Goal: Task Accomplishment & Management: Manage account settings

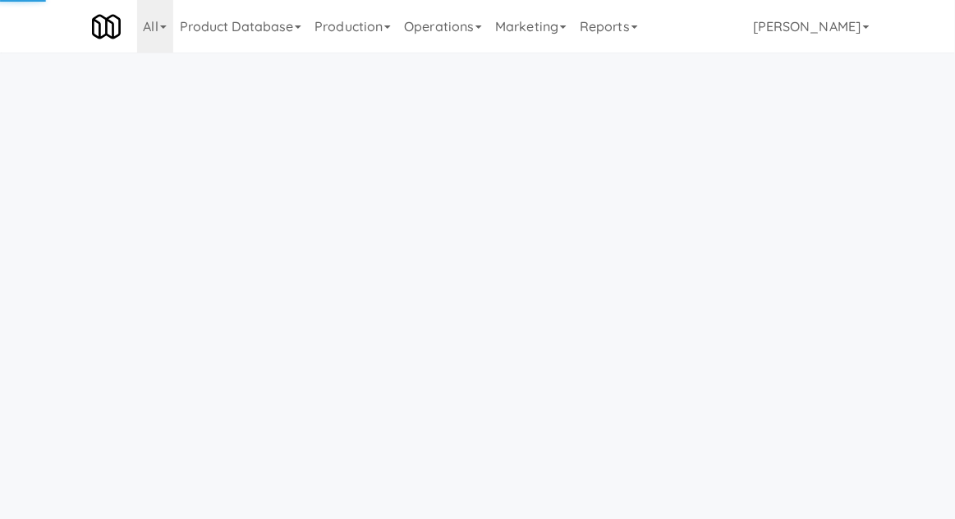
click at [465, 48] on link "Operations" at bounding box center [442, 26] width 91 height 53
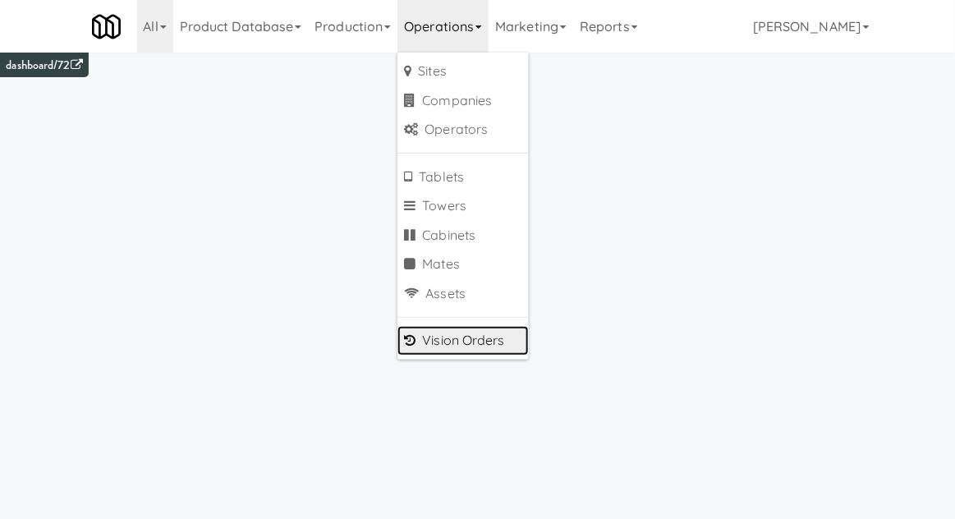
click at [440, 335] on link "Vision Orders" at bounding box center [462, 341] width 131 height 30
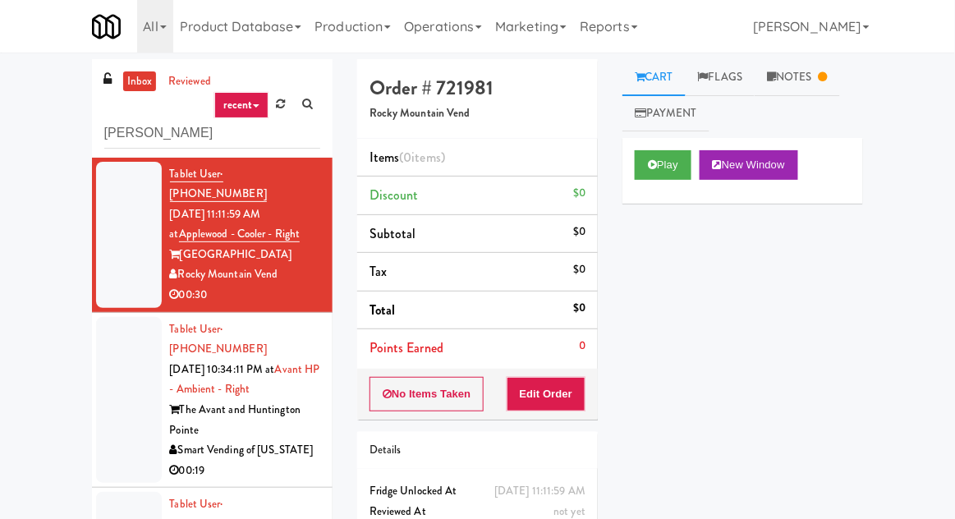
click at [14, 80] on div "inbox reviewed recent all unclear take inventory issue suspicious failed recent…" at bounding box center [477, 361] width 955 height 604
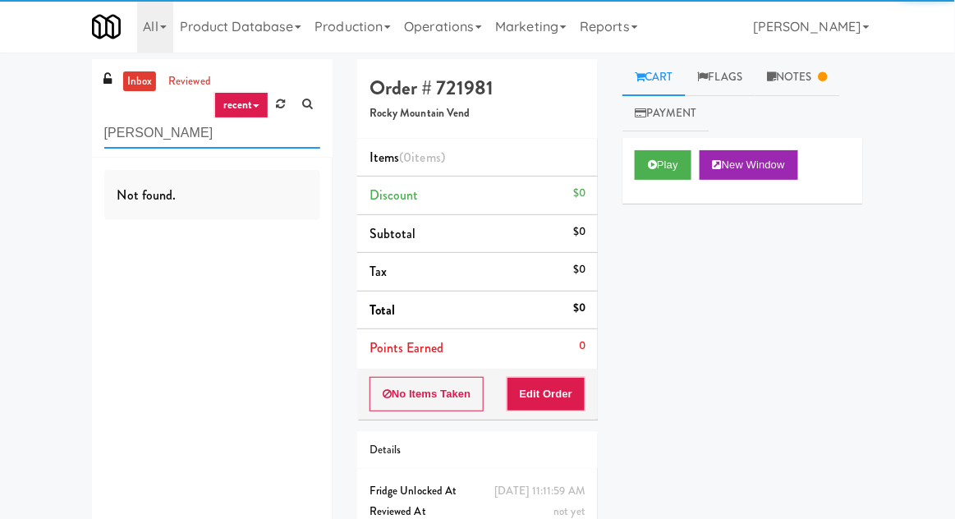
click at [121, 127] on input "Frodge" at bounding box center [212, 133] width 216 height 30
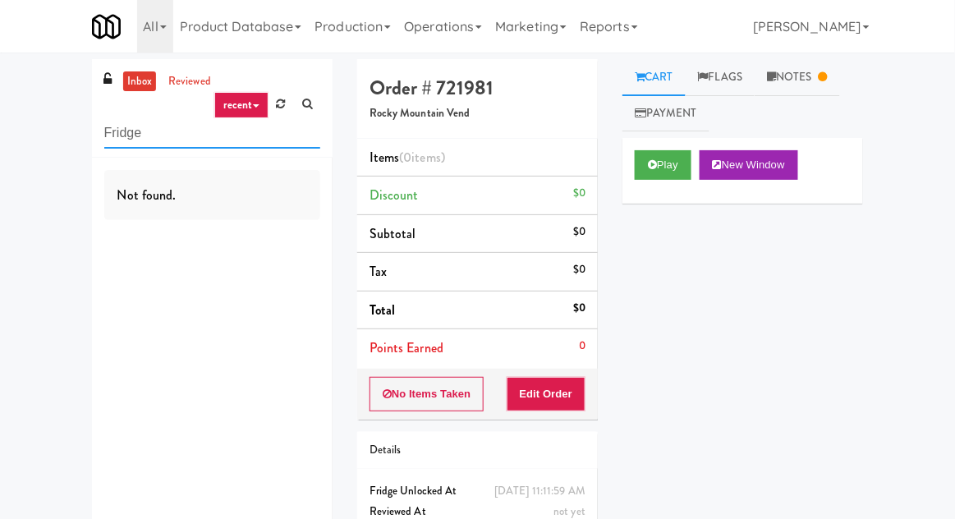
type input "Fridge"
click at [10, 90] on div "inbox reviewed recent all unclear take inventory issue suspicious failed recent…" at bounding box center [477, 323] width 955 height 528
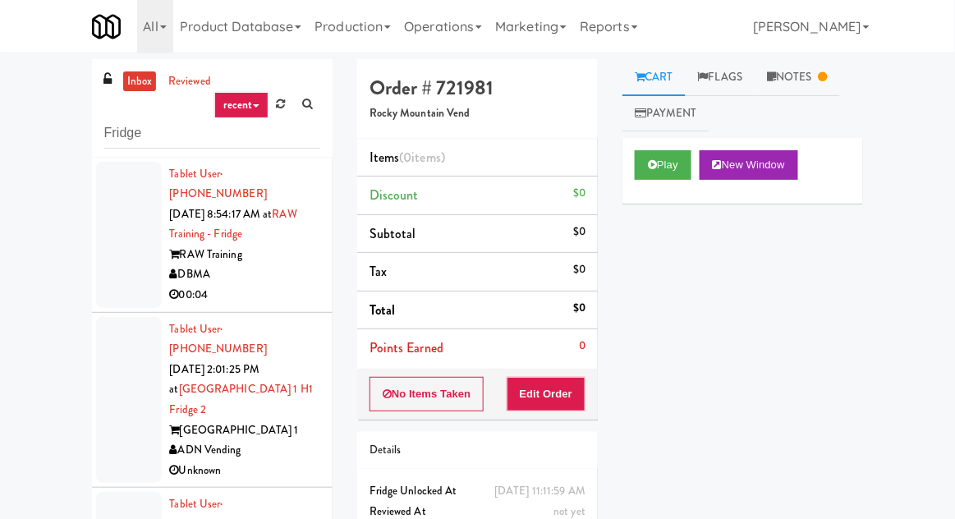
click at [100, 260] on div at bounding box center [129, 235] width 66 height 146
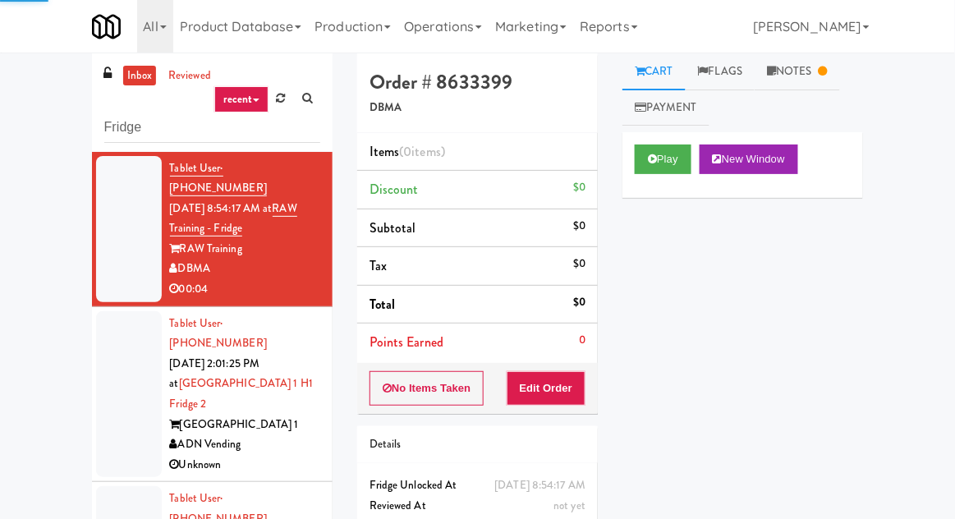
scroll to position [63, 0]
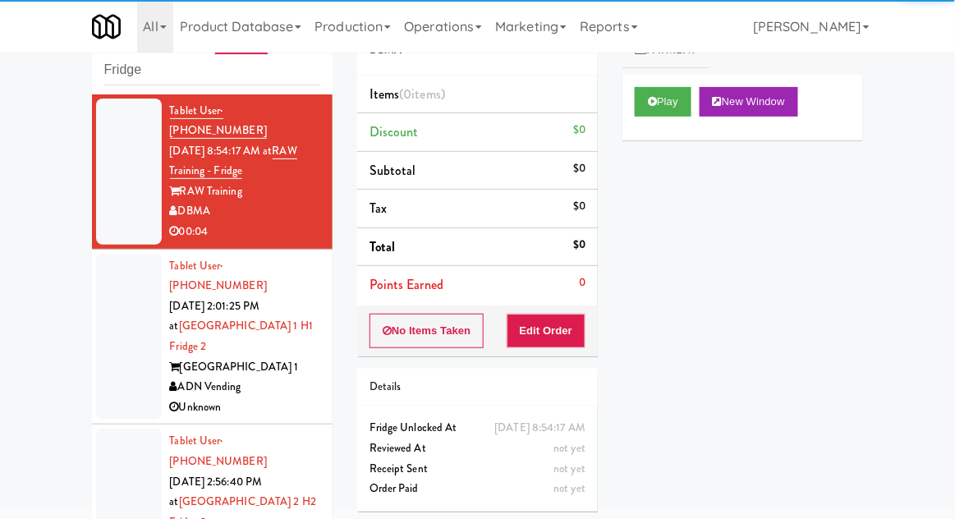
click at [110, 312] on div at bounding box center [129, 337] width 66 height 167
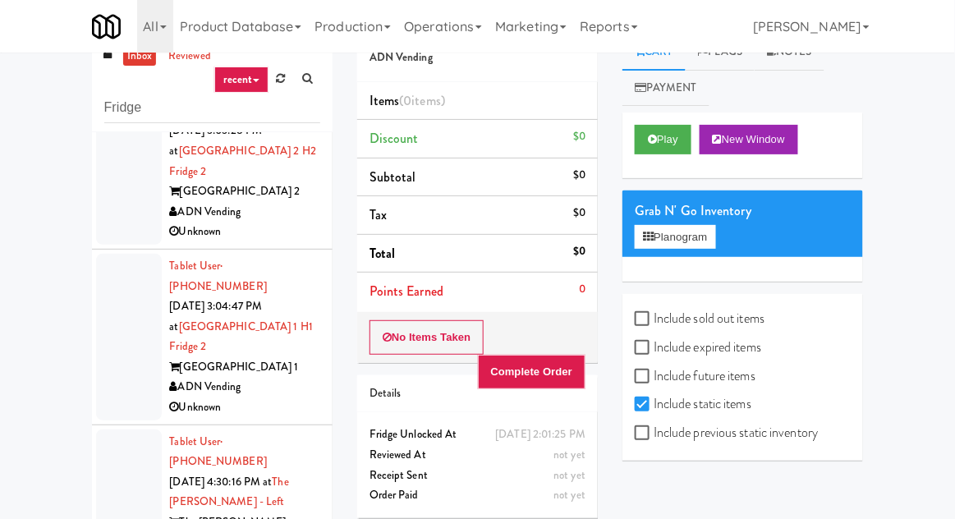
scroll to position [558, 0]
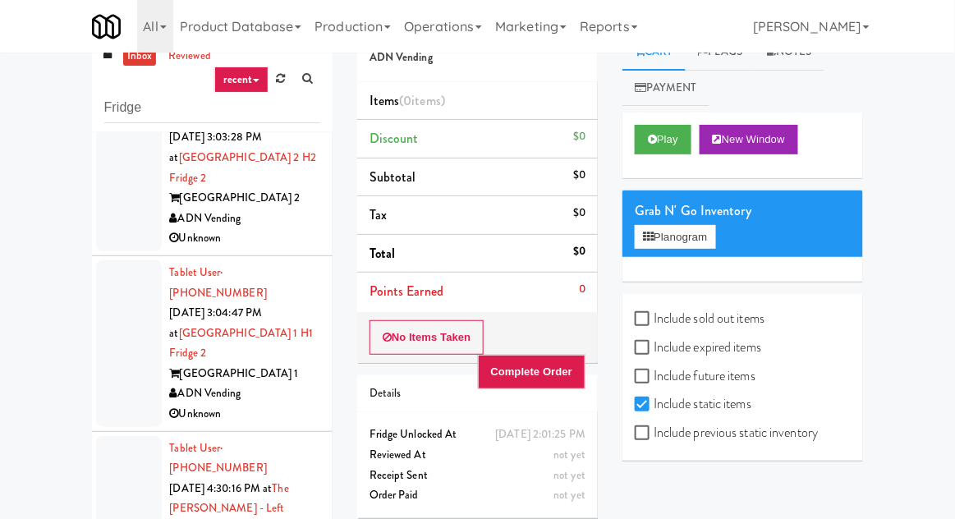
click at [109, 277] on div at bounding box center [129, 343] width 66 height 167
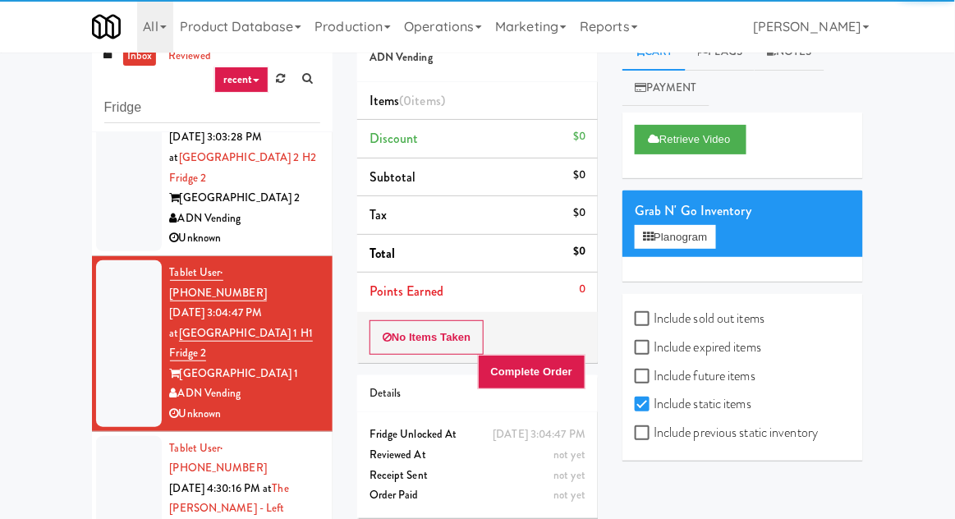
scroll to position [63, 0]
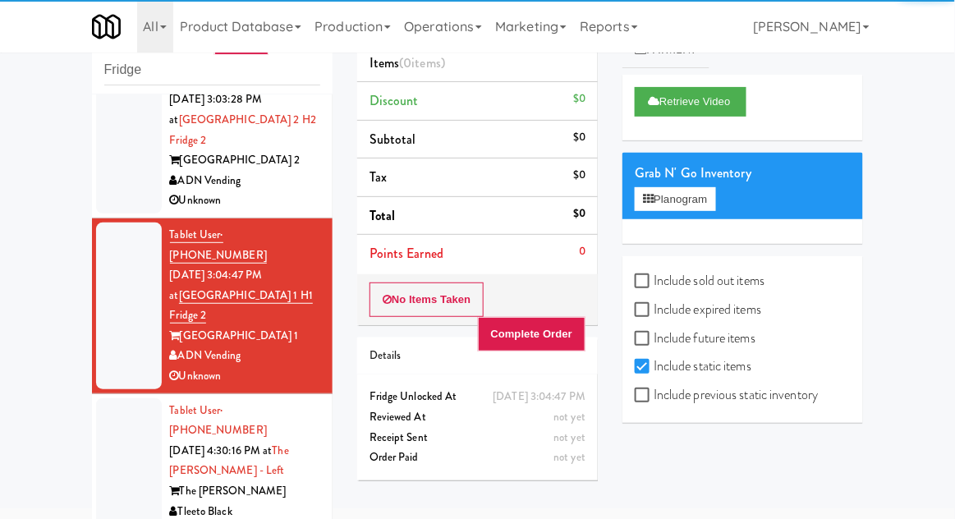
click at [109, 398] on div at bounding box center [129, 471] width 66 height 146
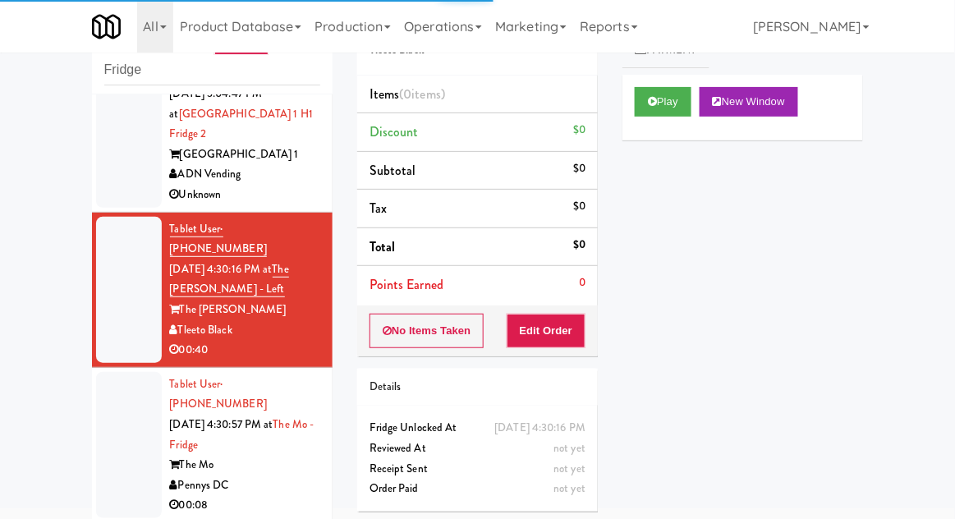
scroll to position [739, 0]
click at [642, 115] on button "Play" at bounding box center [663, 102] width 57 height 30
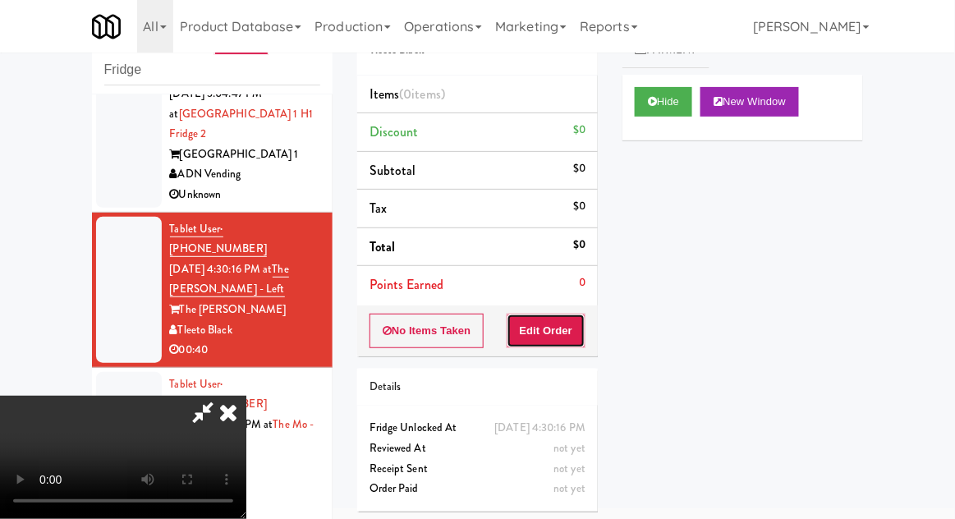
click at [544, 340] on button "Edit Order" at bounding box center [547, 331] width 80 height 34
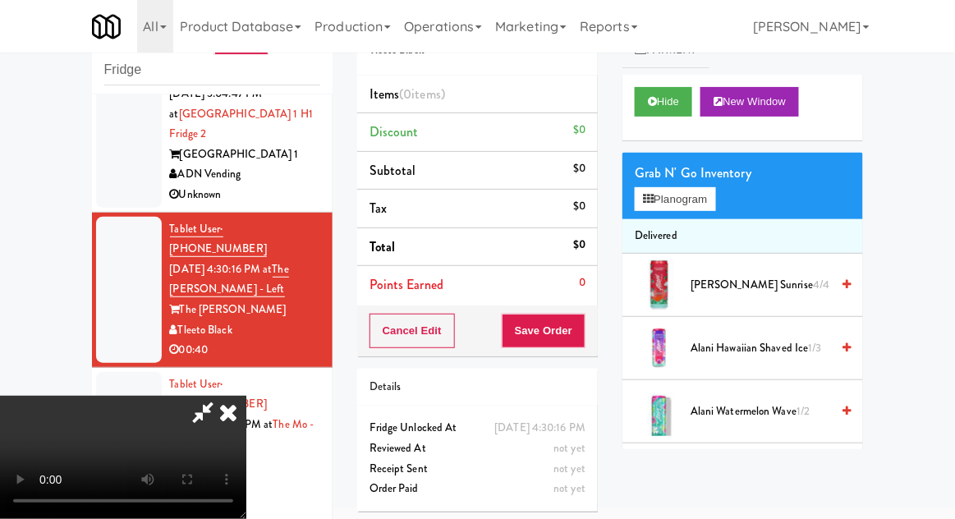
scroll to position [0, 0]
click at [710, 224] on li "Delivered" at bounding box center [742, 236] width 241 height 34
click at [712, 208] on button "Planogram" at bounding box center [675, 199] width 80 height 25
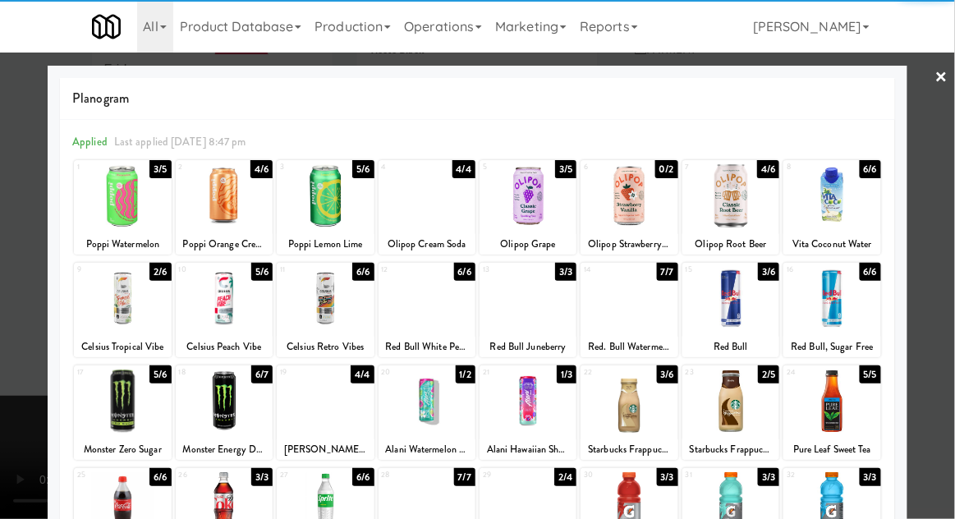
click at [632, 310] on div at bounding box center [629, 298] width 97 height 63
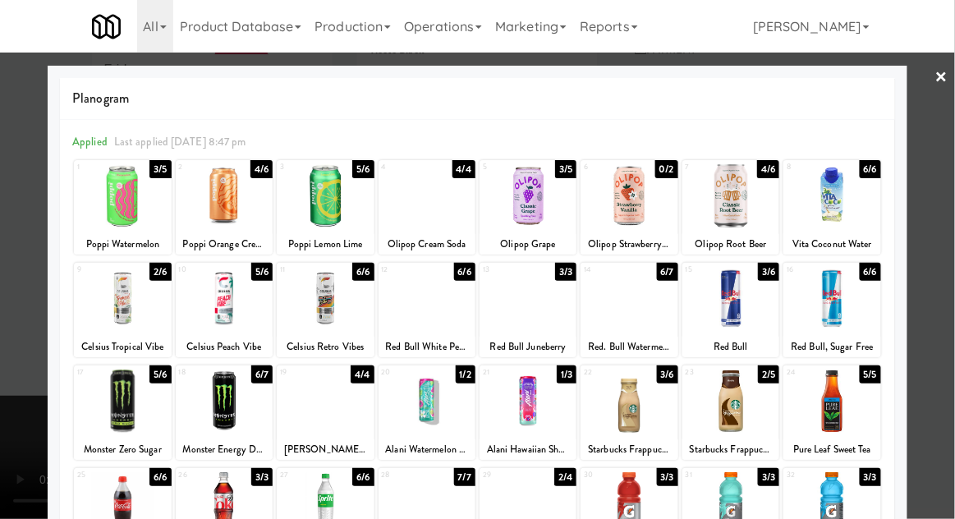
click at [755, 316] on div at bounding box center [730, 298] width 97 height 63
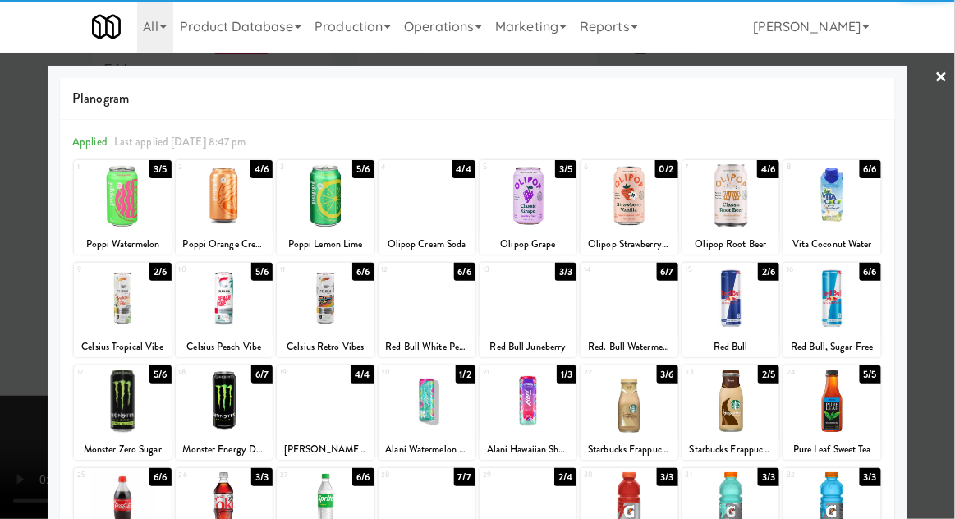
click at [947, 186] on div at bounding box center [477, 259] width 955 height 519
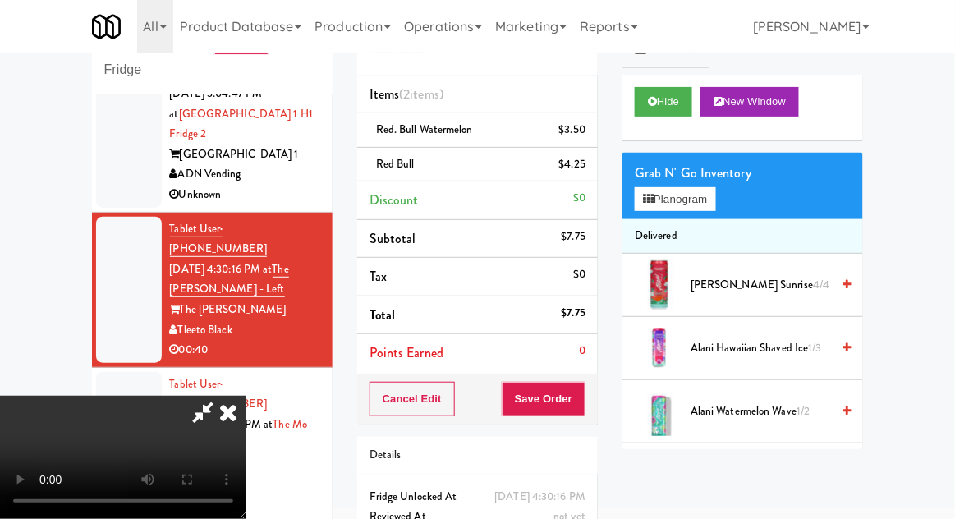
click at [609, 103] on div "Order # 8632180 Tleeto Black Items (2 items ) Red. Bull Watermelon $3.50 Red Bu…" at bounding box center [477, 294] width 265 height 596
click at [578, 136] on div "$3.50" at bounding box center [572, 130] width 27 height 21
click at [582, 143] on link at bounding box center [583, 136] width 15 height 21
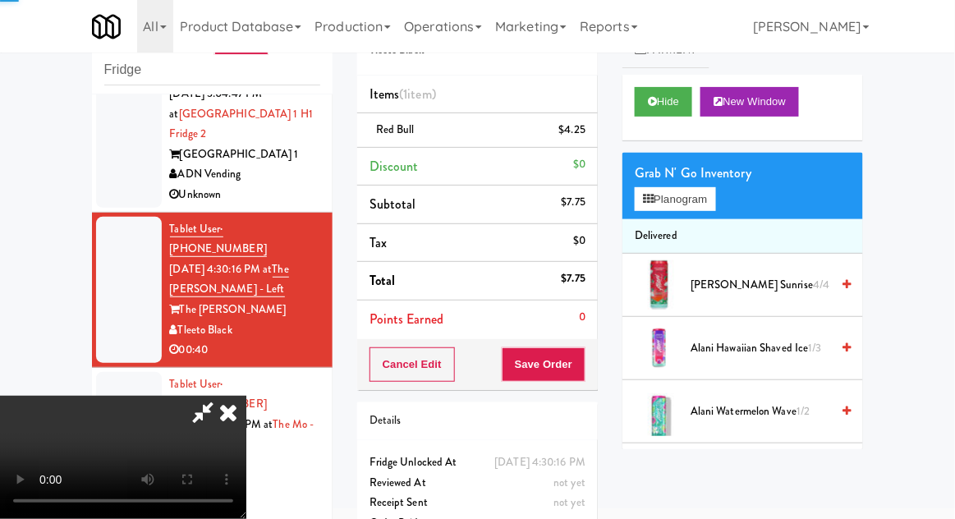
click at [583, 169] on div "$0" at bounding box center [579, 164] width 12 height 21
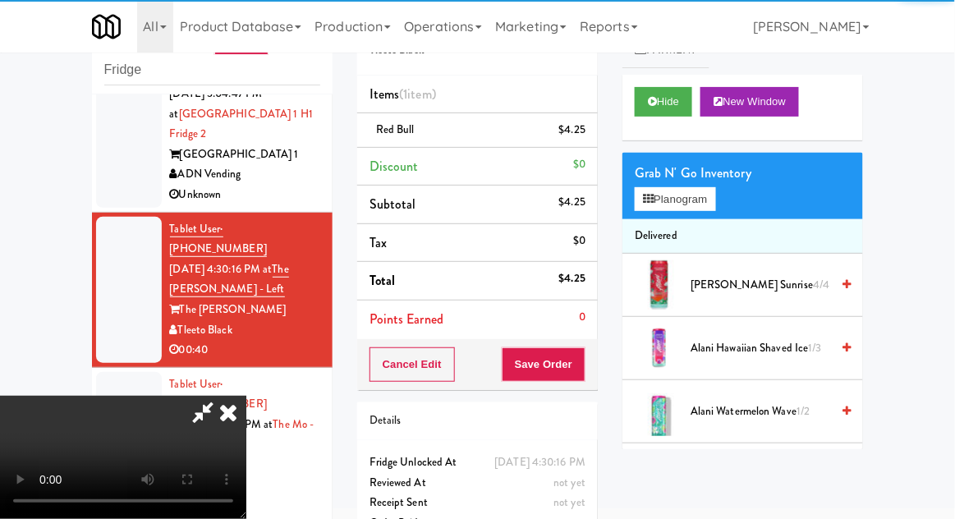
click at [574, 130] on div "$4.25" at bounding box center [572, 130] width 27 height 21
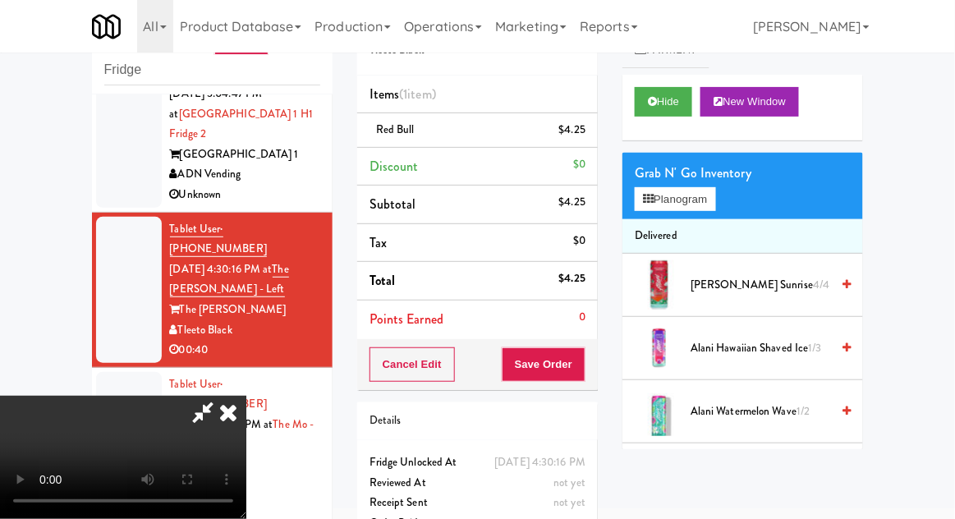
click at [586, 135] on icon at bounding box center [587, 136] width 8 height 11
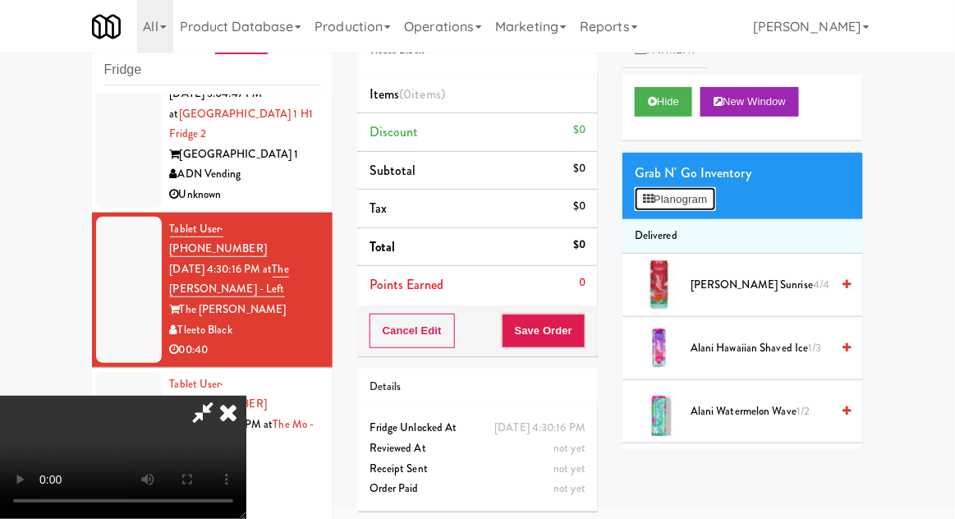
click at [715, 208] on button "Planogram" at bounding box center [675, 199] width 80 height 25
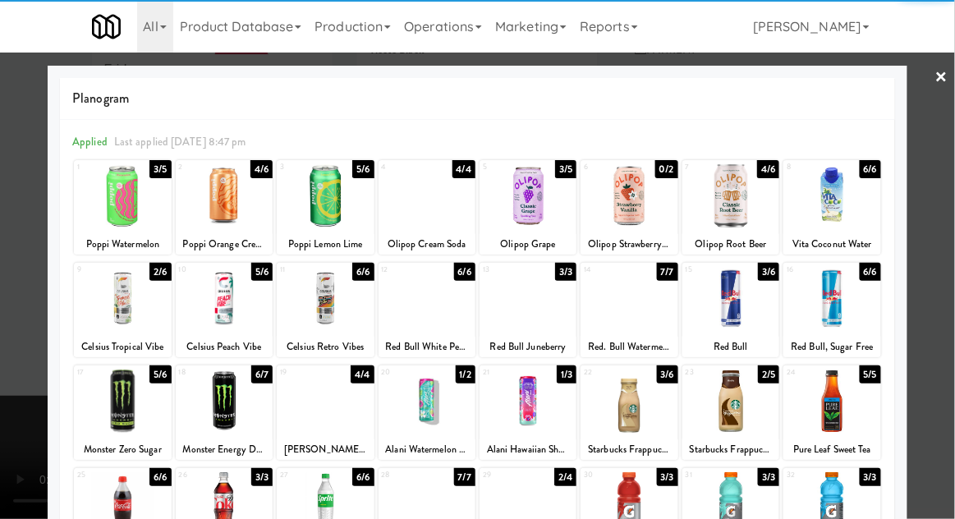
click at [425, 393] on div at bounding box center [427, 401] width 97 height 63
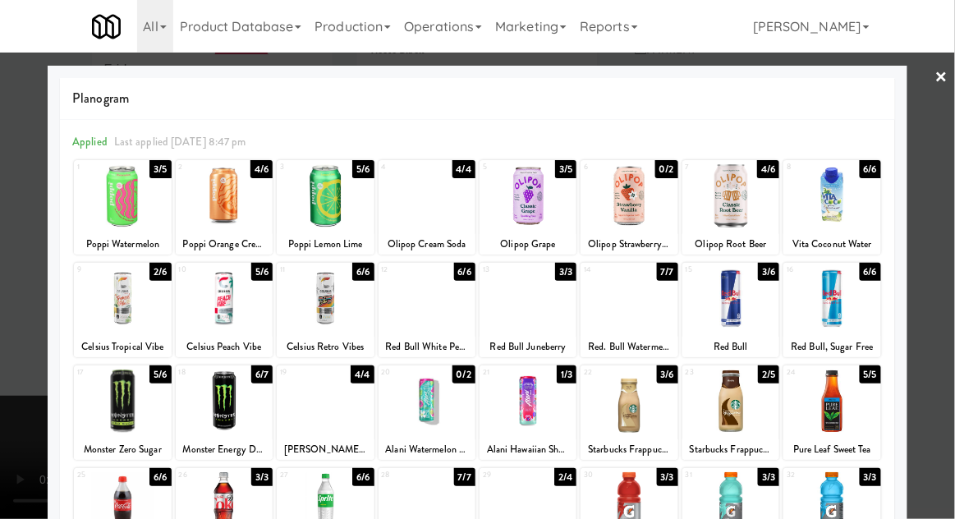
click at [947, 199] on div at bounding box center [477, 259] width 955 height 519
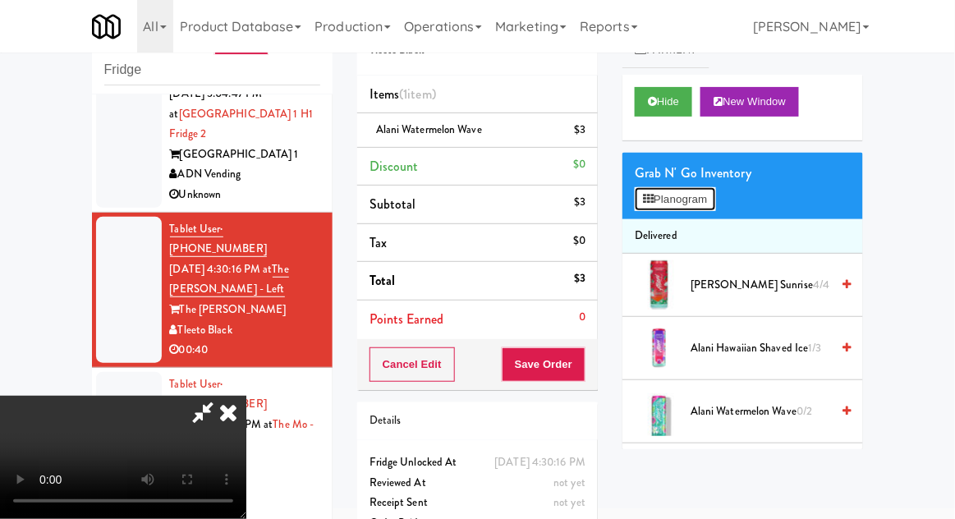
click at [690, 195] on button "Planogram" at bounding box center [675, 199] width 80 height 25
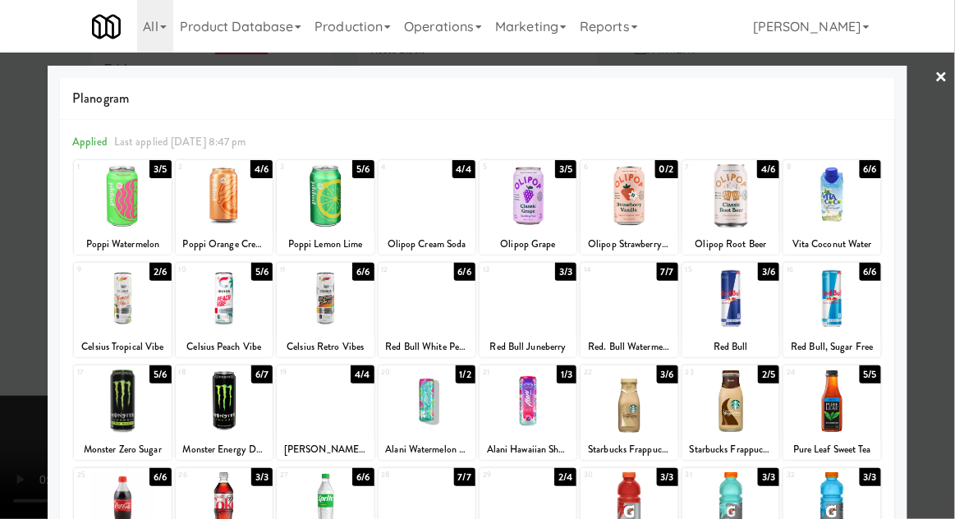
click at [417, 191] on div at bounding box center [427, 195] width 97 height 63
click at [946, 181] on div at bounding box center [477, 259] width 955 height 519
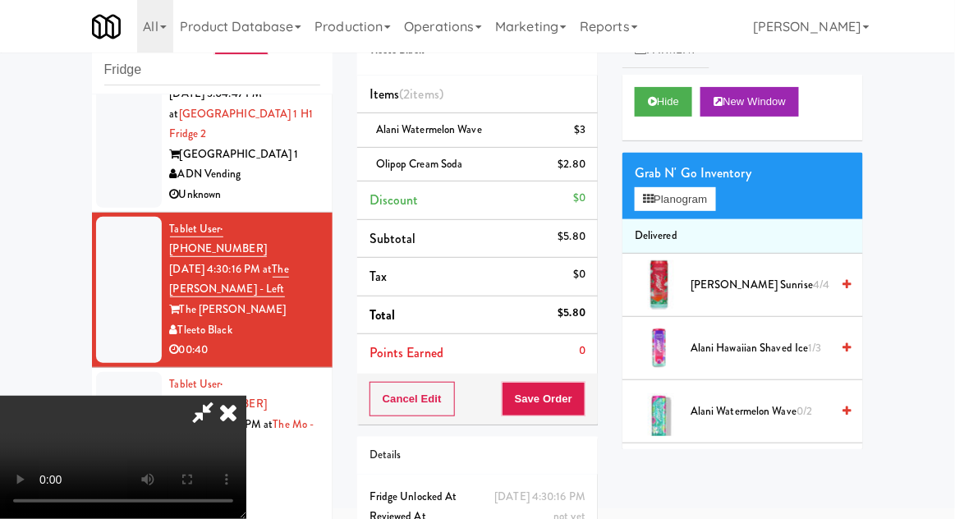
scroll to position [60, 0]
click at [580, 403] on button "Save Order" at bounding box center [544, 399] width 84 height 34
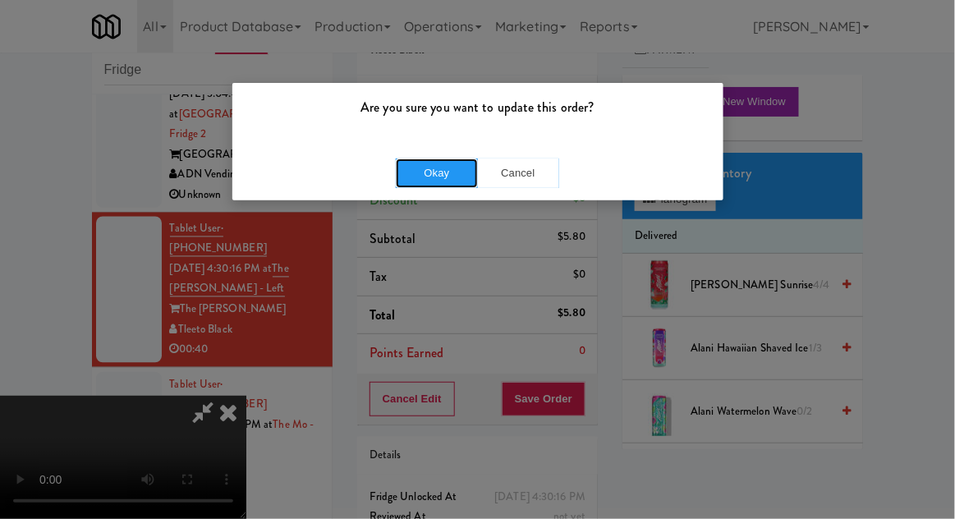
click at [472, 177] on button "Okay" at bounding box center [437, 173] width 82 height 30
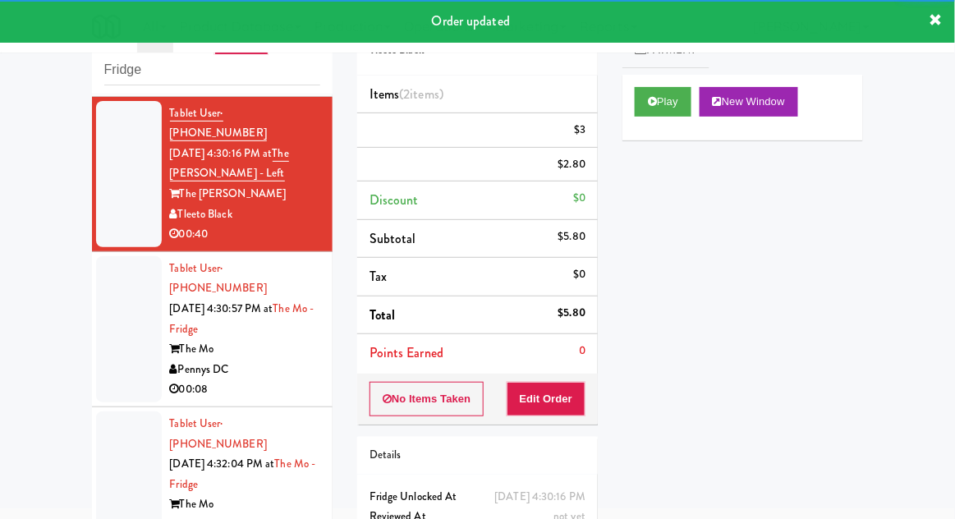
scroll to position [861, 0]
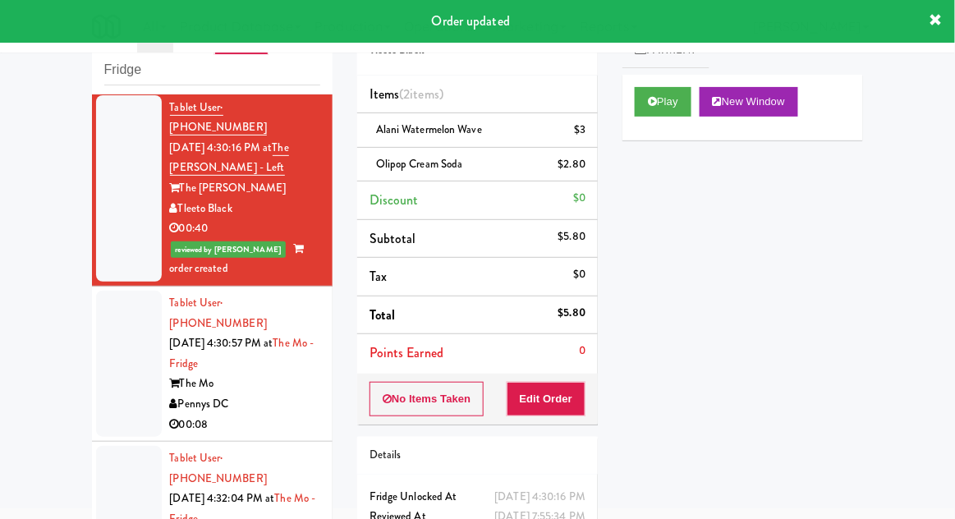
click at [111, 291] on div at bounding box center [129, 364] width 66 height 146
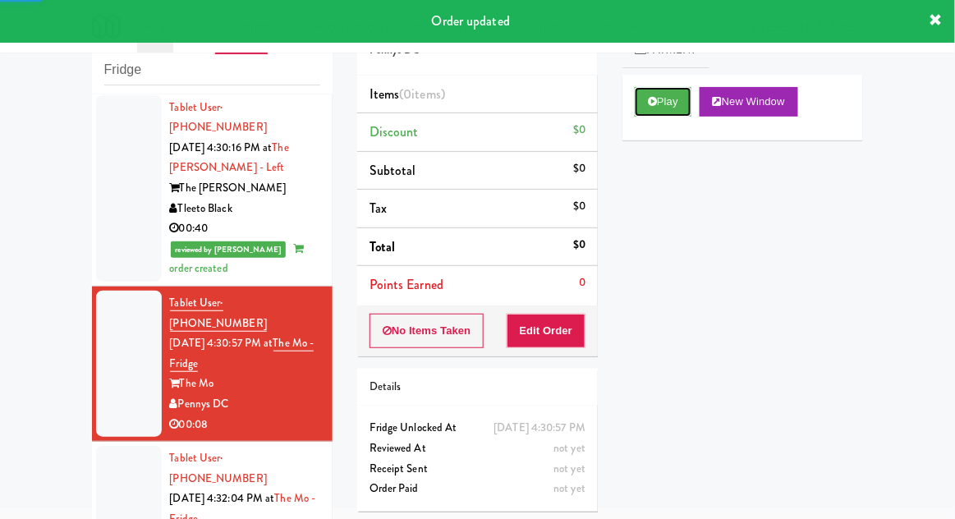
click at [669, 97] on button "Play" at bounding box center [663, 102] width 57 height 30
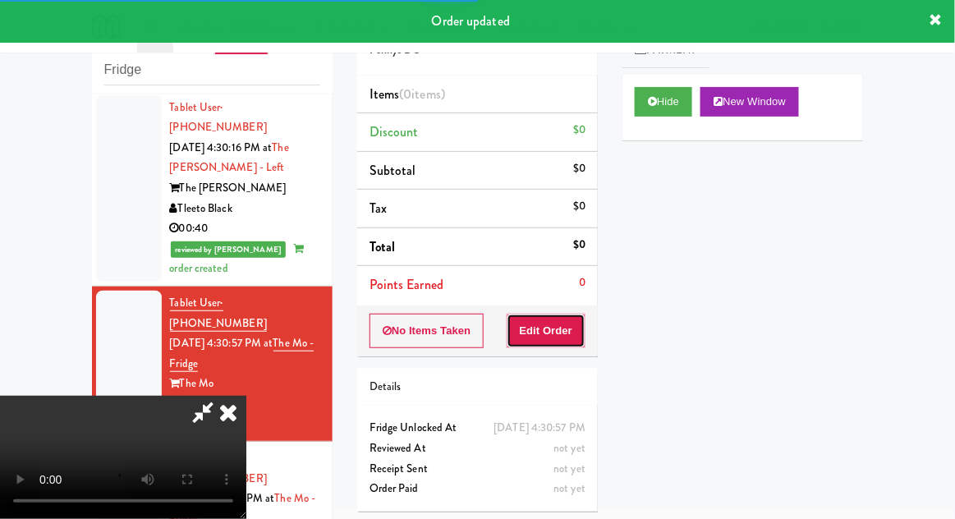
click at [568, 323] on button "Edit Order" at bounding box center [547, 331] width 80 height 34
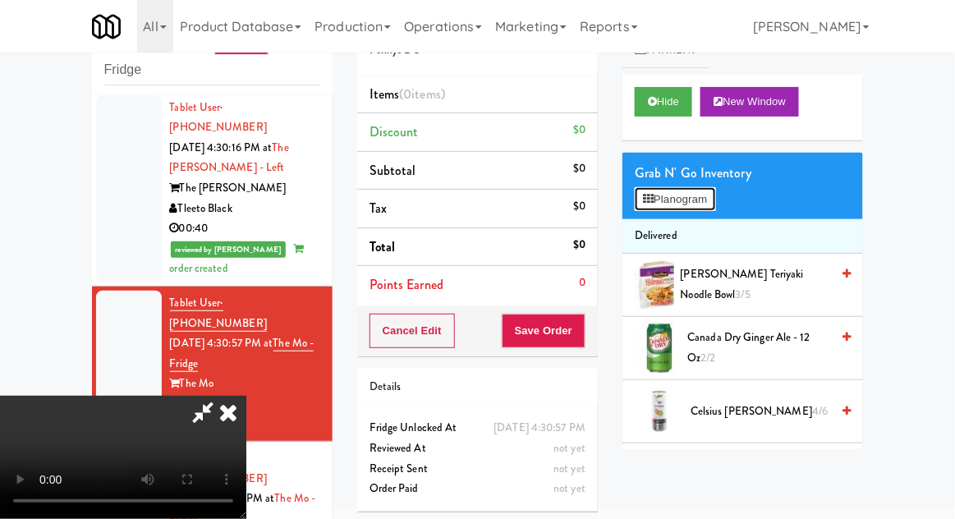
click at [656, 189] on button "Planogram" at bounding box center [675, 199] width 80 height 25
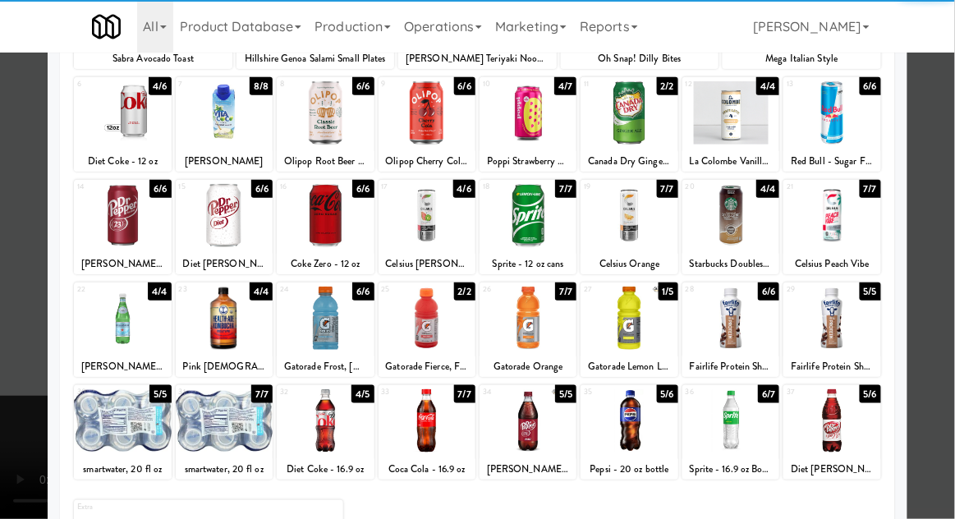
scroll to position [208, 0]
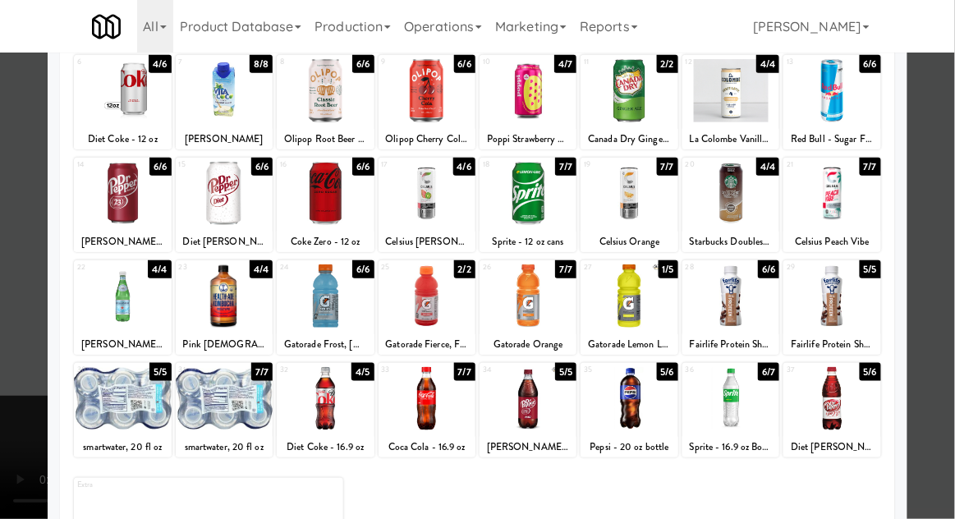
click at [105, 303] on div at bounding box center [122, 295] width 97 height 63
click at [939, 175] on div at bounding box center [477, 259] width 955 height 519
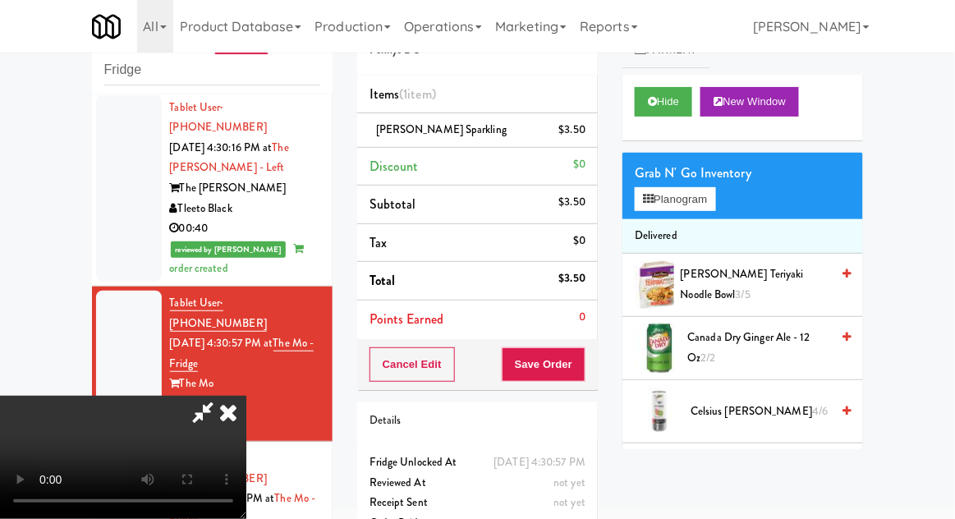
scroll to position [60, 0]
click at [576, 375] on button "Save Order" at bounding box center [544, 364] width 84 height 34
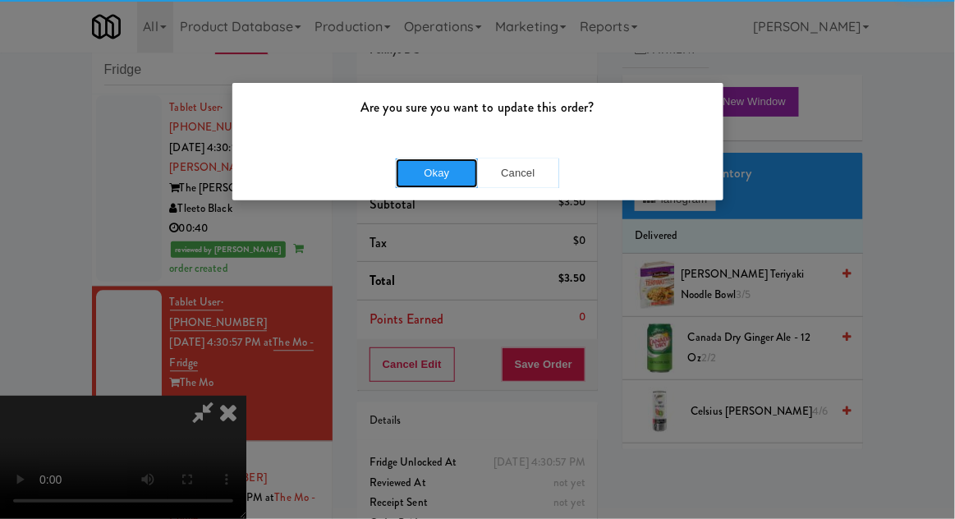
click at [417, 181] on button "Okay" at bounding box center [437, 173] width 82 height 30
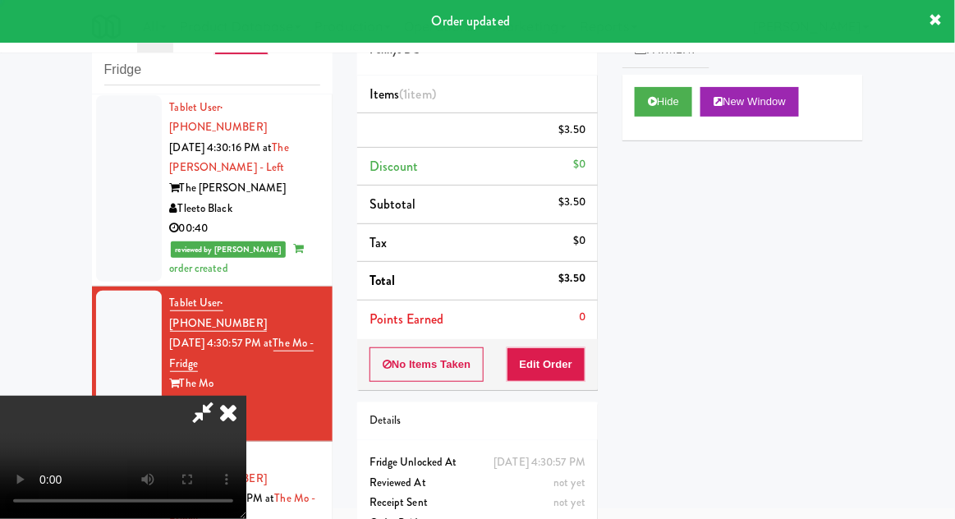
scroll to position [0, 0]
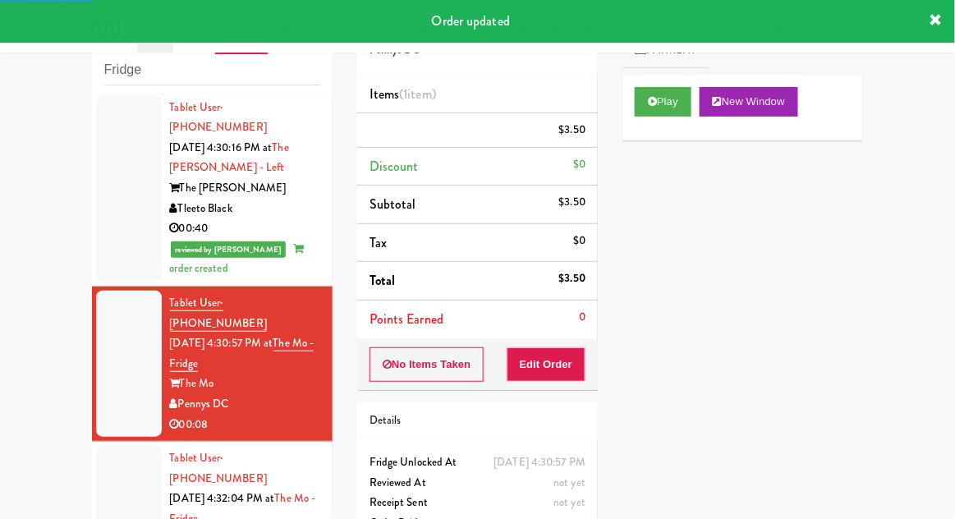
click at [108, 446] on div at bounding box center [129, 519] width 66 height 146
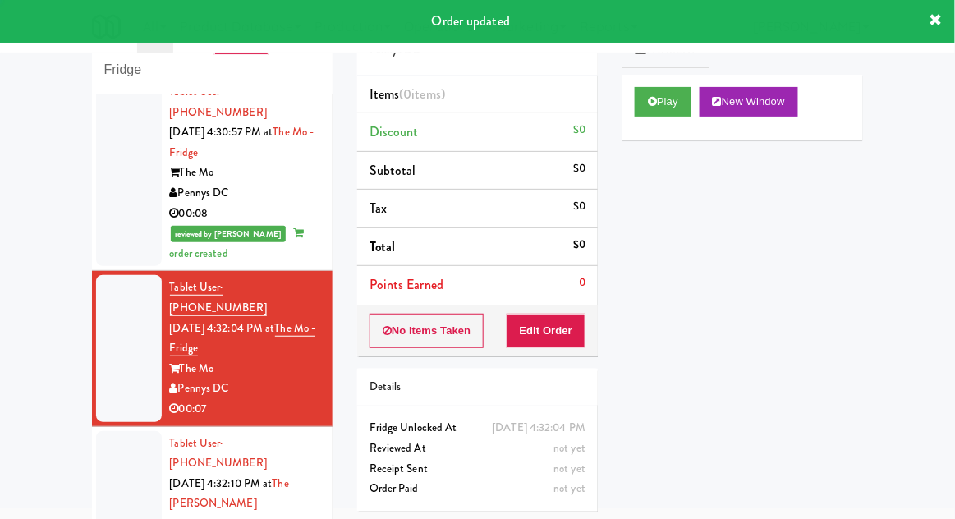
scroll to position [1077, 0]
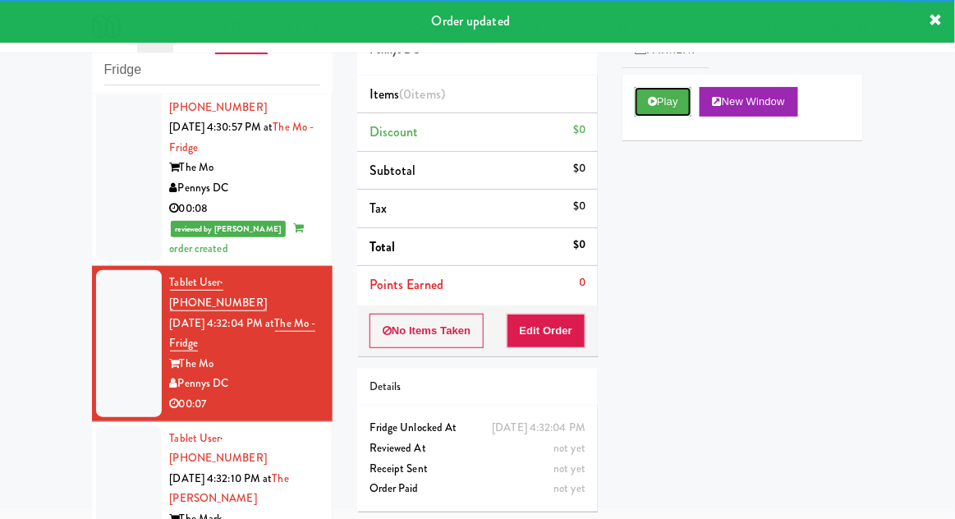
click at [660, 96] on button "Play" at bounding box center [663, 102] width 57 height 30
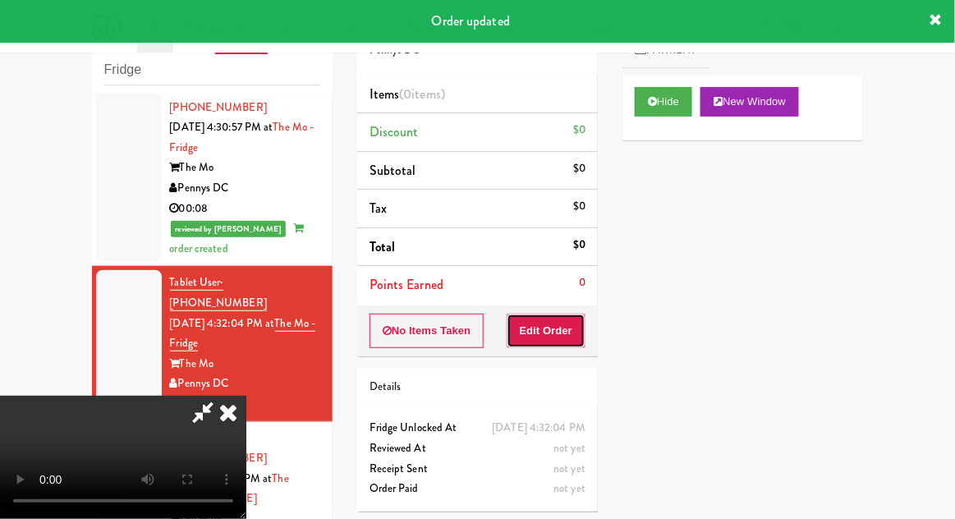
click at [558, 327] on button "Edit Order" at bounding box center [547, 331] width 80 height 34
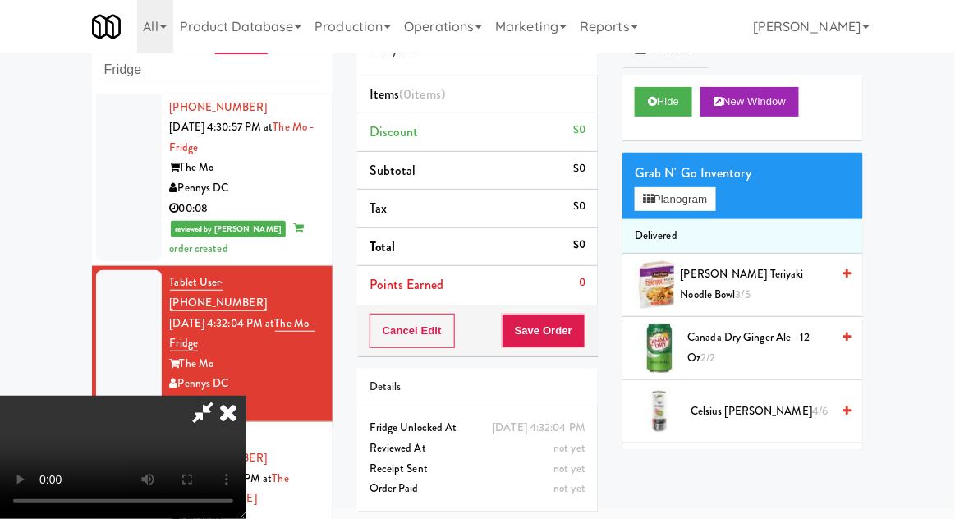
scroll to position [0, 0]
click at [662, 188] on button "Planogram" at bounding box center [675, 199] width 80 height 25
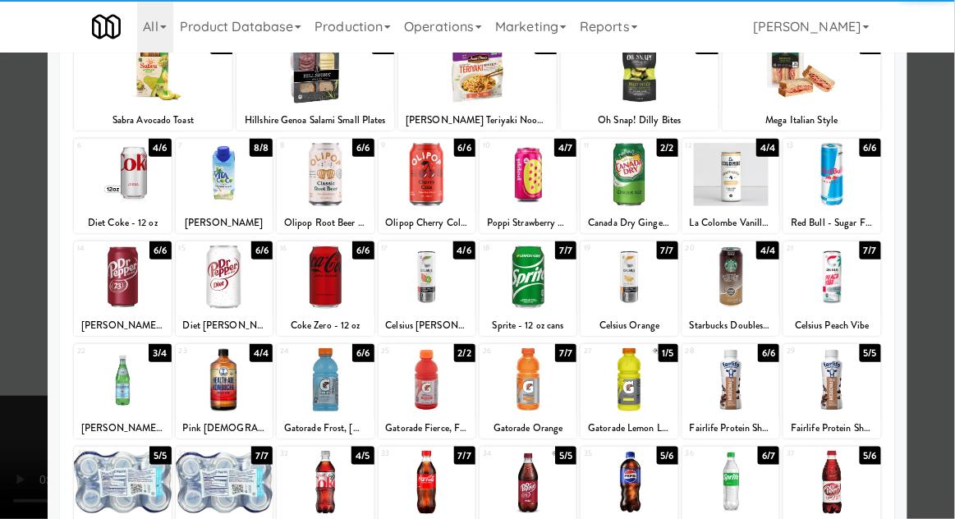
scroll to position [157, 0]
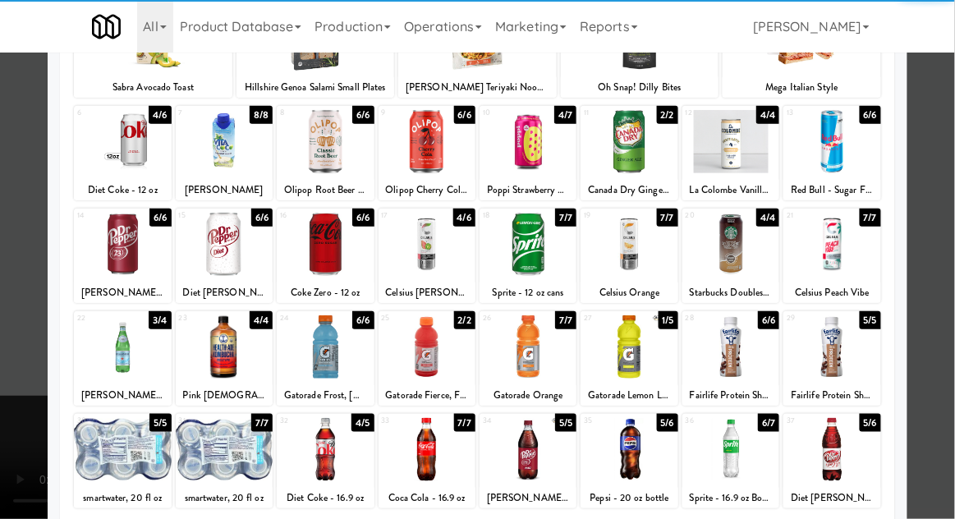
click at [109, 361] on div at bounding box center [122, 346] width 97 height 63
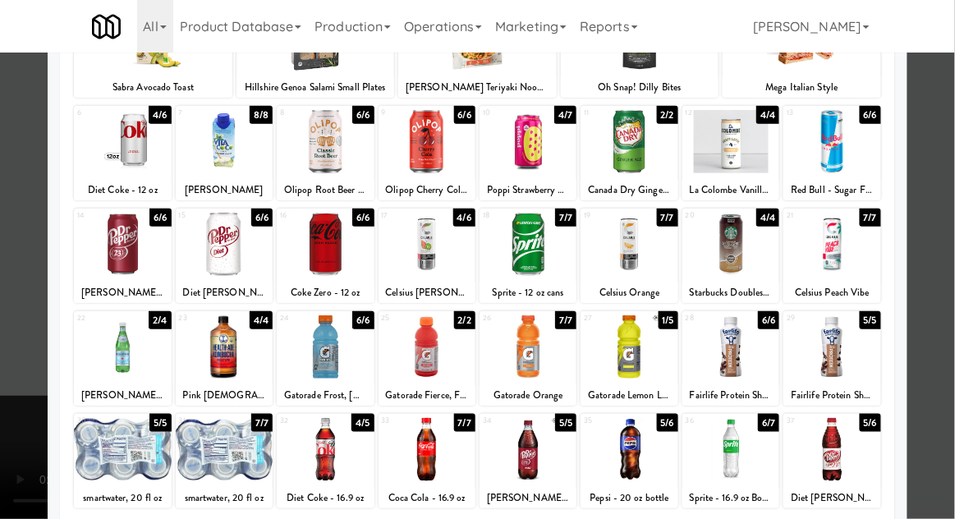
click at [942, 191] on div at bounding box center [477, 259] width 955 height 519
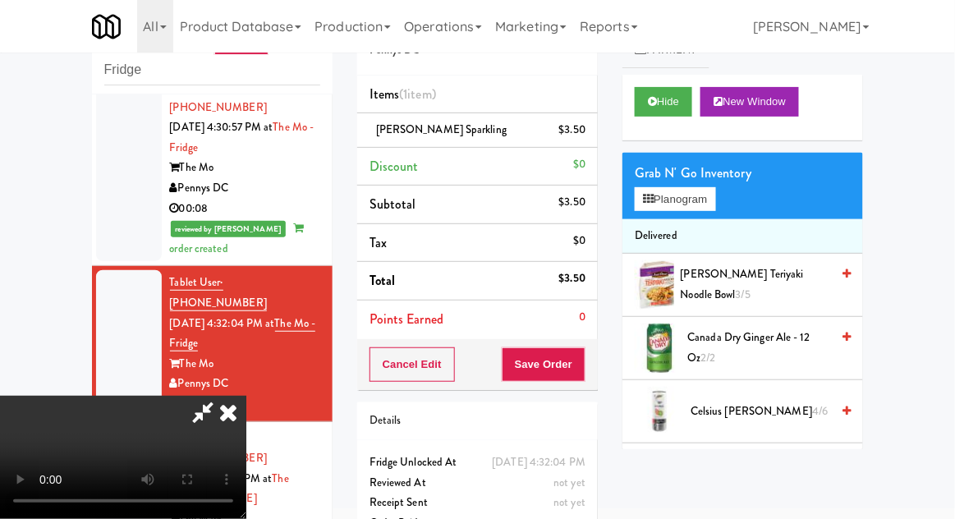
click at [673, 171] on div "Grab N' Go Inventory" at bounding box center [743, 173] width 216 height 25
click at [678, 197] on button "Planogram" at bounding box center [675, 199] width 80 height 25
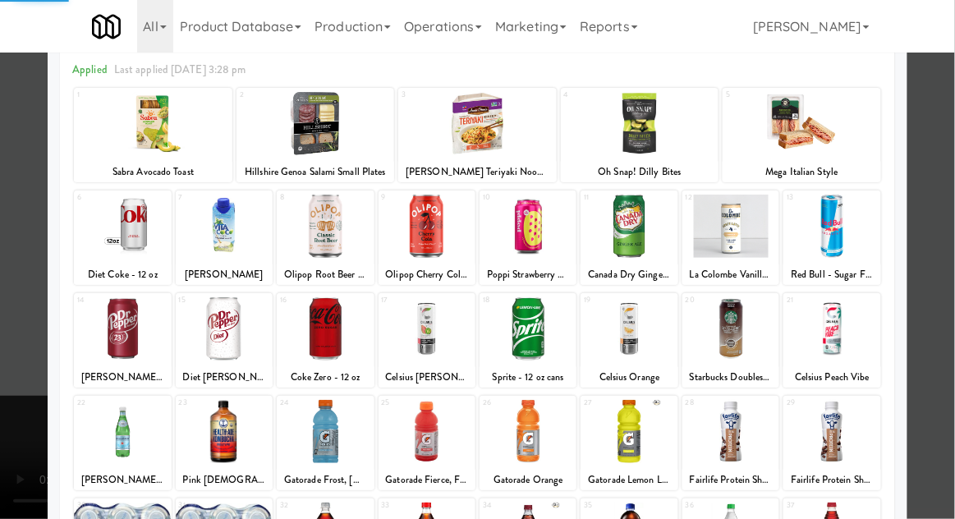
scroll to position [188, 0]
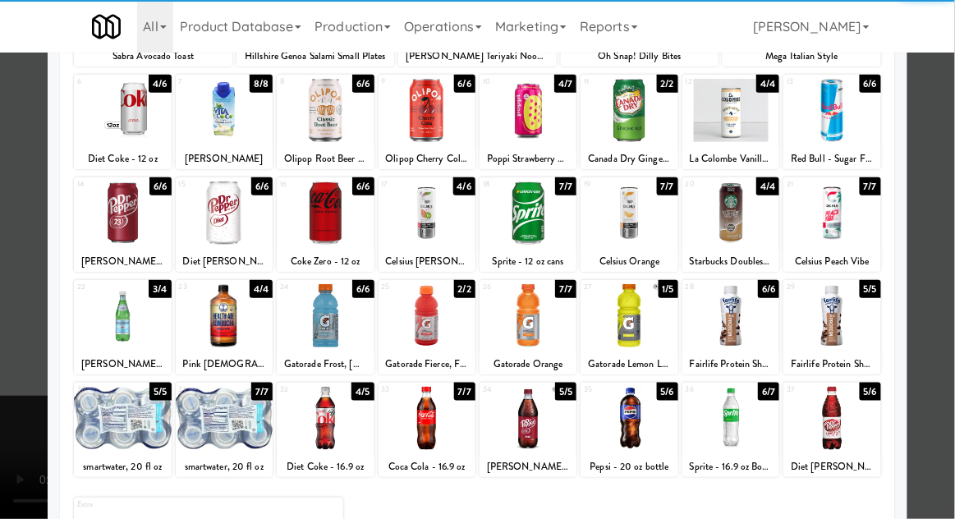
click at [122, 319] on div at bounding box center [122, 315] width 97 height 63
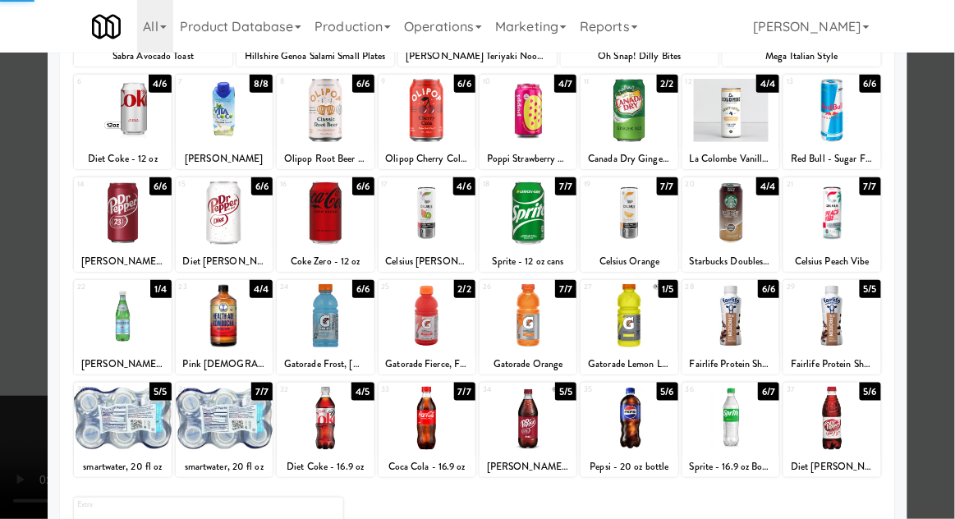
click at [936, 188] on div at bounding box center [477, 259] width 955 height 519
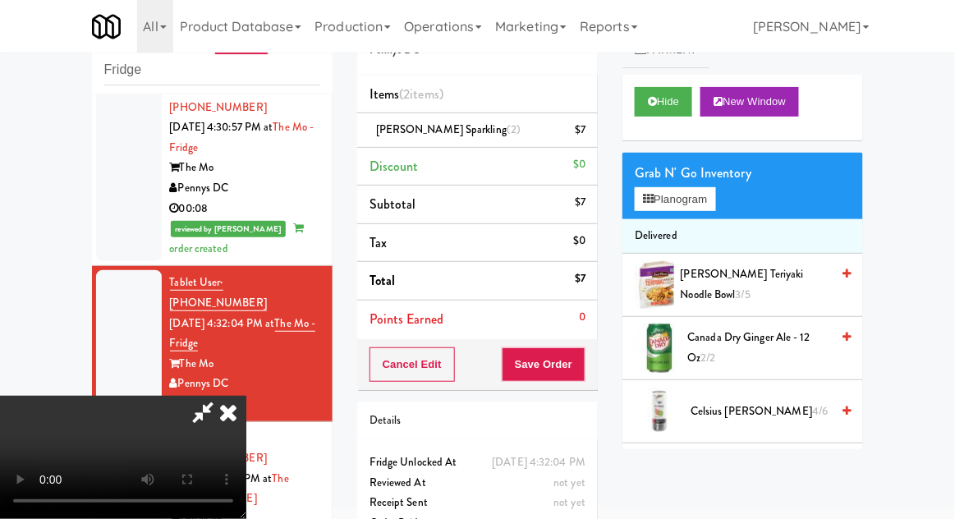
scroll to position [60, 0]
click at [581, 365] on button "Save Order" at bounding box center [544, 364] width 84 height 34
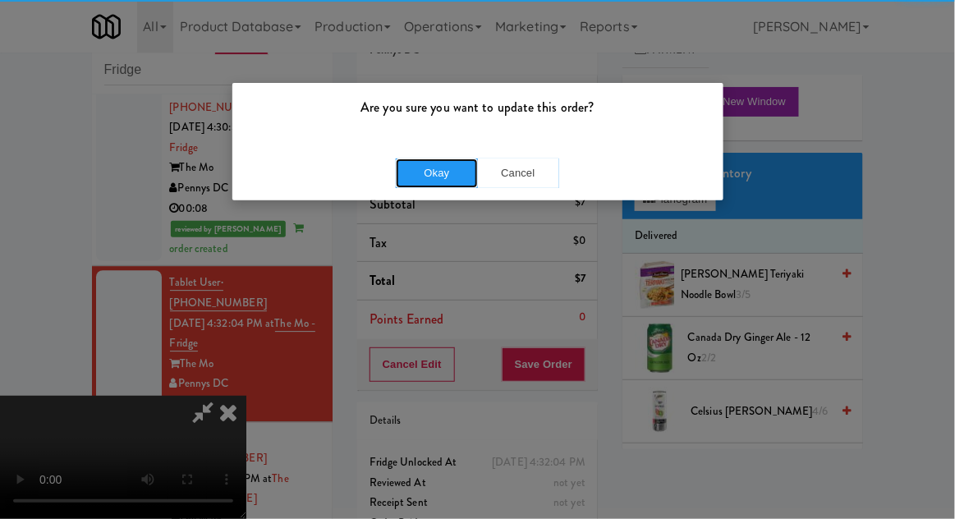
click at [427, 183] on button "Okay" at bounding box center [437, 173] width 82 height 30
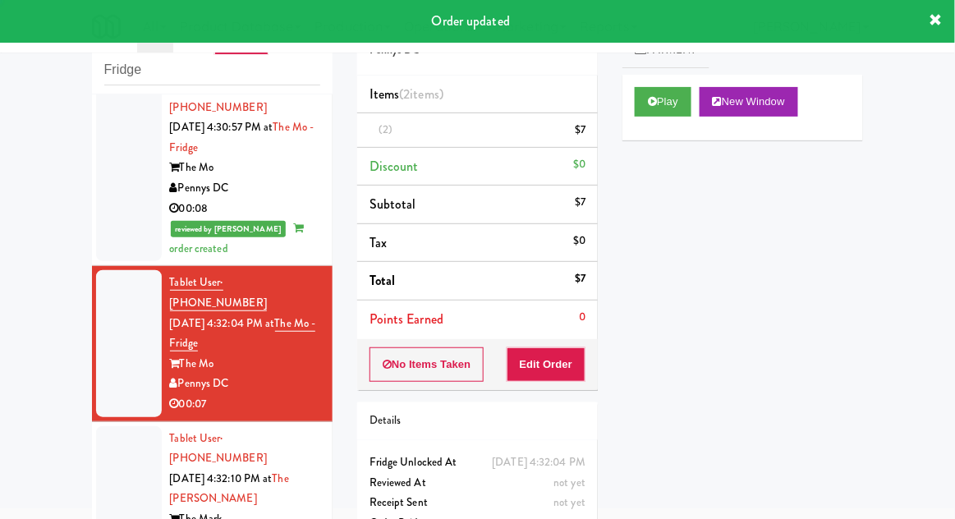
scroll to position [0, 0]
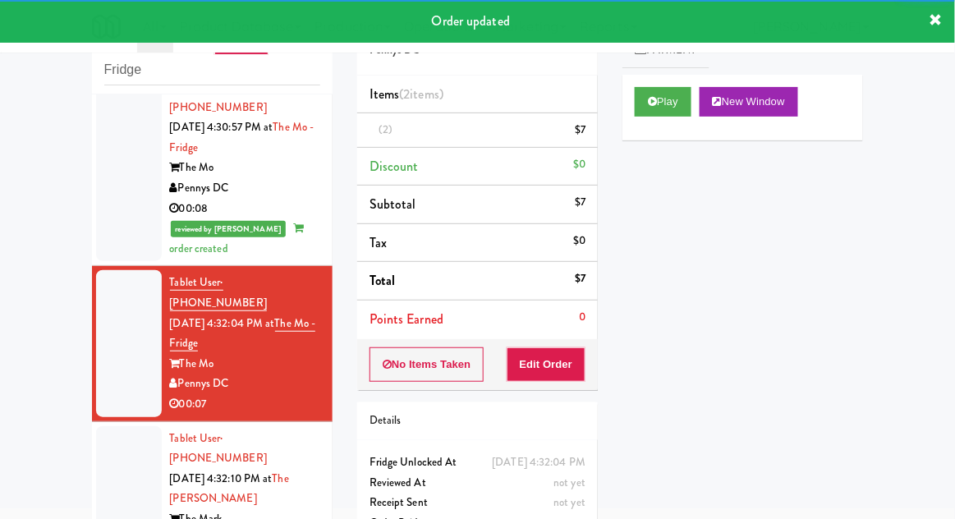
click at [104, 426] on div at bounding box center [129, 499] width 66 height 146
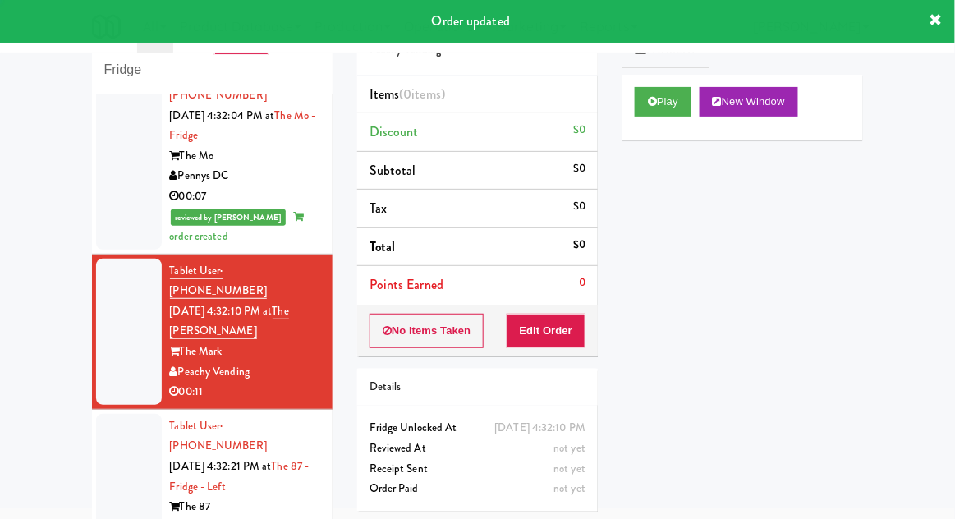
scroll to position [1293, 0]
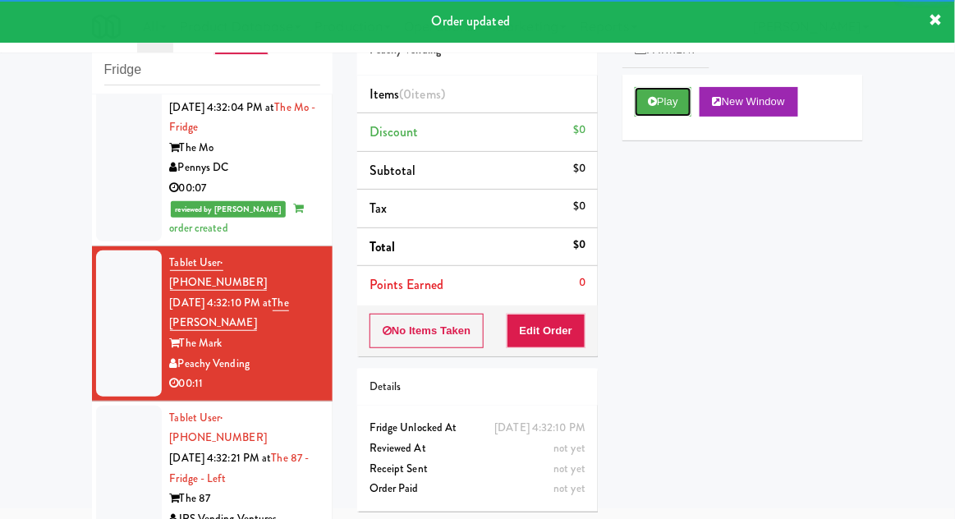
click at [659, 99] on button "Play" at bounding box center [663, 102] width 57 height 30
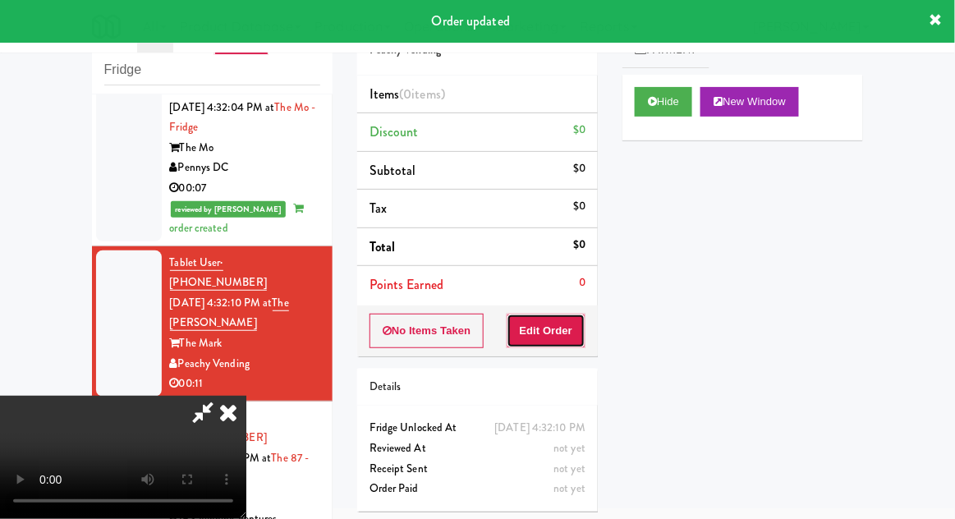
click at [563, 335] on button "Edit Order" at bounding box center [547, 331] width 80 height 34
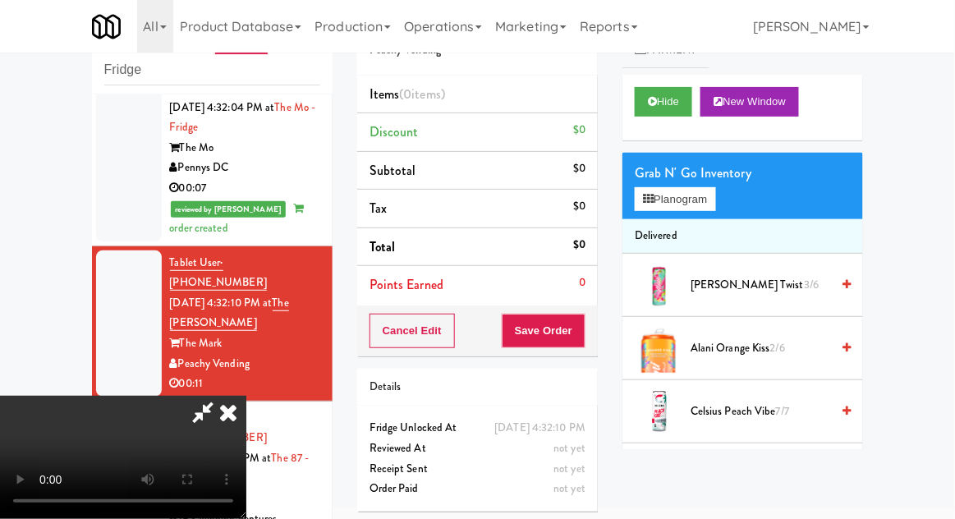
scroll to position [0, 0]
click at [696, 191] on button "Planogram" at bounding box center [675, 199] width 80 height 25
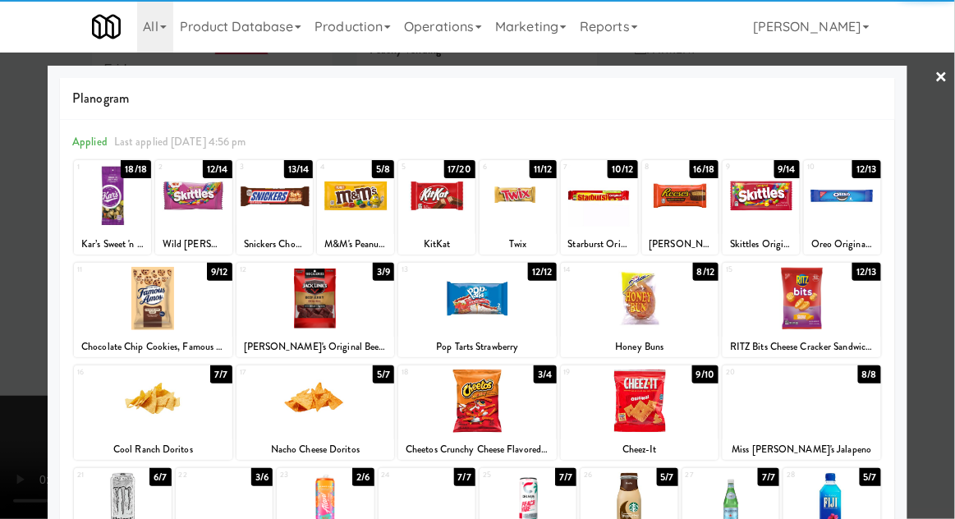
click at [298, 314] on div at bounding box center [316, 298] width 158 height 63
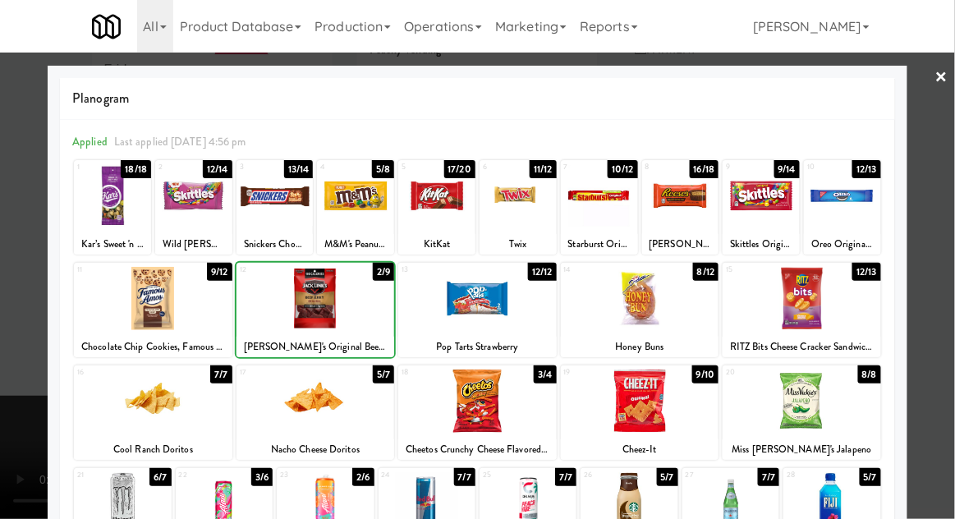
click at [950, 188] on div at bounding box center [477, 259] width 955 height 519
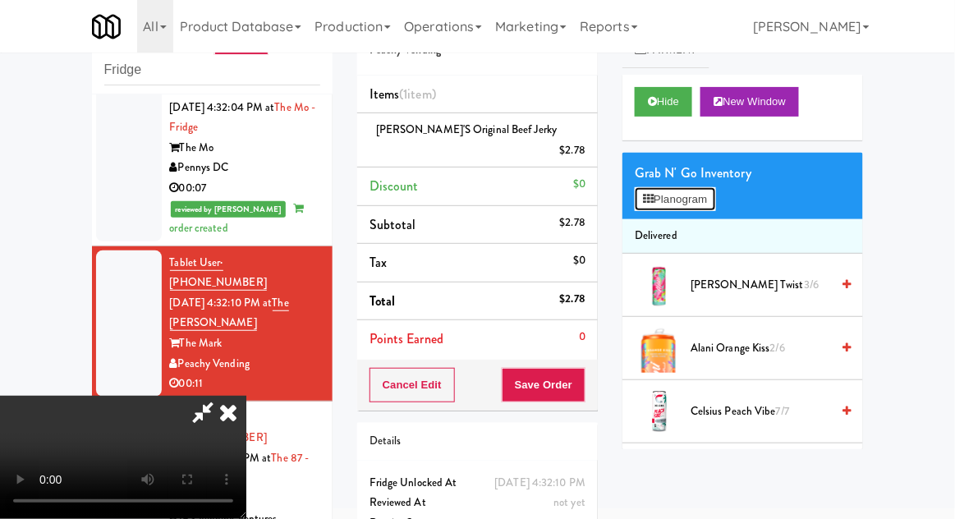
click at [715, 197] on button "Planogram" at bounding box center [675, 199] width 80 height 25
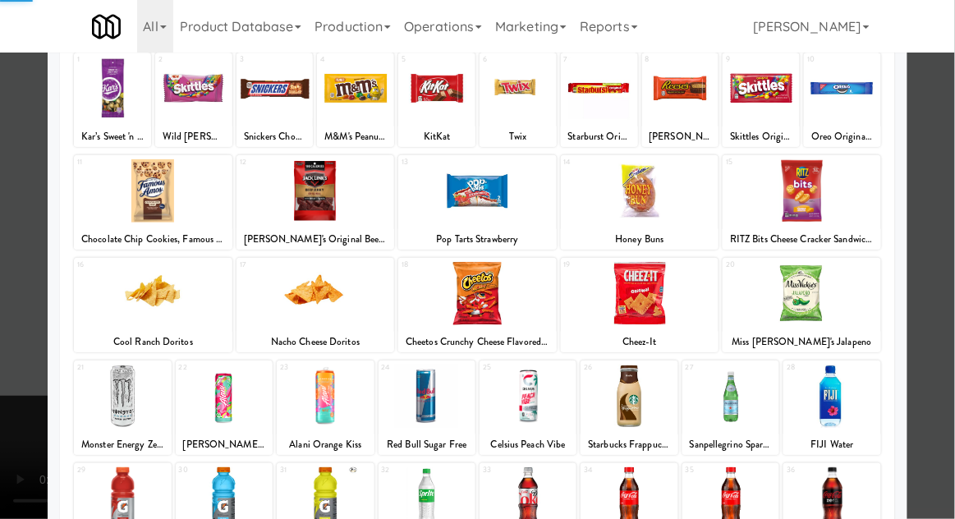
scroll to position [129, 0]
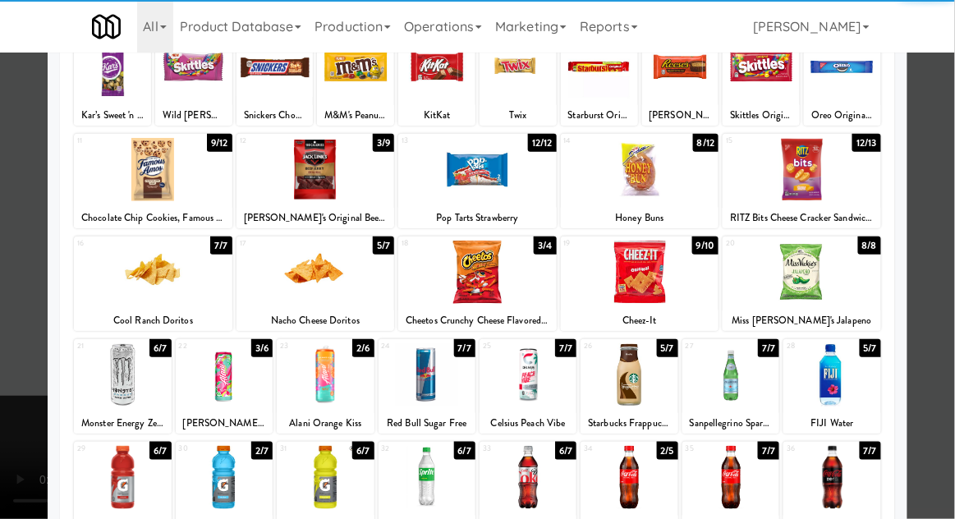
click at [802, 272] on div at bounding box center [802, 272] width 158 height 63
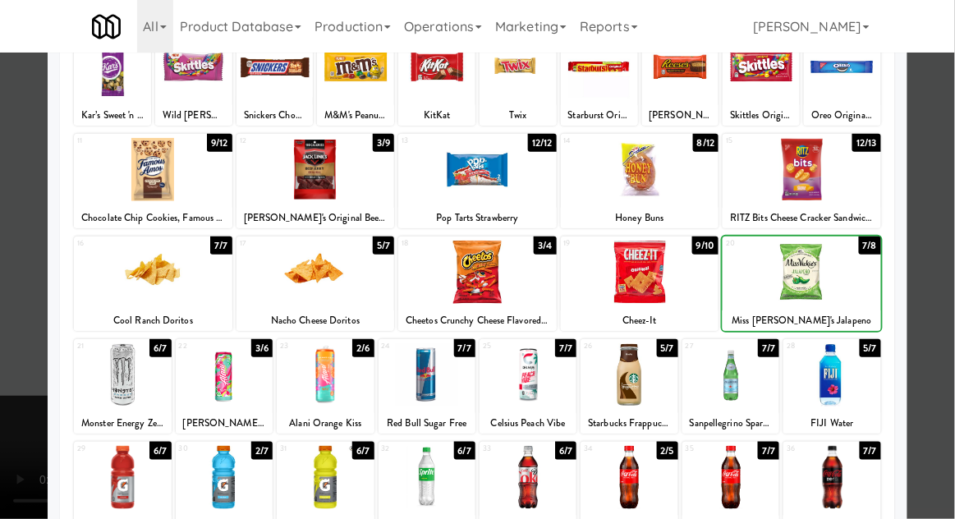
click at [949, 187] on div at bounding box center [477, 259] width 955 height 519
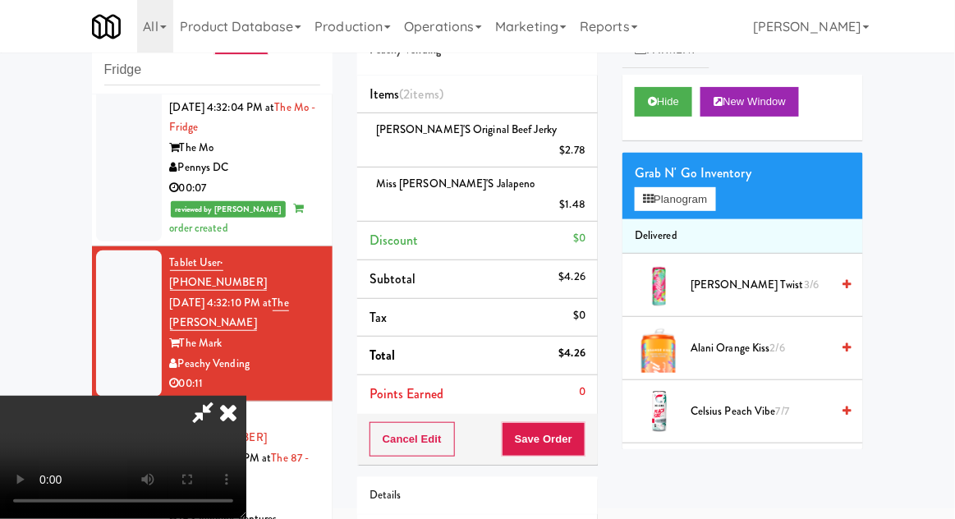
scroll to position [60, 0]
click at [729, 201] on div "Grab N' Go Inventory Planogram" at bounding box center [742, 186] width 241 height 67
click at [676, 187] on button "Planogram" at bounding box center [675, 199] width 80 height 25
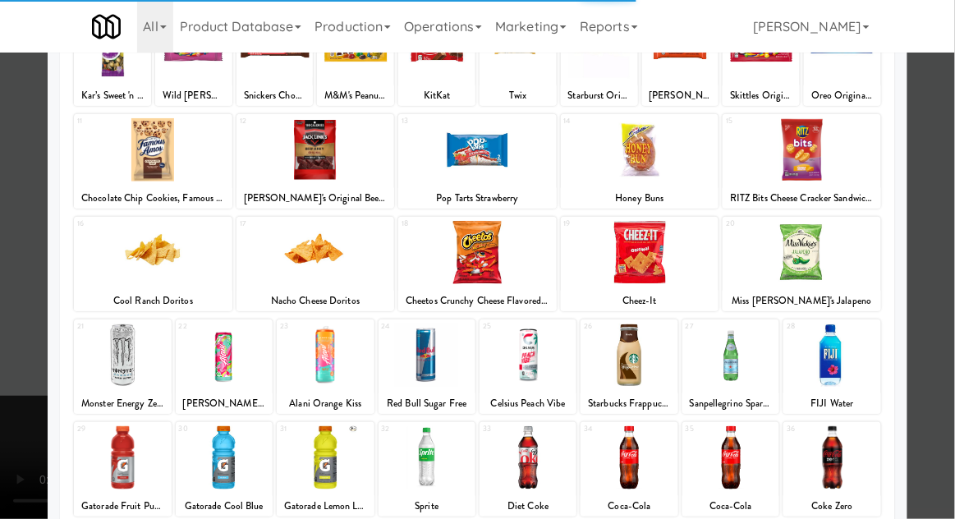
scroll to position [151, 0]
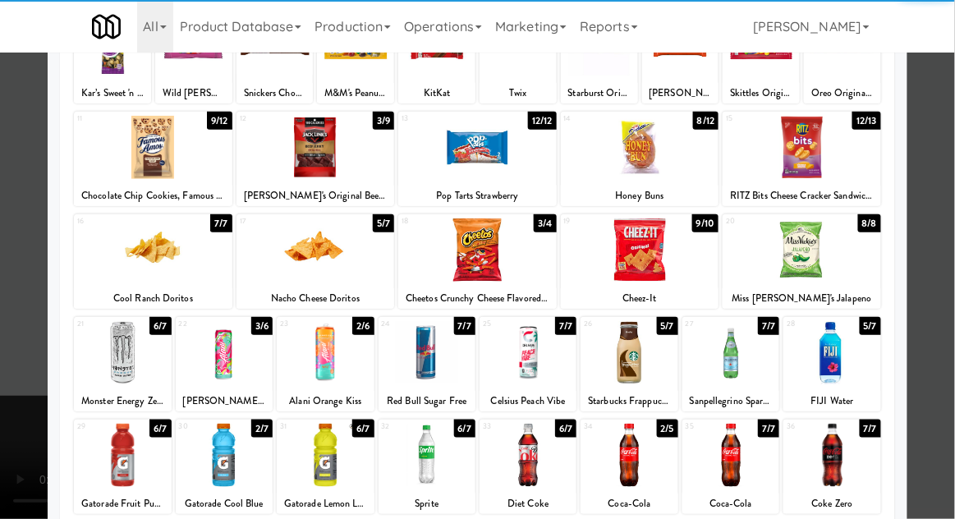
click at [214, 470] on div at bounding box center [224, 455] width 97 height 63
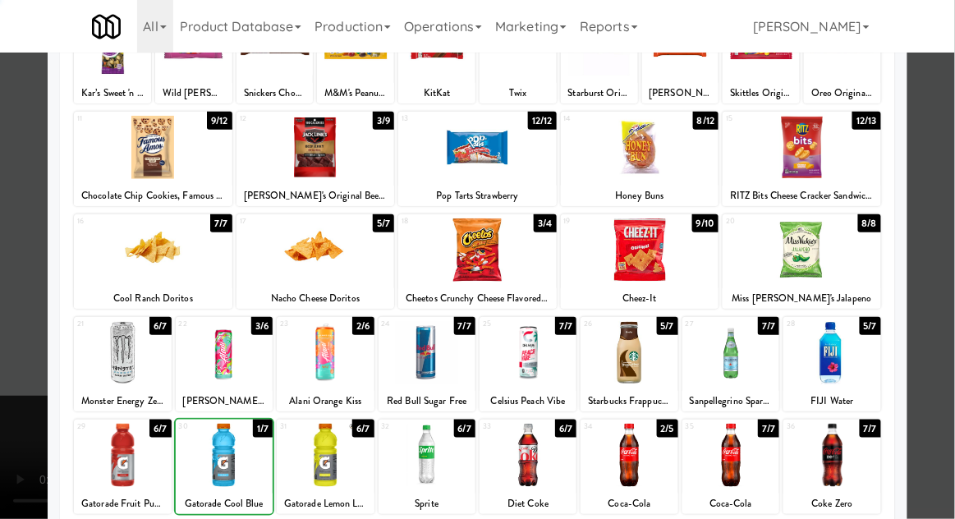
click at [946, 204] on div at bounding box center [477, 259] width 955 height 519
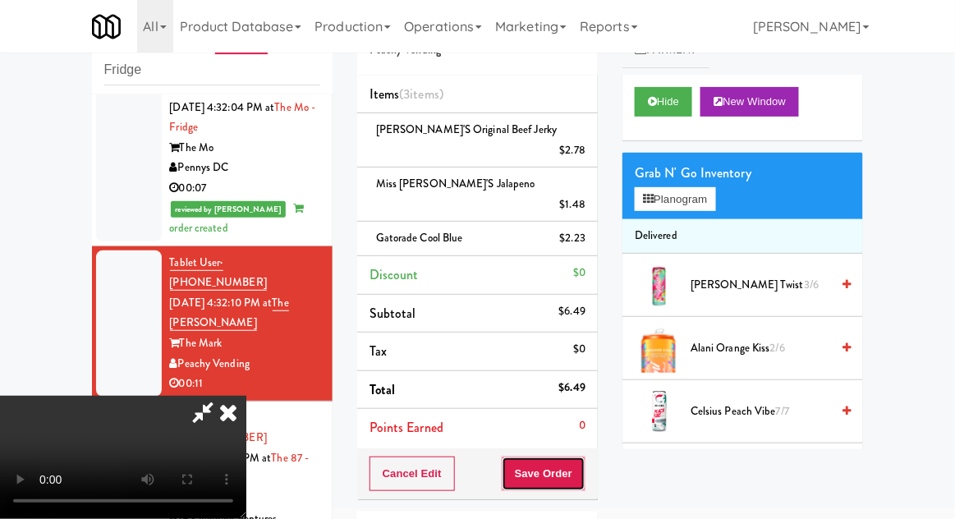
click at [583, 457] on button "Save Order" at bounding box center [544, 474] width 84 height 34
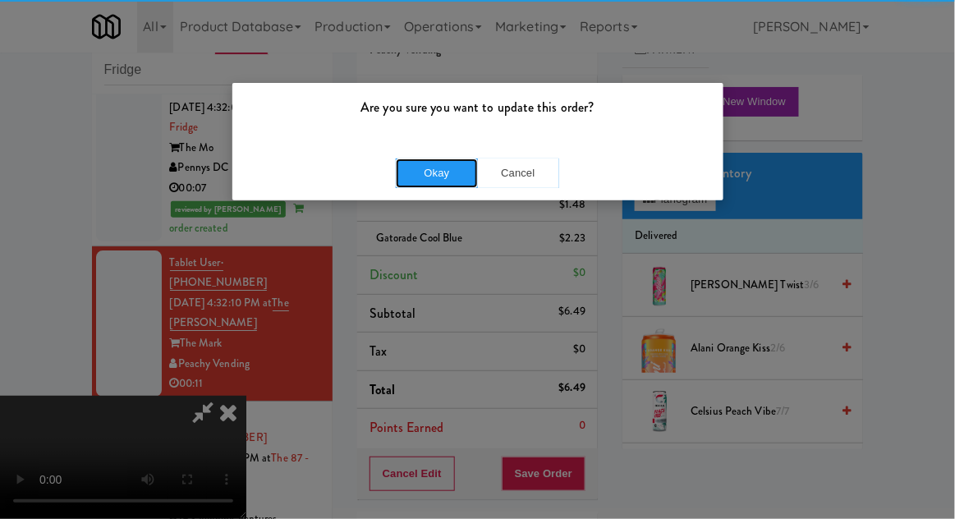
click at [399, 166] on button "Okay" at bounding box center [437, 173] width 82 height 30
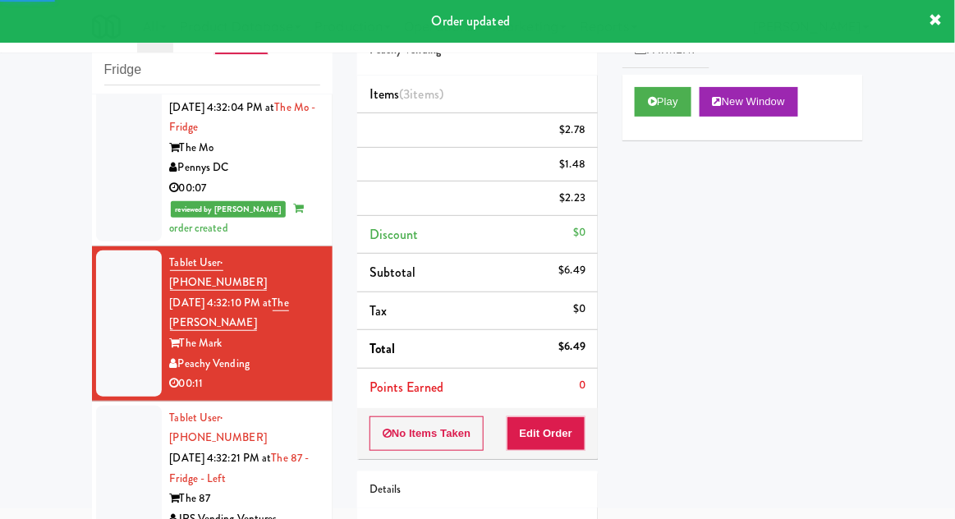
click at [126, 402] on li "Tablet User · (617) 417-8633 Sep 4, 2025 4:32:21 PM at The 87 - Fridge - Left T…" at bounding box center [212, 479] width 241 height 155
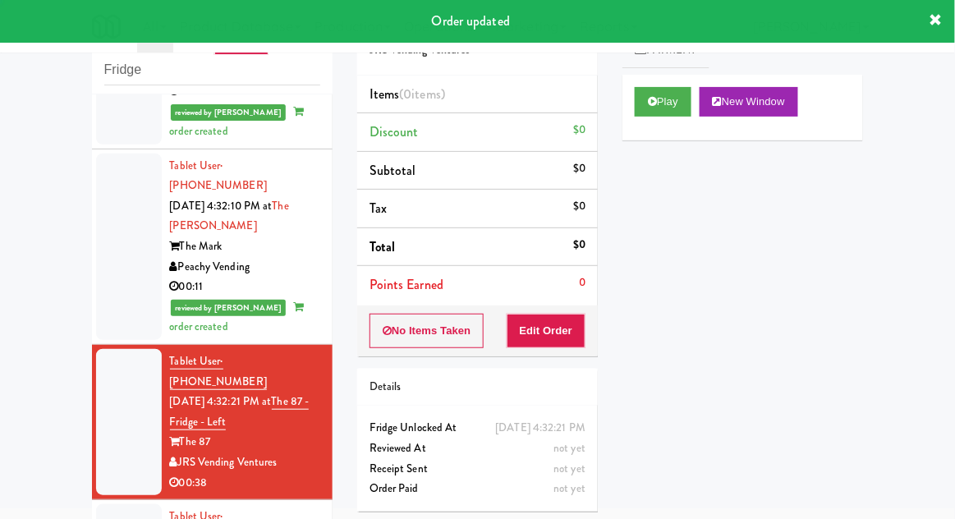
scroll to position [1478, 0]
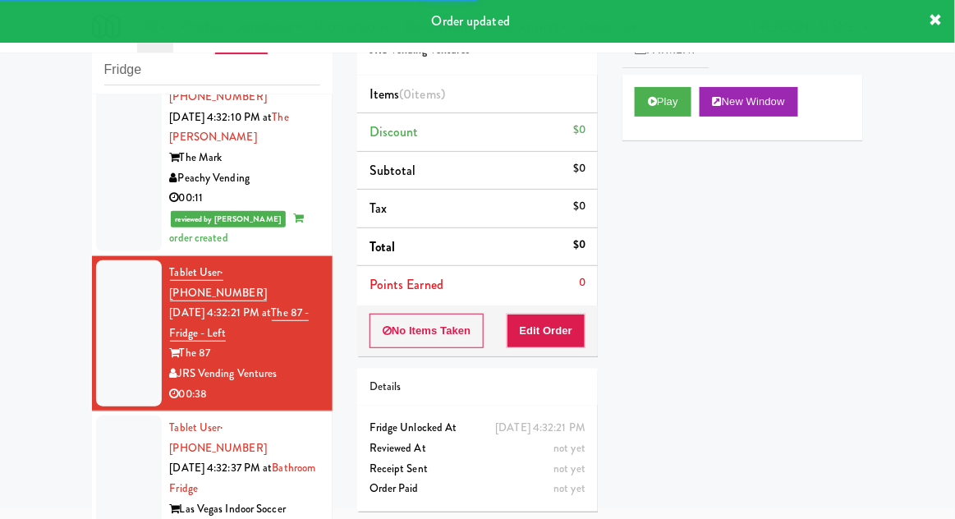
click at [126, 416] on div at bounding box center [129, 489] width 66 height 146
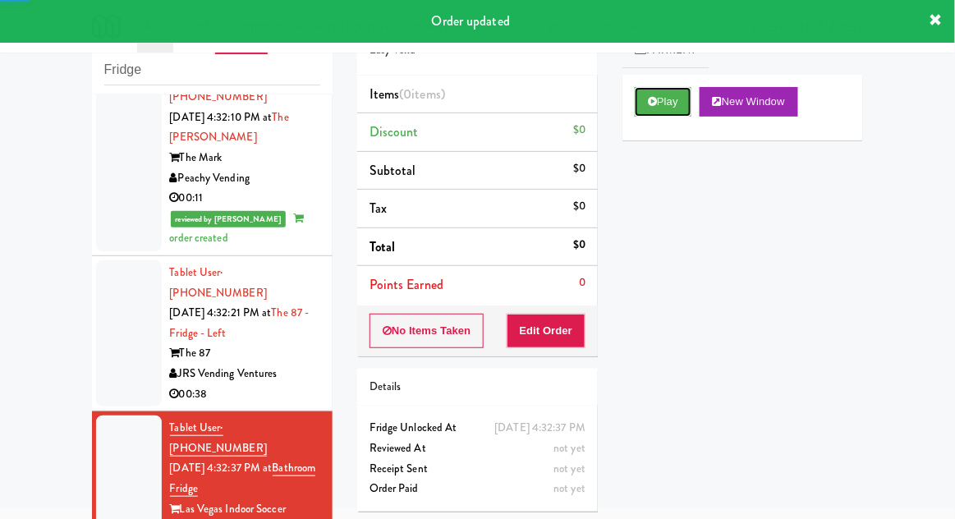
click at [652, 96] on icon at bounding box center [652, 101] width 9 height 11
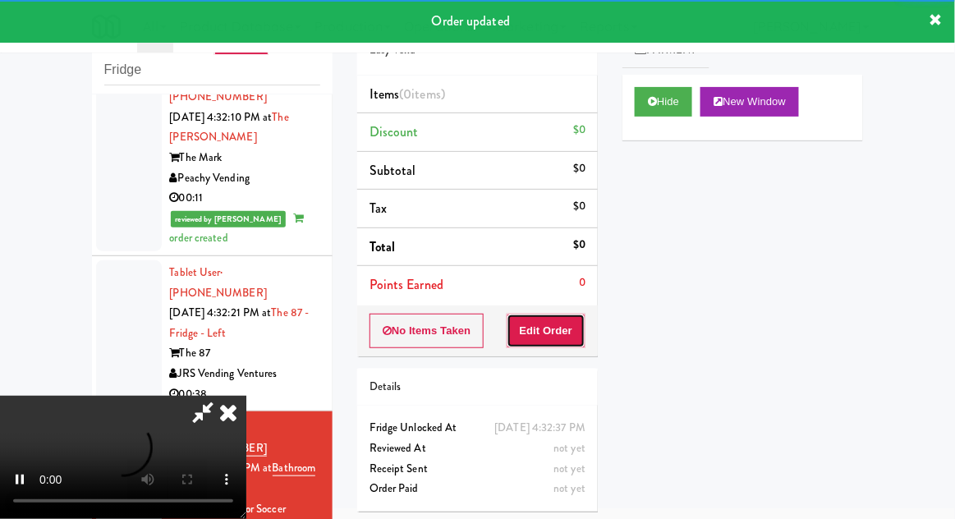
click at [558, 333] on button "Edit Order" at bounding box center [547, 331] width 80 height 34
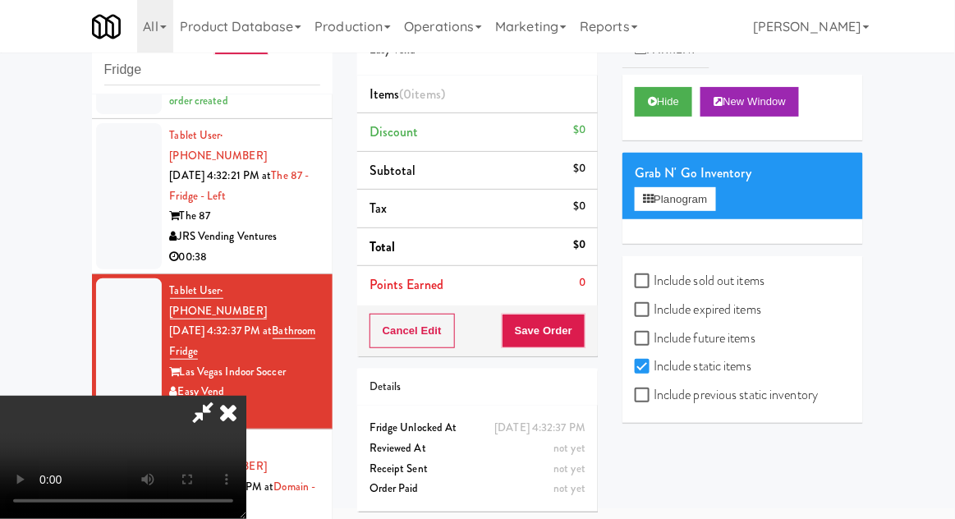
scroll to position [60, 0]
click at [678, 394] on label "Include previous static inventory" at bounding box center [726, 395] width 183 height 25
click at [654, 394] on input "Include previous static inventory" at bounding box center [644, 395] width 19 height 13
checkbox input "true"
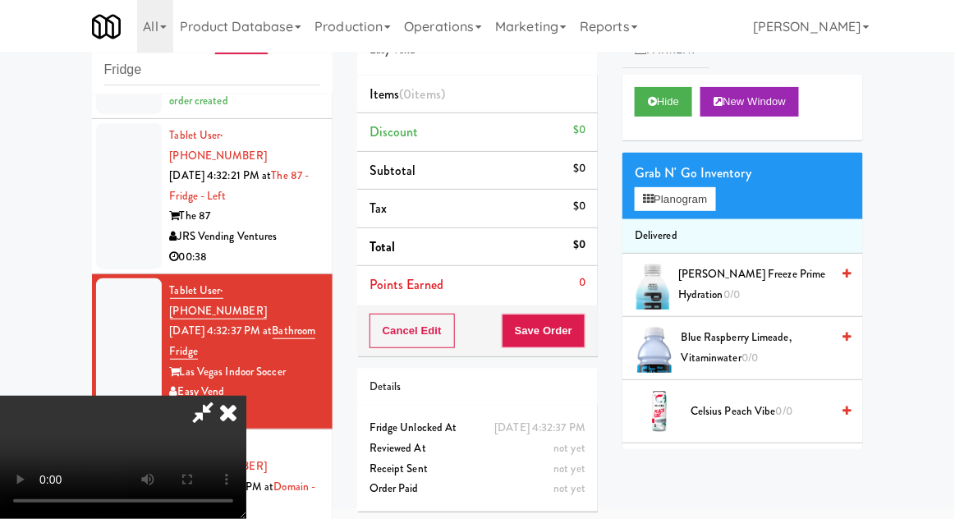
scroll to position [0, 0]
click at [246, 396] on icon at bounding box center [228, 412] width 36 height 33
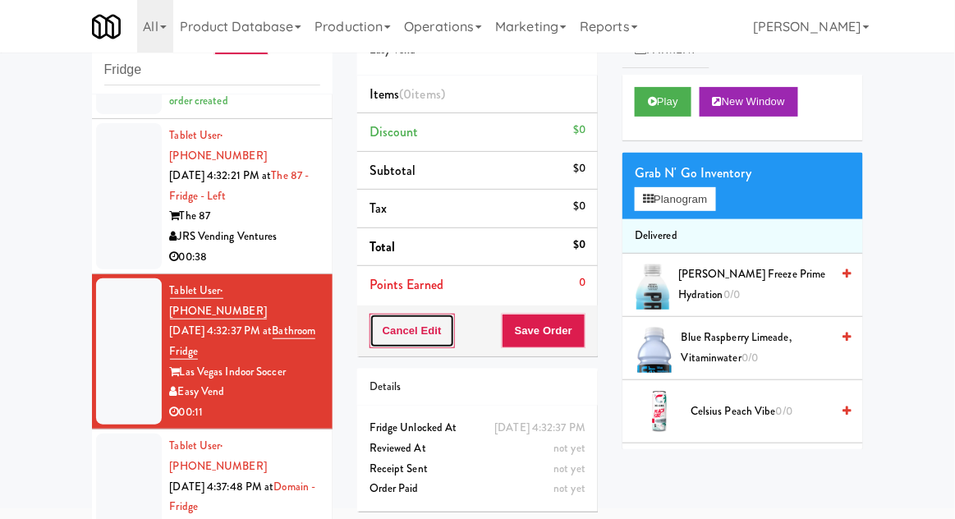
click at [392, 324] on button "Cancel Edit" at bounding box center [412, 331] width 85 height 34
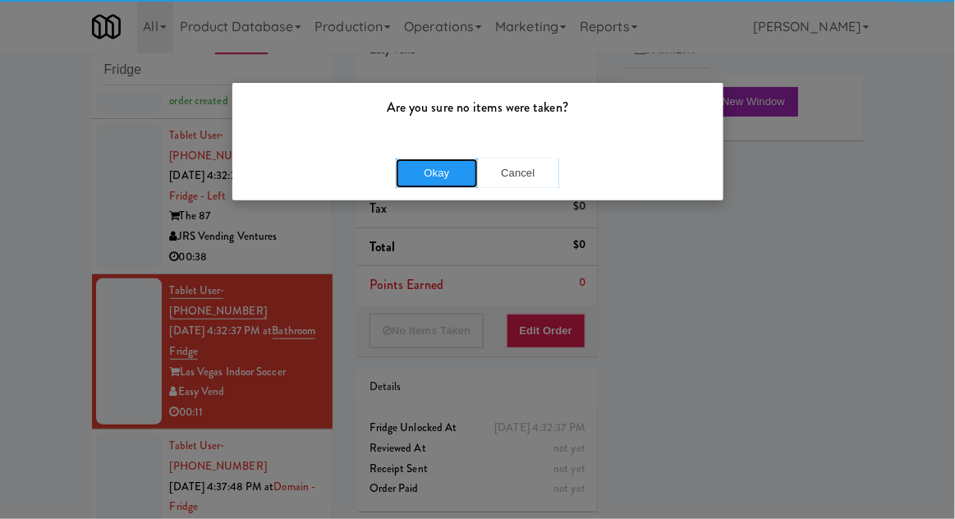
click at [420, 163] on button "Okay" at bounding box center [437, 173] width 82 height 30
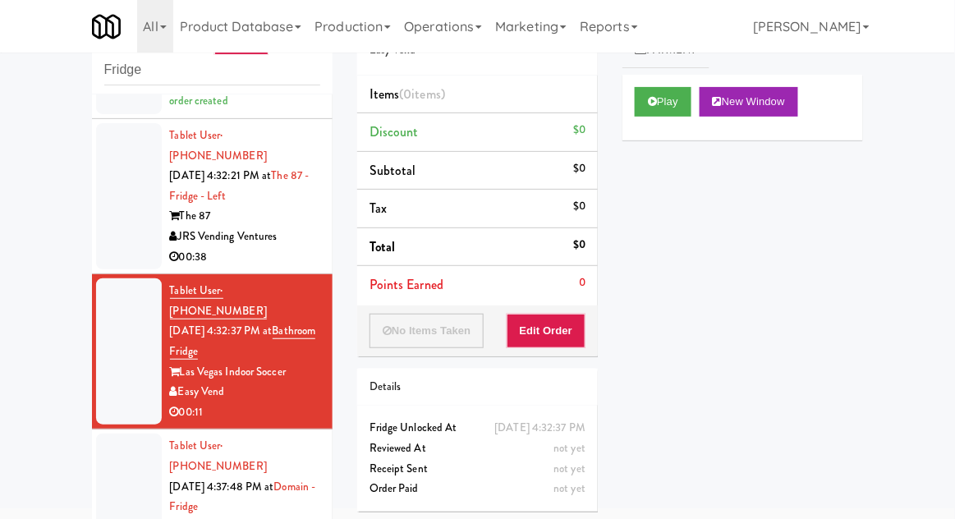
click at [114, 434] on div at bounding box center [129, 507] width 66 height 146
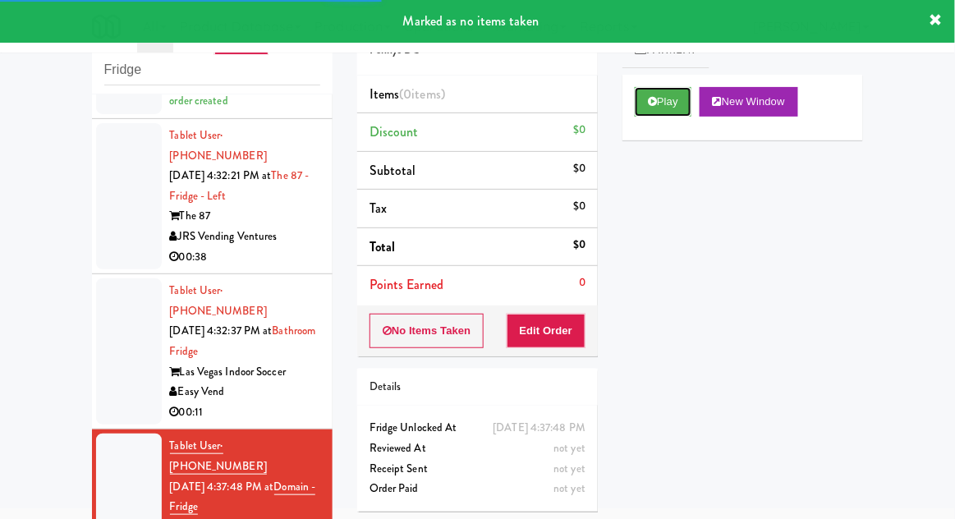
click at [645, 110] on button "Play" at bounding box center [663, 102] width 57 height 30
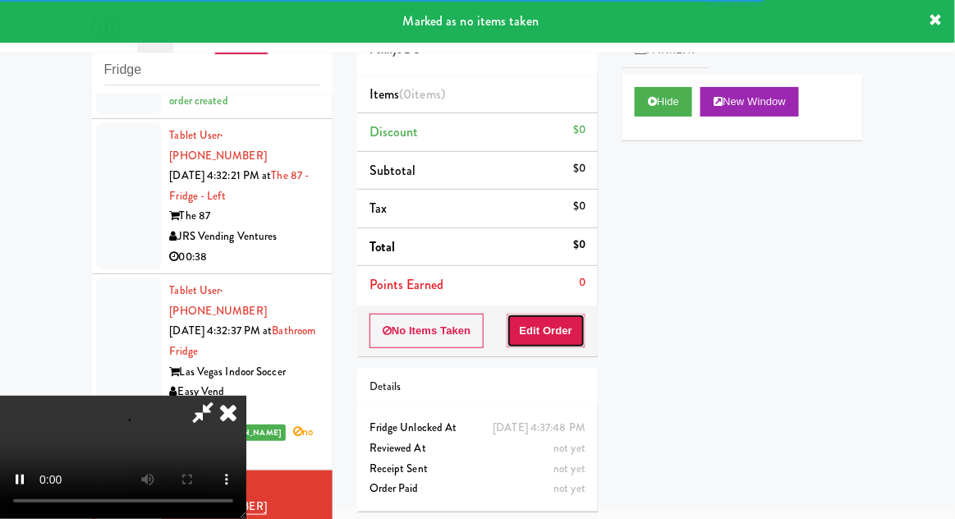
click at [544, 322] on button "Edit Order" at bounding box center [547, 331] width 80 height 34
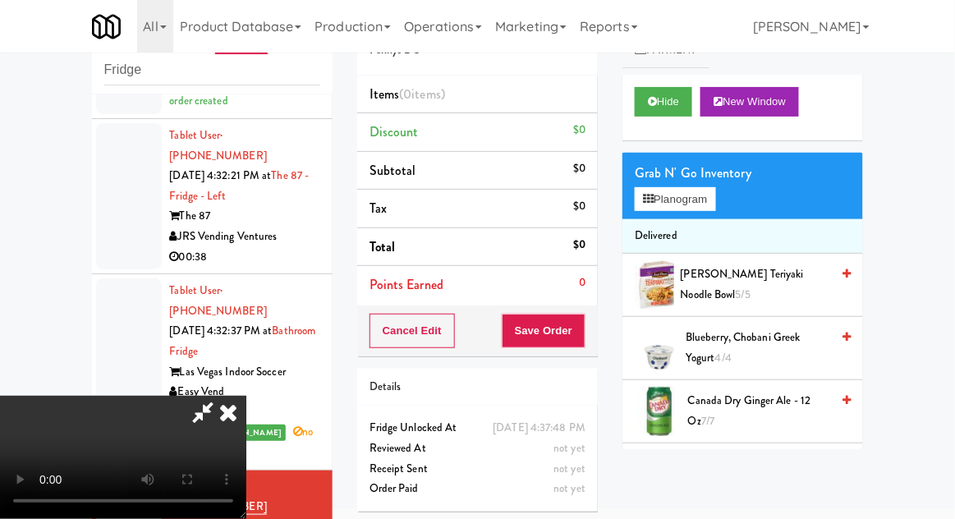
scroll to position [90, 0]
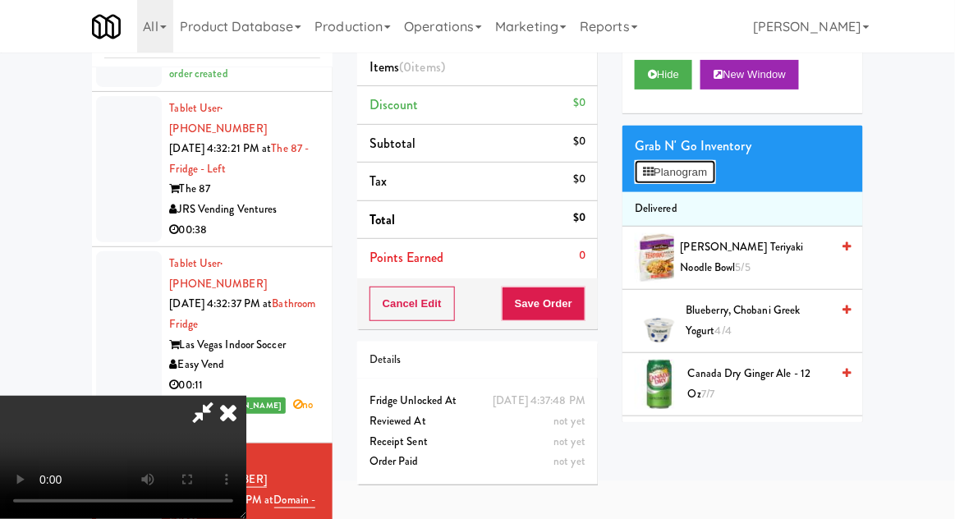
click at [700, 164] on button "Planogram" at bounding box center [675, 172] width 80 height 25
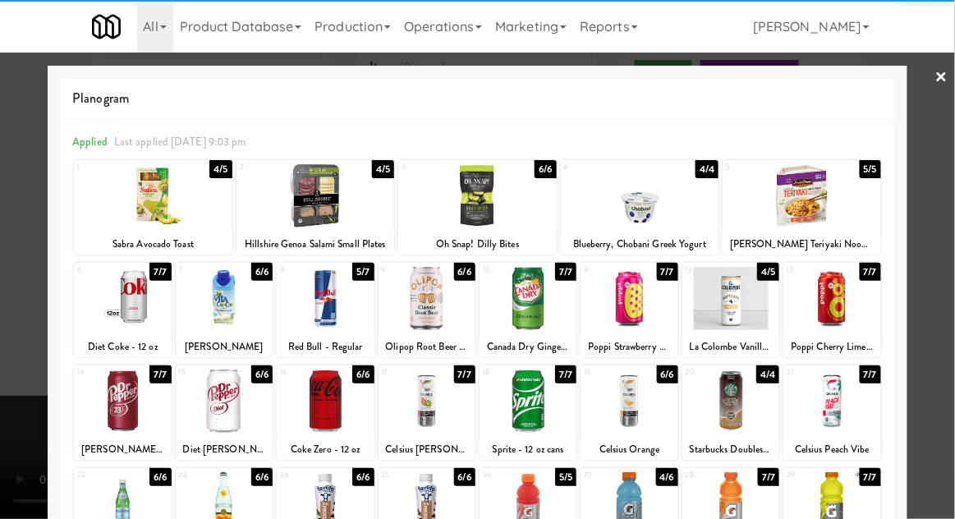
click at [319, 298] on div at bounding box center [325, 298] width 97 height 63
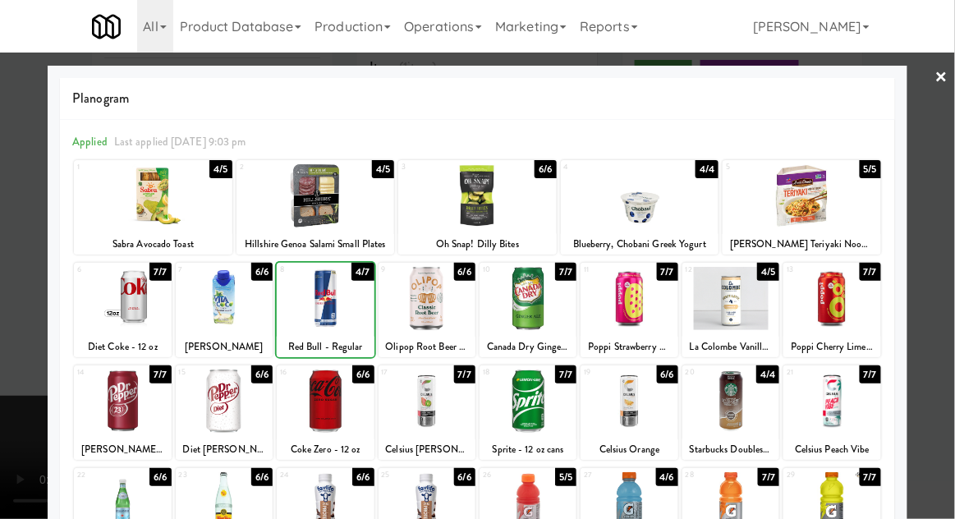
click at [944, 130] on div at bounding box center [477, 259] width 955 height 519
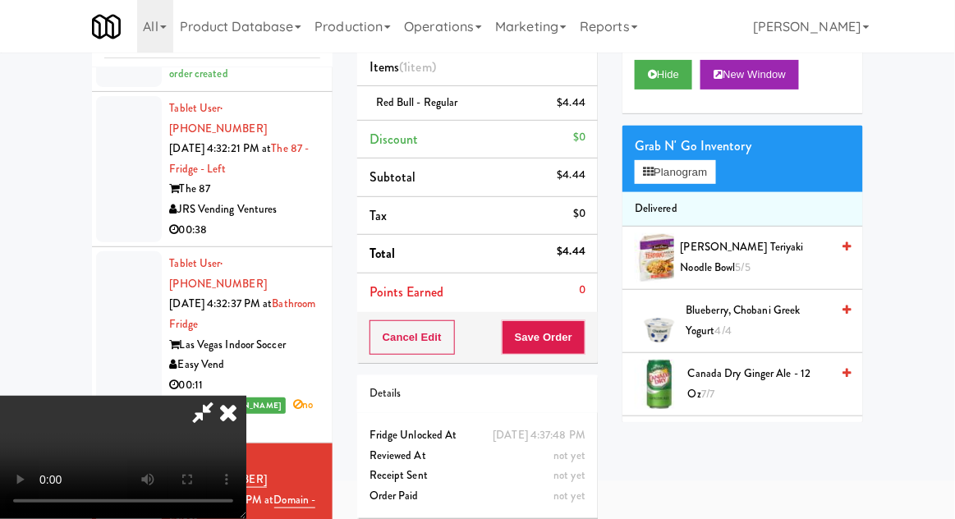
scroll to position [60, 0]
click at [575, 338] on button "Save Order" at bounding box center [544, 337] width 84 height 34
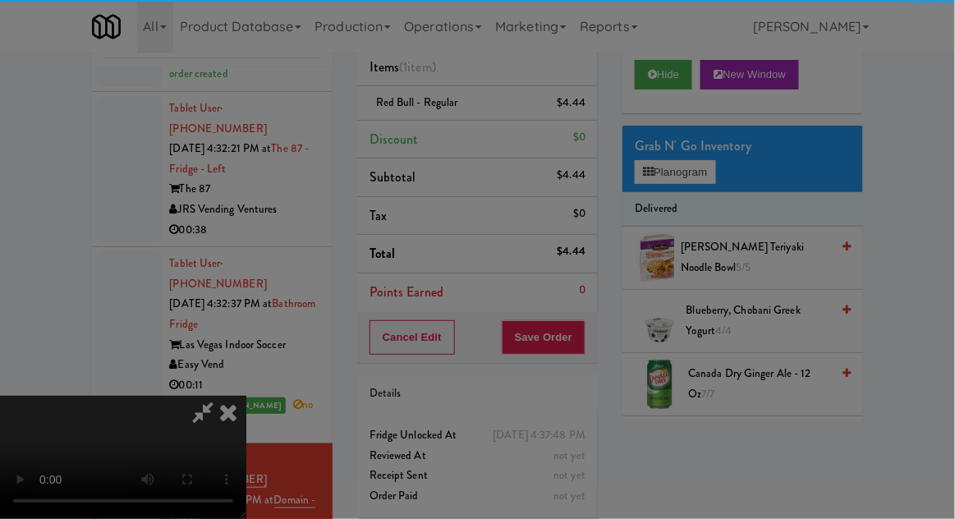
click at [579, 329] on div at bounding box center [477, 259] width 955 height 519
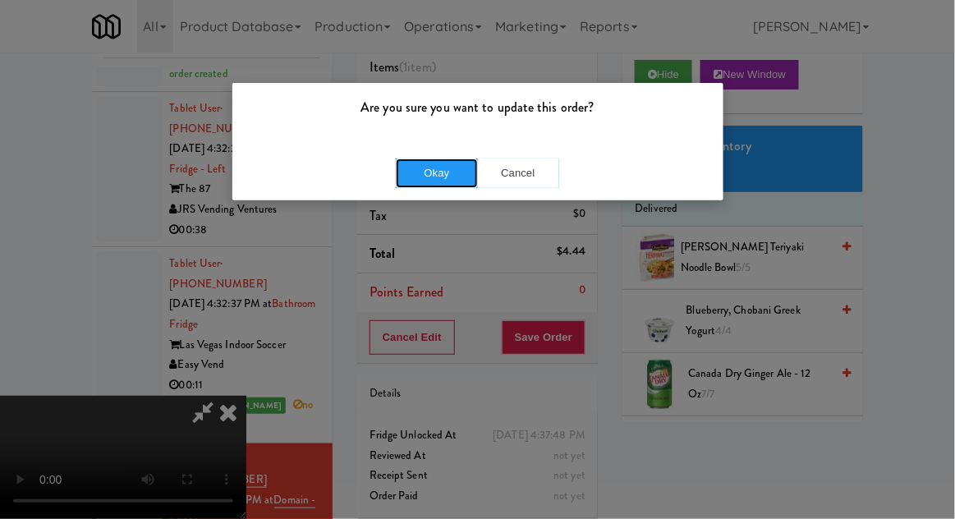
click at [430, 168] on button "Okay" at bounding box center [437, 173] width 82 height 30
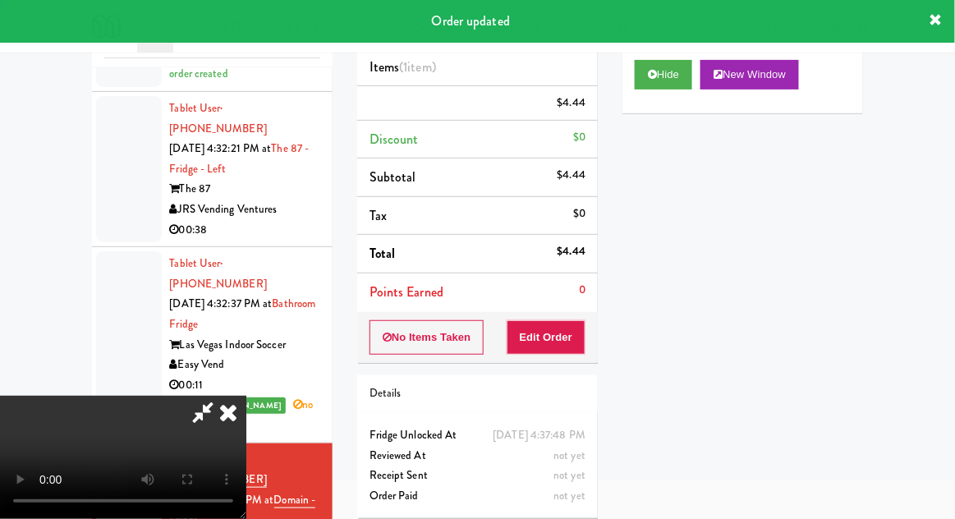
scroll to position [0, 0]
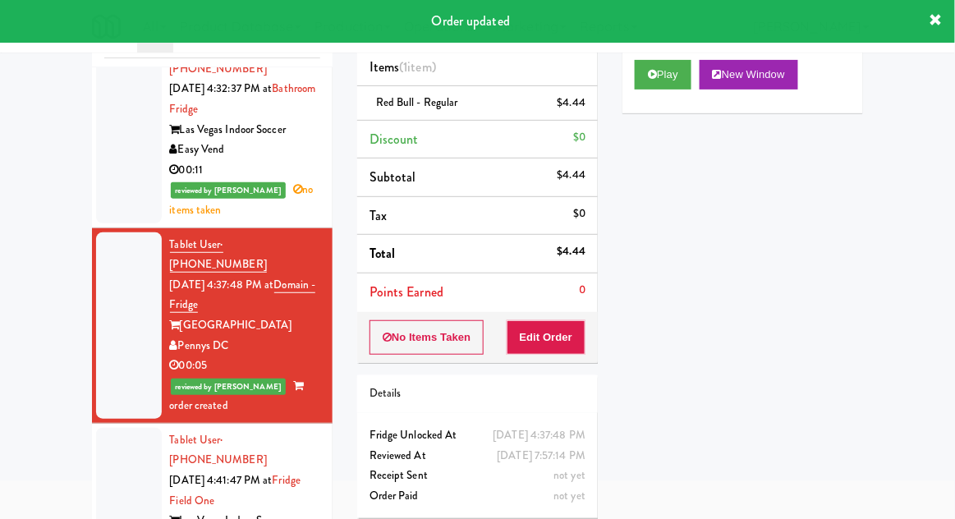
click at [128, 428] on div at bounding box center [129, 501] width 66 height 146
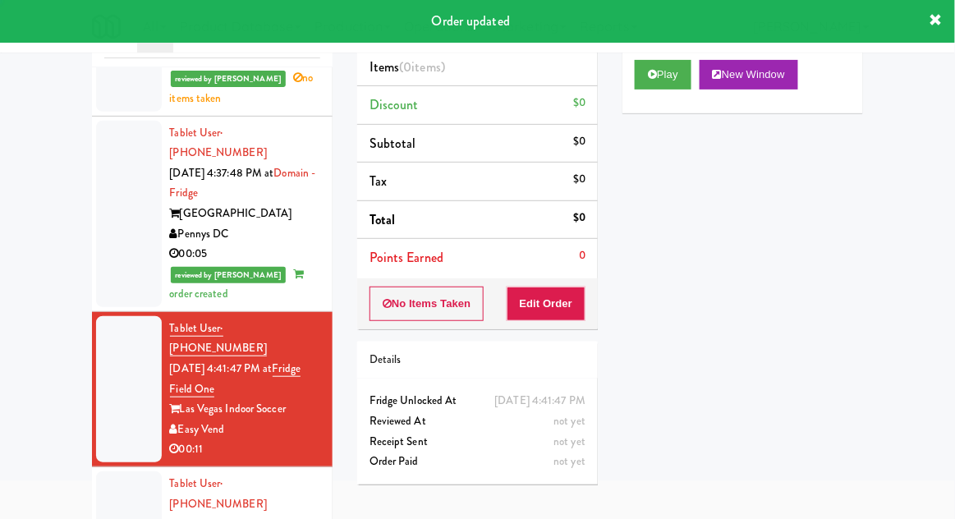
scroll to position [1943, 0]
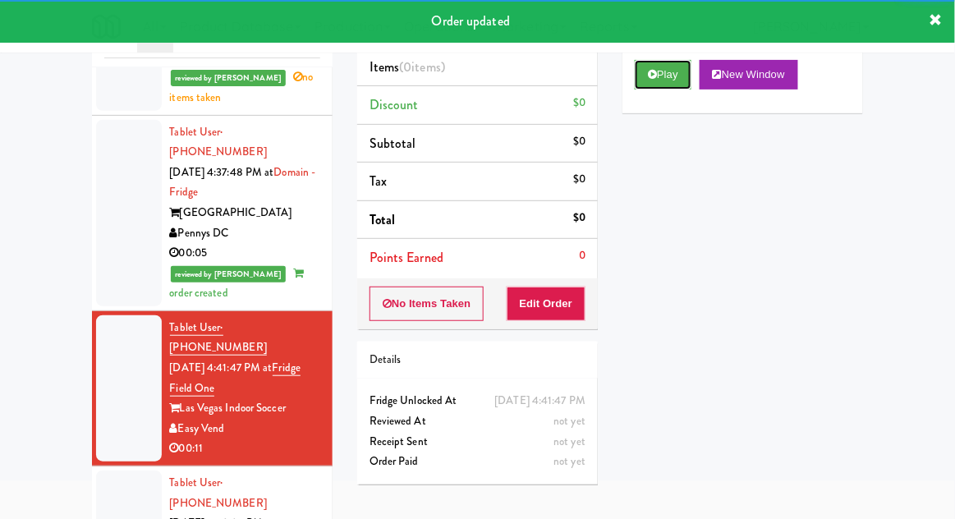
click at [664, 86] on button "Play" at bounding box center [663, 75] width 57 height 30
click at [568, 304] on button "Edit Order" at bounding box center [547, 304] width 80 height 34
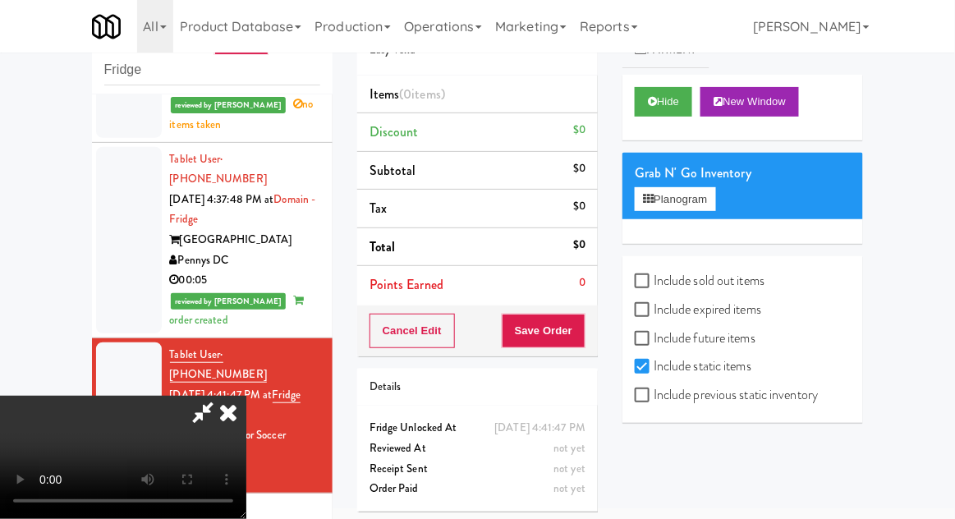
scroll to position [0, 0]
click at [246, 396] on icon at bounding box center [228, 412] width 36 height 33
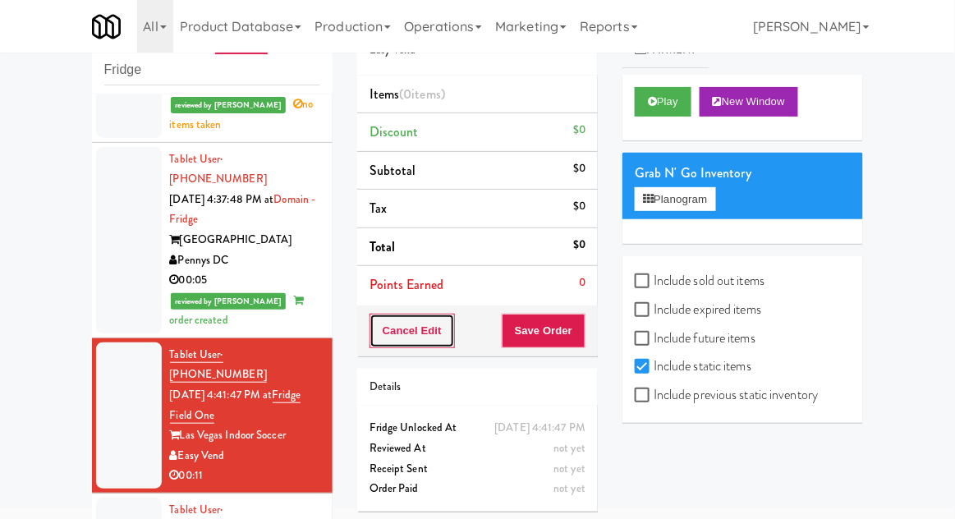
click at [388, 320] on button "Cancel Edit" at bounding box center [412, 331] width 85 height 34
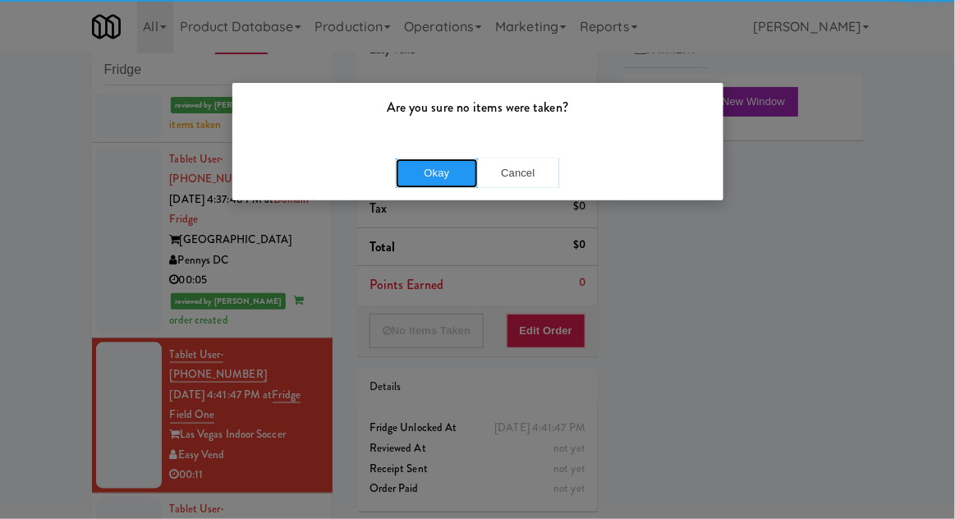
click at [425, 172] on button "Okay" at bounding box center [437, 173] width 82 height 30
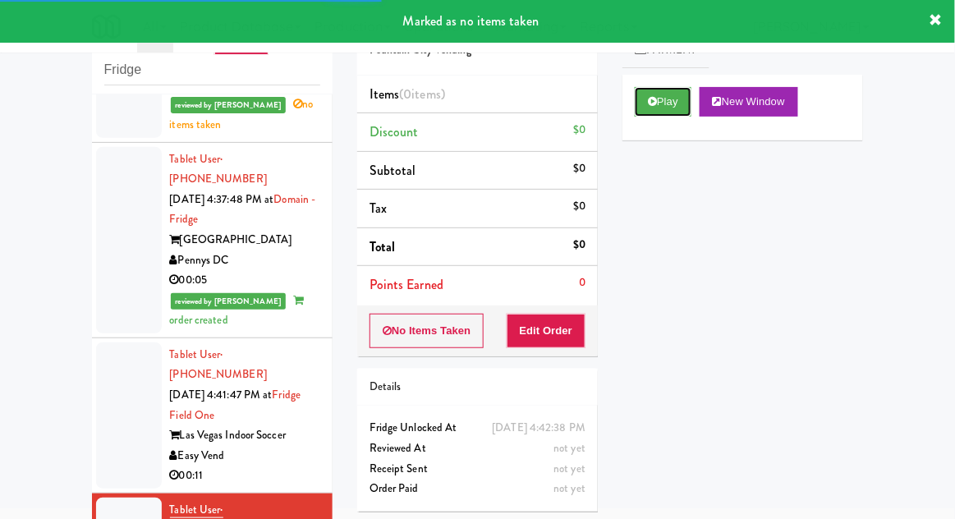
click at [658, 109] on button "Play" at bounding box center [663, 102] width 57 height 30
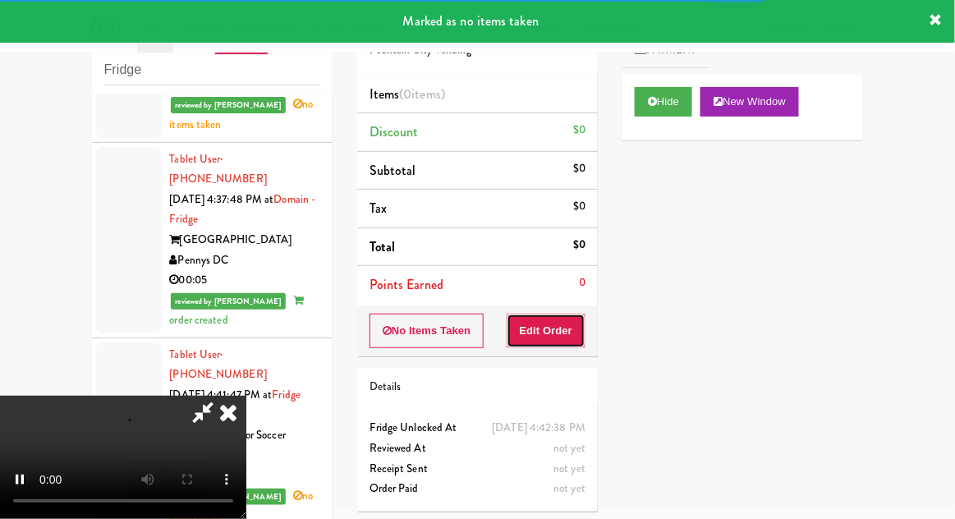
click at [535, 330] on button "Edit Order" at bounding box center [547, 331] width 80 height 34
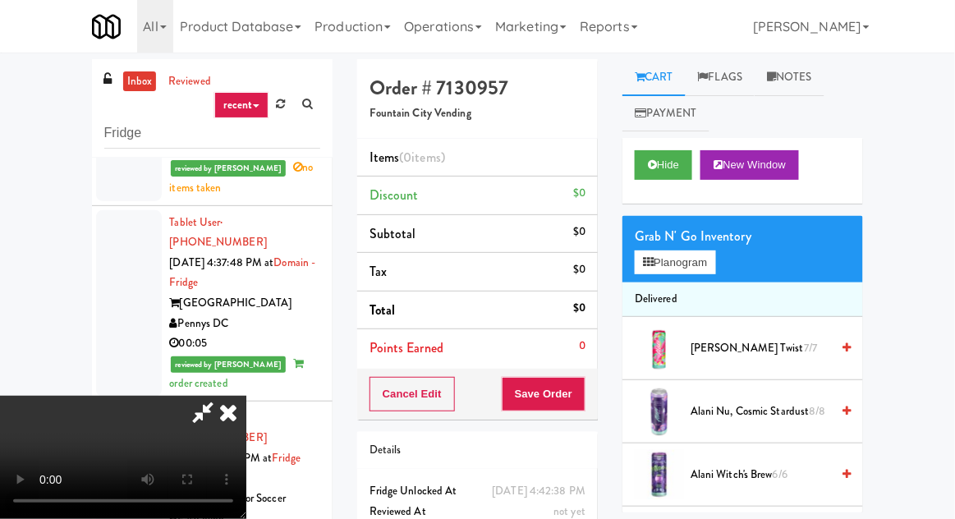
click at [939, 141] on div "inbox reviewed recent all unclear take inventory issue suspicious failed recent…" at bounding box center [477, 361] width 955 height 604
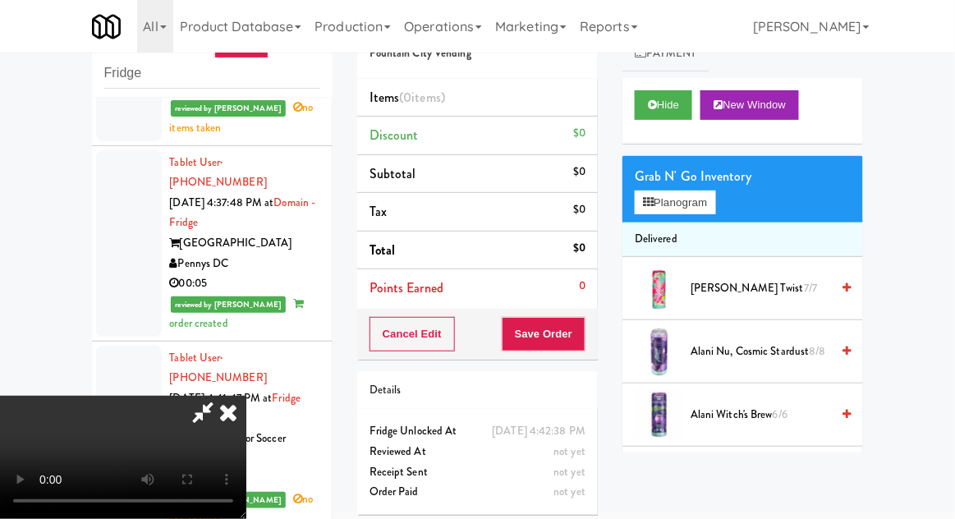
scroll to position [63, 0]
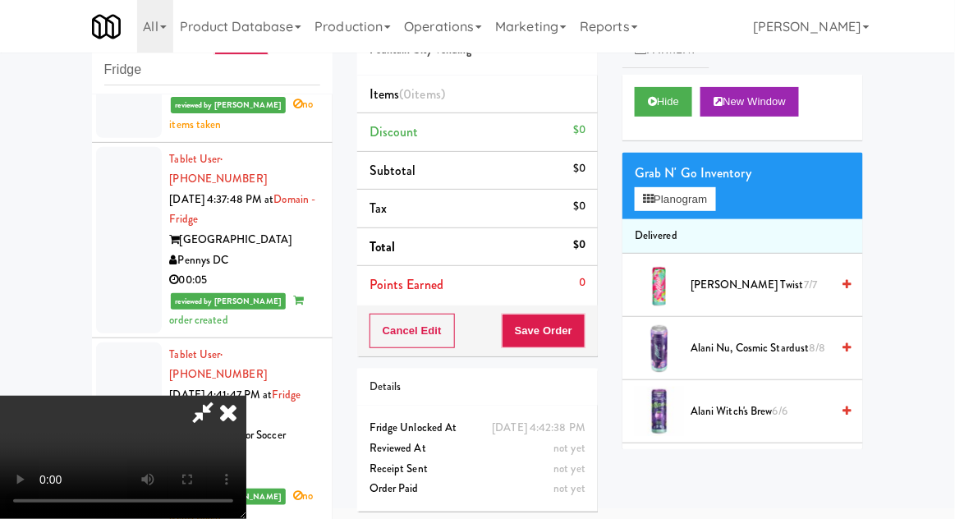
click at [246, 396] on icon at bounding box center [228, 412] width 36 height 33
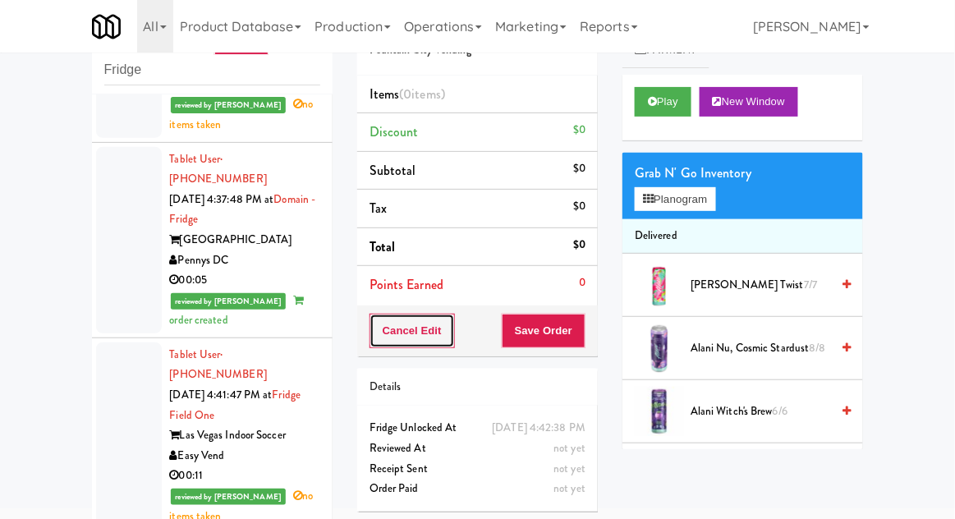
click at [392, 342] on button "Cancel Edit" at bounding box center [412, 331] width 85 height 34
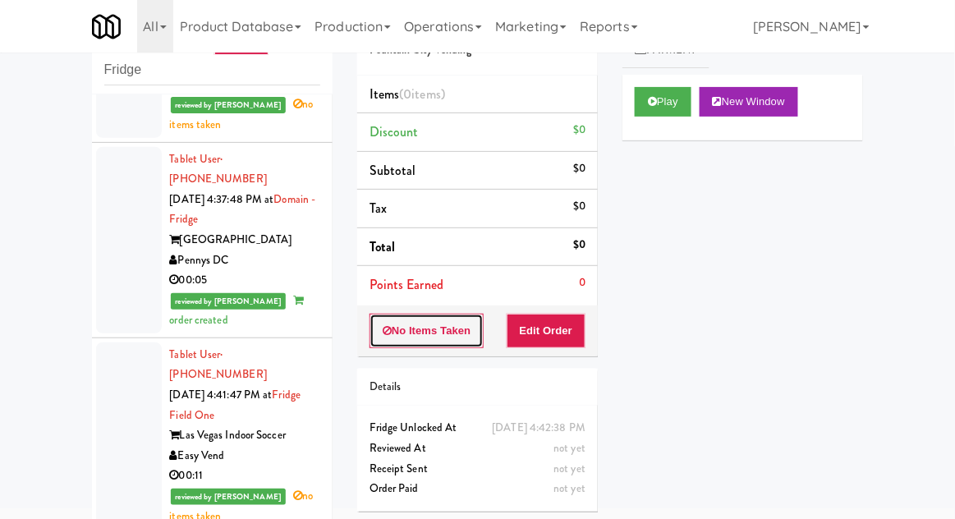
click at [393, 336] on button "No Items Taken" at bounding box center [427, 331] width 115 height 34
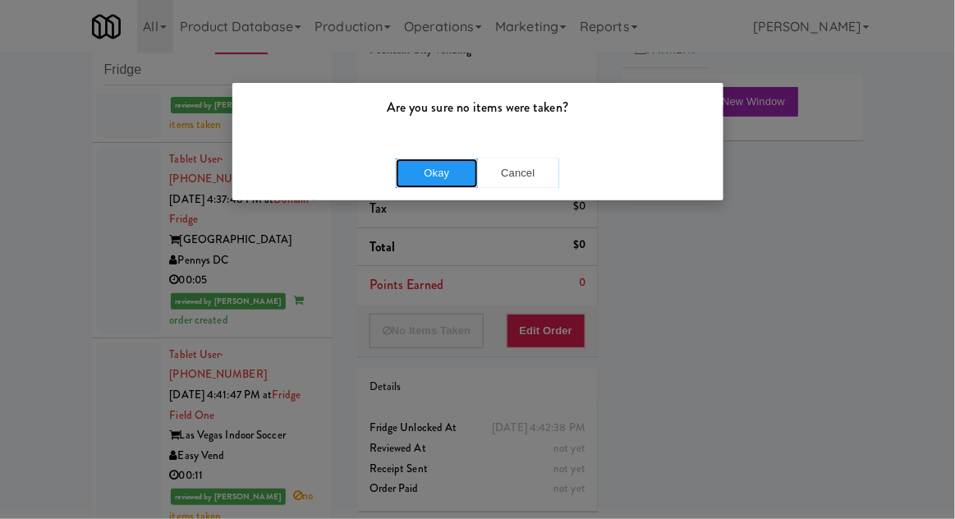
click at [408, 172] on button "Okay" at bounding box center [437, 173] width 82 height 30
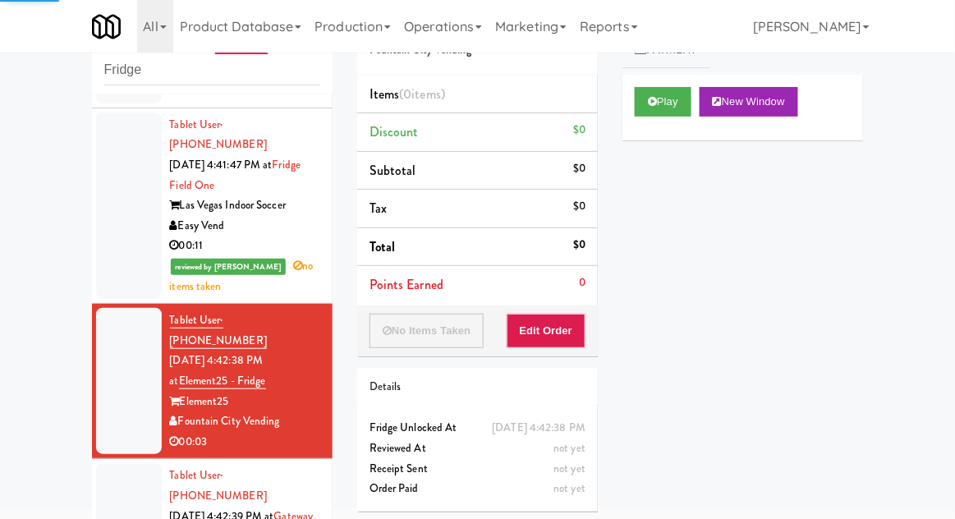
scroll to position [2174, 0]
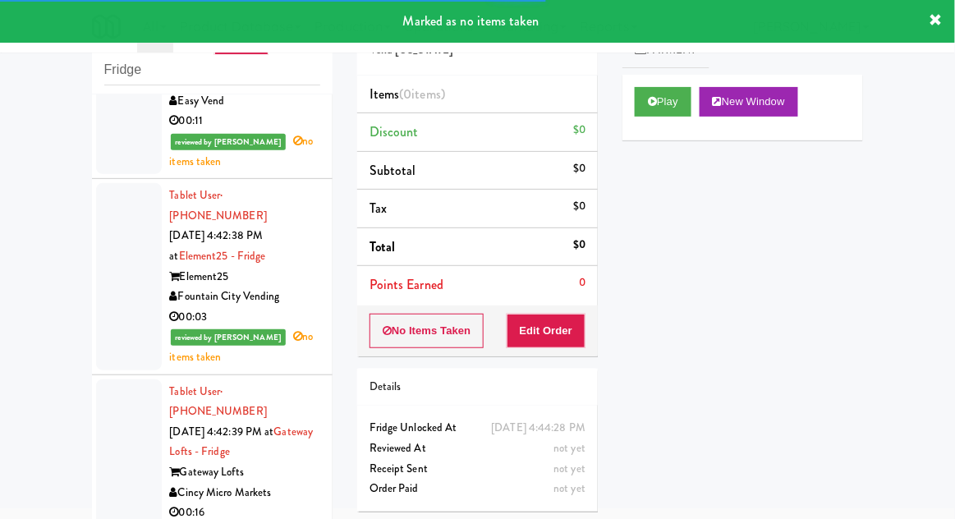
scroll to position [2423, 0]
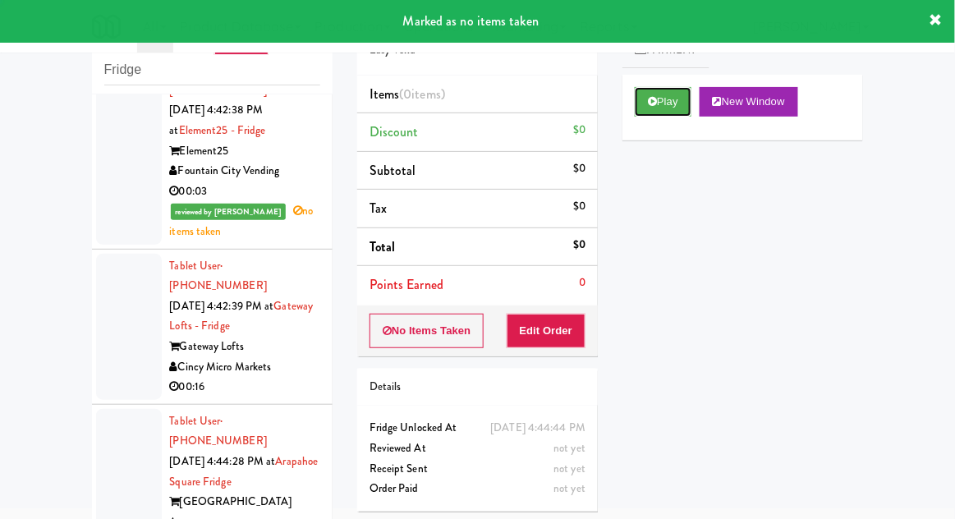
click at [650, 101] on icon at bounding box center [652, 101] width 9 height 11
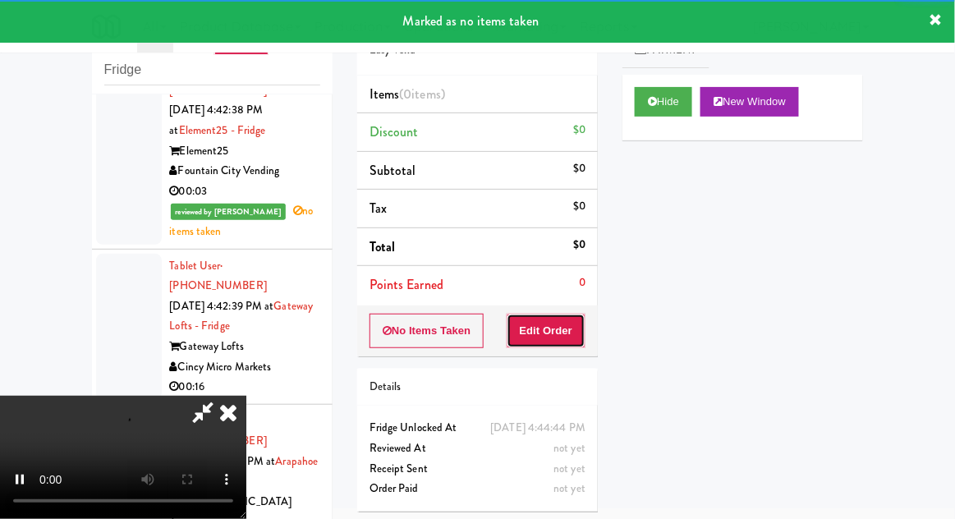
click at [557, 334] on button "Edit Order" at bounding box center [547, 331] width 80 height 34
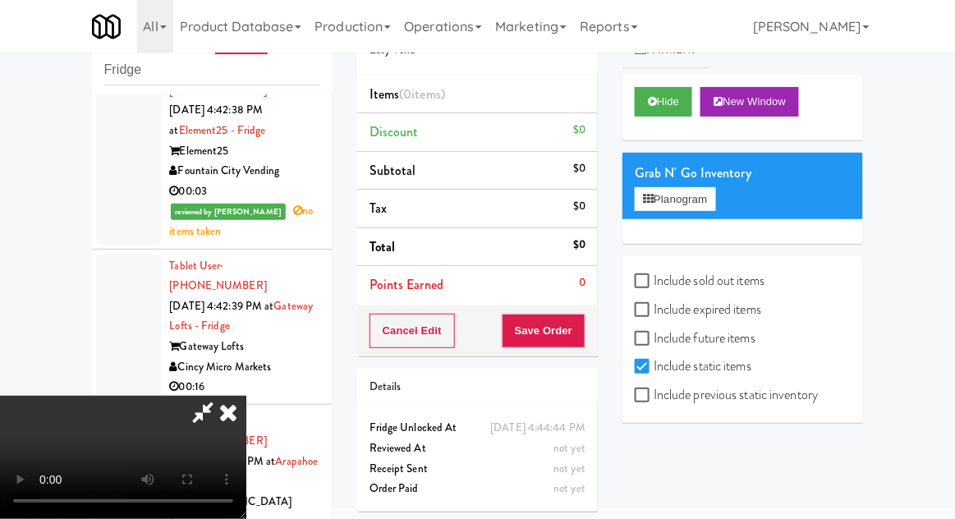
click at [246, 396] on icon at bounding box center [228, 412] width 36 height 33
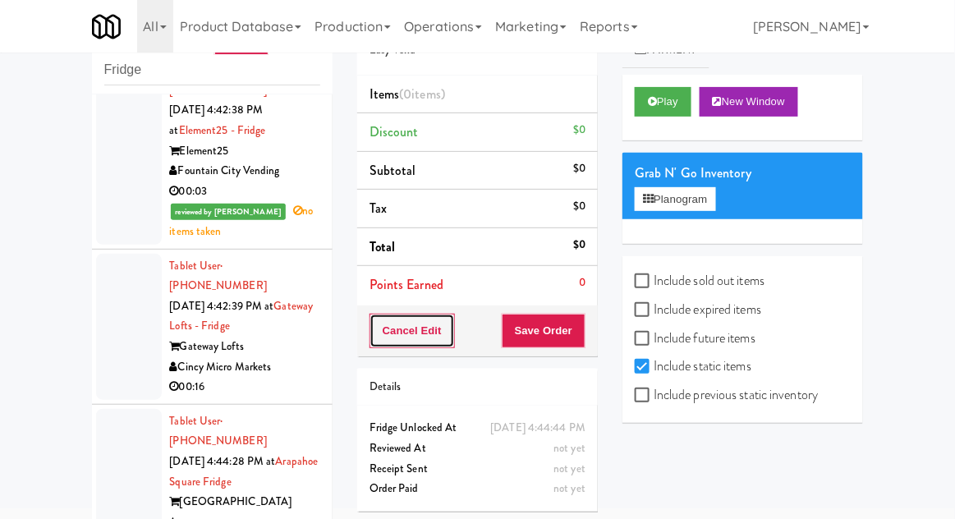
click at [407, 325] on button "Cancel Edit" at bounding box center [412, 331] width 85 height 34
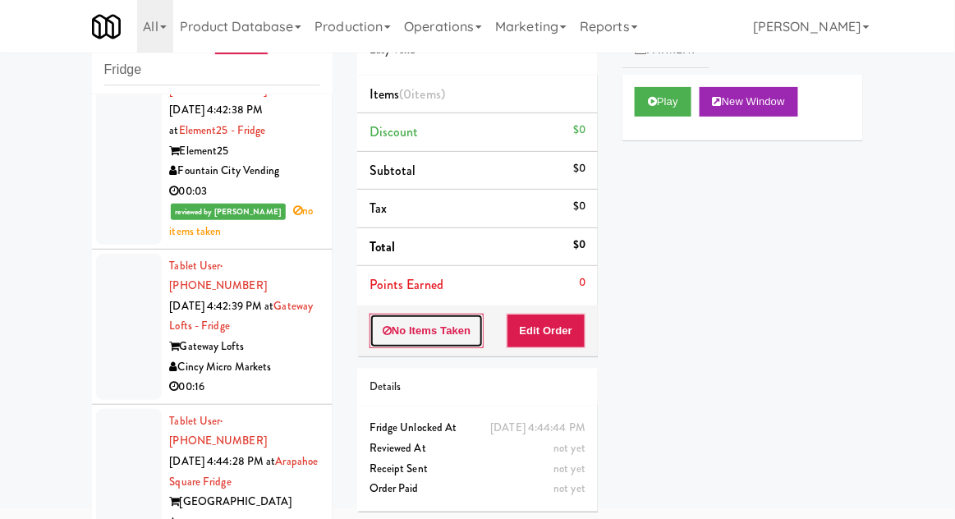
click at [404, 327] on button "No Items Taken" at bounding box center [427, 331] width 115 height 34
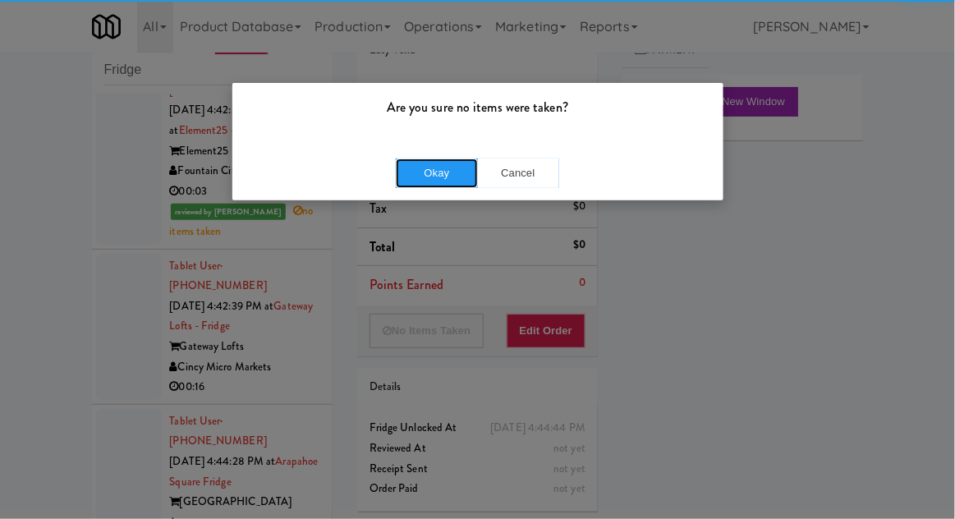
click at [429, 164] on button "Okay" at bounding box center [437, 173] width 82 height 30
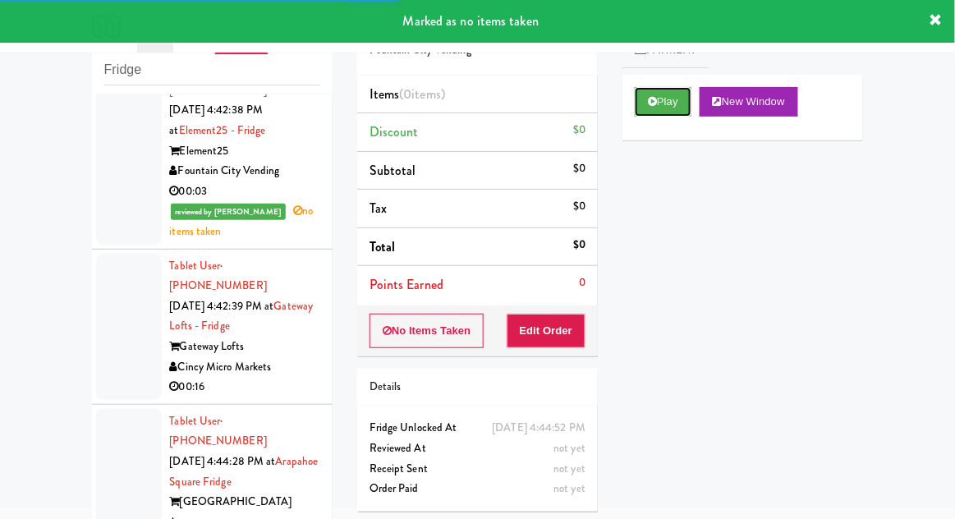
click at [641, 112] on button "Play" at bounding box center [663, 102] width 57 height 30
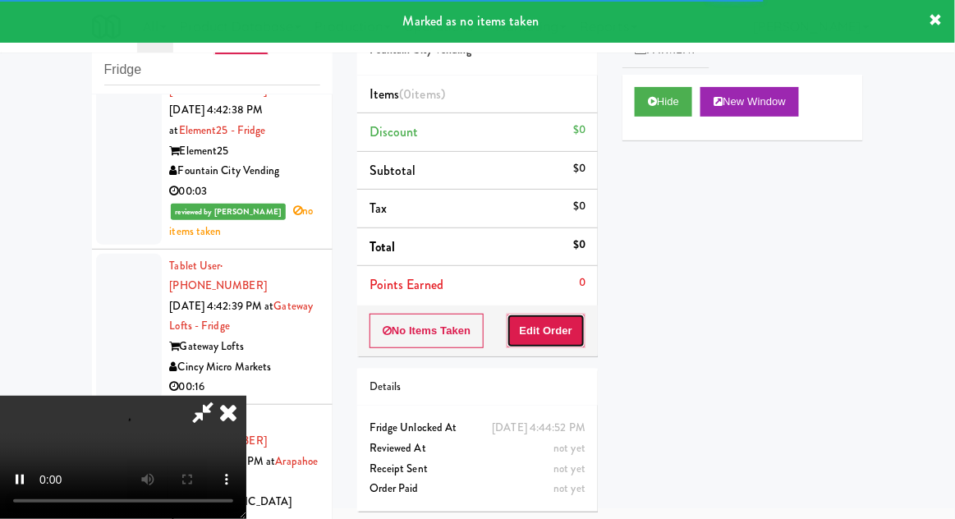
click at [550, 330] on button "Edit Order" at bounding box center [547, 331] width 80 height 34
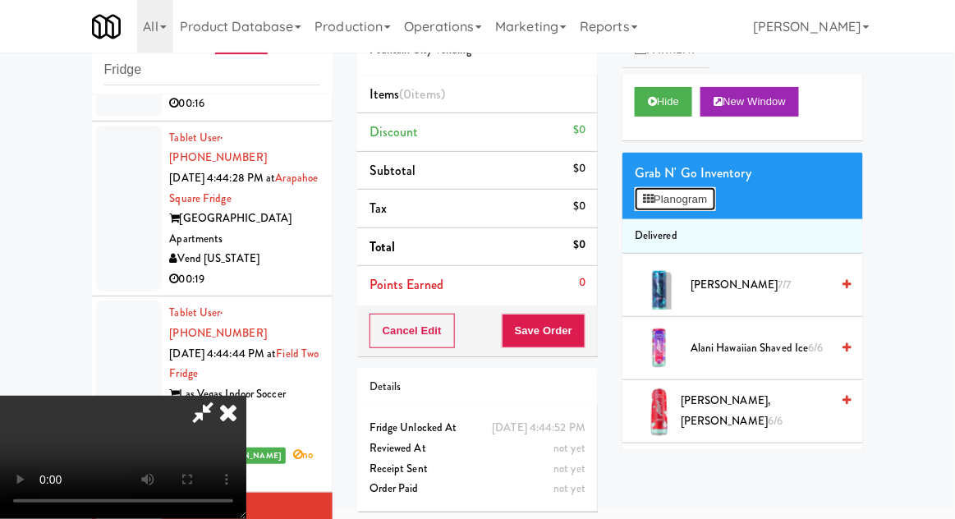
click at [704, 201] on button "Planogram" at bounding box center [675, 199] width 80 height 25
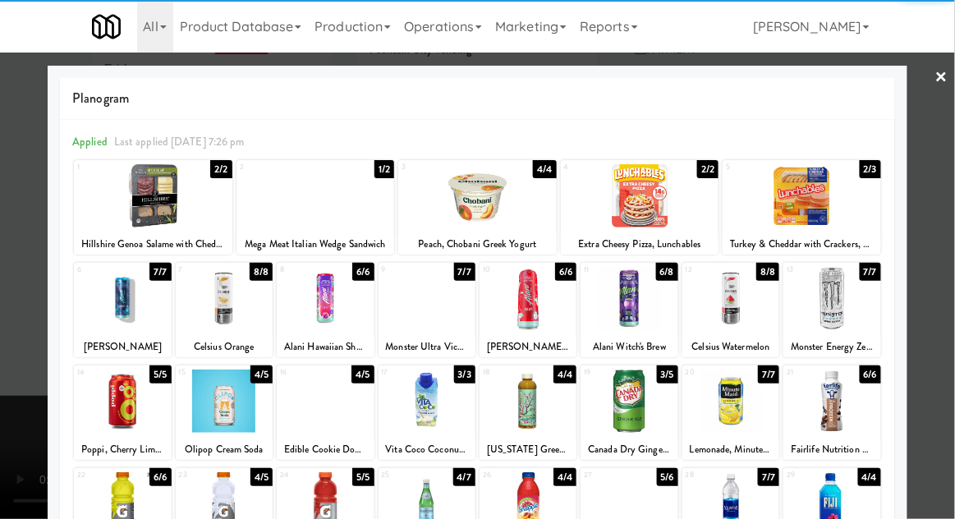
click at [632, 302] on div at bounding box center [629, 298] width 97 height 63
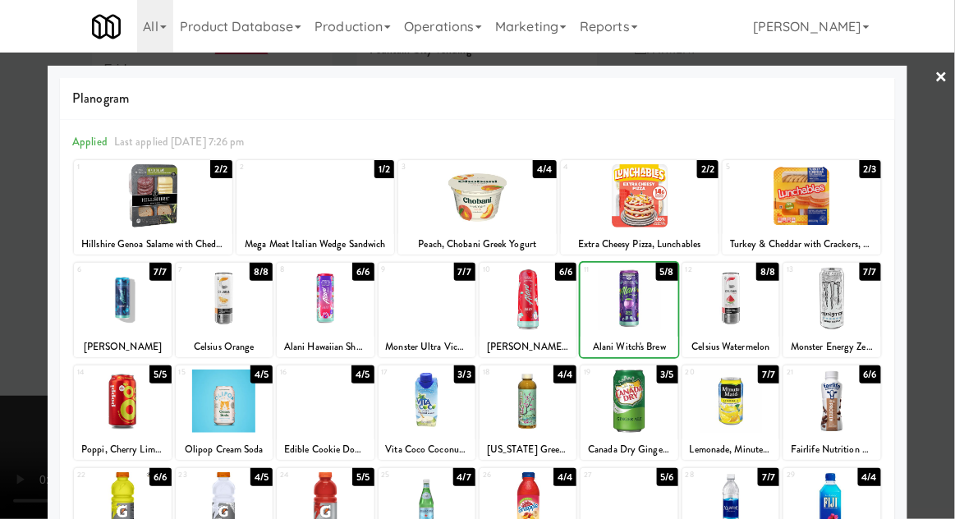
click at [949, 200] on div at bounding box center [477, 259] width 955 height 519
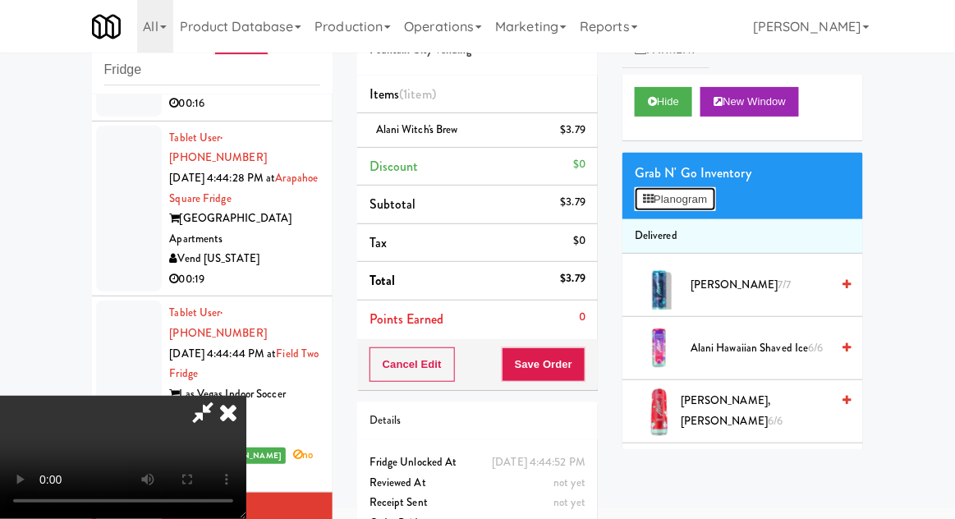
click at [680, 200] on button "Planogram" at bounding box center [675, 199] width 80 height 25
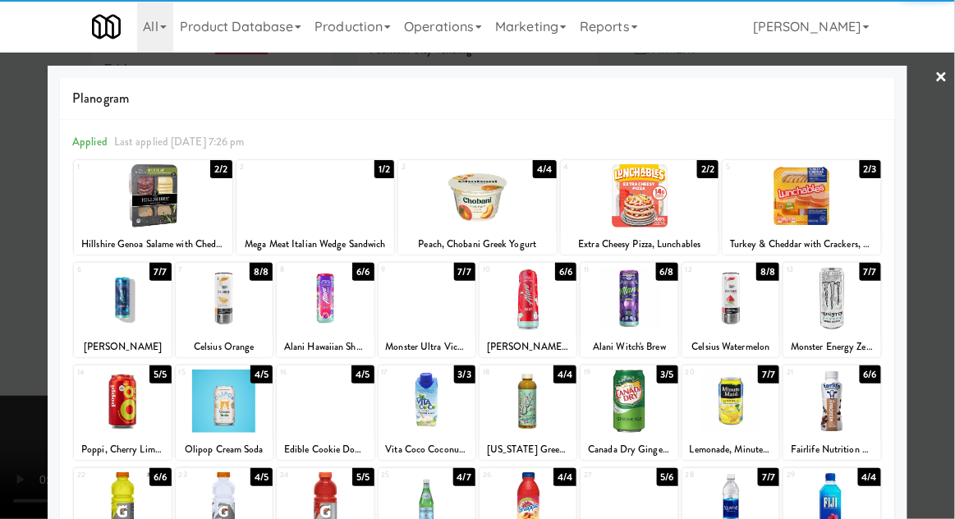
click at [632, 301] on div at bounding box center [629, 298] width 97 height 63
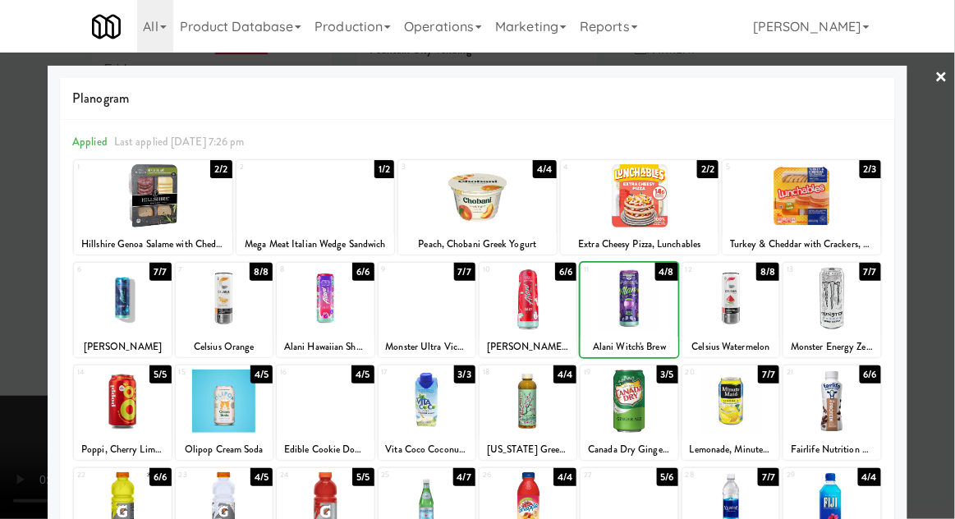
click at [636, 305] on div at bounding box center [629, 298] width 97 height 63
click at [947, 191] on div at bounding box center [477, 259] width 955 height 519
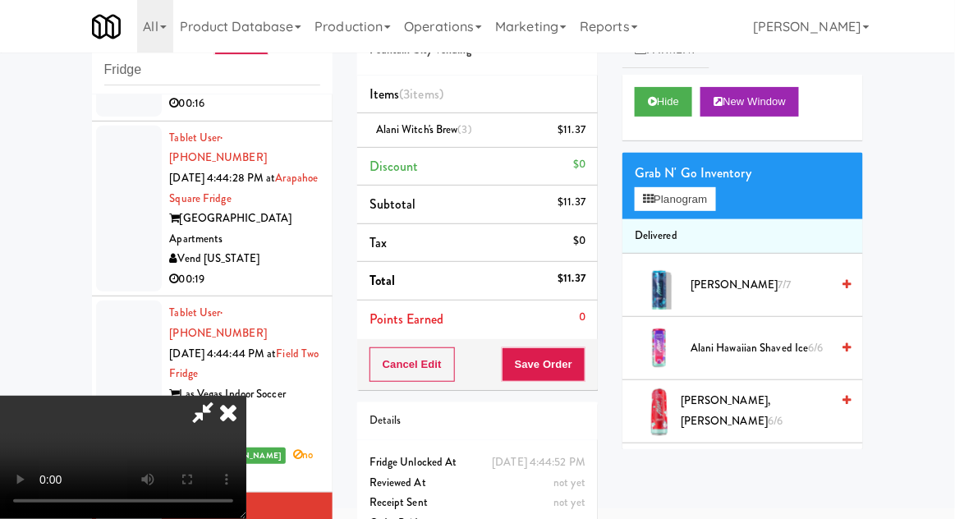
scroll to position [60, 0]
click at [582, 365] on button "Save Order" at bounding box center [544, 364] width 84 height 34
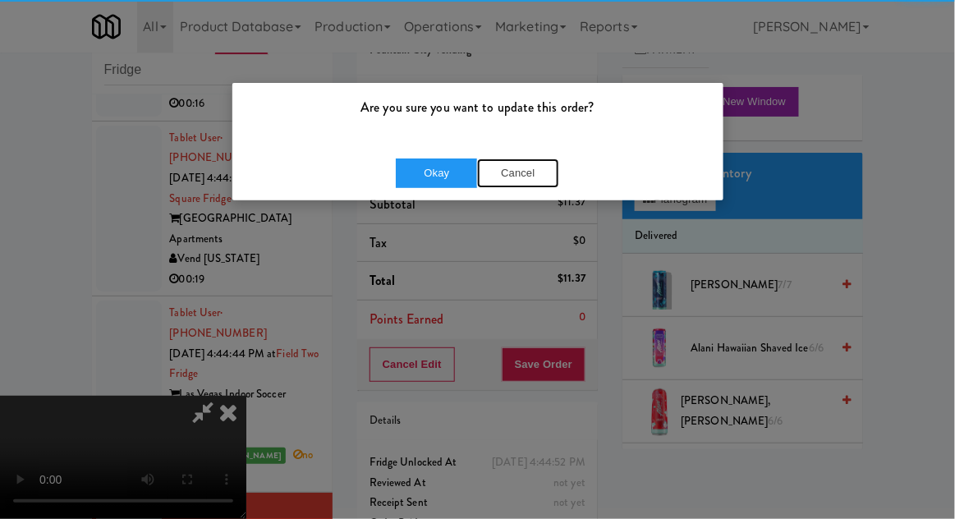
click at [511, 166] on button "Cancel" at bounding box center [518, 173] width 82 height 30
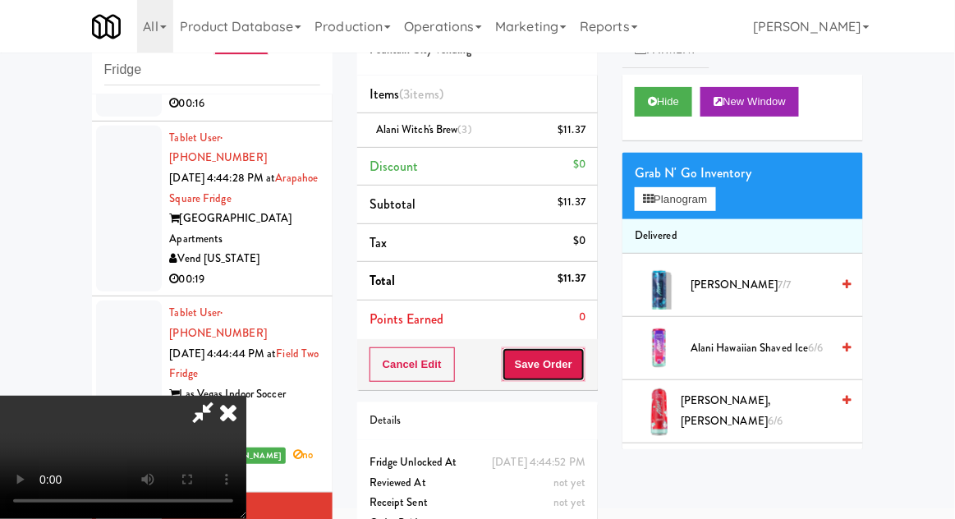
click at [581, 365] on button "Save Order" at bounding box center [544, 364] width 84 height 34
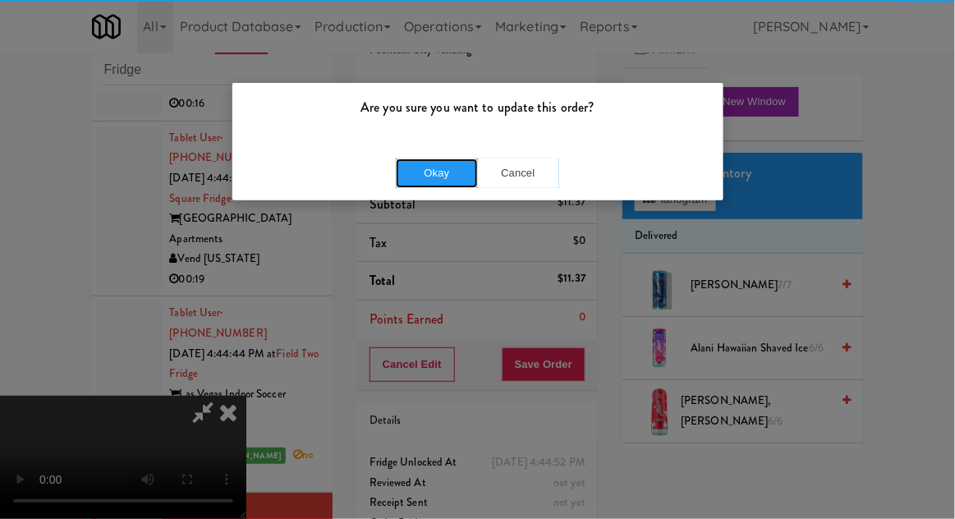
click at [435, 169] on button "Okay" at bounding box center [437, 173] width 82 height 30
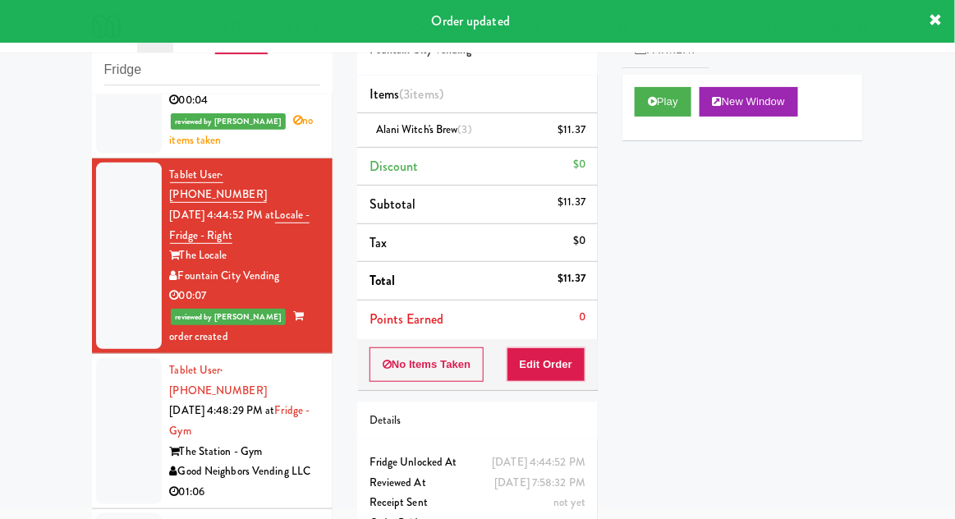
scroll to position [3046, 0]
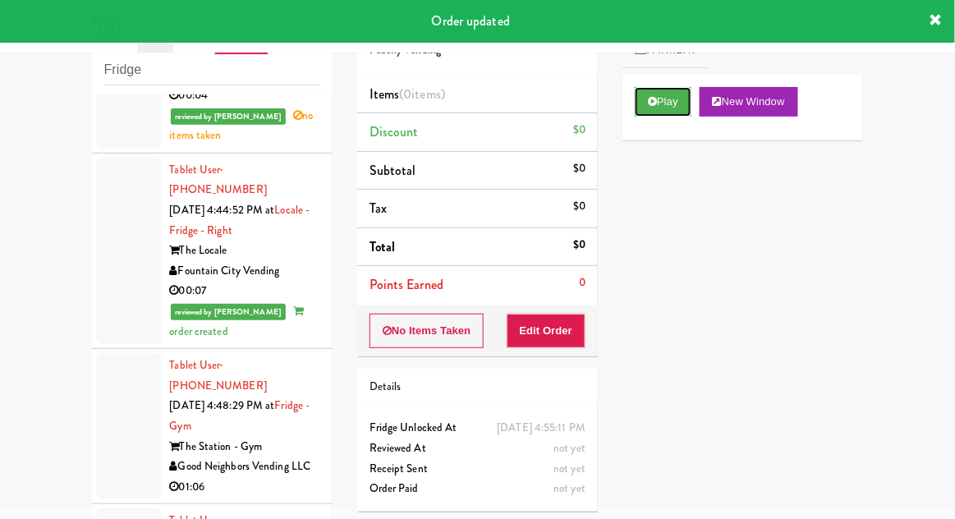
click at [641, 115] on button "Play" at bounding box center [663, 102] width 57 height 30
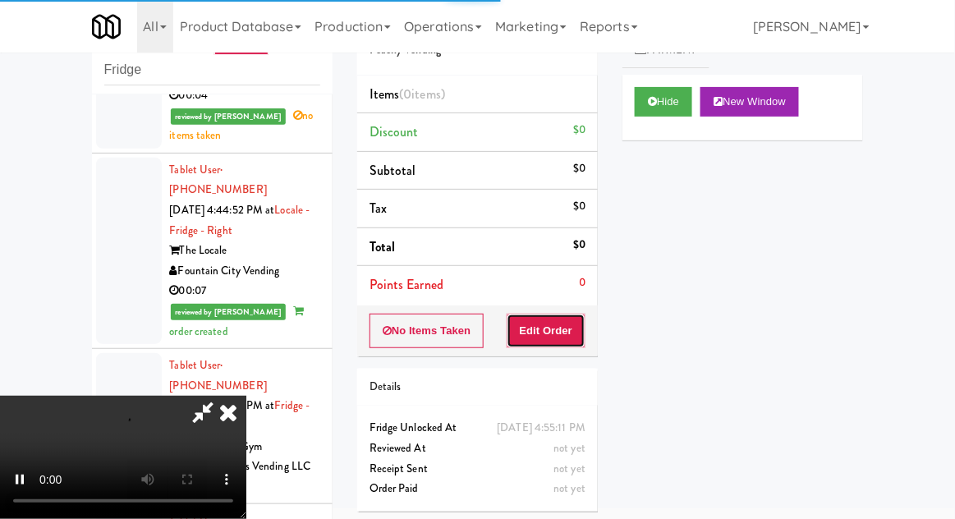
click at [540, 336] on button "Edit Order" at bounding box center [547, 331] width 80 height 34
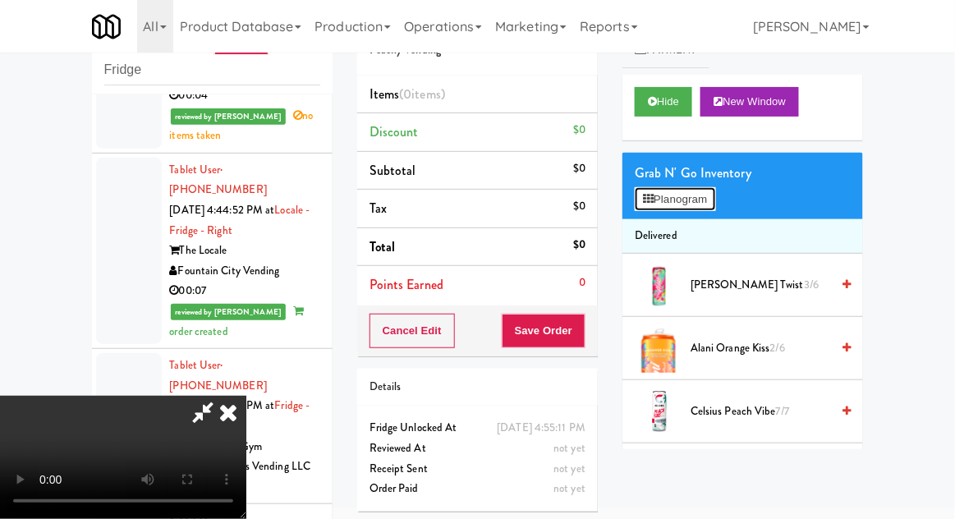
click at [686, 190] on button "Planogram" at bounding box center [675, 199] width 80 height 25
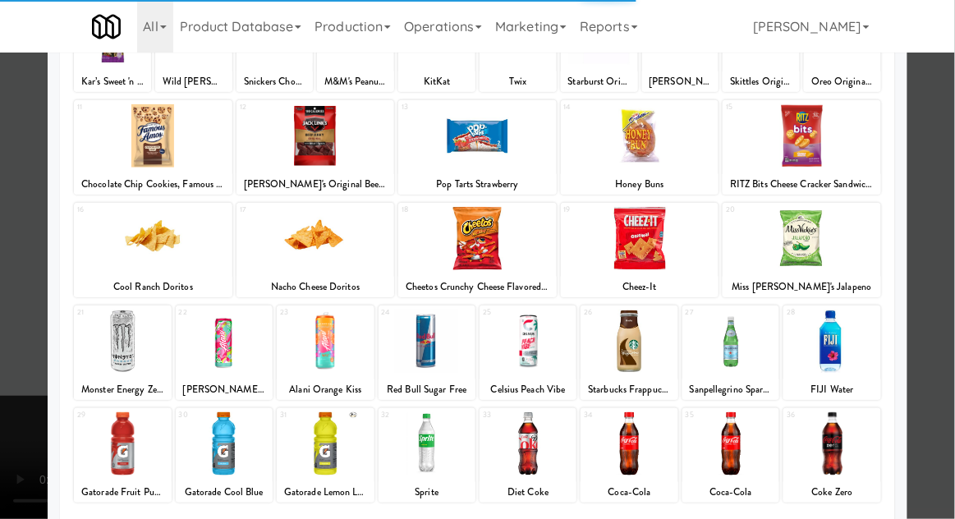
scroll to position [164, 0]
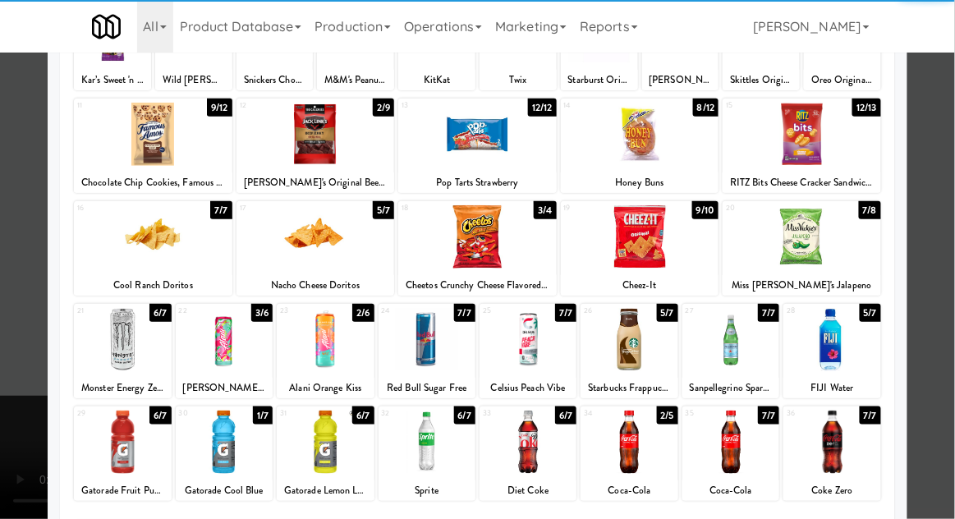
click at [324, 342] on div at bounding box center [325, 339] width 97 height 63
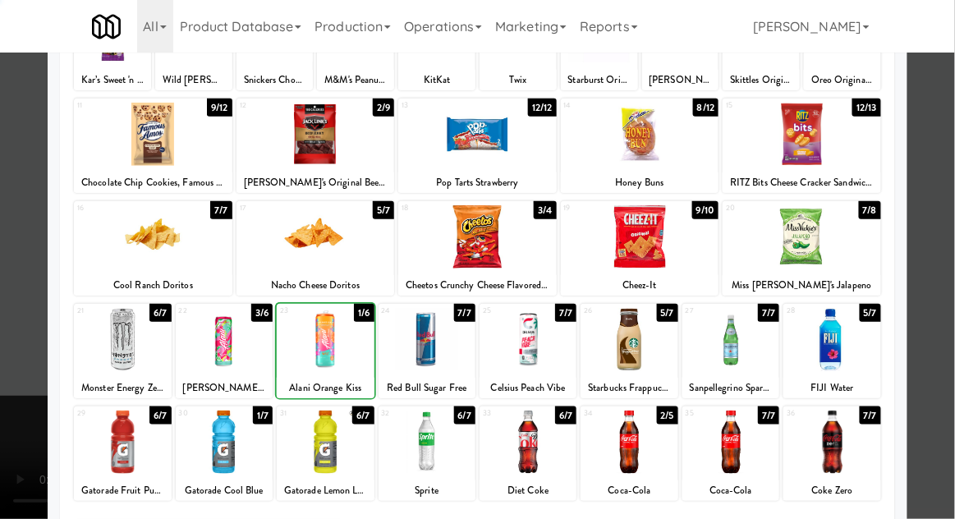
click at [941, 205] on div at bounding box center [477, 259] width 955 height 519
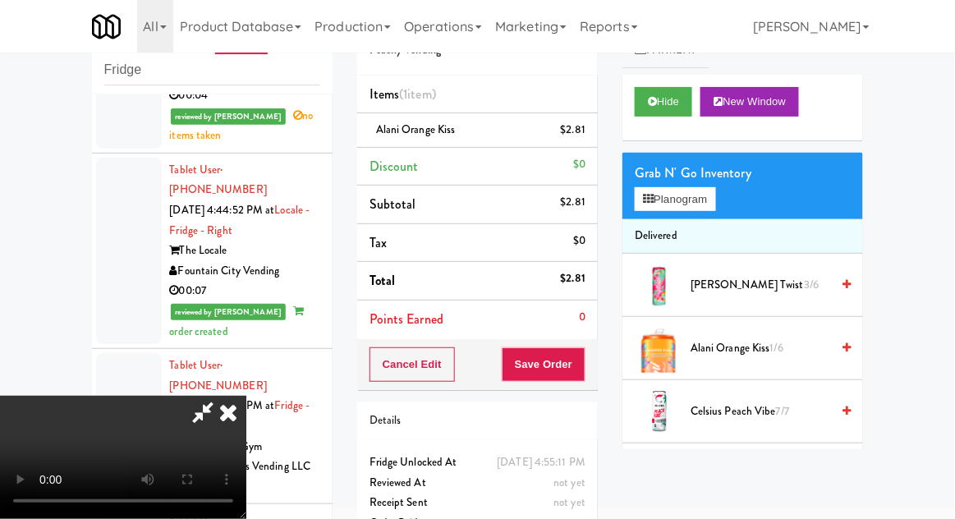
scroll to position [60, 0]
click at [596, 372] on div "Cancel Edit Save Order" at bounding box center [477, 364] width 241 height 51
click at [580, 370] on button "Save Order" at bounding box center [544, 364] width 84 height 34
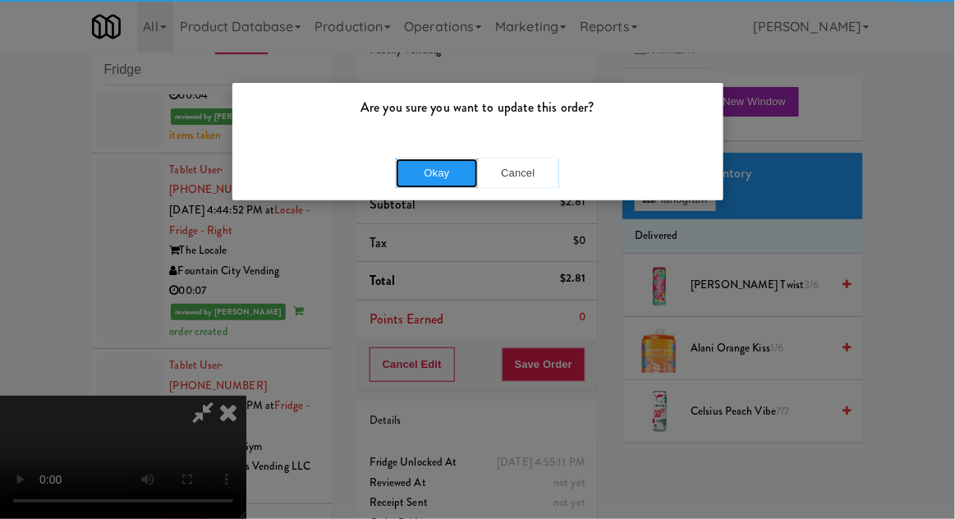
click at [437, 178] on button "Okay" at bounding box center [437, 173] width 82 height 30
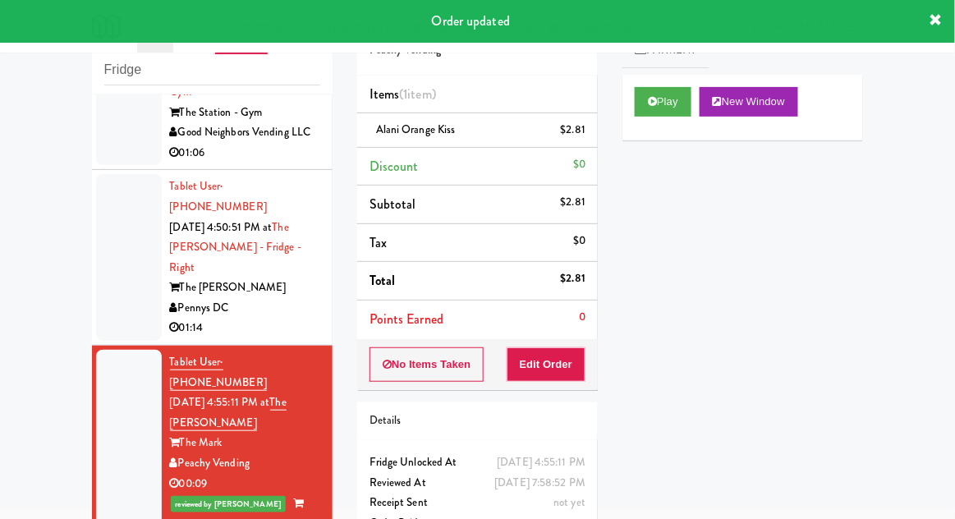
scroll to position [3381, 0]
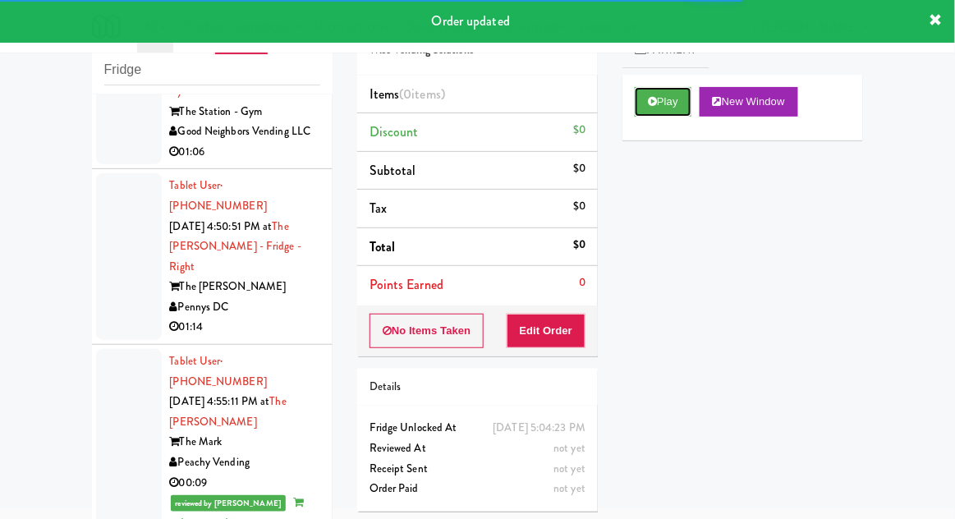
click at [658, 101] on button "Play" at bounding box center [663, 102] width 57 height 30
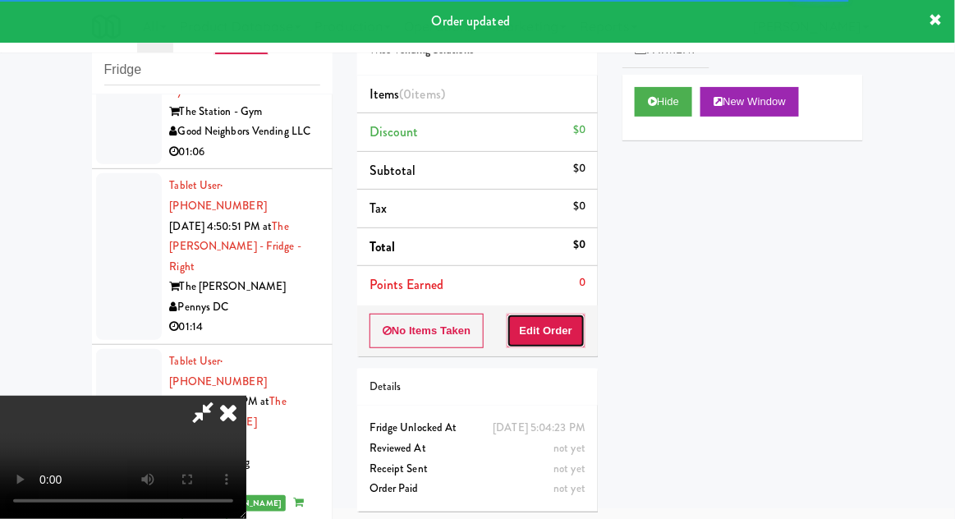
click at [549, 325] on button "Edit Order" at bounding box center [547, 331] width 80 height 34
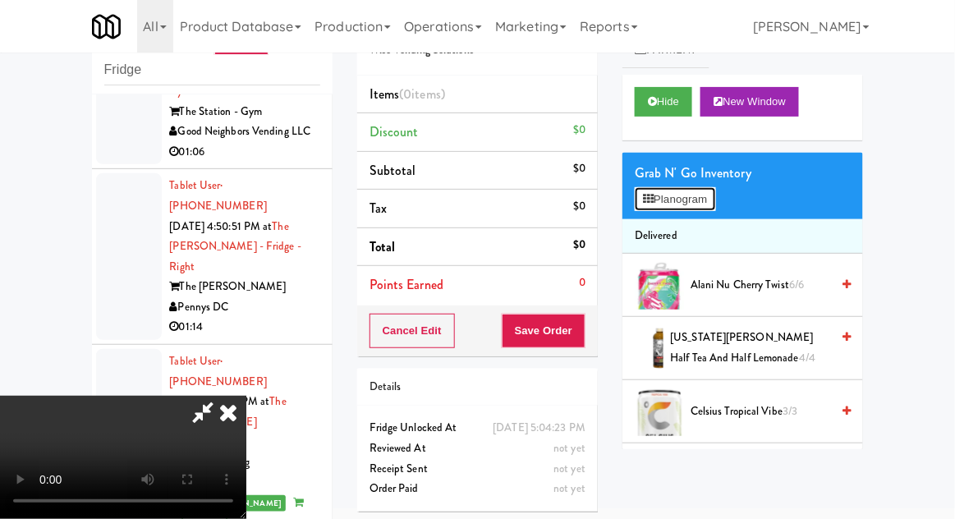
click at [664, 190] on button "Planogram" at bounding box center [675, 199] width 80 height 25
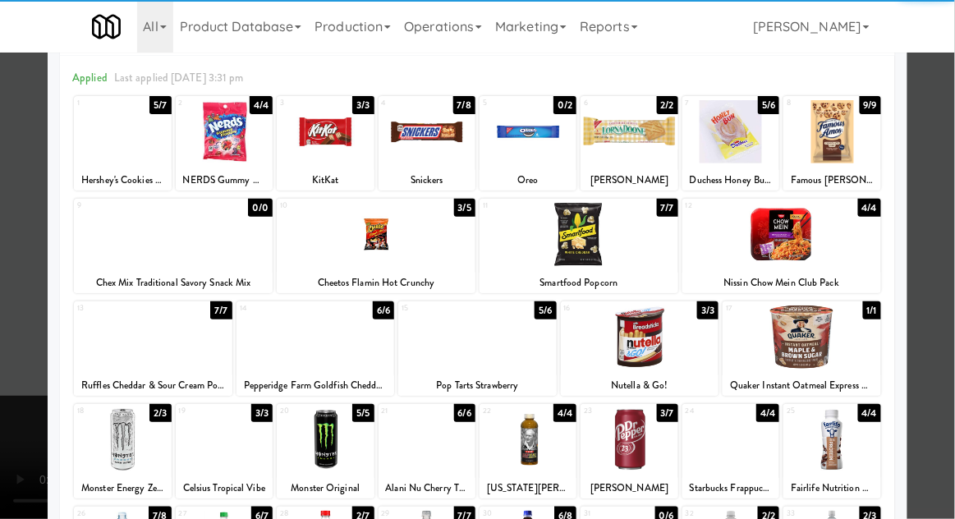
scroll to position [63, 0]
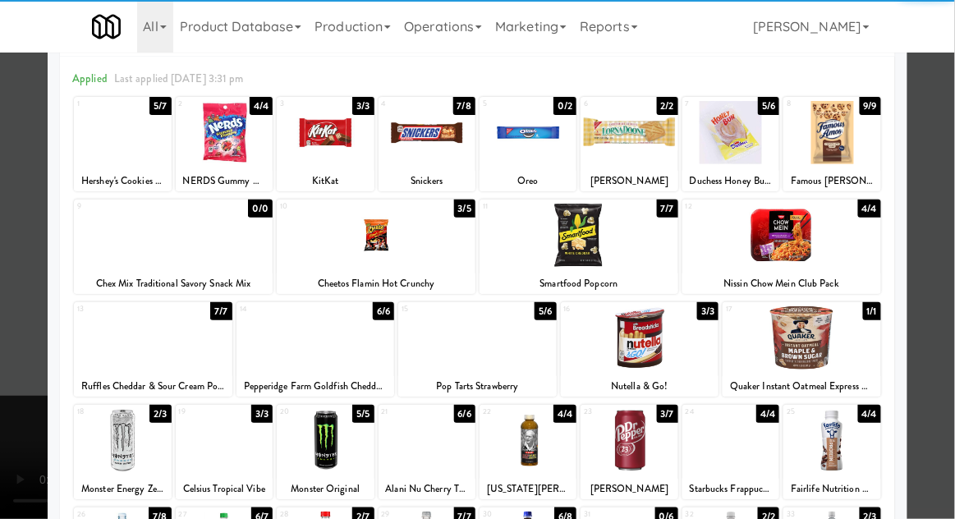
click at [664, 324] on div at bounding box center [640, 337] width 158 height 63
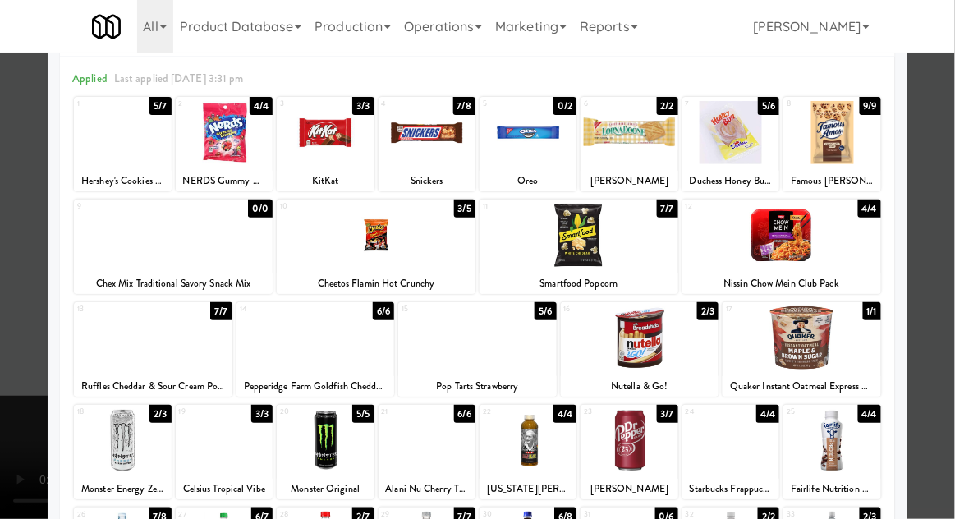
click at [949, 204] on div at bounding box center [477, 259] width 955 height 519
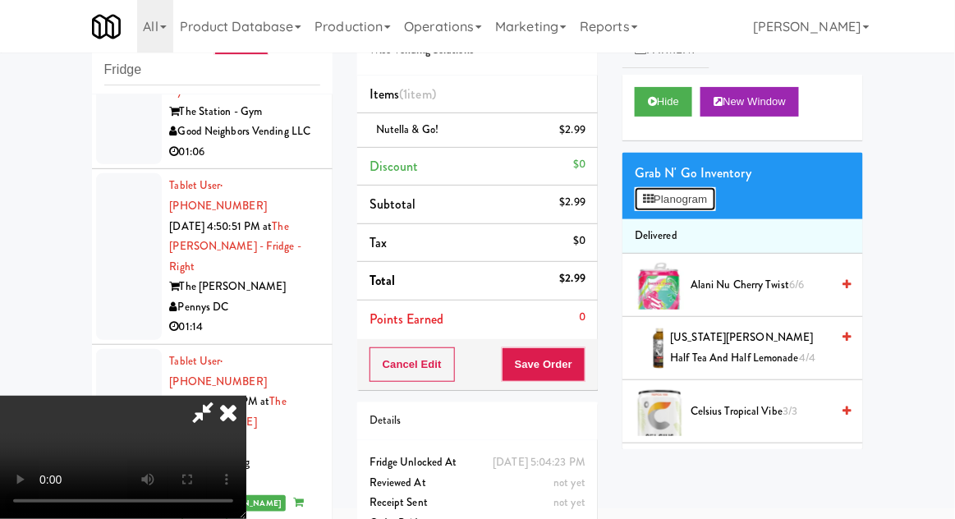
click at [687, 187] on button "Planogram" at bounding box center [675, 199] width 80 height 25
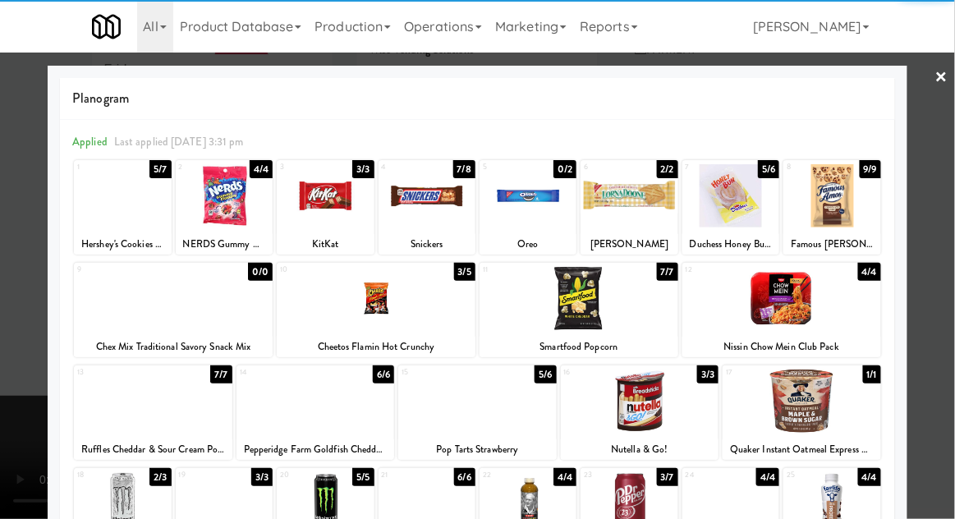
click at [783, 293] on div at bounding box center [781, 298] width 199 height 63
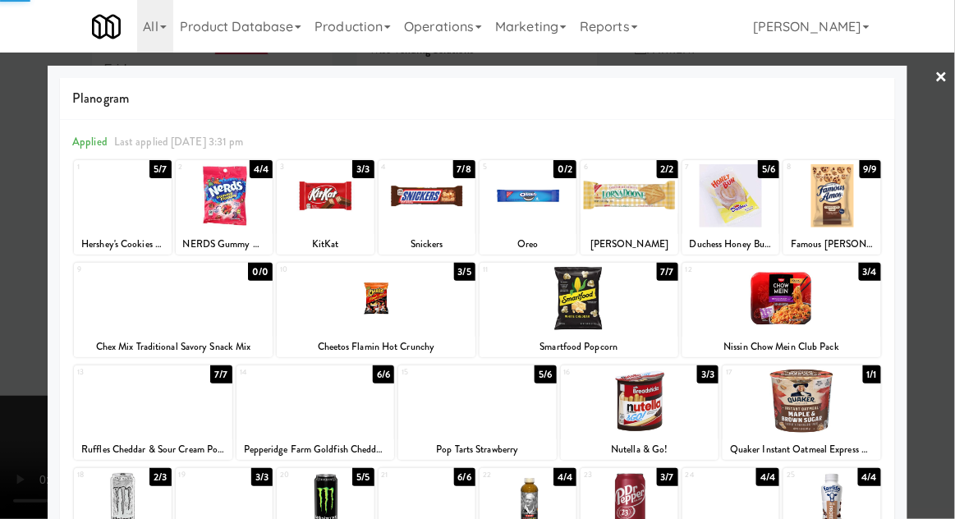
click at [950, 204] on div at bounding box center [477, 259] width 955 height 519
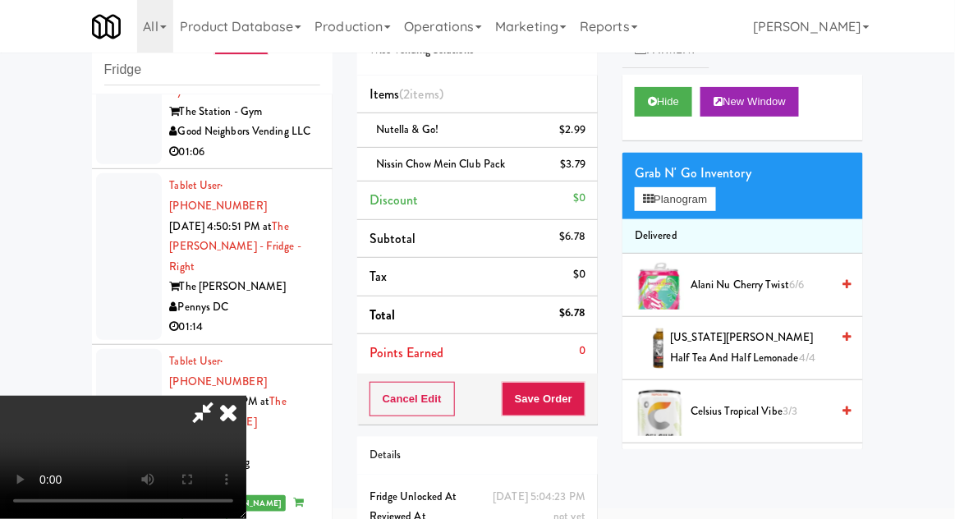
scroll to position [60, 0]
click at [582, 395] on button "Save Order" at bounding box center [544, 399] width 84 height 34
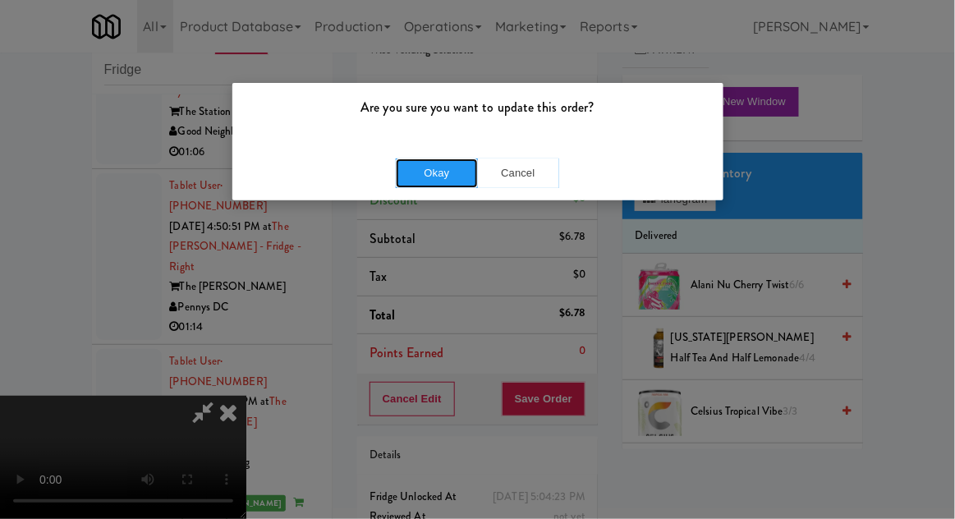
click at [422, 175] on button "Okay" at bounding box center [437, 173] width 82 height 30
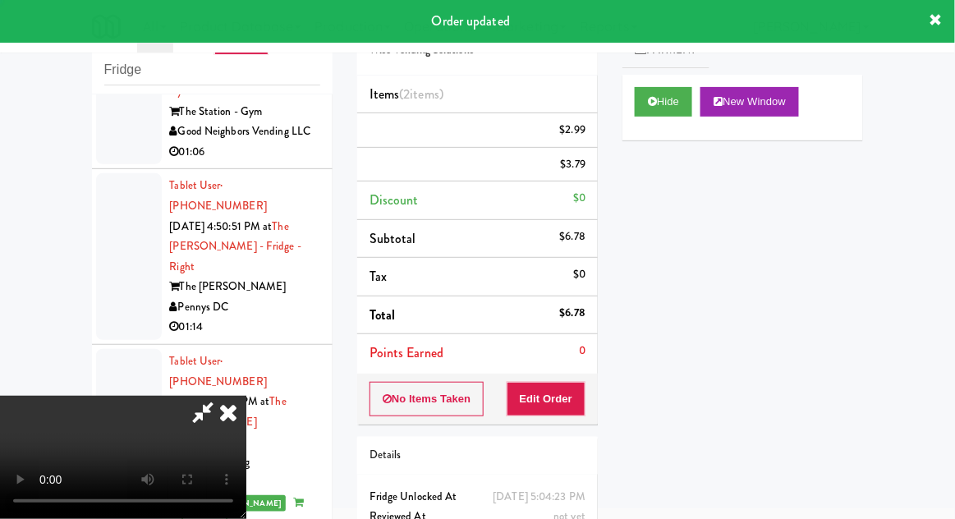
scroll to position [0, 0]
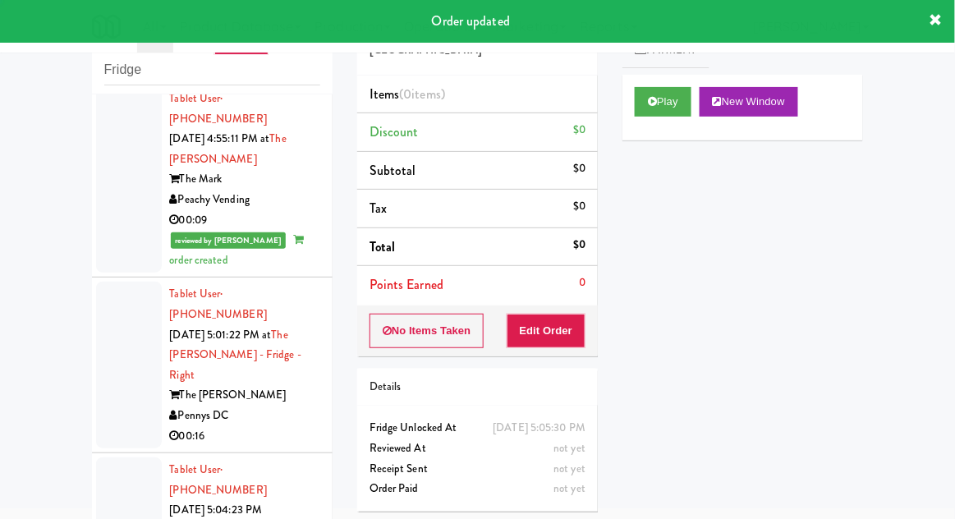
scroll to position [3646, 0]
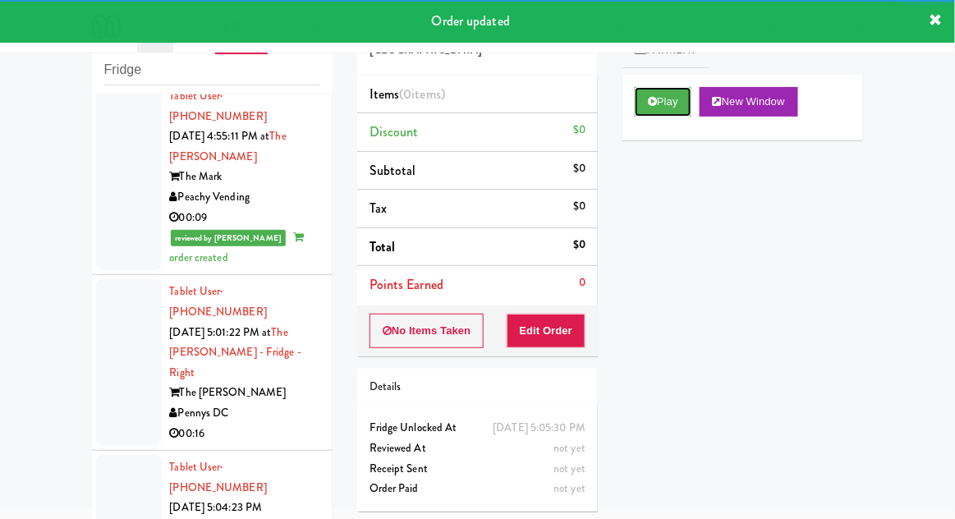
click at [649, 102] on icon at bounding box center [652, 101] width 9 height 11
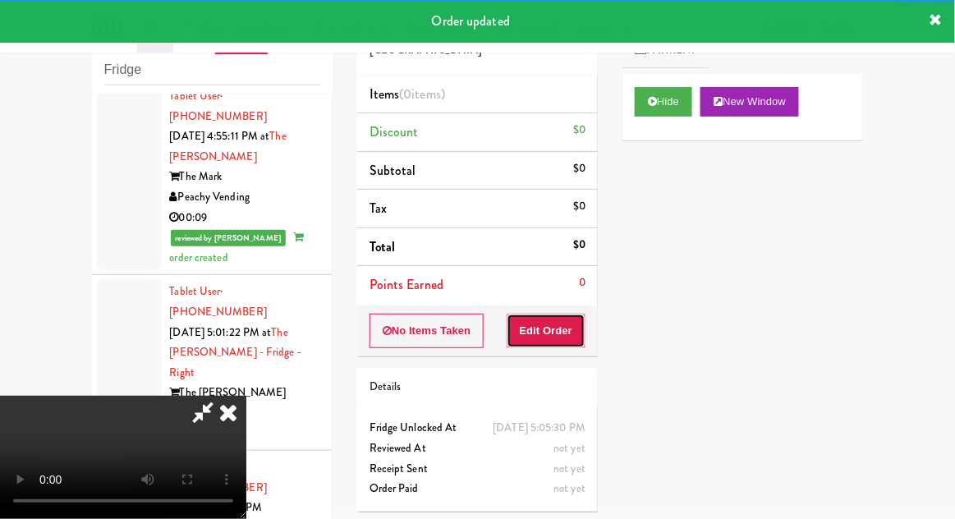
click at [557, 326] on button "Edit Order" at bounding box center [547, 331] width 80 height 34
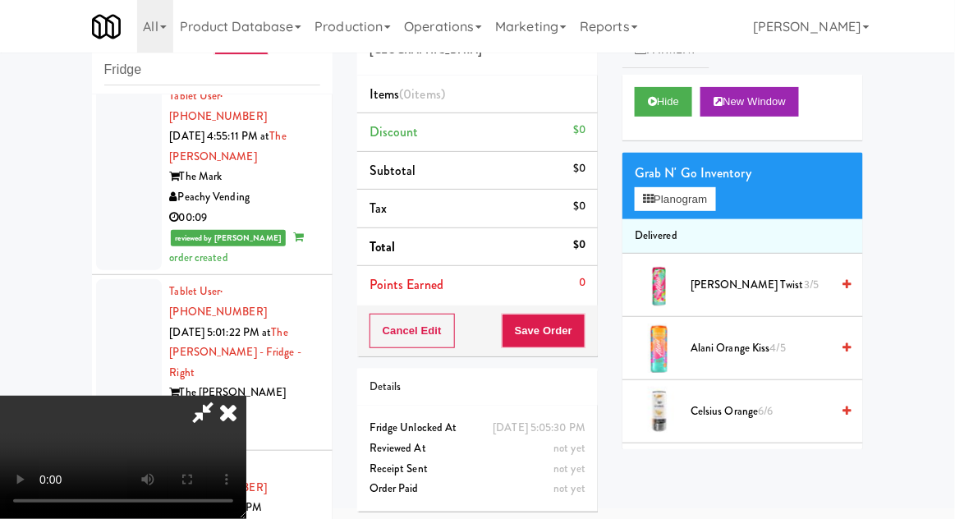
scroll to position [0, 0]
click at [682, 199] on button "Planogram" at bounding box center [675, 199] width 80 height 25
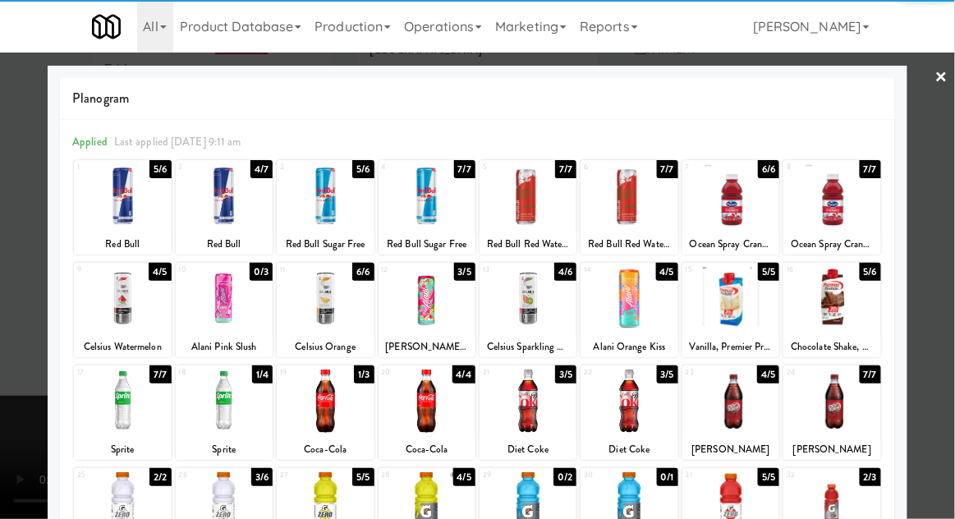
click at [219, 197] on div at bounding box center [224, 195] width 97 height 63
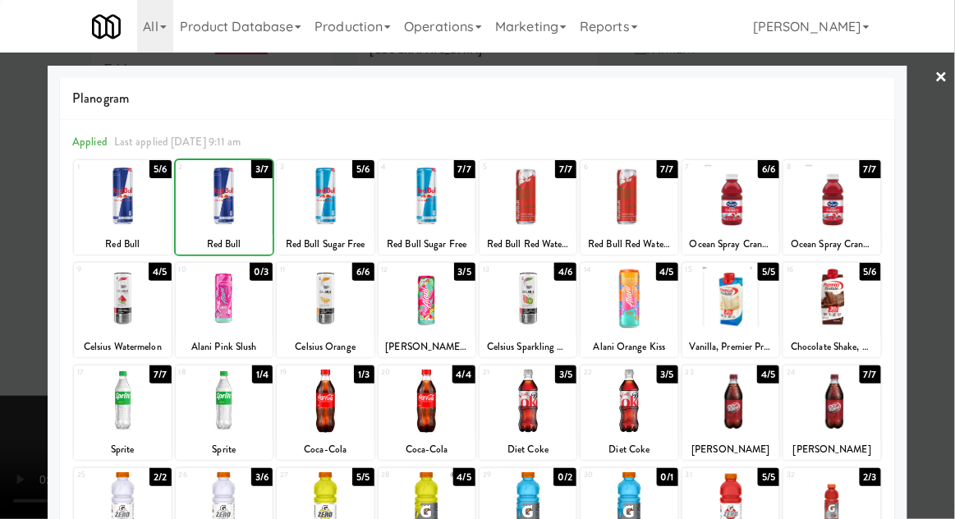
click at [949, 187] on div at bounding box center [477, 259] width 955 height 519
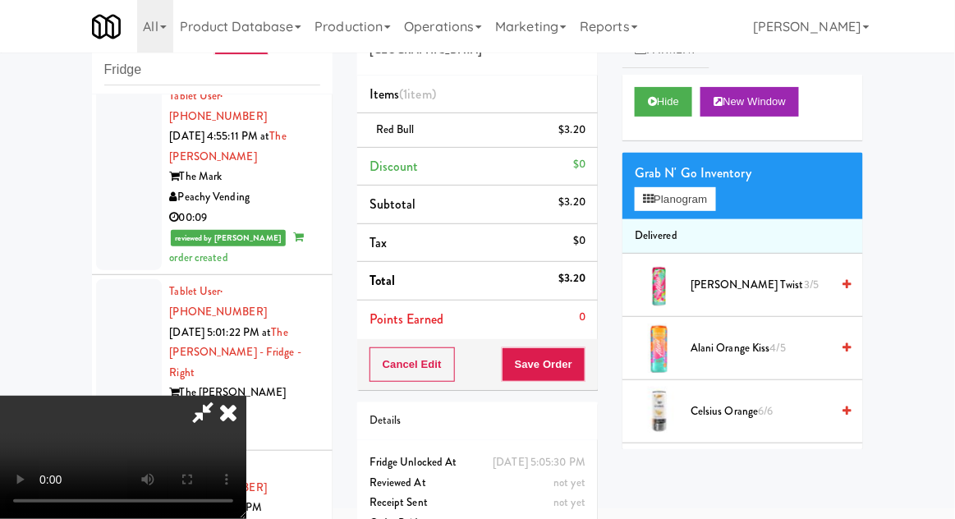
scroll to position [60, 0]
click at [583, 367] on button "Save Order" at bounding box center [544, 364] width 84 height 34
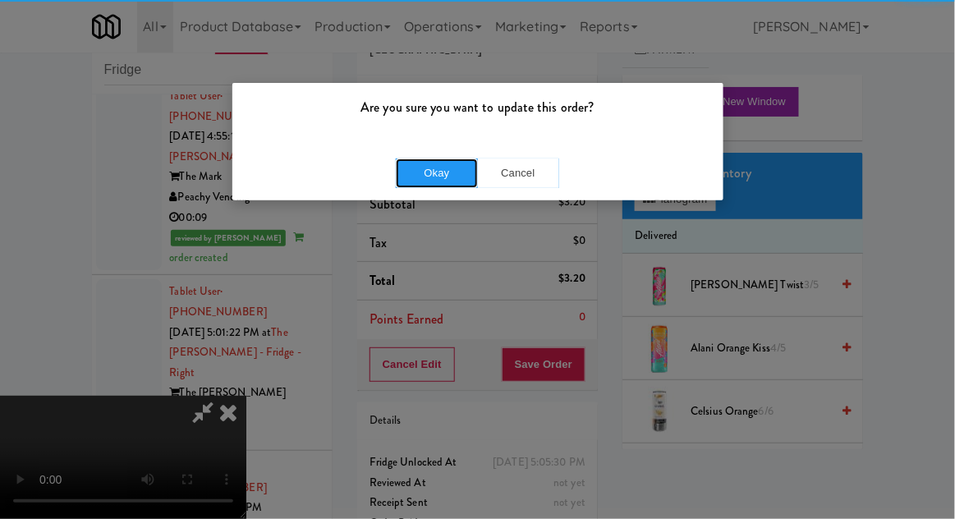
click at [432, 178] on button "Okay" at bounding box center [437, 173] width 82 height 30
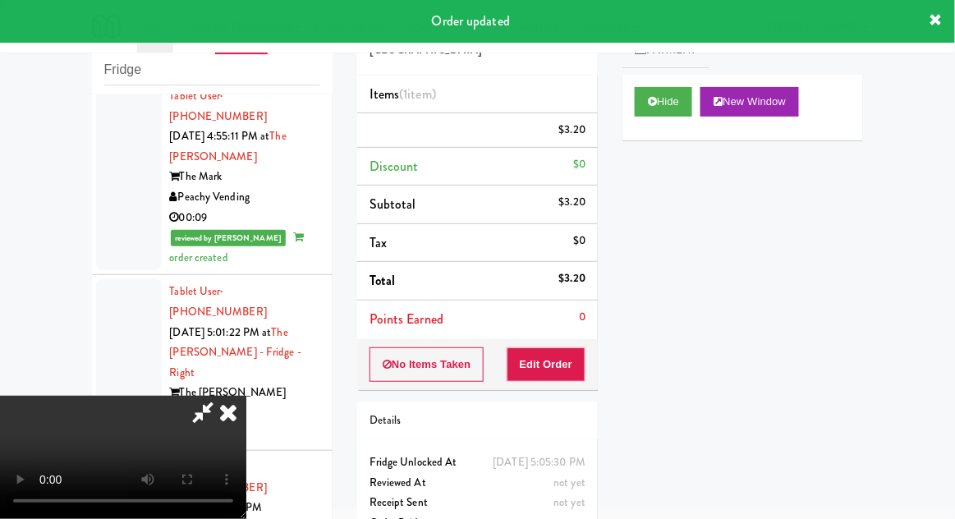
scroll to position [0, 0]
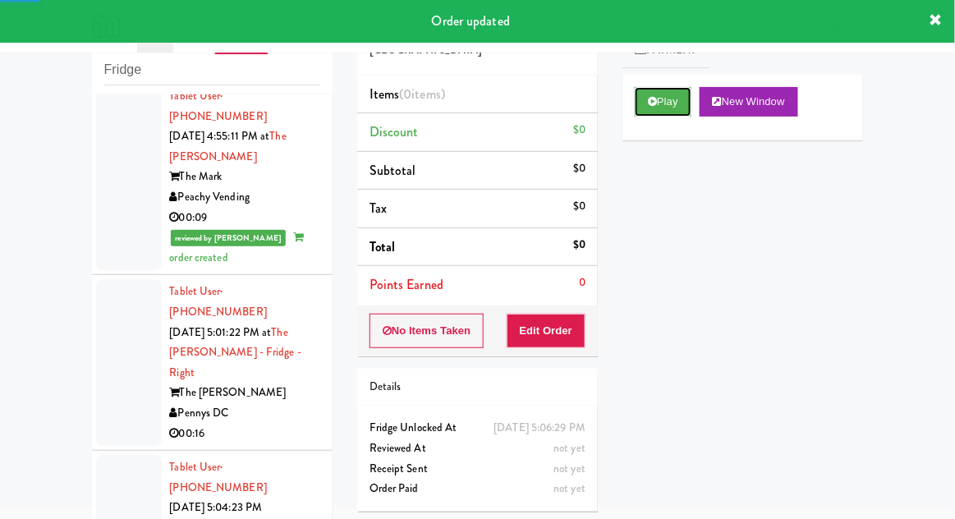
click at [657, 112] on button "Play" at bounding box center [663, 102] width 57 height 30
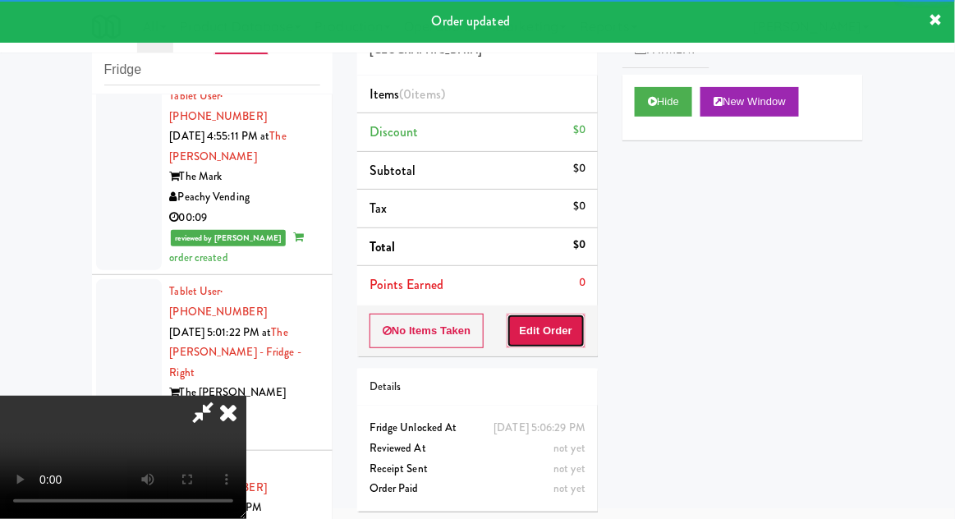
click at [545, 332] on button "Edit Order" at bounding box center [547, 331] width 80 height 34
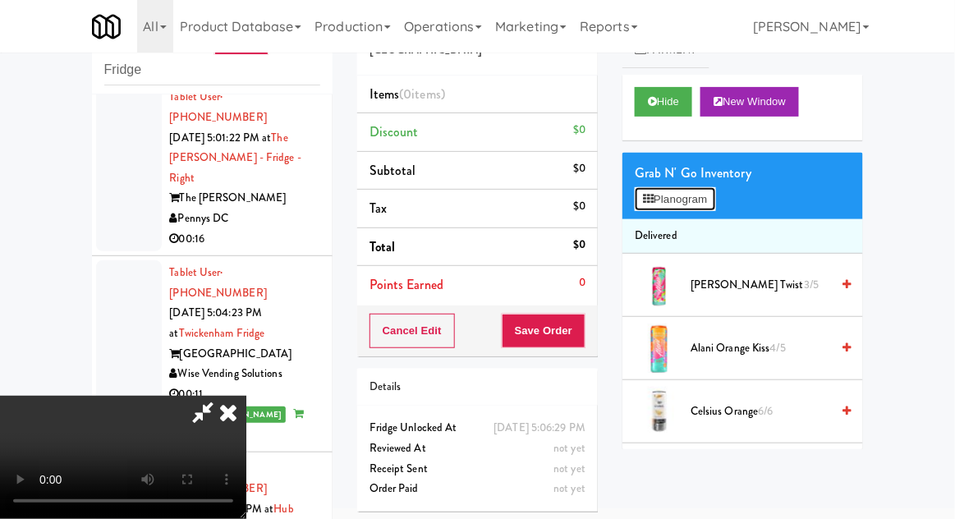
click at [660, 197] on button "Planogram" at bounding box center [675, 199] width 80 height 25
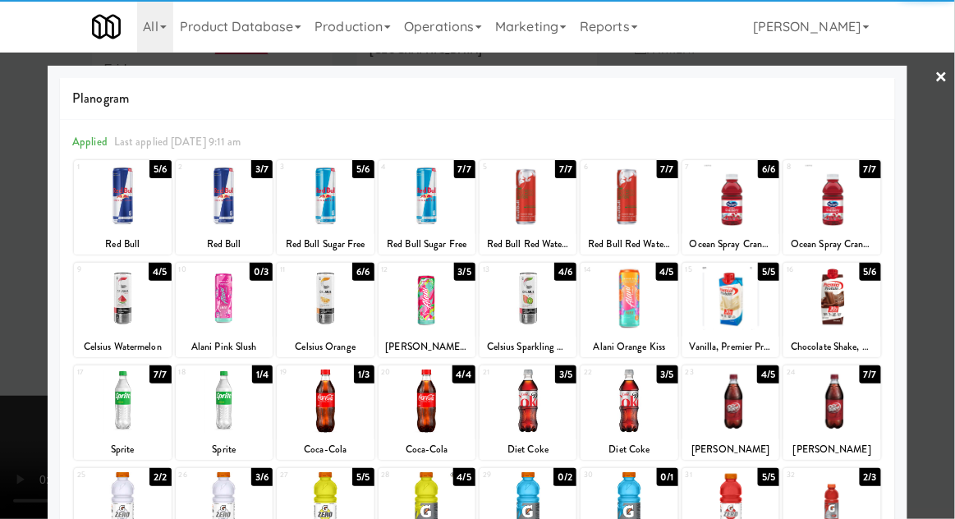
click at [221, 212] on div at bounding box center [224, 195] width 97 height 63
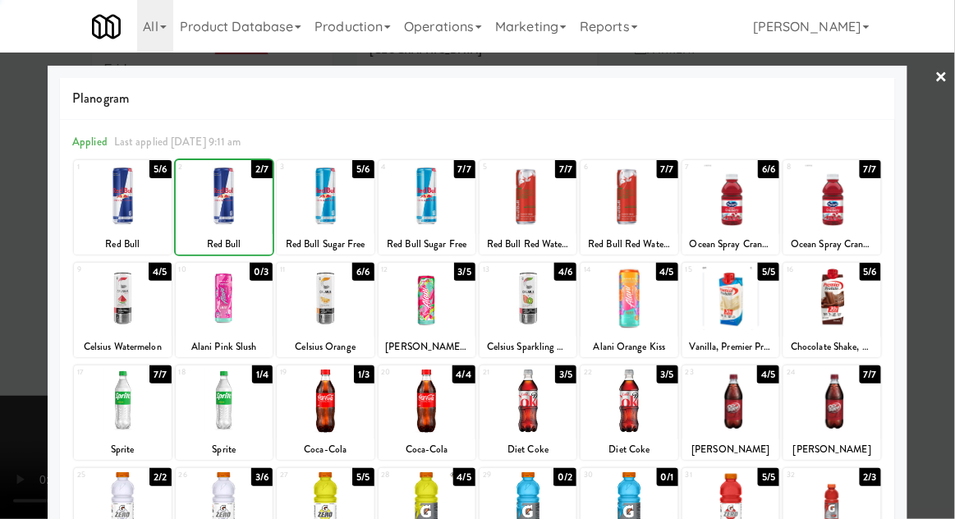
click at [948, 191] on div at bounding box center [477, 259] width 955 height 519
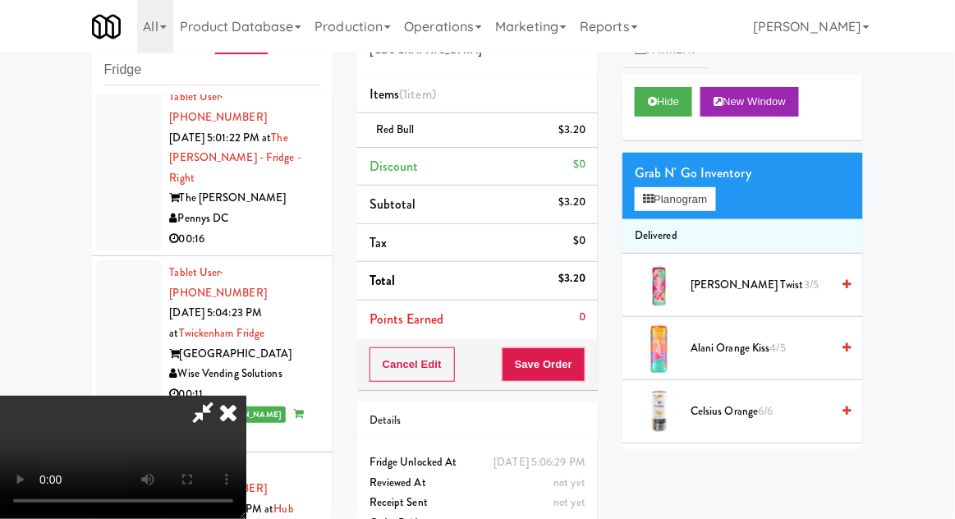
scroll to position [60, 0]
click at [599, 362] on div "Order # 5342699 Nourish Point Items (1 item ) Red Bull $3.20 Discount $0 Subtot…" at bounding box center [477, 277] width 265 height 562
click at [576, 362] on button "Save Order" at bounding box center [544, 364] width 84 height 34
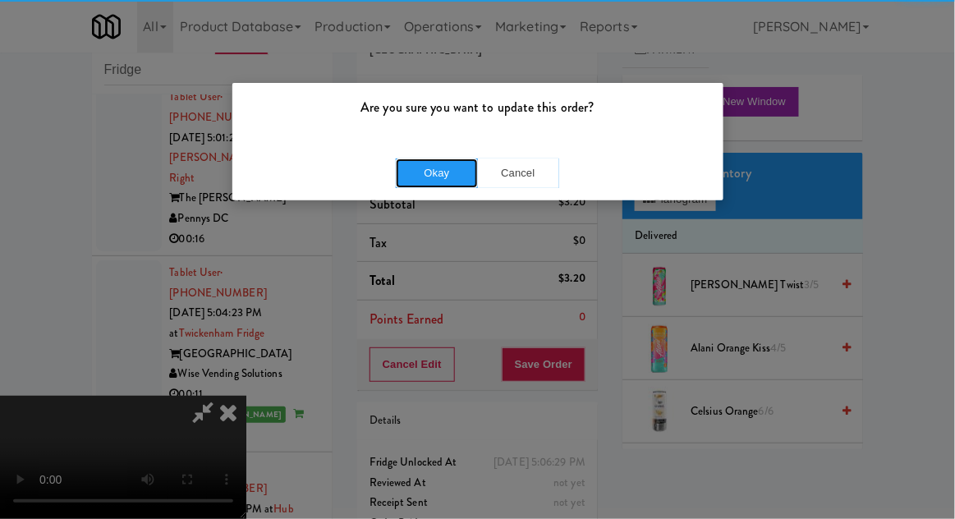
click at [439, 184] on button "Okay" at bounding box center [437, 173] width 82 height 30
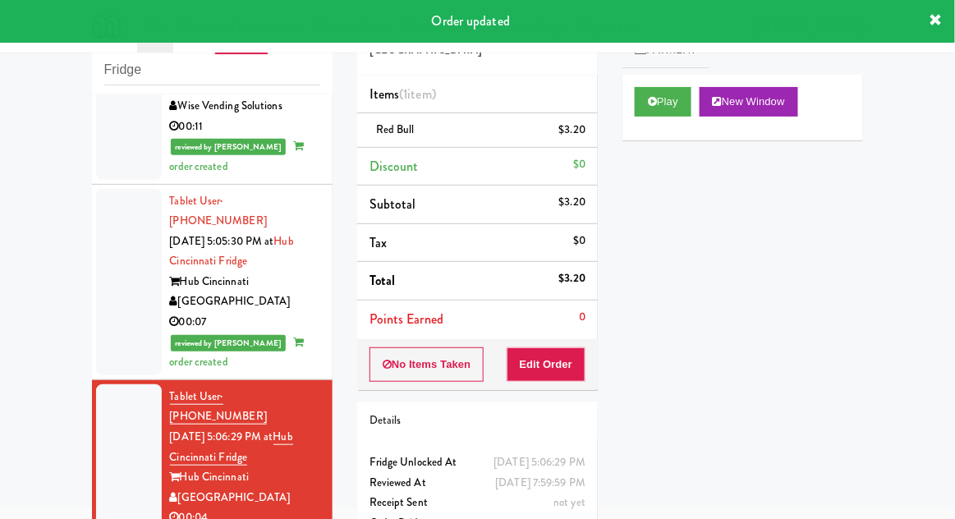
scroll to position [4113, 0]
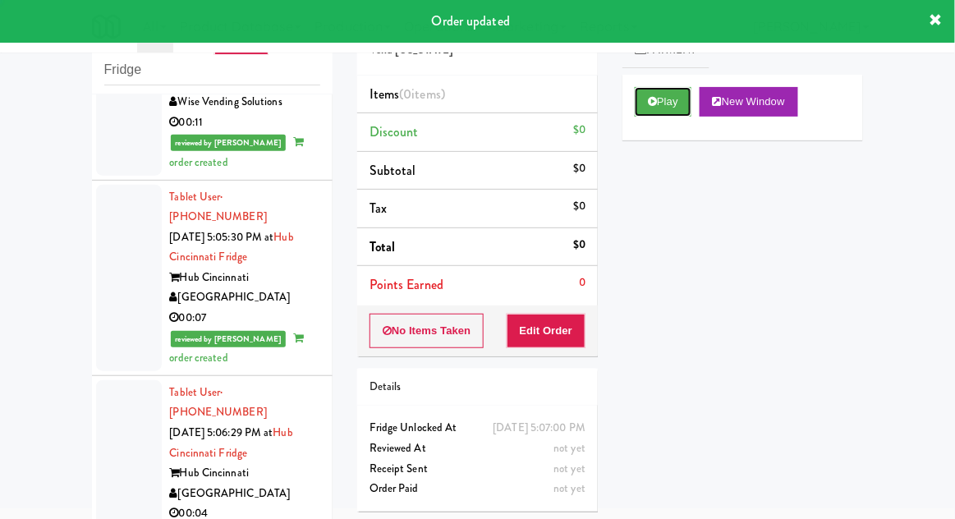
click at [668, 99] on button "Play" at bounding box center [663, 102] width 57 height 30
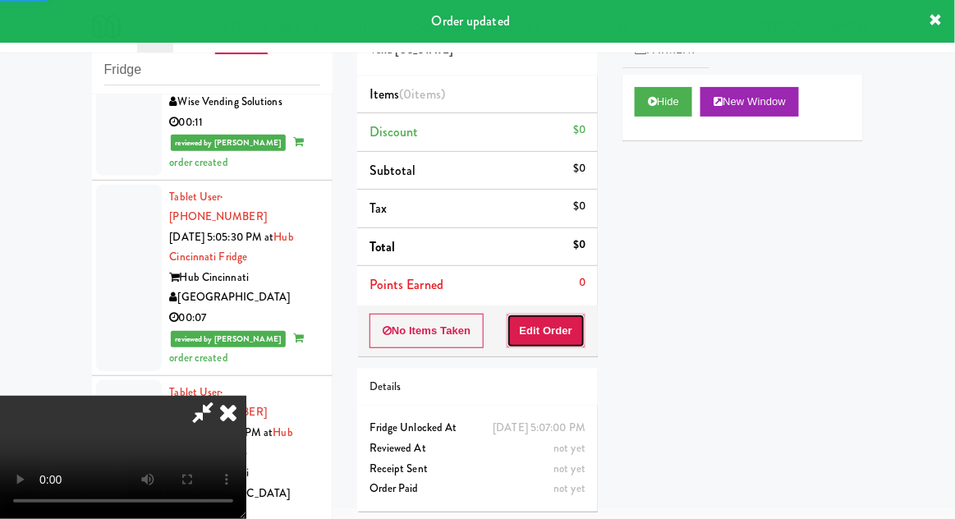
click at [561, 327] on button "Edit Order" at bounding box center [547, 331] width 80 height 34
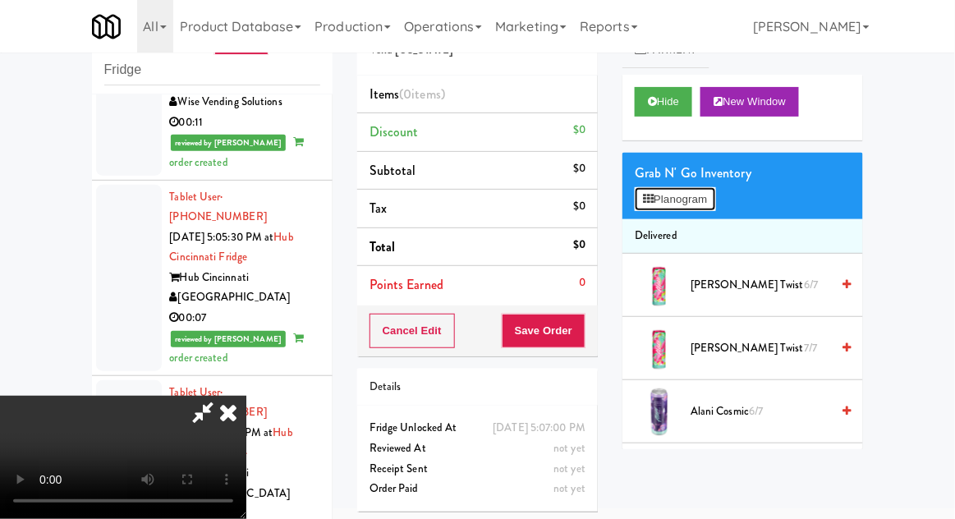
click at [715, 202] on button "Planogram" at bounding box center [675, 199] width 80 height 25
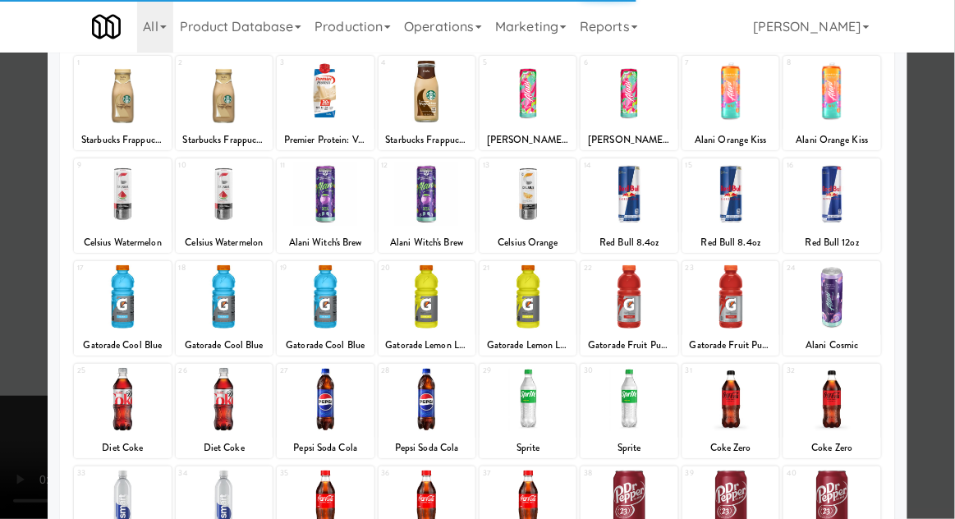
scroll to position [168, 0]
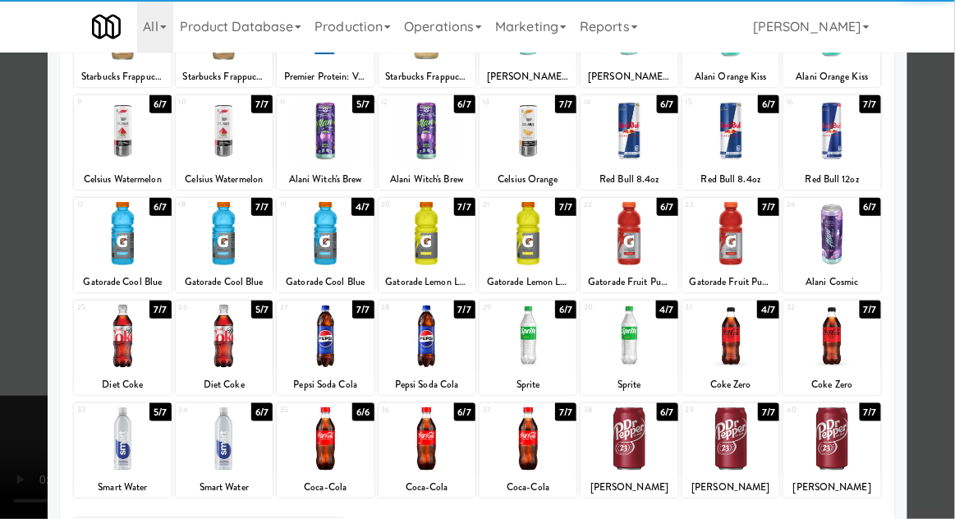
click at [634, 429] on div at bounding box center [629, 438] width 97 height 63
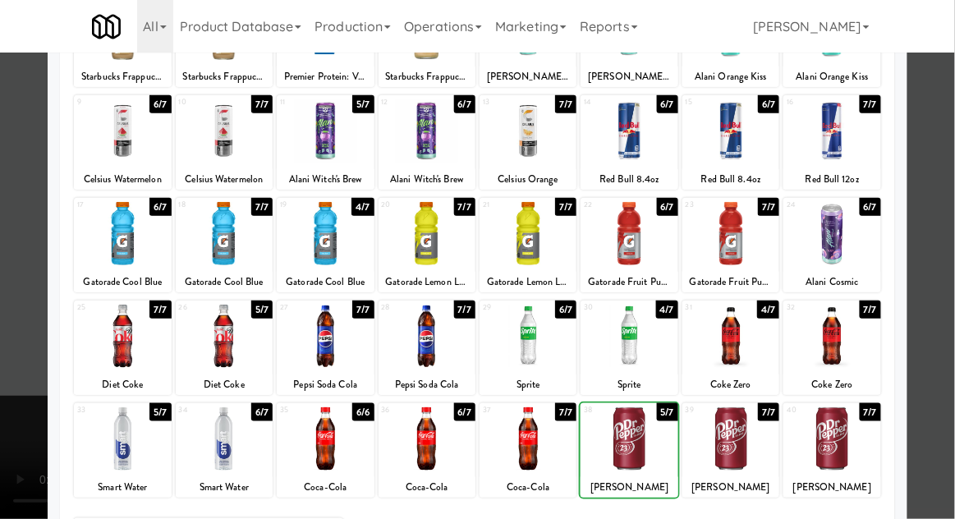
click at [950, 216] on div at bounding box center [477, 259] width 955 height 519
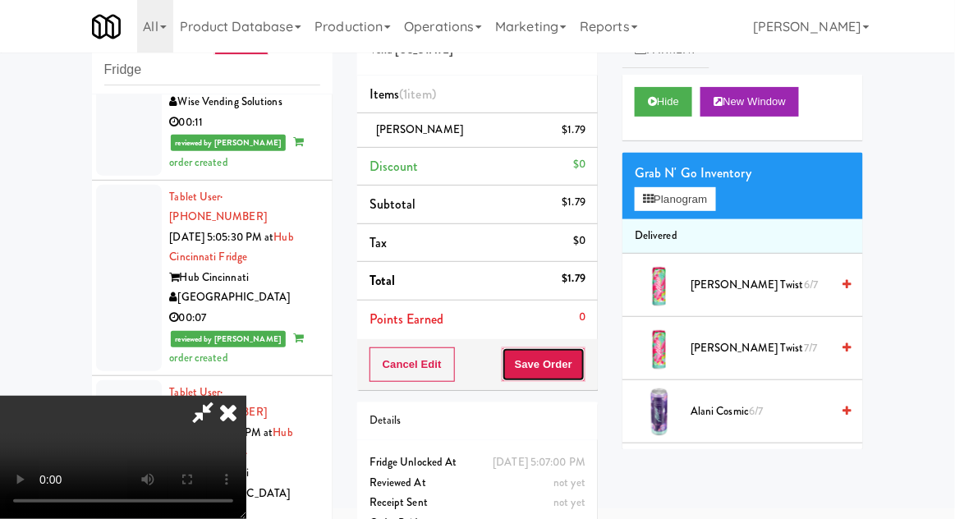
click at [575, 375] on button "Save Order" at bounding box center [544, 364] width 84 height 34
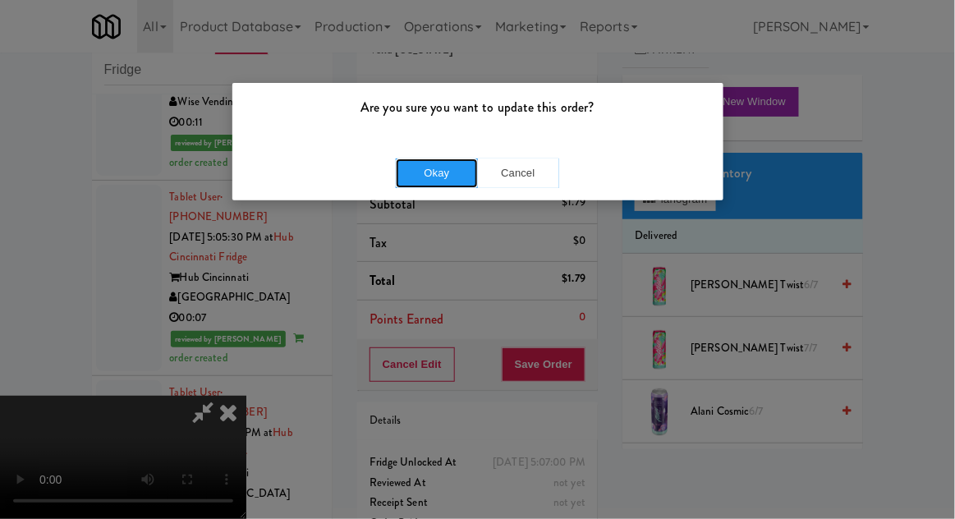
click at [439, 181] on button "Okay" at bounding box center [437, 173] width 82 height 30
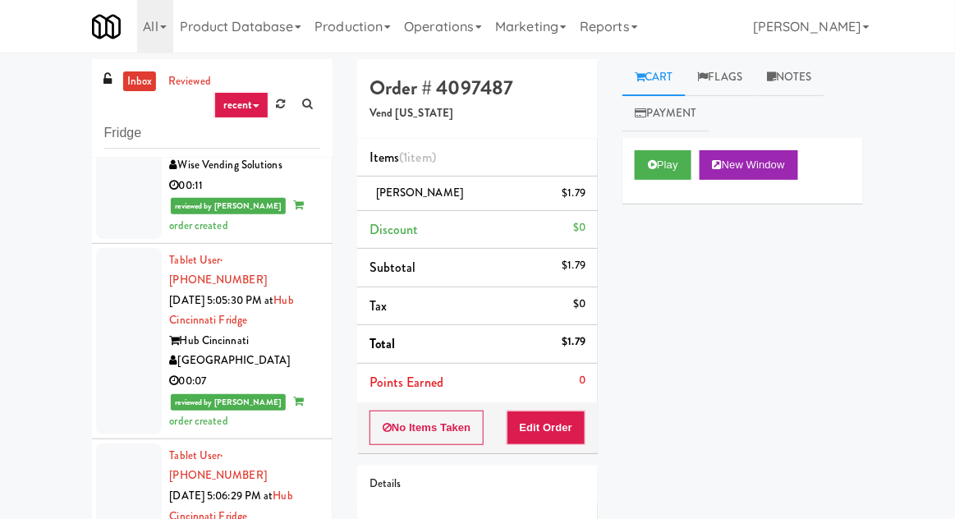
click at [135, 76] on link "inbox" at bounding box center [140, 81] width 34 height 21
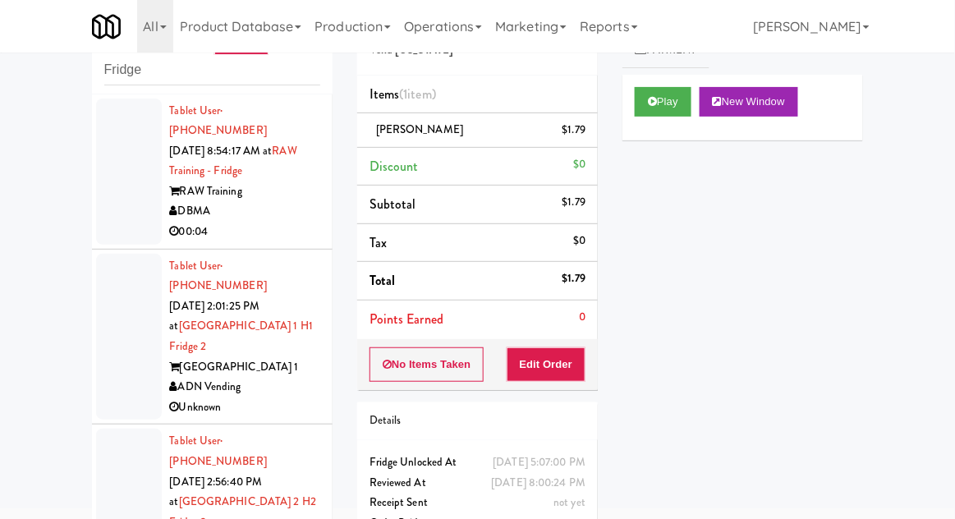
click at [120, 342] on div at bounding box center [129, 337] width 66 height 167
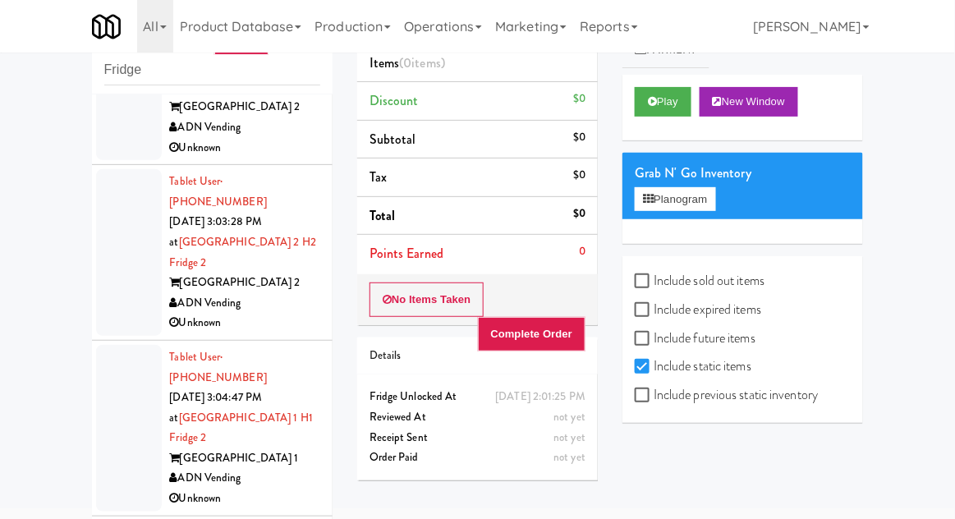
scroll to position [435, 0]
click at [122, 372] on div at bounding box center [129, 428] width 66 height 167
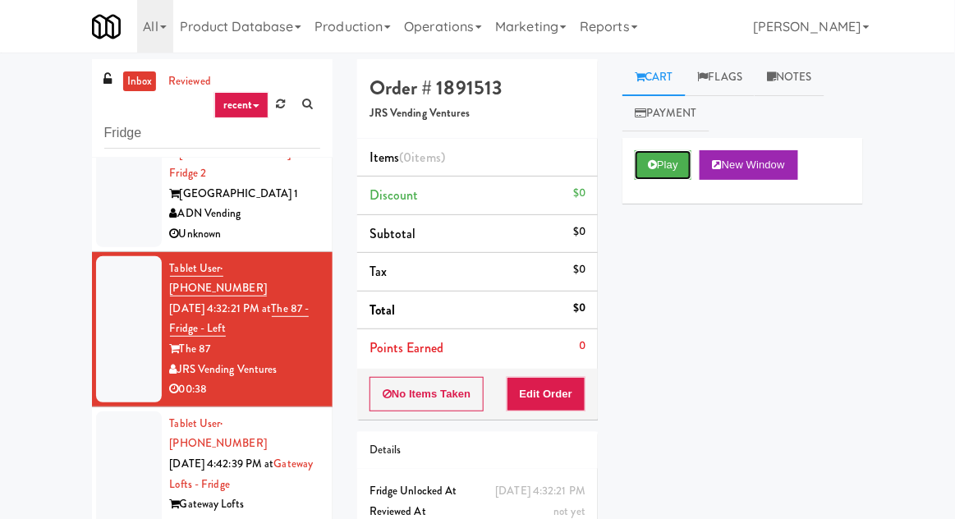
click at [647, 166] on button "Play" at bounding box center [663, 165] width 57 height 30
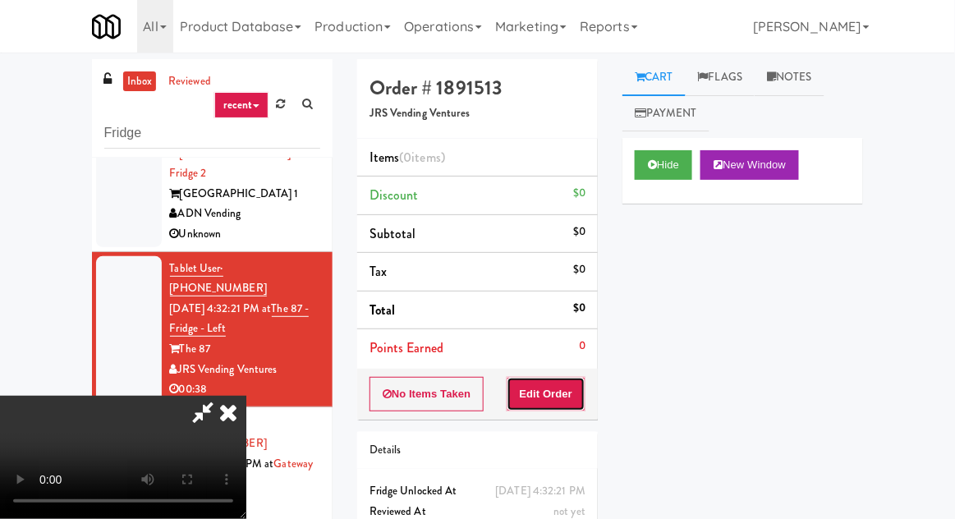
click at [558, 406] on button "Edit Order" at bounding box center [547, 394] width 80 height 34
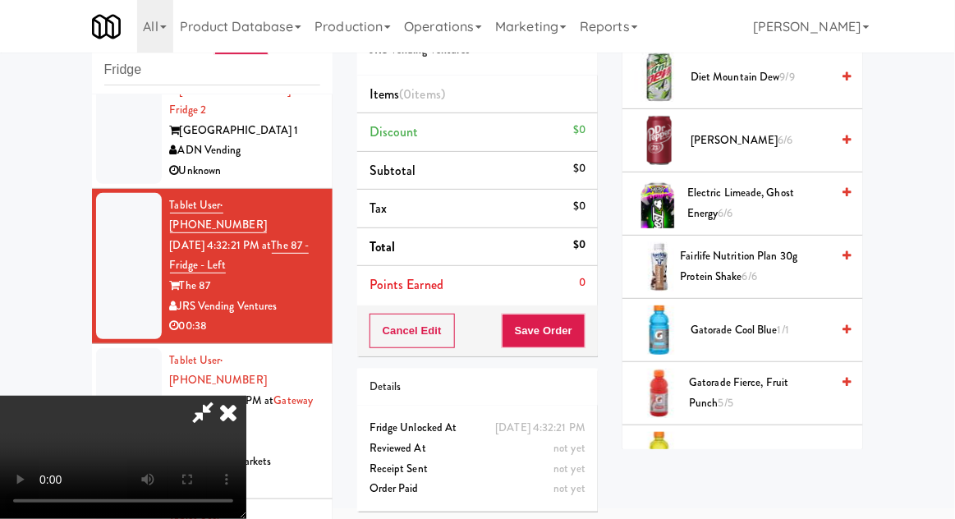
scroll to position [1340, 0]
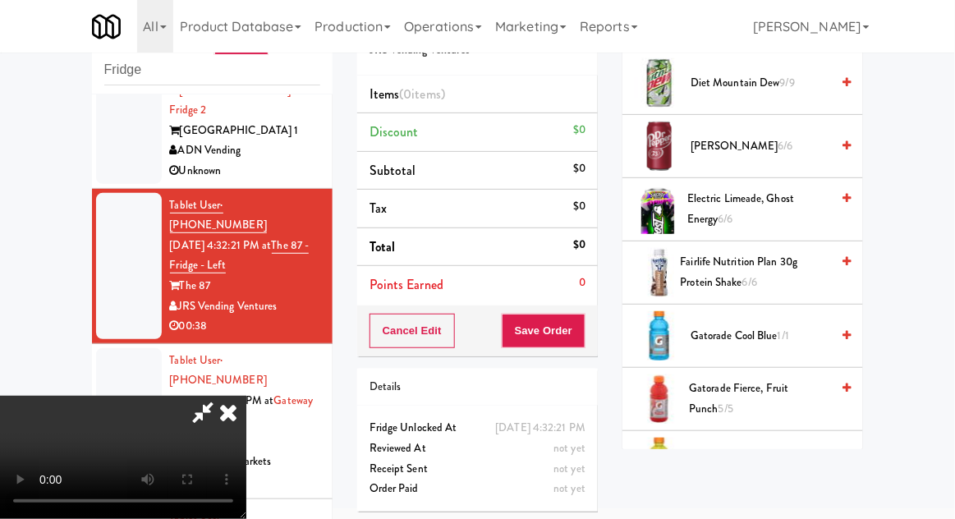
click at [780, 276] on span "Fairlife Nutrition Plan 30g Protein Shake 6/6" at bounding box center [756, 272] width 150 height 40
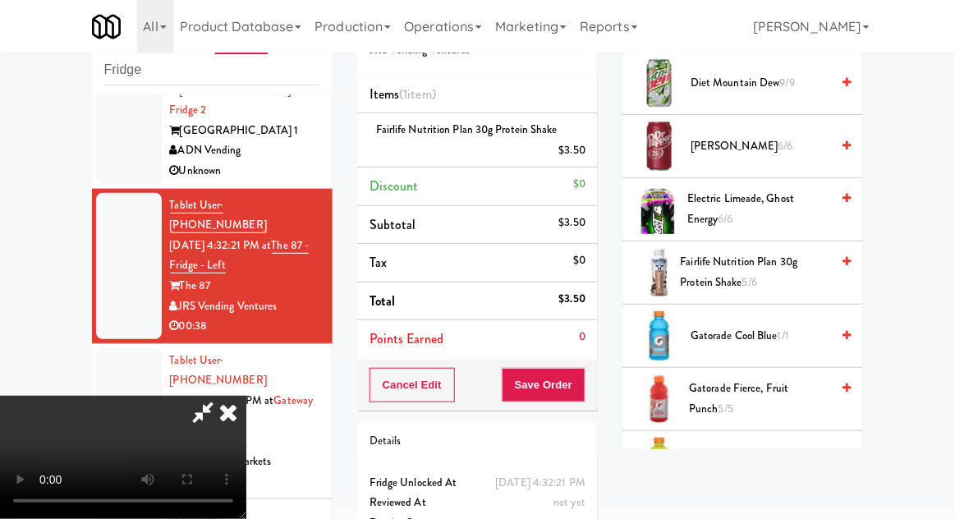
click at [777, 265] on span "Fairlife Nutrition Plan 30g Protein Shake 5/6" at bounding box center [756, 272] width 150 height 40
click at [788, 270] on span "Fairlife Nutrition Plan 30g Protein Shake 4/6" at bounding box center [756, 272] width 150 height 40
click at [779, 271] on span "Fairlife Nutrition Plan 30g Protein Shake 3/6" at bounding box center [756, 272] width 150 height 40
click at [773, 264] on span "Fairlife Nutrition Plan 30g Protein Shake 2/6" at bounding box center [756, 272] width 150 height 40
click at [769, 270] on span "Fairlife Nutrition Plan 30g Protein Shake 1/6" at bounding box center [755, 272] width 149 height 40
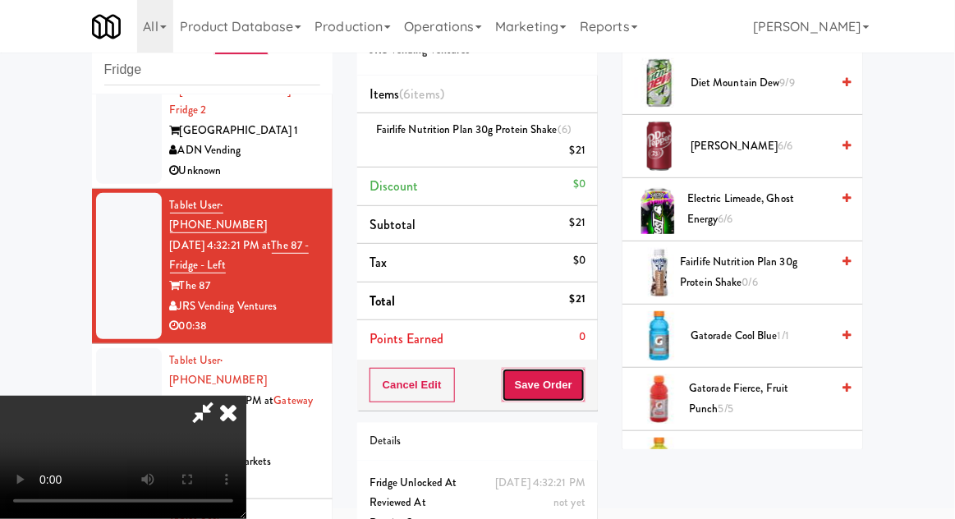
click at [577, 379] on button "Save Order" at bounding box center [544, 385] width 84 height 34
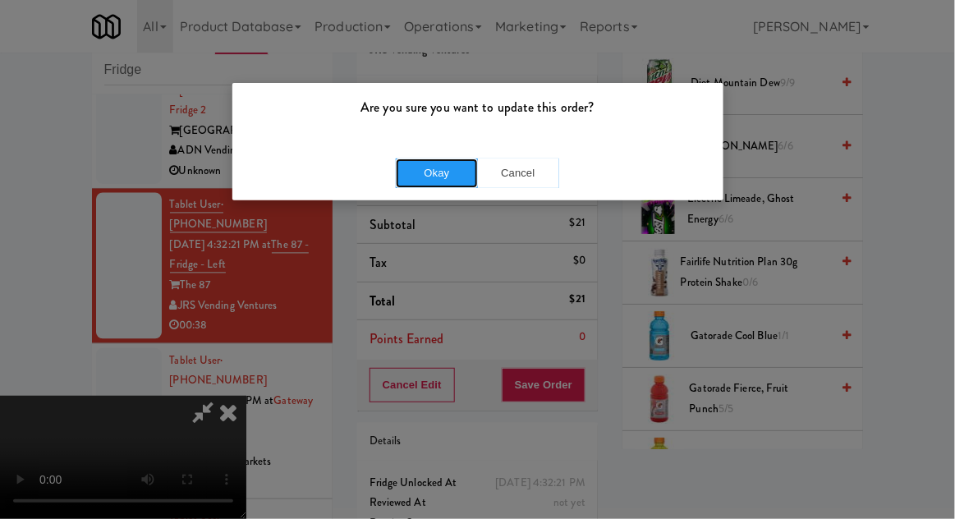
click at [434, 168] on button "Okay" at bounding box center [437, 173] width 82 height 30
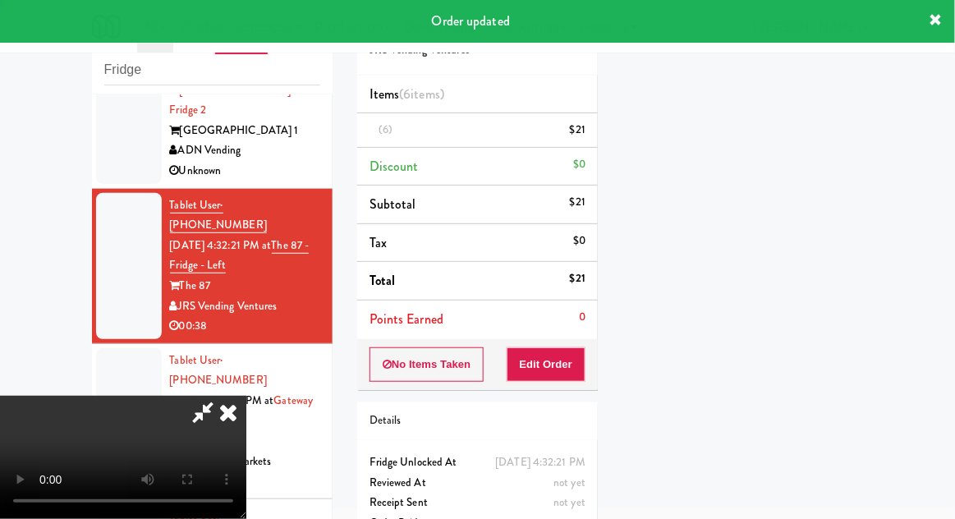
scroll to position [162, 0]
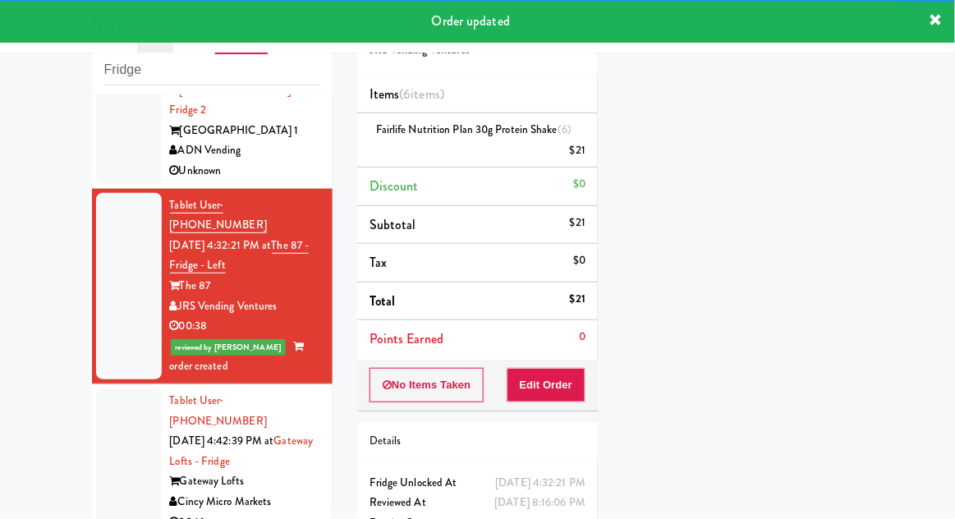
click at [115, 388] on div at bounding box center [129, 461] width 66 height 146
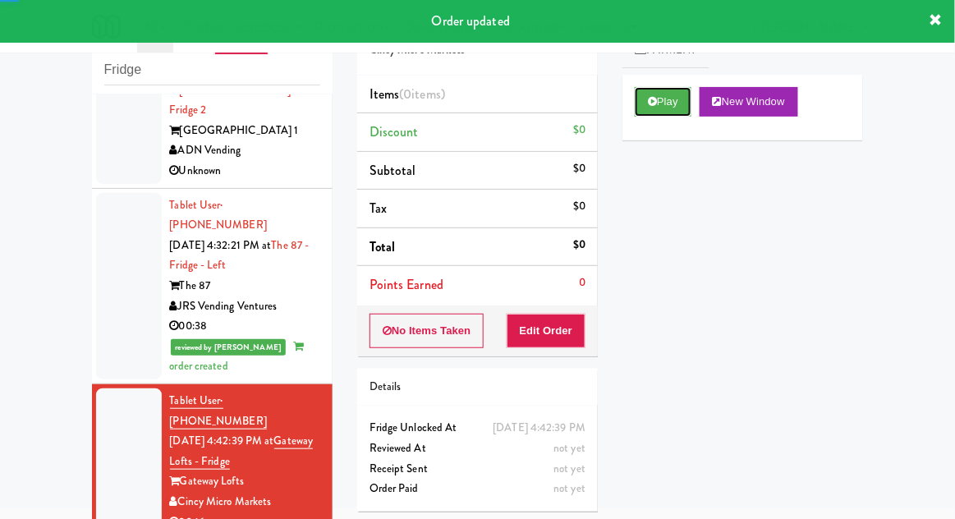
click at [656, 101] on icon at bounding box center [652, 101] width 9 height 11
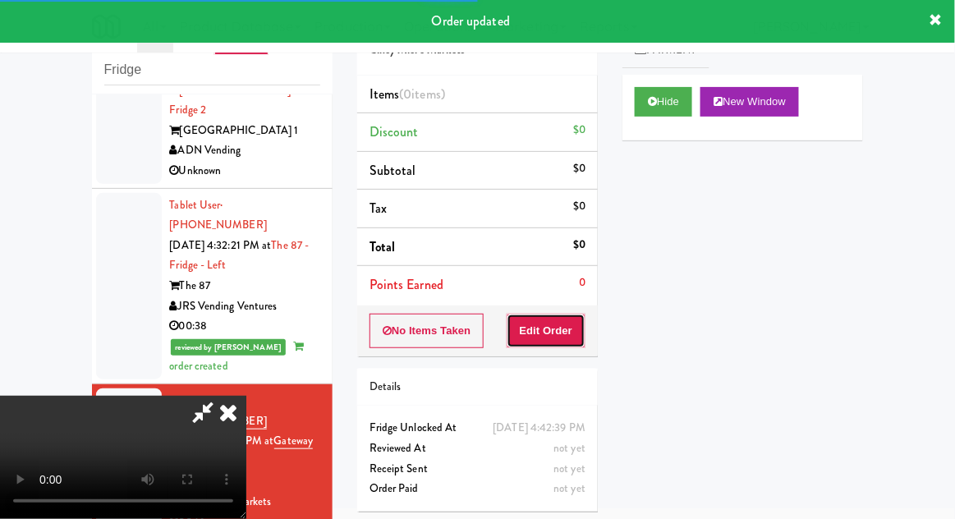
click at [560, 324] on button "Edit Order" at bounding box center [547, 331] width 80 height 34
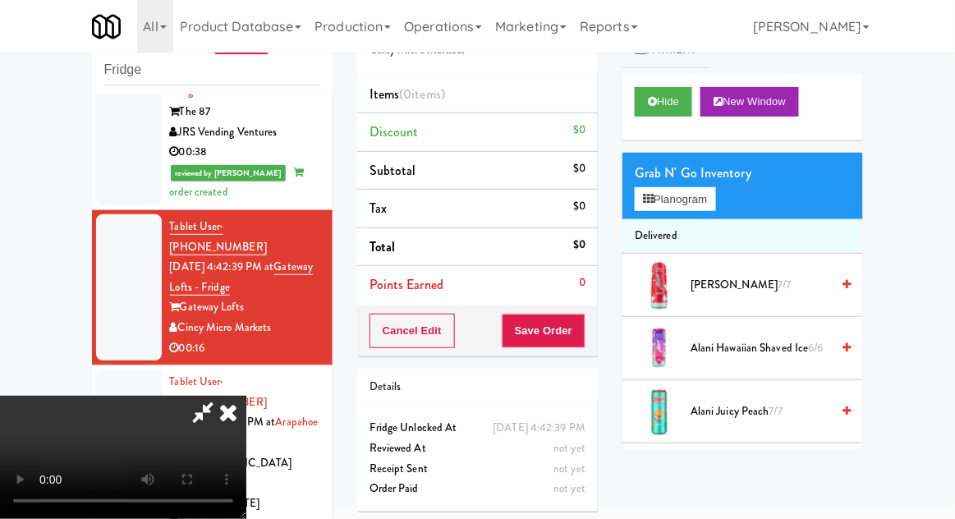
click at [729, 191] on div "Grab N' Go Inventory Planogram" at bounding box center [742, 186] width 241 height 67
click at [715, 205] on button "Planogram" at bounding box center [675, 199] width 80 height 25
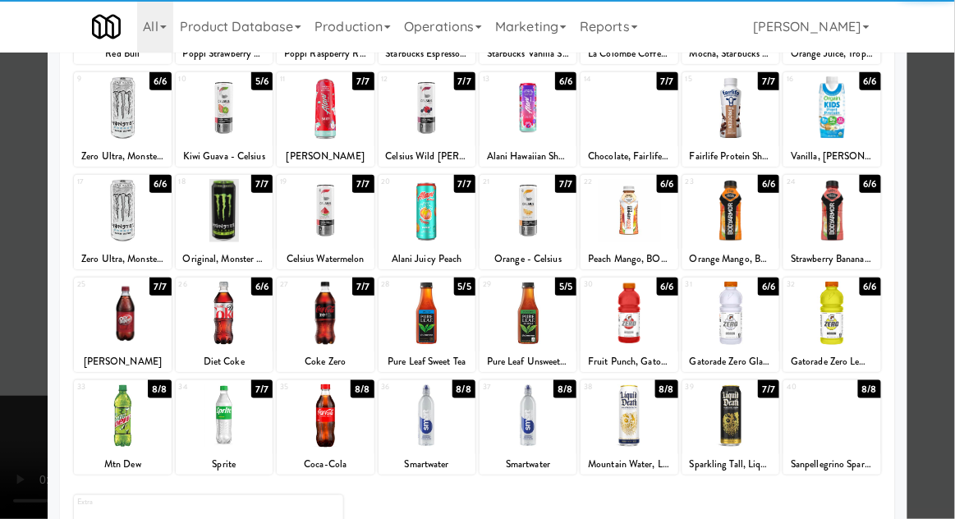
scroll to position [192, 0]
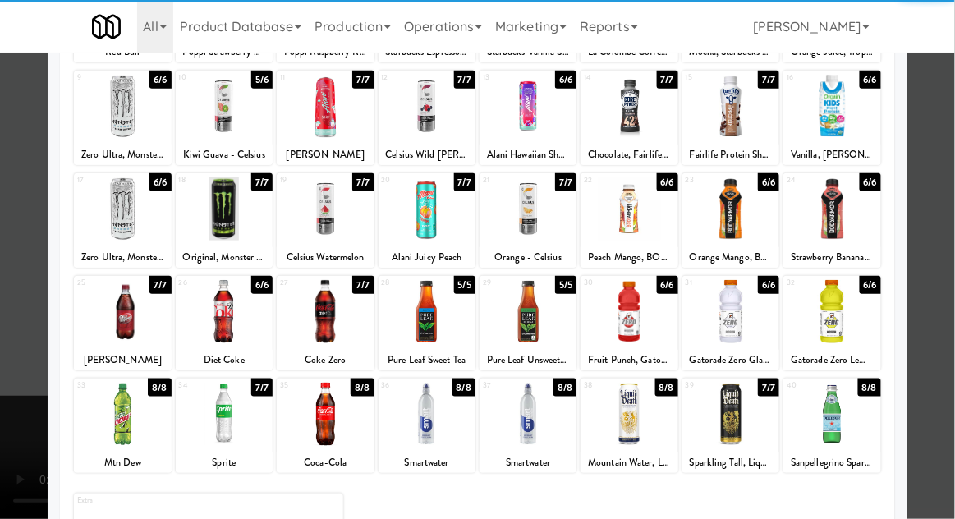
click at [443, 452] on div "Smartwater" at bounding box center [427, 462] width 92 height 21
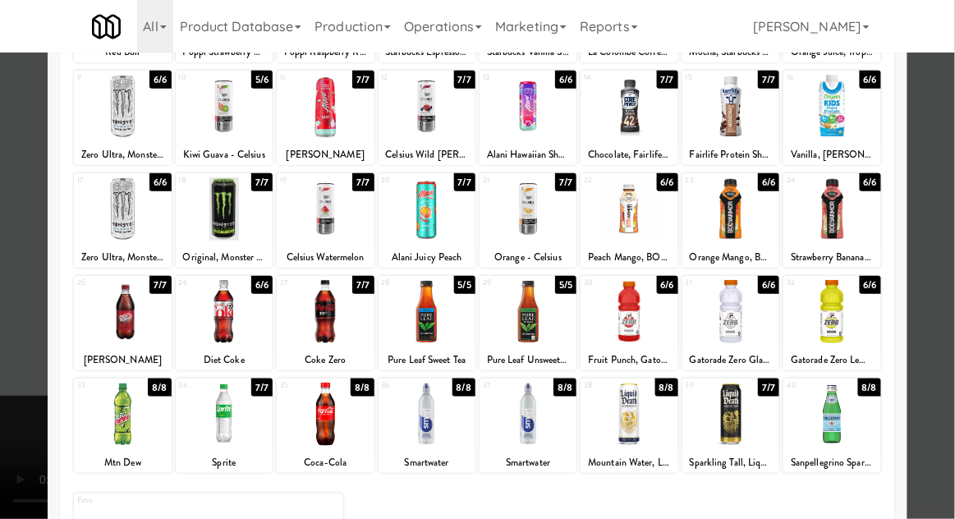
click at [420, 437] on div at bounding box center [427, 414] width 97 height 63
click at [948, 213] on div at bounding box center [477, 259] width 955 height 519
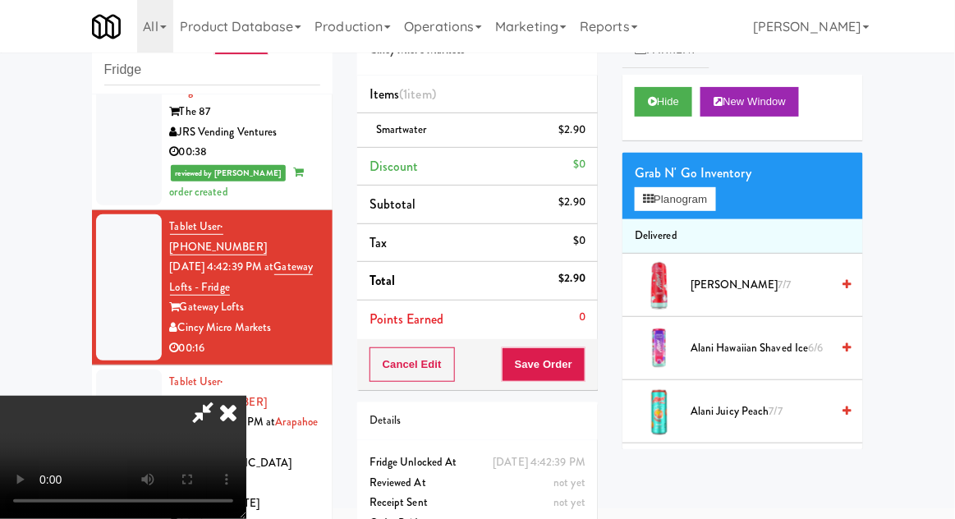
scroll to position [60, 0]
click at [583, 369] on button "Save Order" at bounding box center [544, 364] width 84 height 34
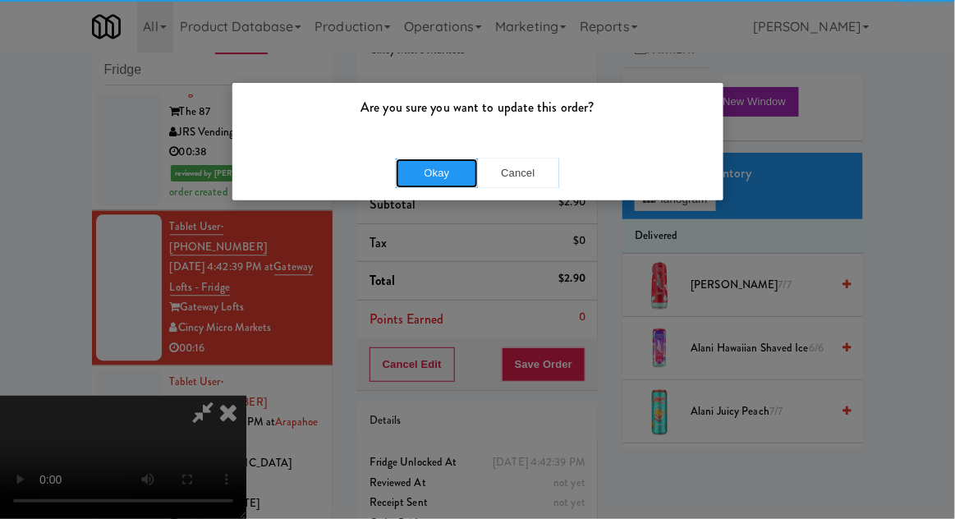
click at [416, 181] on button "Okay" at bounding box center [437, 173] width 82 height 30
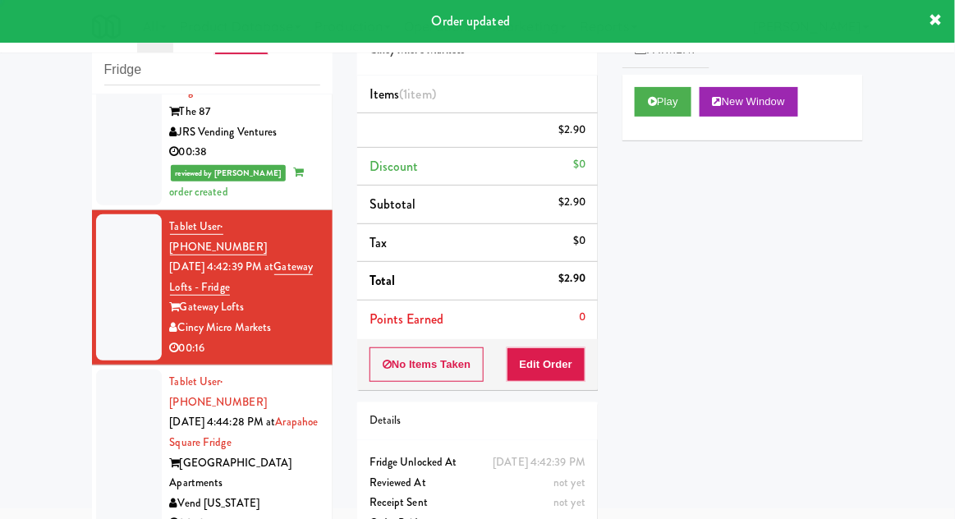
scroll to position [0, 0]
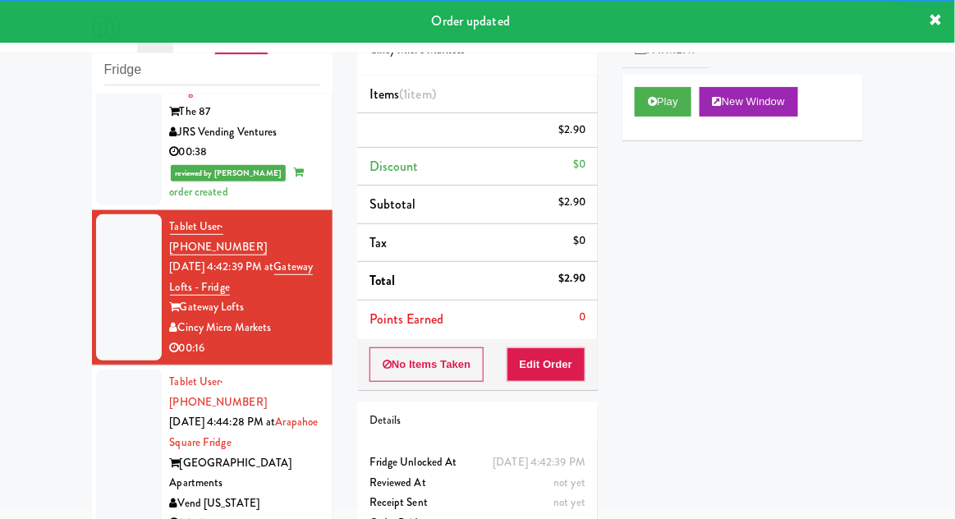
click at [133, 370] on div at bounding box center [129, 453] width 66 height 167
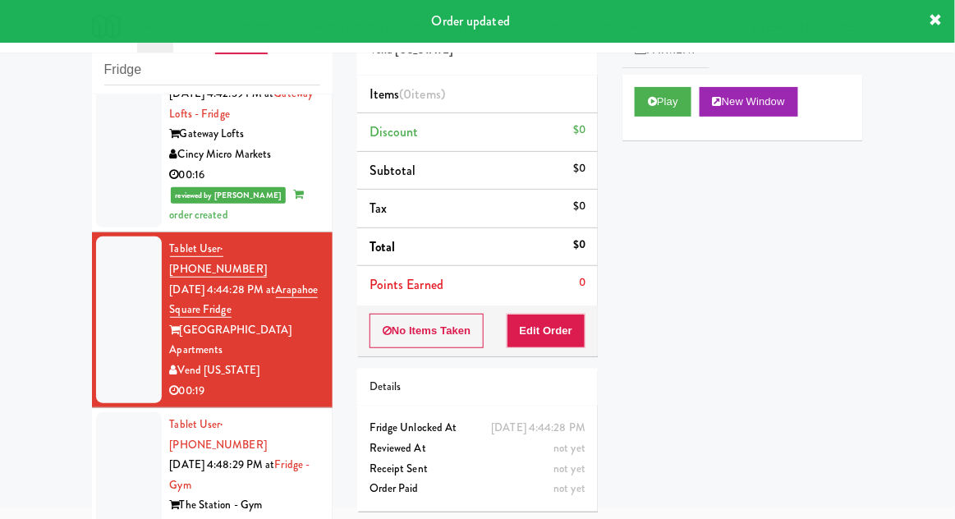
scroll to position [1110, 0]
click at [644, 106] on button "Play" at bounding box center [663, 102] width 57 height 30
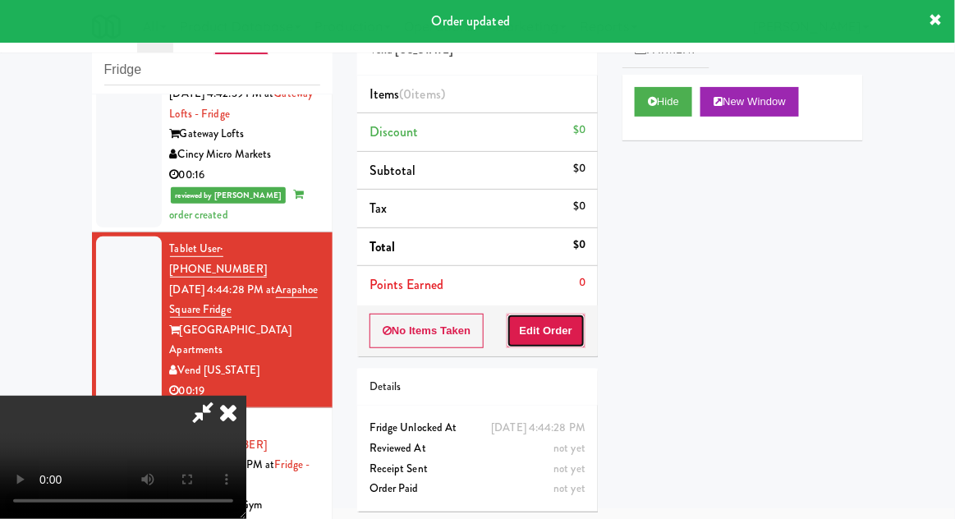
click at [576, 325] on button "Edit Order" at bounding box center [547, 331] width 80 height 34
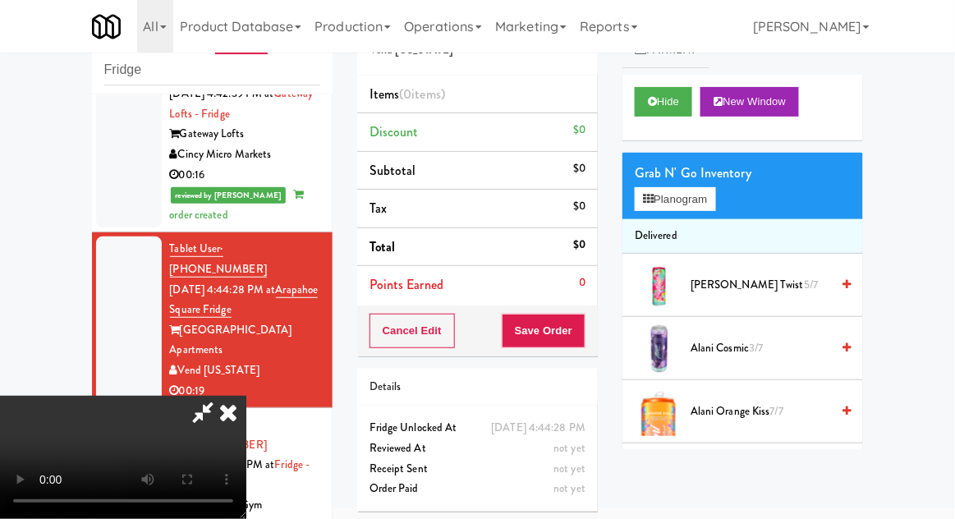
scroll to position [0, 0]
click at [712, 189] on button "Planogram" at bounding box center [675, 199] width 80 height 25
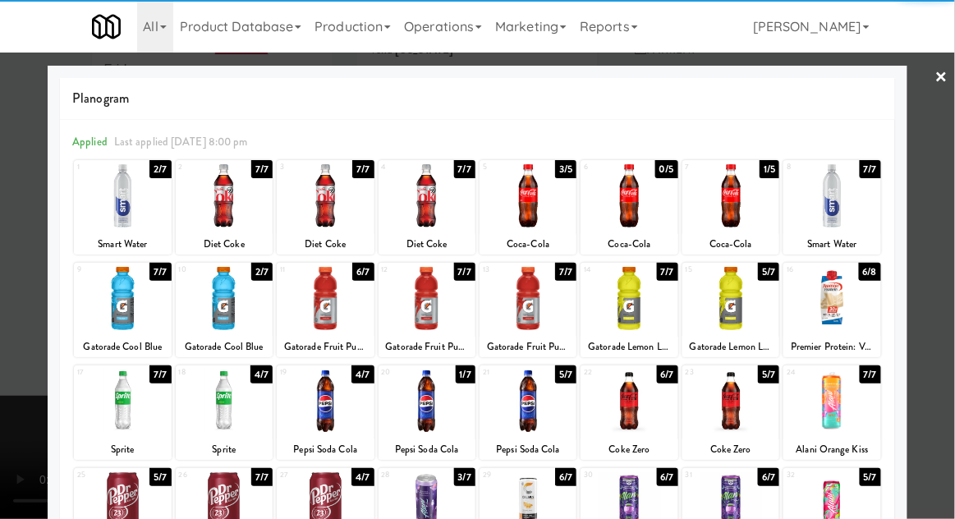
click at [641, 205] on div at bounding box center [629, 195] width 97 height 63
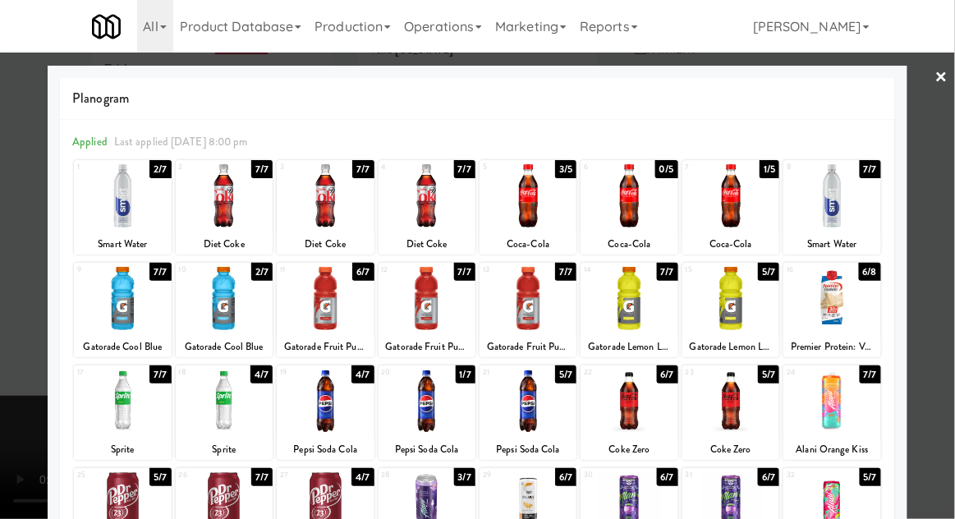
click at [944, 204] on div at bounding box center [477, 259] width 955 height 519
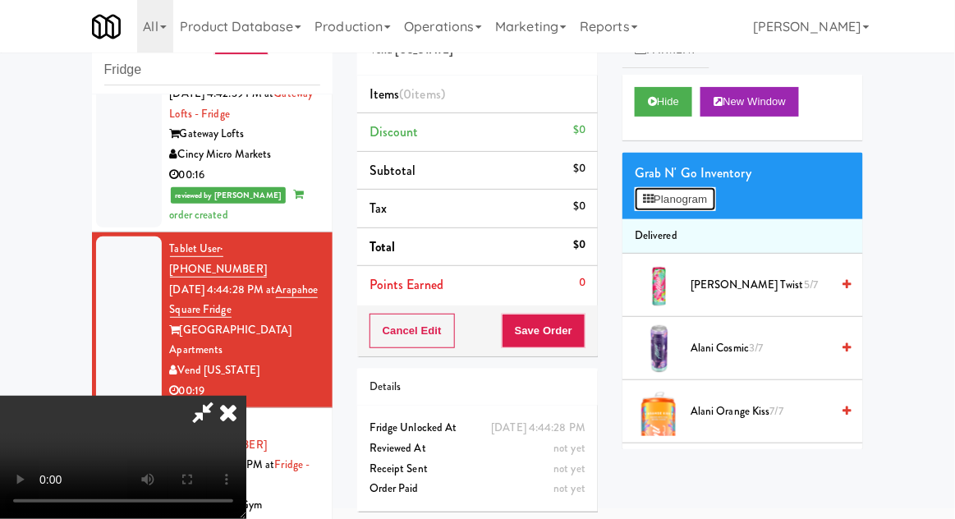
click at [714, 200] on button "Planogram" at bounding box center [675, 199] width 80 height 25
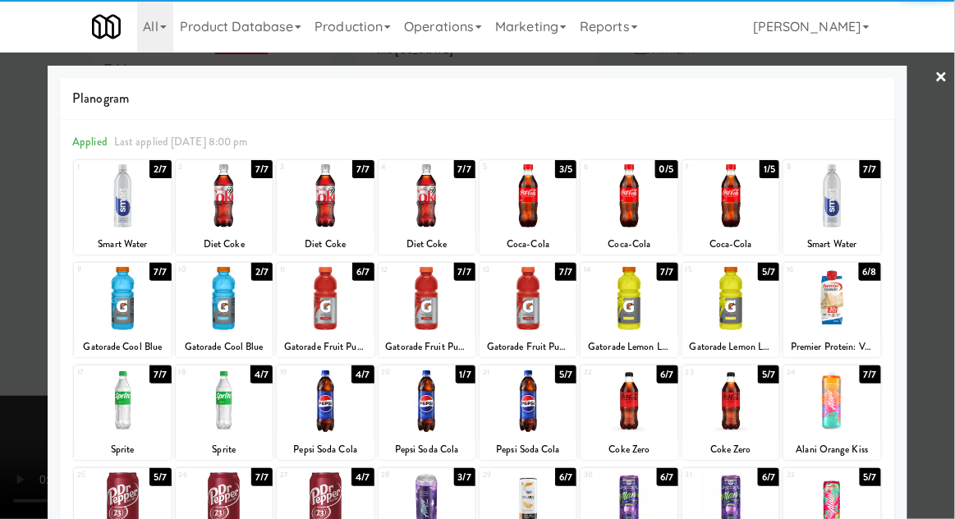
click at [750, 210] on div at bounding box center [730, 195] width 97 height 63
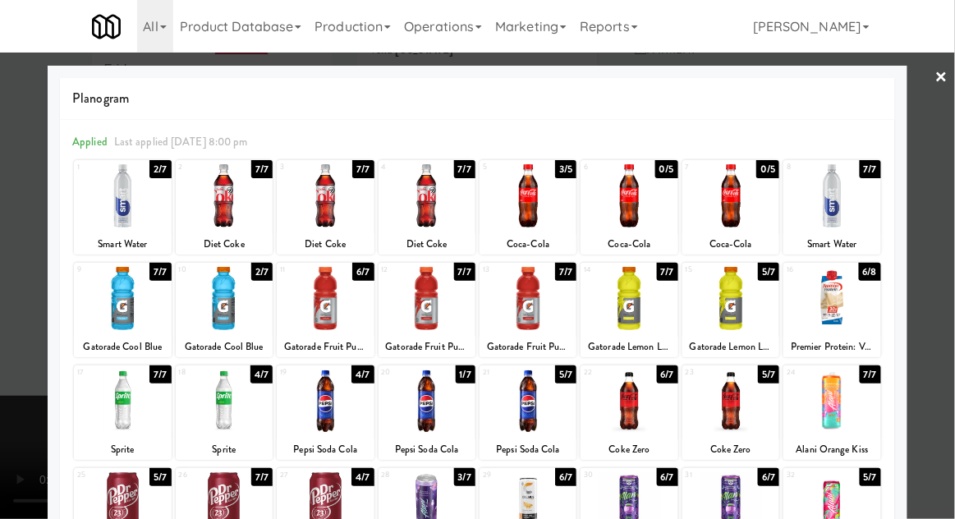
click at [944, 173] on div at bounding box center [477, 259] width 955 height 519
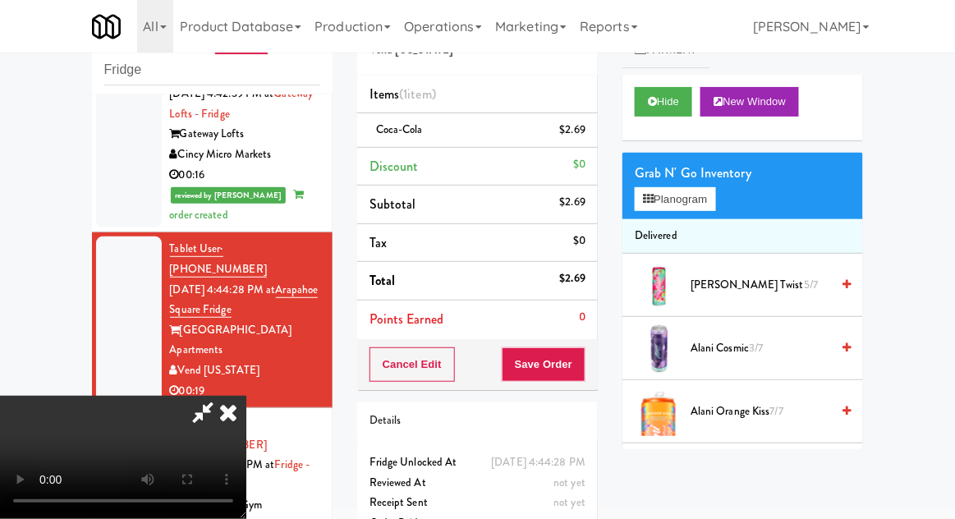
scroll to position [60, 0]
click at [696, 207] on button "Planogram" at bounding box center [675, 199] width 80 height 25
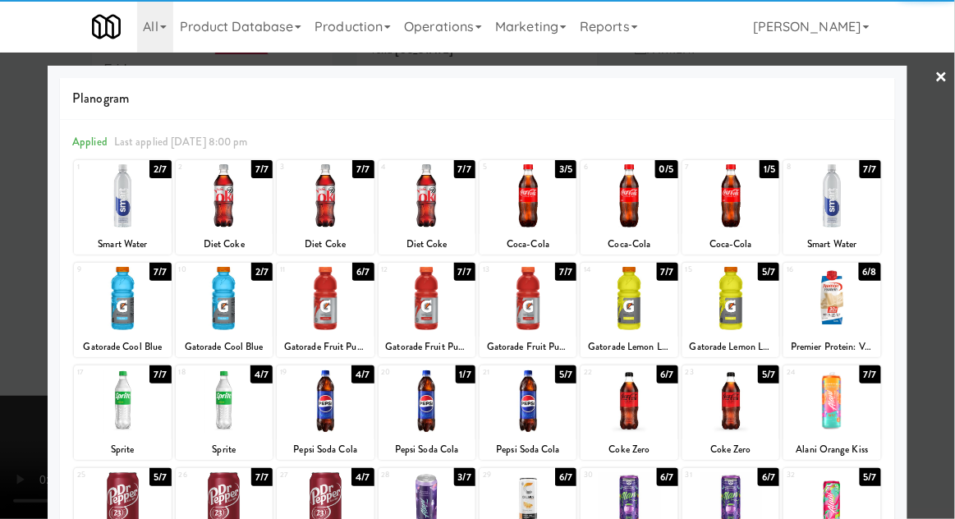
click at [120, 305] on div at bounding box center [122, 298] width 97 height 63
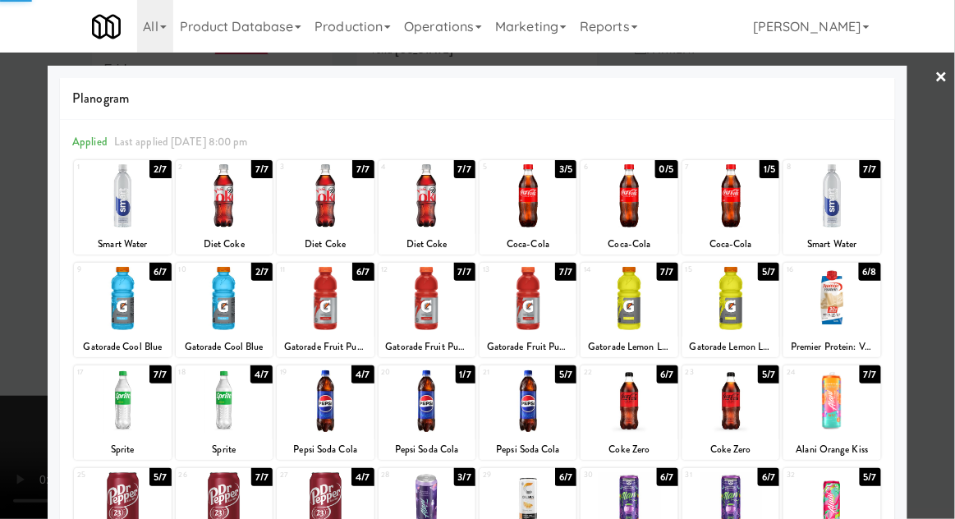
click at [944, 191] on div at bounding box center [477, 259] width 955 height 519
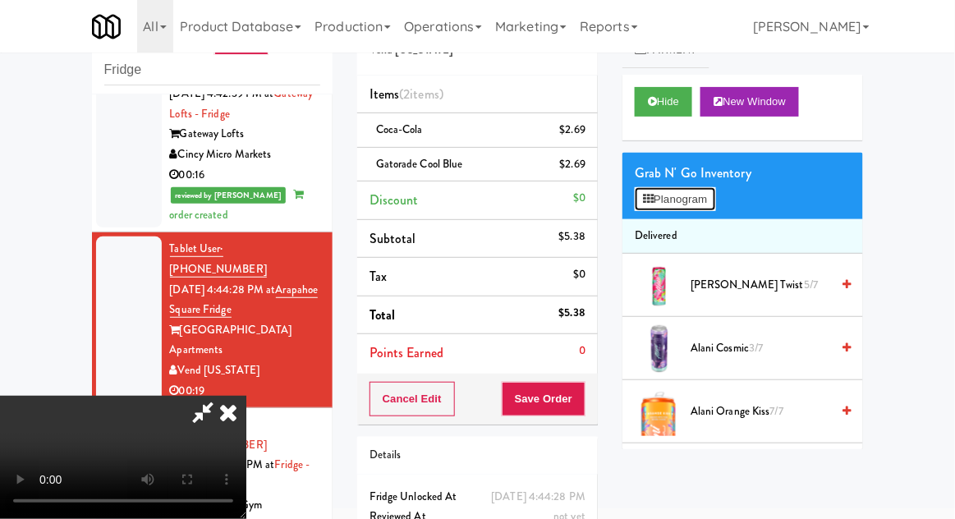
click at [706, 203] on button "Planogram" at bounding box center [675, 199] width 80 height 25
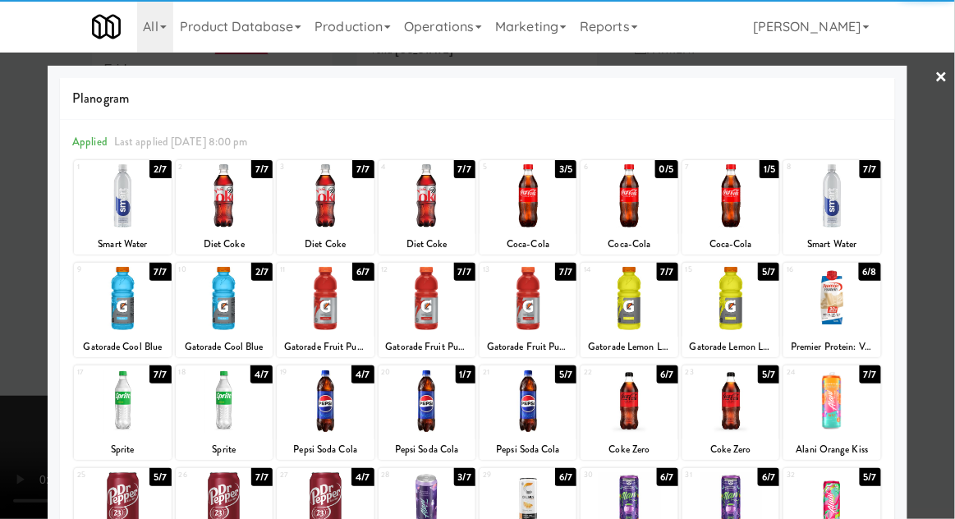
click at [638, 310] on div at bounding box center [629, 298] width 97 height 63
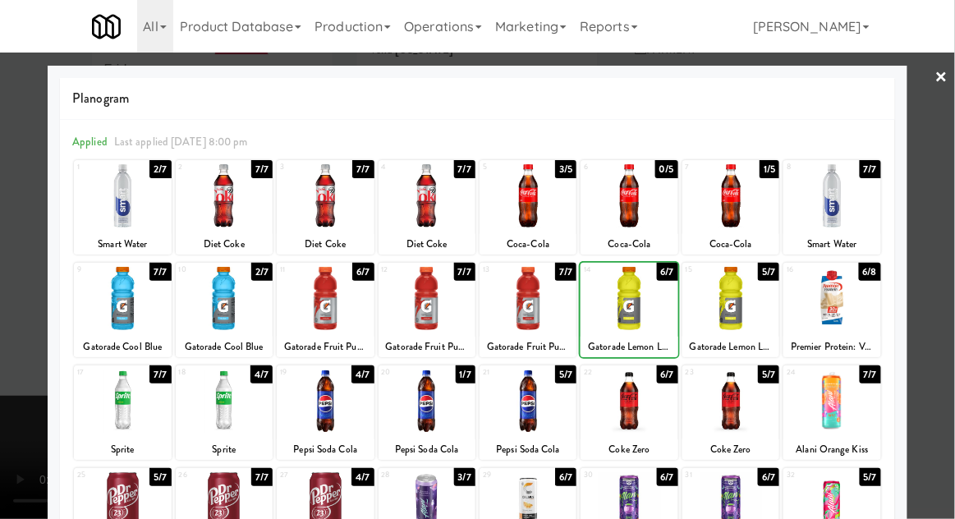
click at [943, 201] on div at bounding box center [477, 259] width 955 height 519
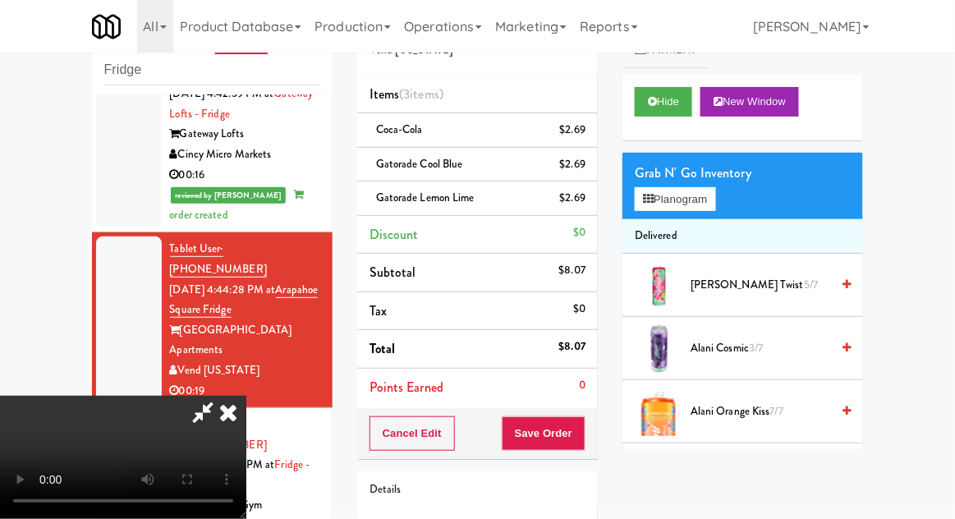
scroll to position [109, 0]
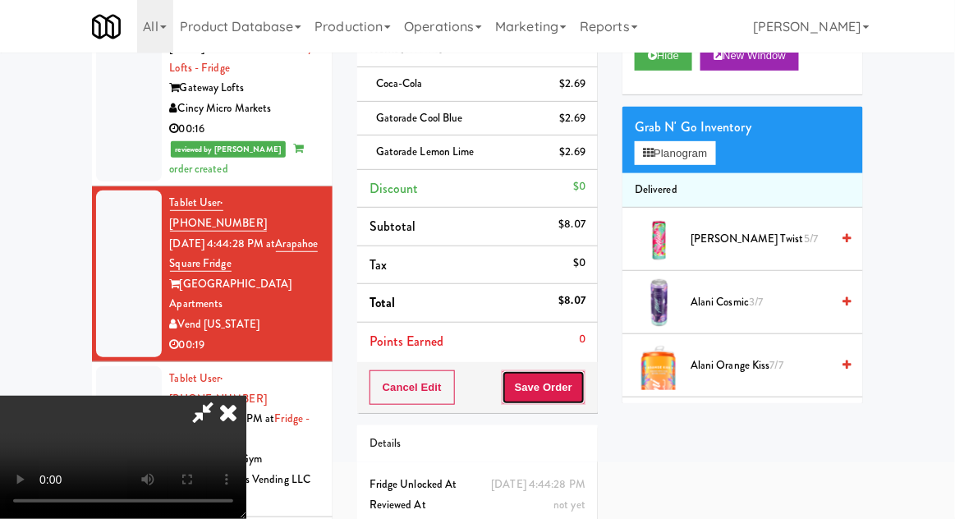
click at [582, 391] on button "Save Order" at bounding box center [544, 387] width 84 height 34
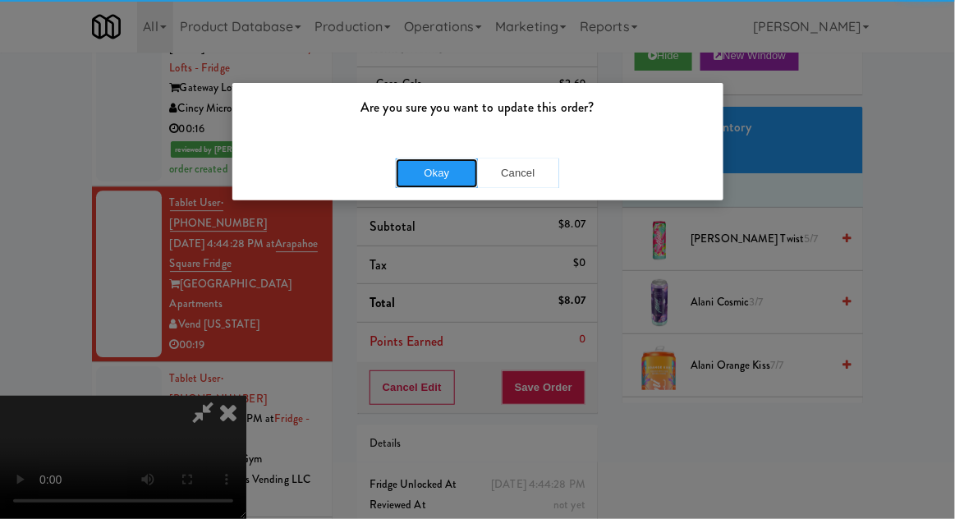
click at [428, 181] on button "Okay" at bounding box center [437, 173] width 82 height 30
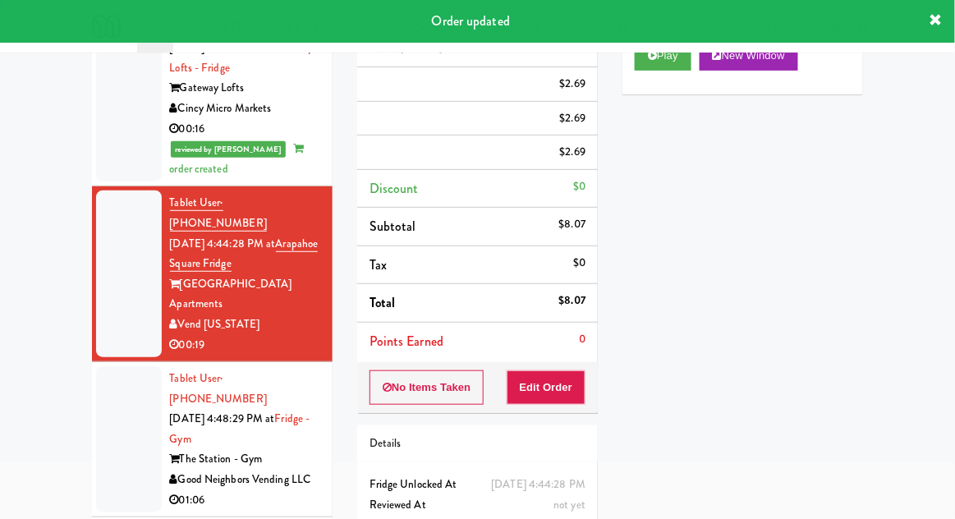
scroll to position [0, 0]
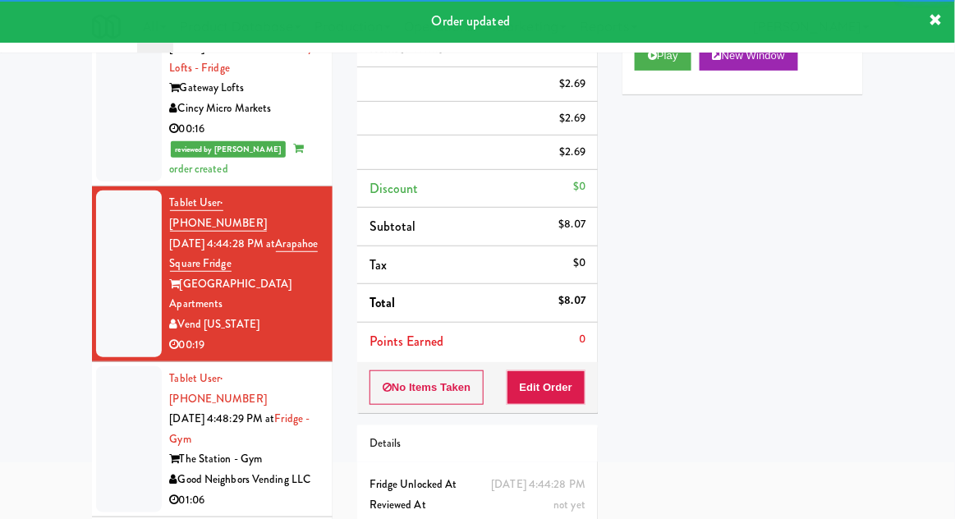
click at [103, 366] on div at bounding box center [129, 439] width 66 height 146
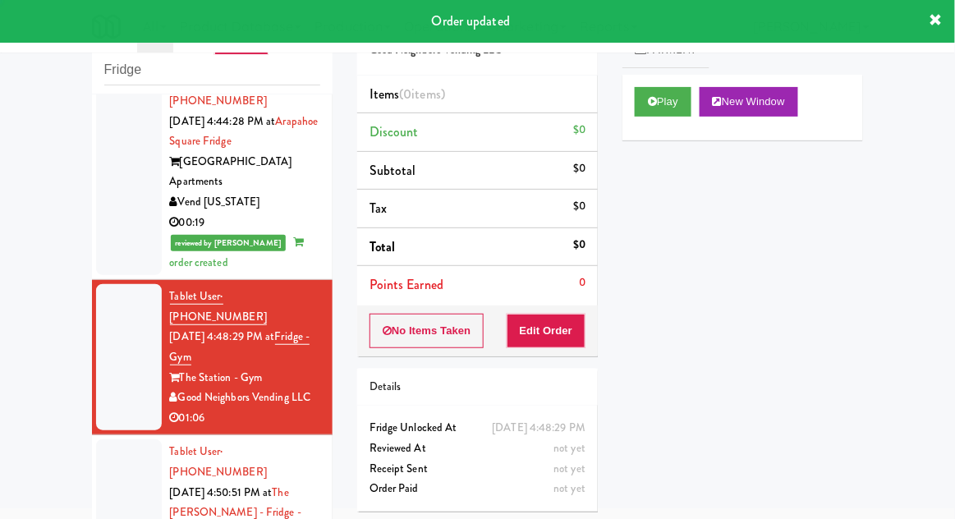
scroll to position [1283, 0]
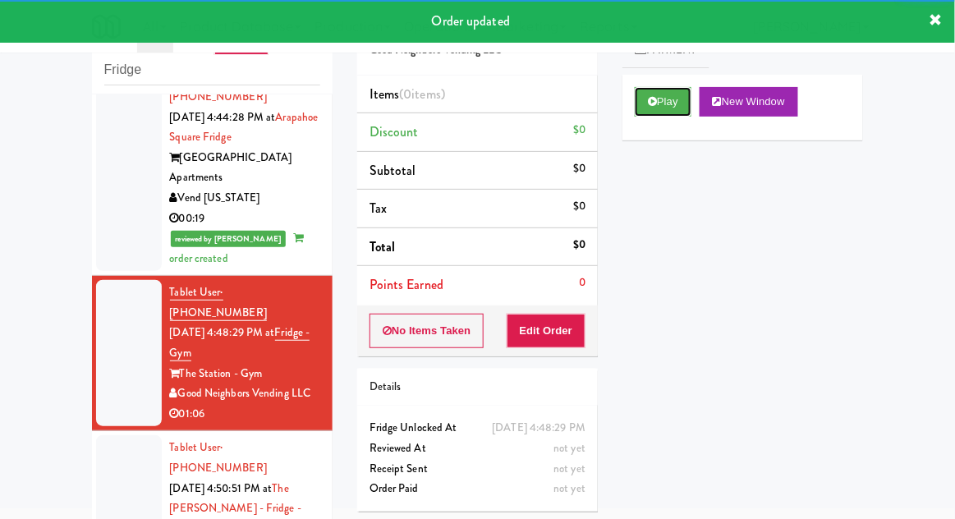
click at [649, 99] on icon at bounding box center [652, 101] width 9 height 11
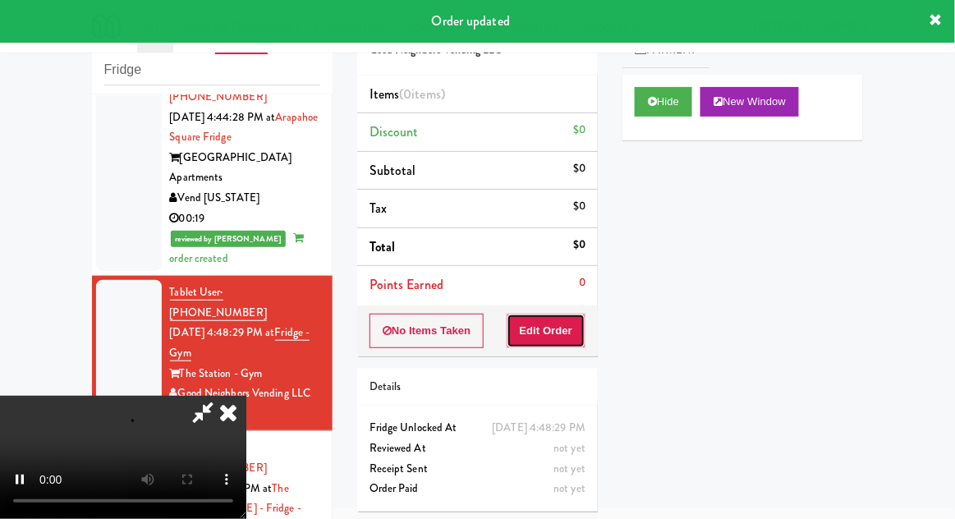
click at [557, 319] on button "Edit Order" at bounding box center [547, 331] width 80 height 34
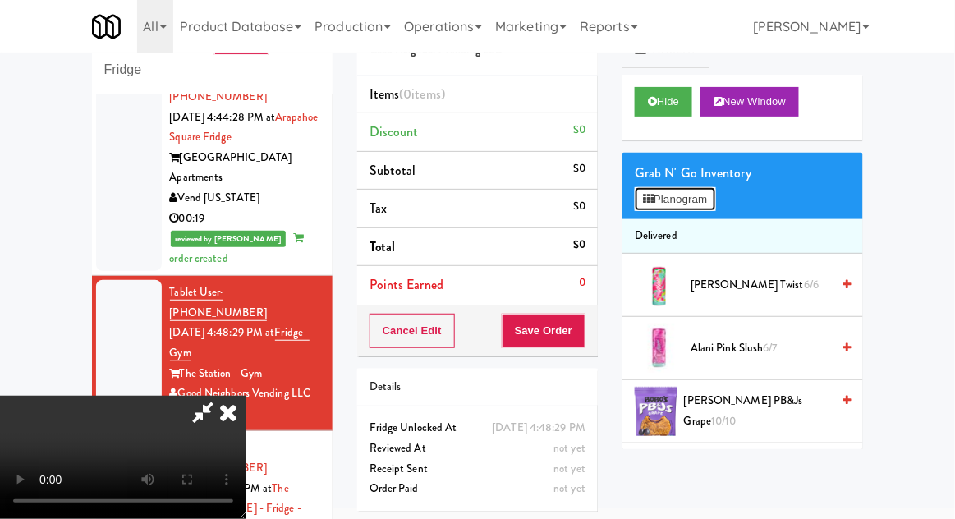
click at [712, 191] on button "Planogram" at bounding box center [675, 199] width 80 height 25
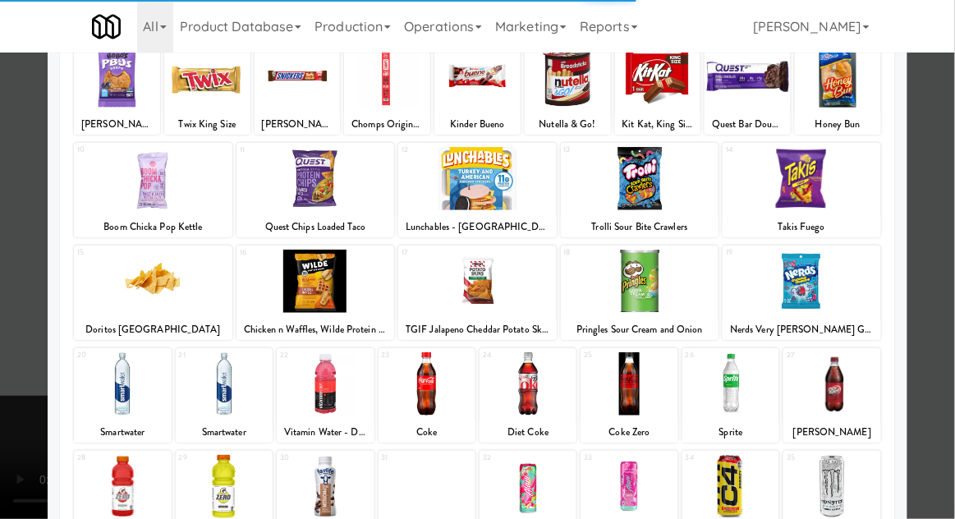
scroll to position [178, 0]
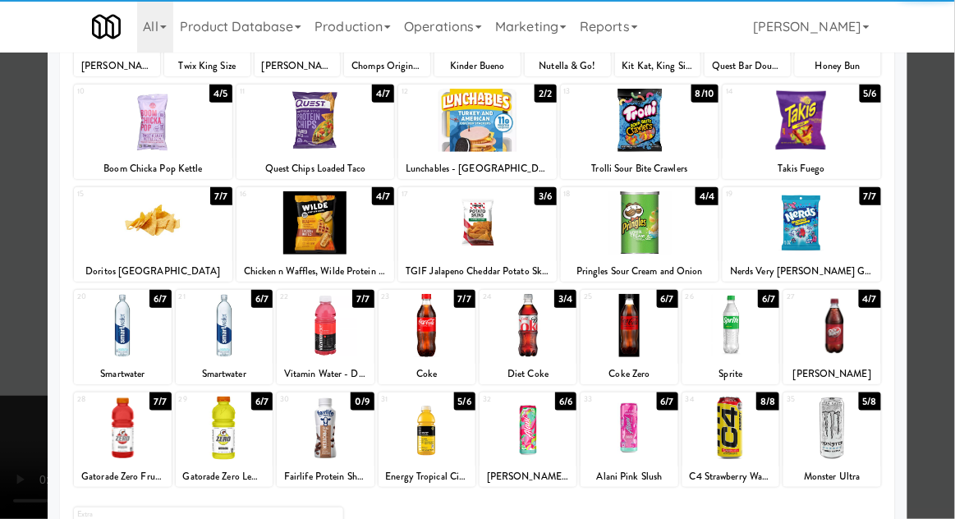
click at [437, 424] on div at bounding box center [427, 428] width 97 height 63
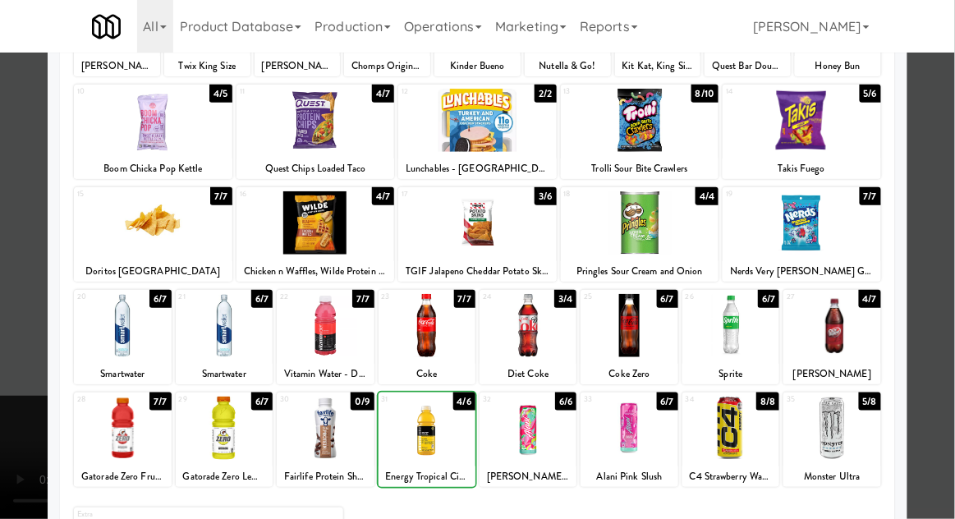
click at [938, 268] on div at bounding box center [477, 259] width 955 height 519
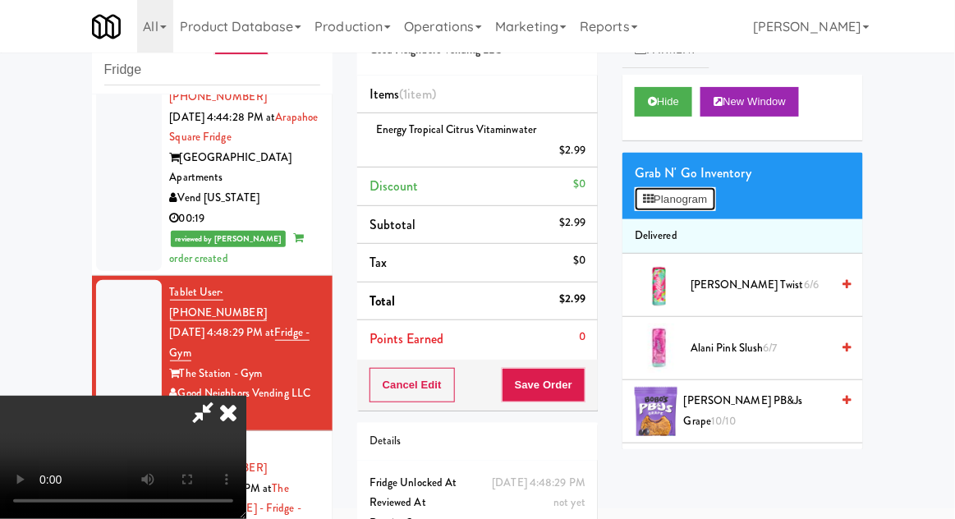
click at [703, 198] on button "Planogram" at bounding box center [675, 199] width 80 height 25
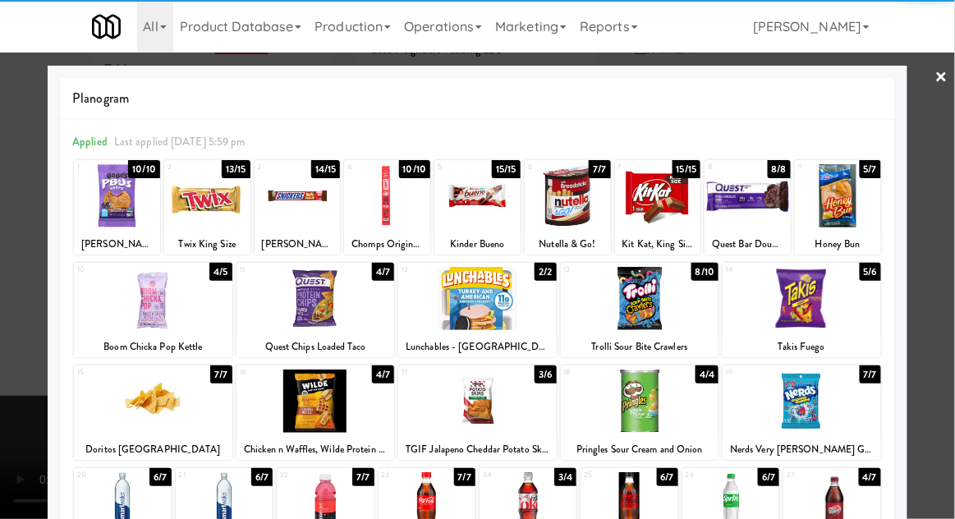
click at [640, 401] on div at bounding box center [640, 401] width 158 height 63
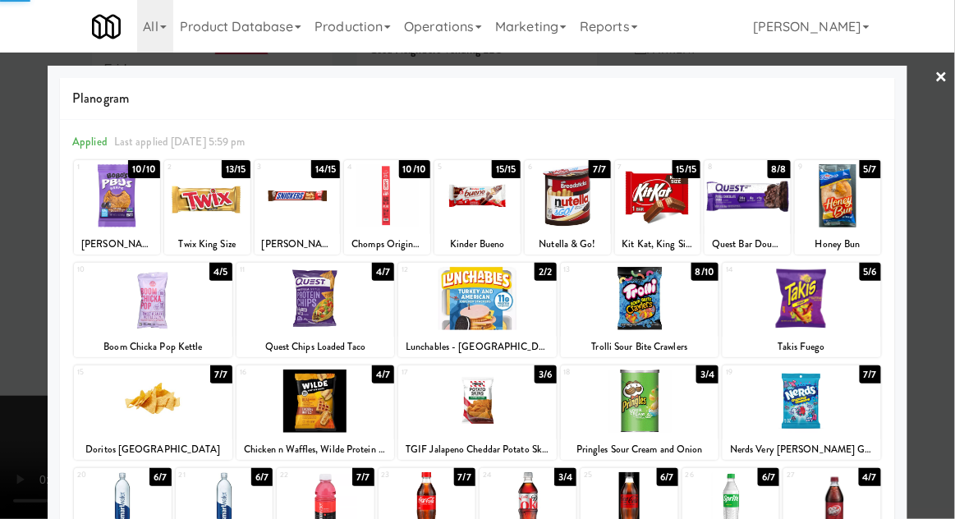
click at [943, 255] on div at bounding box center [477, 259] width 955 height 519
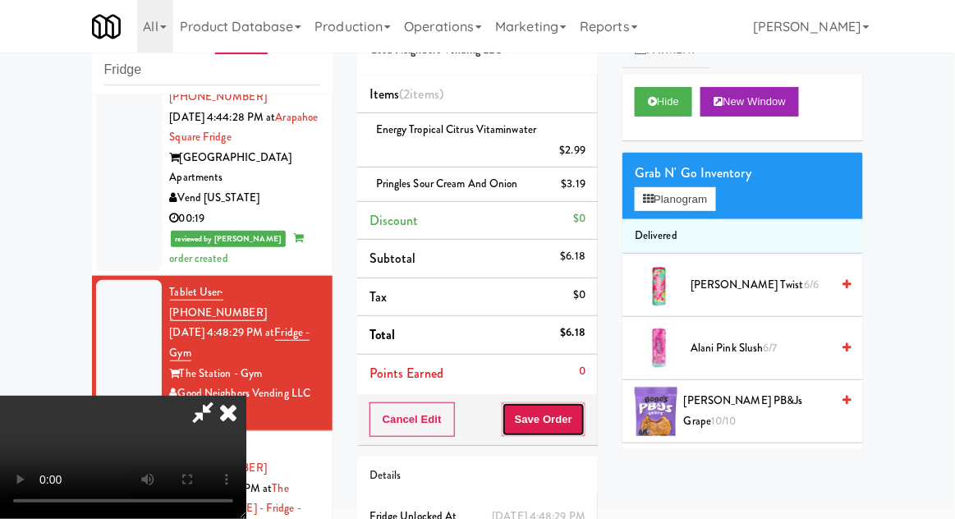
click at [586, 425] on button "Save Order" at bounding box center [544, 419] width 84 height 34
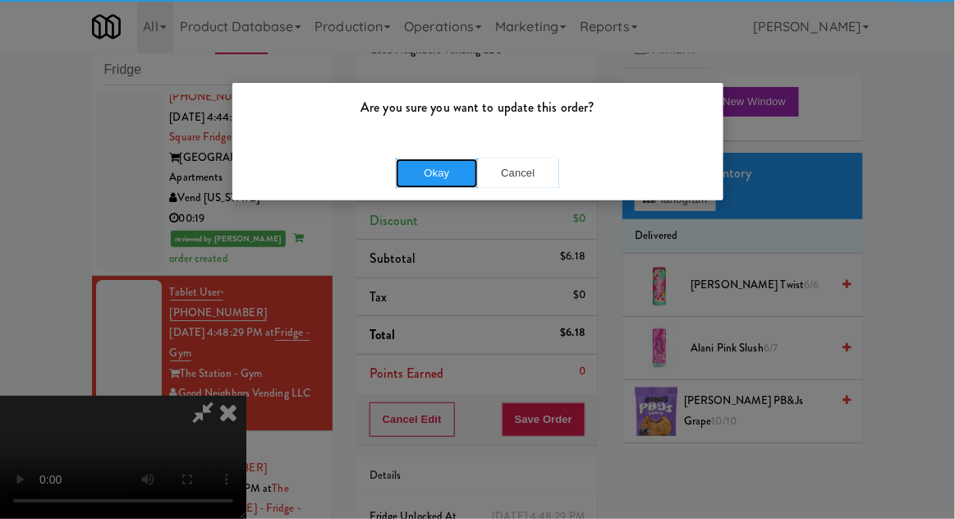
click at [448, 178] on button "Okay" at bounding box center [437, 173] width 82 height 30
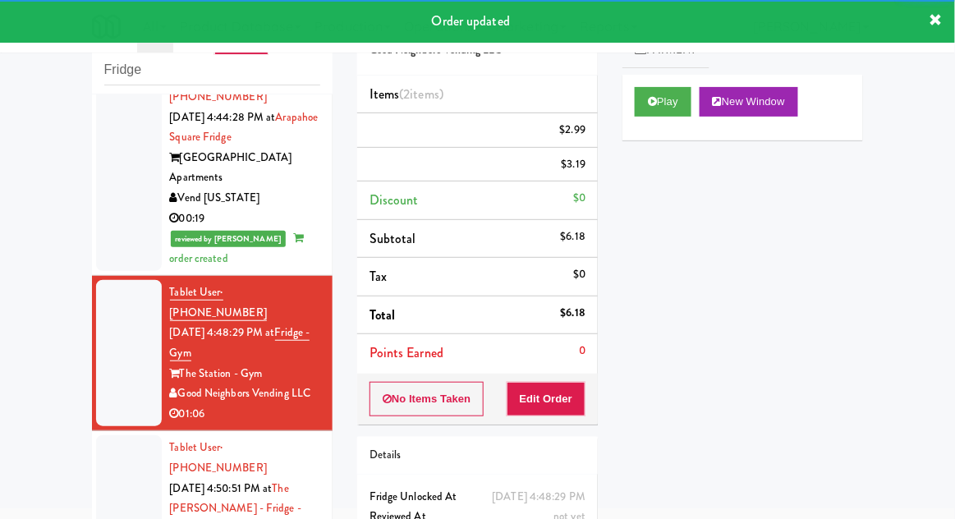
click at [115, 435] on div at bounding box center [129, 518] width 66 height 167
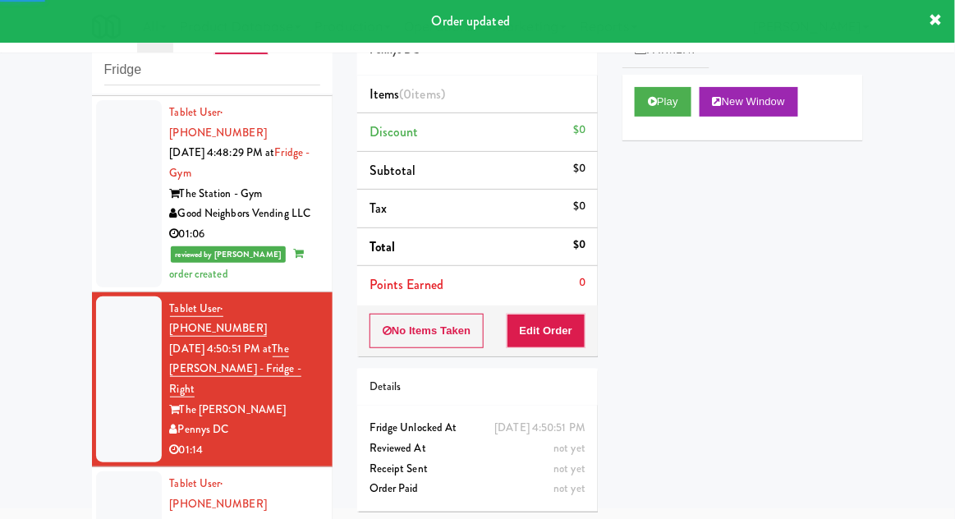
scroll to position [1465, 0]
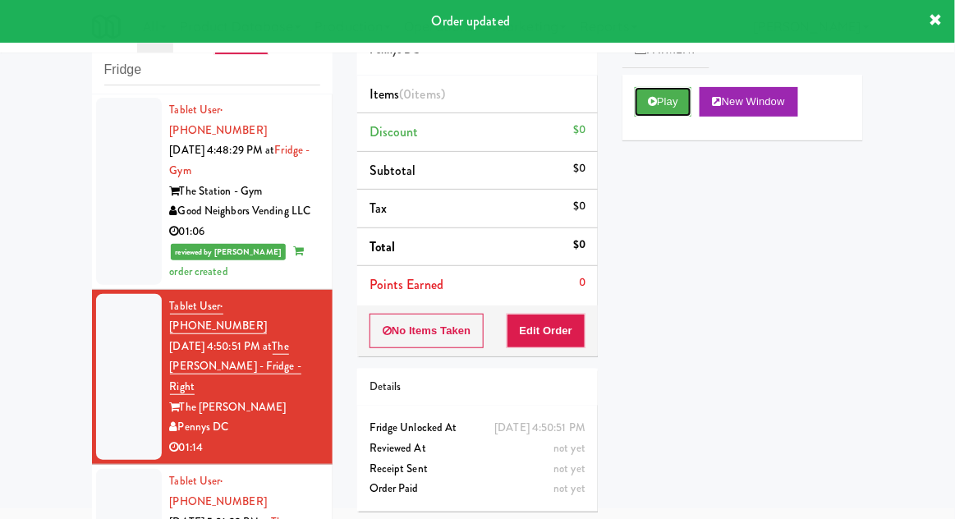
click at [647, 113] on button "Play" at bounding box center [663, 102] width 57 height 30
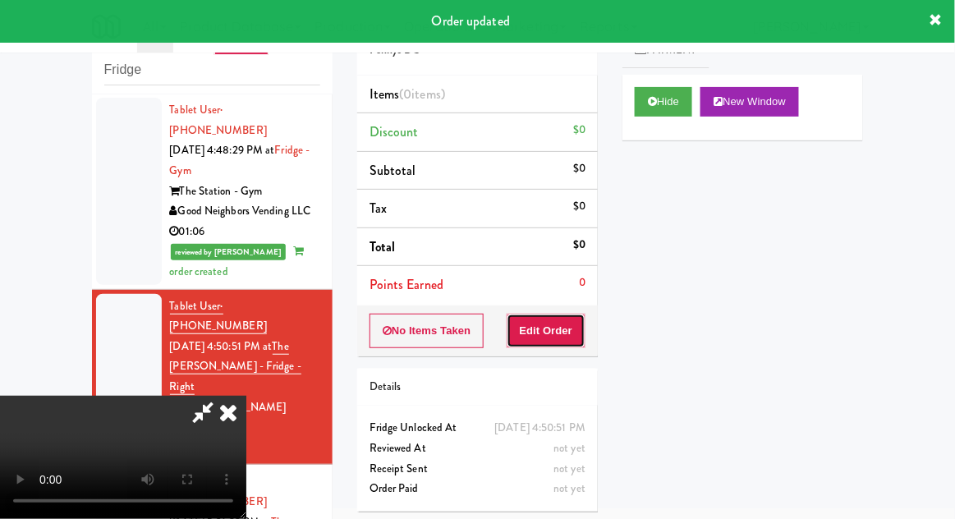
click at [537, 338] on button "Edit Order" at bounding box center [547, 331] width 80 height 34
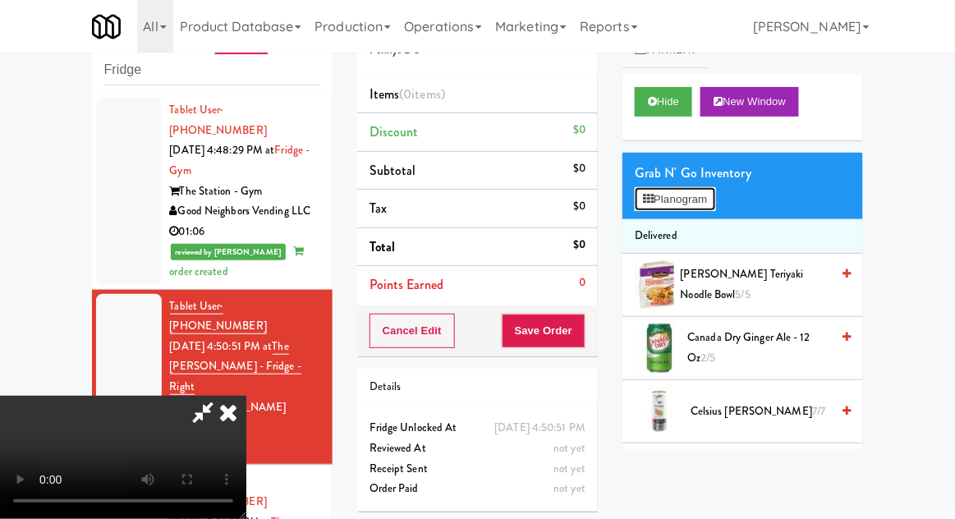
click at [708, 200] on button "Planogram" at bounding box center [675, 199] width 80 height 25
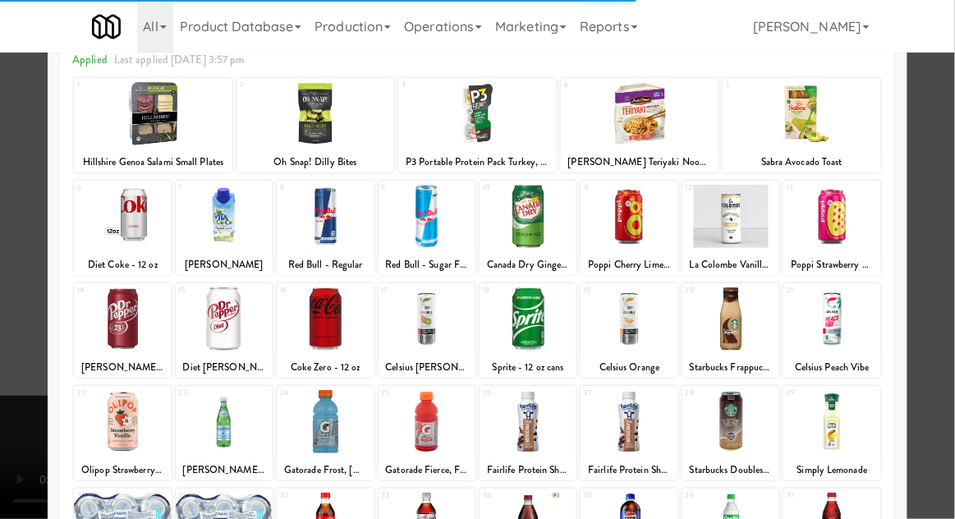
scroll to position [110, 0]
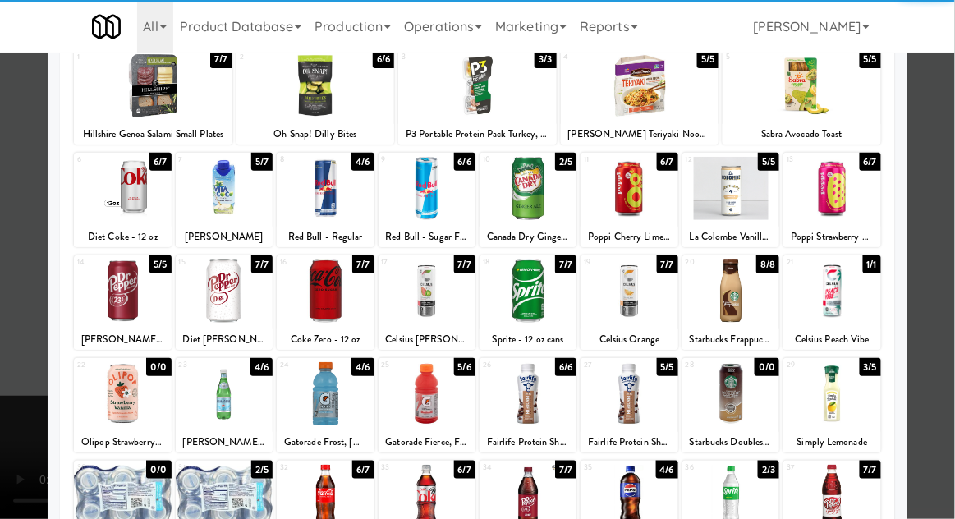
click at [330, 400] on div at bounding box center [325, 393] width 97 height 63
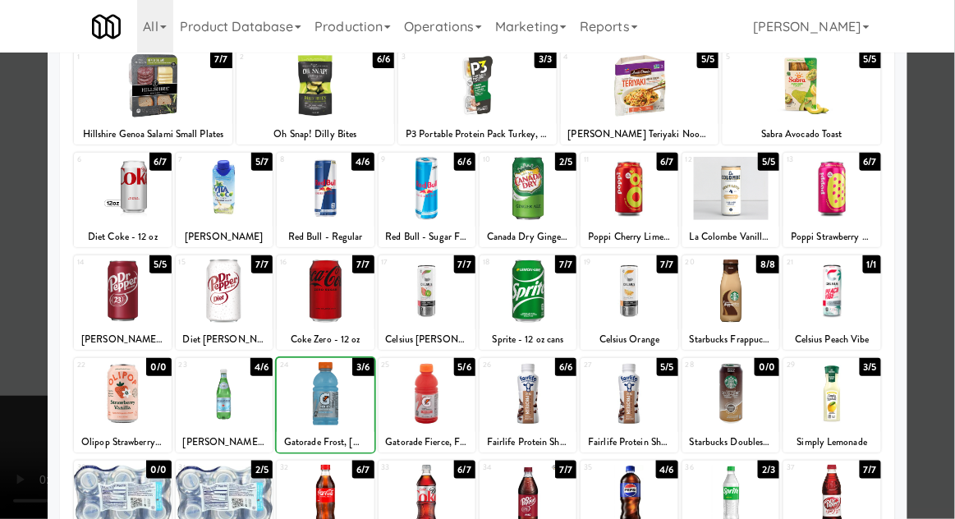
click at [943, 256] on div at bounding box center [477, 259] width 955 height 519
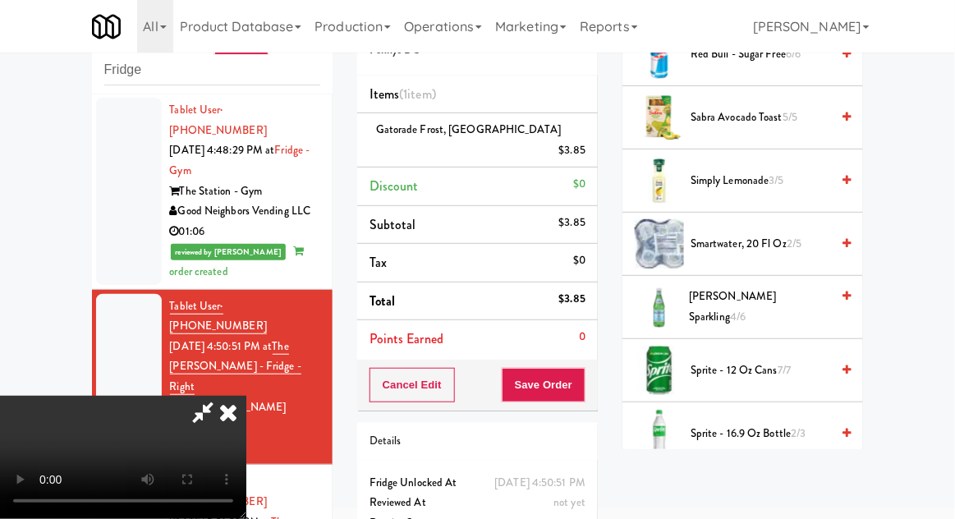
scroll to position [1828, 0]
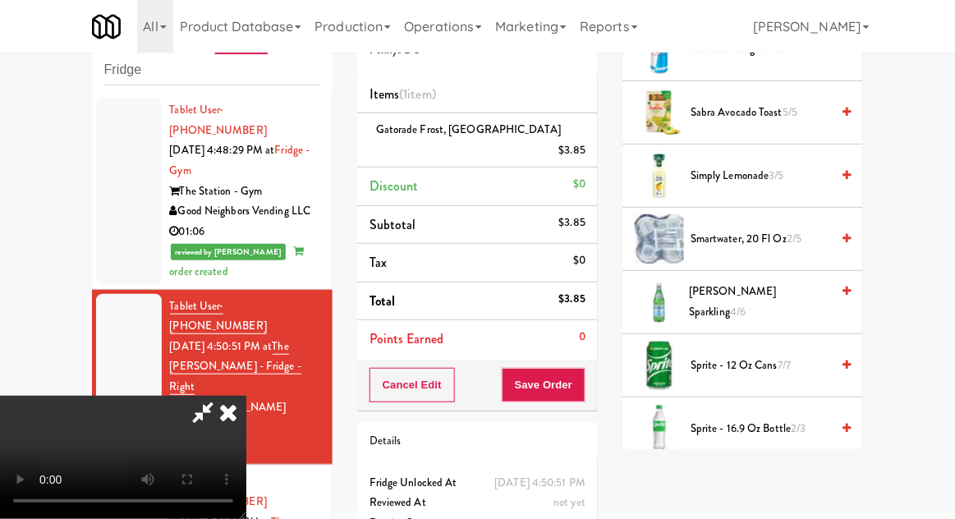
click at [775, 356] on span "Sprite - 12 oz cans 7/7" at bounding box center [761, 366] width 140 height 21
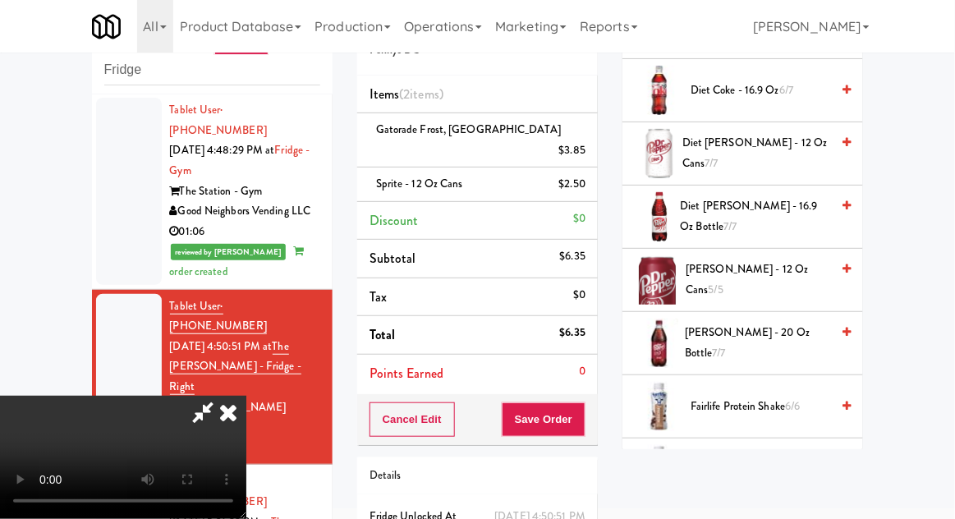
scroll to position [691, 0]
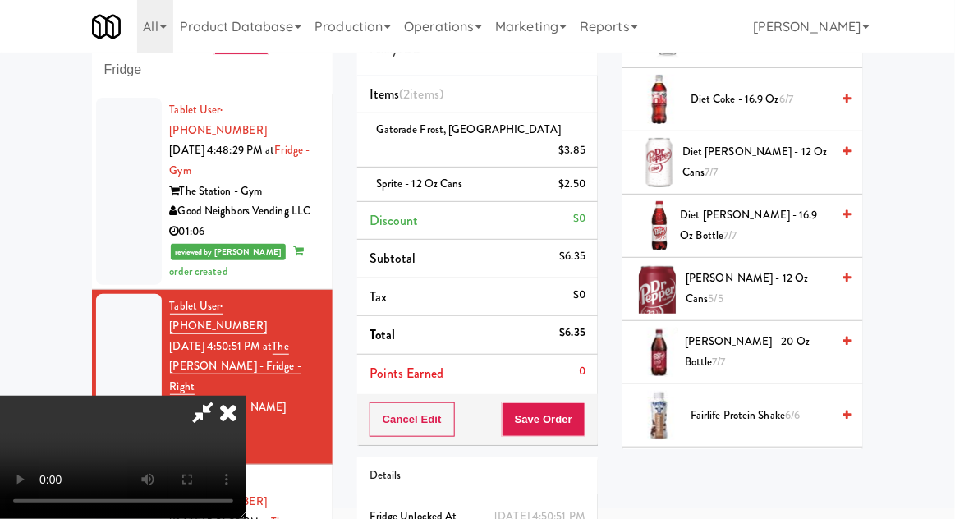
click at [774, 339] on span "Dr Pepper - 20 oz Bottle 7/7" at bounding box center [757, 352] width 145 height 40
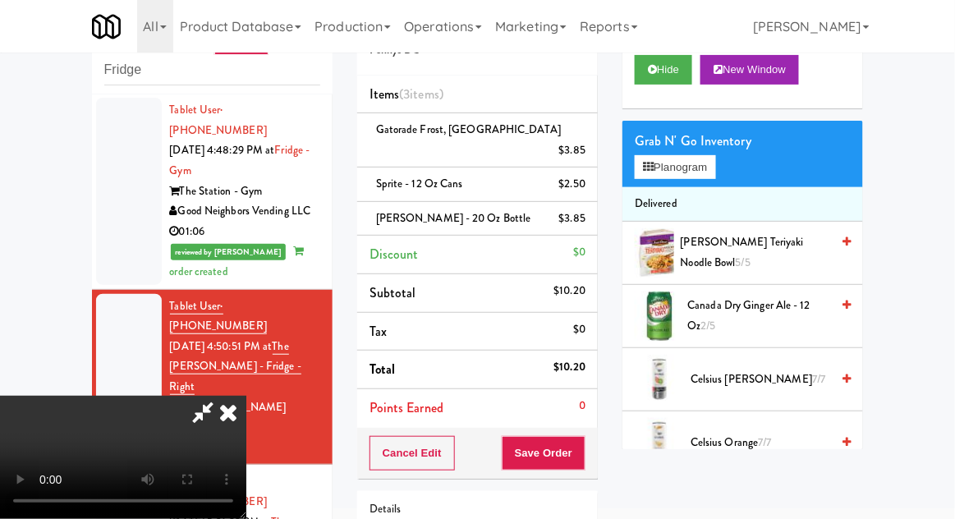
scroll to position [0, 0]
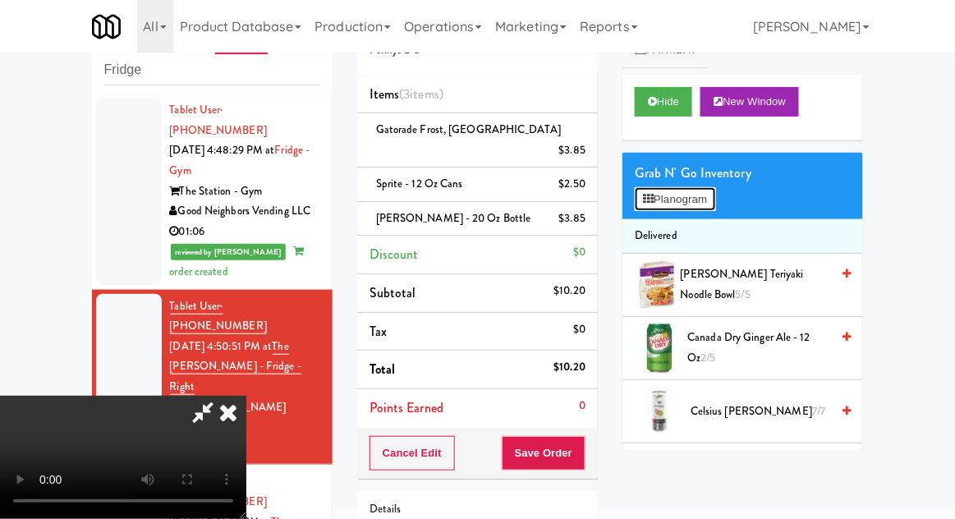
click at [711, 205] on button "Planogram" at bounding box center [675, 199] width 80 height 25
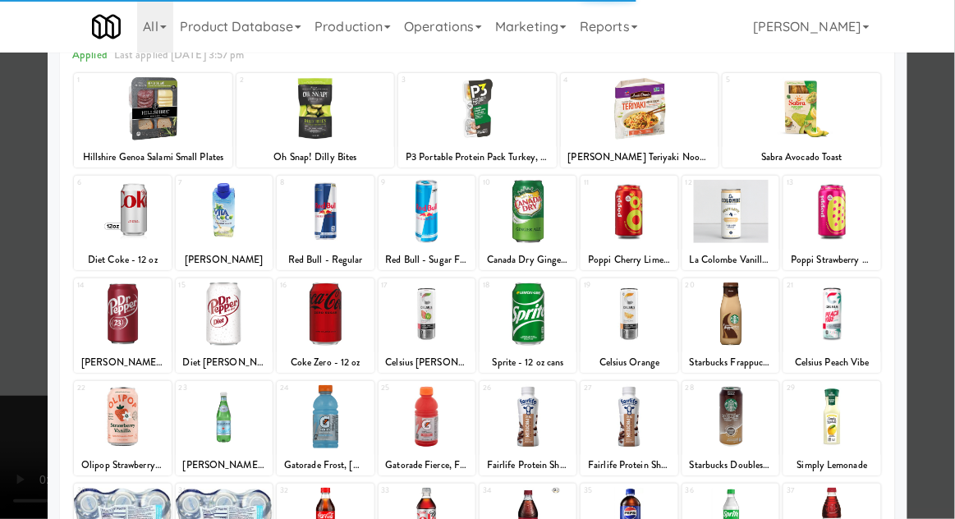
scroll to position [132, 0]
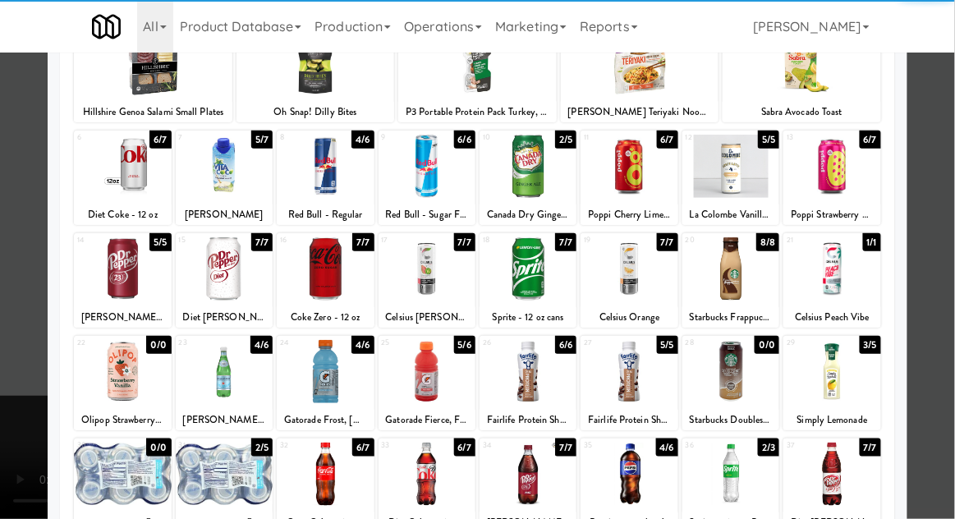
click at [852, 376] on div at bounding box center [831, 371] width 97 height 63
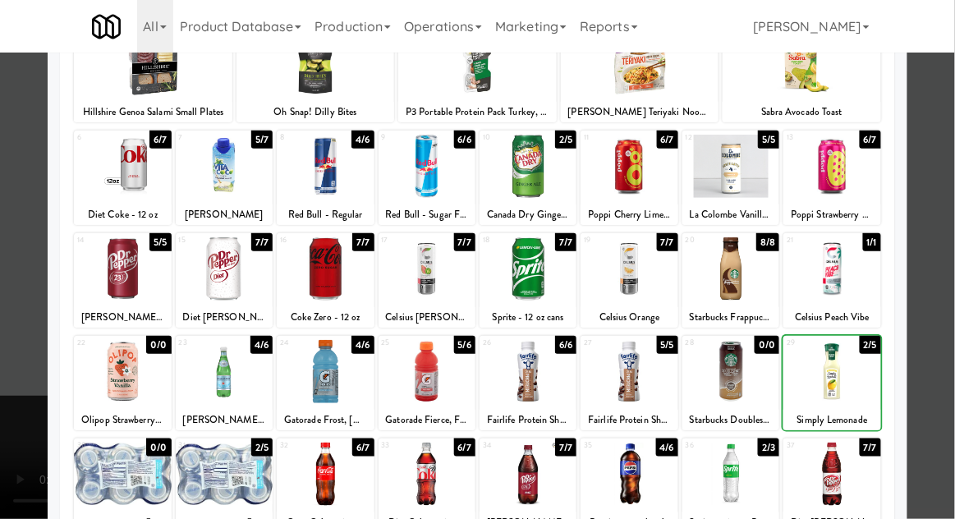
click at [935, 337] on div at bounding box center [477, 259] width 955 height 519
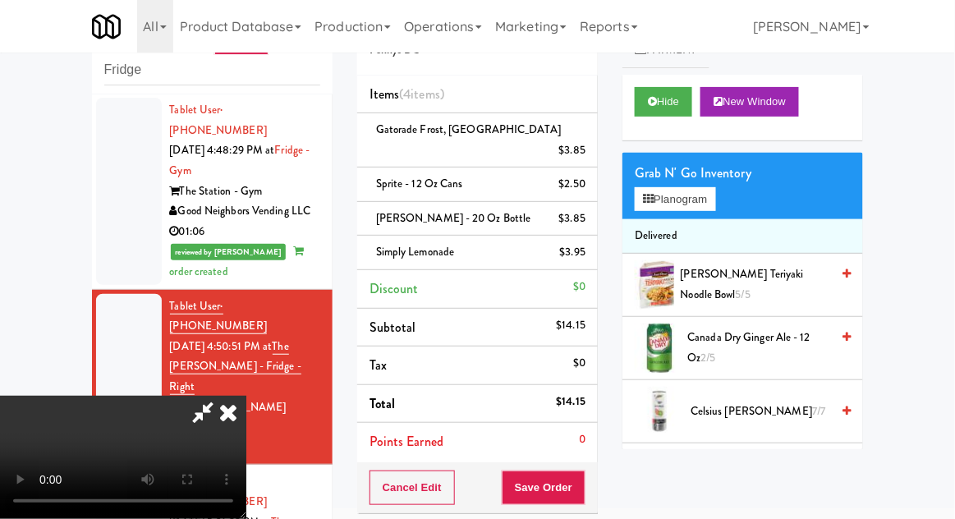
click at [493, 174] on div "Sprite - 12 oz cans $2.50" at bounding box center [478, 184] width 216 height 21
click at [583, 185] on icon at bounding box center [587, 190] width 8 height 11
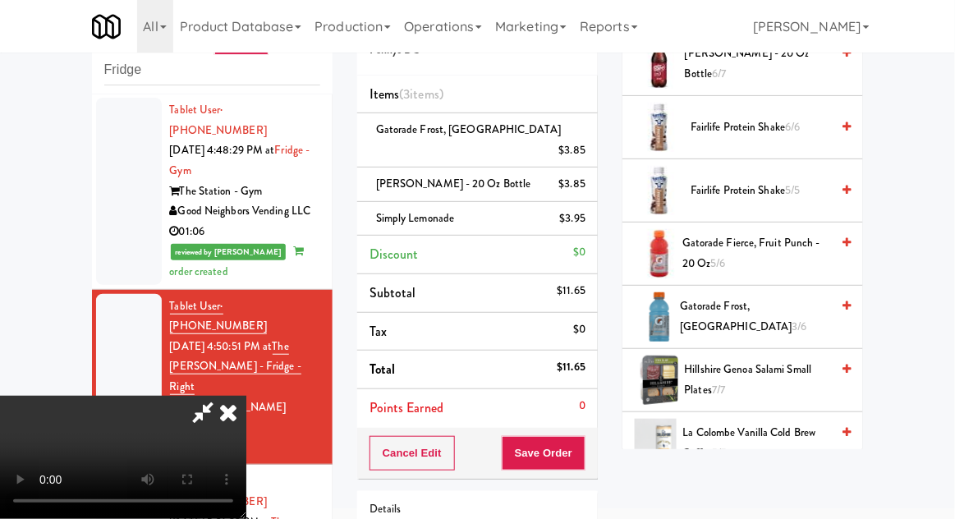
scroll to position [979, 0]
click at [774, 253] on span "Gatorade Fierce, Fruit Punch - 20 oz 5/6" at bounding box center [756, 254] width 148 height 40
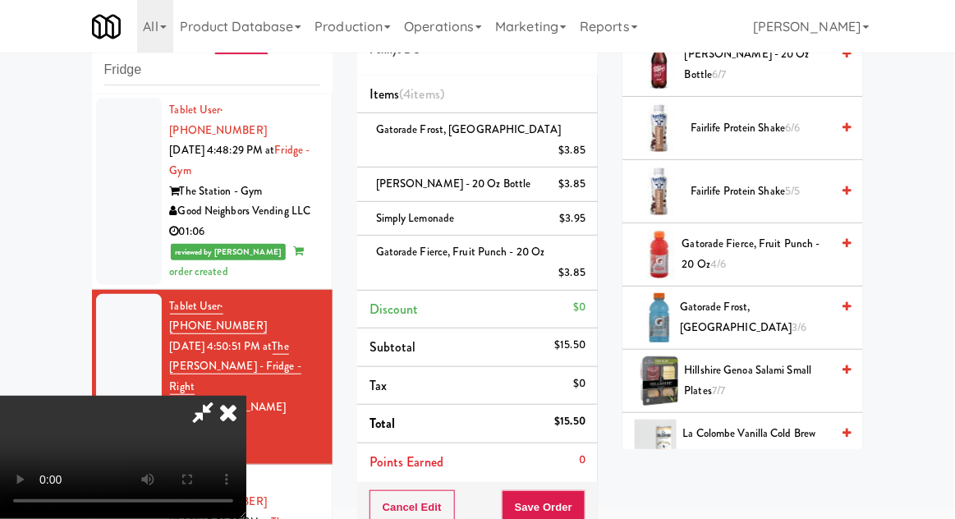
click at [472, 126] on span "Gatorade Frost, [GEOGRAPHIC_DATA]" at bounding box center [468, 130] width 185 height 16
click at [579, 147] on link at bounding box center [583, 157] width 15 height 21
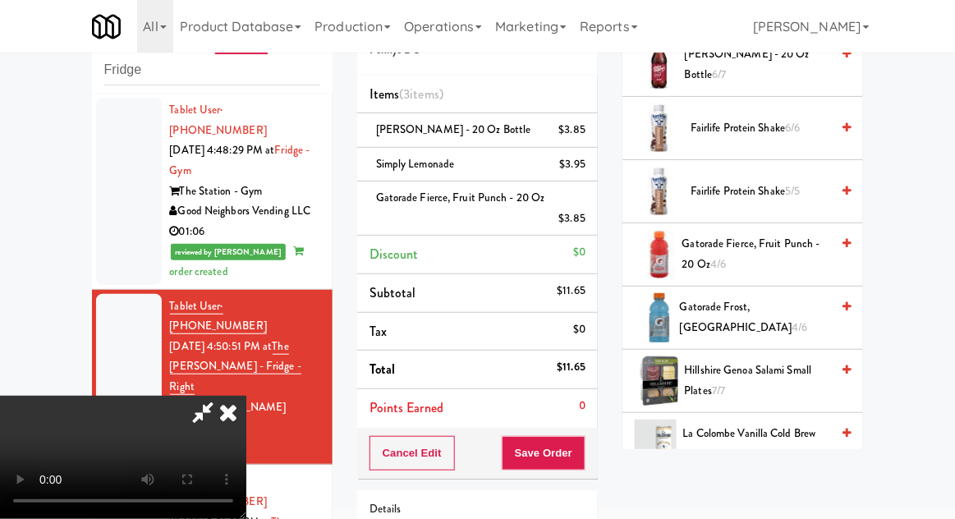
click at [409, 138] on div "Dr Pepper - 20 oz Bottle $3.85" at bounding box center [478, 130] width 216 height 21
click at [586, 138] on icon at bounding box center [587, 136] width 8 height 11
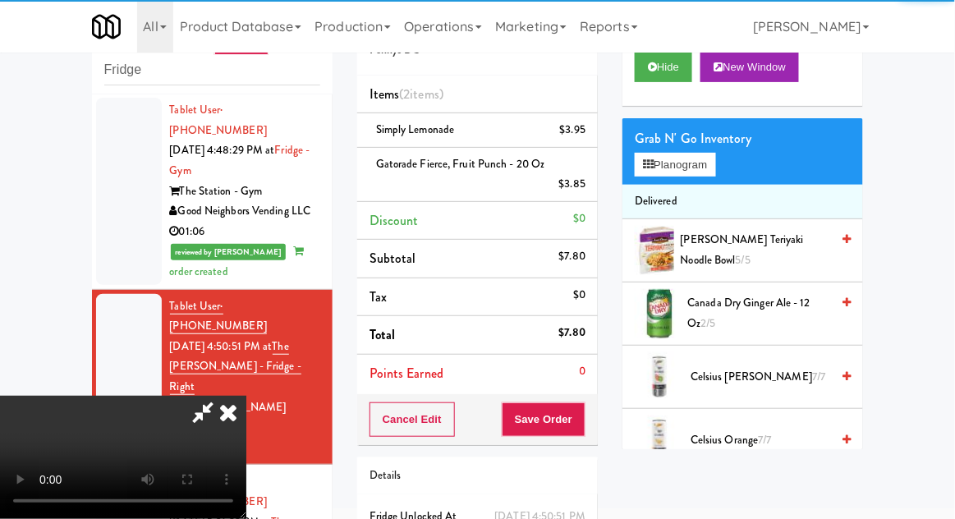
scroll to position [0, 0]
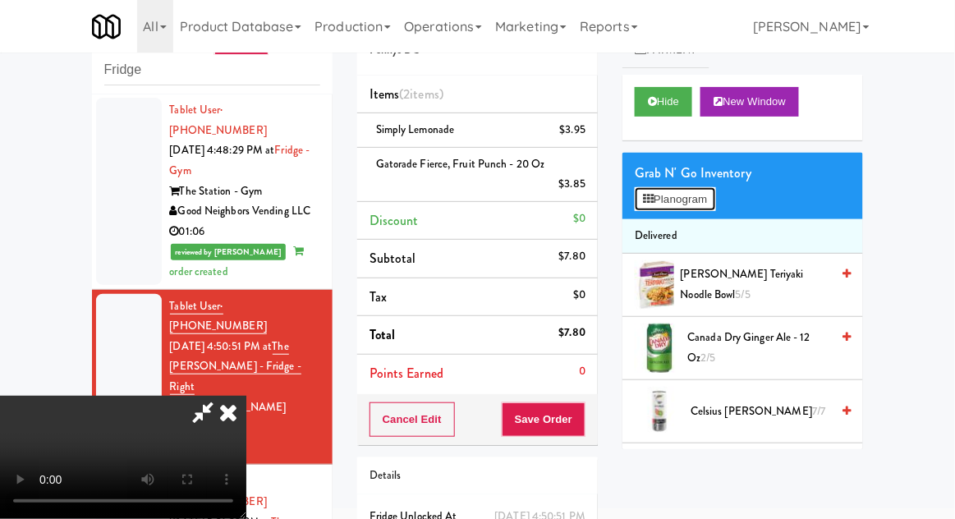
click at [682, 195] on button "Planogram" at bounding box center [675, 199] width 80 height 25
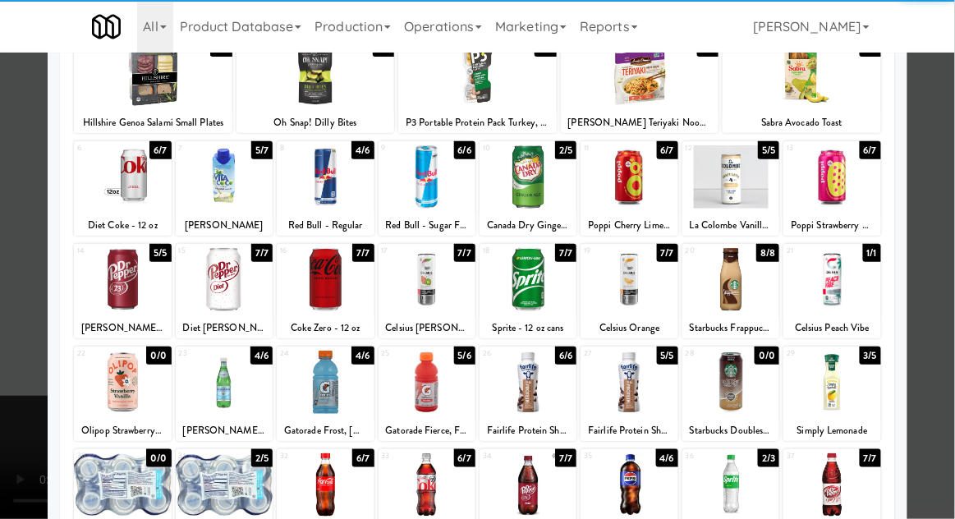
scroll to position [122, 0]
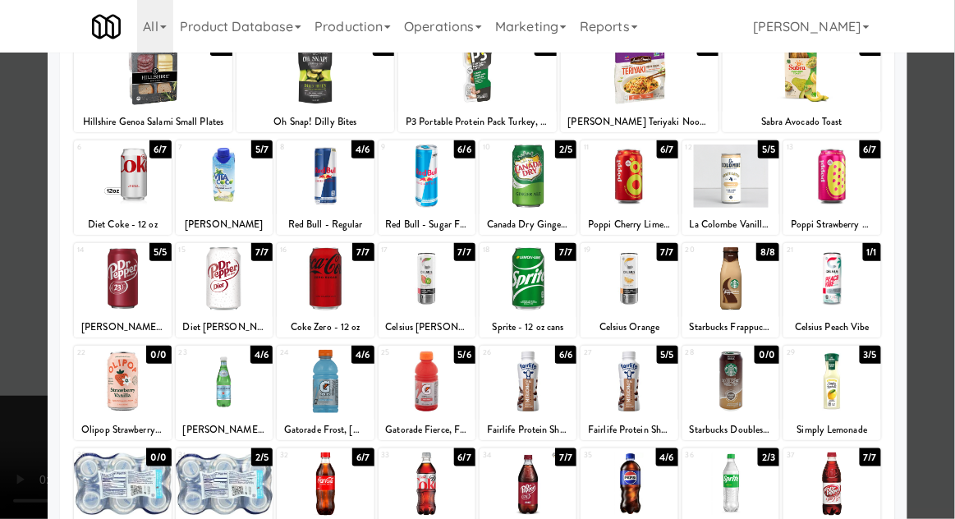
click at [329, 488] on div at bounding box center [325, 483] width 97 height 63
click at [937, 272] on div at bounding box center [477, 259] width 955 height 519
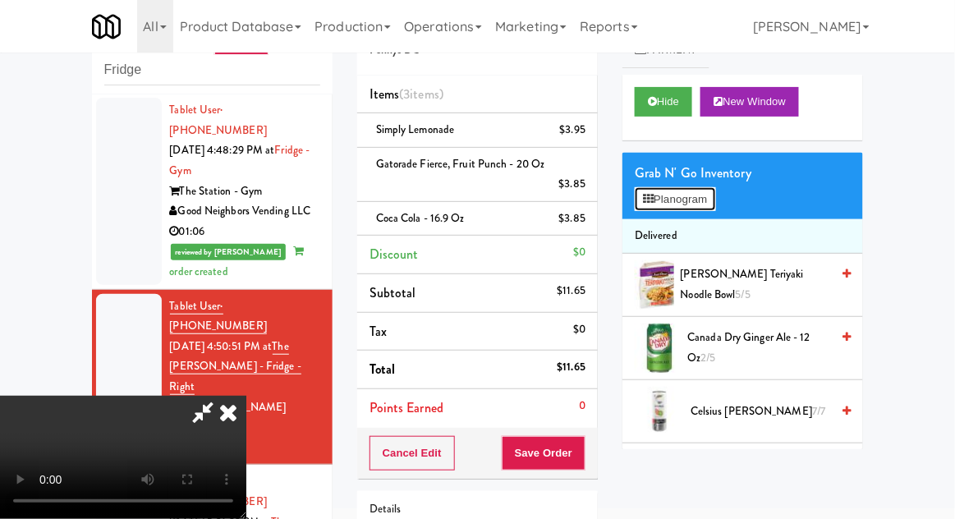
click at [692, 197] on button "Planogram" at bounding box center [675, 199] width 80 height 25
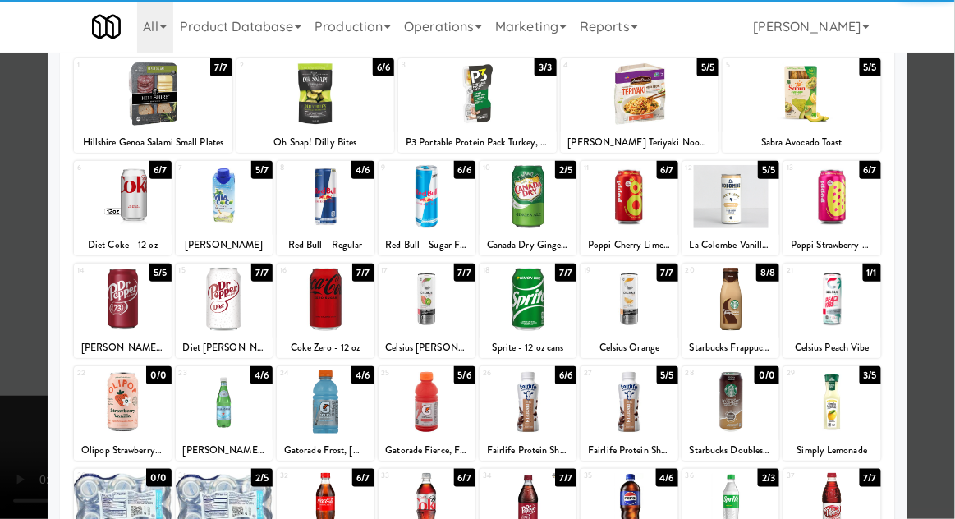
scroll to position [103, 0]
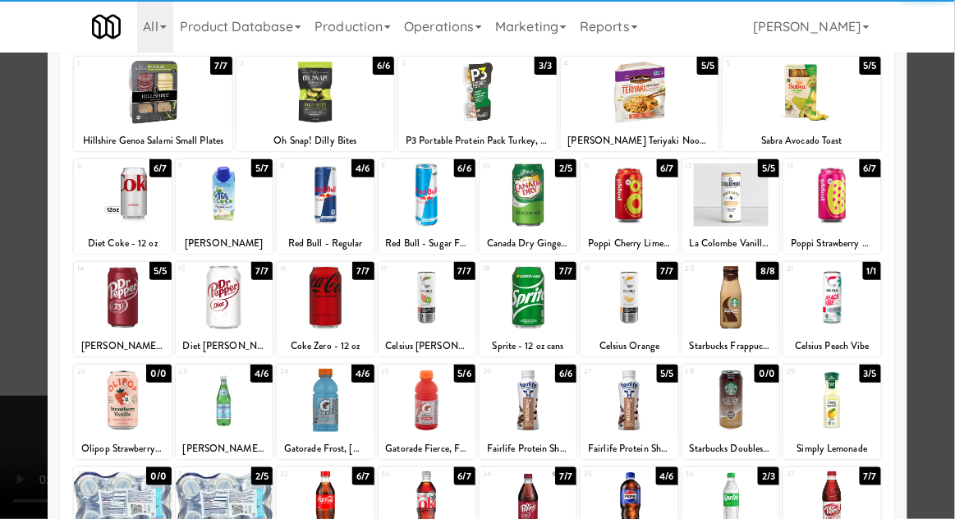
click at [225, 507] on div at bounding box center [224, 502] width 97 height 63
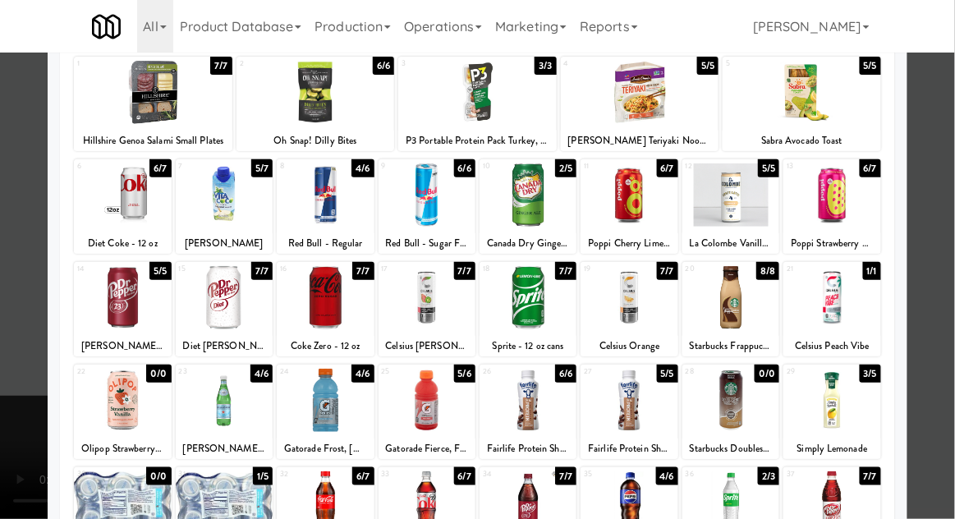
click at [939, 264] on div at bounding box center [477, 259] width 955 height 519
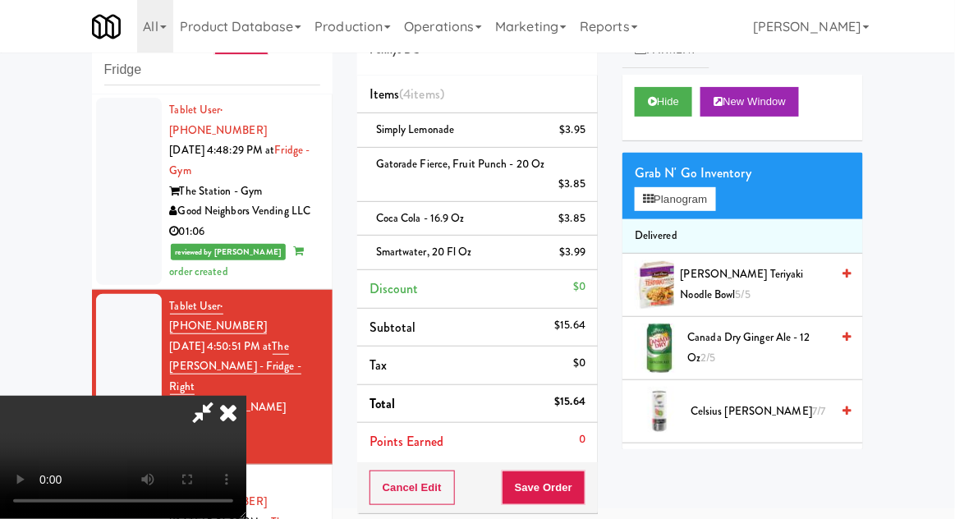
click at [508, 115] on li "Simply Lemonade $3.95" at bounding box center [477, 130] width 241 height 34
click at [587, 136] on icon at bounding box center [587, 136] width 8 height 11
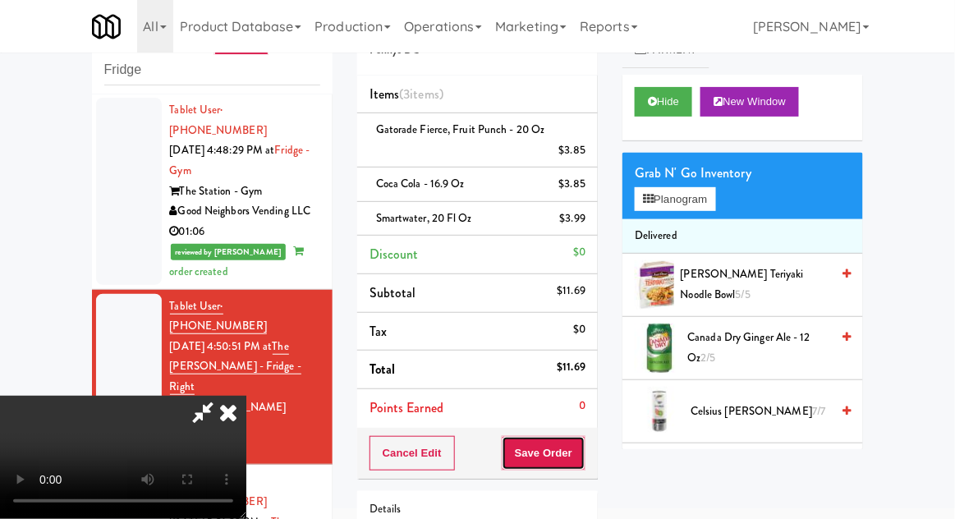
click at [580, 457] on button "Save Order" at bounding box center [544, 453] width 84 height 34
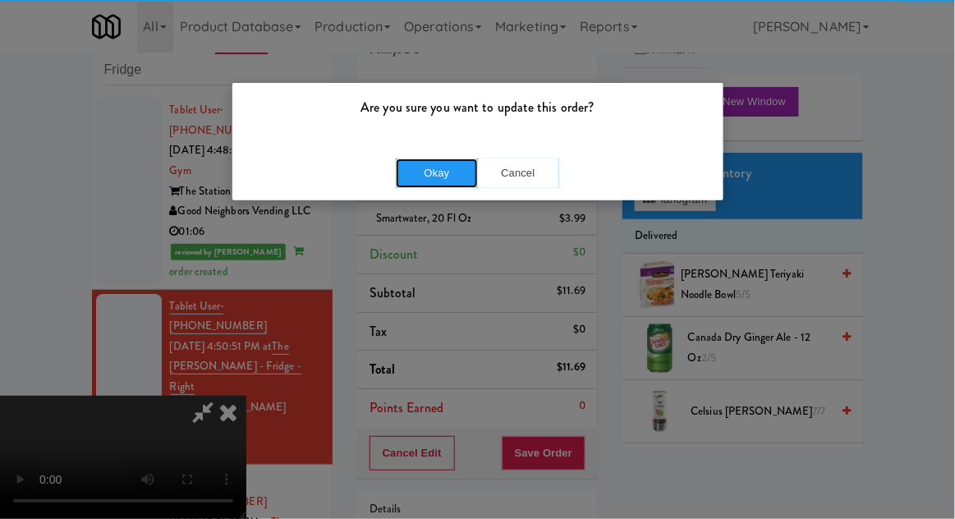
click at [476, 165] on button "Okay" at bounding box center [437, 173] width 82 height 30
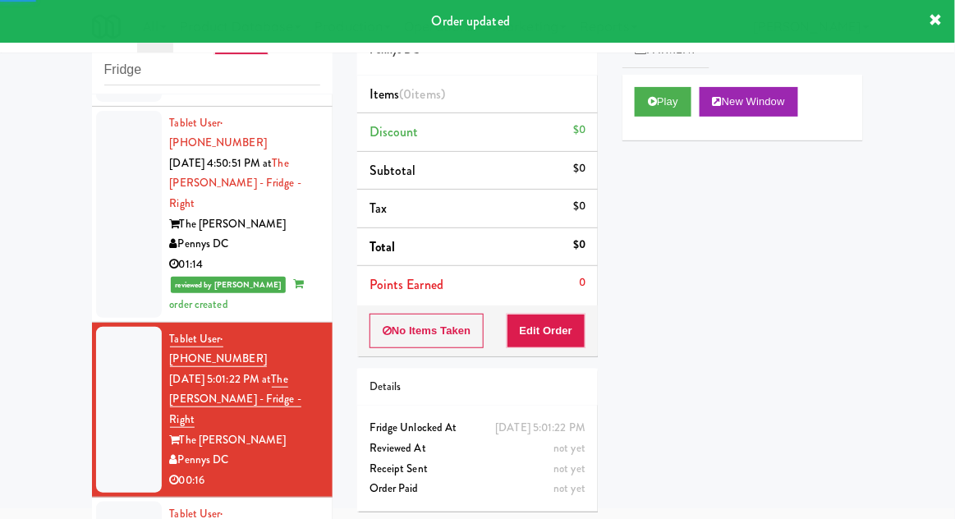
scroll to position [1649, 0]
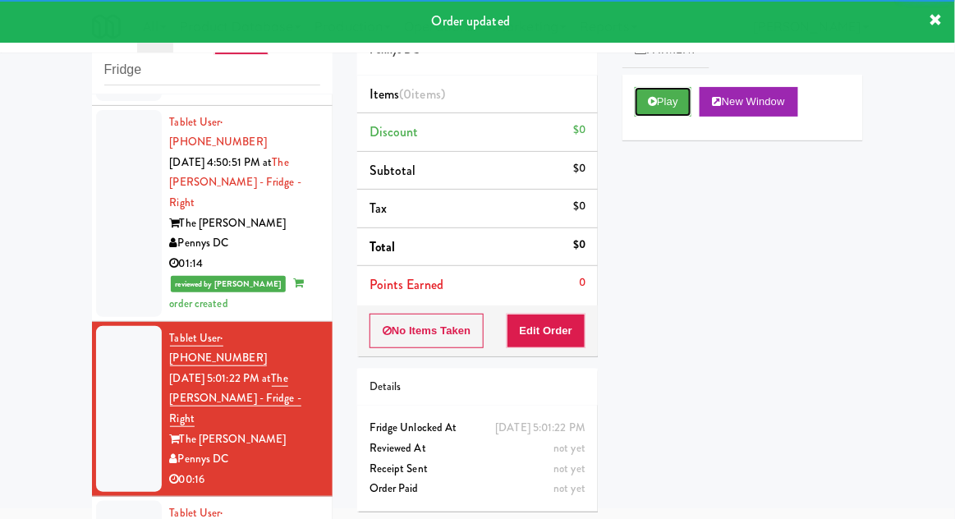
click at [648, 114] on button "Play" at bounding box center [663, 102] width 57 height 30
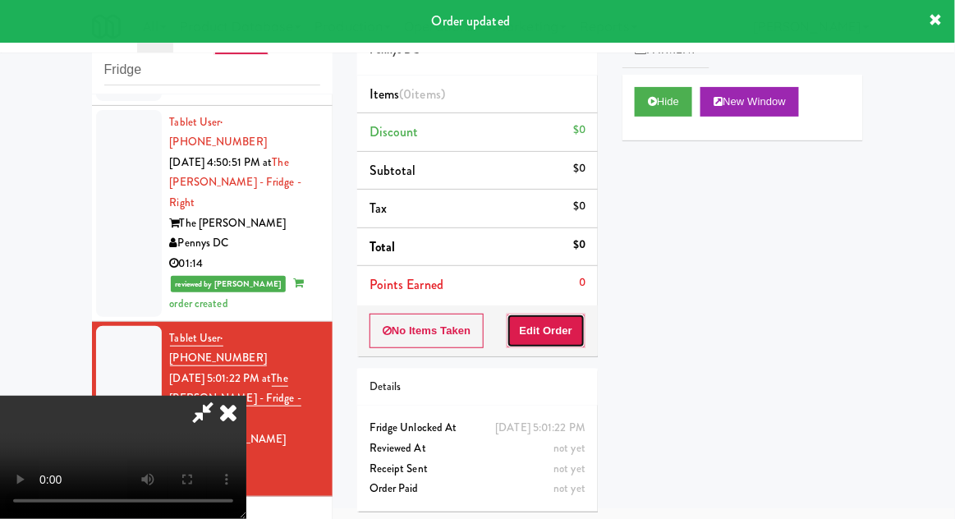
click at [540, 344] on button "Edit Order" at bounding box center [547, 331] width 80 height 34
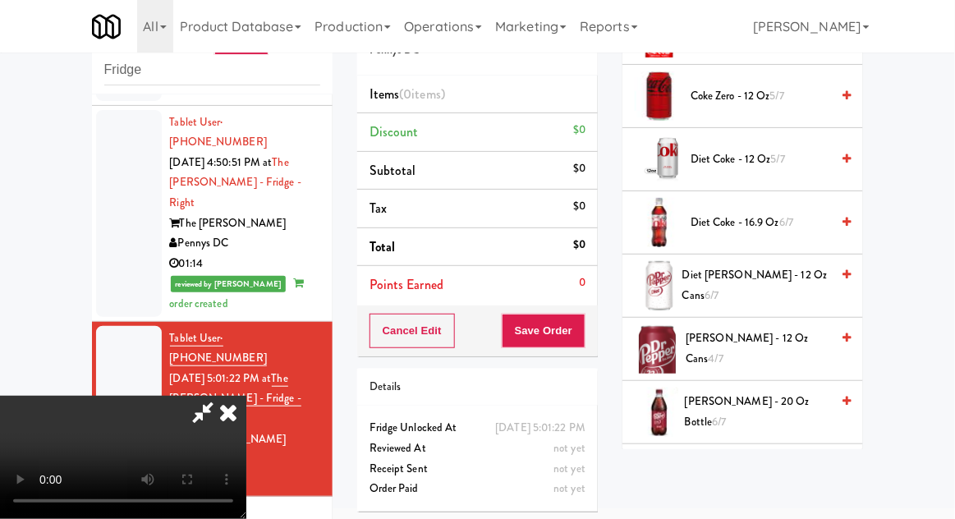
scroll to position [633, 0]
click at [798, 412] on span "Dr Pepper - 20 oz Bottle 6/7" at bounding box center [757, 410] width 145 height 40
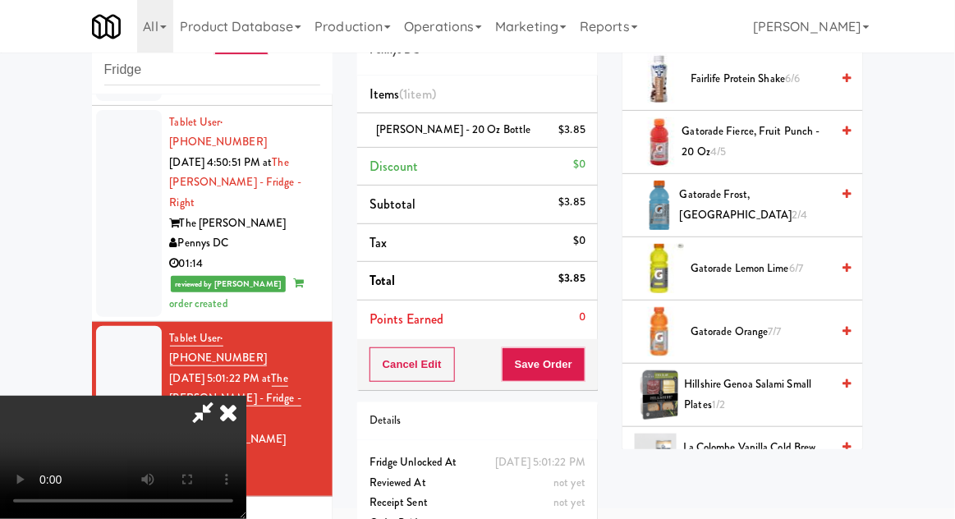
scroll to position [1092, 0]
click at [786, 191] on span "Gatorade Frost, Glacier Freeze 2/4" at bounding box center [755, 204] width 150 height 40
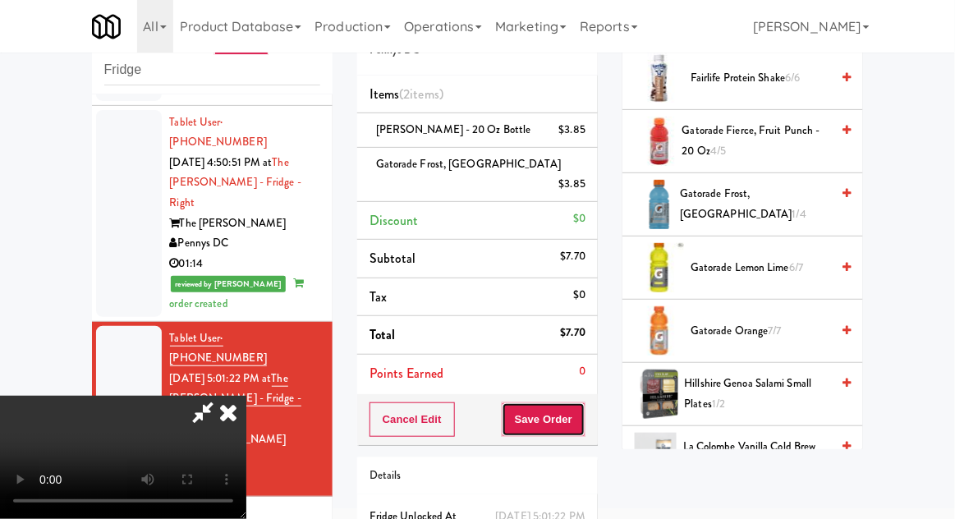
click at [579, 402] on button "Save Order" at bounding box center [544, 419] width 84 height 34
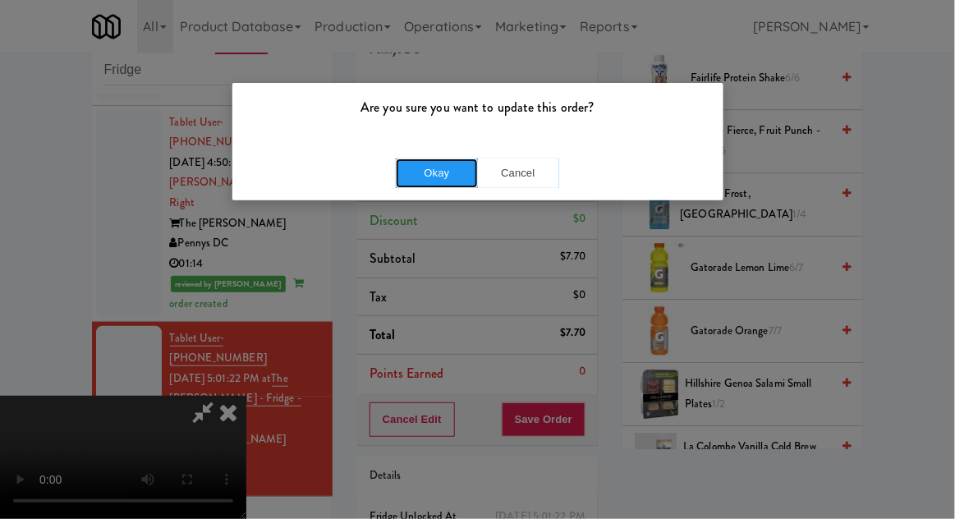
click at [421, 175] on button "Okay" at bounding box center [437, 173] width 82 height 30
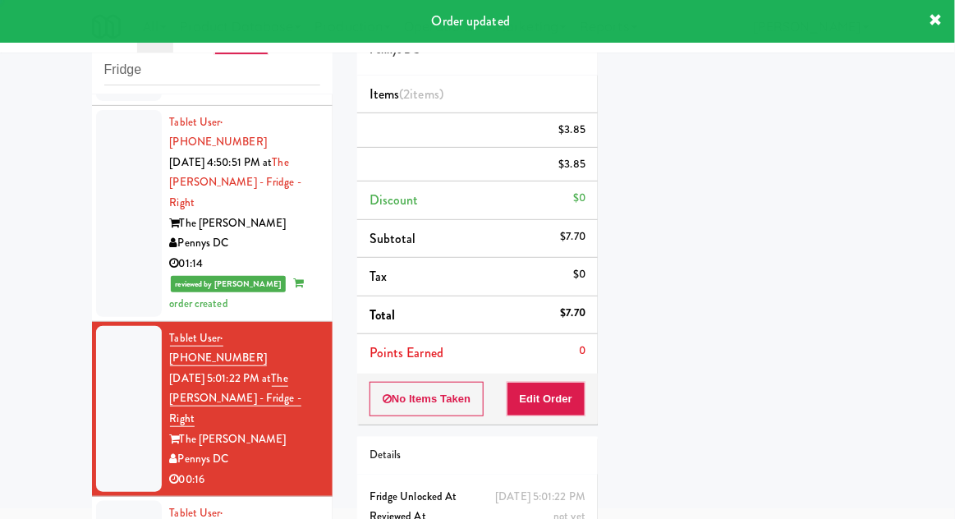
scroll to position [0, 0]
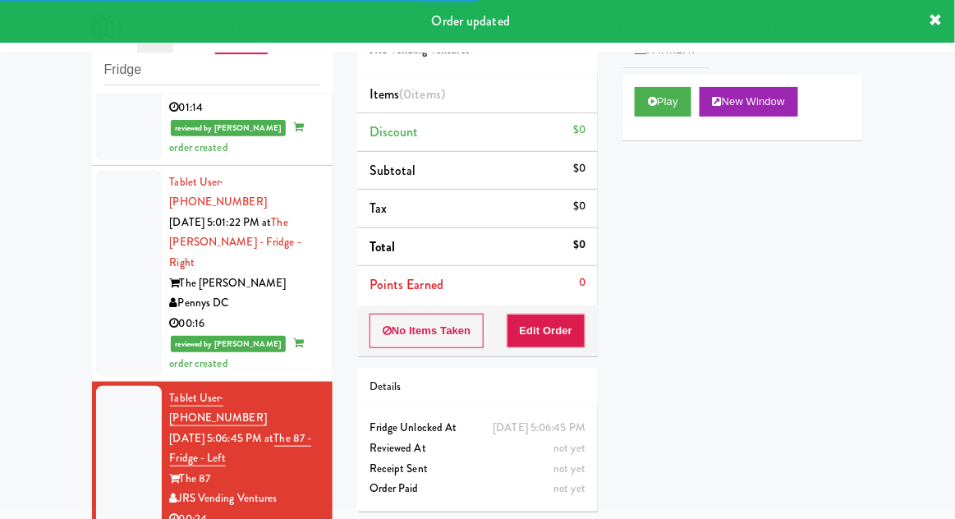
scroll to position [1805, 0]
click at [639, 89] on button "Play" at bounding box center [663, 102] width 57 height 30
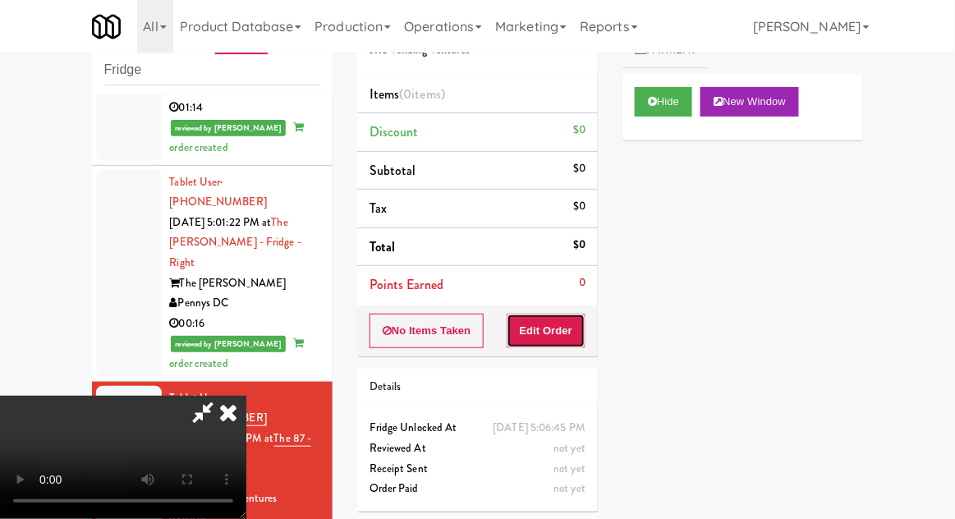
click at [540, 326] on button "Edit Order" at bounding box center [547, 331] width 80 height 34
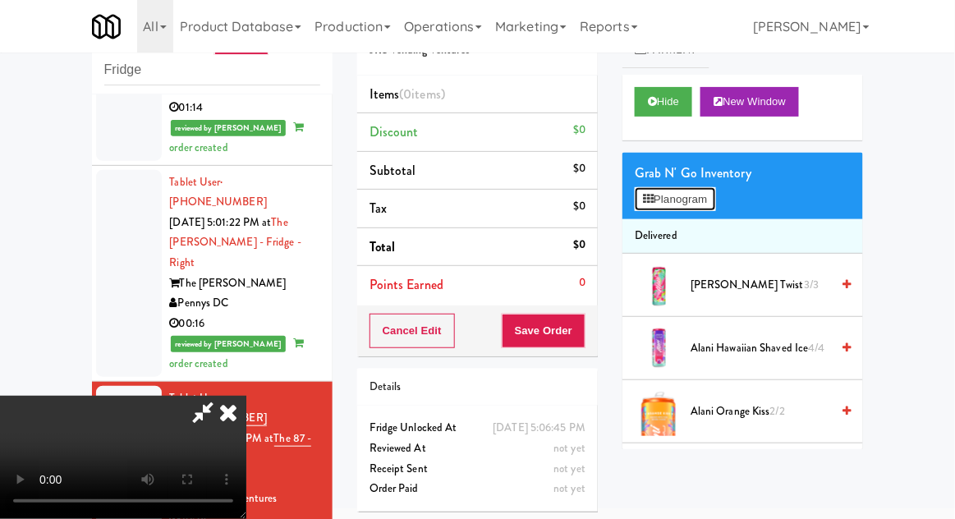
click at [710, 201] on button "Planogram" at bounding box center [675, 199] width 80 height 25
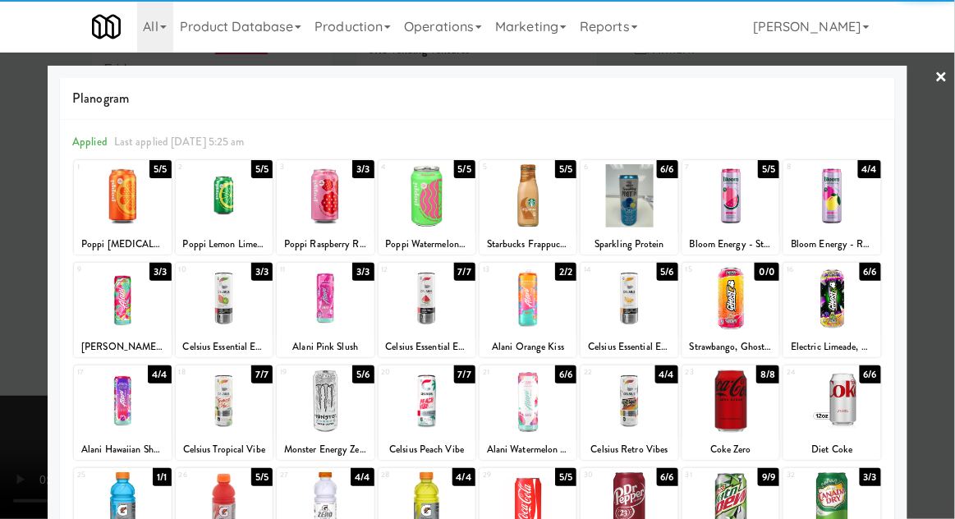
click at [743, 301] on div at bounding box center [730, 298] width 97 height 63
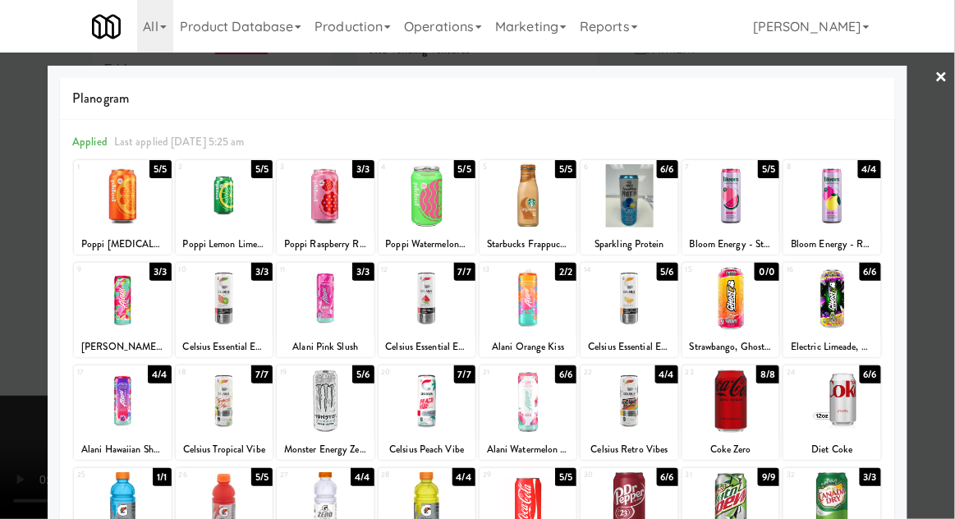
click at [949, 278] on div at bounding box center [477, 259] width 955 height 519
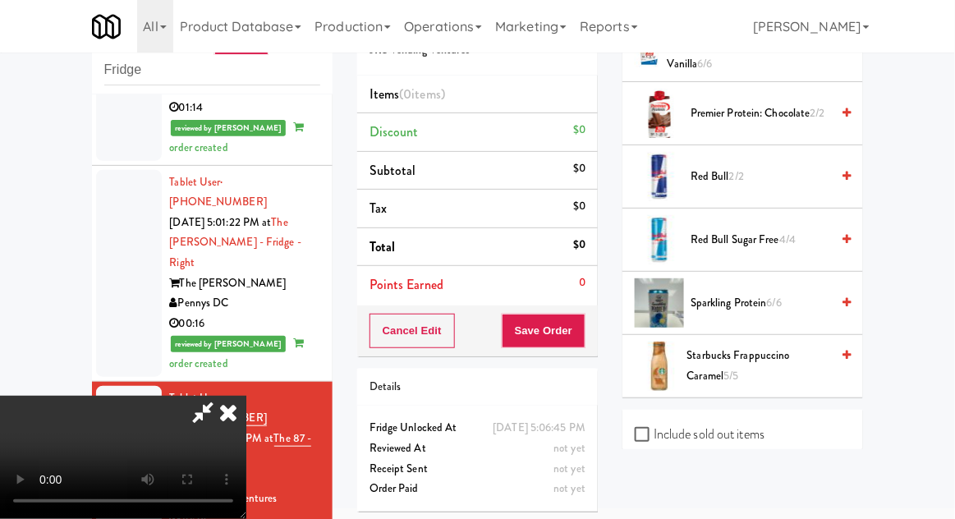
scroll to position [2321, 0]
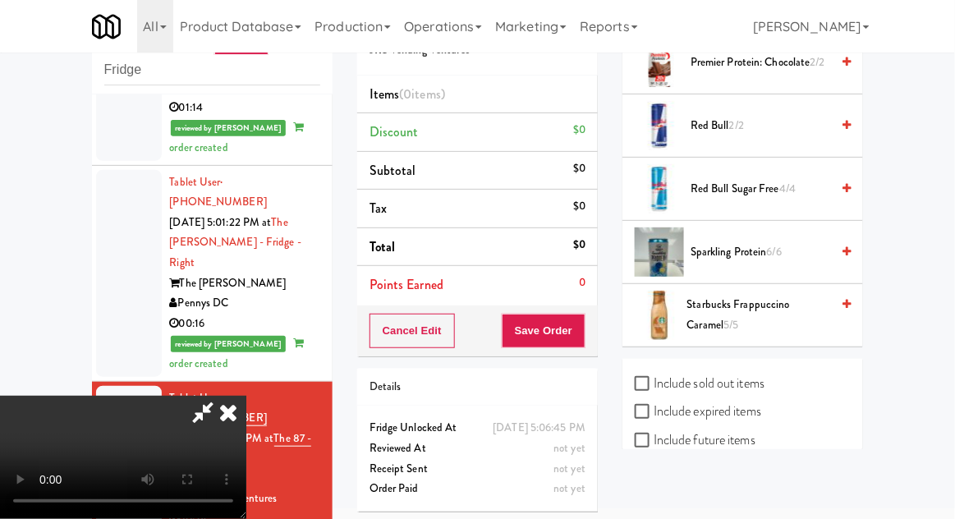
click at [752, 371] on label "Include sold out items" at bounding box center [700, 383] width 130 height 25
click at [654, 378] on input "Include sold out items" at bounding box center [644, 384] width 19 height 13
checkbox input "true"
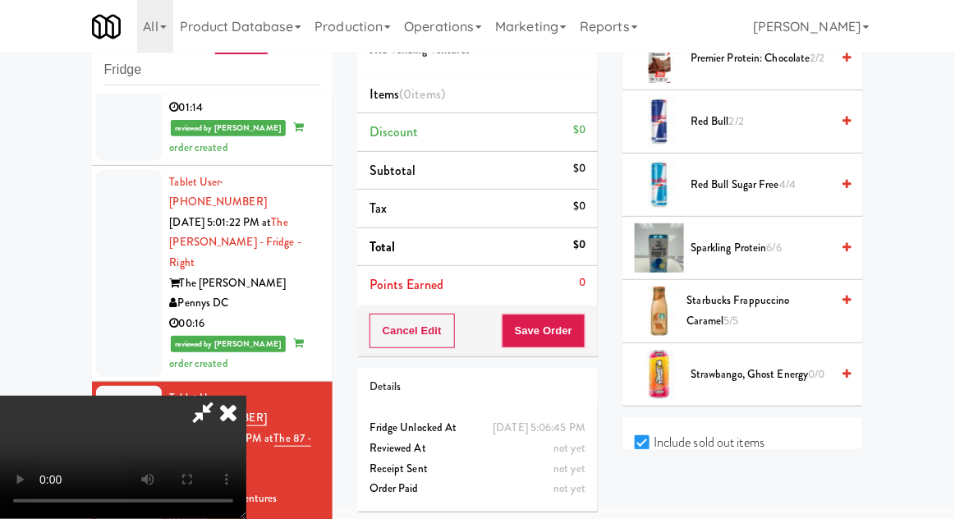
scroll to position [2390, 0]
click at [782, 370] on span "Strawbango, Ghost Energy 0/0" at bounding box center [761, 373] width 140 height 21
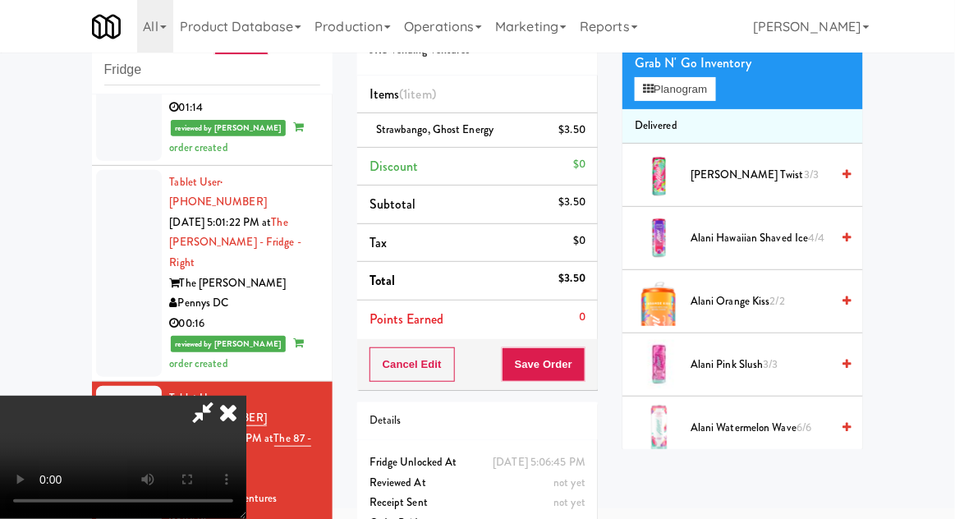
scroll to position [0, 0]
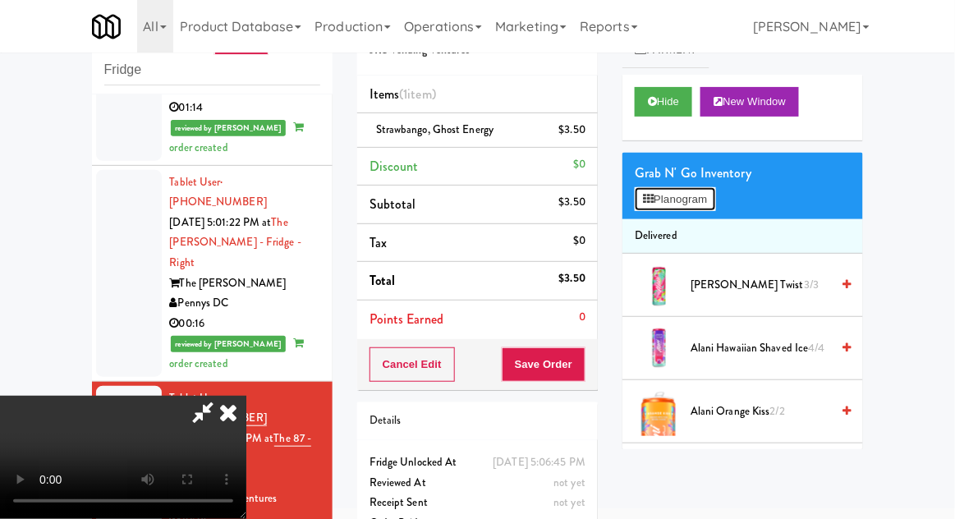
click at [705, 194] on button "Planogram" at bounding box center [675, 199] width 80 height 25
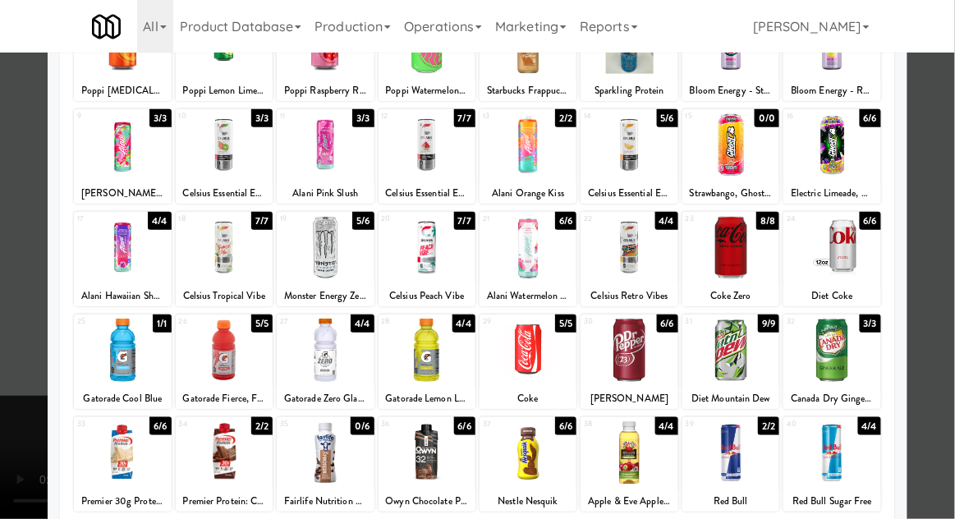
scroll to position [208, 0]
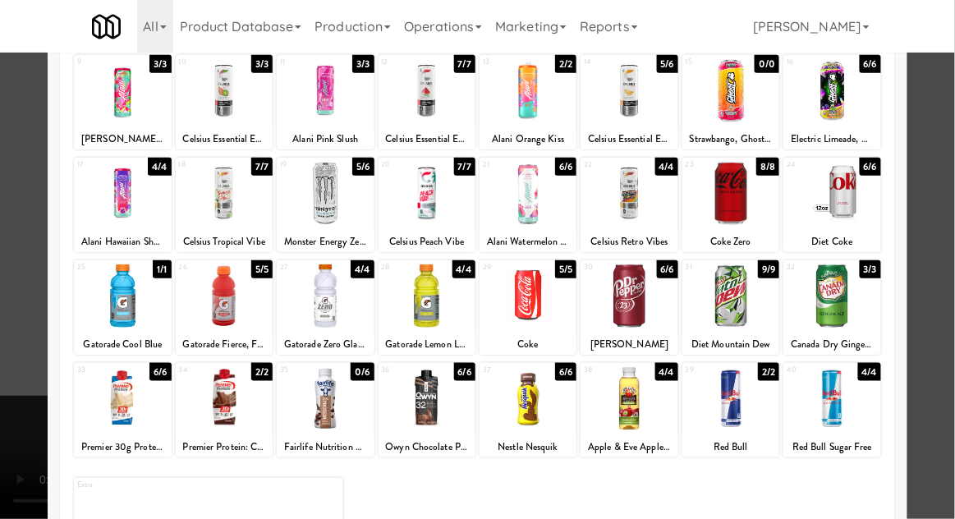
click at [950, 218] on div at bounding box center [477, 259] width 955 height 519
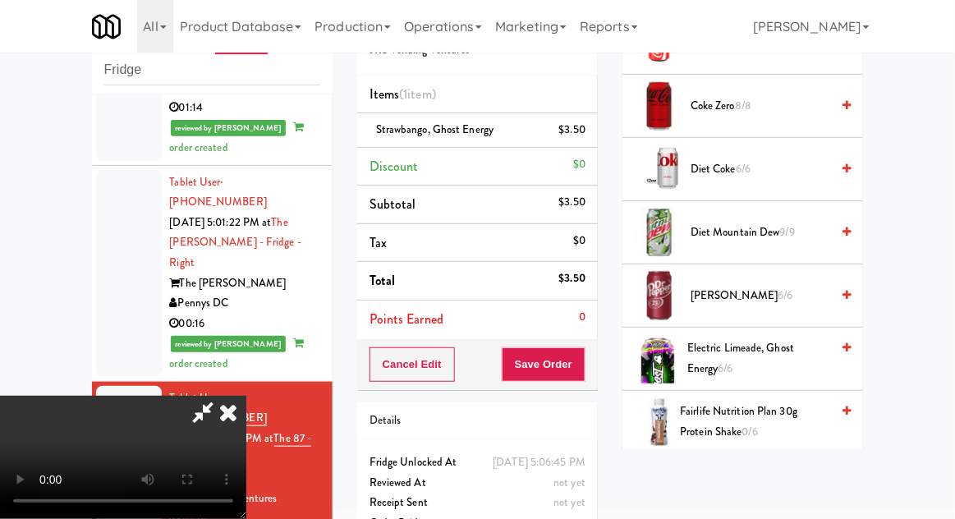
scroll to position [2447, 0]
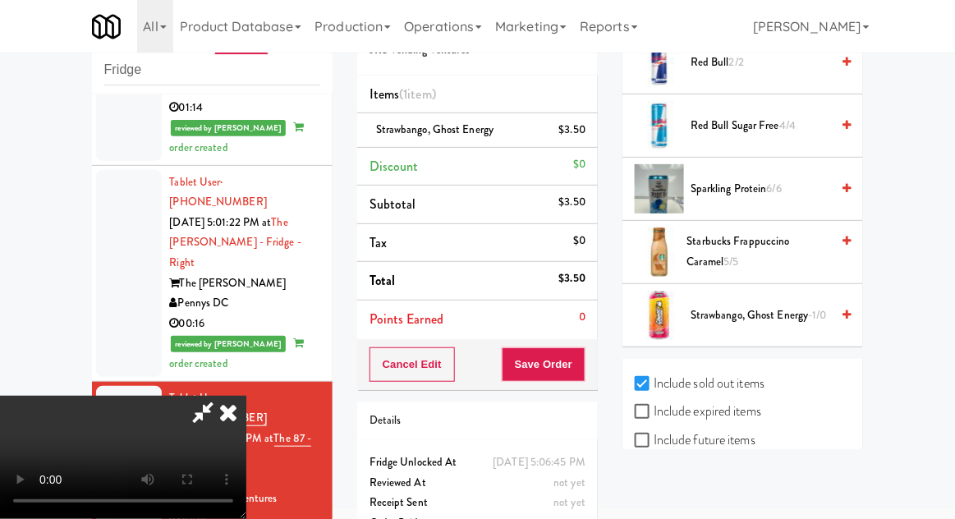
click at [792, 494] on label "Include previous static inventory" at bounding box center [726, 497] width 183 height 25
click at [654, 494] on input "Include previous static inventory" at bounding box center [644, 497] width 19 height 13
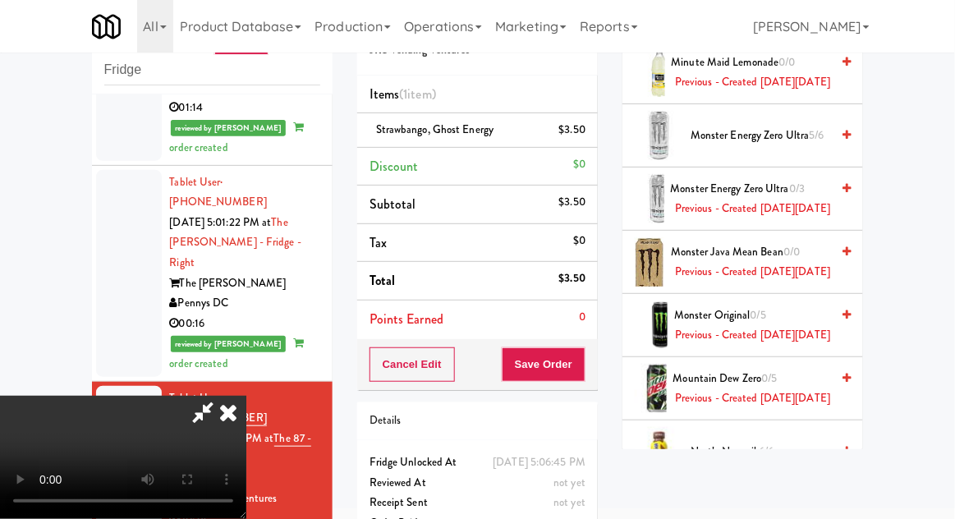
scroll to position [4333, 0]
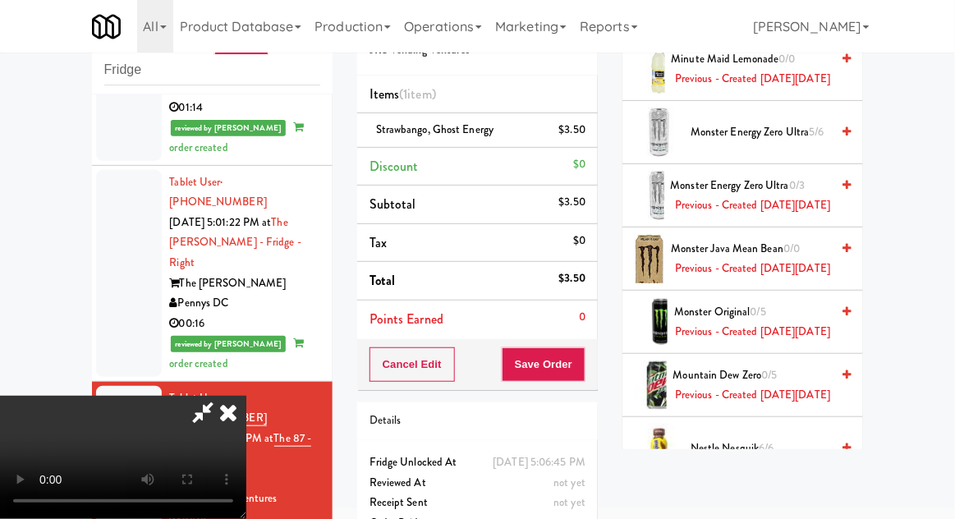
click at [753, 31] on span "Previous - Created on Sun, Jul 27th 2025" at bounding box center [762, 21] width 138 height 21
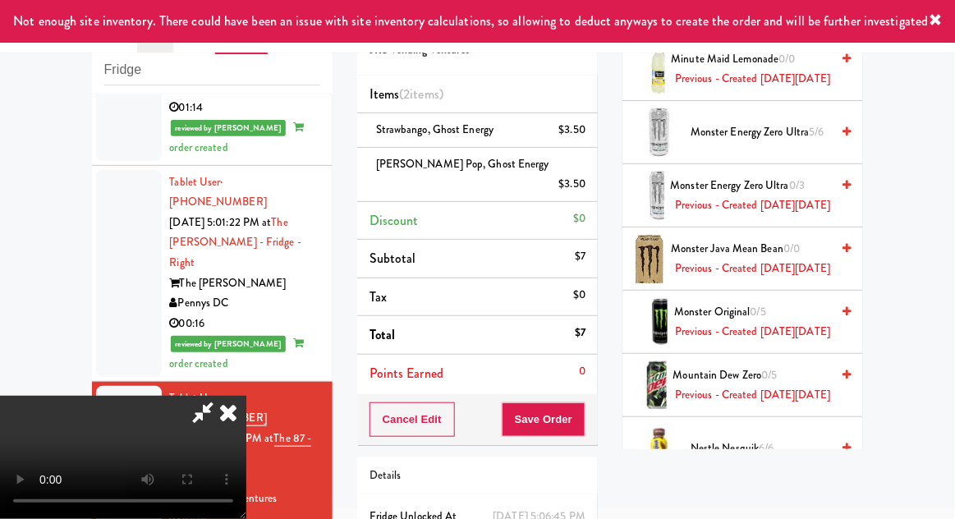
click at [575, 120] on div "$3.50" at bounding box center [572, 130] width 27 height 21
click at [587, 133] on icon at bounding box center [587, 136] width 8 height 11
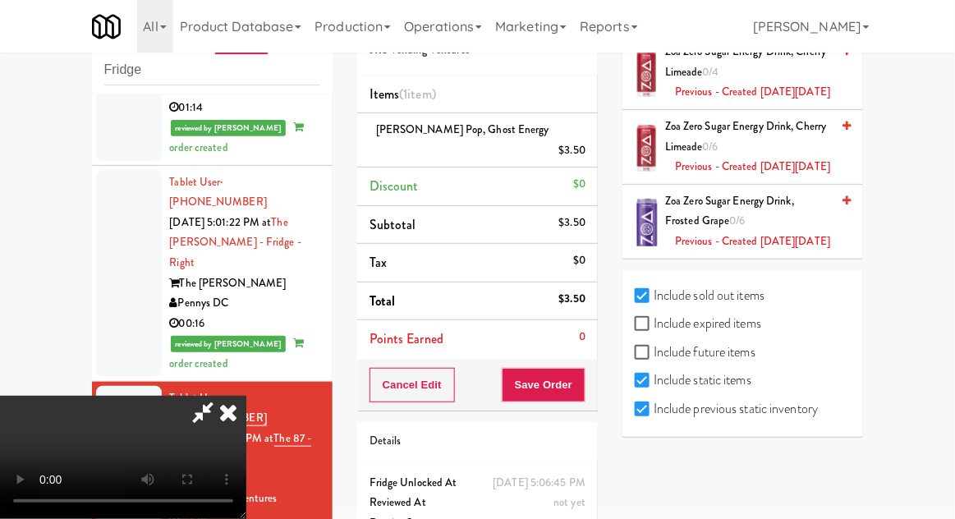
scroll to position [8187, 0]
click at [803, 421] on label "Include previous static inventory" at bounding box center [726, 409] width 183 height 25
click at [654, 416] on input "Include previous static inventory" at bounding box center [644, 409] width 19 height 13
checkbox input "false"
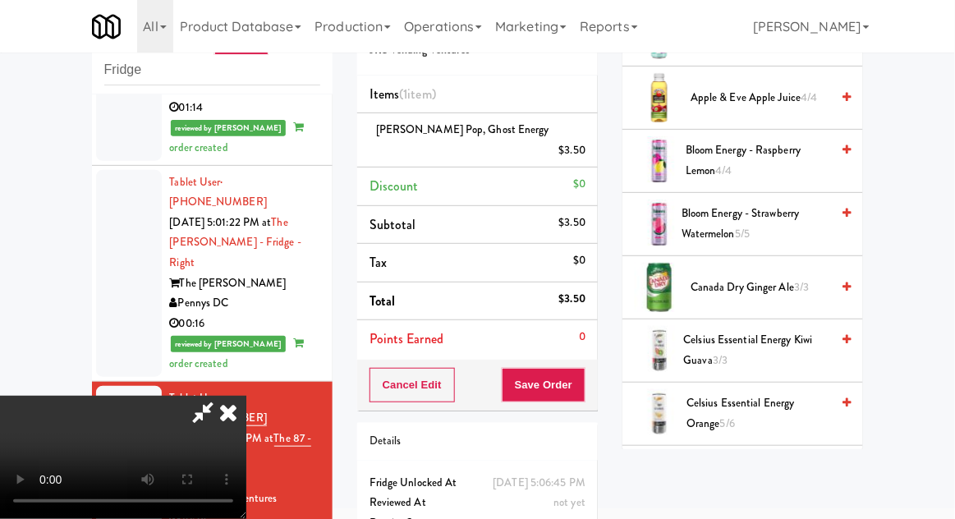
scroll to position [0, 0]
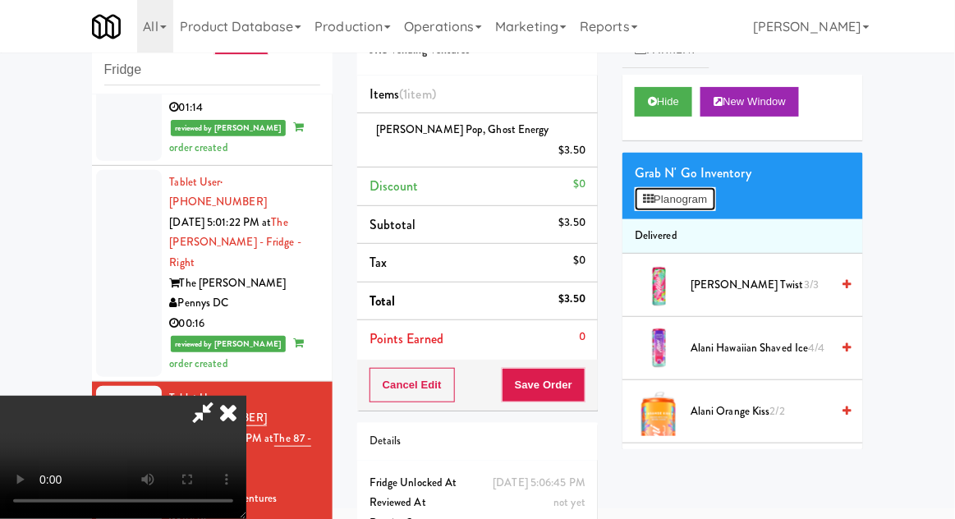
click at [712, 192] on button "Planogram" at bounding box center [675, 199] width 80 height 25
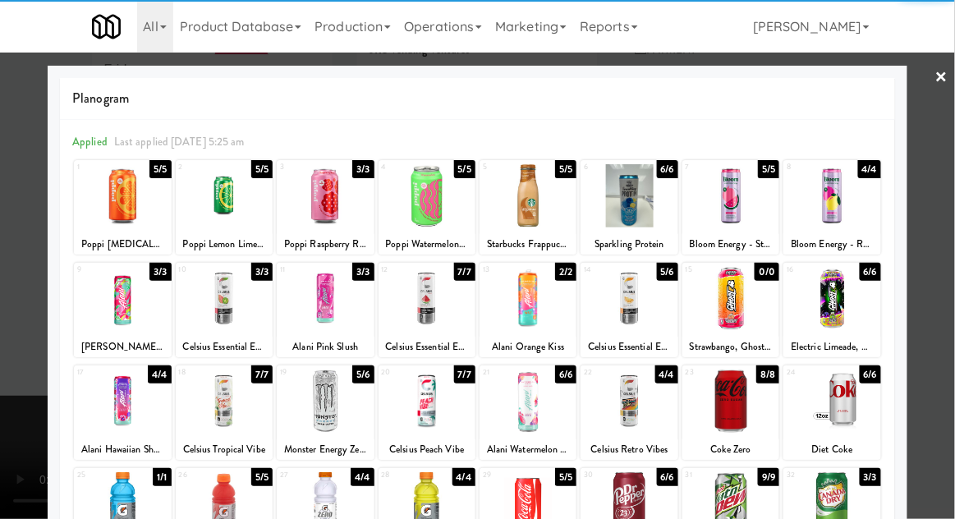
click at [841, 405] on div at bounding box center [831, 401] width 97 height 63
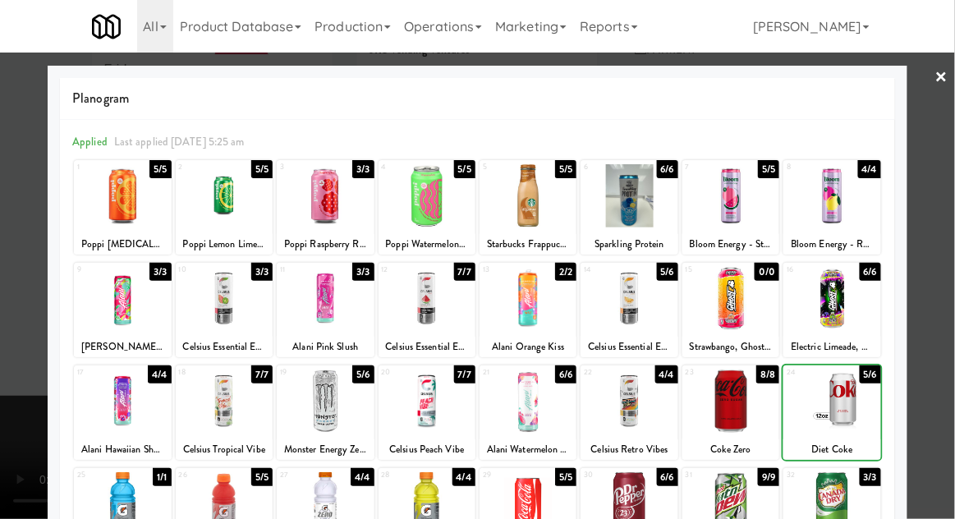
click at [938, 333] on div at bounding box center [477, 259] width 955 height 519
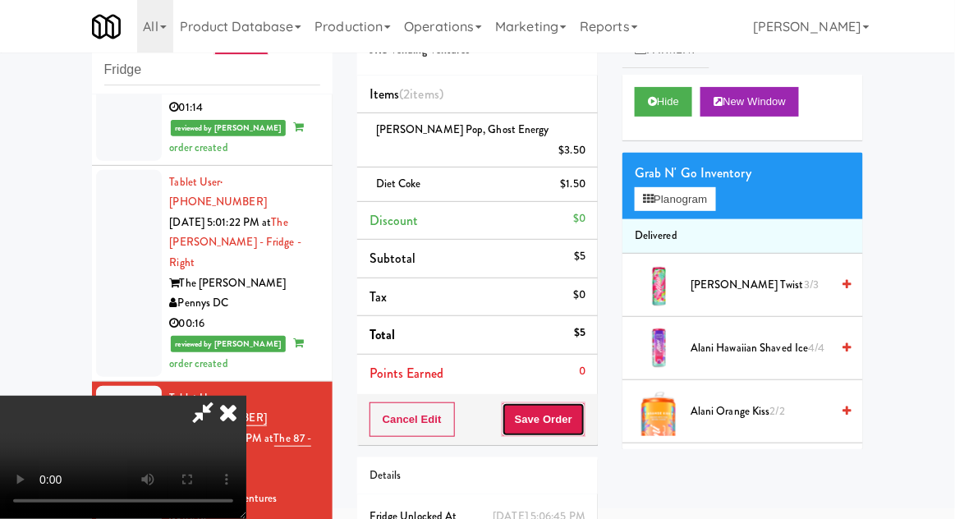
click at [586, 402] on button "Save Order" at bounding box center [544, 419] width 84 height 34
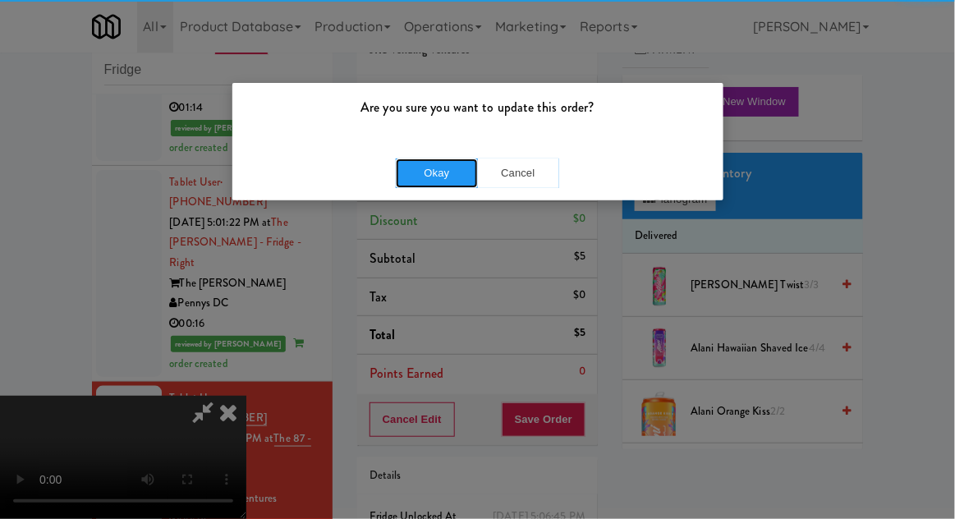
click at [437, 163] on button "Okay" at bounding box center [437, 173] width 82 height 30
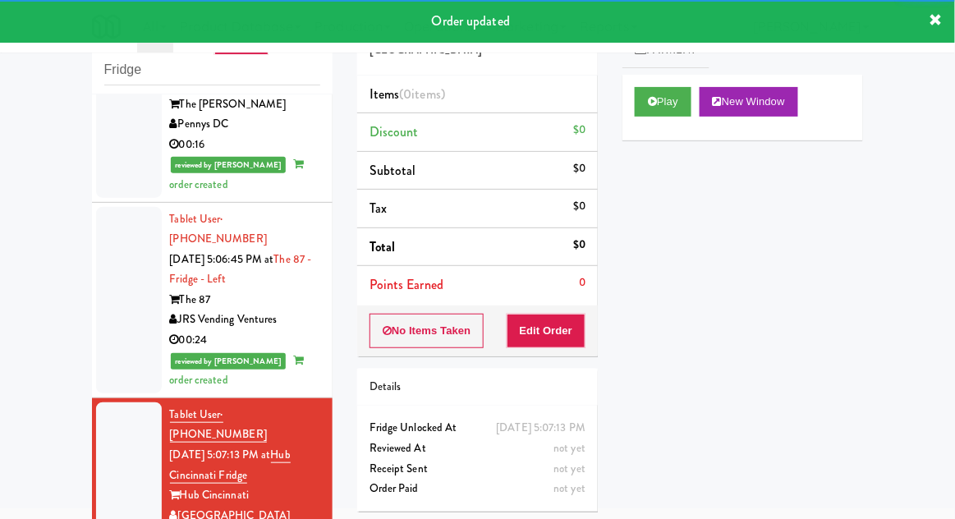
scroll to position [1984, 0]
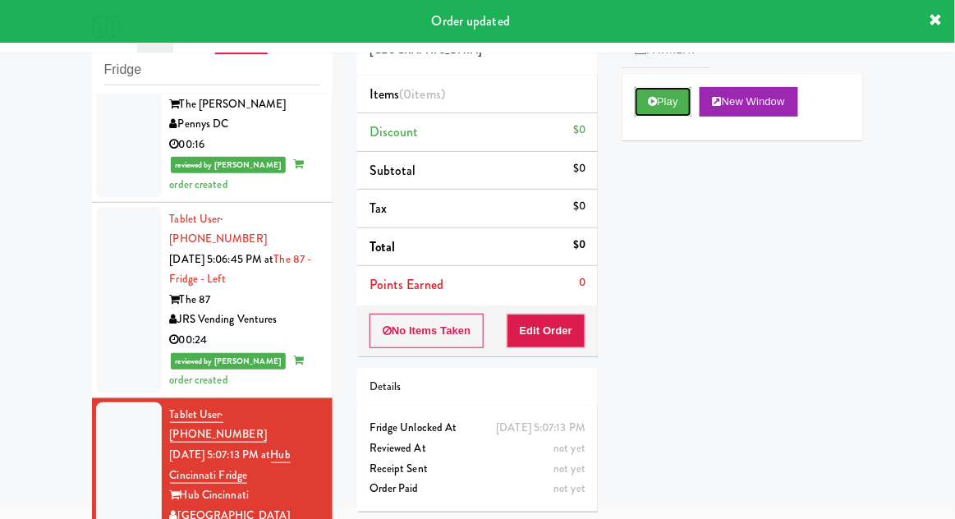
click at [640, 100] on button "Play" at bounding box center [663, 102] width 57 height 30
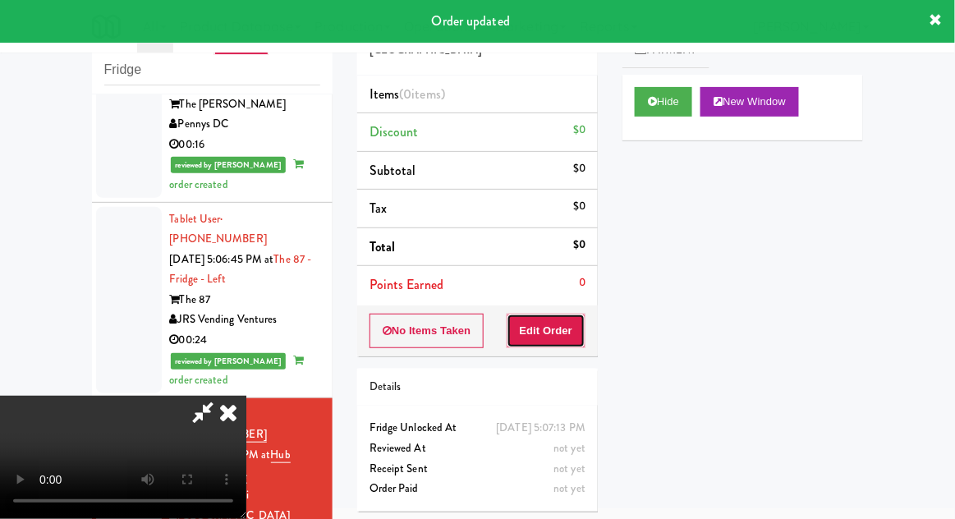
click at [562, 315] on button "Edit Order" at bounding box center [547, 331] width 80 height 34
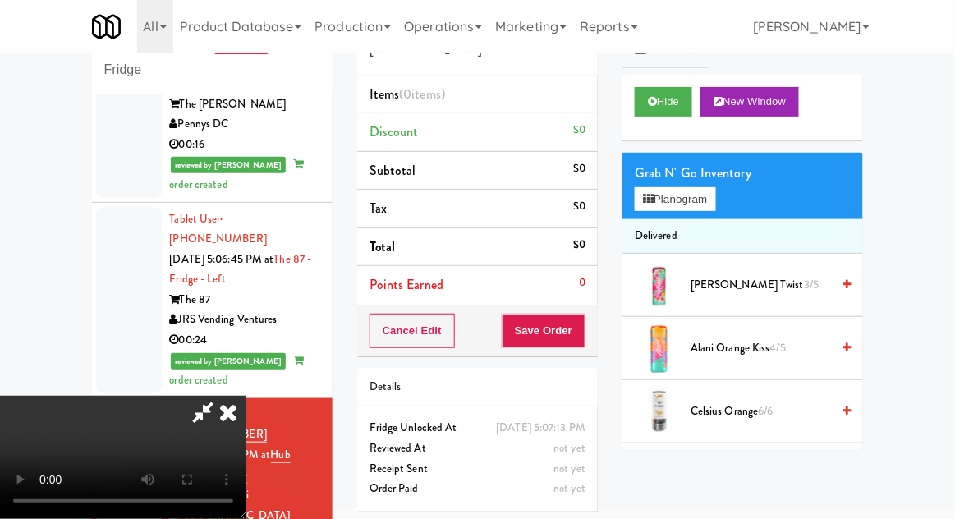
scroll to position [0, 0]
click at [697, 200] on button "Planogram" at bounding box center [675, 199] width 80 height 25
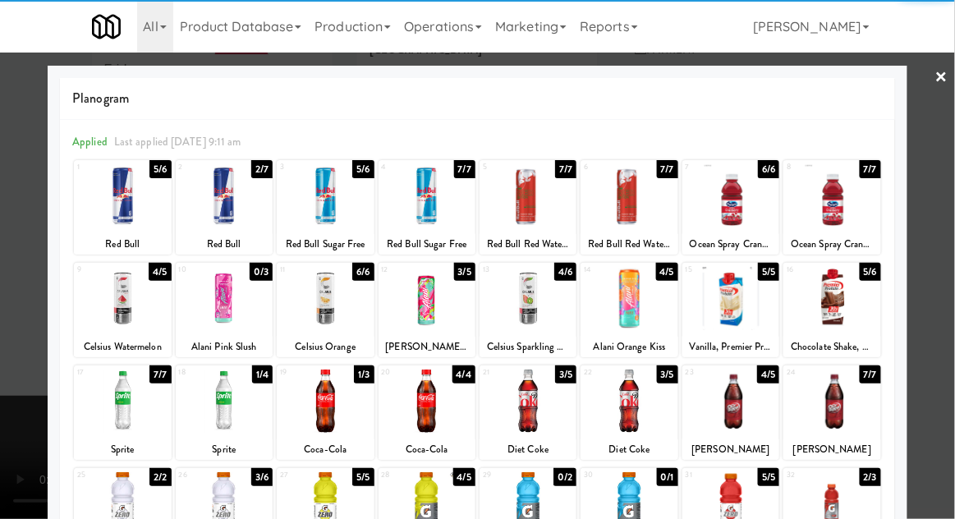
click at [317, 211] on div at bounding box center [325, 195] width 97 height 63
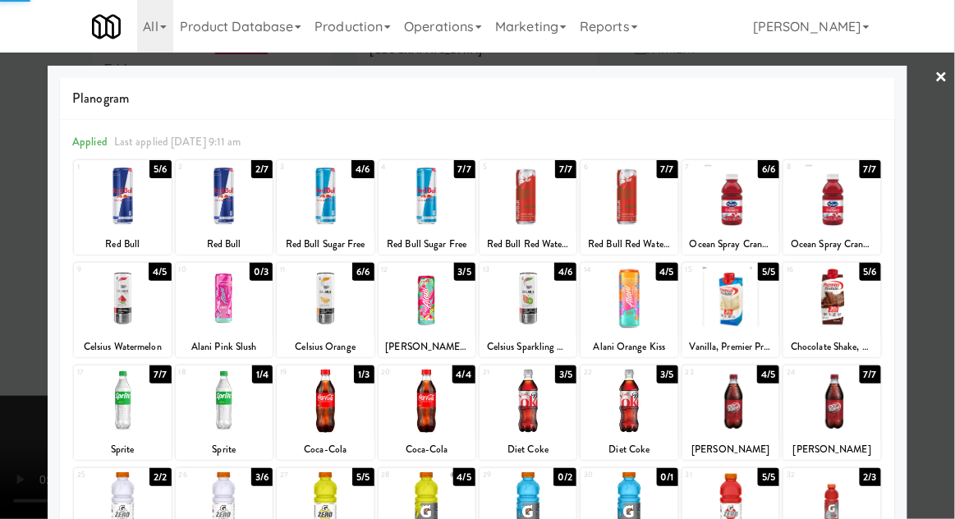
click at [944, 238] on div at bounding box center [477, 259] width 955 height 519
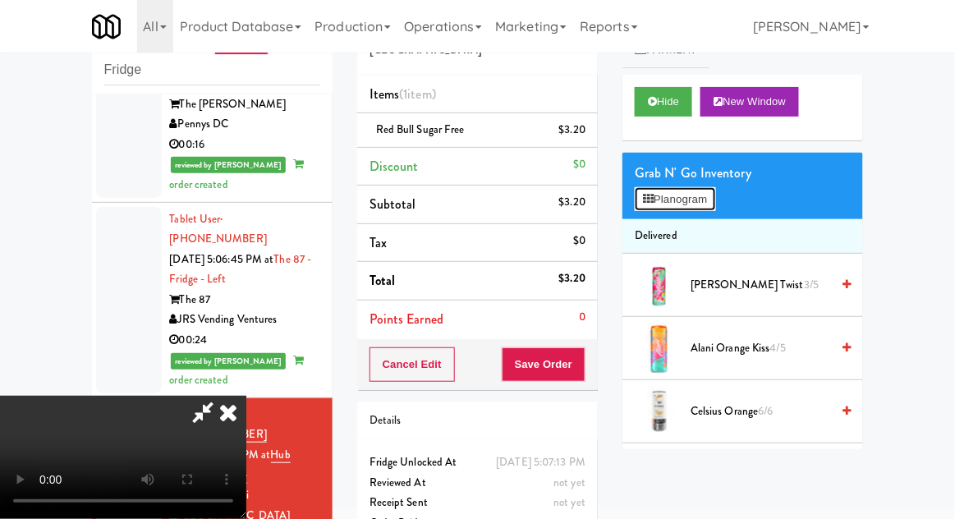
click at [707, 203] on button "Planogram" at bounding box center [675, 199] width 80 height 25
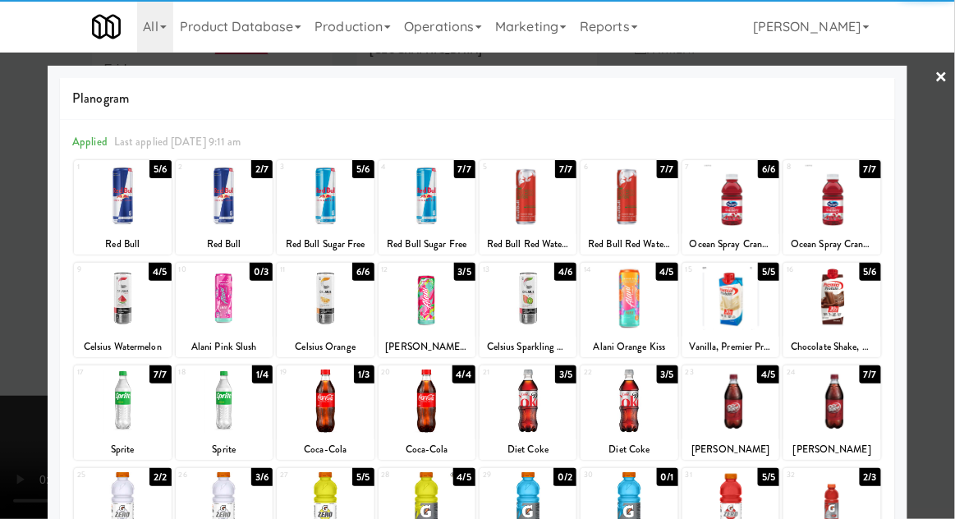
click at [427, 211] on div at bounding box center [427, 195] width 97 height 63
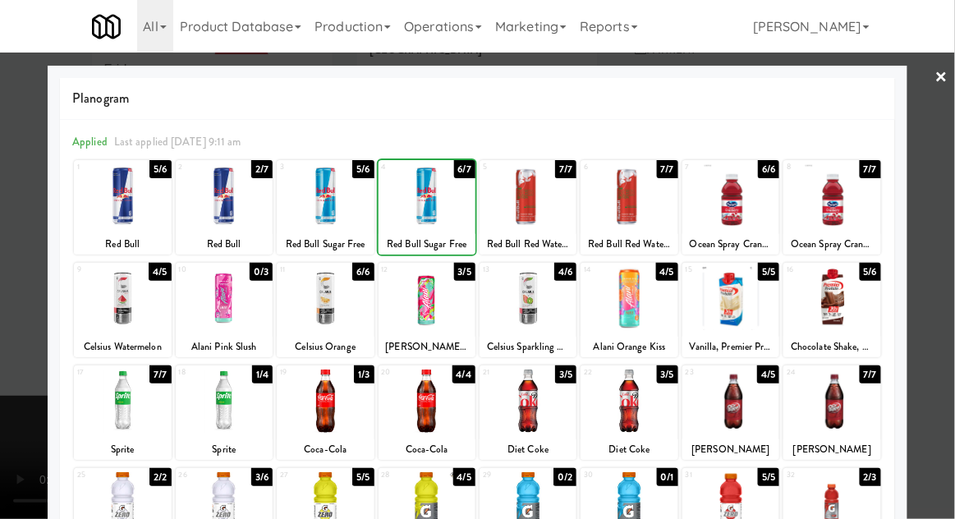
click at [953, 212] on div at bounding box center [477, 259] width 955 height 519
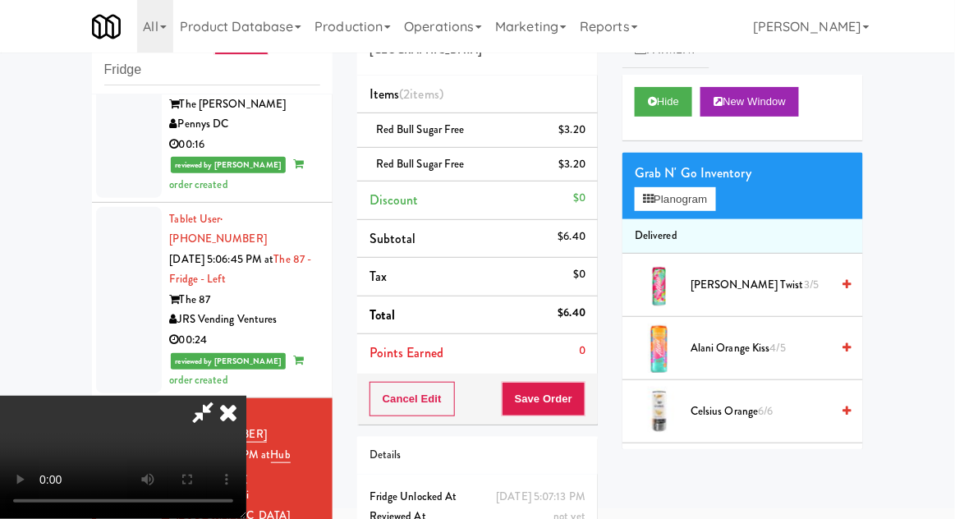
scroll to position [60, 0]
click at [581, 397] on button "Save Order" at bounding box center [544, 399] width 84 height 34
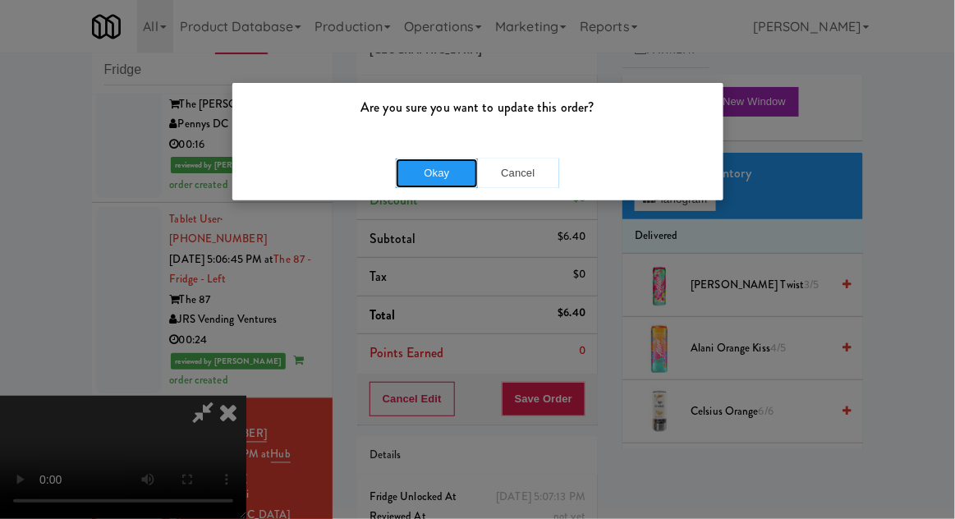
click at [446, 173] on button "Okay" at bounding box center [437, 173] width 82 height 30
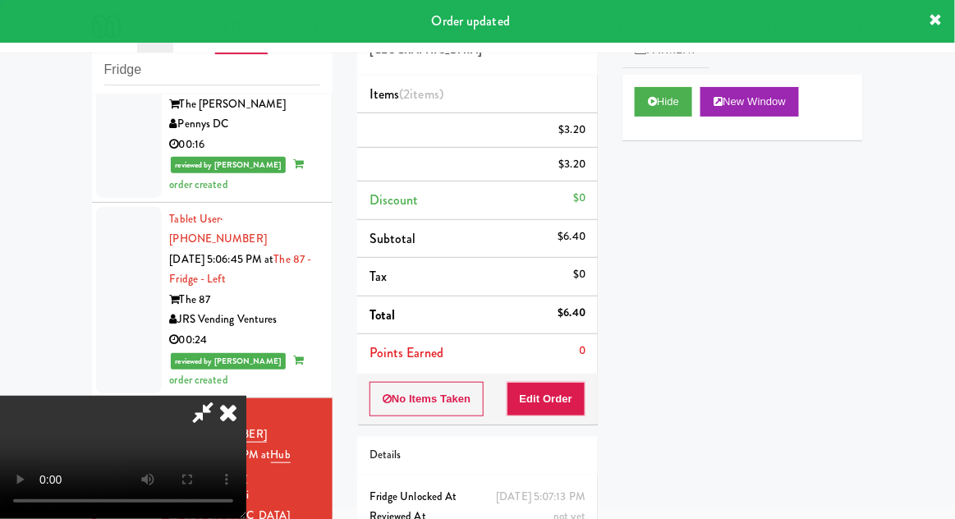
scroll to position [0, 0]
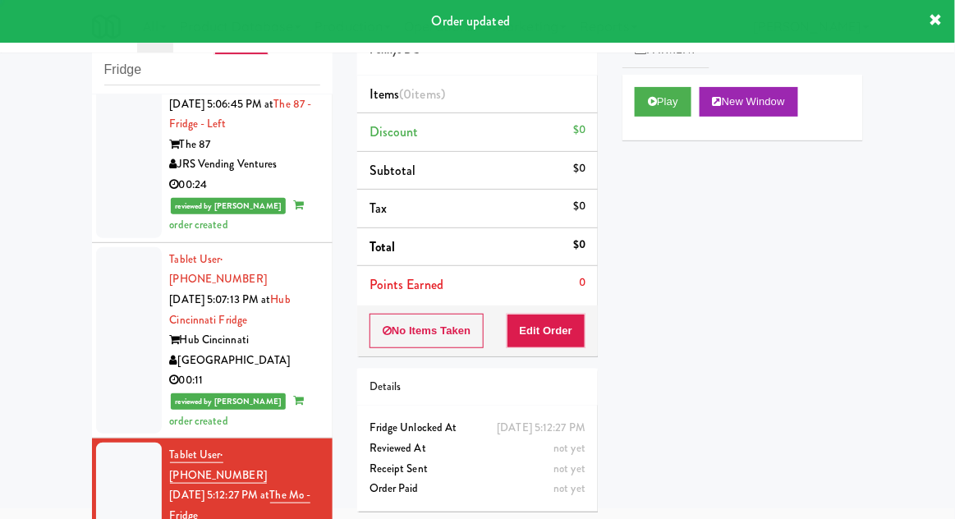
scroll to position [2146, 0]
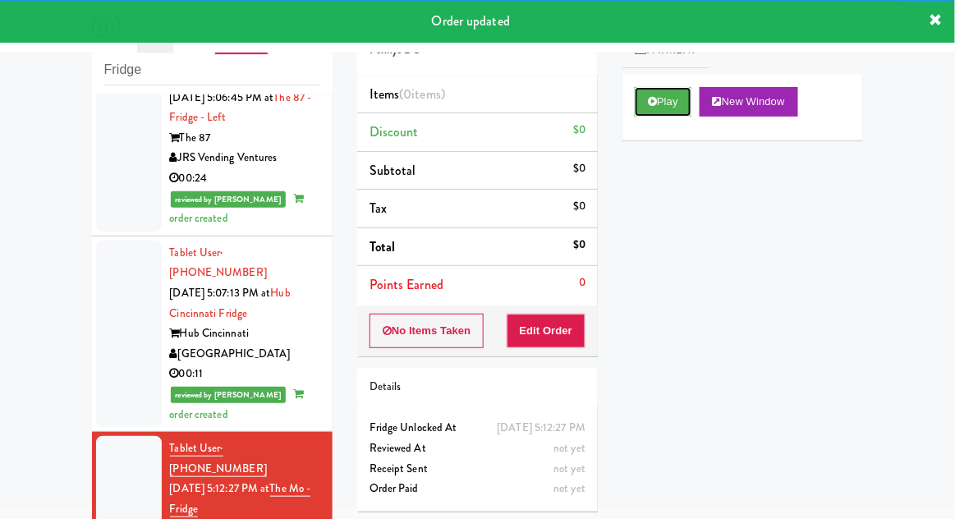
click at [644, 102] on button "Play" at bounding box center [663, 102] width 57 height 30
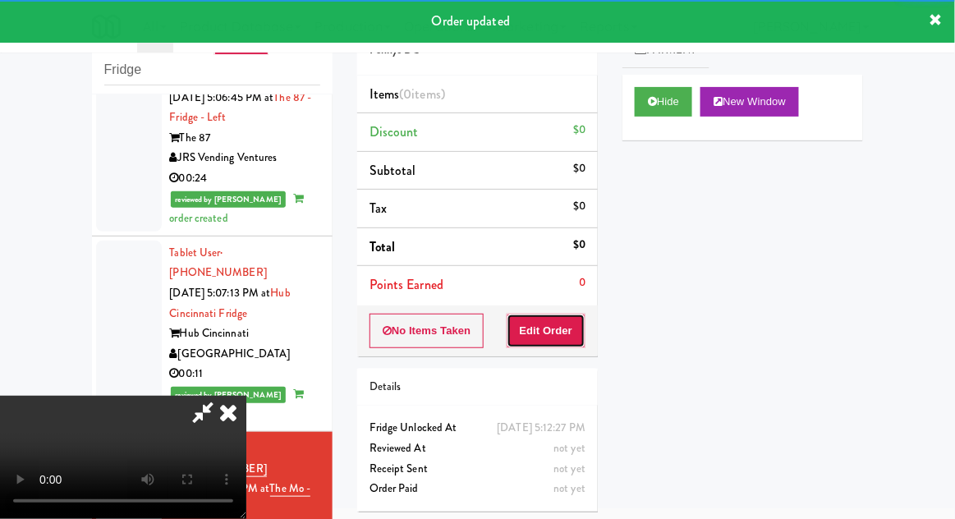
click at [555, 318] on button "Edit Order" at bounding box center [547, 331] width 80 height 34
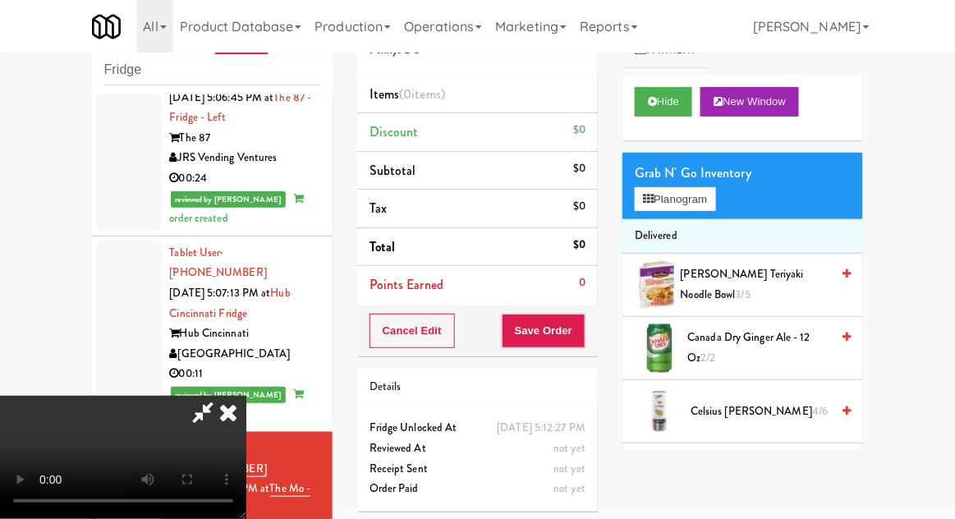
scroll to position [0, 0]
click at [715, 193] on button "Planogram" at bounding box center [675, 199] width 80 height 25
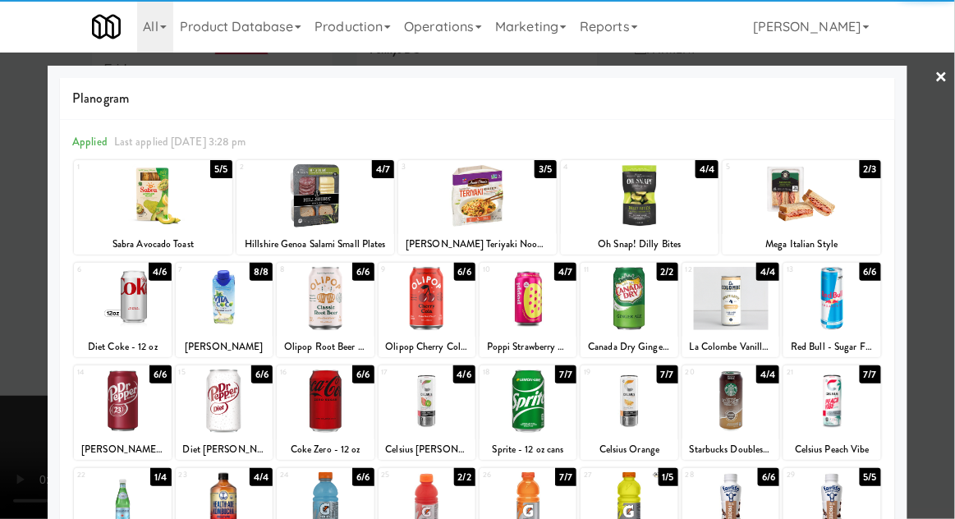
click at [425, 296] on div at bounding box center [427, 298] width 97 height 63
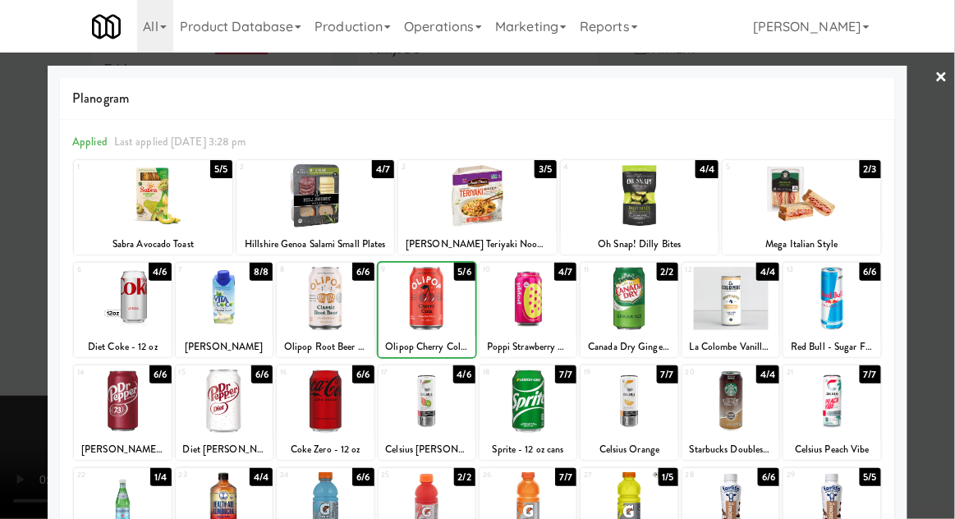
click at [939, 259] on div at bounding box center [477, 259] width 955 height 519
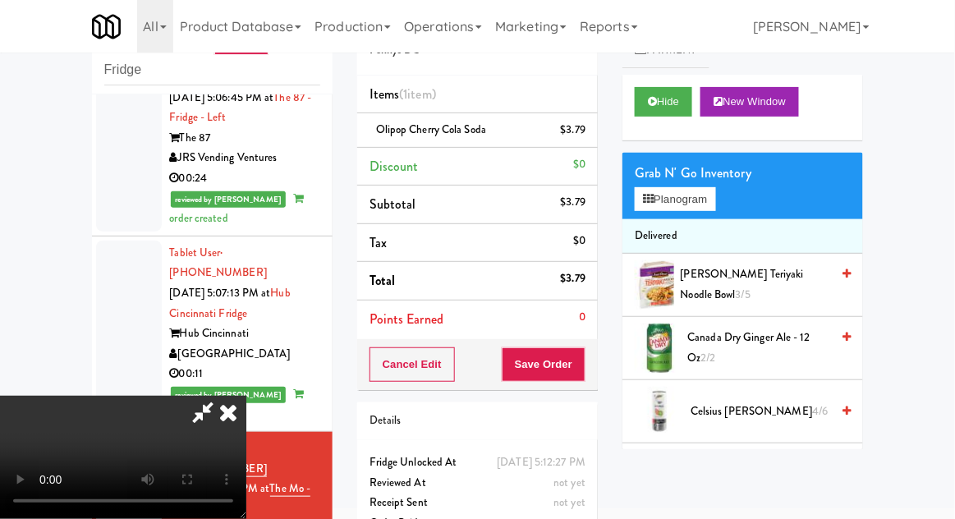
scroll to position [60, 0]
click at [583, 363] on button "Save Order" at bounding box center [544, 364] width 84 height 34
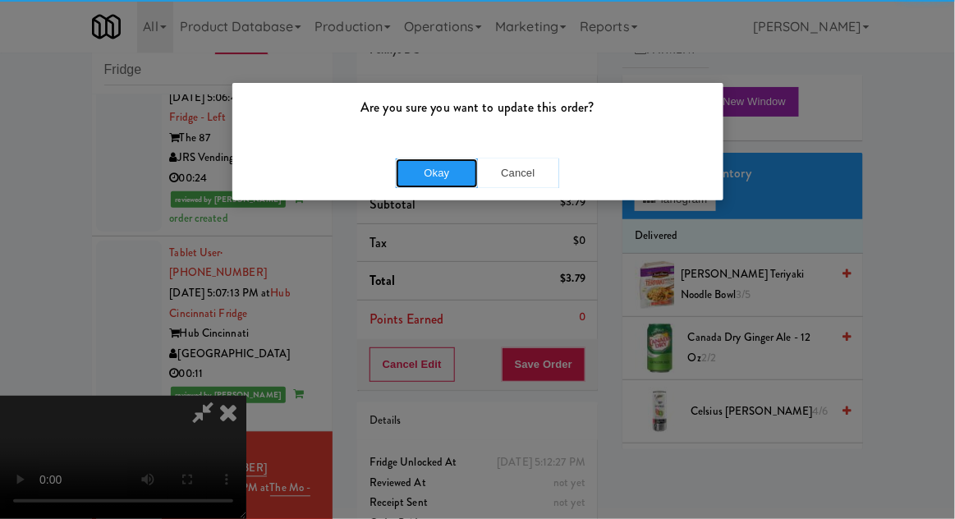
click at [445, 183] on button "Okay" at bounding box center [437, 173] width 82 height 30
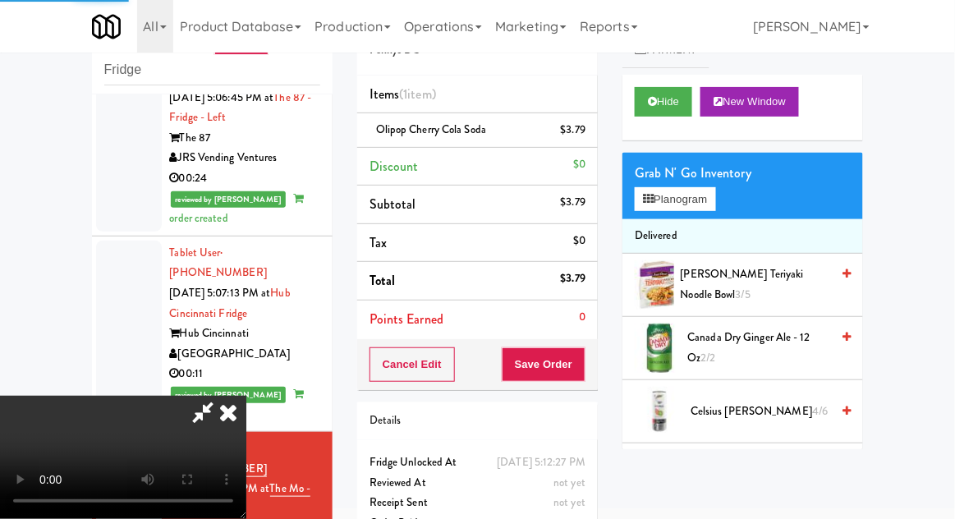
scroll to position [0, 0]
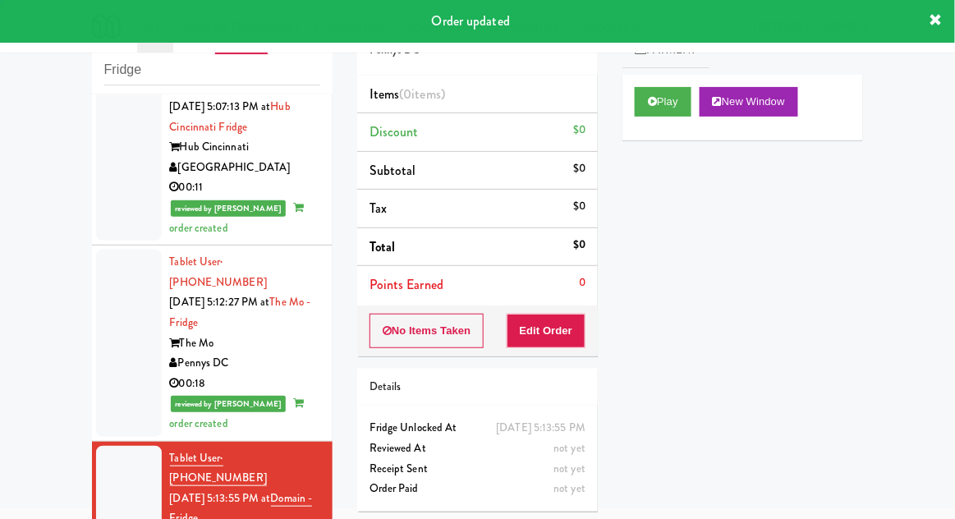
scroll to position [2335, 0]
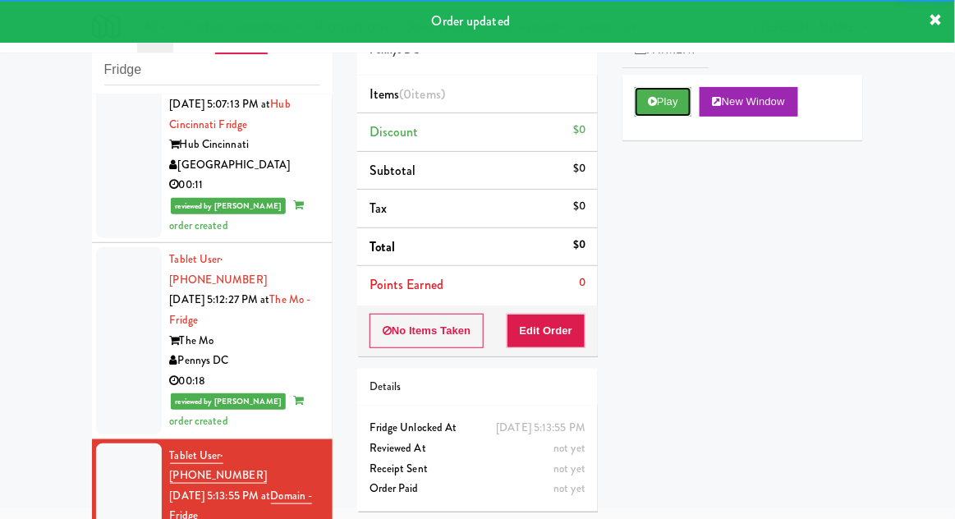
click at [647, 115] on button "Play" at bounding box center [663, 102] width 57 height 30
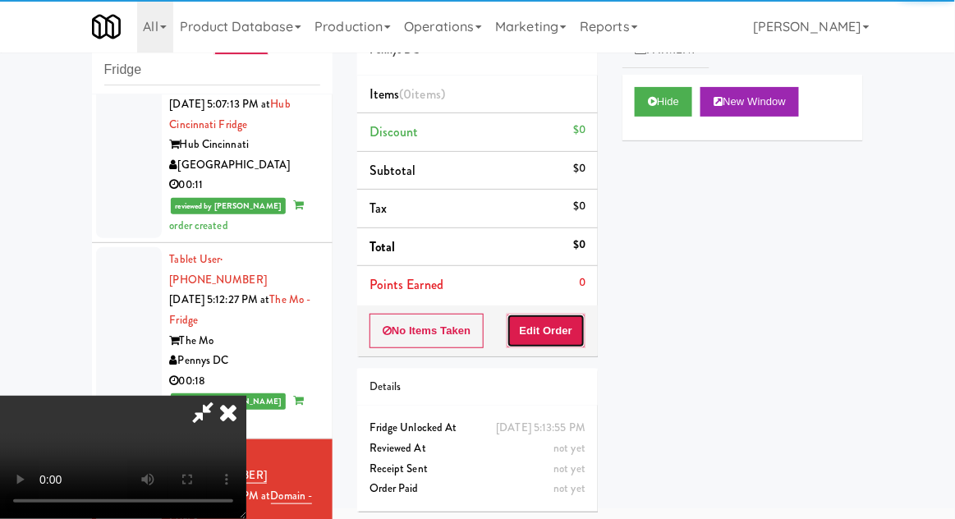
click at [549, 330] on button "Edit Order" at bounding box center [547, 331] width 80 height 34
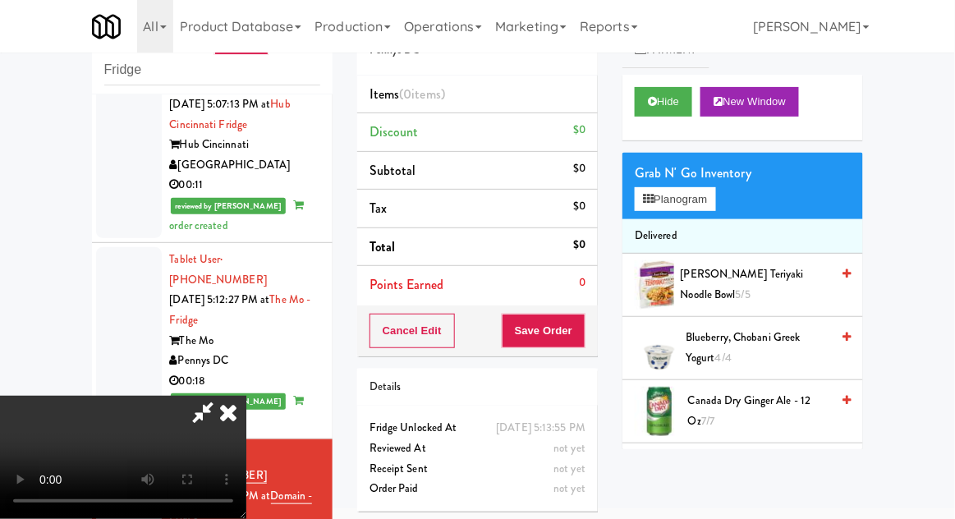
scroll to position [0, 0]
click at [772, 391] on span "Canada Dry Ginger Ale - 12 oz 7/7" at bounding box center [759, 411] width 142 height 40
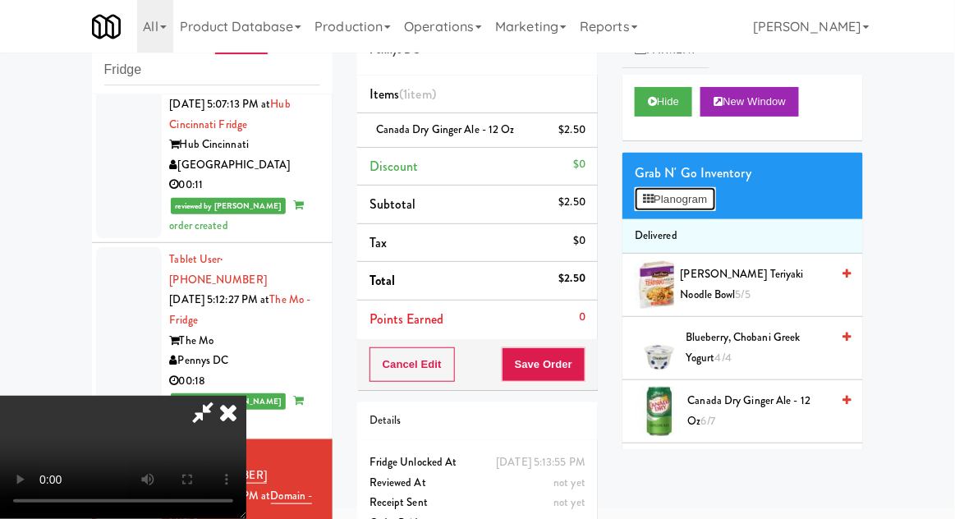
click at [712, 198] on button "Planogram" at bounding box center [675, 199] width 80 height 25
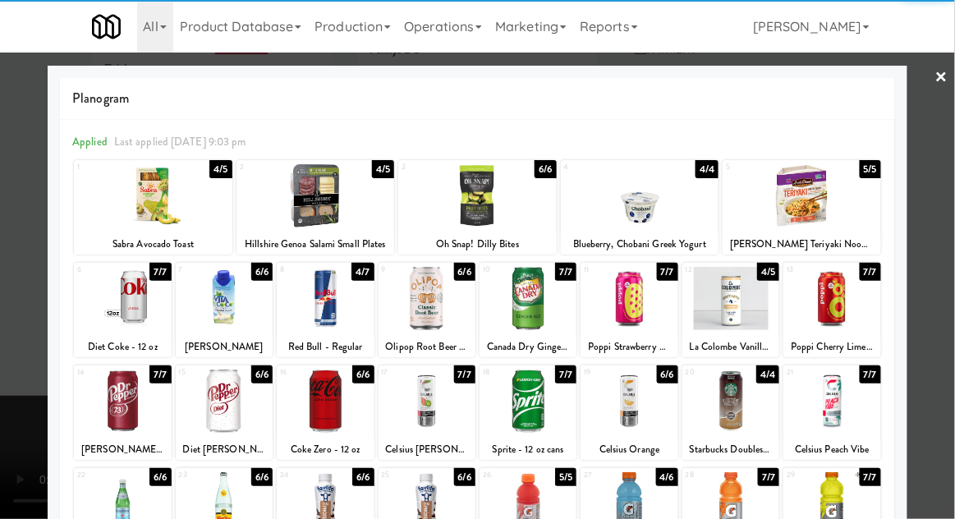
click at [317, 404] on div at bounding box center [325, 401] width 97 height 63
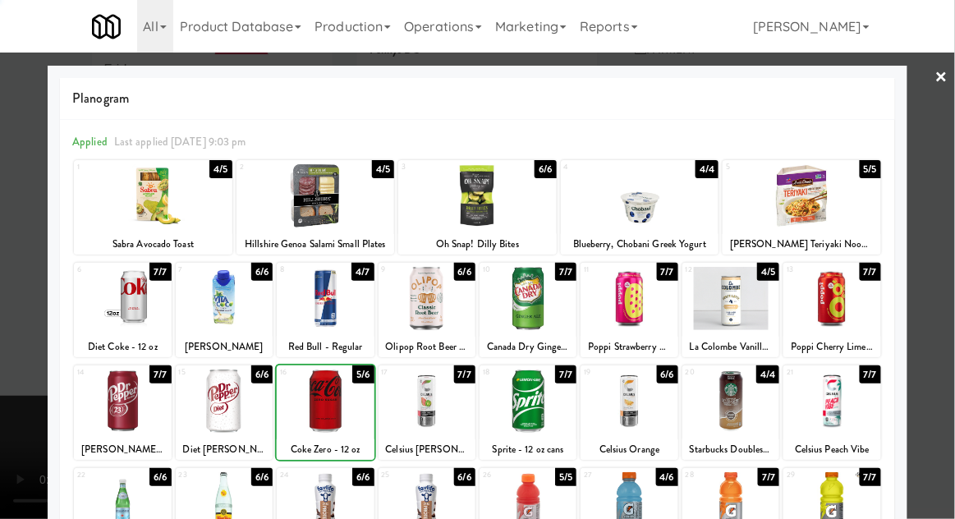
click at [946, 222] on div at bounding box center [477, 259] width 955 height 519
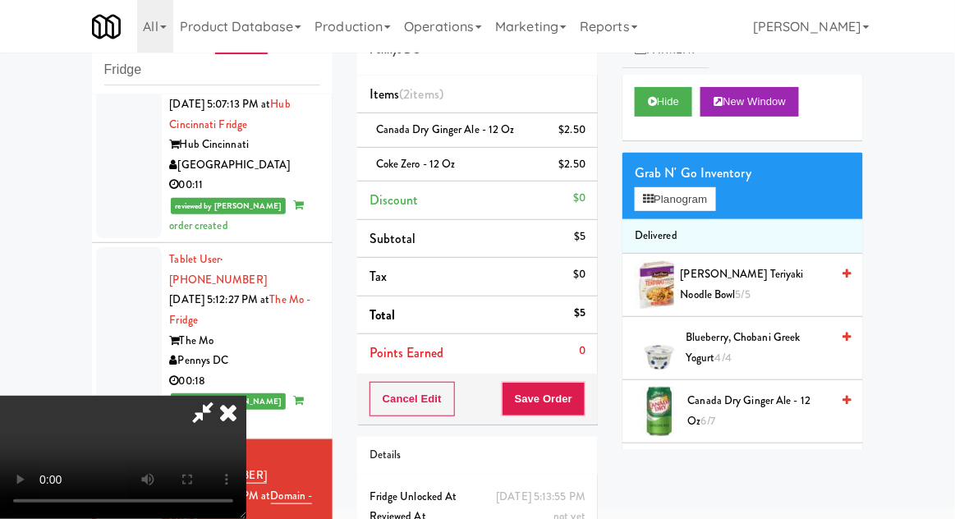
click at [222, 396] on icon at bounding box center [203, 412] width 38 height 33
click at [655, 207] on button "Planogram" at bounding box center [675, 199] width 80 height 25
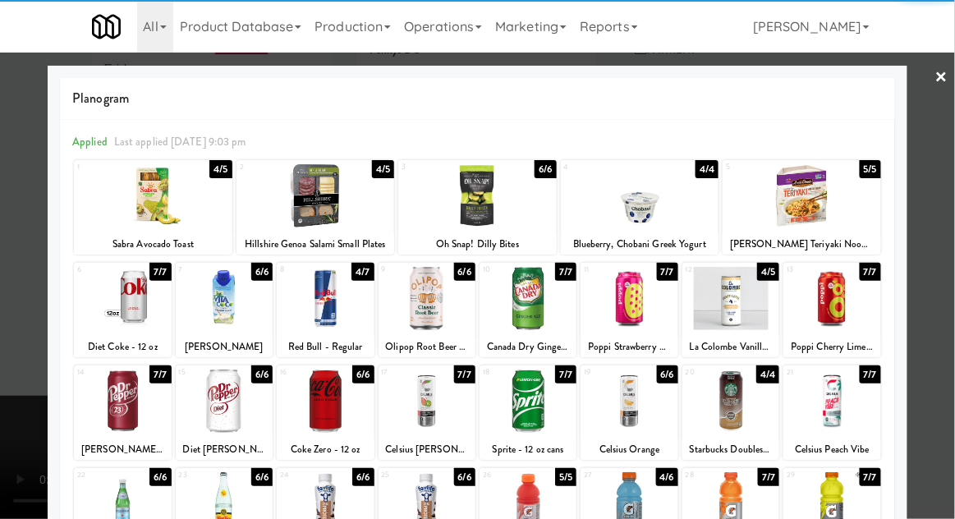
click at [946, 197] on div at bounding box center [477, 259] width 955 height 519
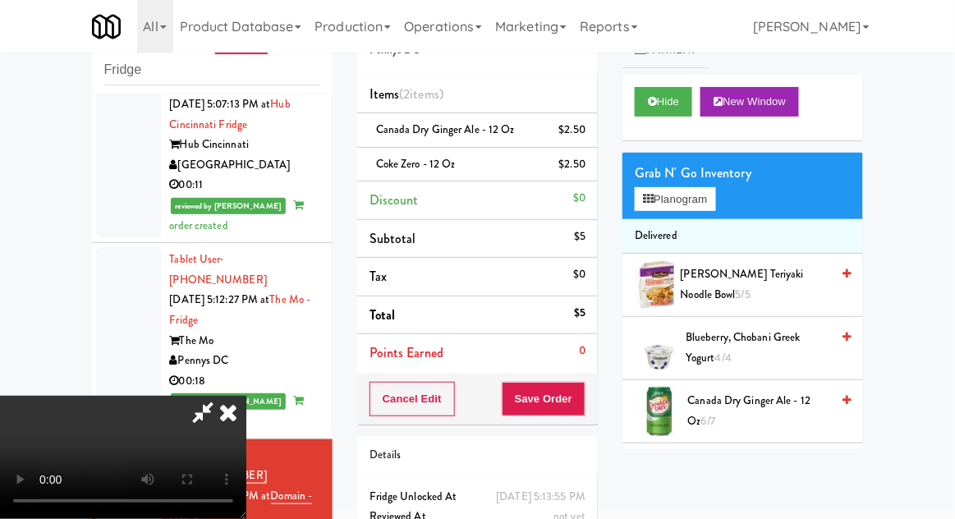
scroll to position [60, 0]
click at [585, 407] on button "Save Order" at bounding box center [544, 399] width 84 height 34
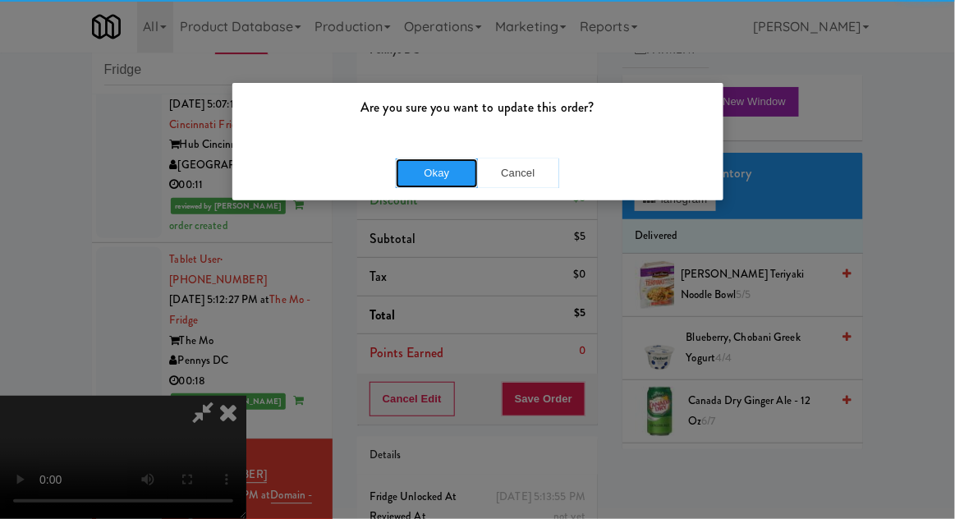
click at [430, 179] on button "Okay" at bounding box center [437, 173] width 82 height 30
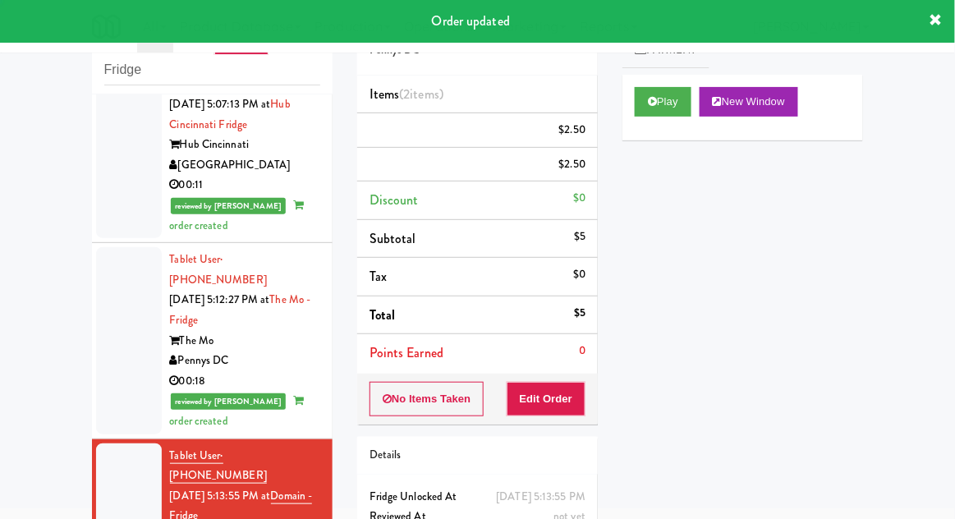
scroll to position [0, 0]
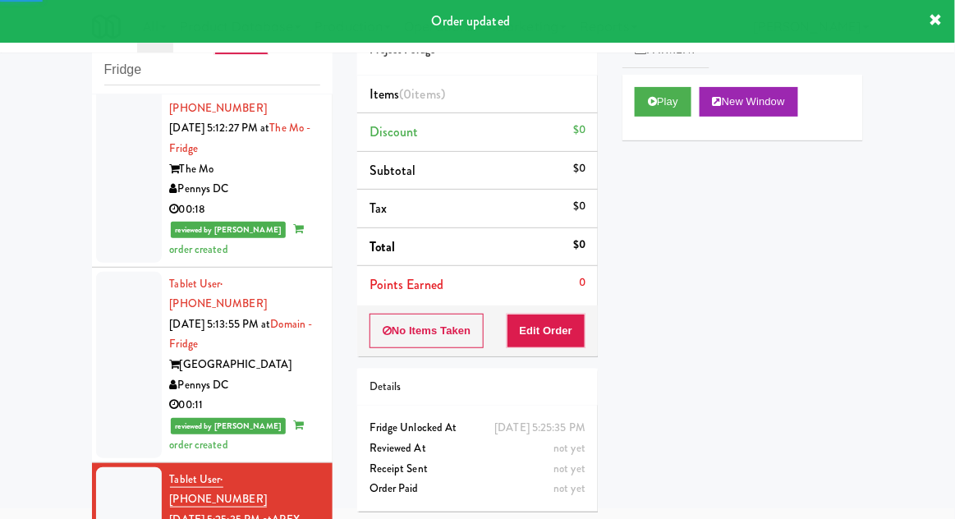
scroll to position [2521, 0]
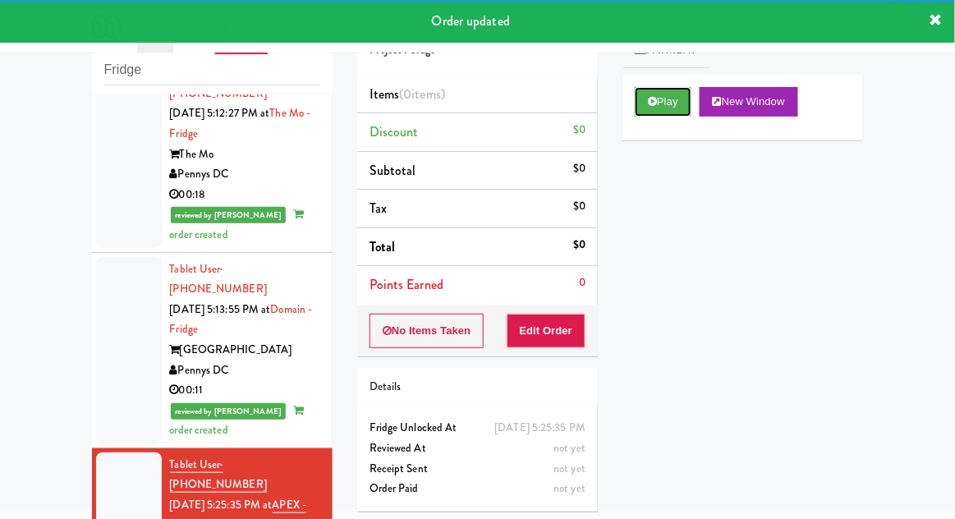
click at [645, 104] on button "Play" at bounding box center [663, 102] width 57 height 30
click at [558, 325] on button "Edit Order" at bounding box center [547, 331] width 80 height 34
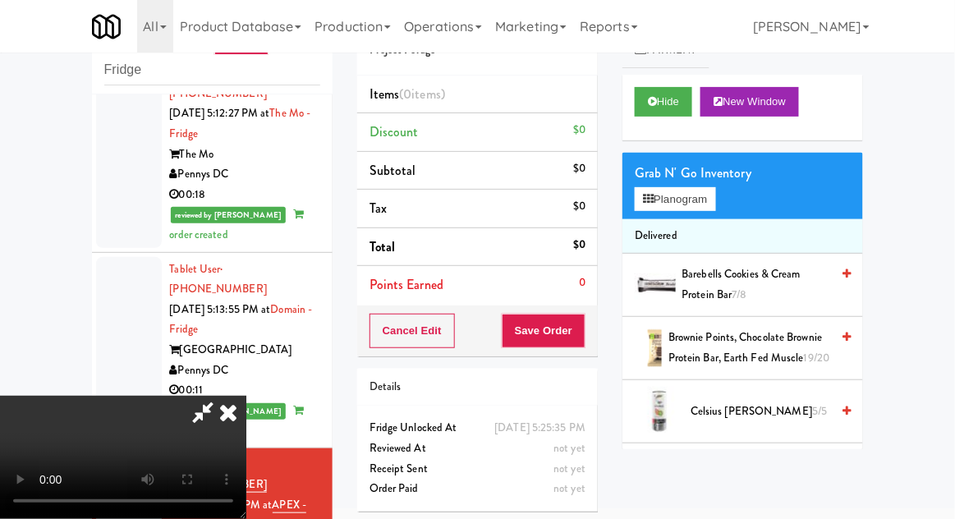
scroll to position [0, 0]
click at [712, 204] on button "Planogram" at bounding box center [675, 199] width 80 height 25
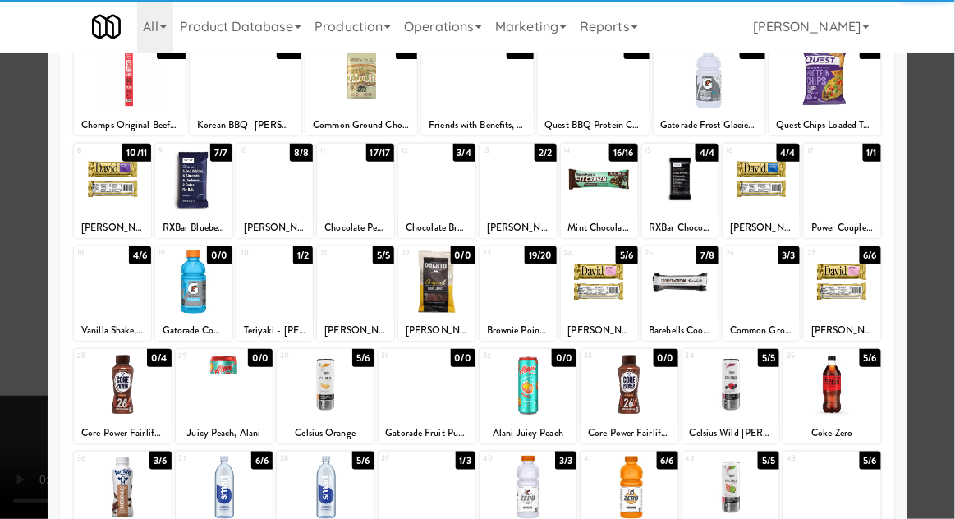
scroll to position [136, 0]
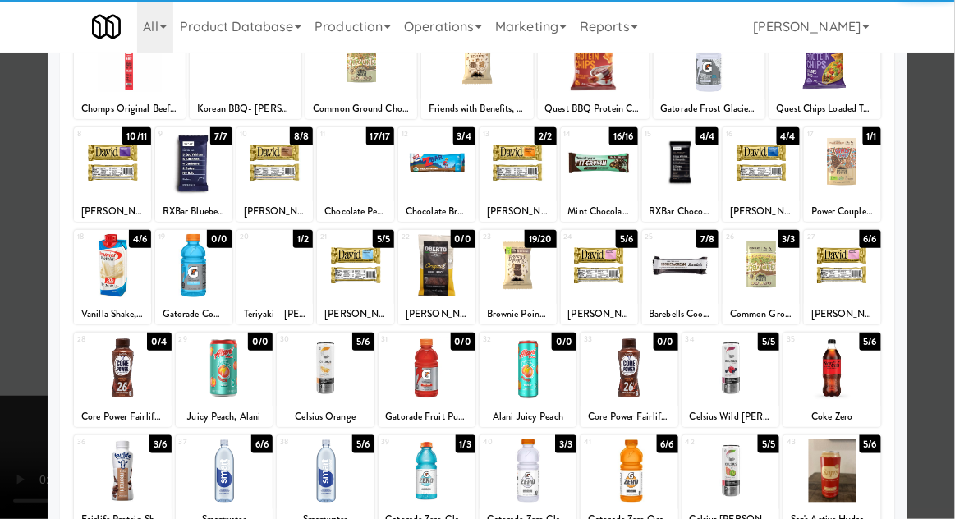
click at [851, 359] on div at bounding box center [831, 368] width 97 height 63
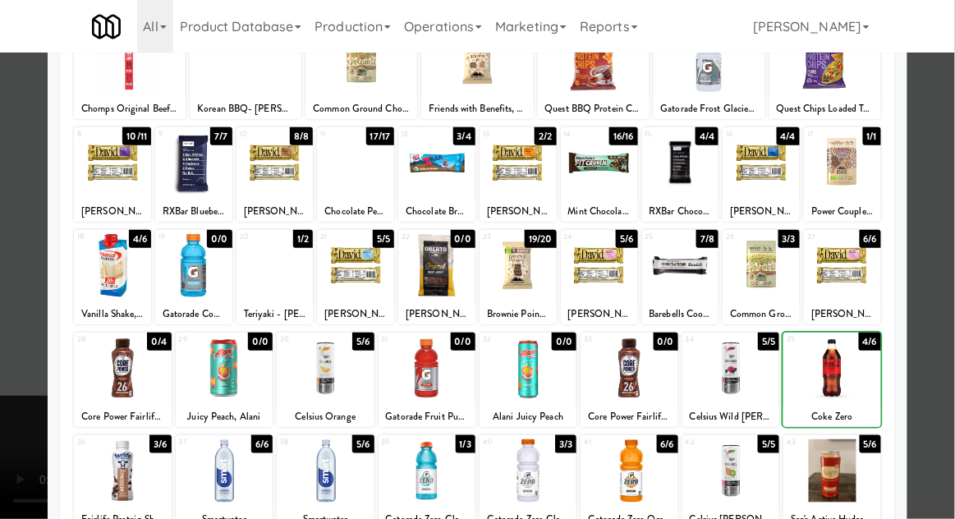
click at [948, 218] on div at bounding box center [477, 259] width 955 height 519
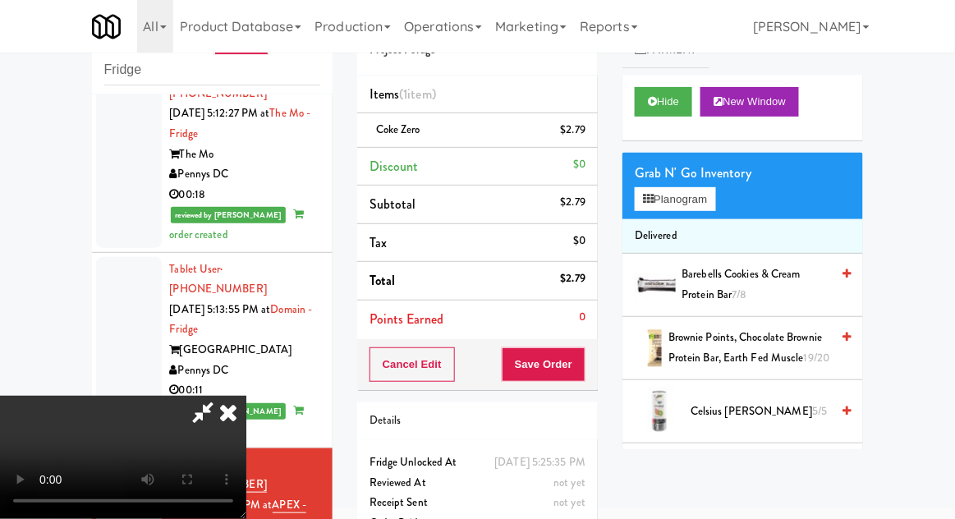
scroll to position [60, 0]
click at [583, 366] on button "Save Order" at bounding box center [544, 364] width 84 height 34
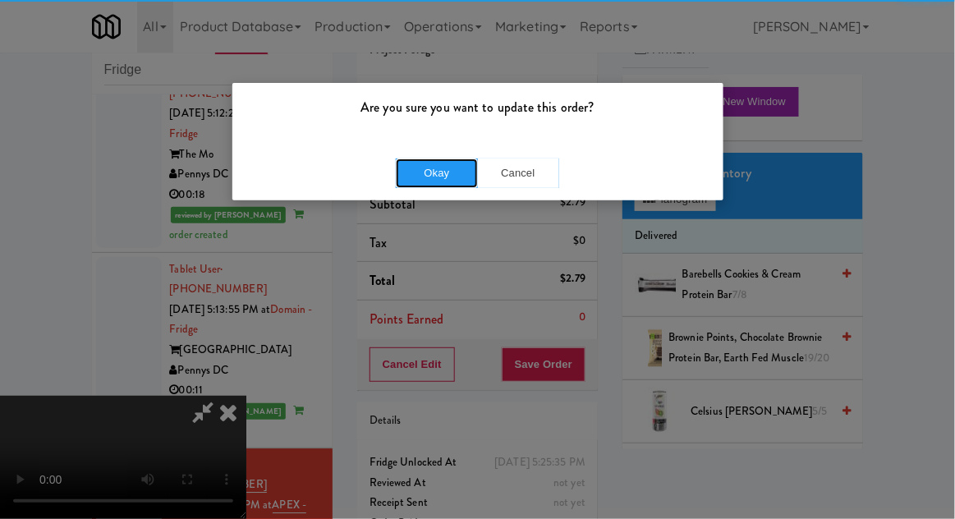
click at [431, 158] on button "Okay" at bounding box center [437, 173] width 82 height 30
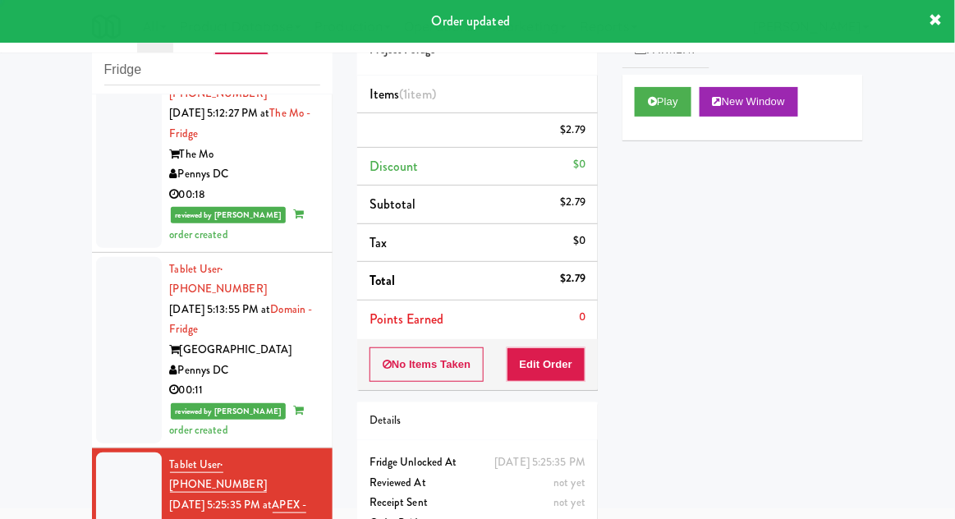
scroll to position [0, 0]
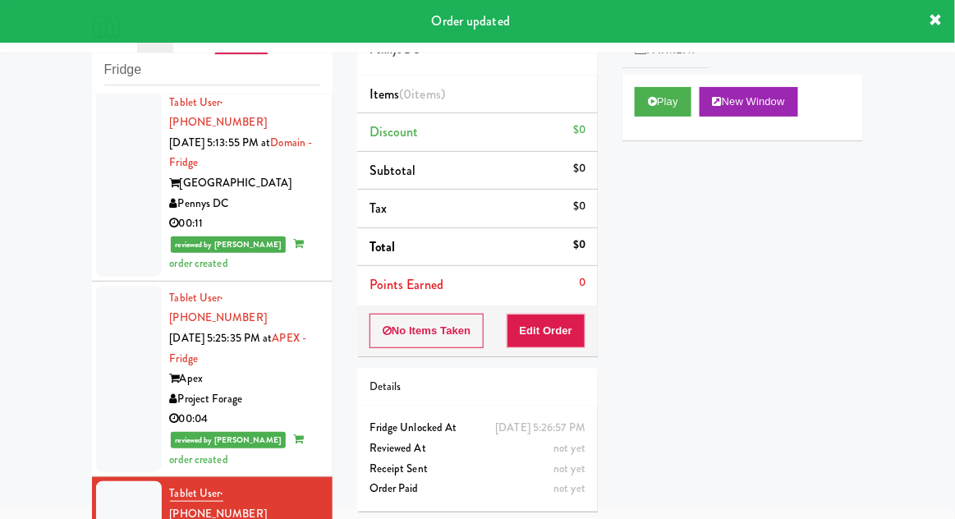
scroll to position [2692, 0]
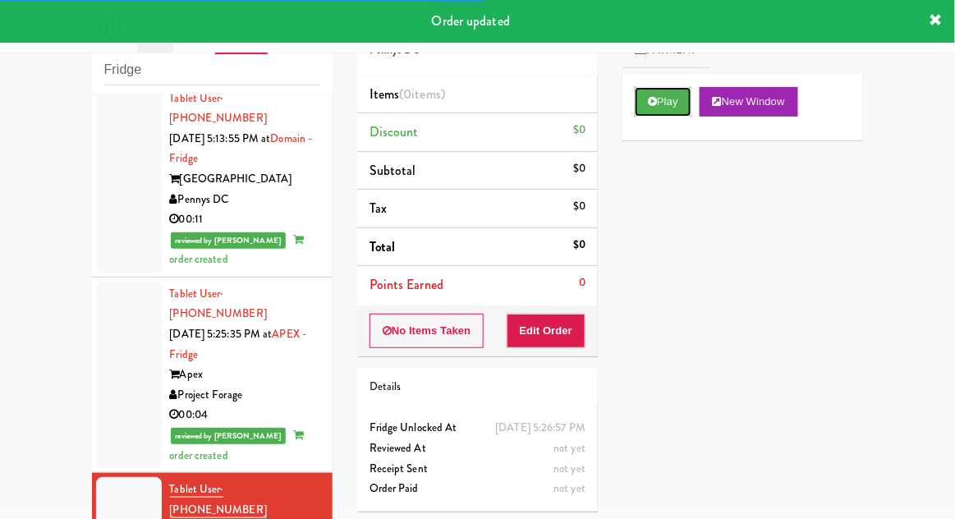
click at [645, 113] on button "Play" at bounding box center [663, 102] width 57 height 30
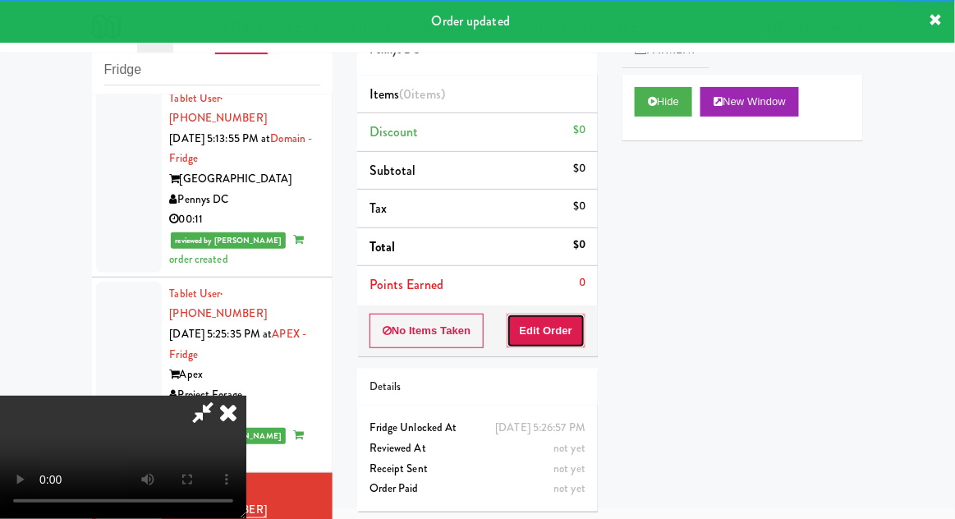
click at [554, 333] on button "Edit Order" at bounding box center [547, 331] width 80 height 34
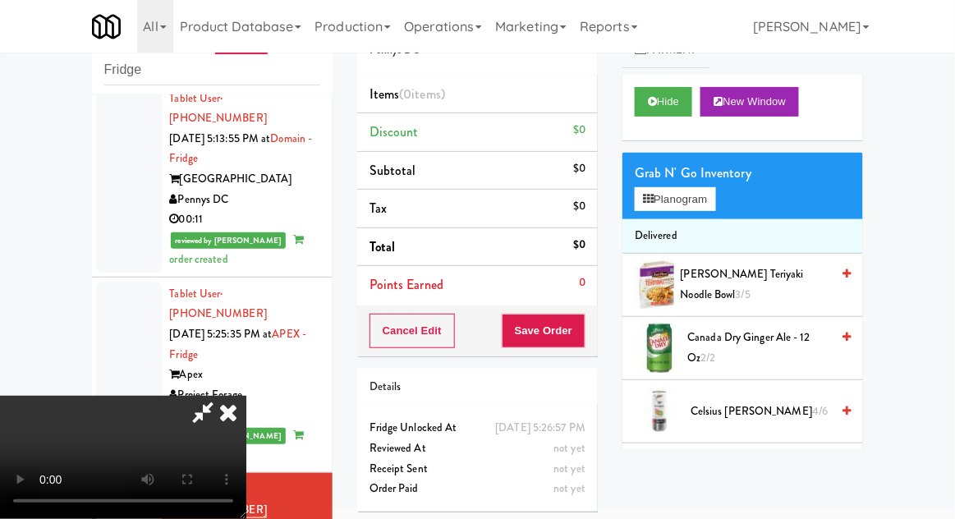
scroll to position [0, 0]
click at [715, 198] on button "Planogram" at bounding box center [675, 199] width 80 height 25
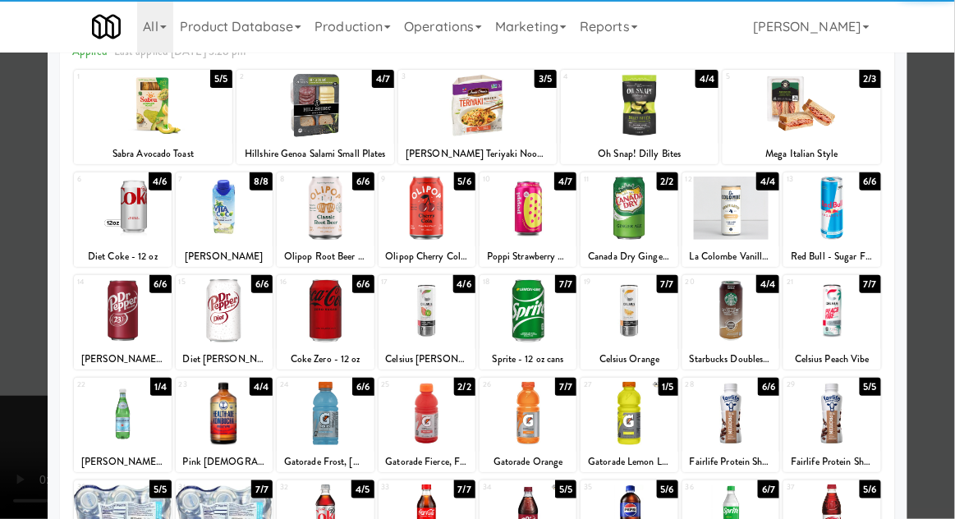
scroll to position [86, 0]
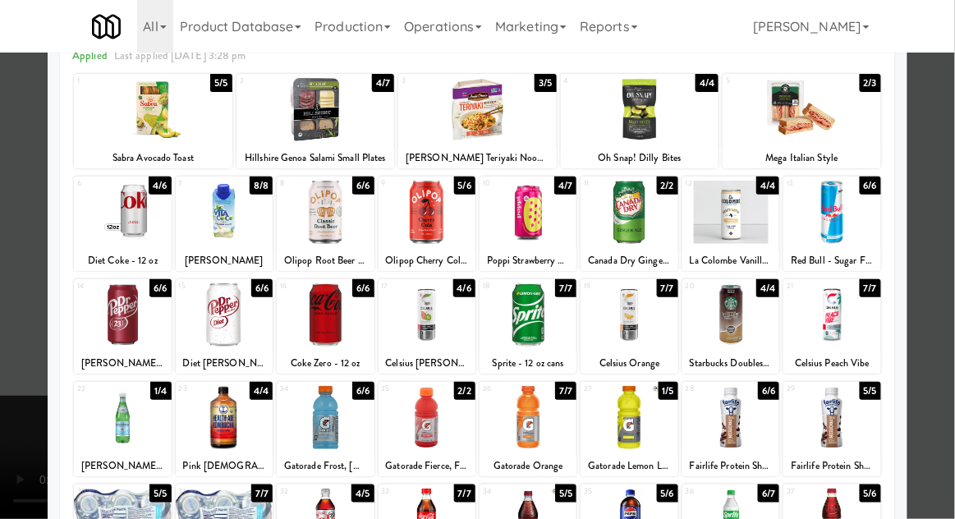
click at [328, 403] on div at bounding box center [325, 417] width 97 height 63
click at [944, 220] on div at bounding box center [477, 259] width 955 height 519
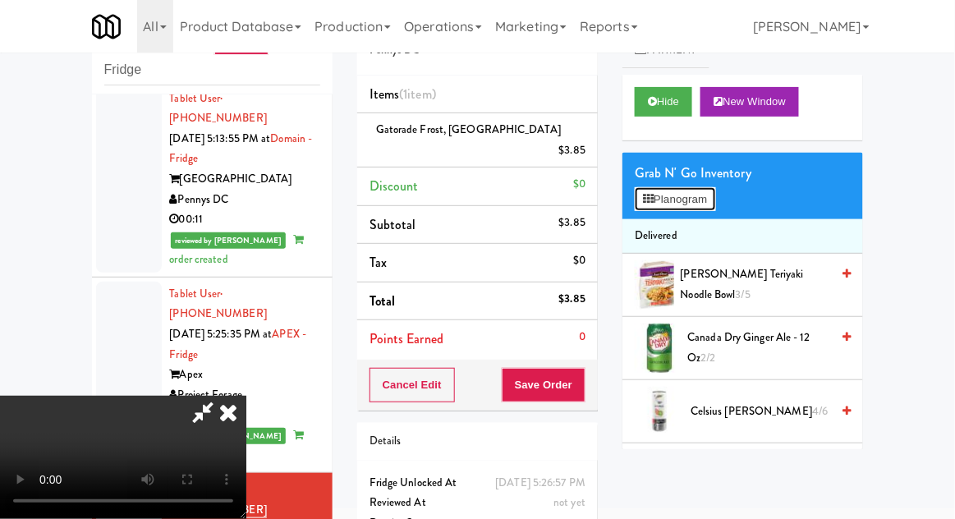
click at [708, 194] on button "Planogram" at bounding box center [675, 199] width 80 height 25
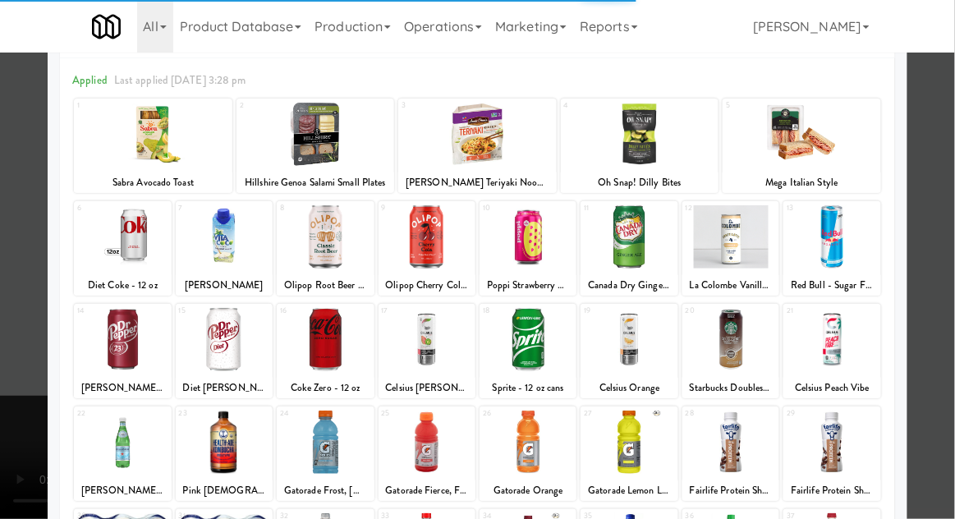
scroll to position [120, 0]
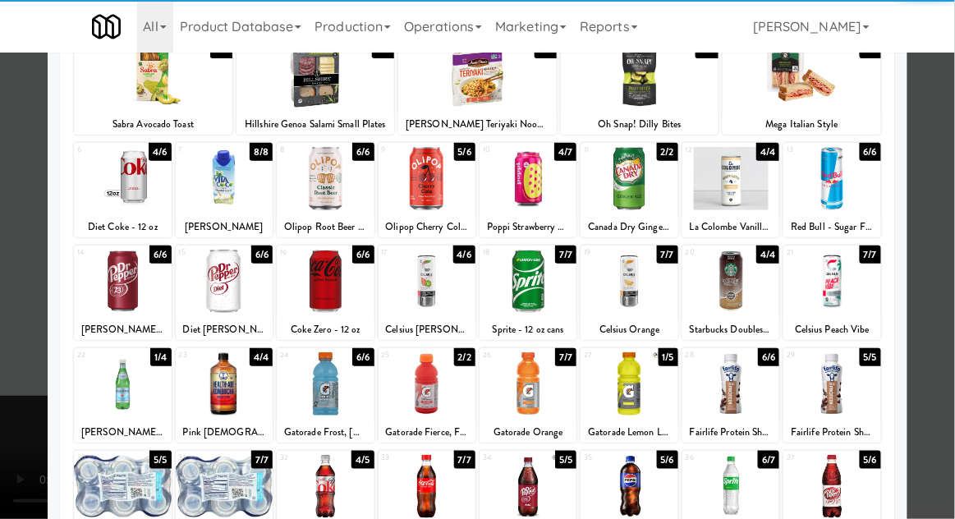
click at [613, 285] on div at bounding box center [629, 281] width 97 height 63
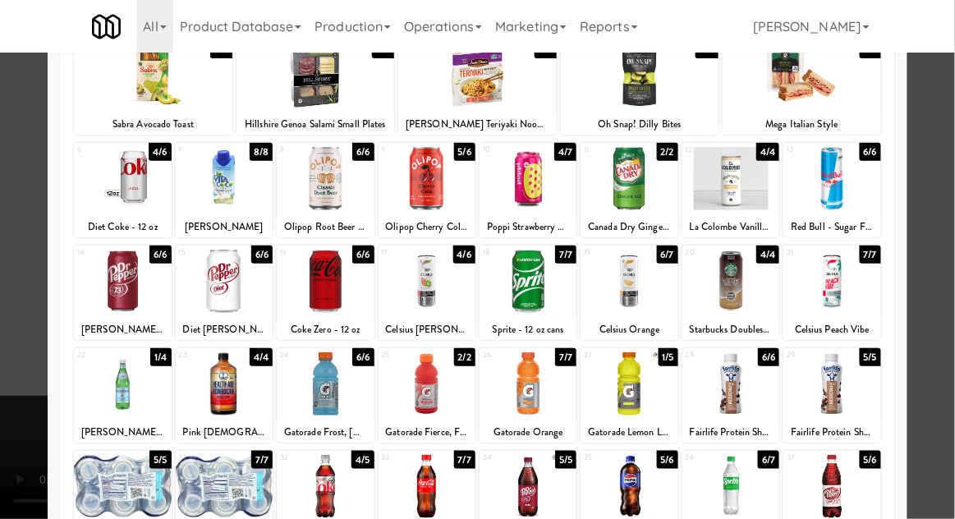
click at [948, 212] on div at bounding box center [477, 259] width 955 height 519
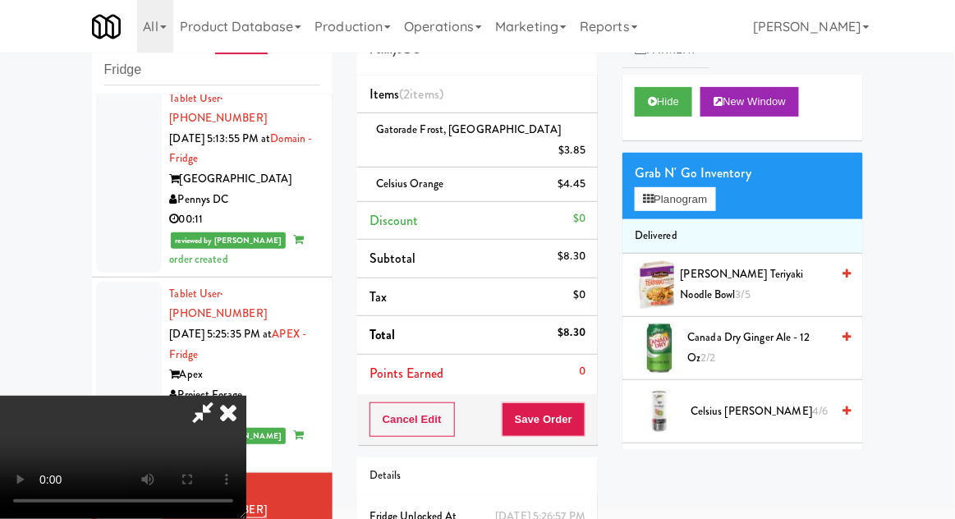
scroll to position [60, 0]
click at [582, 402] on button "Save Order" at bounding box center [544, 419] width 84 height 34
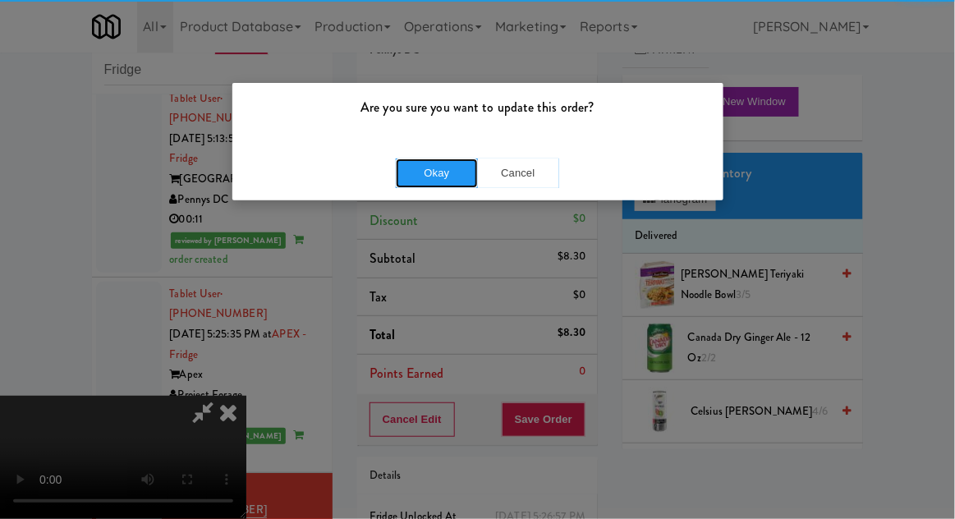
click at [412, 179] on button "Okay" at bounding box center [437, 173] width 82 height 30
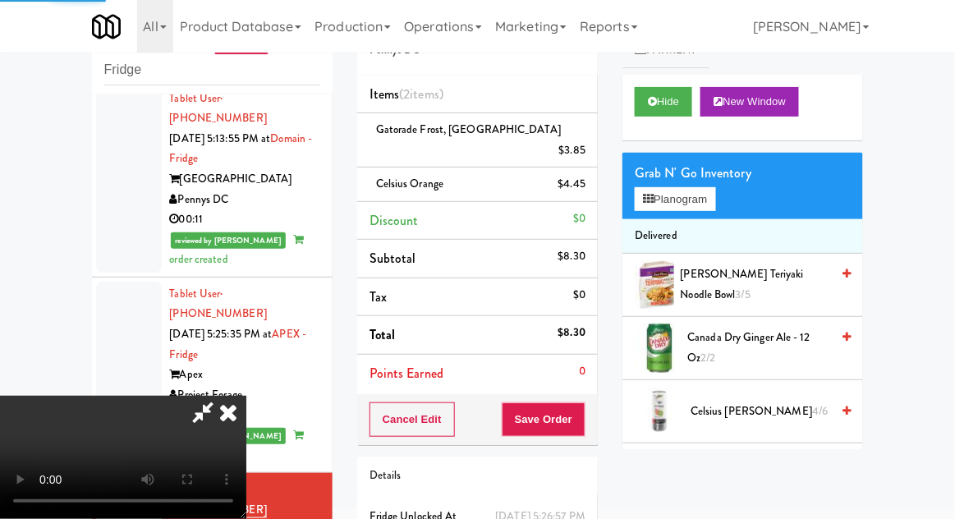
scroll to position [0, 0]
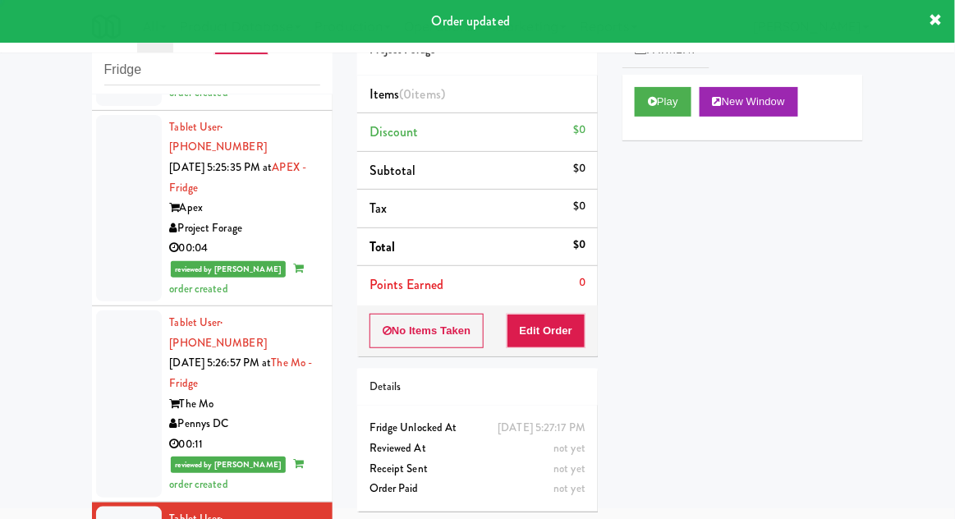
scroll to position [2859, 0]
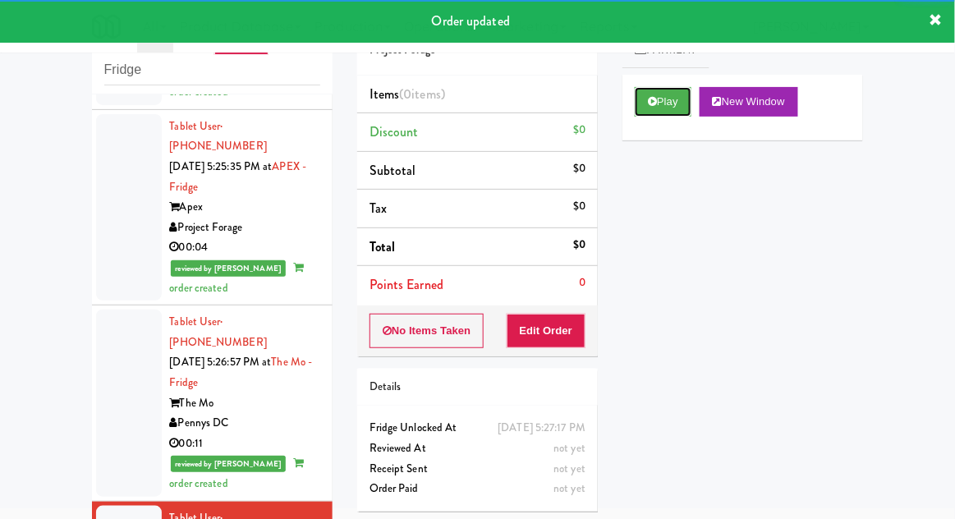
click at [650, 108] on button "Play" at bounding box center [663, 102] width 57 height 30
click at [553, 332] on button "Edit Order" at bounding box center [547, 331] width 80 height 34
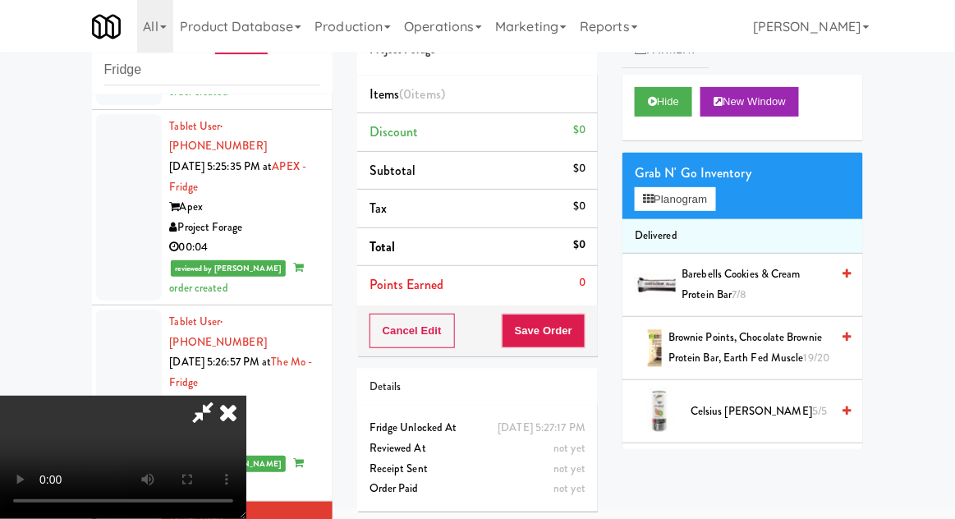
scroll to position [0, 0]
click at [710, 199] on button "Planogram" at bounding box center [675, 199] width 80 height 25
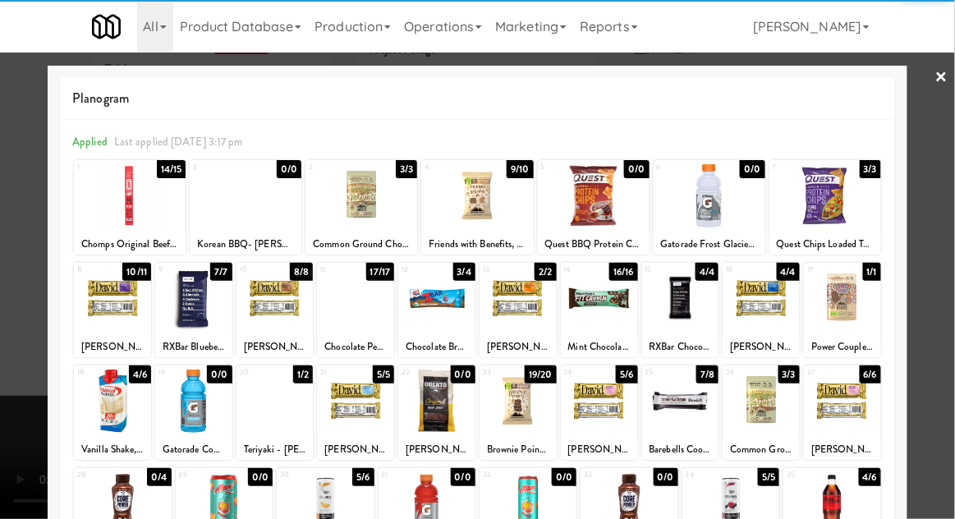
click at [597, 190] on div at bounding box center [594, 195] width 112 height 63
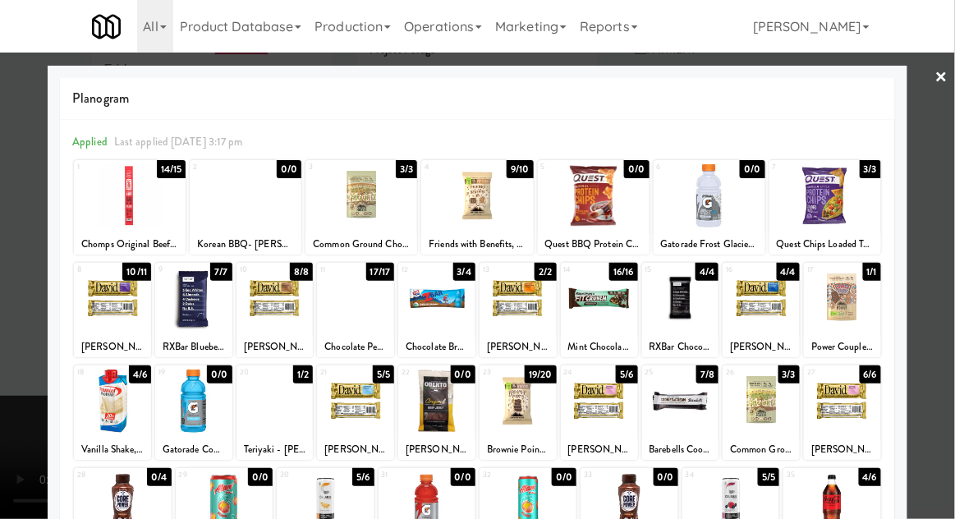
click at [950, 209] on div at bounding box center [477, 259] width 955 height 519
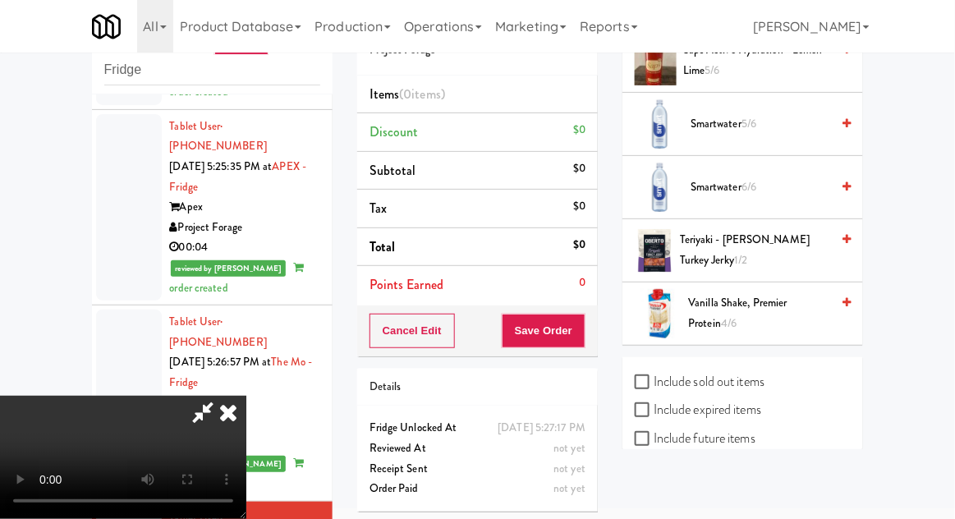
click at [743, 370] on label "Include sold out items" at bounding box center [700, 382] width 130 height 25
click at [654, 376] on input "Include sold out items" at bounding box center [644, 382] width 19 height 13
checkbox input "true"
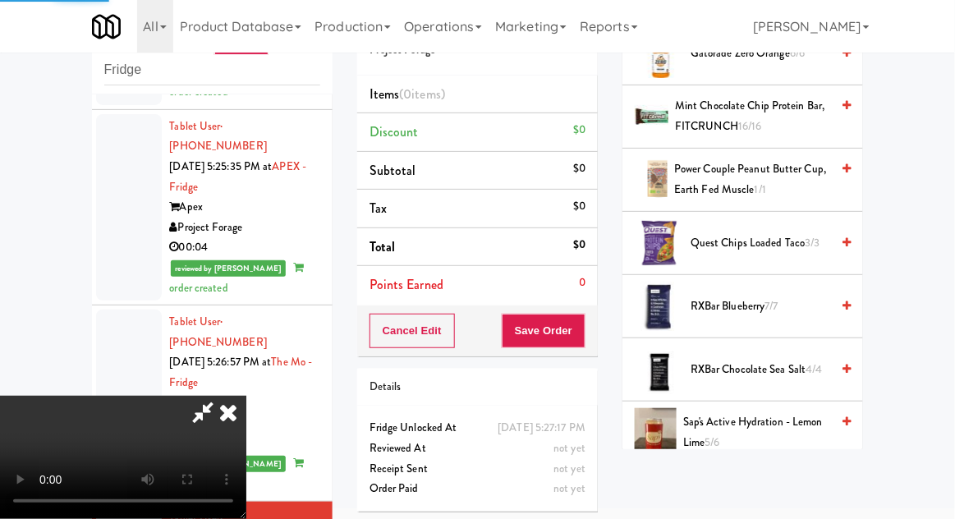
scroll to position [2006, 0]
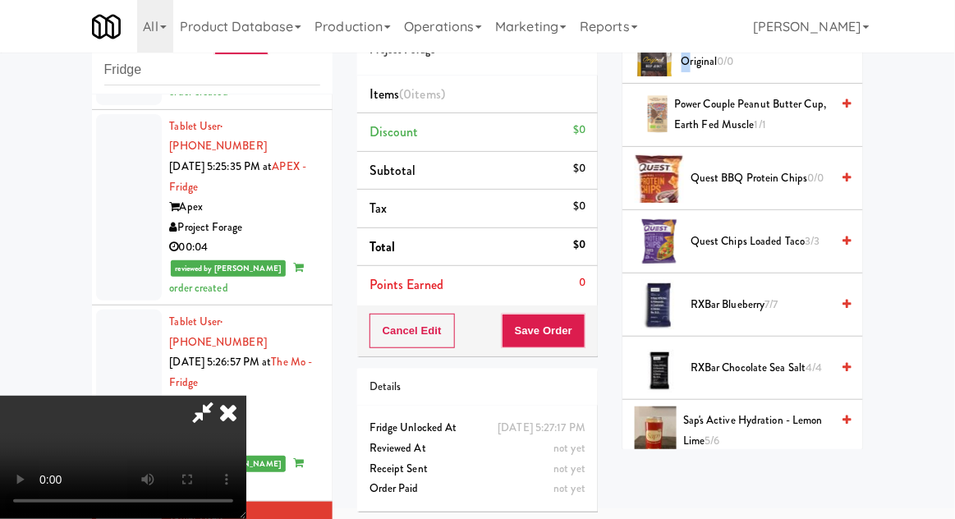
click at [922, 237] on div "inbox reviewed recent all unclear take inventory issue suspicious failed recent…" at bounding box center [477, 298] width 955 height 604
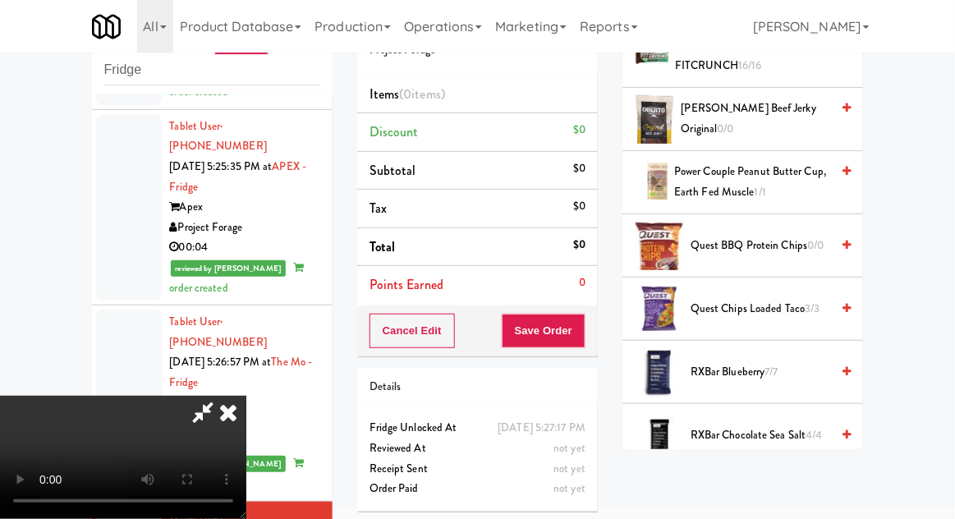
scroll to position [2203, 0]
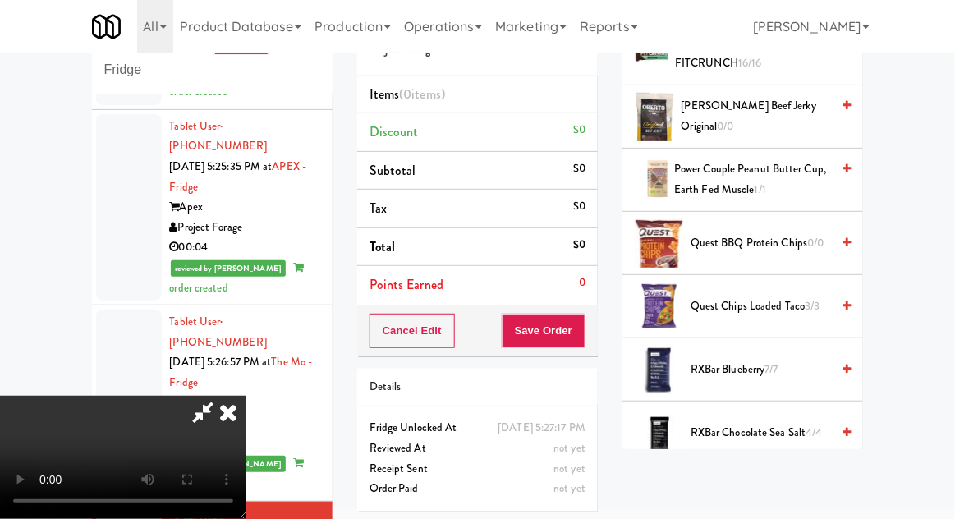
click at [791, 237] on span "Quest BBQ Protein Chips 0/0" at bounding box center [761, 243] width 140 height 21
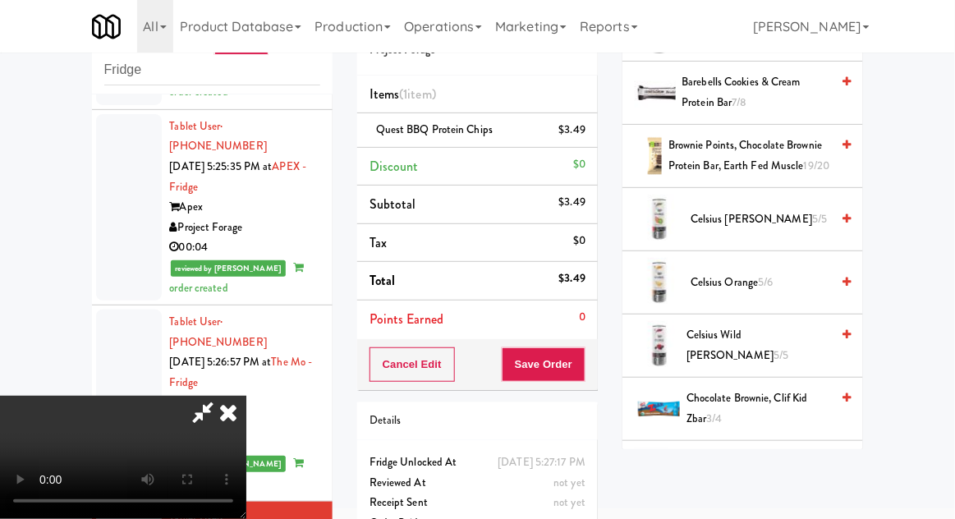
scroll to position [0, 0]
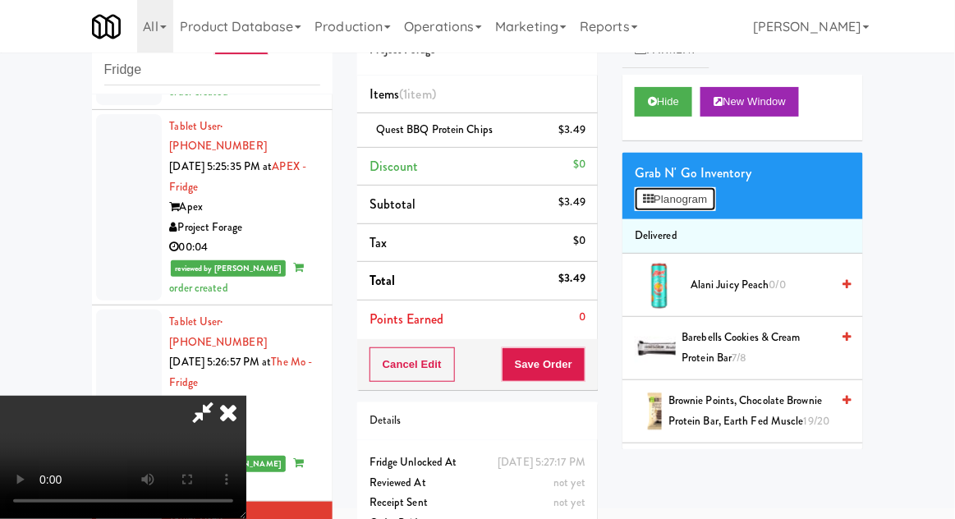
click at [714, 208] on button "Planogram" at bounding box center [675, 199] width 80 height 25
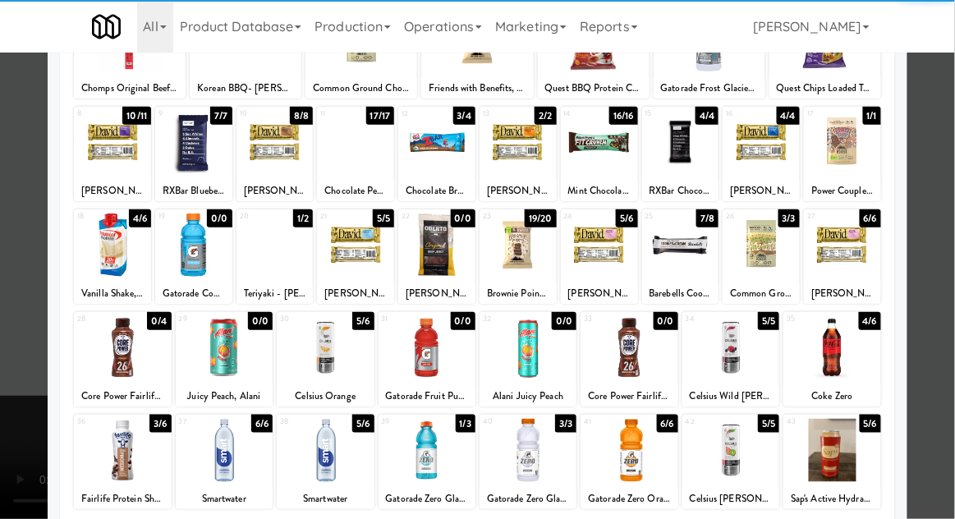
scroll to position [155, 0]
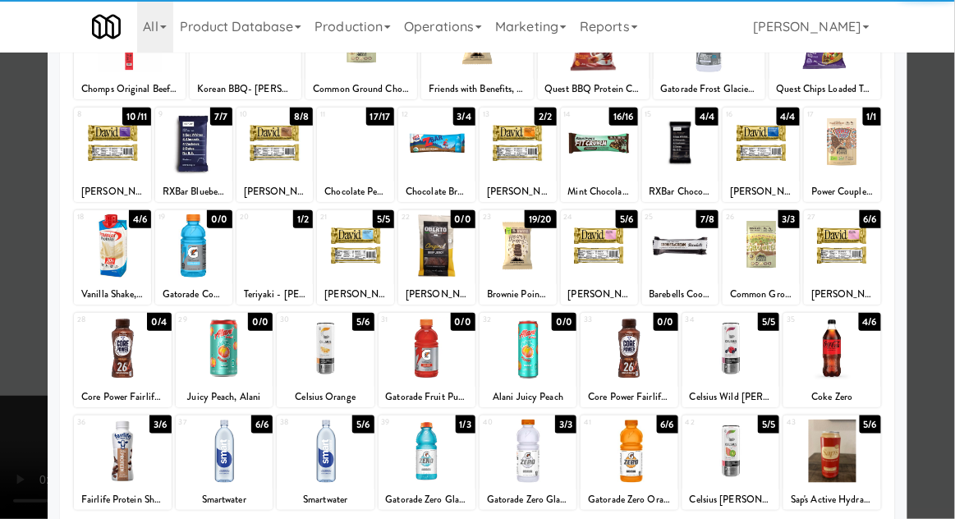
click at [751, 452] on div at bounding box center [730, 451] width 97 height 63
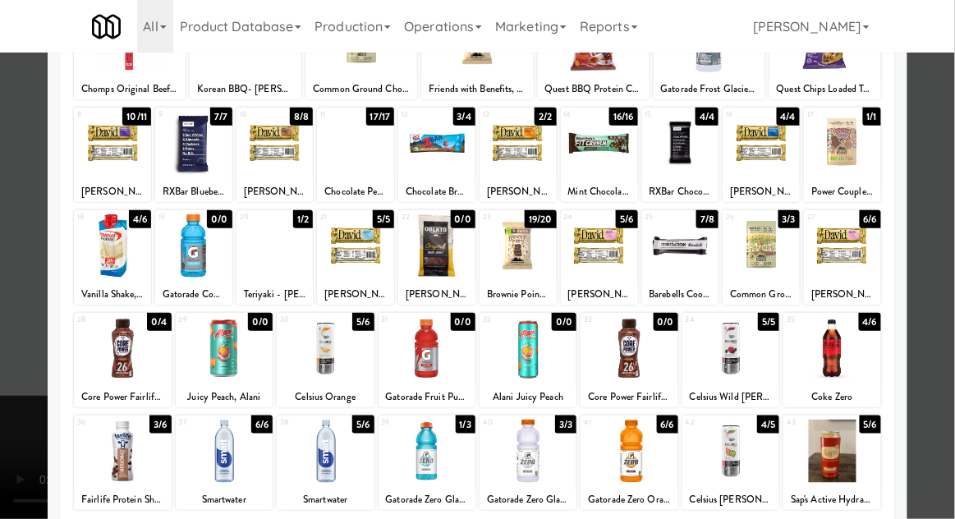
click at [953, 237] on div at bounding box center [477, 259] width 955 height 519
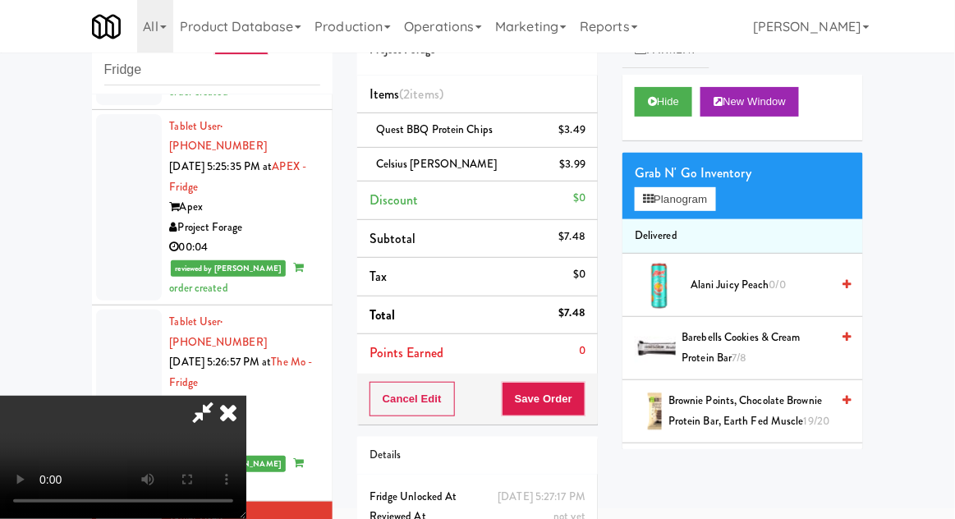
scroll to position [75, 0]
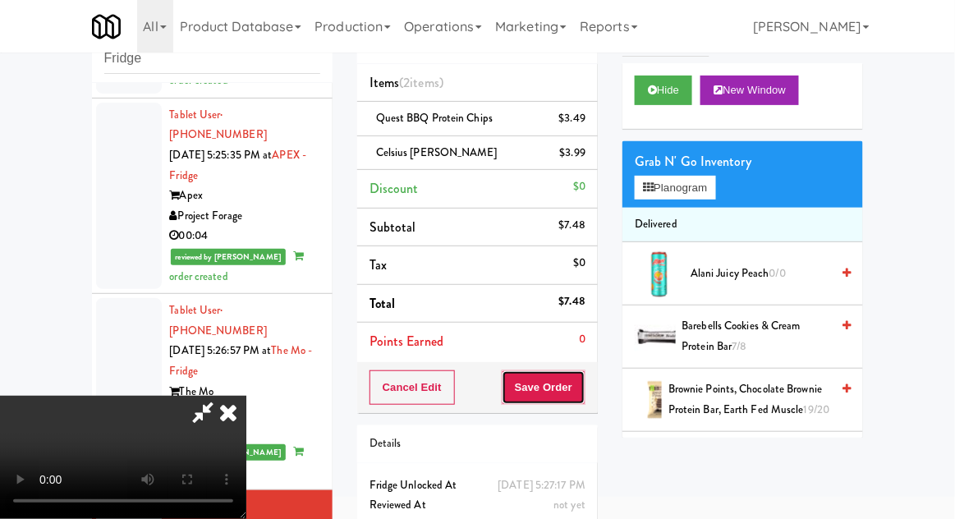
click at [586, 380] on button "Save Order" at bounding box center [544, 387] width 84 height 34
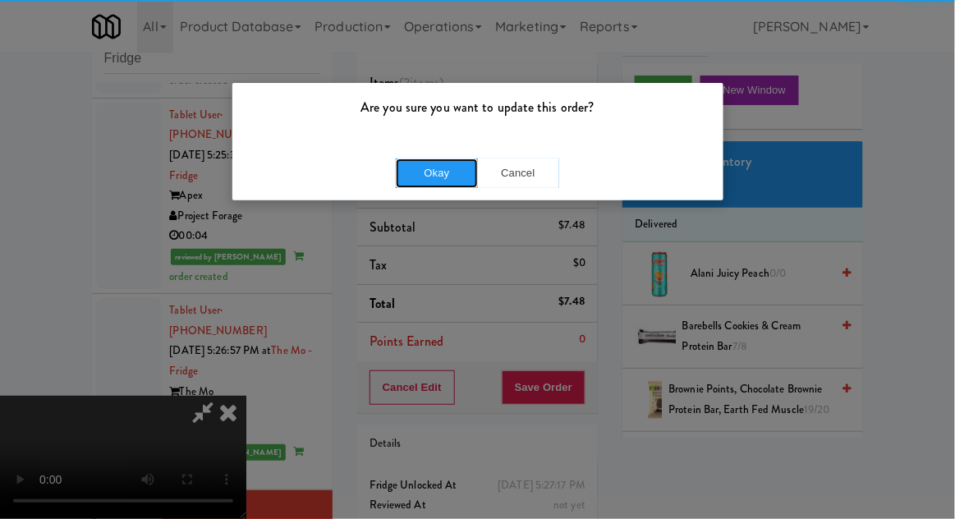
click at [450, 171] on button "Okay" at bounding box center [437, 173] width 82 height 30
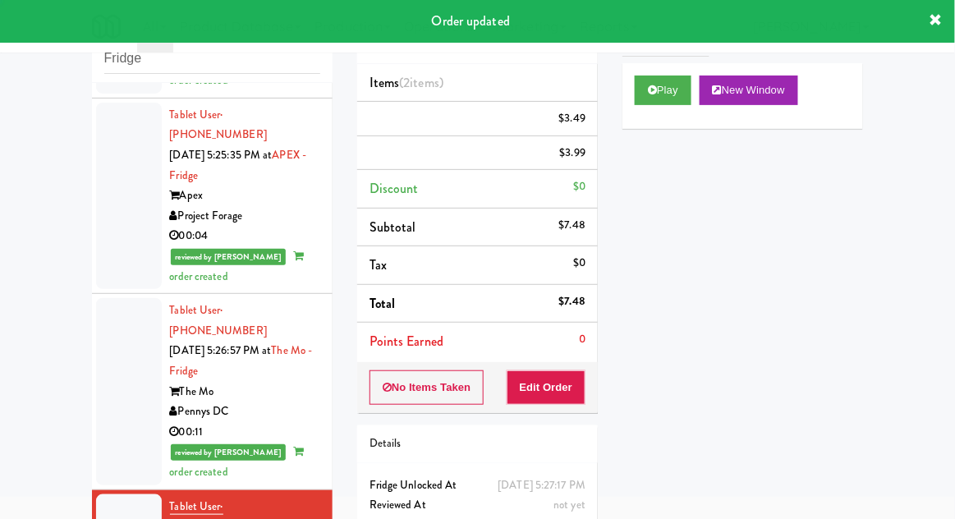
scroll to position [0, 0]
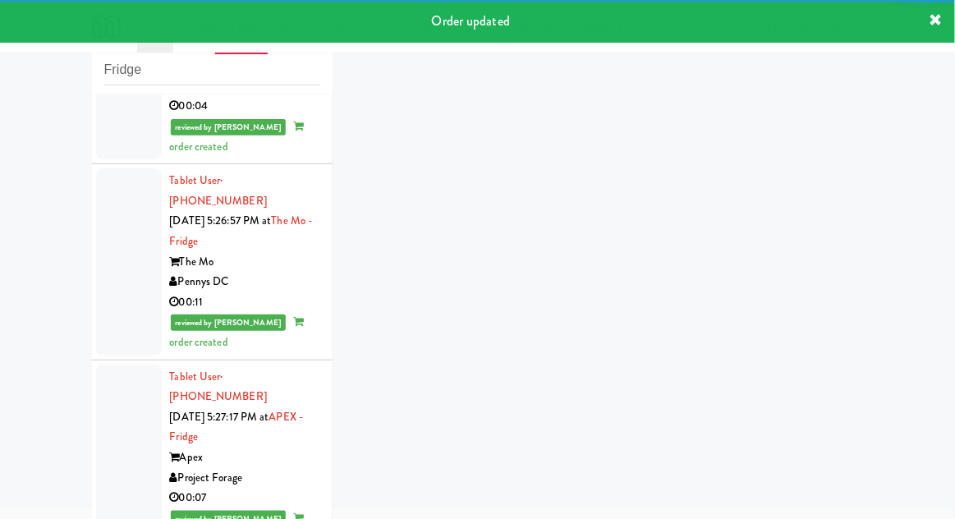
scroll to position [3016, 0]
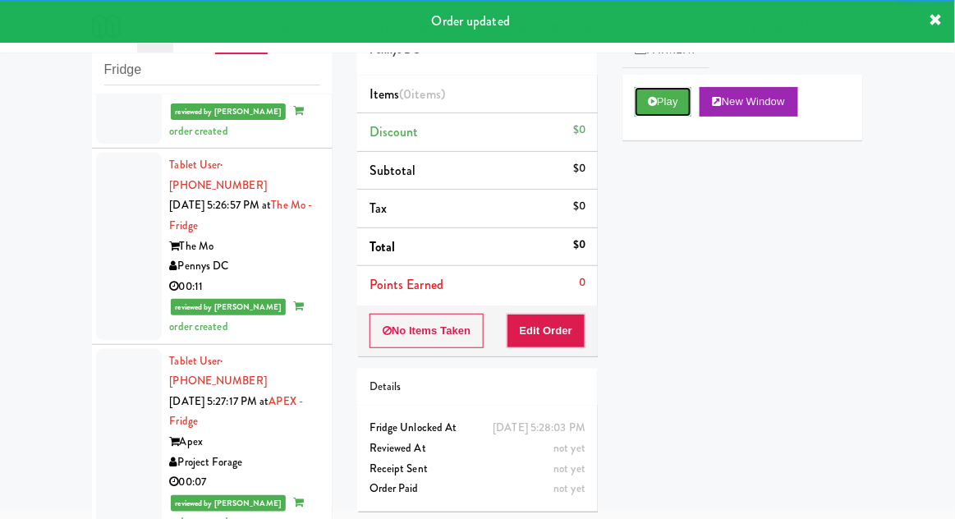
click at [644, 111] on button "Play" at bounding box center [663, 102] width 57 height 30
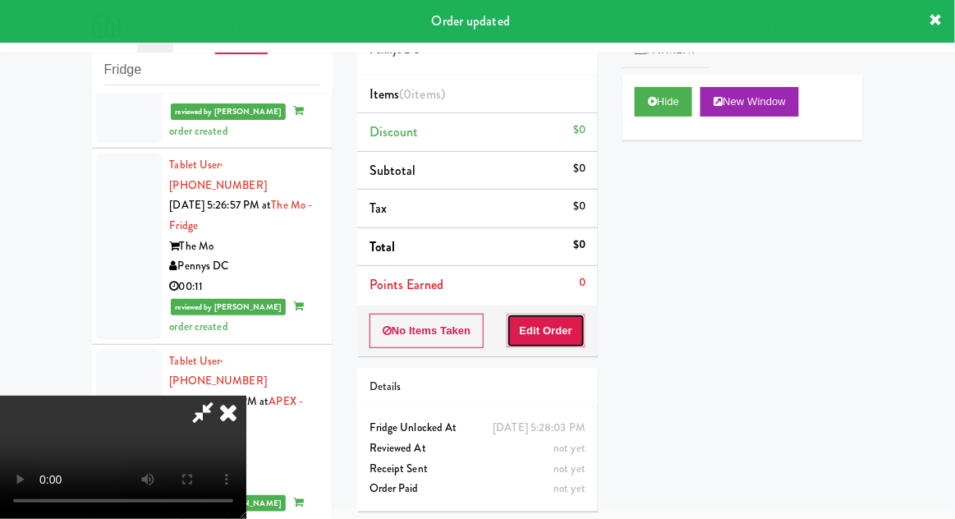
click at [549, 330] on button "Edit Order" at bounding box center [547, 331] width 80 height 34
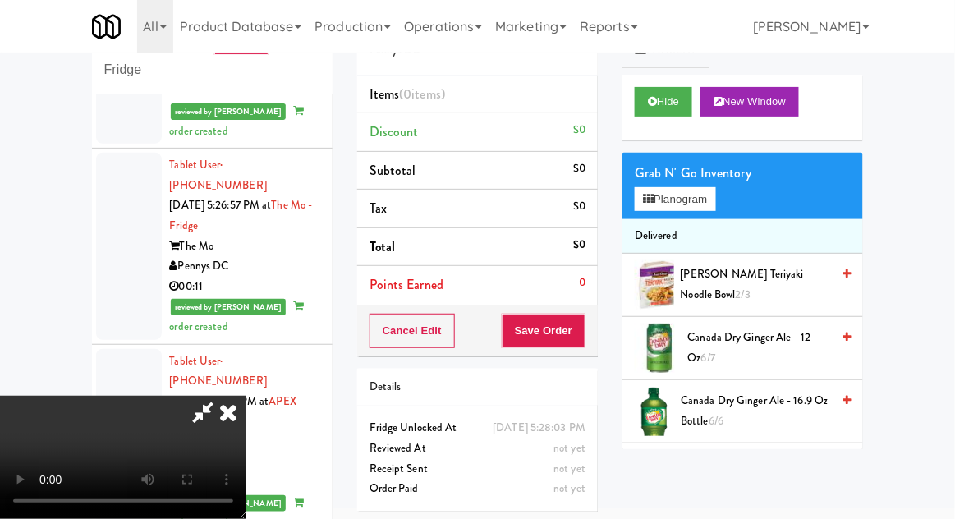
scroll to position [0, 0]
click at [715, 192] on button "Planogram" at bounding box center [675, 199] width 80 height 25
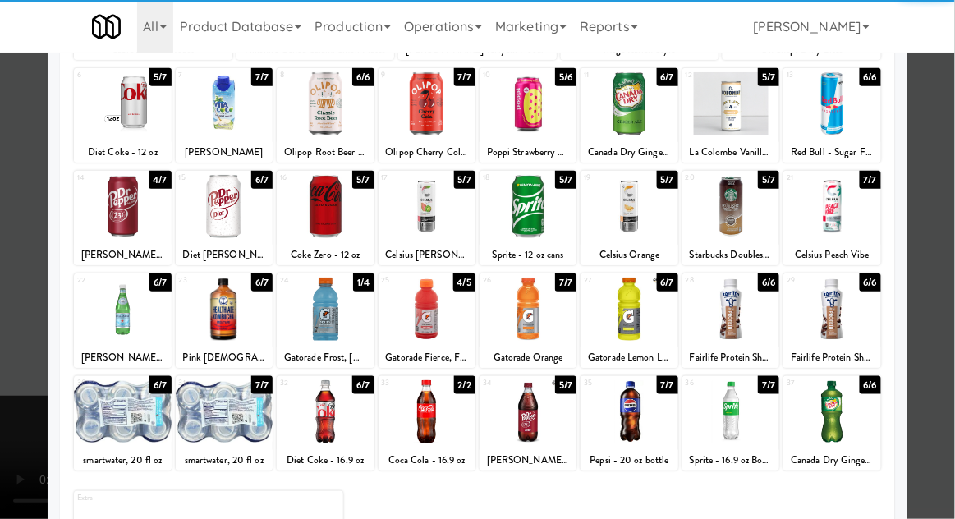
scroll to position [208, 0]
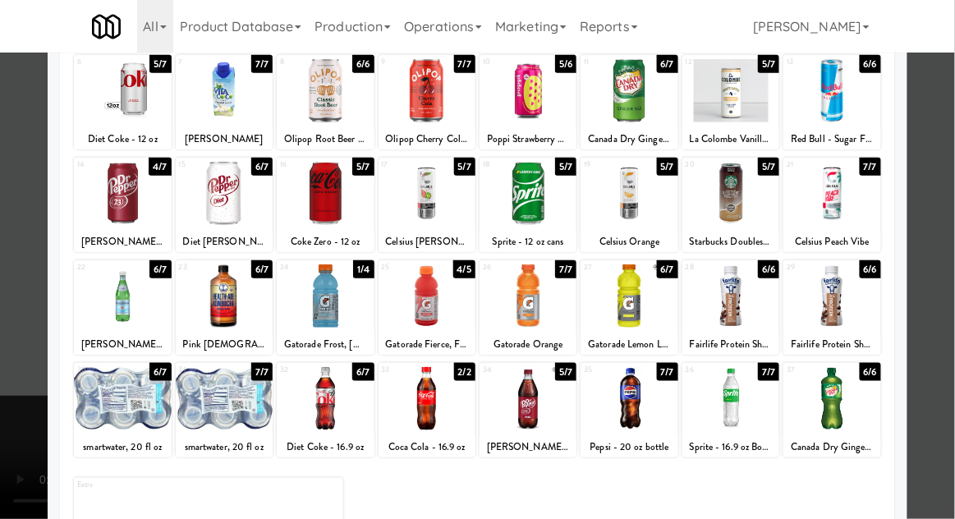
click at [429, 425] on div at bounding box center [427, 398] width 97 height 63
click at [944, 212] on div at bounding box center [477, 259] width 955 height 519
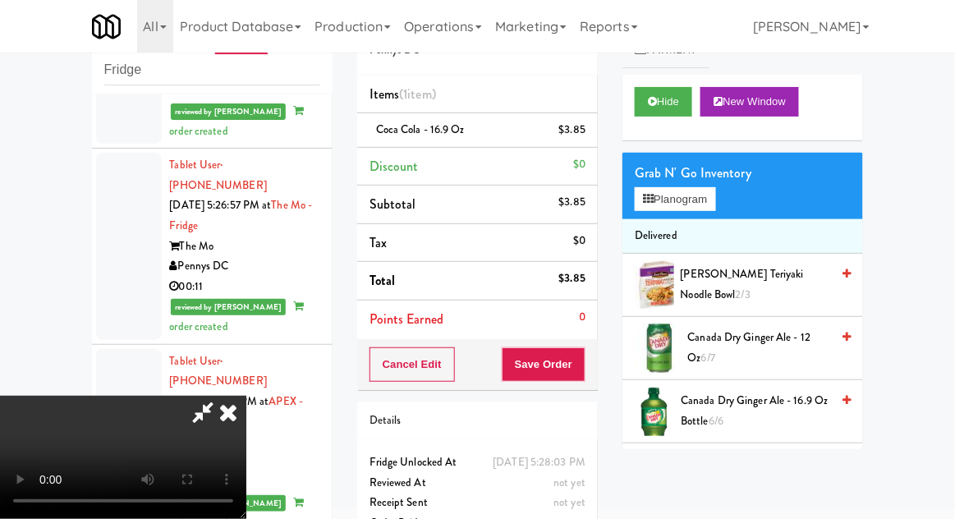
click at [578, 132] on div "$3.85" at bounding box center [572, 130] width 27 height 21
click at [581, 129] on link at bounding box center [583, 136] width 15 height 21
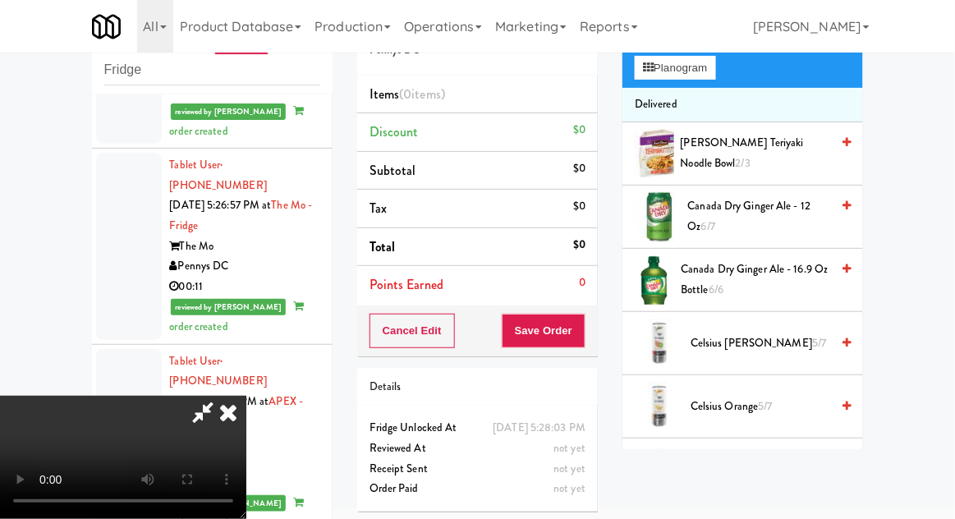
scroll to position [128, 0]
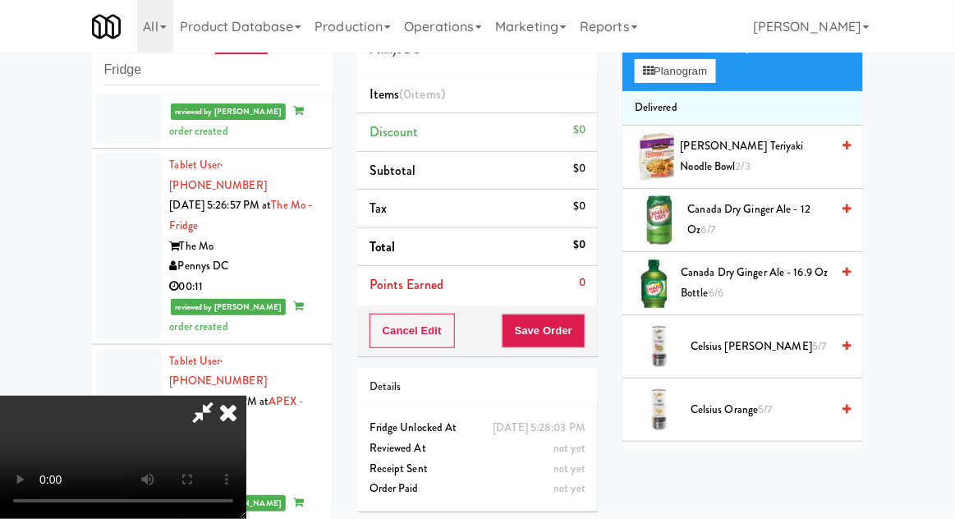
click at [772, 270] on span "Canada Dry Ginger Ale - 16.9 oz Bottle 6/6" at bounding box center [755, 283] width 149 height 40
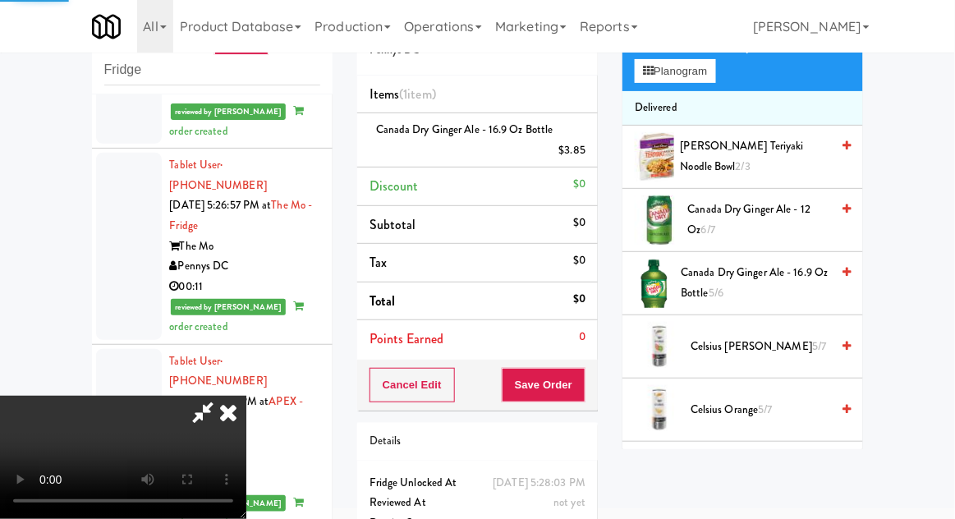
click at [703, 91] on li "Delivered" at bounding box center [742, 108] width 241 height 34
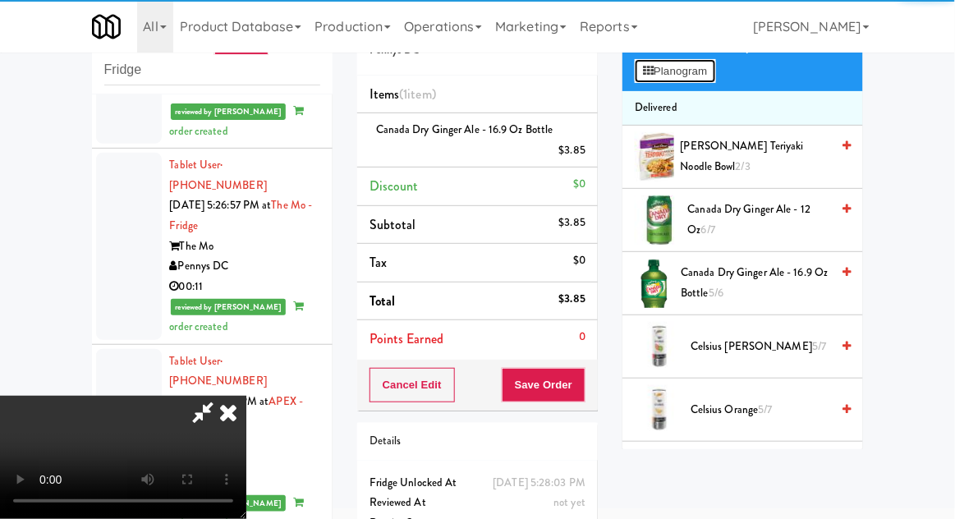
click at [712, 81] on button "Planogram" at bounding box center [675, 71] width 80 height 25
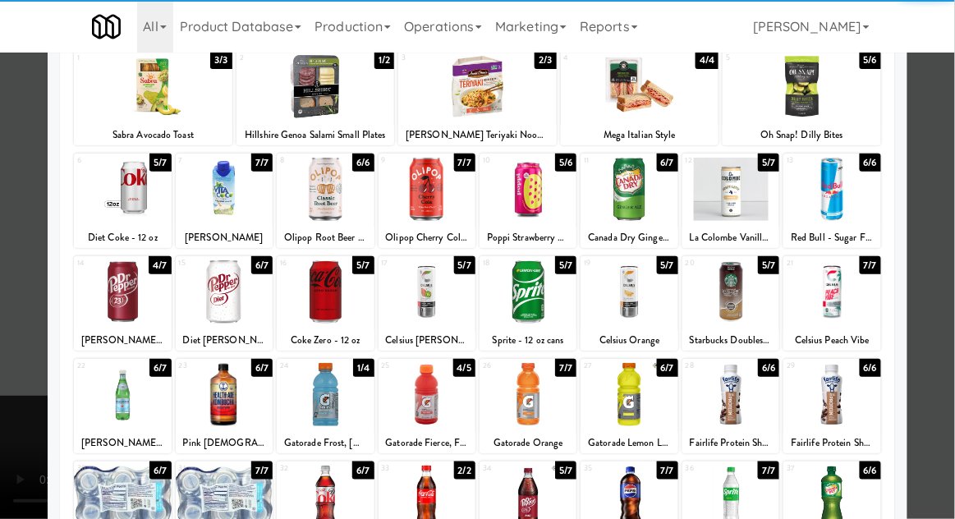
scroll to position [133, 0]
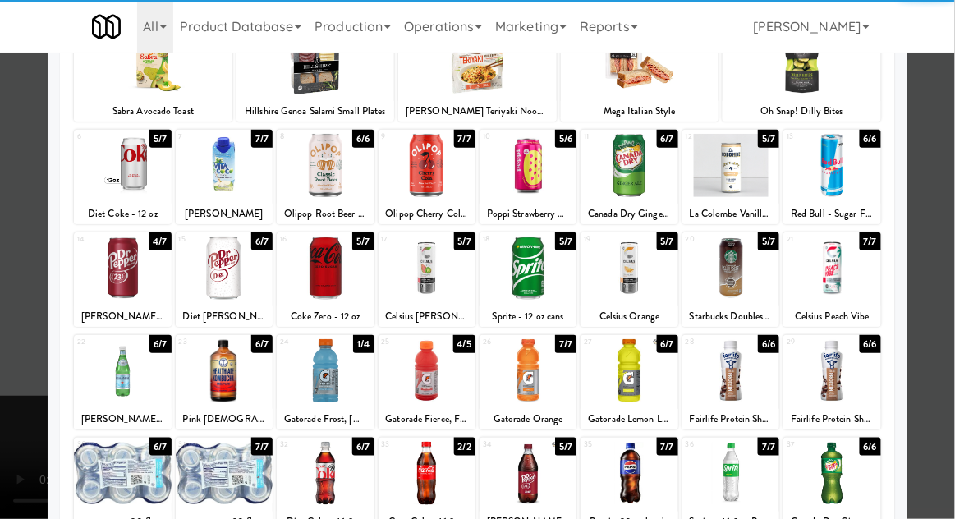
click at [943, 229] on div at bounding box center [477, 259] width 955 height 519
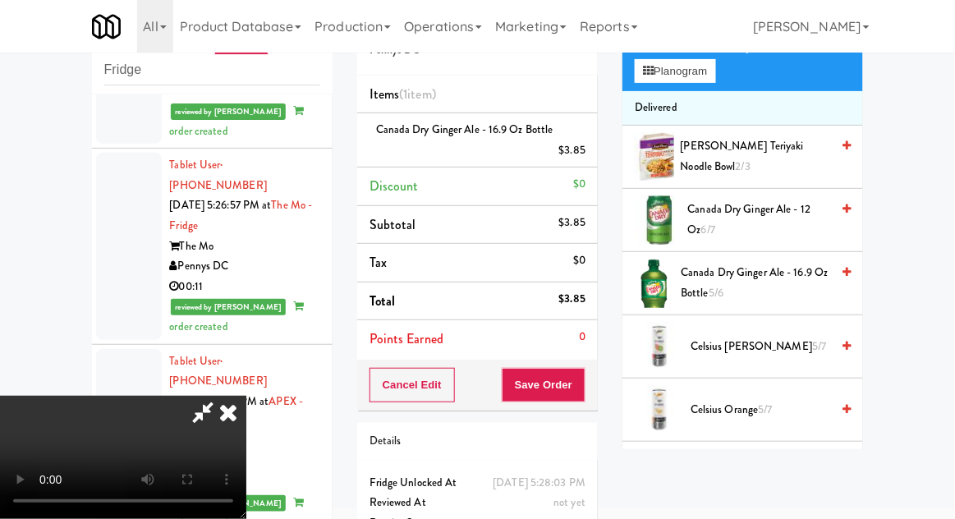
scroll to position [60, 0]
click at [582, 388] on button "Save Order" at bounding box center [544, 385] width 84 height 34
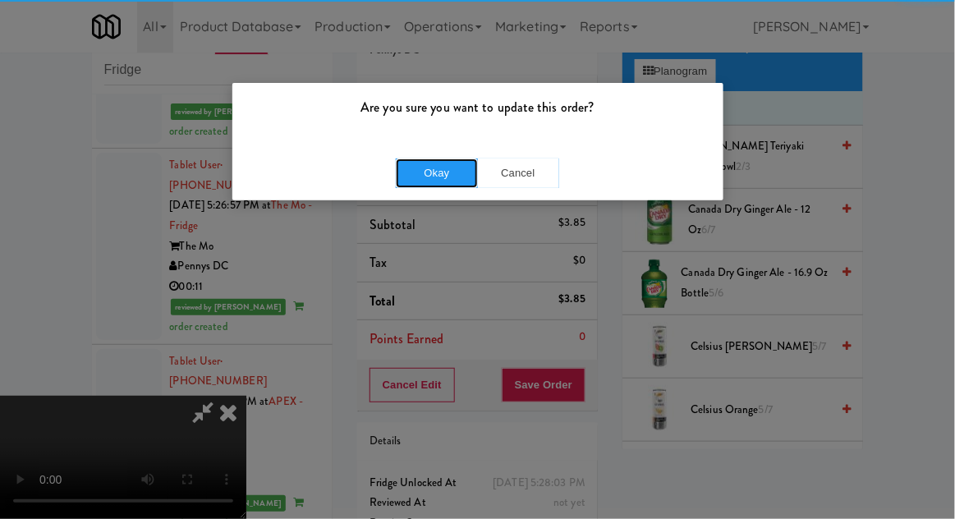
click at [450, 178] on button "Okay" at bounding box center [437, 173] width 82 height 30
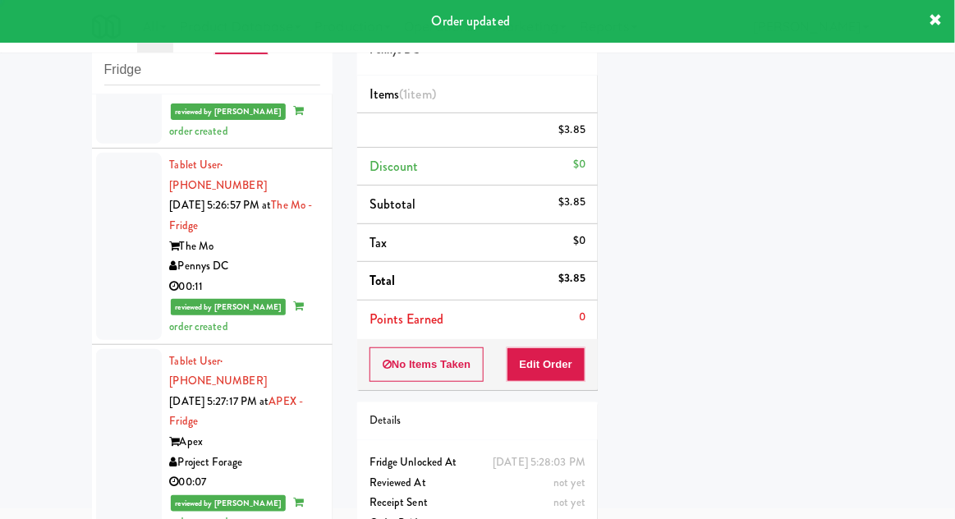
scroll to position [0, 0]
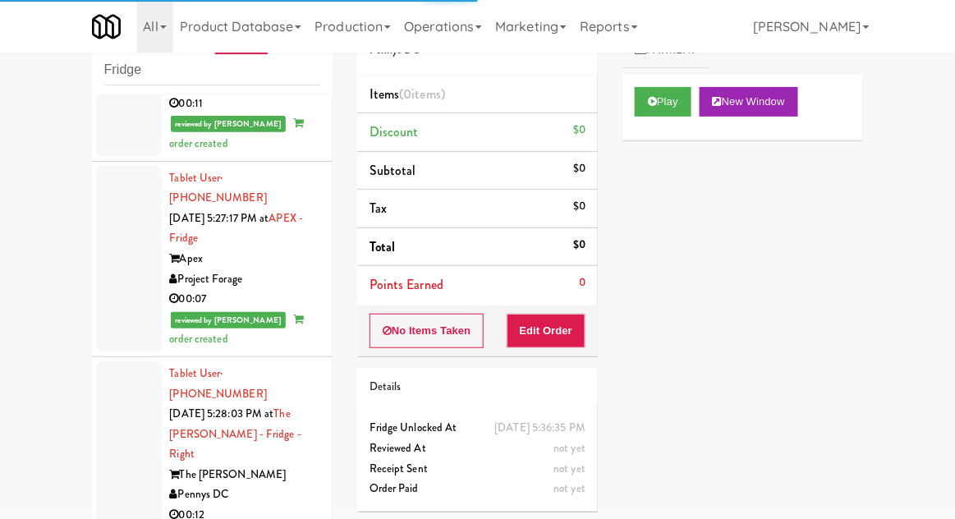
scroll to position [3214, 0]
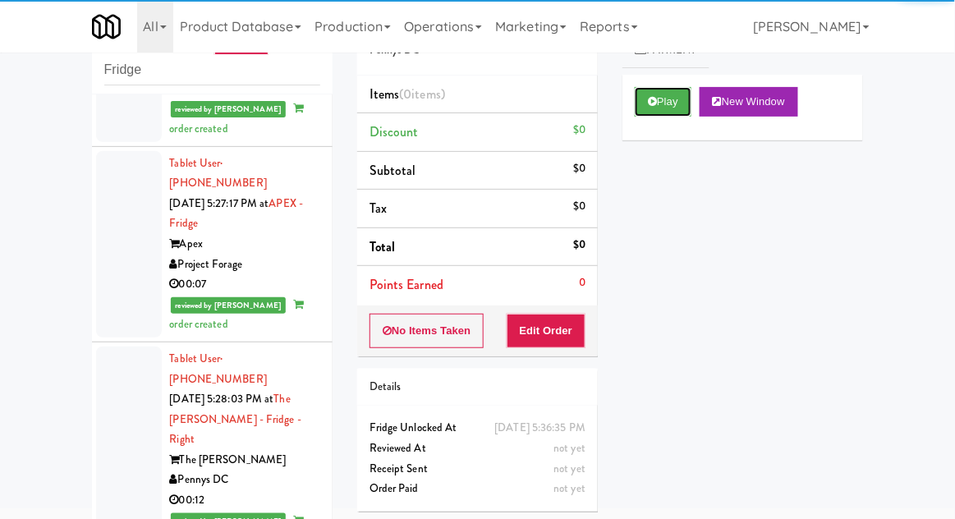
click at [660, 104] on button "Play" at bounding box center [663, 102] width 57 height 30
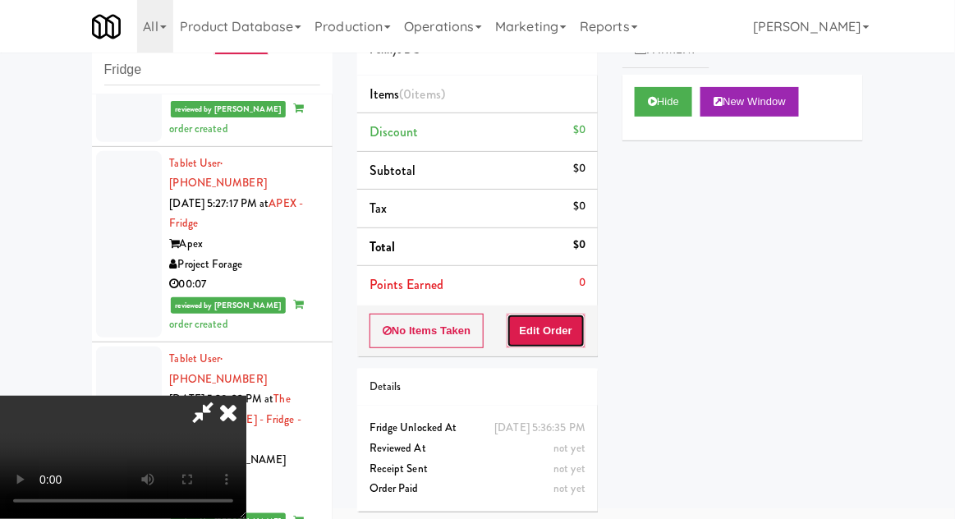
click at [558, 314] on button "Edit Order" at bounding box center [547, 331] width 80 height 34
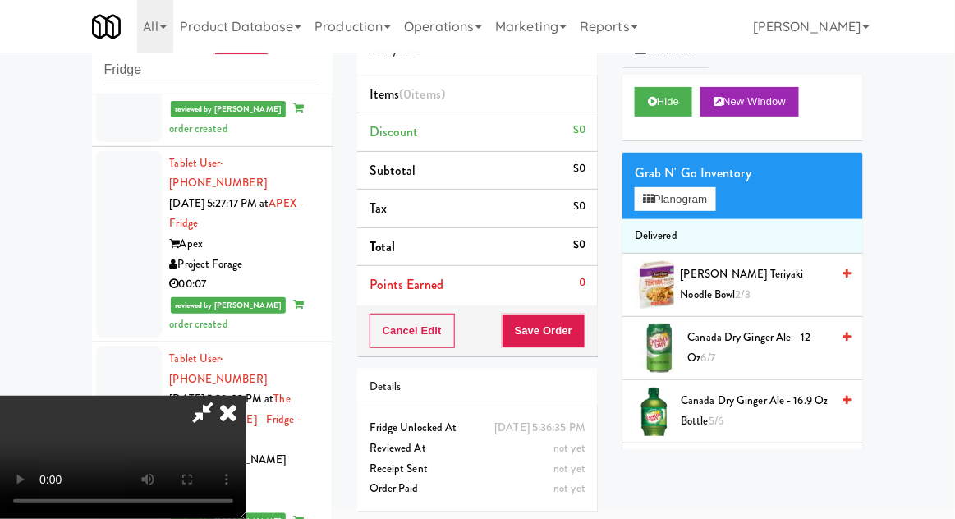
scroll to position [0, 0]
click at [715, 207] on button "Planogram" at bounding box center [675, 199] width 80 height 25
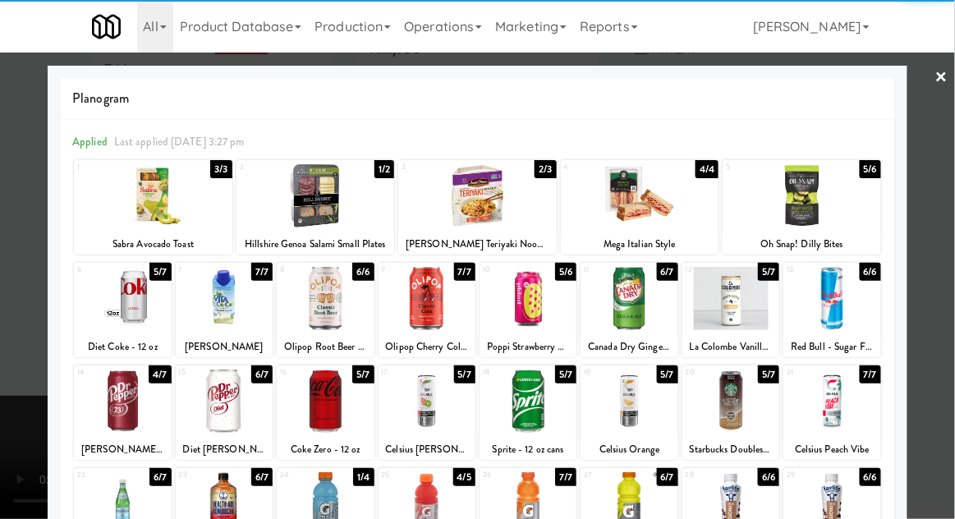
click at [844, 417] on div at bounding box center [831, 401] width 97 height 63
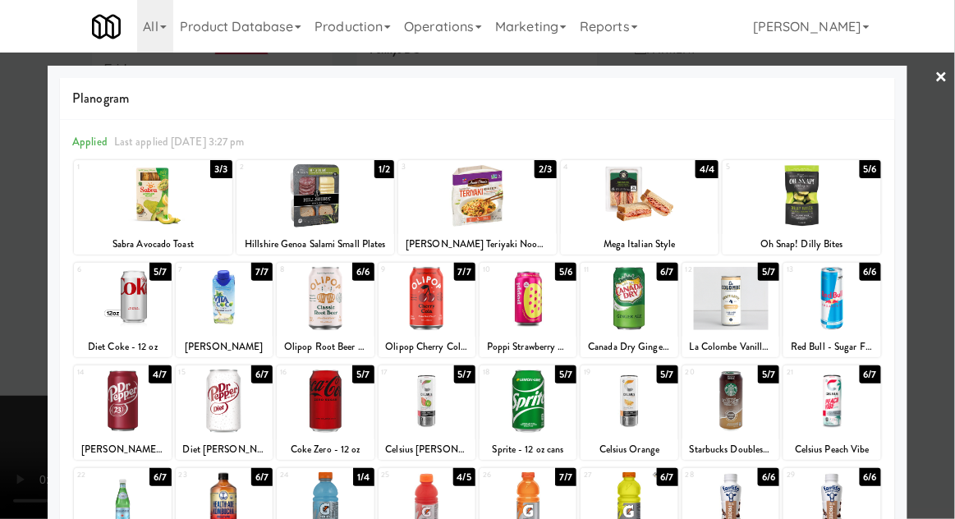
click at [944, 231] on div at bounding box center [477, 259] width 955 height 519
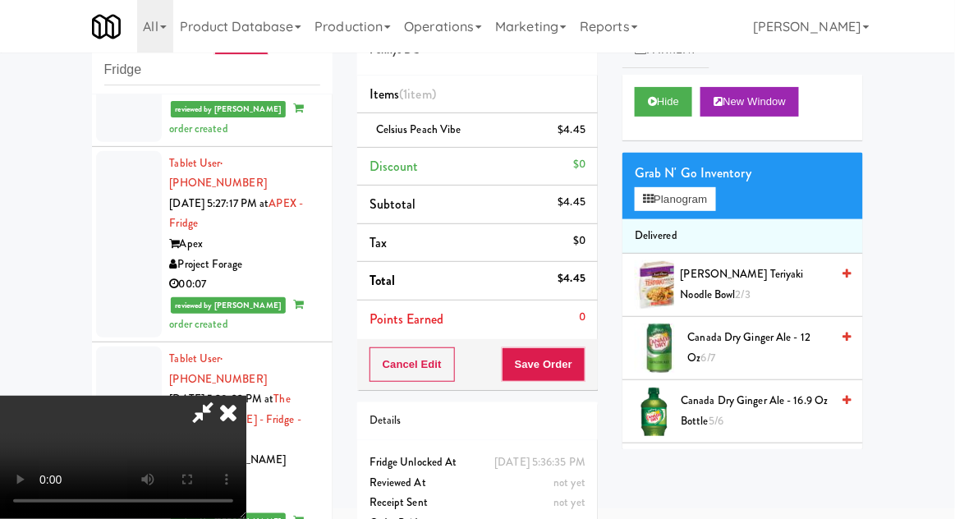
scroll to position [60, 0]
click at [585, 350] on button "Save Order" at bounding box center [544, 364] width 84 height 34
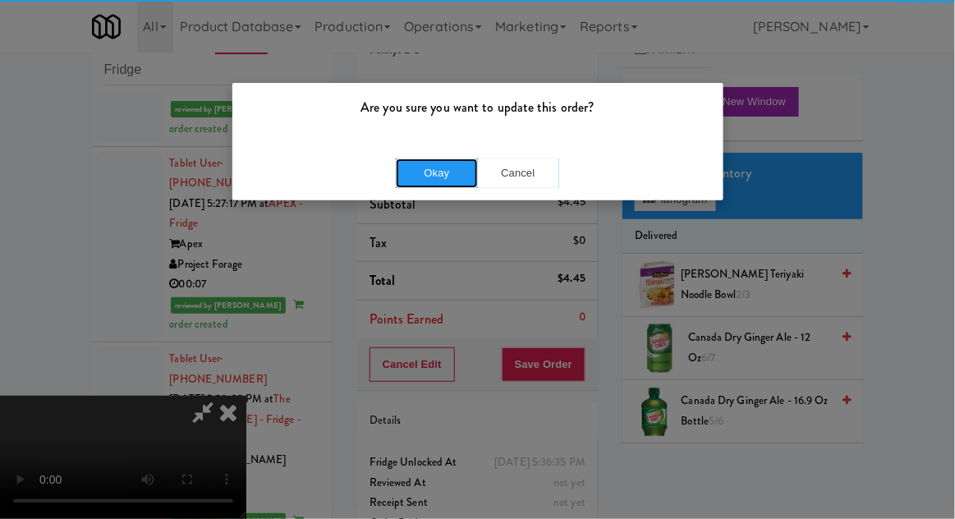
click at [411, 179] on button "Okay" at bounding box center [437, 173] width 82 height 30
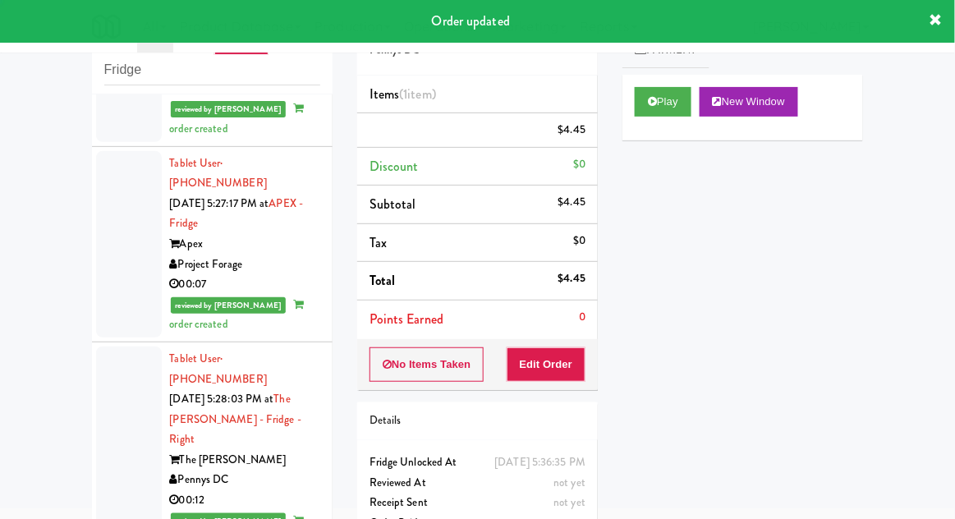
scroll to position [0, 0]
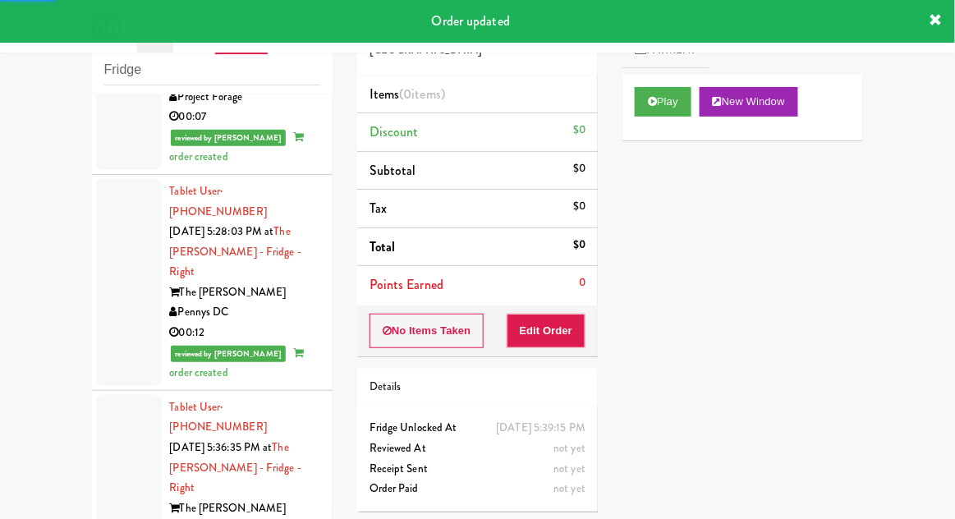
scroll to position [3388, 0]
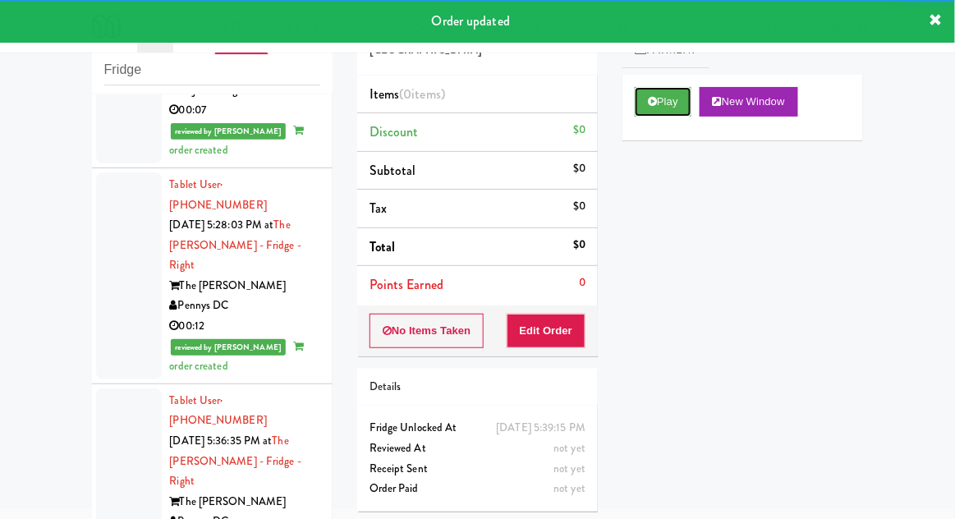
click at [650, 112] on button "Play" at bounding box center [663, 102] width 57 height 30
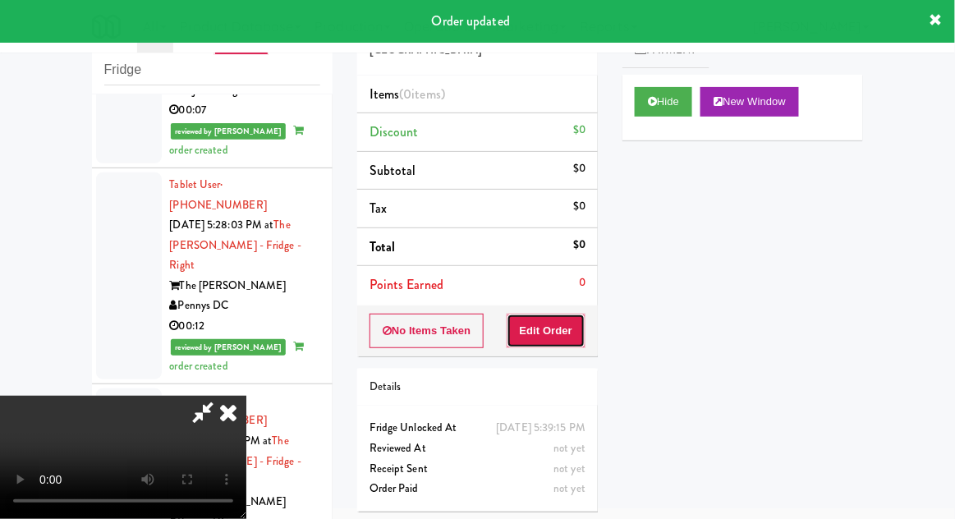
click at [560, 330] on button "Edit Order" at bounding box center [547, 331] width 80 height 34
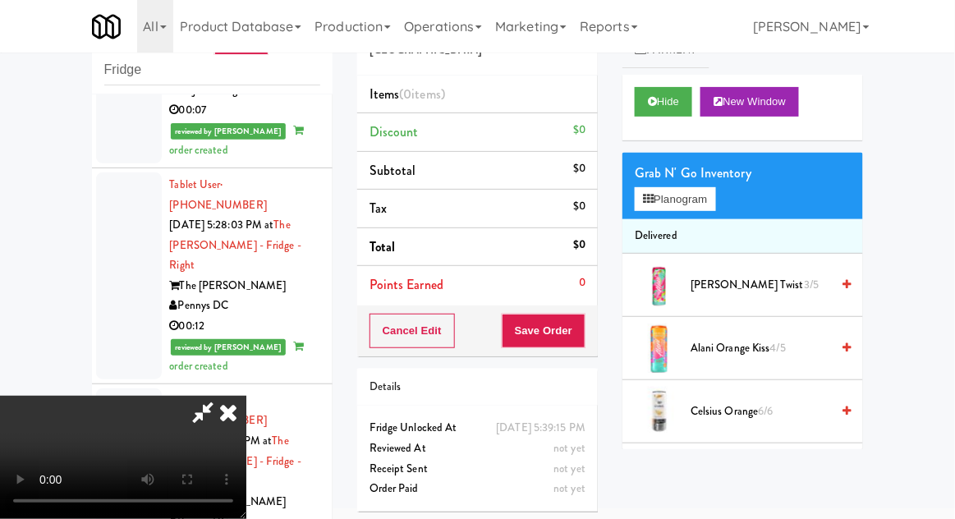
scroll to position [0, 0]
click at [700, 205] on button "Planogram" at bounding box center [675, 199] width 80 height 25
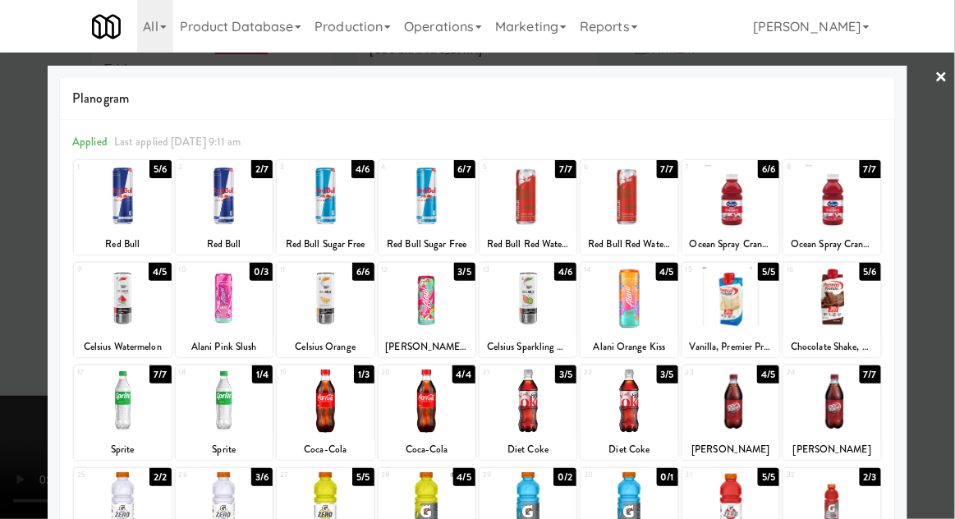
click at [632, 407] on div at bounding box center [629, 401] width 97 height 63
click at [949, 232] on div at bounding box center [477, 259] width 955 height 519
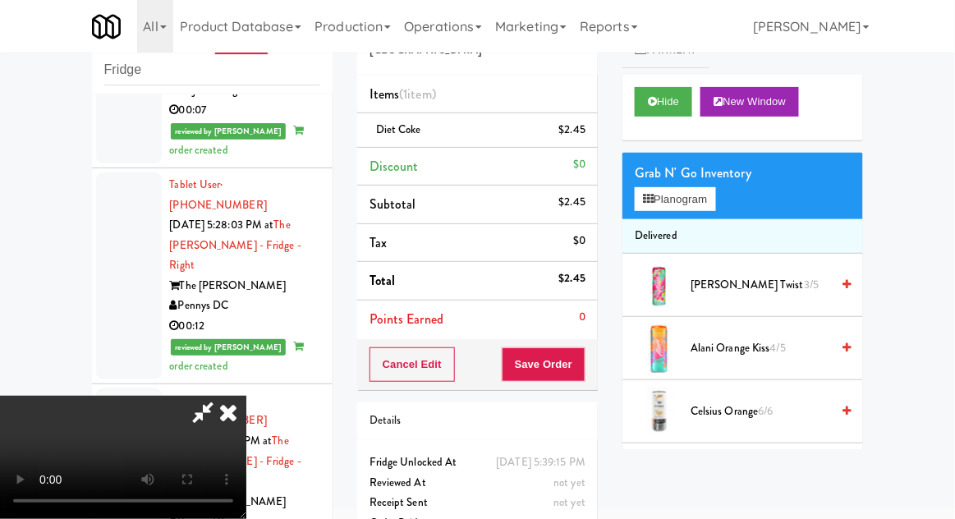
scroll to position [60, 0]
click at [578, 365] on button "Save Order" at bounding box center [544, 364] width 84 height 34
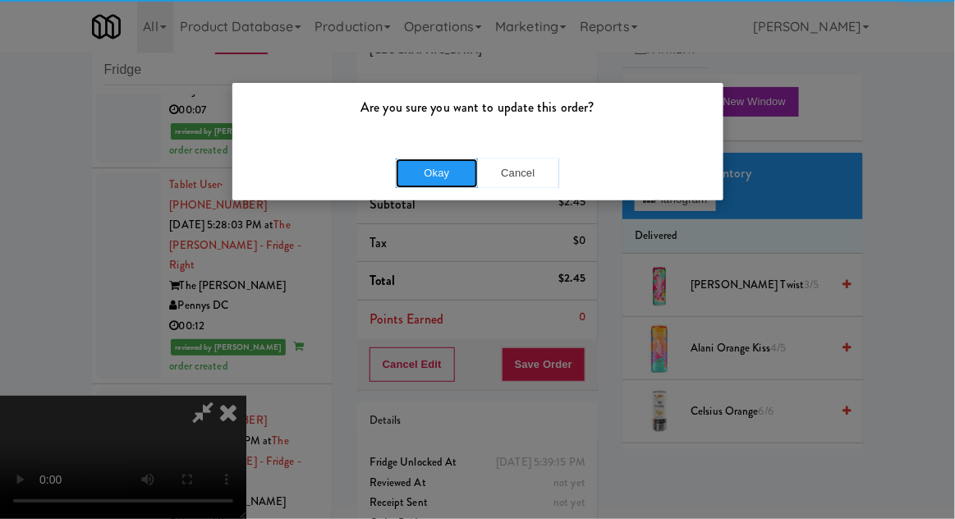
click at [419, 165] on button "Okay" at bounding box center [437, 173] width 82 height 30
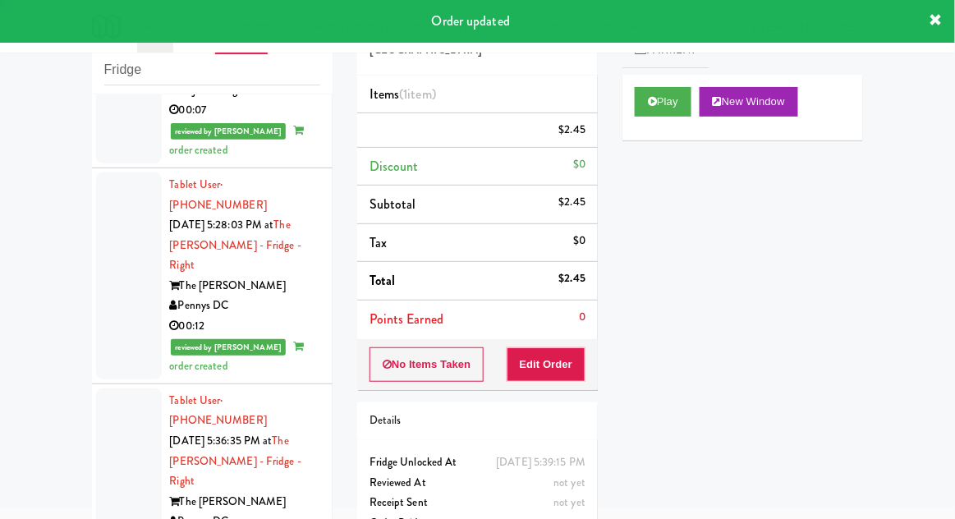
scroll to position [0, 0]
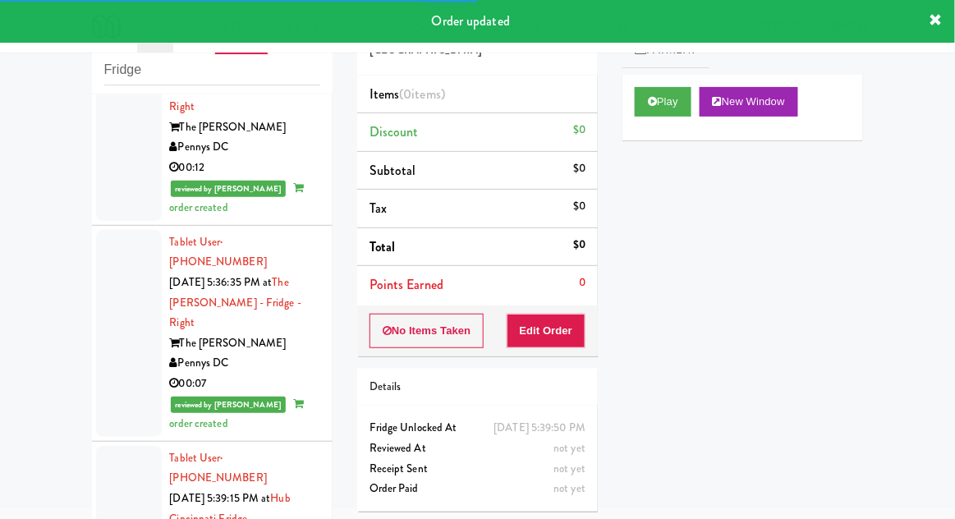
scroll to position [3548, 0]
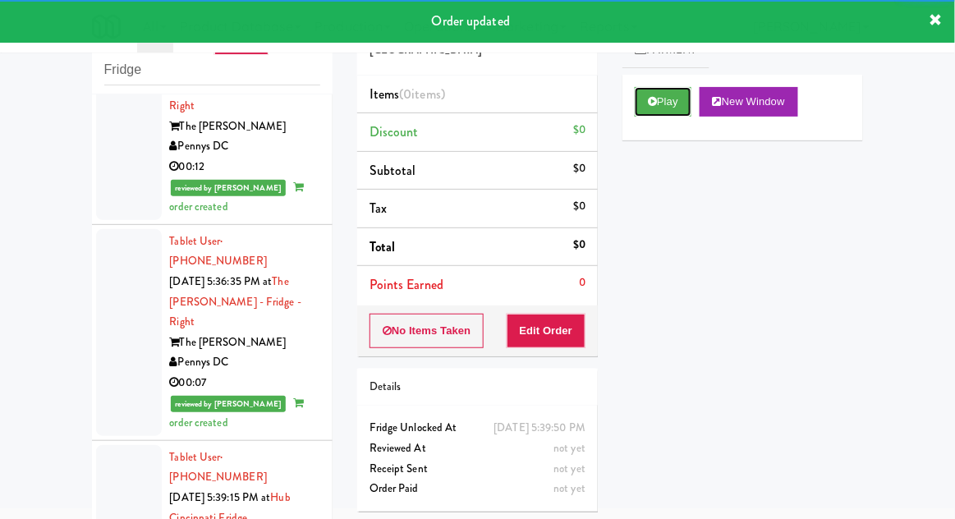
click at [652, 105] on icon at bounding box center [652, 101] width 9 height 11
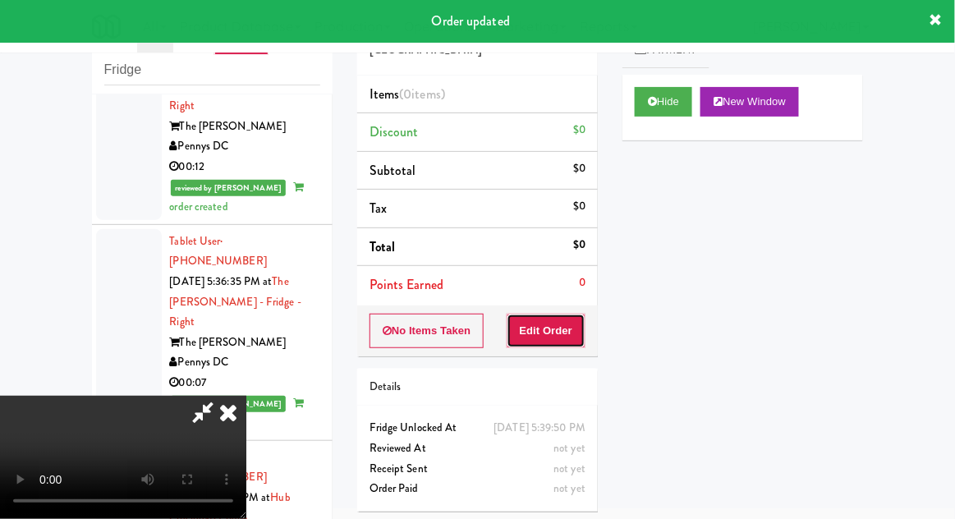
click at [564, 324] on button "Edit Order" at bounding box center [547, 331] width 80 height 34
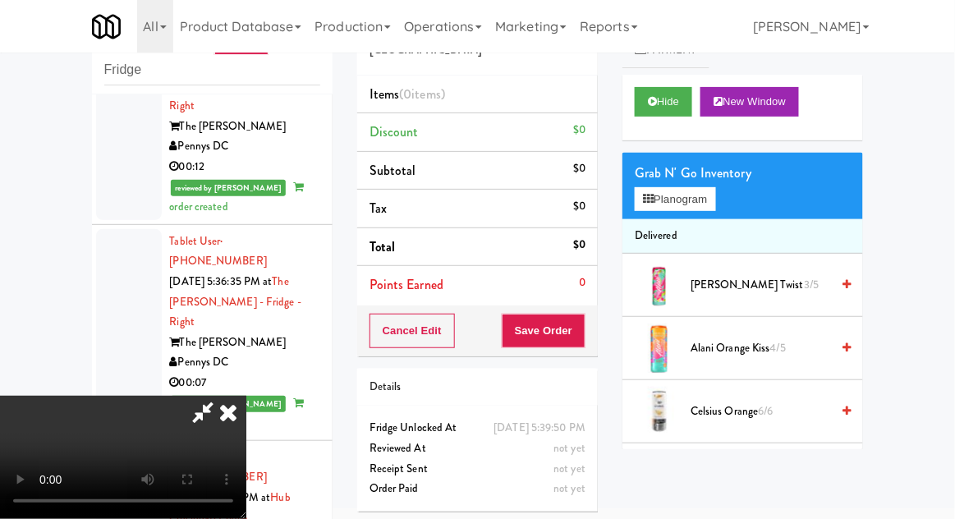
scroll to position [0, 0]
click at [714, 188] on button "Planogram" at bounding box center [675, 199] width 80 height 25
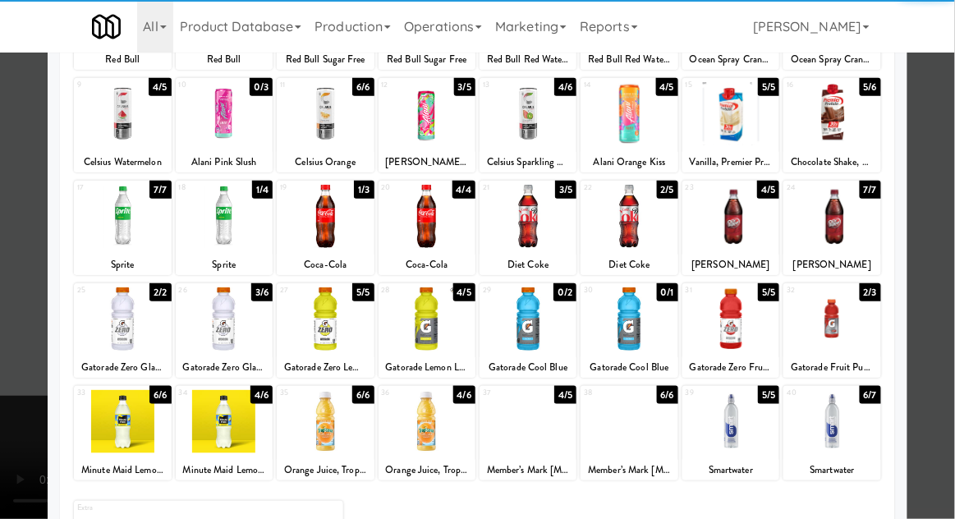
scroll to position [183, 0]
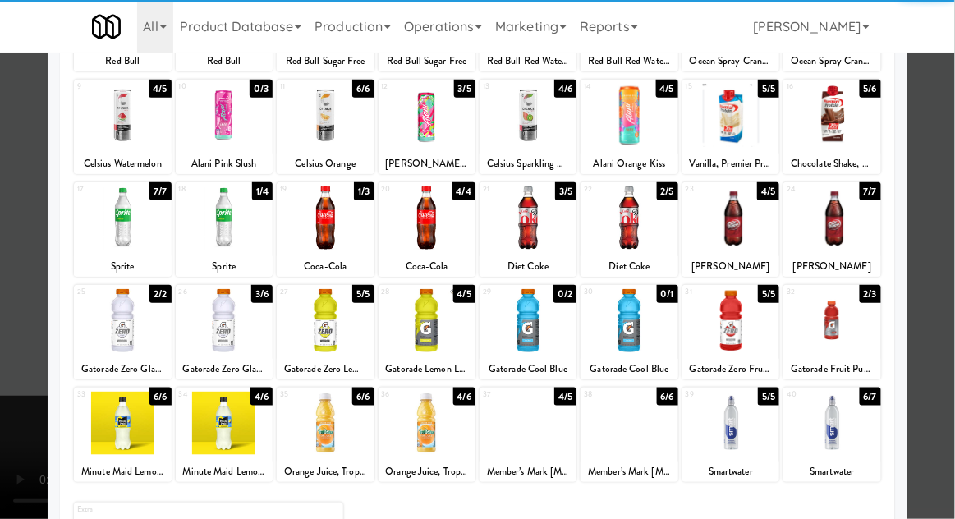
click at [747, 436] on div at bounding box center [730, 423] width 97 height 63
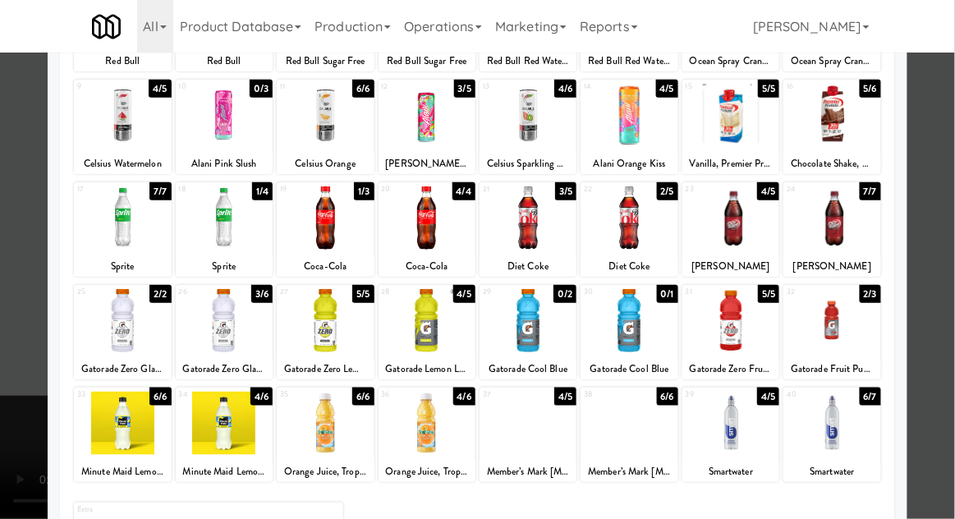
click at [949, 230] on div at bounding box center [477, 259] width 955 height 519
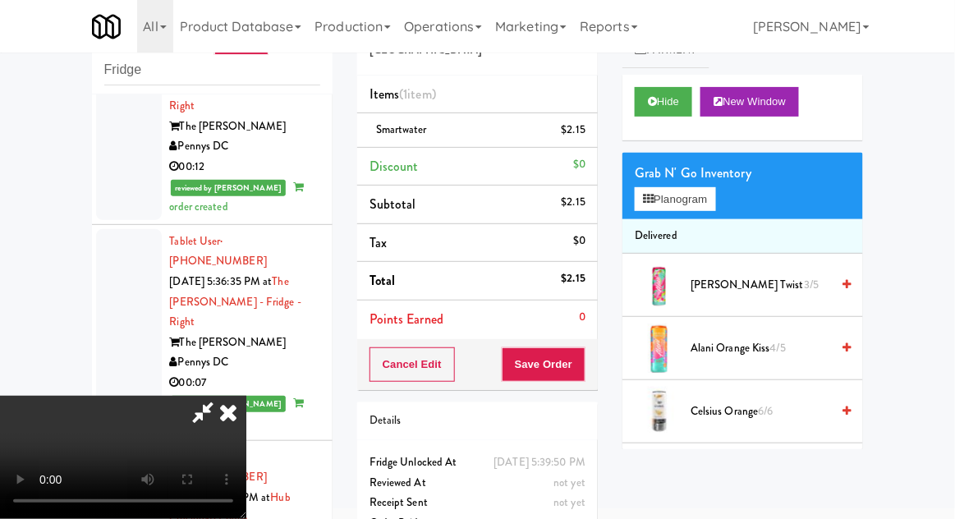
scroll to position [60, 0]
click at [580, 351] on button "Save Order" at bounding box center [544, 364] width 84 height 34
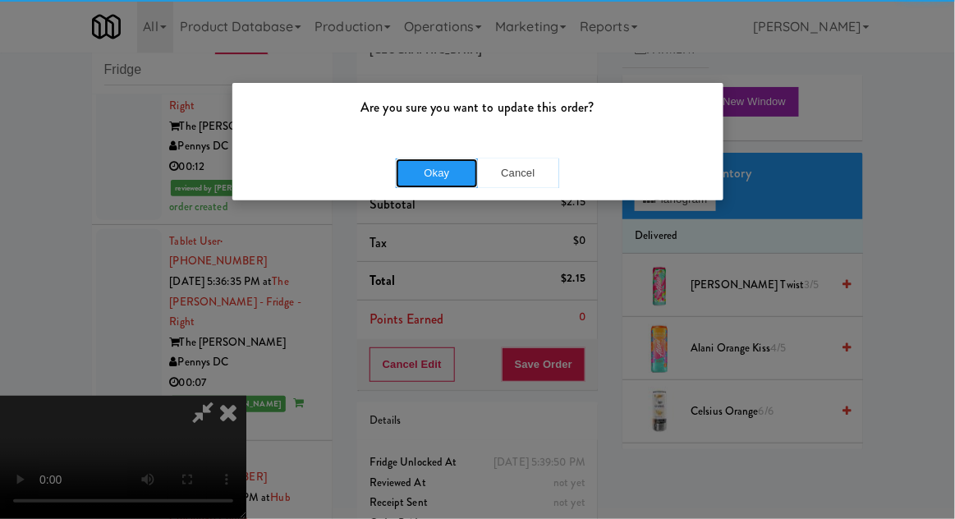
click at [429, 172] on button "Okay" at bounding box center [437, 173] width 82 height 30
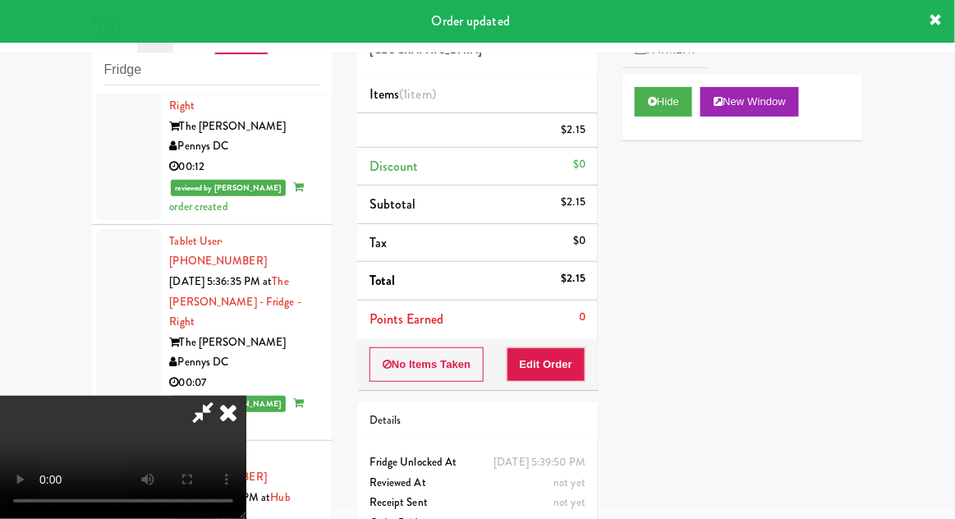
scroll to position [0, 0]
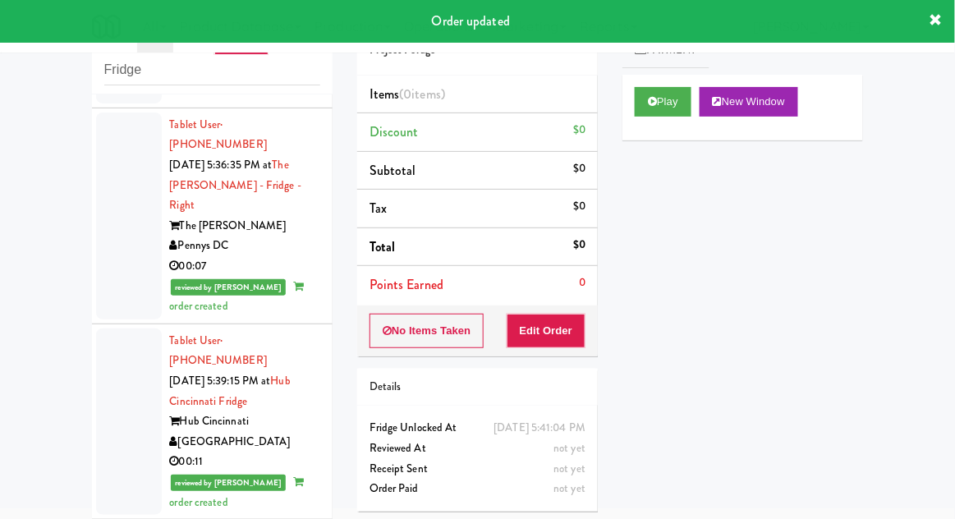
scroll to position [3719, 0]
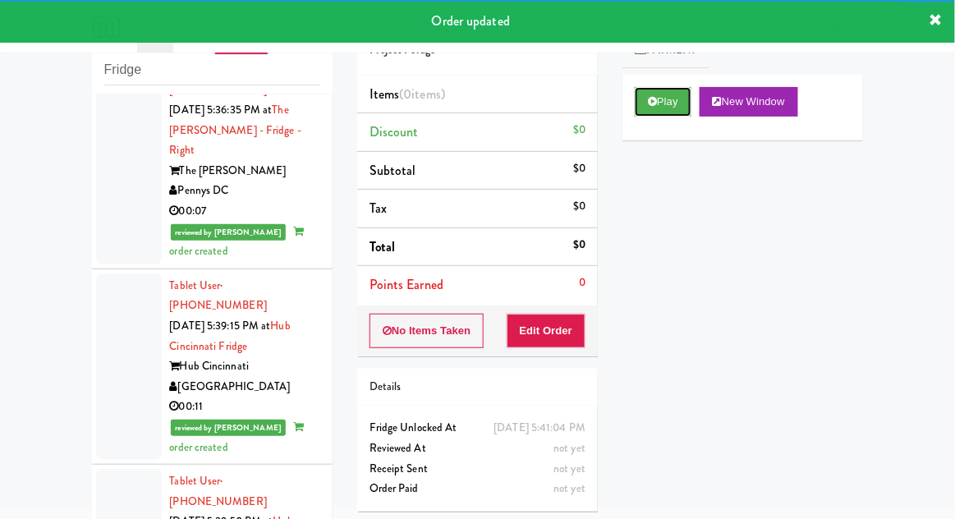
click at [657, 113] on button "Play" at bounding box center [663, 102] width 57 height 30
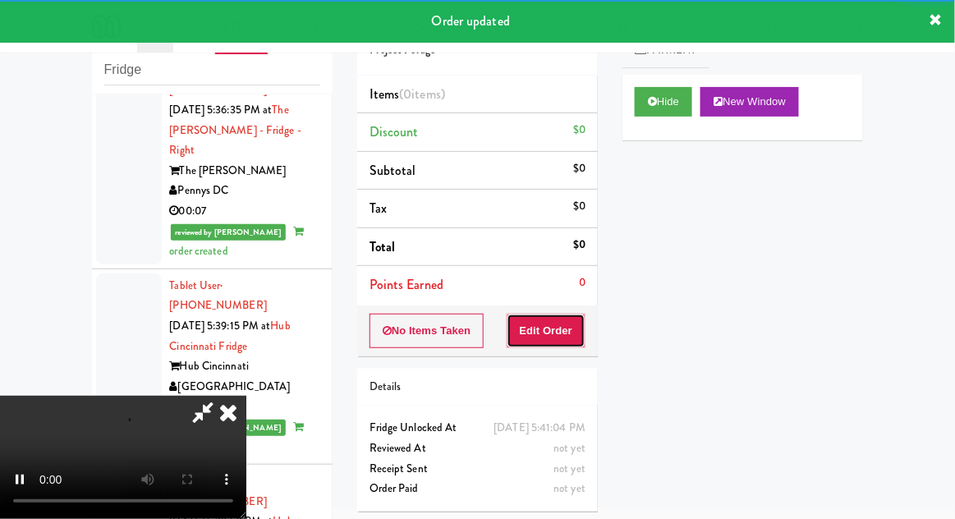
click at [573, 324] on button "Edit Order" at bounding box center [547, 331] width 80 height 34
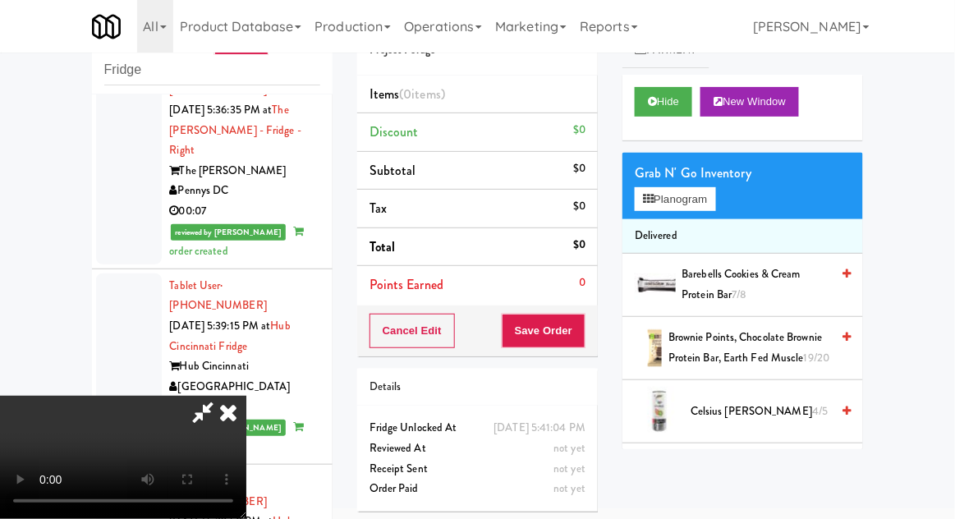
scroll to position [60, 0]
click at [710, 198] on button "Planogram" at bounding box center [675, 199] width 80 height 25
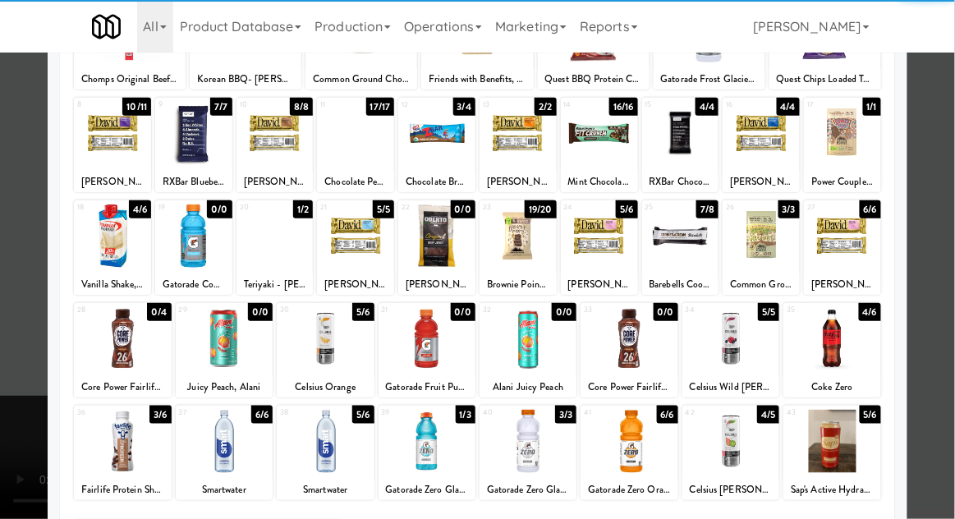
scroll to position [163, 0]
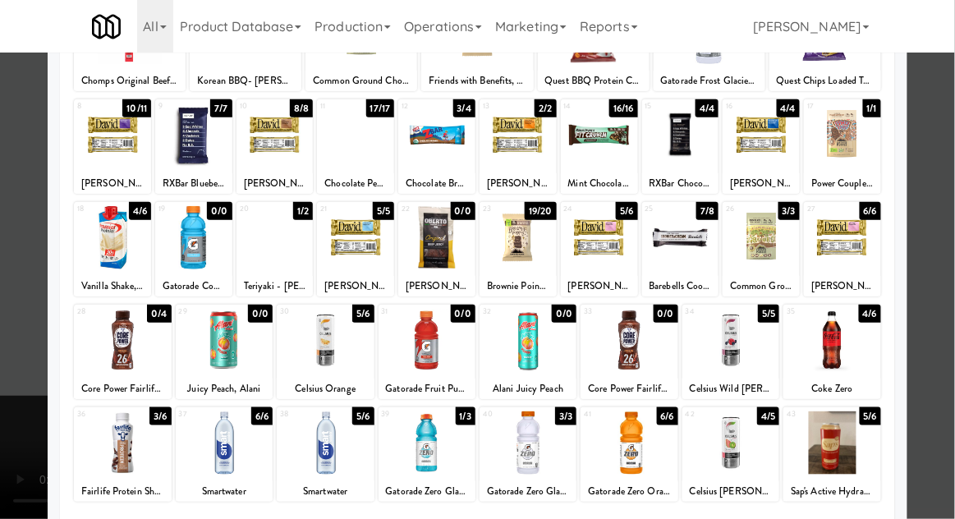
click at [851, 344] on div at bounding box center [831, 340] width 97 height 63
click at [945, 221] on div at bounding box center [477, 259] width 955 height 519
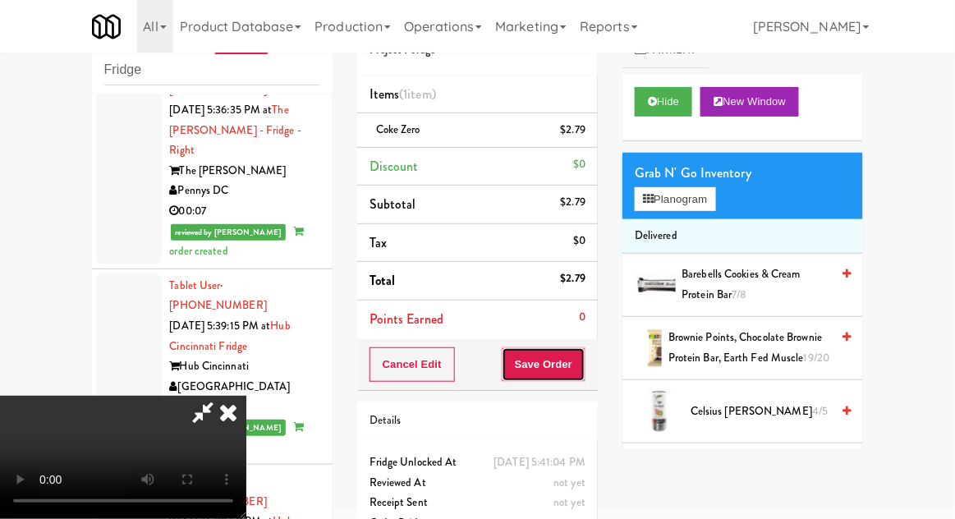
click at [583, 370] on button "Save Order" at bounding box center [544, 364] width 84 height 34
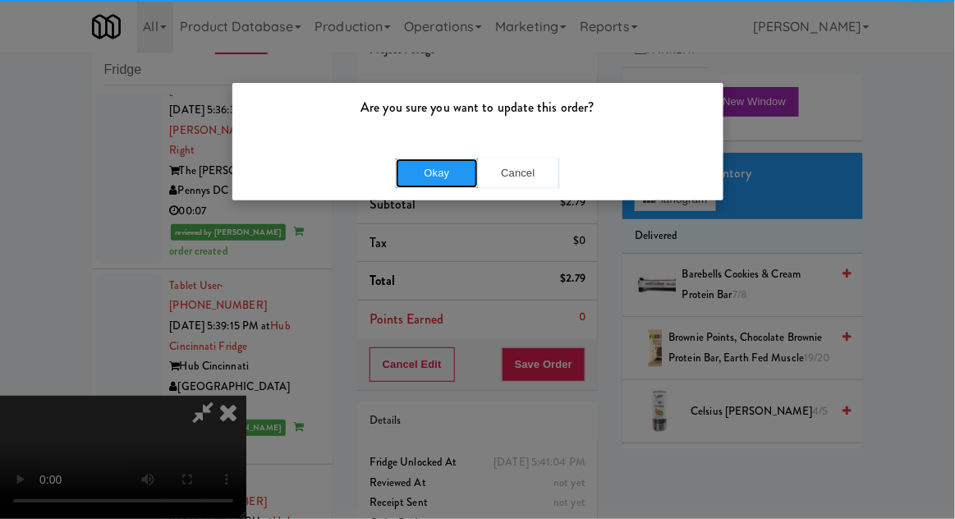
click at [439, 168] on button "Okay" at bounding box center [437, 173] width 82 height 30
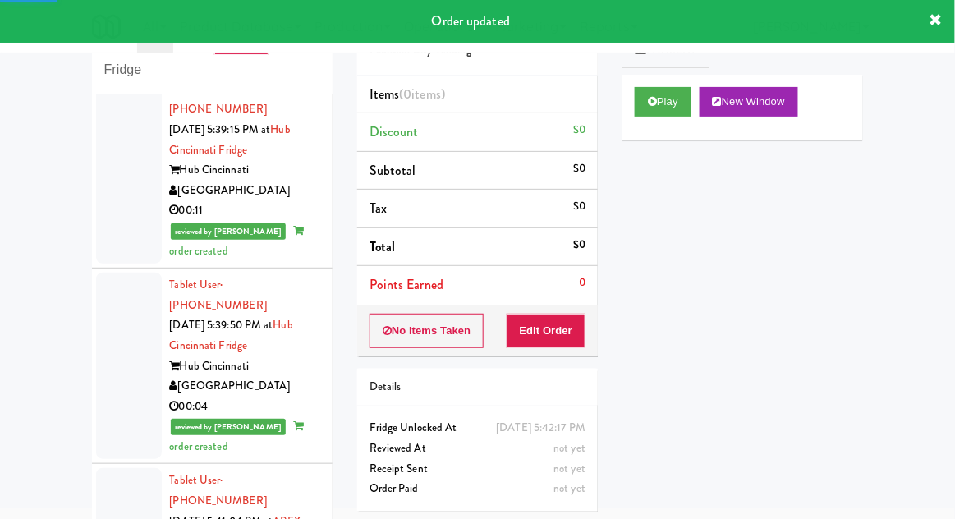
scroll to position [3922, 0]
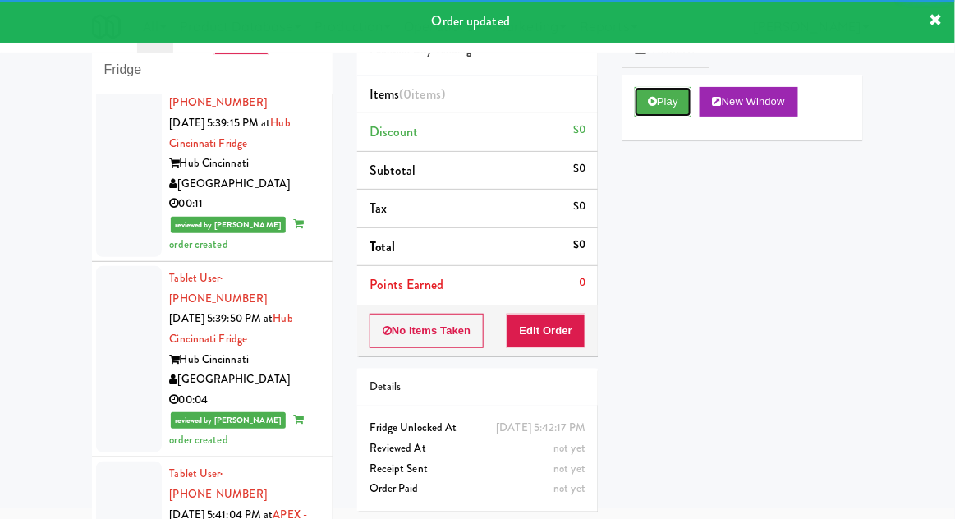
click at [648, 93] on button "Play" at bounding box center [663, 102] width 57 height 30
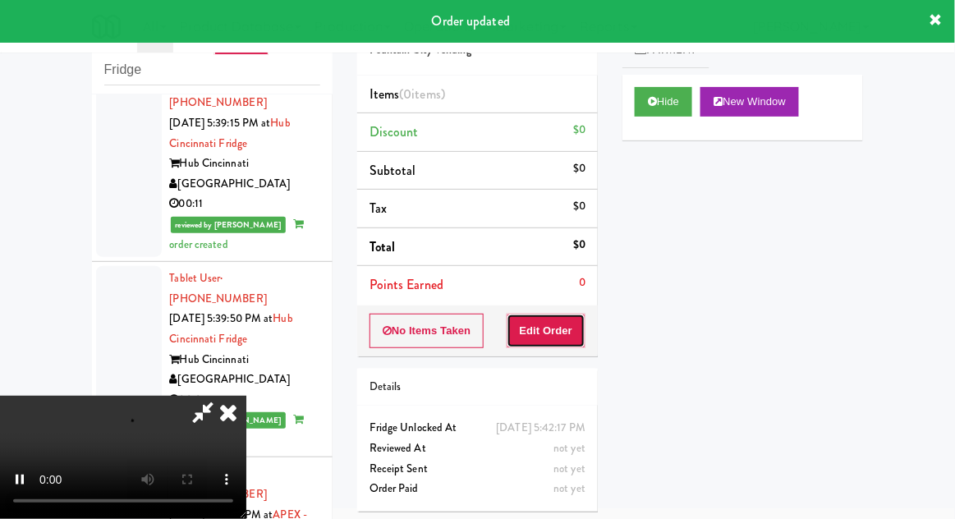
click at [560, 334] on button "Edit Order" at bounding box center [547, 331] width 80 height 34
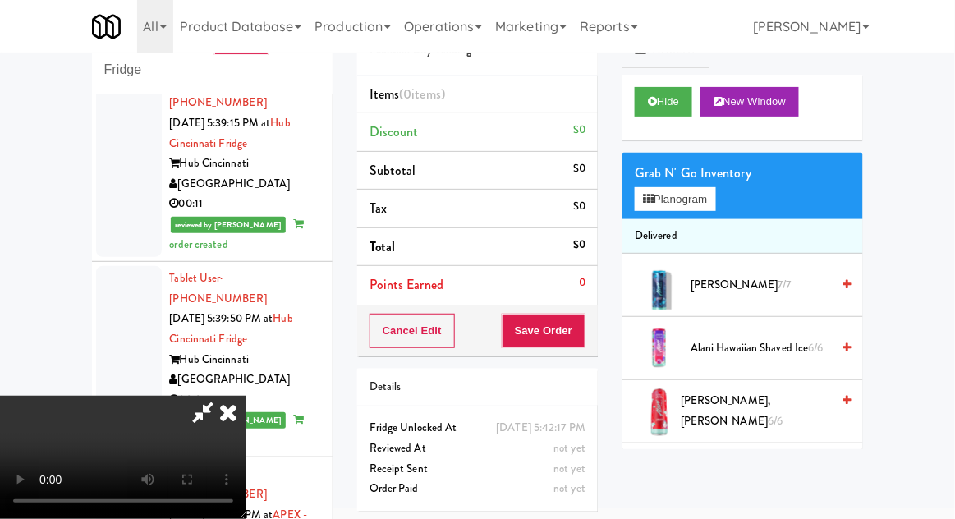
scroll to position [0, 0]
click at [782, 407] on span "Alani Nu, Cherry Slush 6/6" at bounding box center [755, 411] width 149 height 40
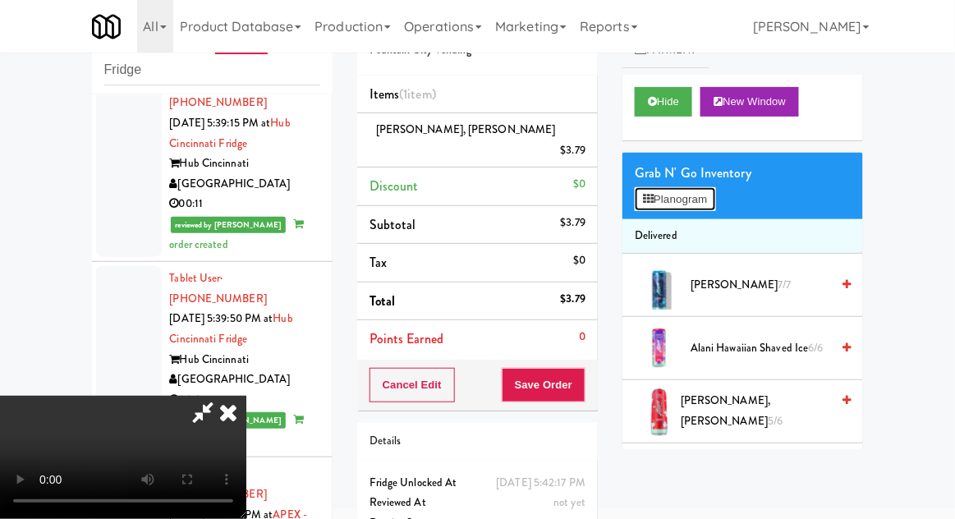
click at [709, 196] on button "Planogram" at bounding box center [675, 199] width 80 height 25
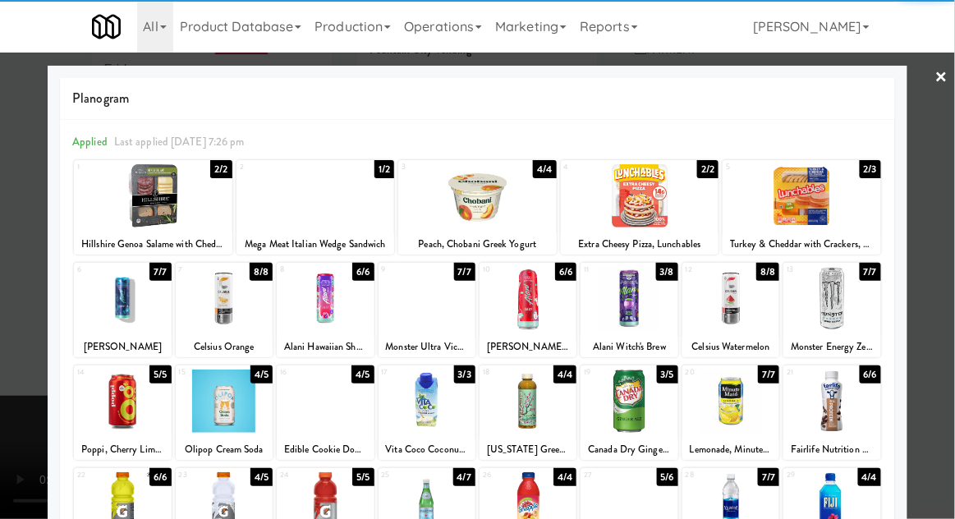
click at [944, 290] on div at bounding box center [477, 259] width 955 height 519
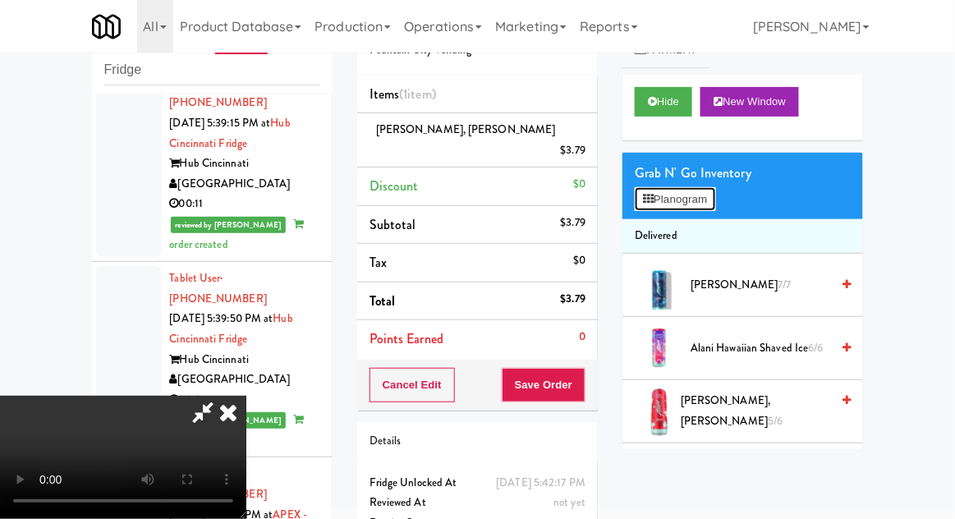
click at [715, 200] on button "Planogram" at bounding box center [675, 199] width 80 height 25
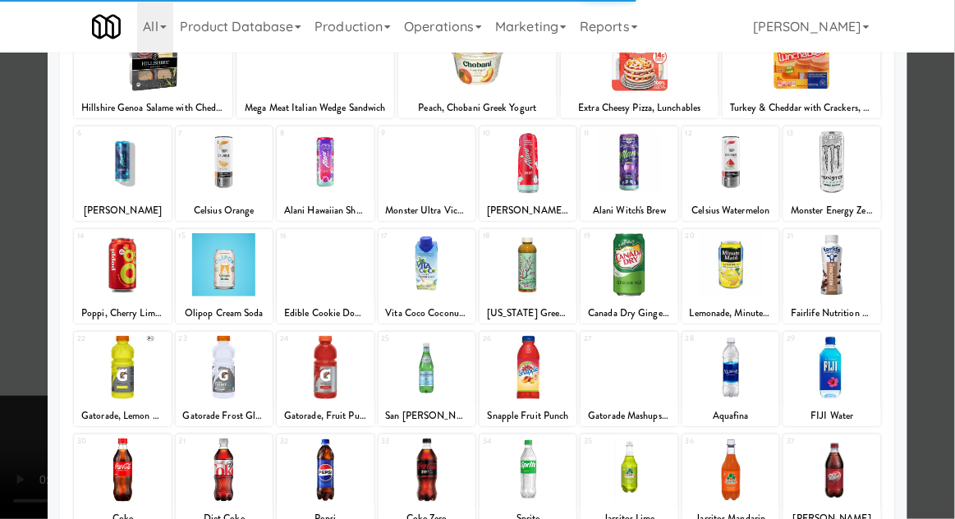
scroll to position [140, 0]
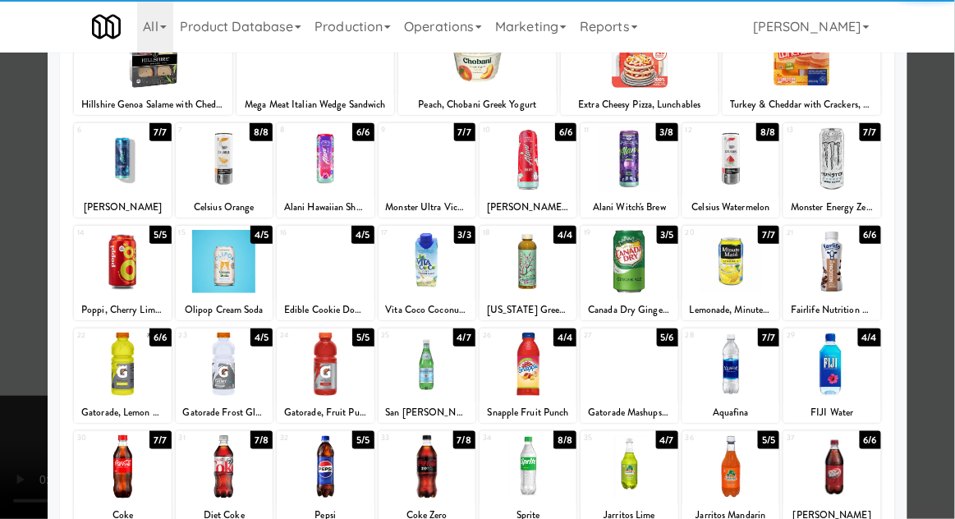
click at [851, 371] on div at bounding box center [831, 364] width 97 height 63
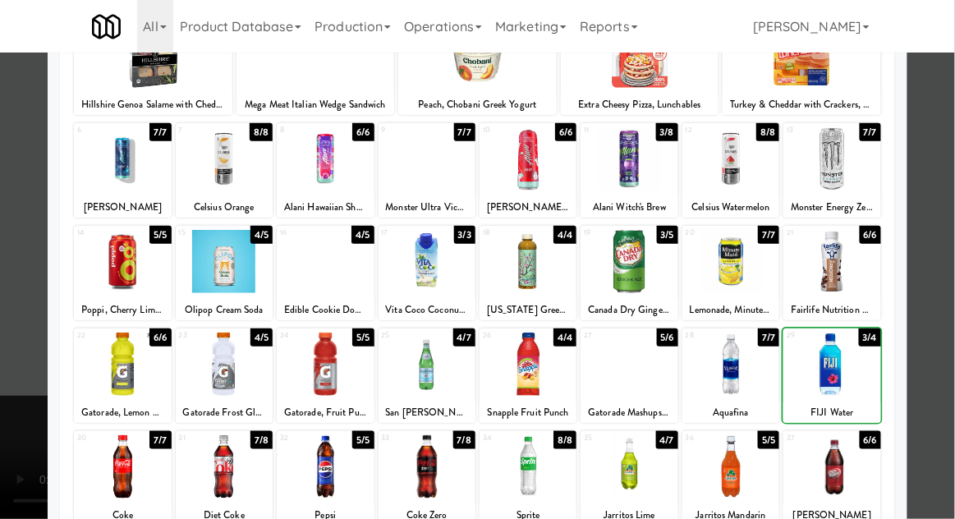
click at [949, 312] on div at bounding box center [477, 259] width 955 height 519
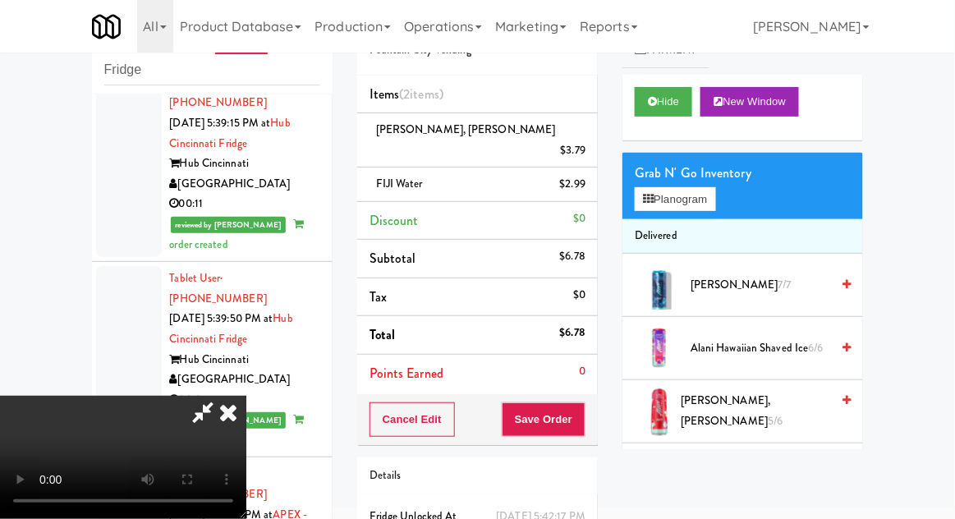
scroll to position [60, 0]
click at [594, 171] on li "FIJI Water $2.99" at bounding box center [477, 185] width 241 height 34
click at [590, 185] on icon at bounding box center [587, 190] width 8 height 11
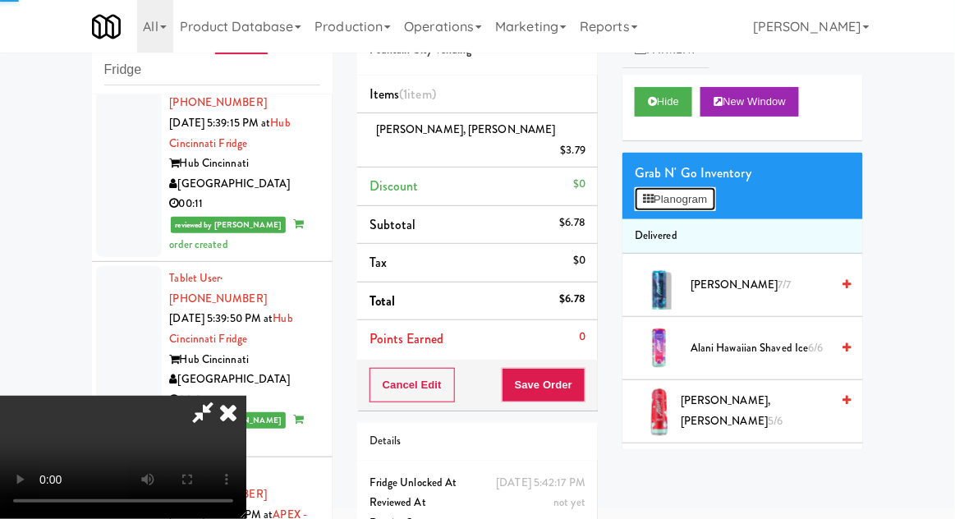
click at [681, 200] on button "Planogram" at bounding box center [675, 199] width 80 height 25
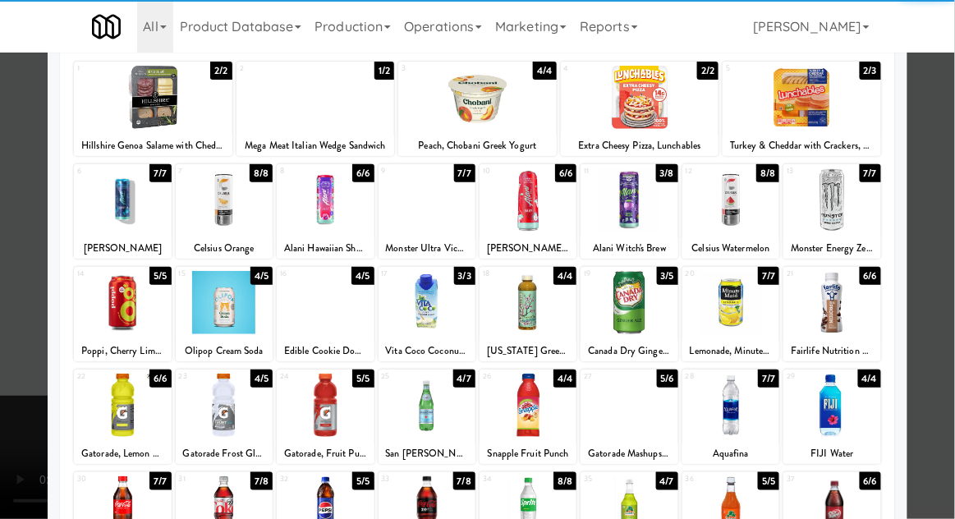
scroll to position [97, 0]
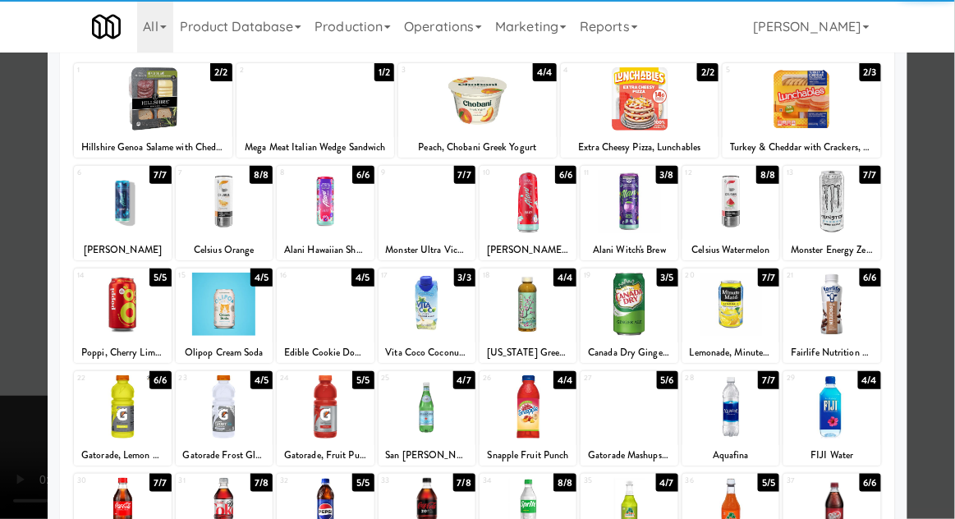
click at [728, 425] on div at bounding box center [730, 406] width 97 height 63
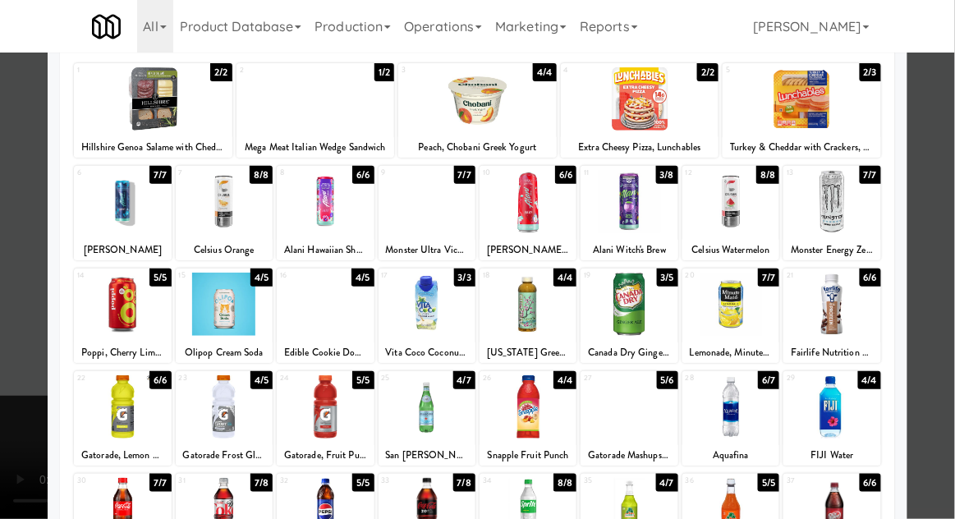
click at [950, 227] on div at bounding box center [477, 259] width 955 height 519
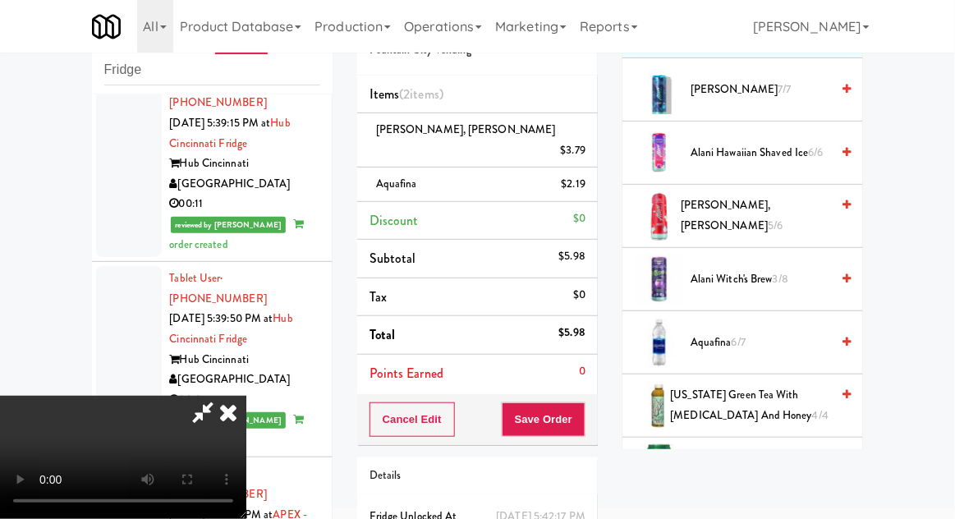
scroll to position [195, 0]
click at [748, 333] on span "Aquafina 6/7" at bounding box center [761, 343] width 140 height 21
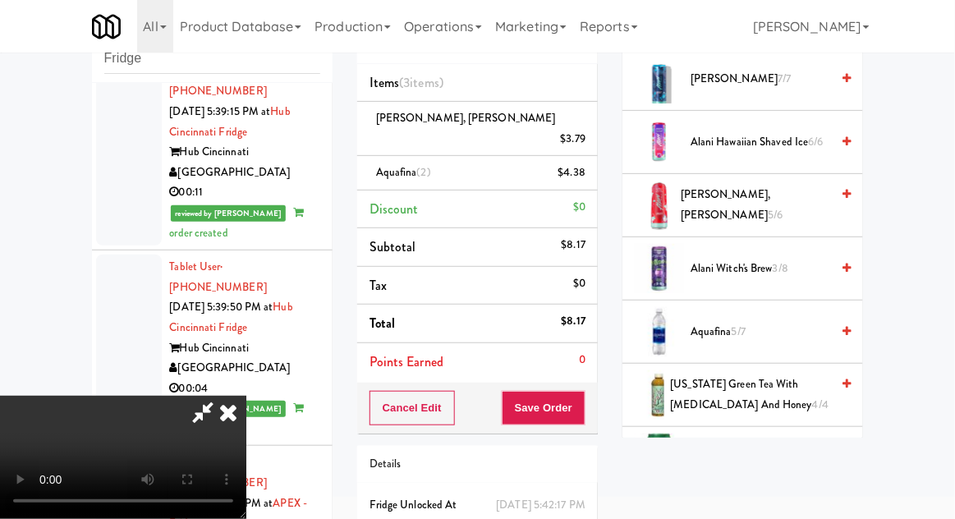
click at [583, 391] on button "Save Order" at bounding box center [544, 408] width 84 height 34
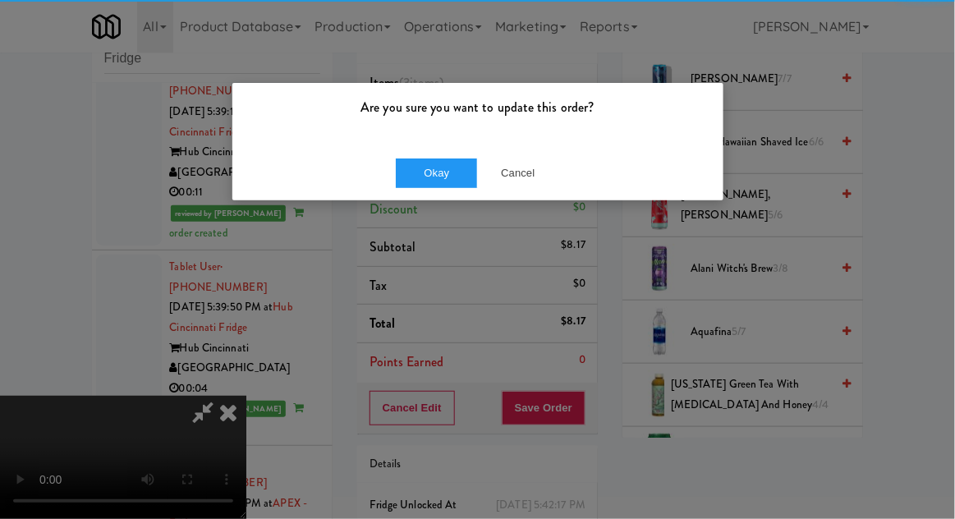
click at [422, 154] on div "Okay Cancel" at bounding box center [477, 172] width 491 height 55
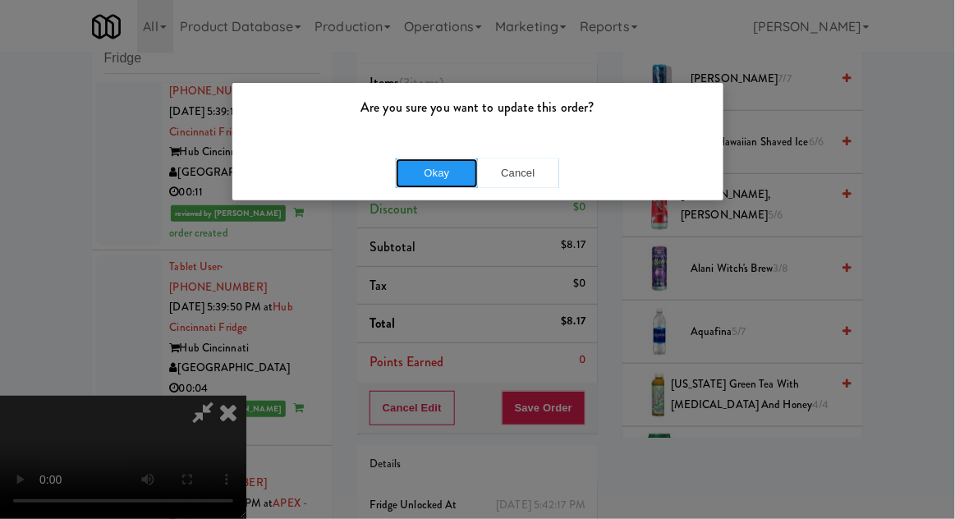
click at [449, 186] on button "Okay" at bounding box center [437, 173] width 82 height 30
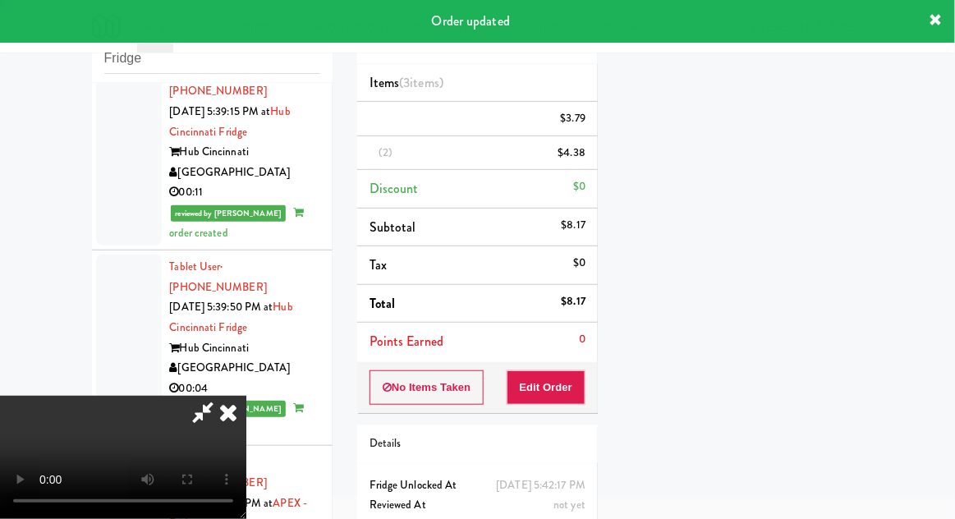
scroll to position [0, 0]
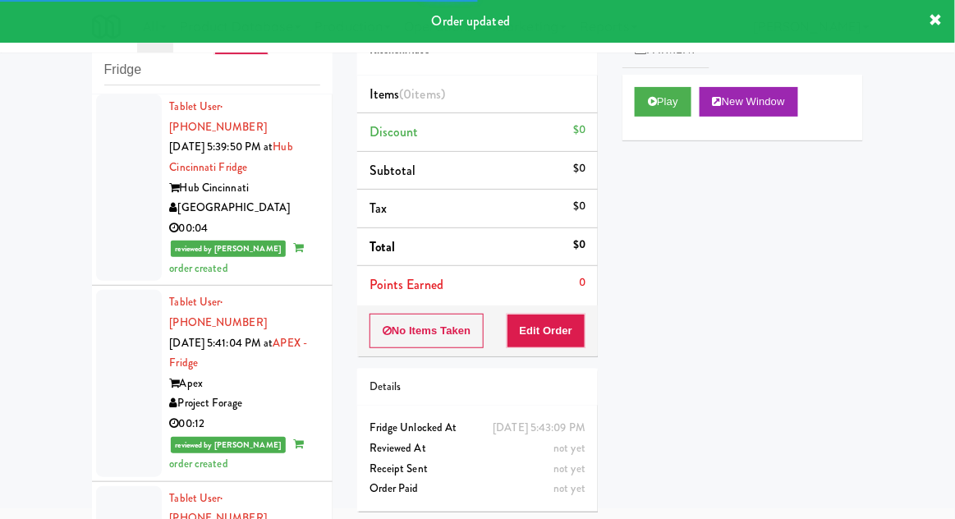
scroll to position [4094, 0]
click at [647, 108] on button "Play" at bounding box center [663, 102] width 57 height 30
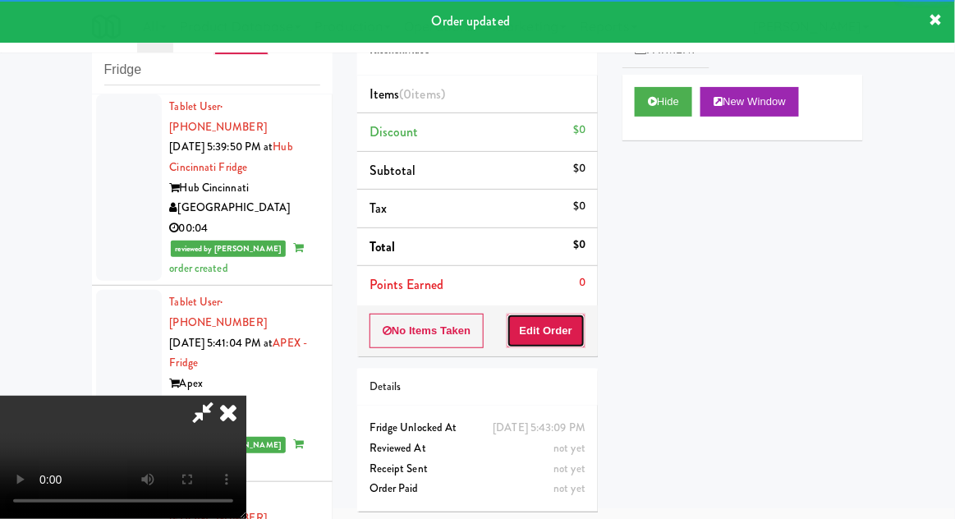
click at [543, 318] on button "Edit Order" at bounding box center [547, 331] width 80 height 34
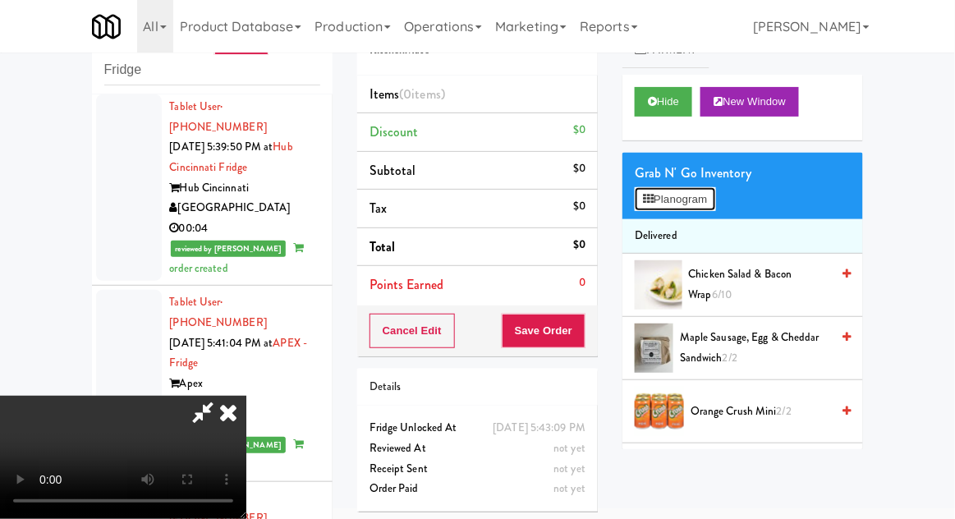
click at [678, 191] on button "Planogram" at bounding box center [675, 199] width 80 height 25
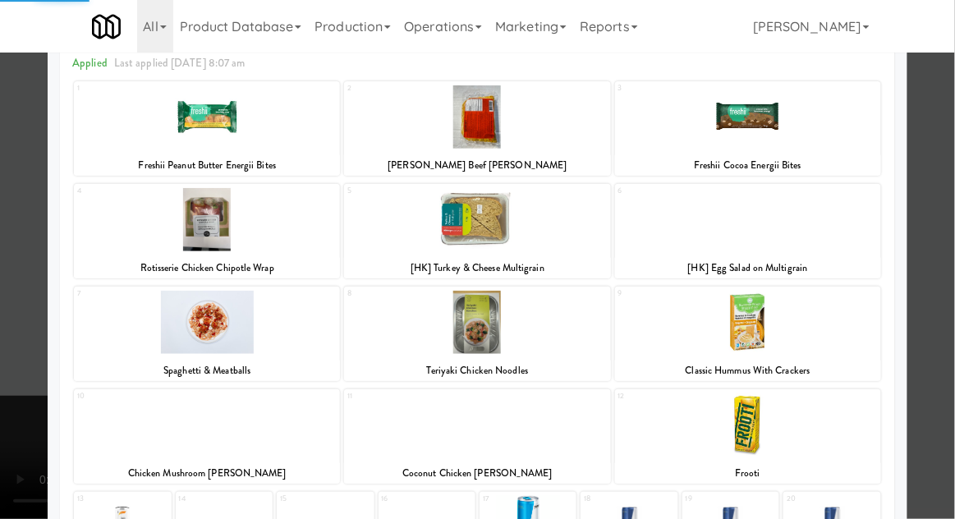
scroll to position [124, 0]
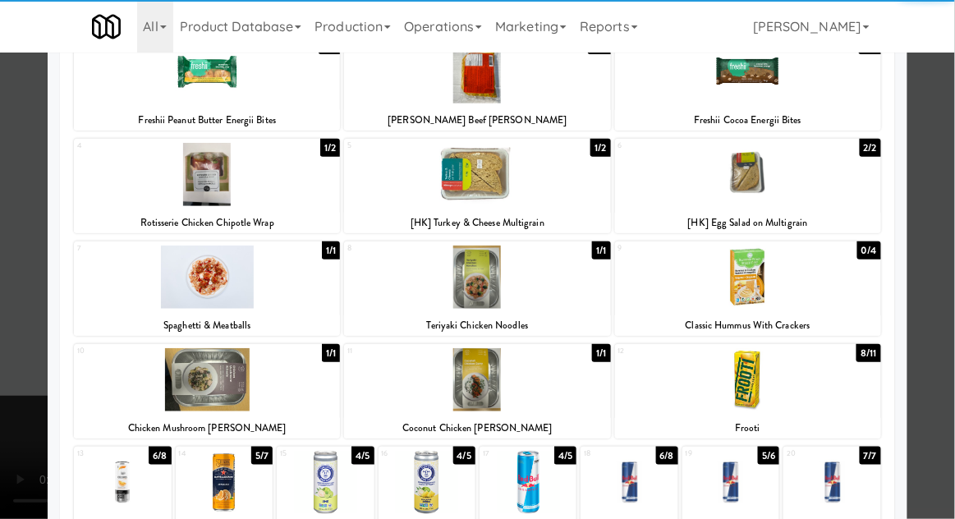
click at [223, 480] on div at bounding box center [224, 482] width 97 height 63
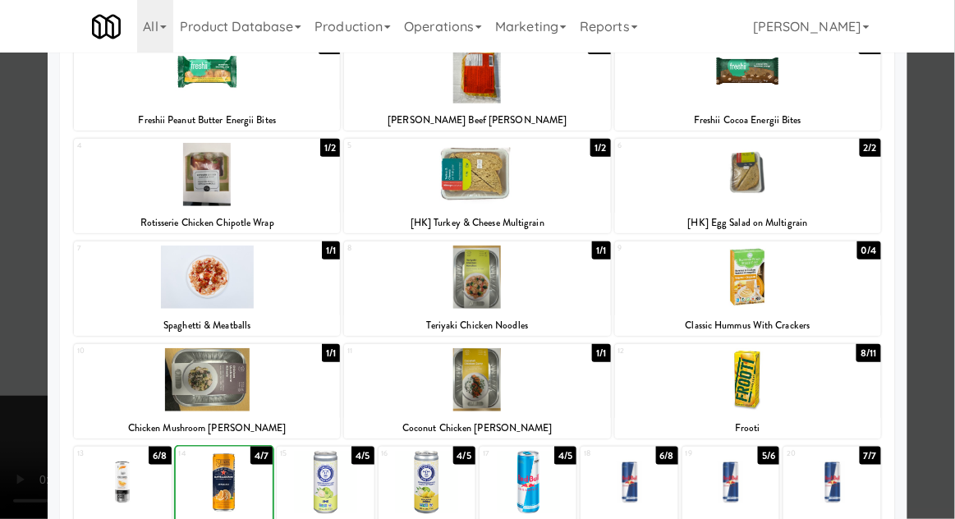
click at [949, 252] on div at bounding box center [477, 259] width 955 height 519
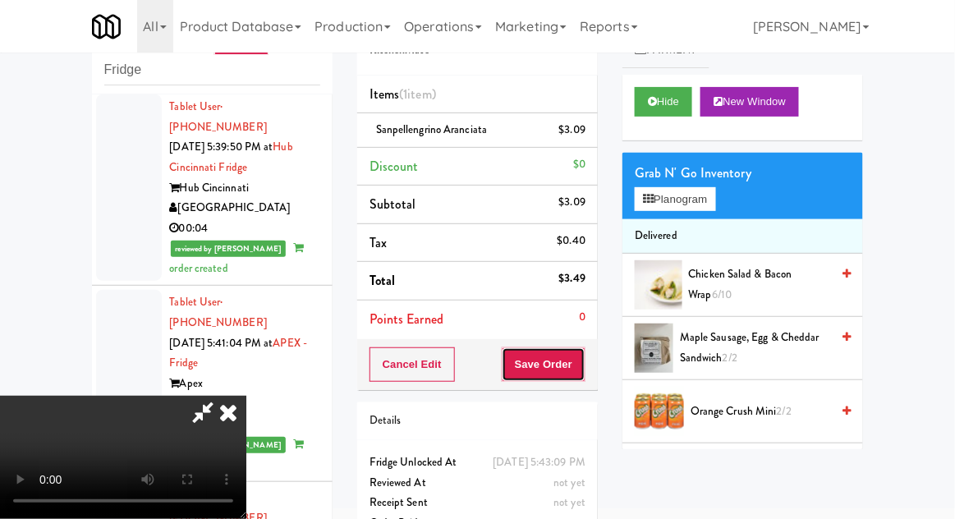
click at [582, 363] on button "Save Order" at bounding box center [544, 364] width 84 height 34
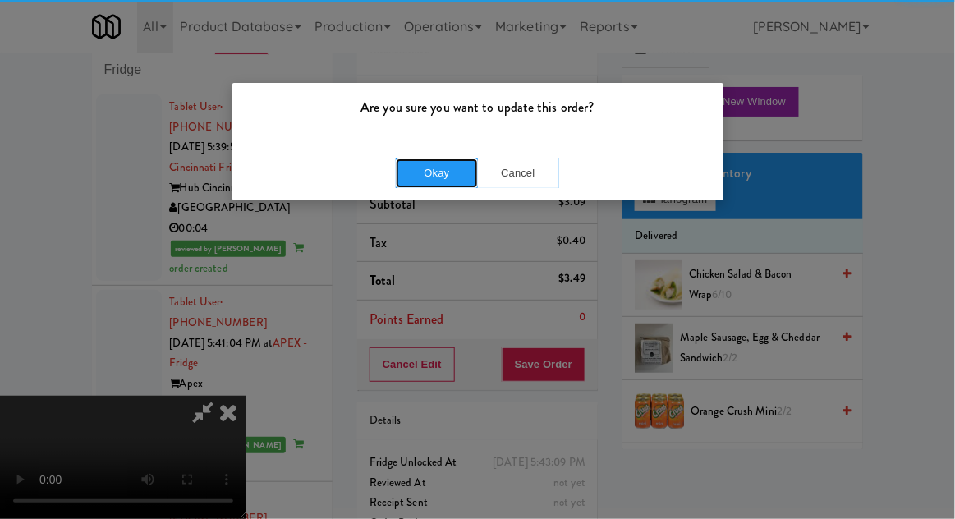
click at [433, 171] on button "Okay" at bounding box center [437, 173] width 82 height 30
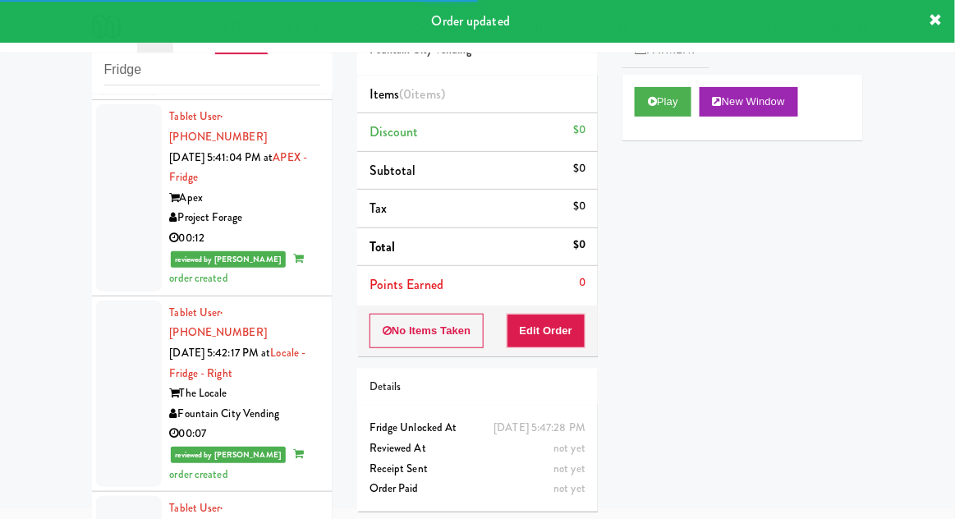
scroll to position [4281, 0]
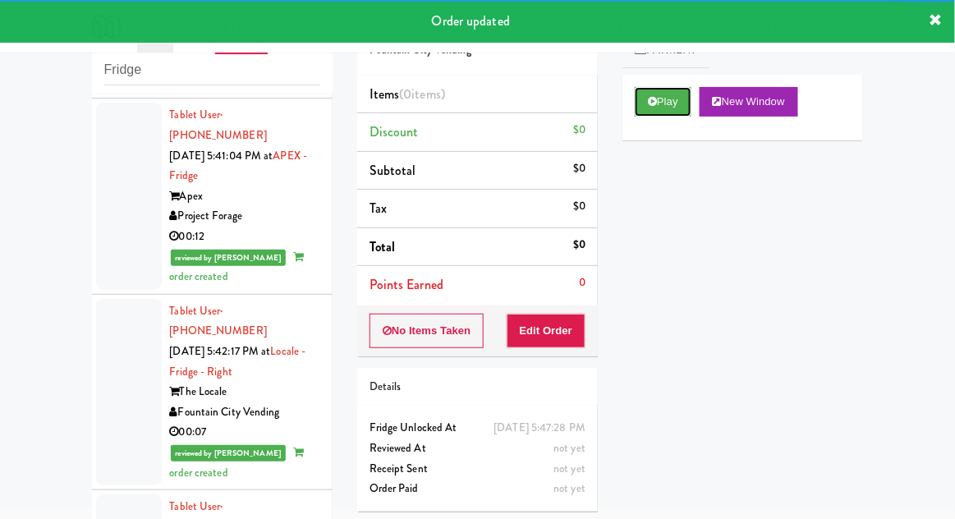
click at [668, 107] on button "Play" at bounding box center [663, 102] width 57 height 30
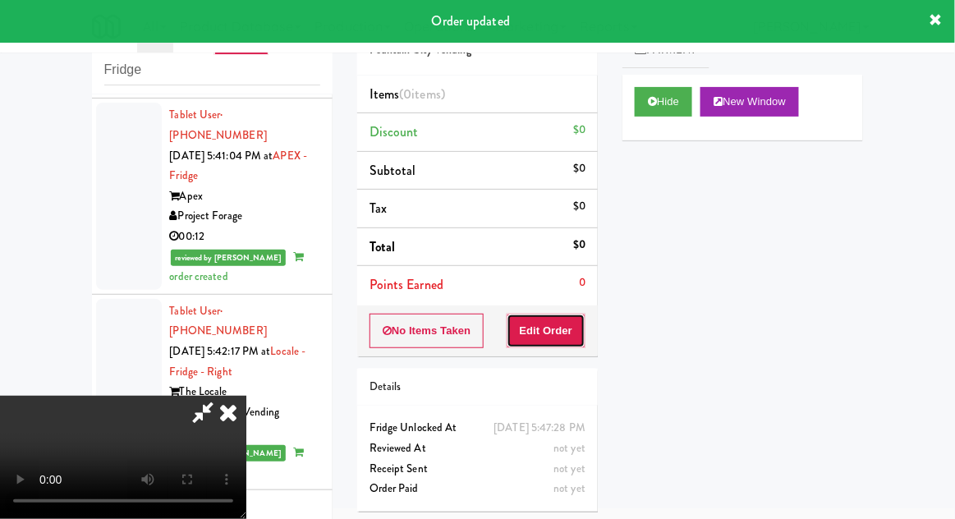
click at [558, 334] on button "Edit Order" at bounding box center [547, 331] width 80 height 34
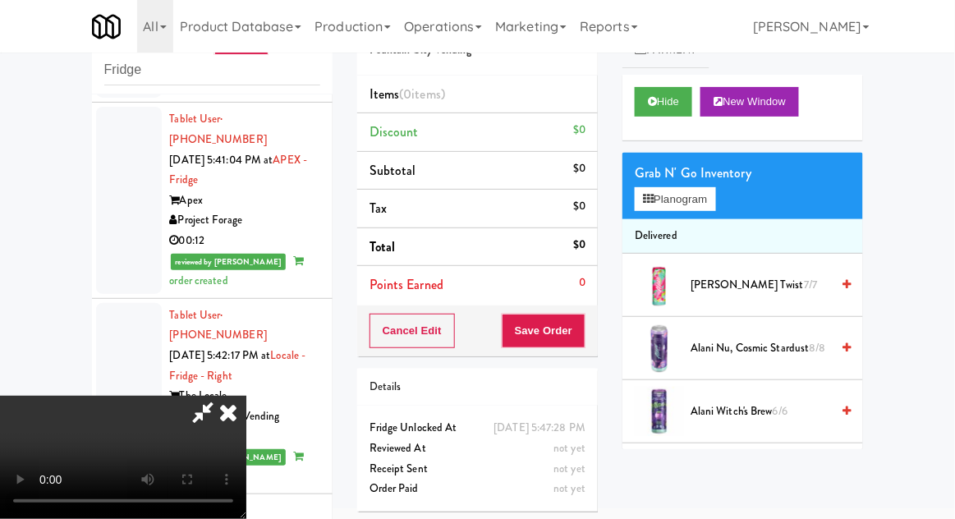
scroll to position [0, 0]
click at [705, 195] on button "Planogram" at bounding box center [675, 199] width 80 height 25
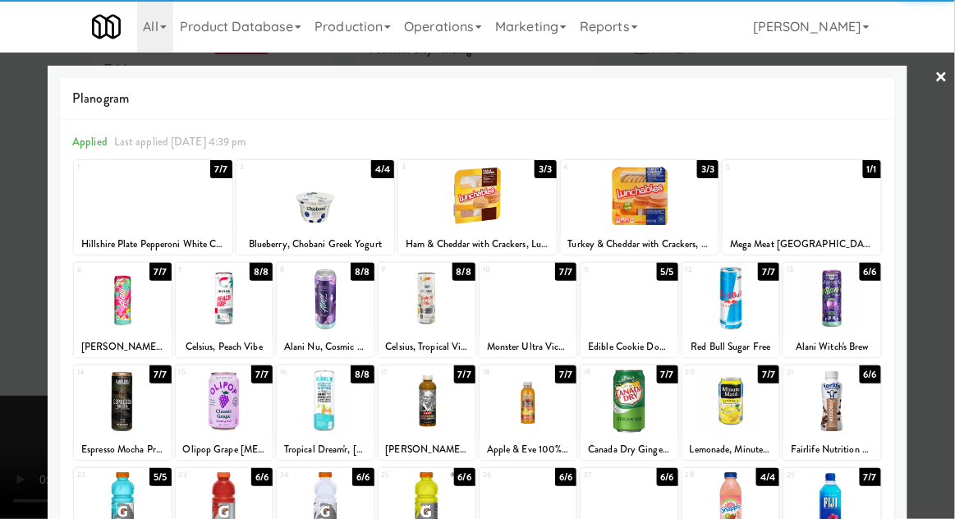
click at [119, 306] on div at bounding box center [122, 298] width 97 height 63
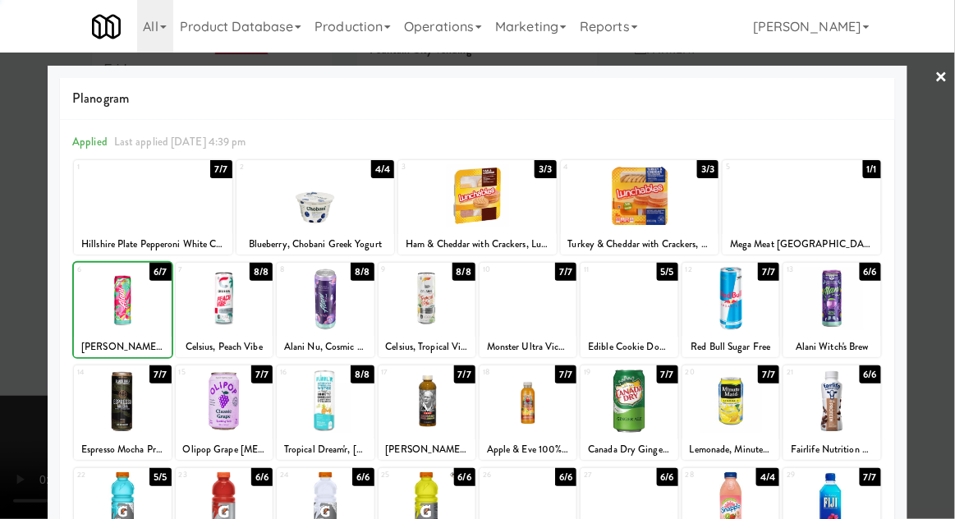
click at [950, 248] on div at bounding box center [477, 259] width 955 height 519
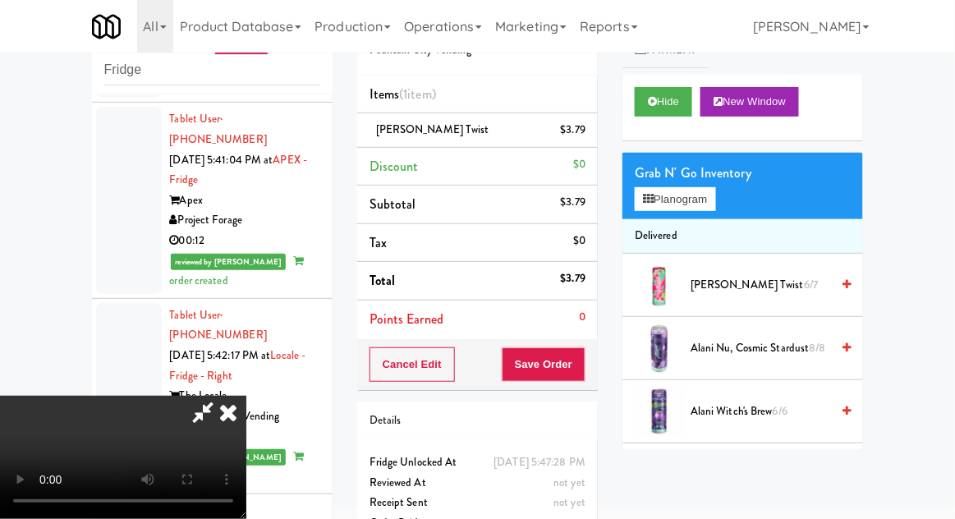
scroll to position [60, 0]
click at [579, 372] on button "Save Order" at bounding box center [544, 364] width 84 height 34
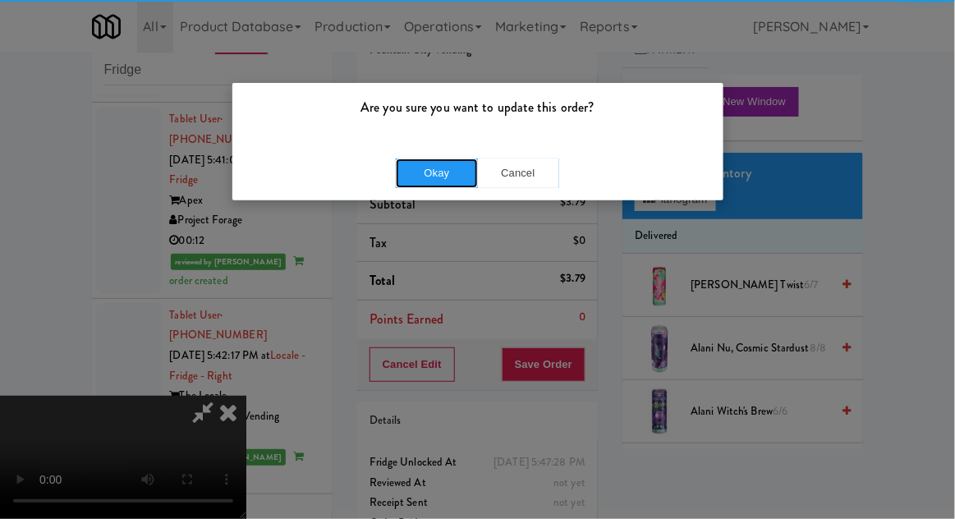
click at [425, 168] on button "Okay" at bounding box center [437, 173] width 82 height 30
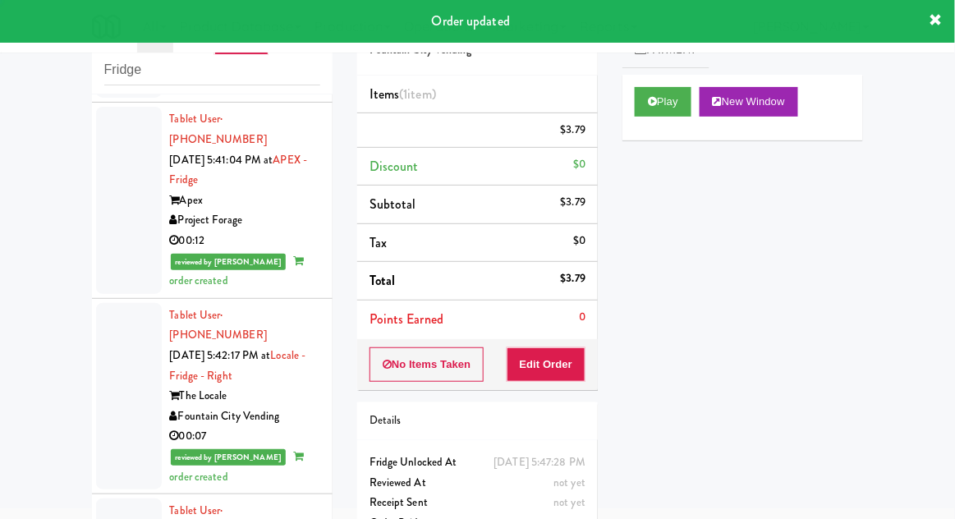
scroll to position [0, 0]
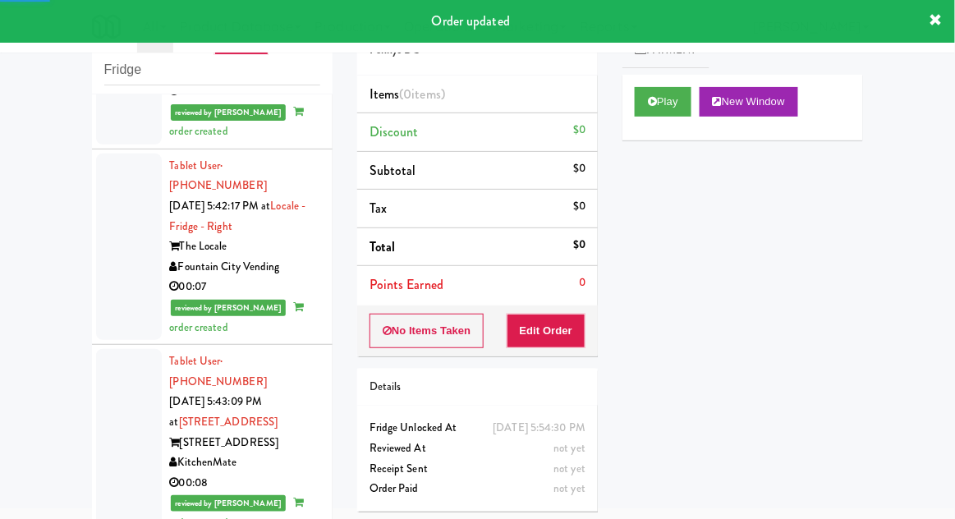
scroll to position [4440, 0]
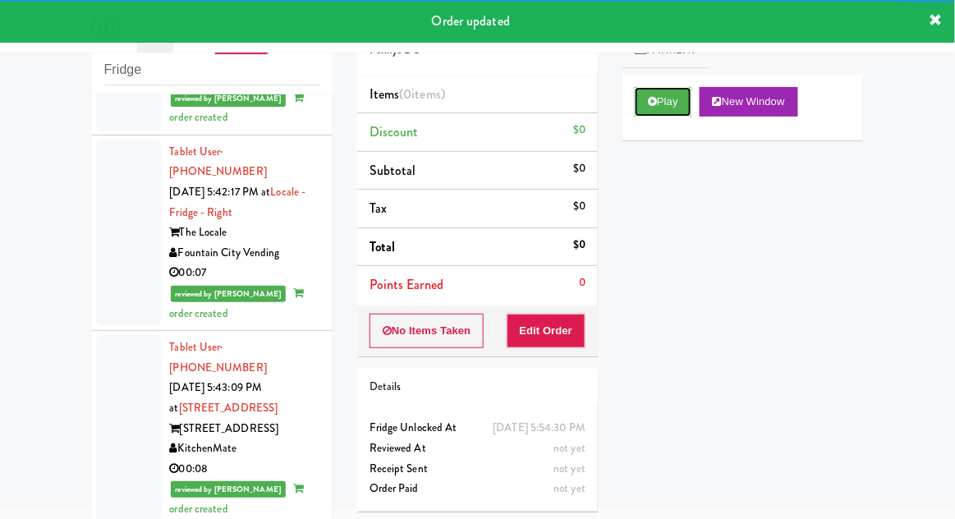
click at [663, 92] on button "Play" at bounding box center [663, 102] width 57 height 30
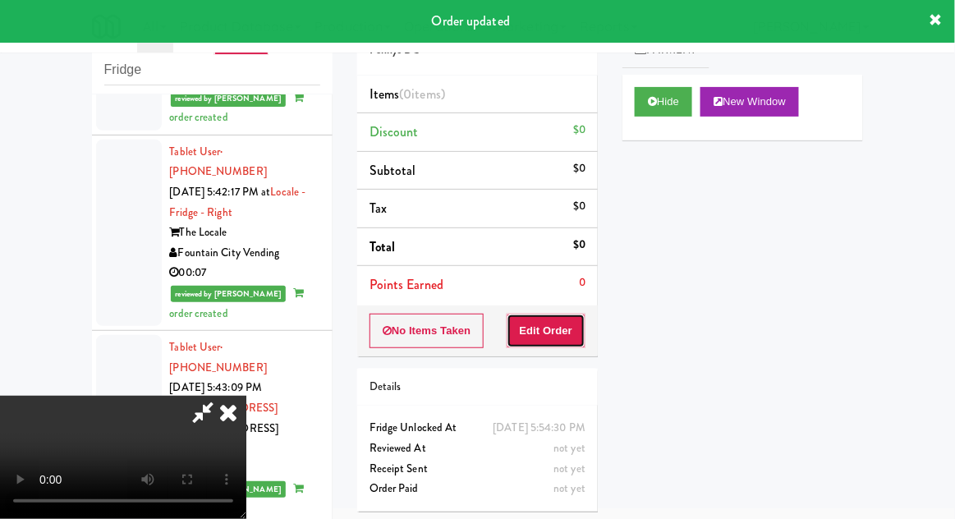
click at [563, 319] on button "Edit Order" at bounding box center [547, 331] width 80 height 34
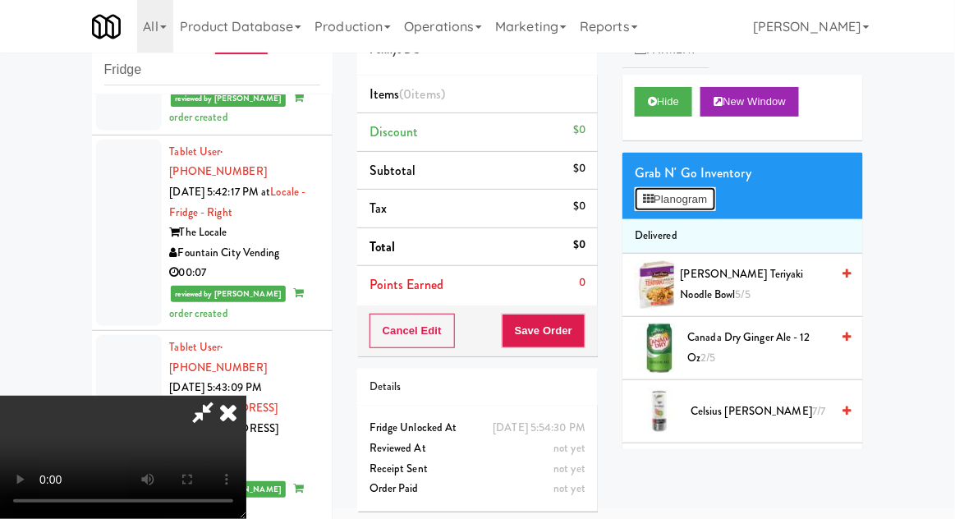
click at [703, 189] on button "Planogram" at bounding box center [675, 199] width 80 height 25
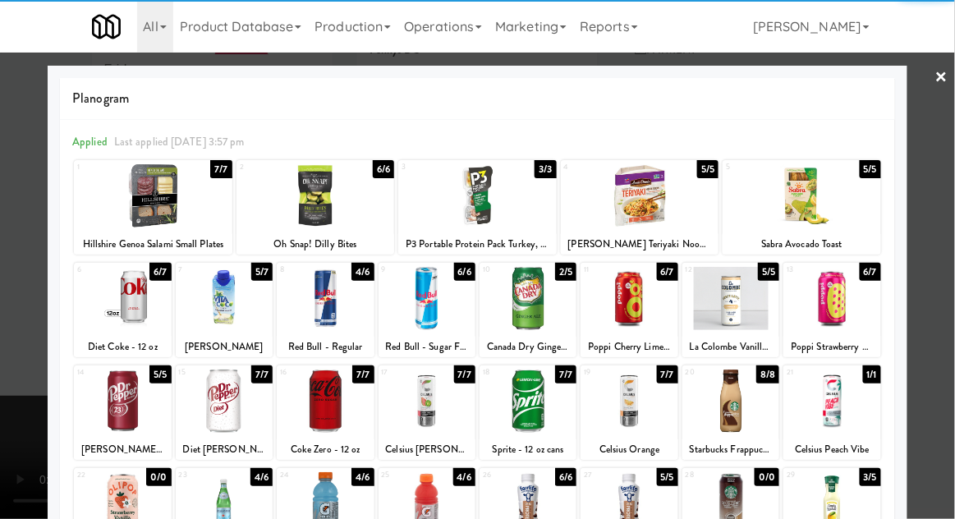
click at [142, 400] on div at bounding box center [122, 401] width 97 height 63
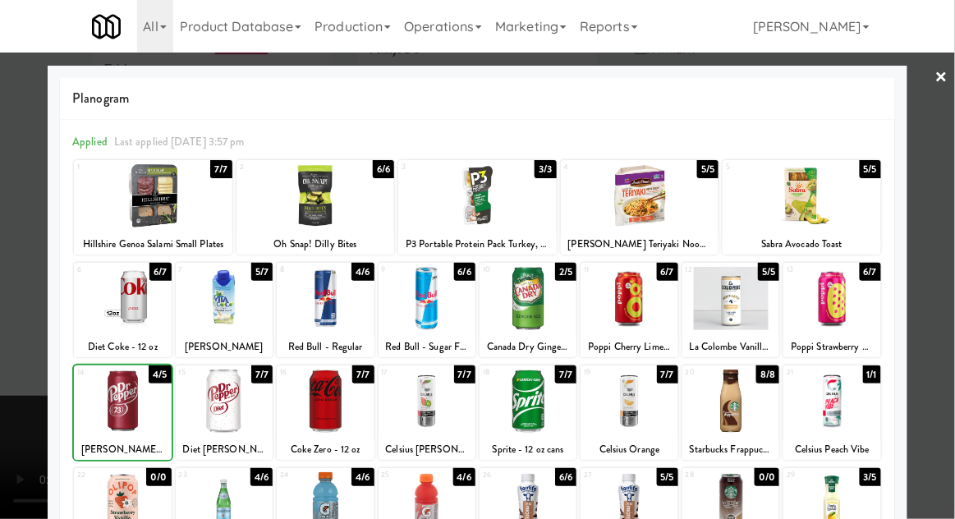
click at [947, 258] on div at bounding box center [477, 259] width 955 height 519
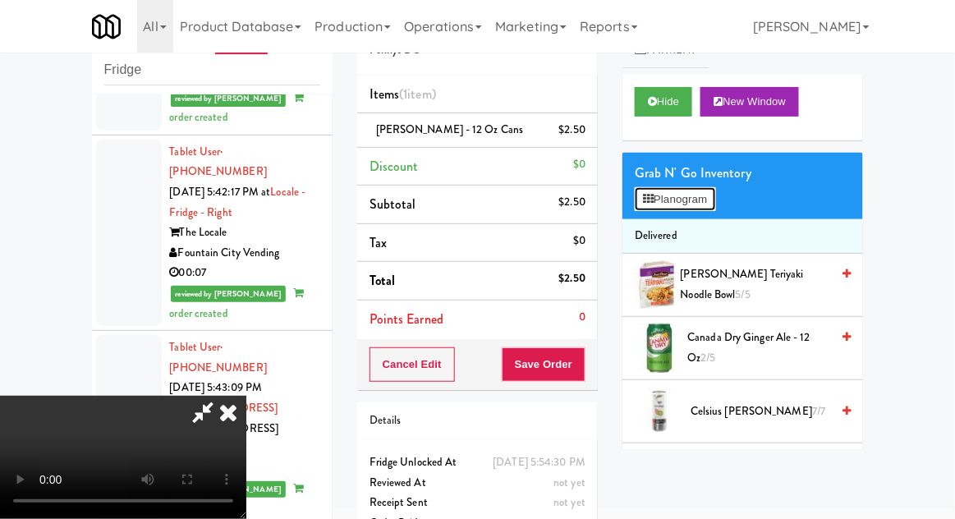
click at [693, 199] on button "Planogram" at bounding box center [675, 199] width 80 height 25
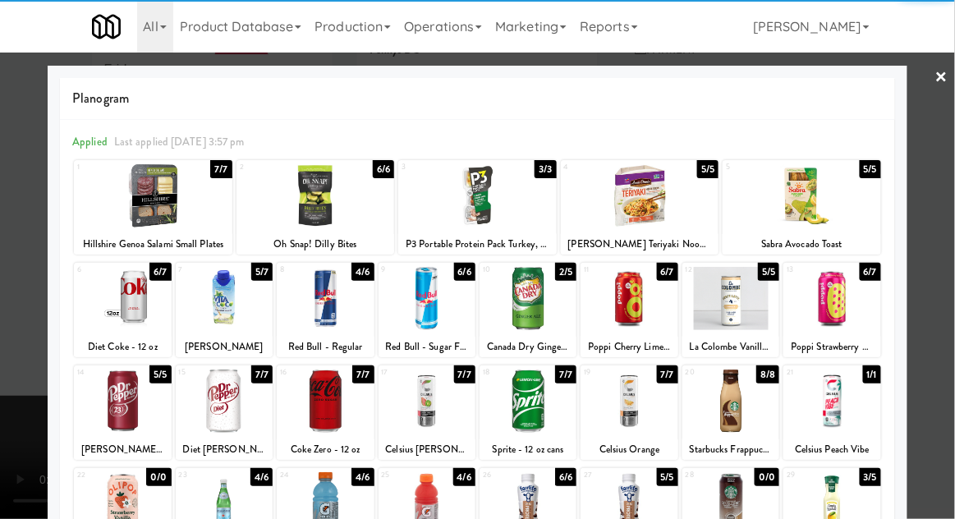
click at [128, 402] on div at bounding box center [122, 401] width 97 height 63
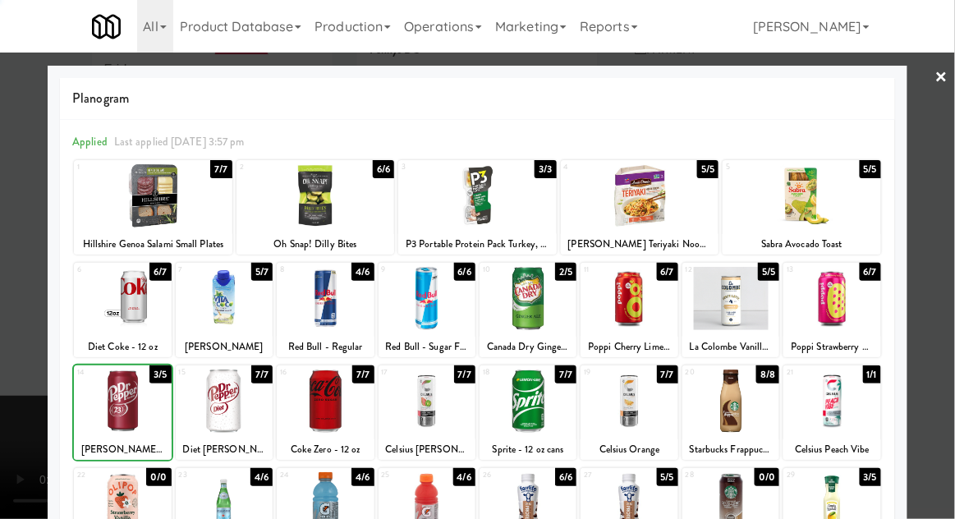
click at [948, 255] on div at bounding box center [477, 259] width 955 height 519
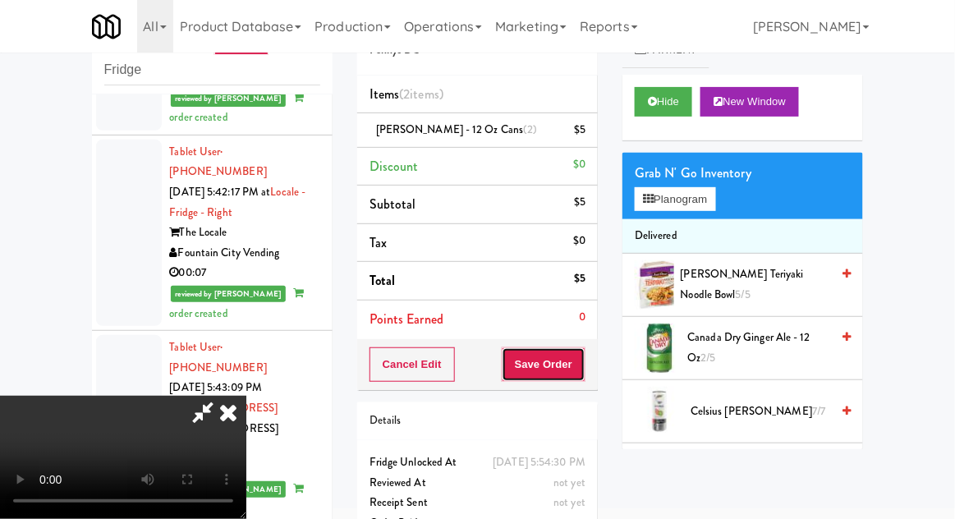
click at [586, 373] on button "Save Order" at bounding box center [544, 364] width 84 height 34
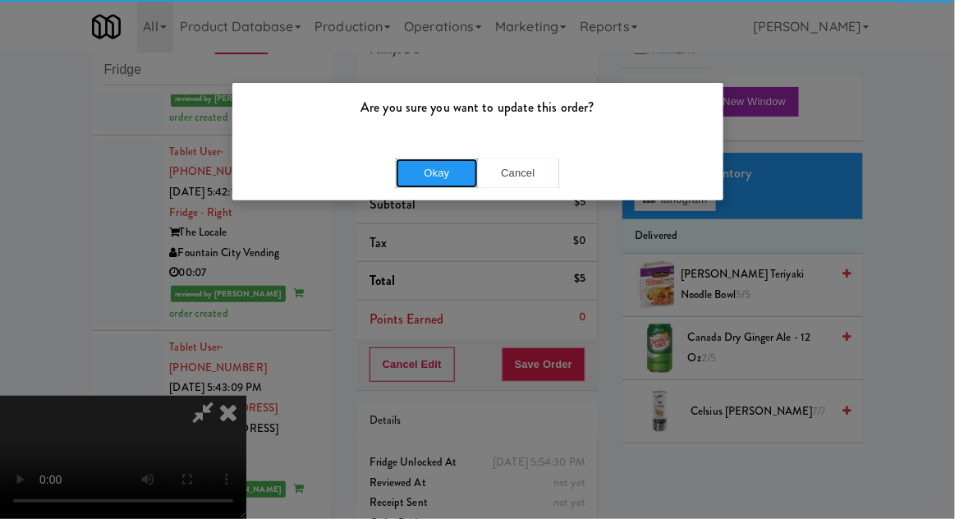
click at [420, 163] on button "Okay" at bounding box center [437, 173] width 82 height 30
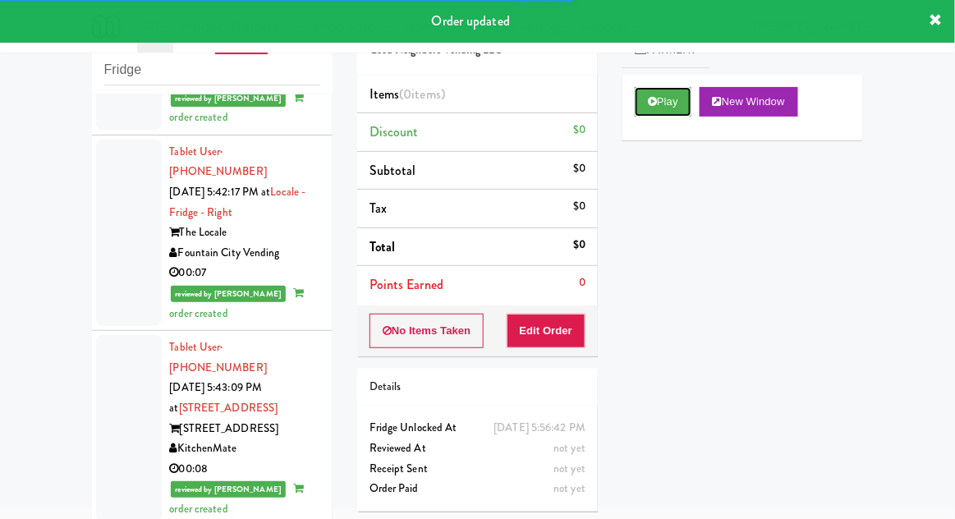
click at [636, 100] on button "Play" at bounding box center [663, 102] width 57 height 30
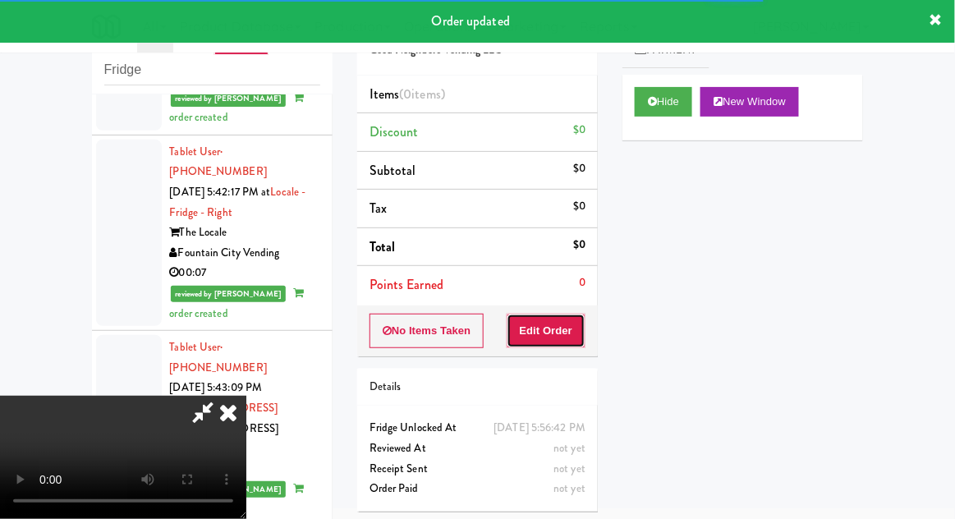
click at [558, 344] on button "Edit Order" at bounding box center [547, 331] width 80 height 34
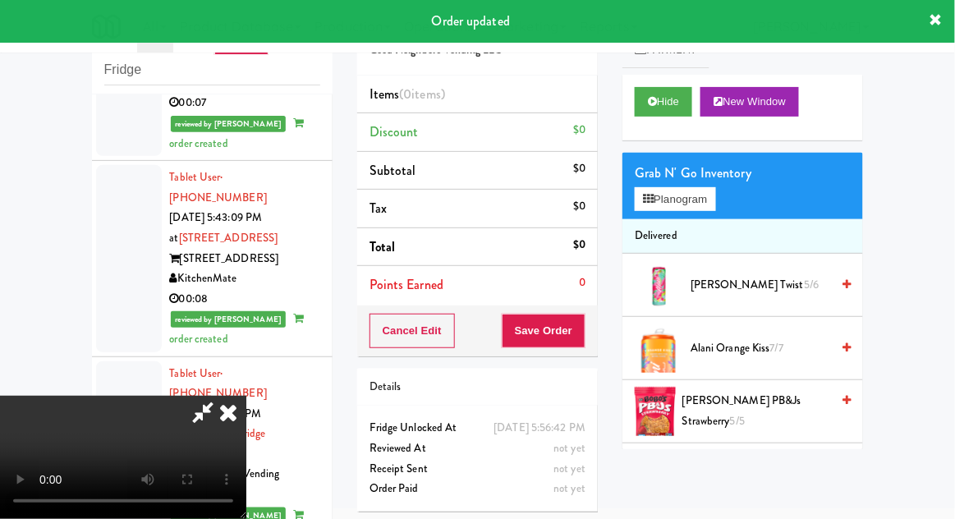
scroll to position [4623, 0]
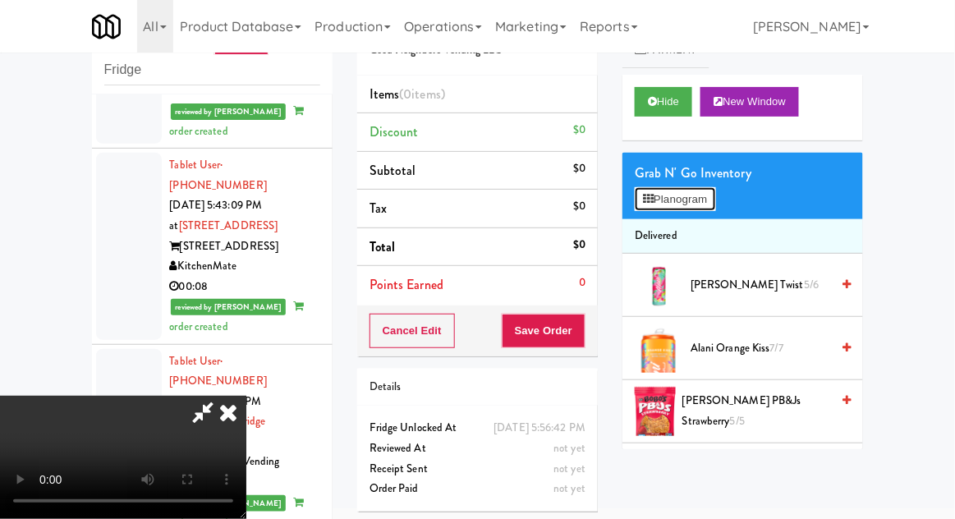
click at [706, 200] on button "Planogram" at bounding box center [675, 199] width 80 height 25
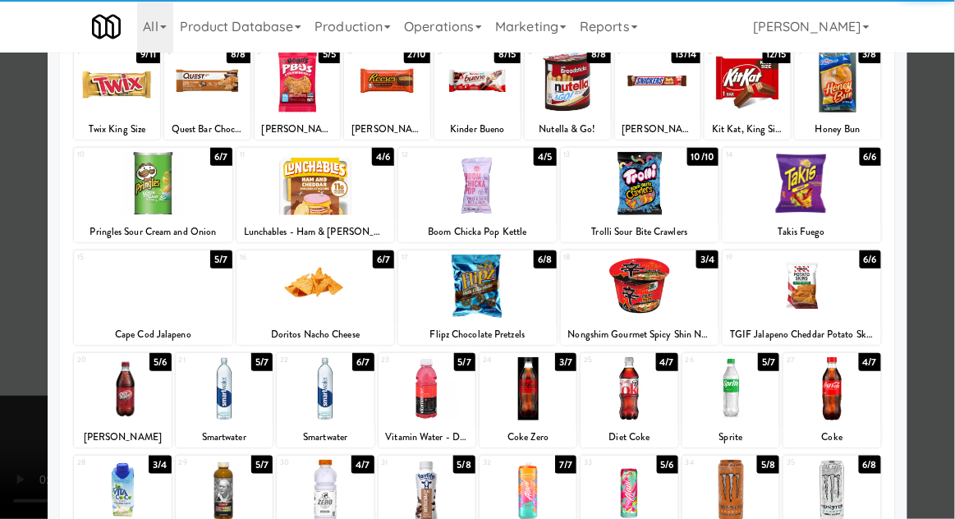
scroll to position [108, 0]
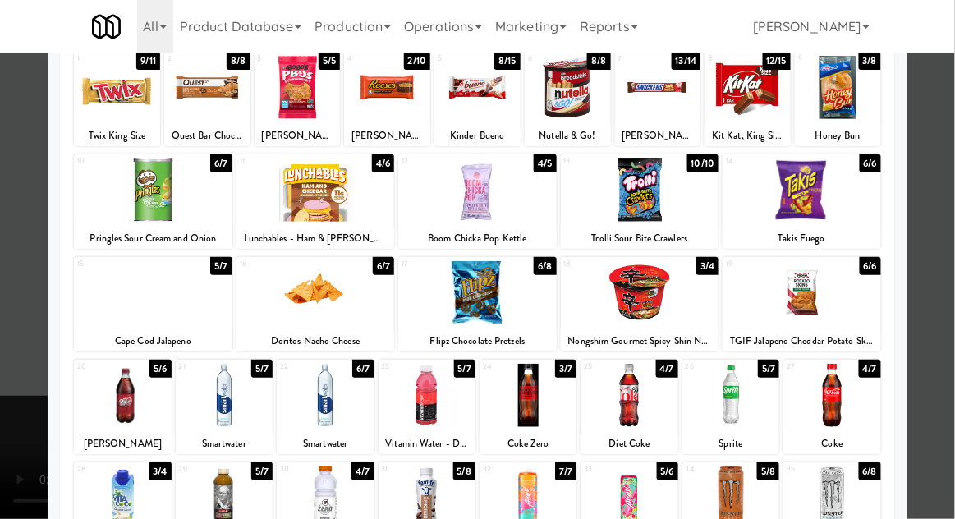
click at [733, 402] on div at bounding box center [730, 395] width 97 height 63
click at [949, 268] on div at bounding box center [477, 259] width 955 height 519
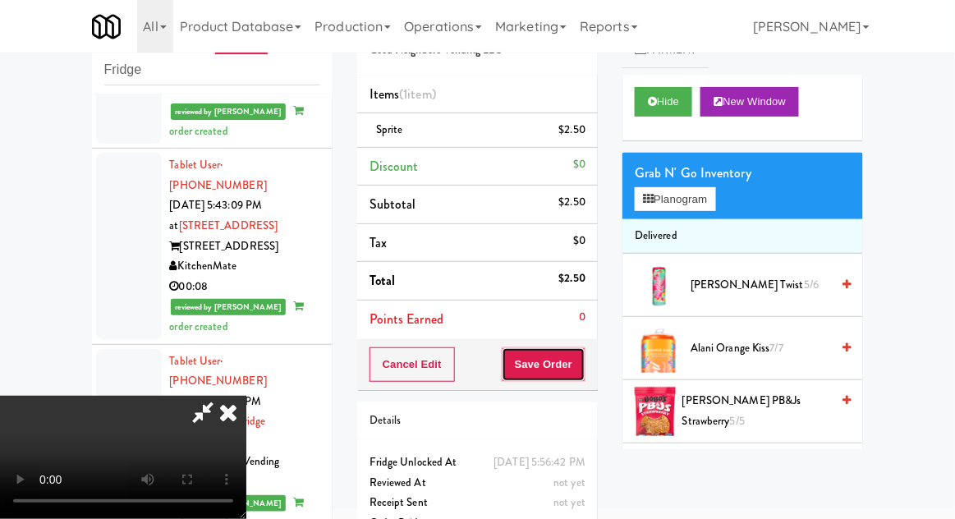
click at [582, 370] on button "Save Order" at bounding box center [544, 364] width 84 height 34
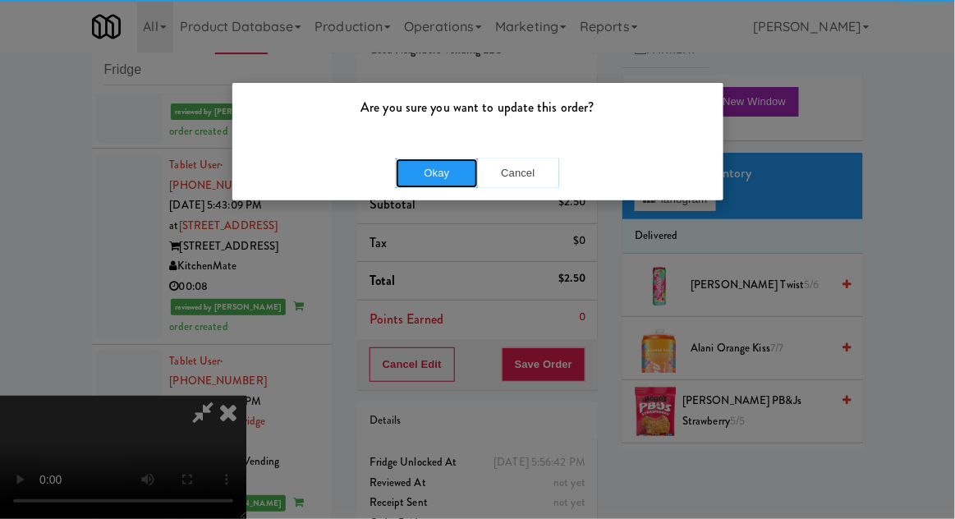
click at [425, 186] on button "Okay" at bounding box center [437, 173] width 82 height 30
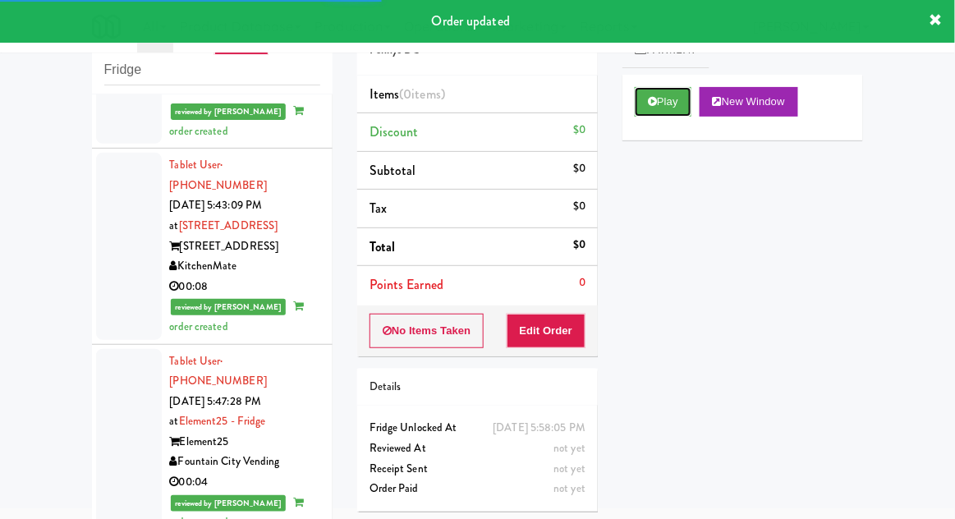
click at [651, 114] on button "Play" at bounding box center [663, 102] width 57 height 30
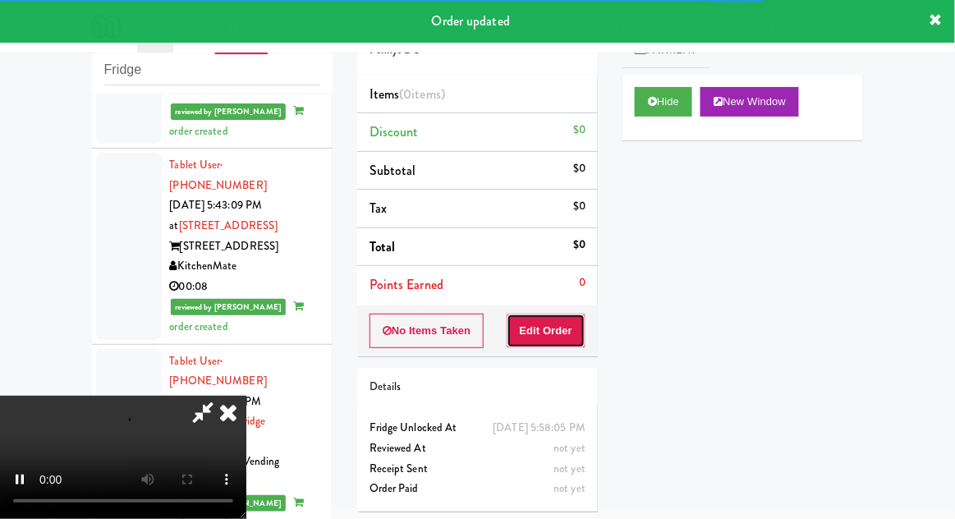
click at [553, 326] on button "Edit Order" at bounding box center [547, 331] width 80 height 34
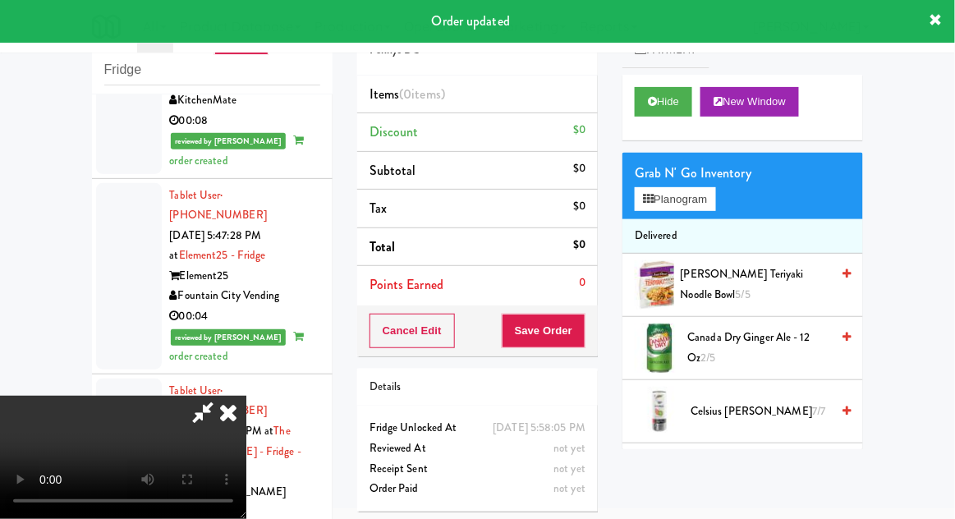
scroll to position [4790, 0]
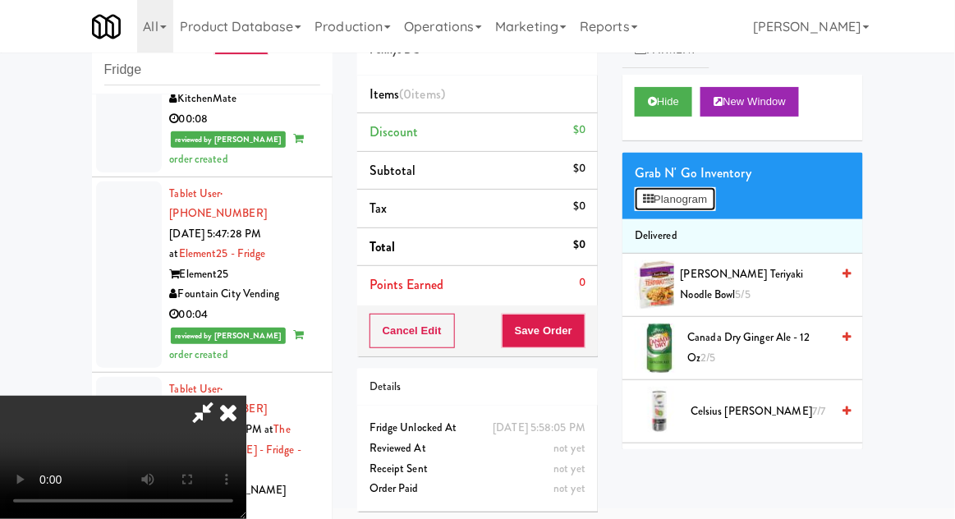
click at [694, 192] on button "Planogram" at bounding box center [675, 199] width 80 height 25
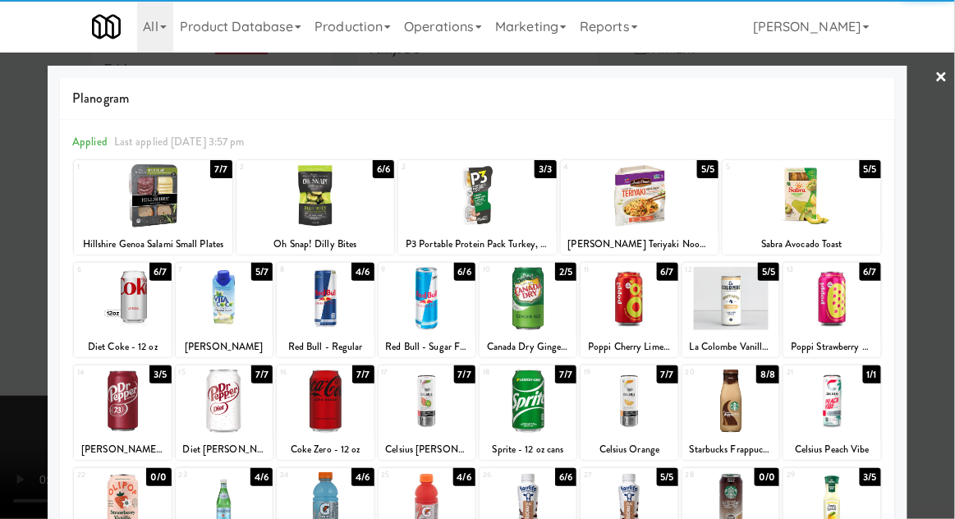
click at [839, 395] on div at bounding box center [831, 401] width 97 height 63
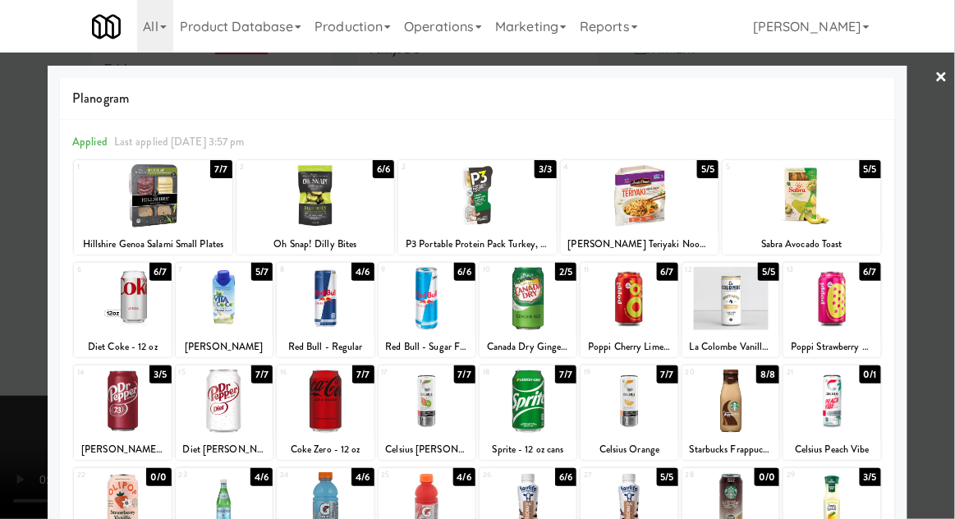
click at [947, 255] on div at bounding box center [477, 259] width 955 height 519
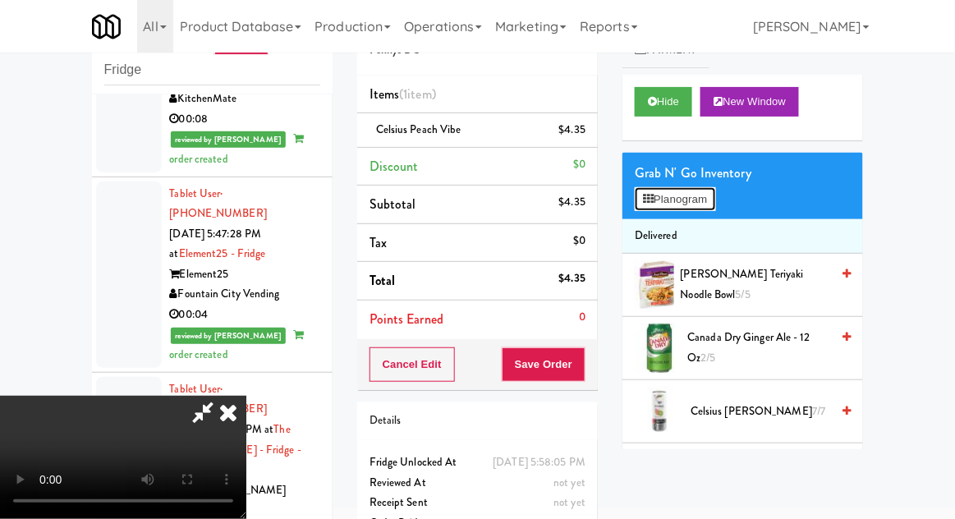
click at [698, 210] on button "Planogram" at bounding box center [675, 199] width 80 height 25
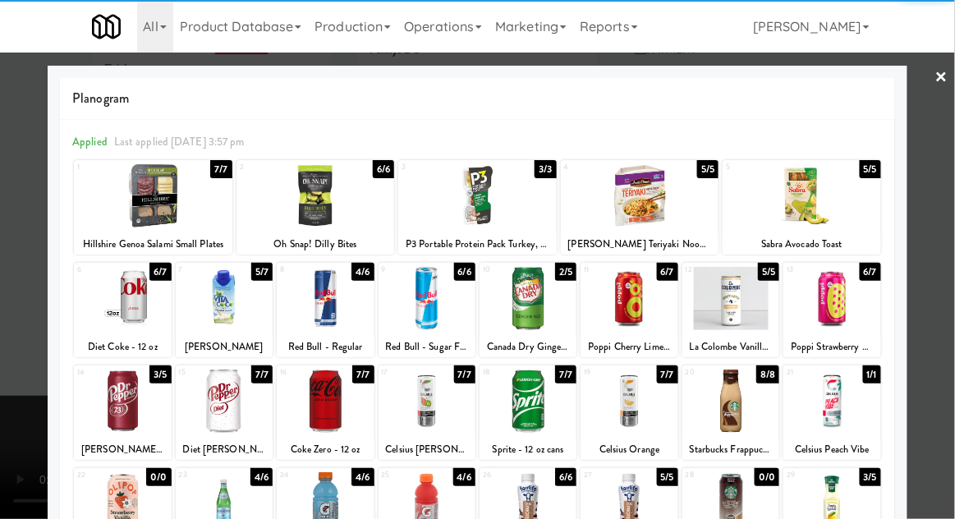
click at [953, 265] on div at bounding box center [477, 259] width 955 height 519
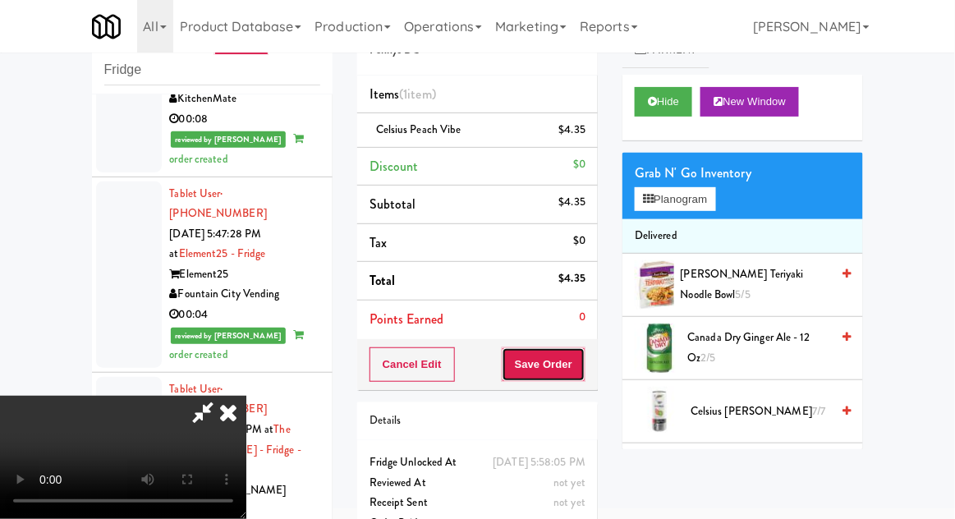
click at [584, 373] on button "Save Order" at bounding box center [544, 364] width 84 height 34
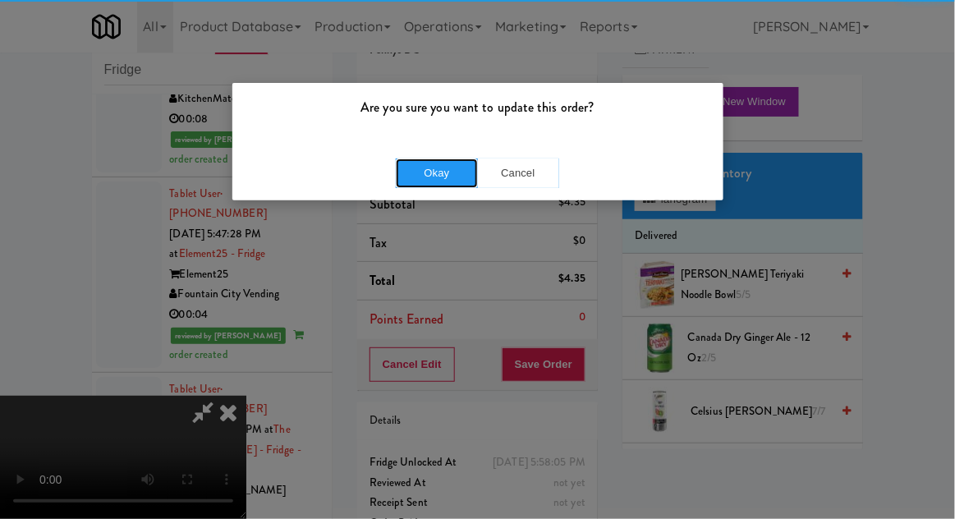
click at [422, 168] on button "Okay" at bounding box center [437, 173] width 82 height 30
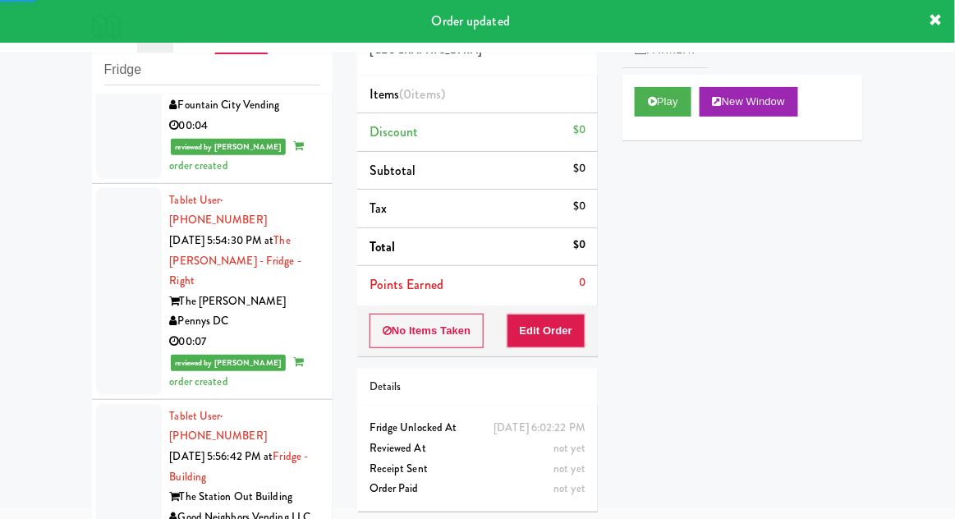
scroll to position [4980, 0]
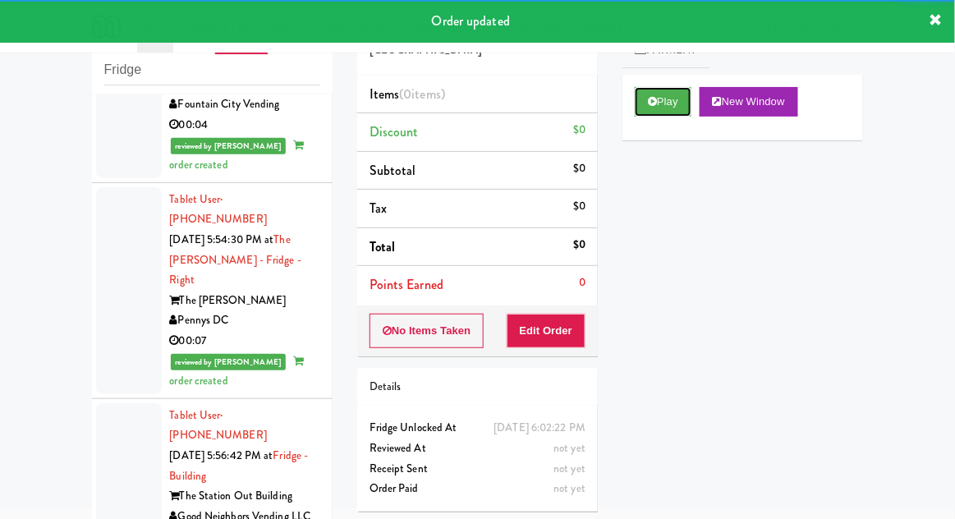
click at [655, 105] on icon at bounding box center [652, 101] width 9 height 11
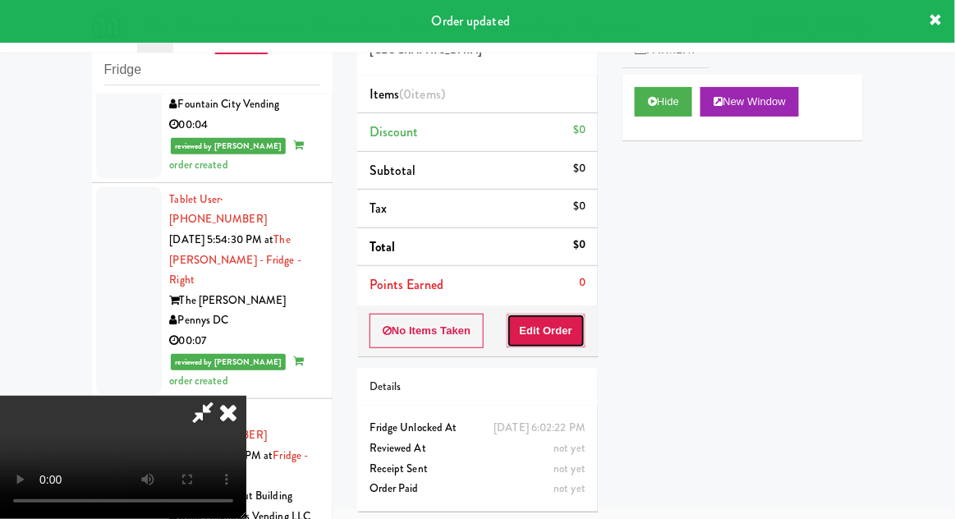
click at [549, 320] on button "Edit Order" at bounding box center [547, 331] width 80 height 34
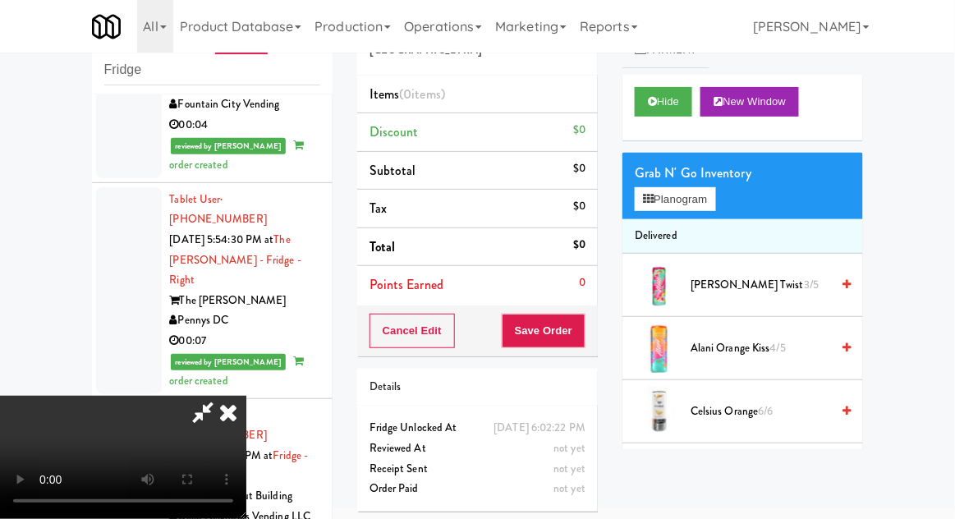
scroll to position [0, 0]
click at [672, 206] on button "Planogram" at bounding box center [675, 199] width 80 height 25
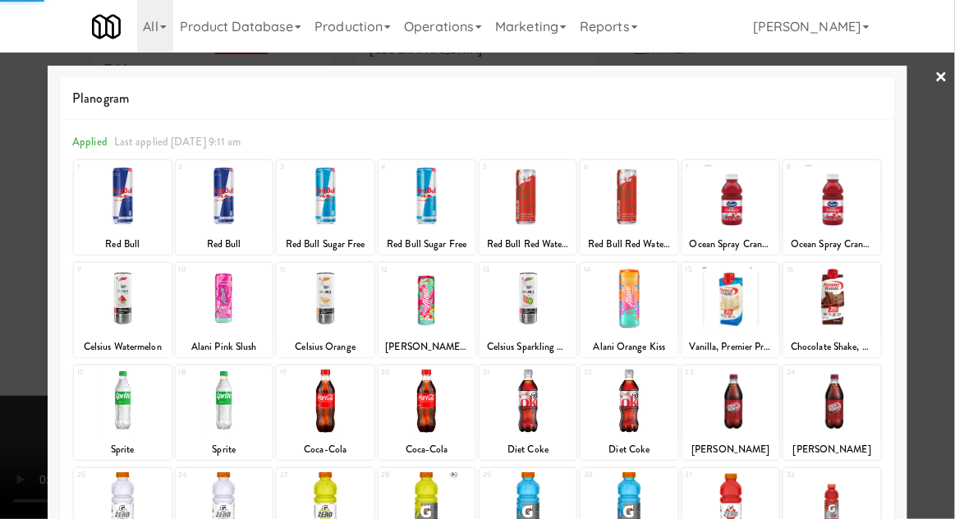
click at [112, 324] on div at bounding box center [122, 298] width 97 height 63
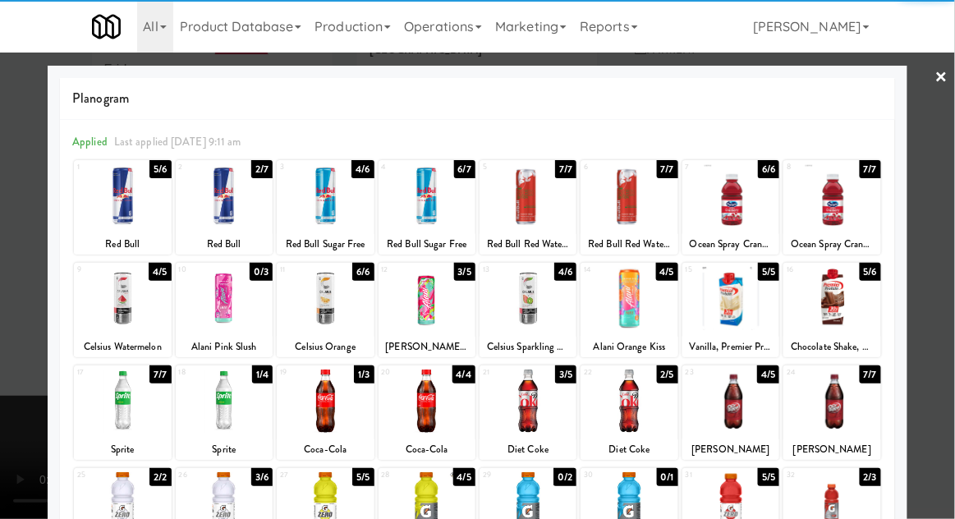
click at [126, 324] on div at bounding box center [122, 298] width 97 height 63
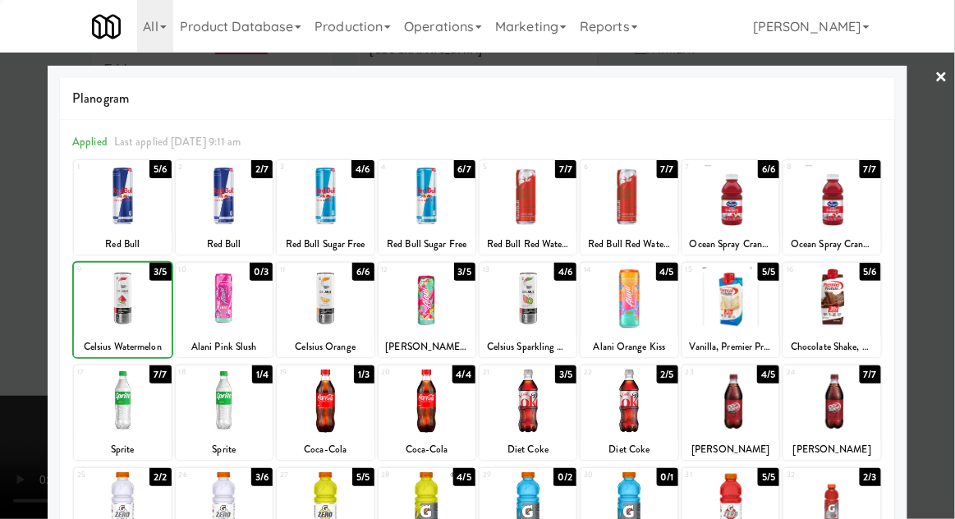
click at [937, 240] on div at bounding box center [477, 259] width 955 height 519
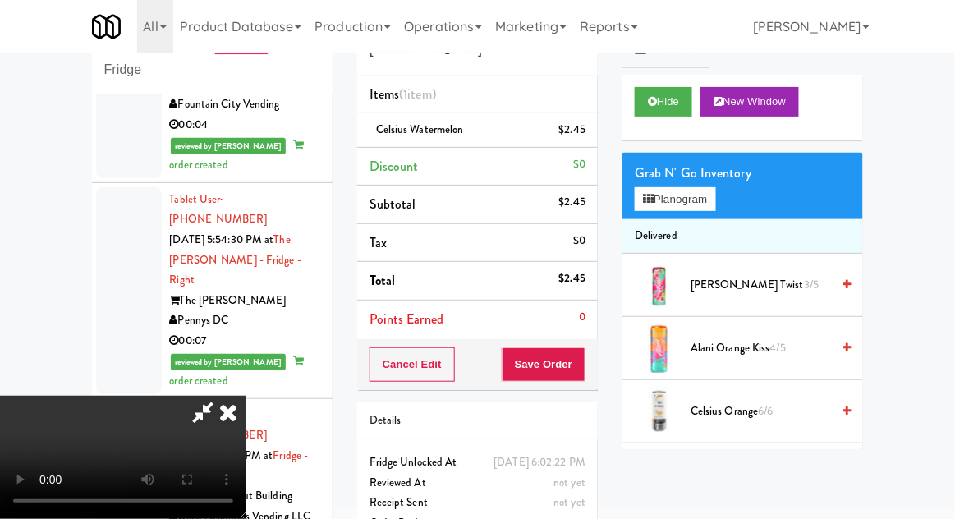
scroll to position [60, 0]
click at [584, 369] on button "Save Order" at bounding box center [544, 364] width 84 height 34
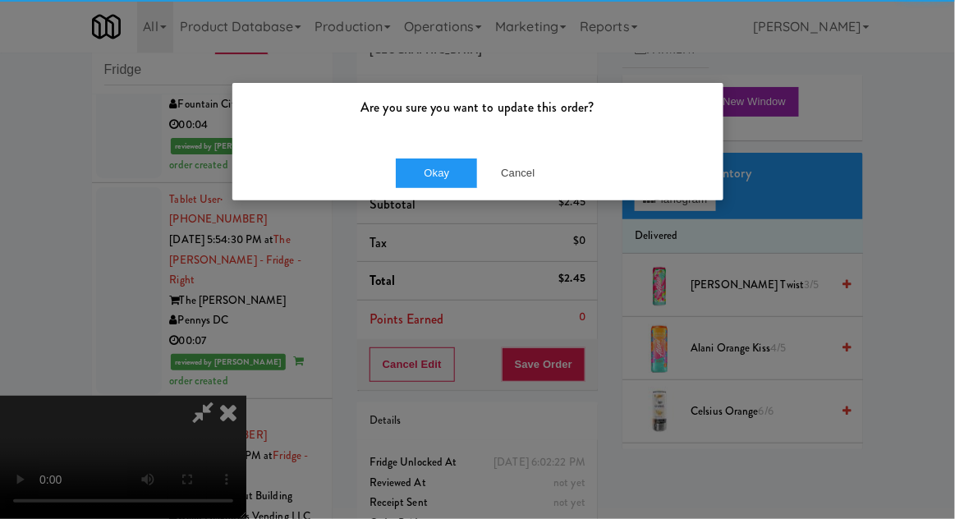
click at [388, 180] on div "Okay Cancel" at bounding box center [477, 172] width 491 height 55
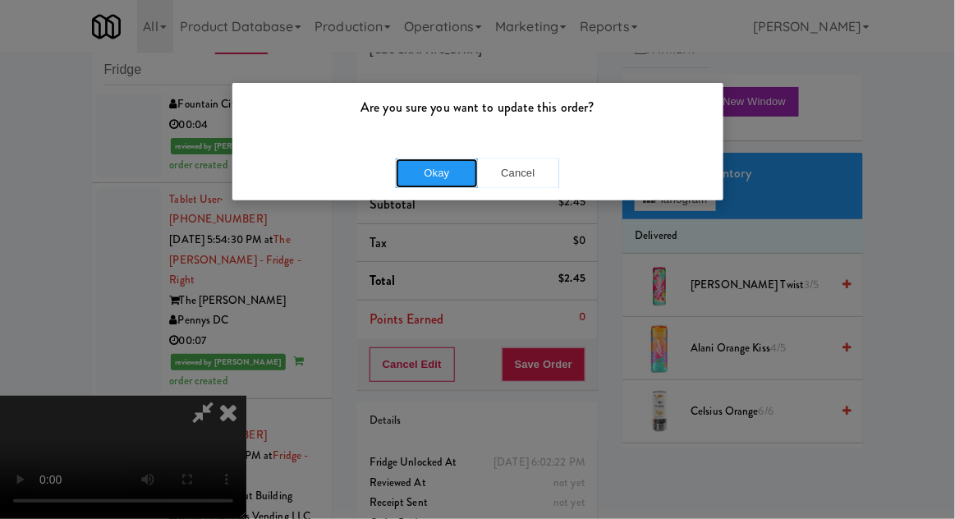
click at [437, 184] on button "Okay" at bounding box center [437, 173] width 82 height 30
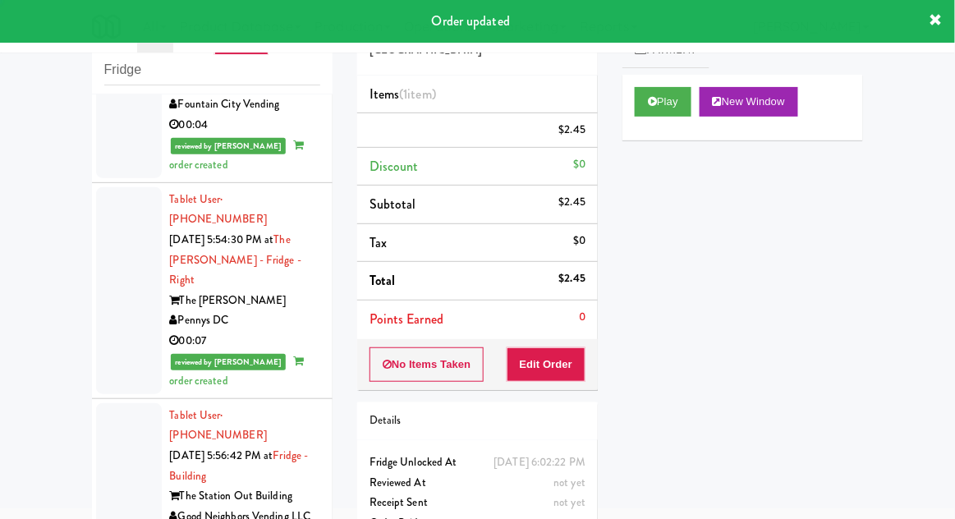
scroll to position [0, 0]
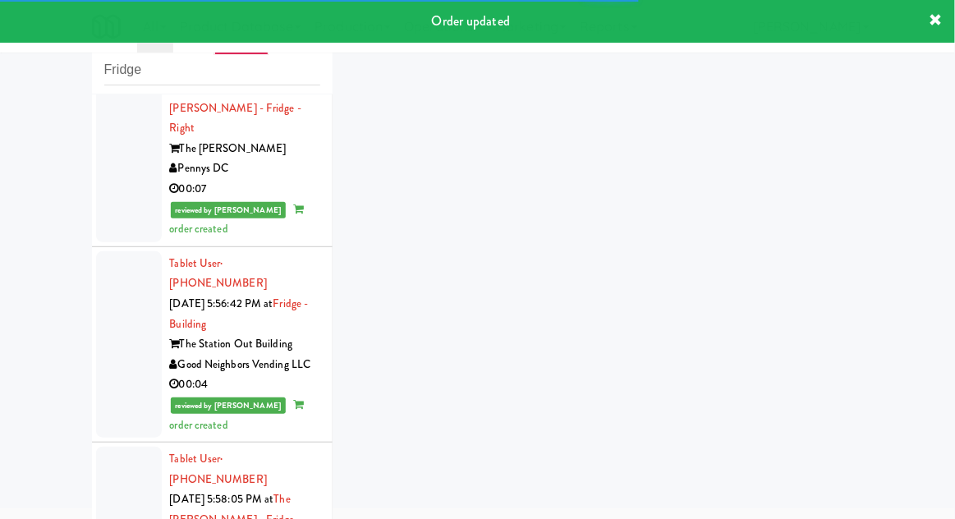
scroll to position [5138, 0]
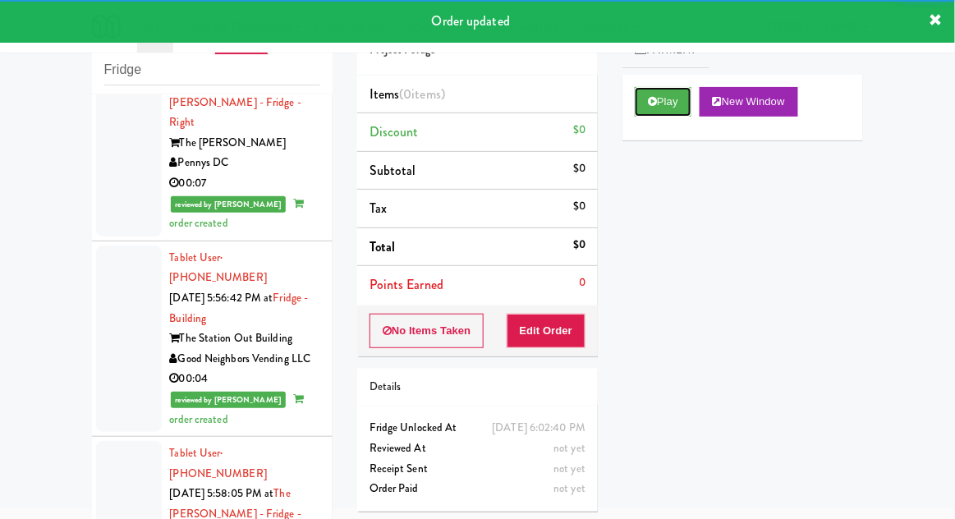
click at [659, 108] on button "Play" at bounding box center [663, 102] width 57 height 30
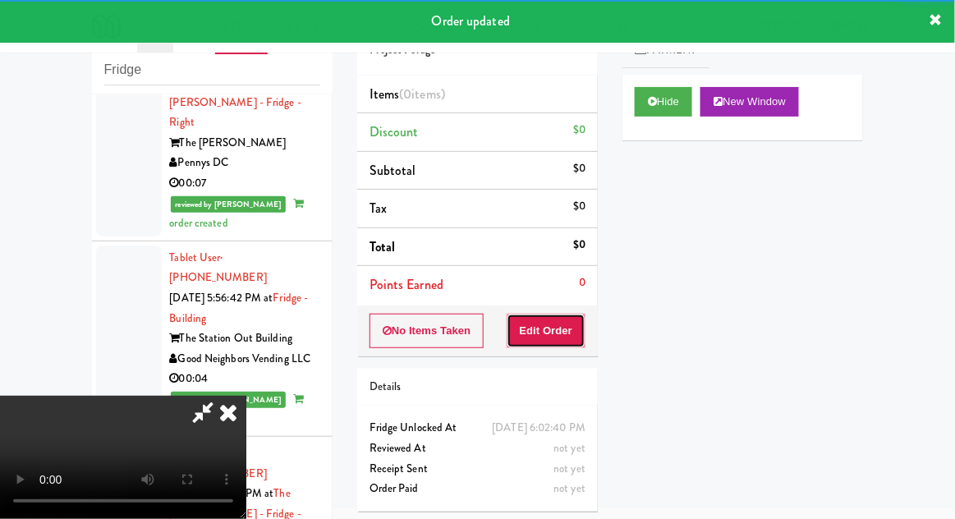
click at [549, 322] on button "Edit Order" at bounding box center [547, 331] width 80 height 34
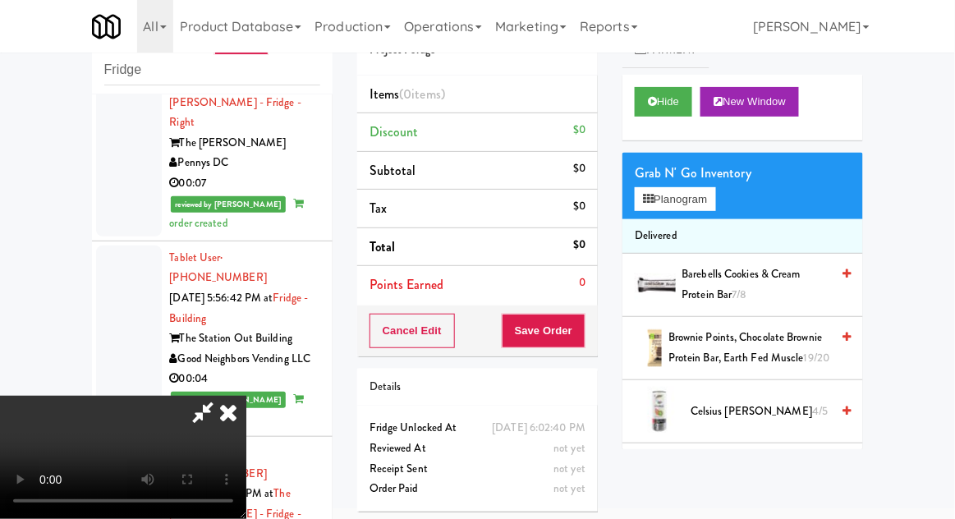
scroll to position [0, 0]
click at [710, 189] on button "Planogram" at bounding box center [675, 199] width 80 height 25
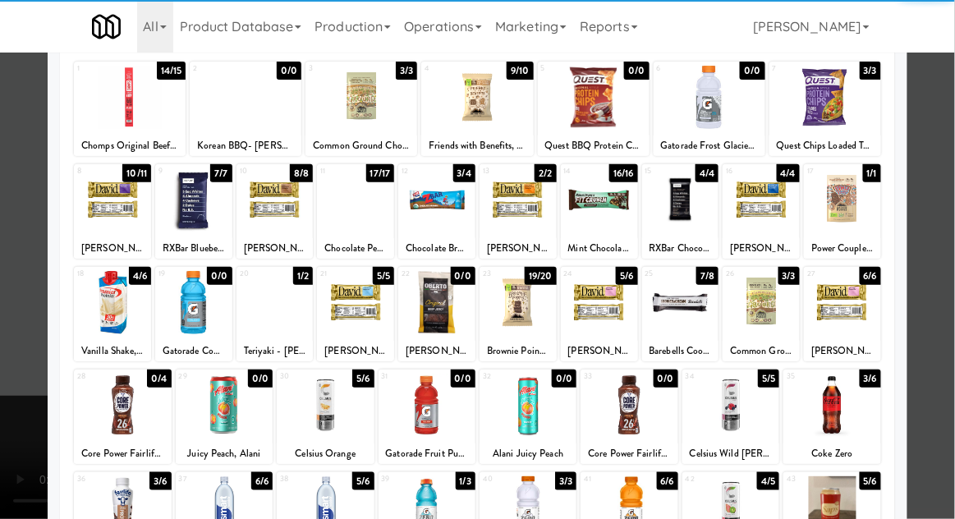
scroll to position [98, 0]
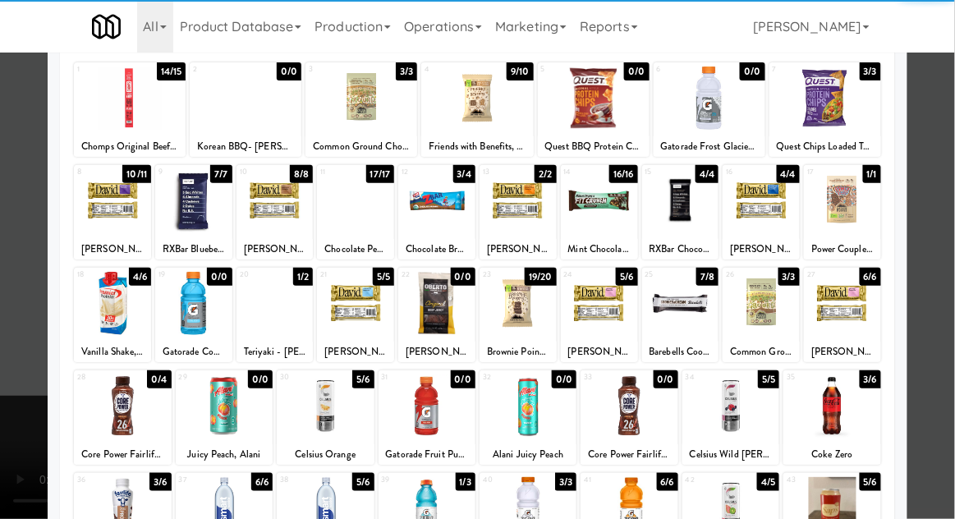
click at [242, 408] on div at bounding box center [224, 405] width 97 height 63
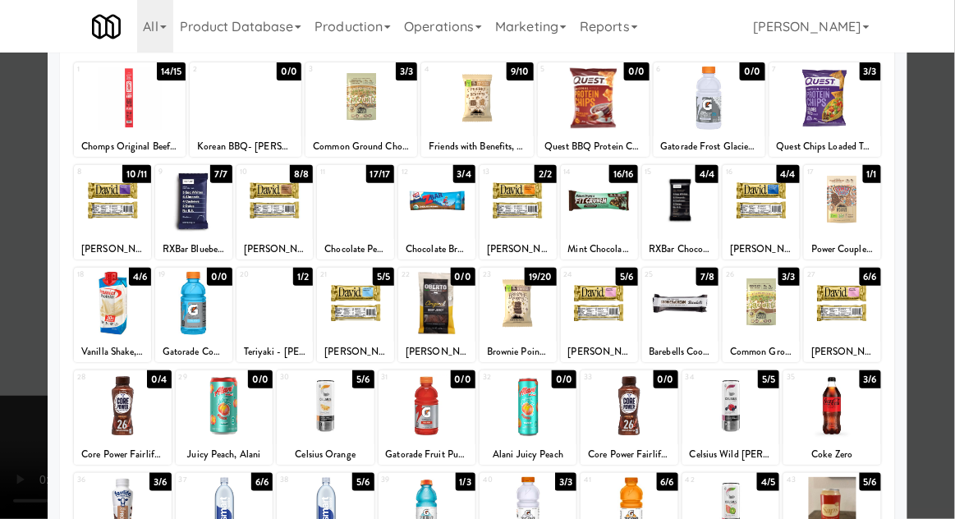
click at [942, 252] on div at bounding box center [477, 259] width 955 height 519
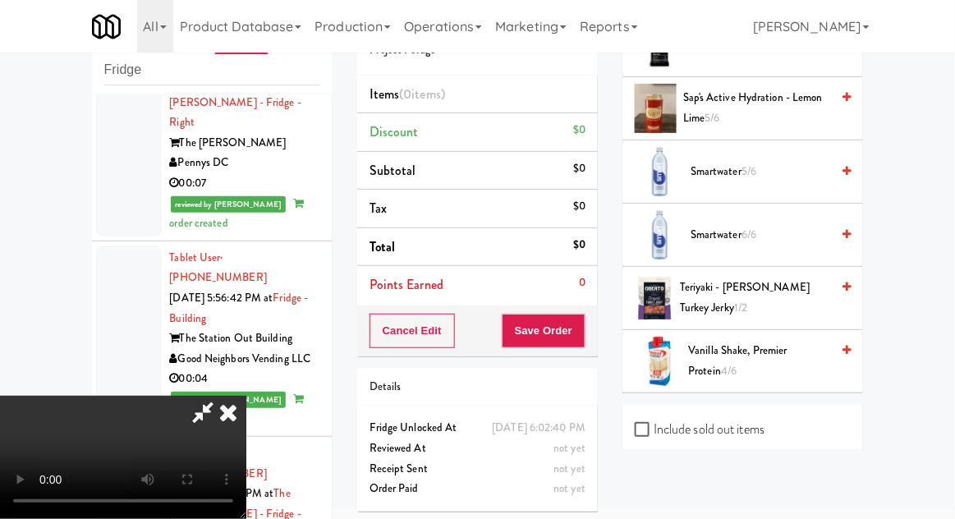
scroll to position [2006, 0]
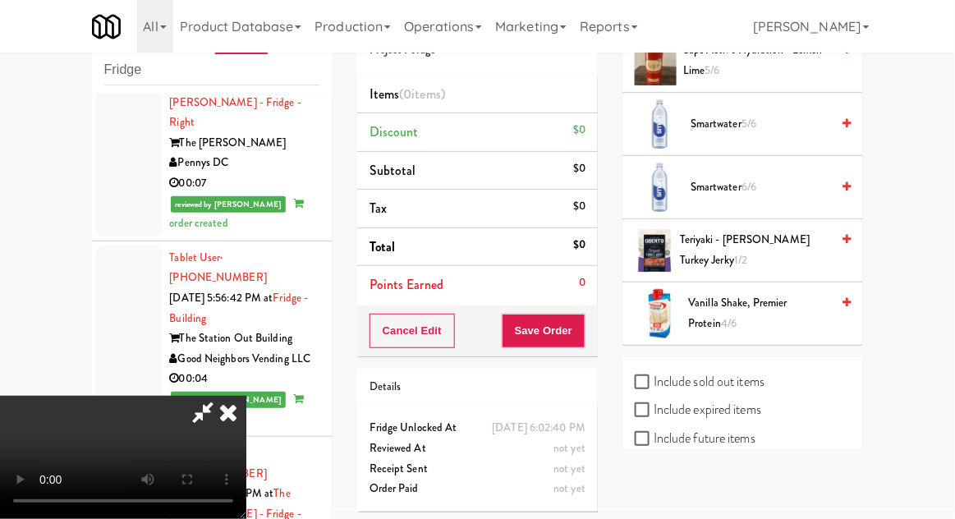
click at [740, 374] on label "Include sold out items" at bounding box center [700, 382] width 130 height 25
click at [654, 376] on input "Include sold out items" at bounding box center [644, 382] width 19 height 13
checkbox input "true"
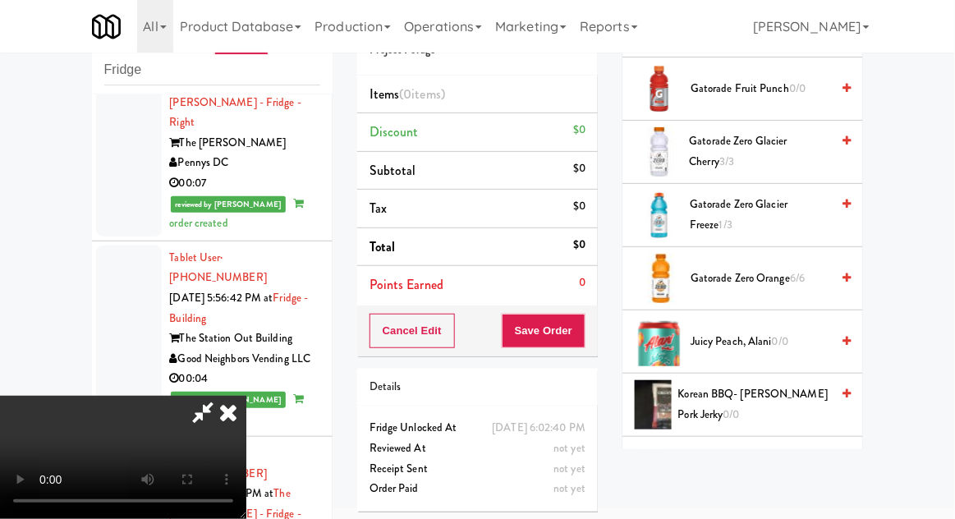
scroll to position [1784, 0]
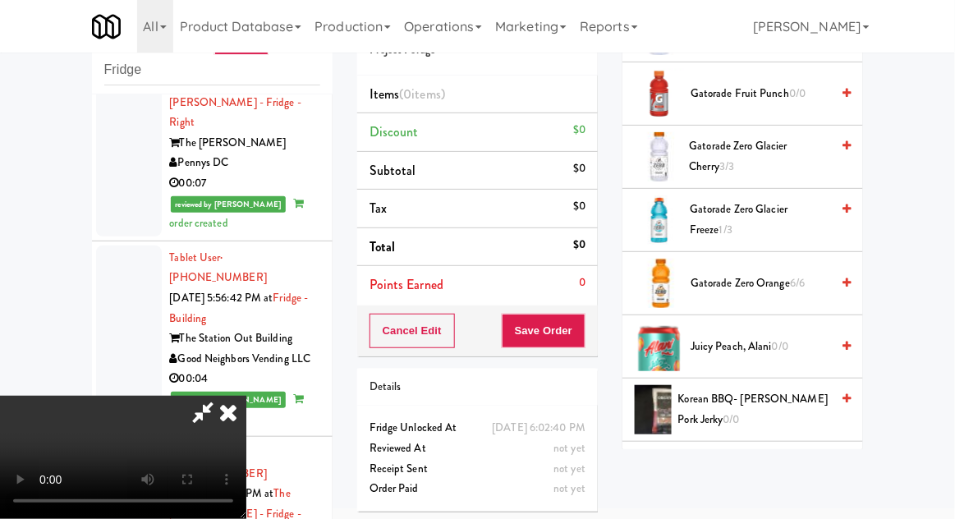
click at [774, 338] on span "0/0" at bounding box center [780, 346] width 16 height 16
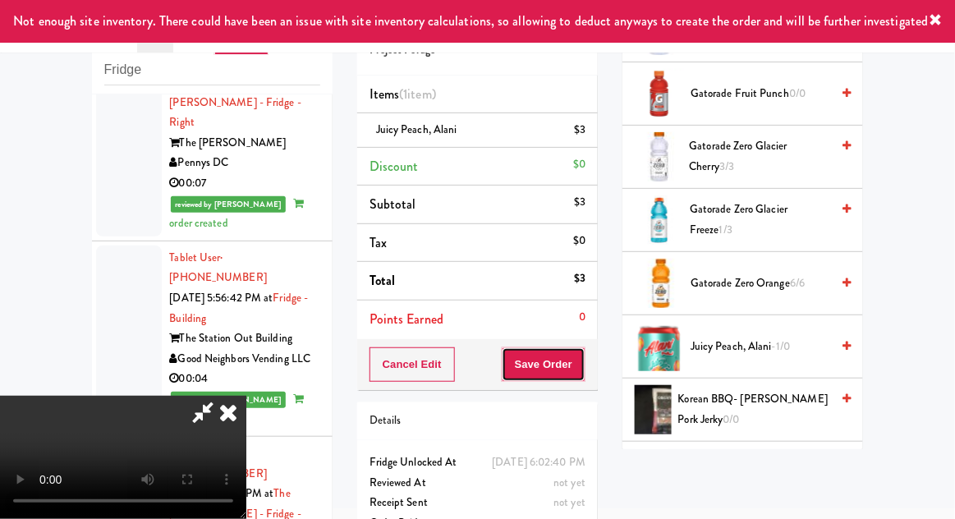
click at [584, 370] on button "Save Order" at bounding box center [544, 364] width 84 height 34
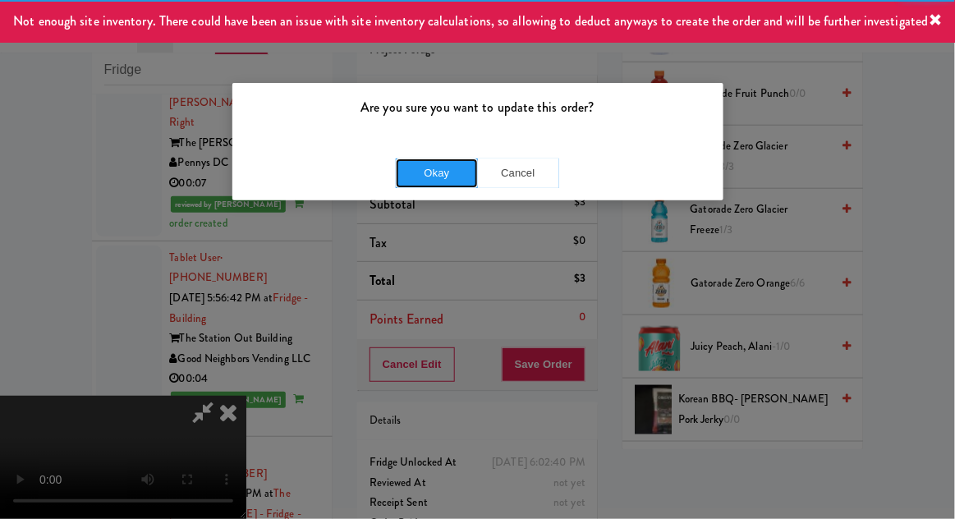
click at [455, 181] on button "Okay" at bounding box center [437, 173] width 82 height 30
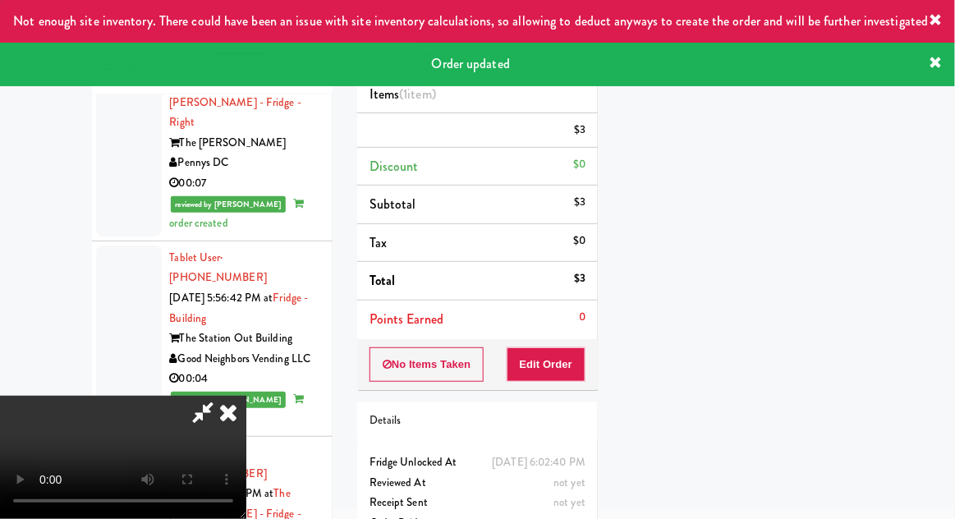
scroll to position [0, 0]
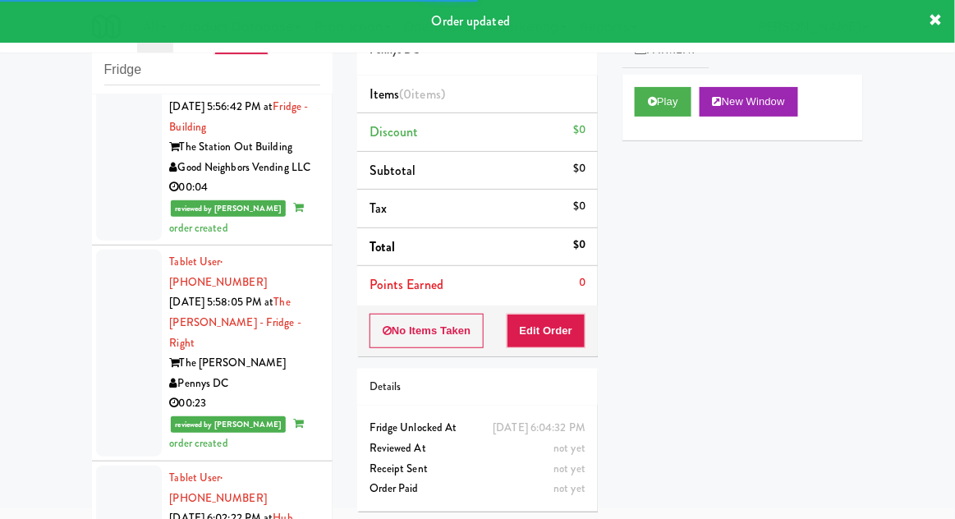
scroll to position [5329, 0]
click at [654, 108] on button "Play" at bounding box center [663, 102] width 57 height 30
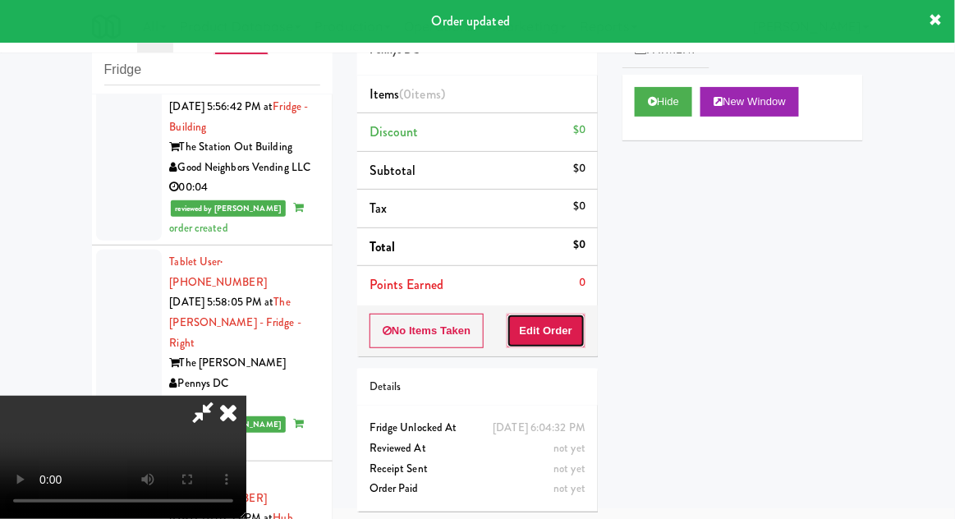
click at [556, 340] on button "Edit Order" at bounding box center [547, 331] width 80 height 34
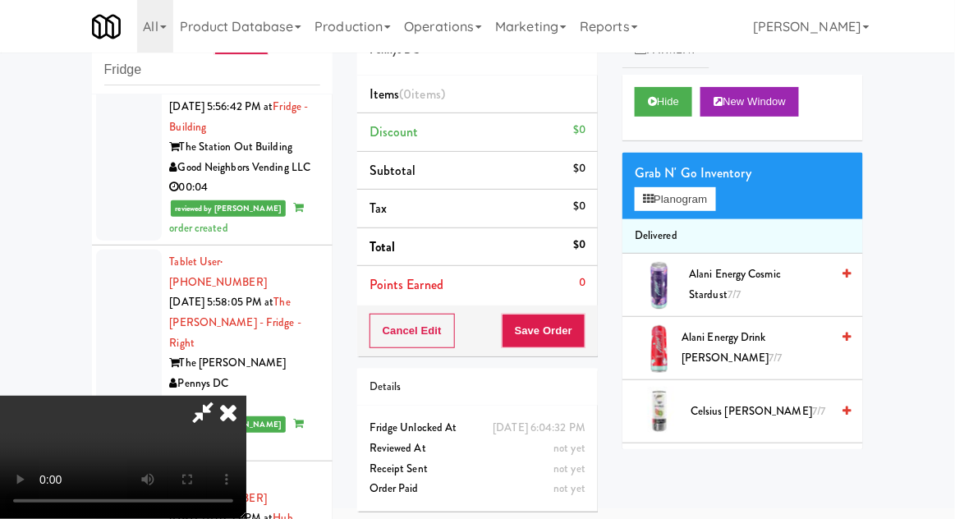
scroll to position [60, 0]
click at [693, 209] on button "Planogram" at bounding box center [675, 199] width 80 height 25
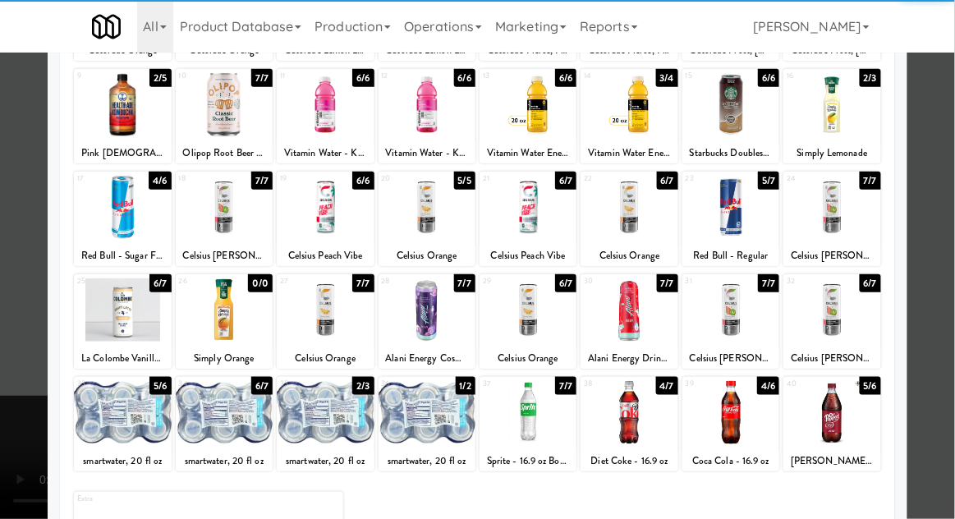
scroll to position [191, 0]
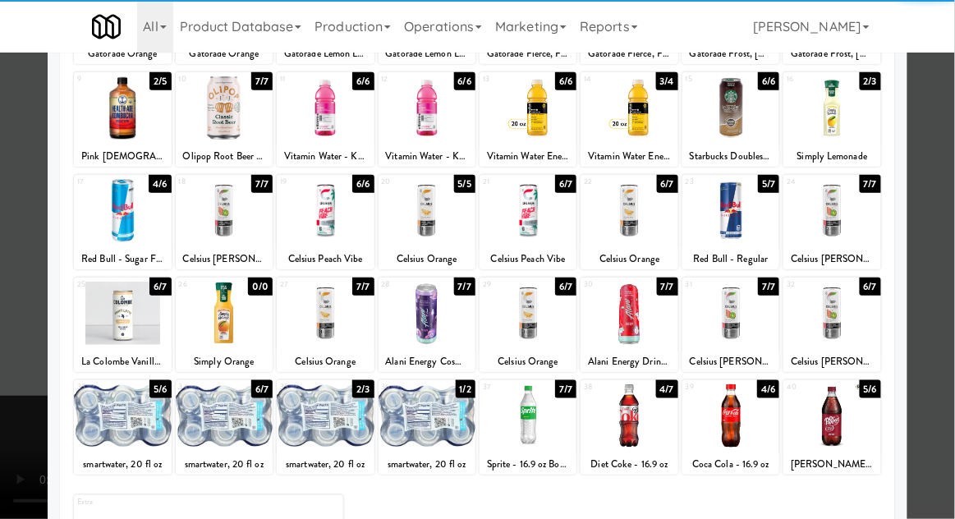
click at [631, 420] on div at bounding box center [629, 415] width 97 height 63
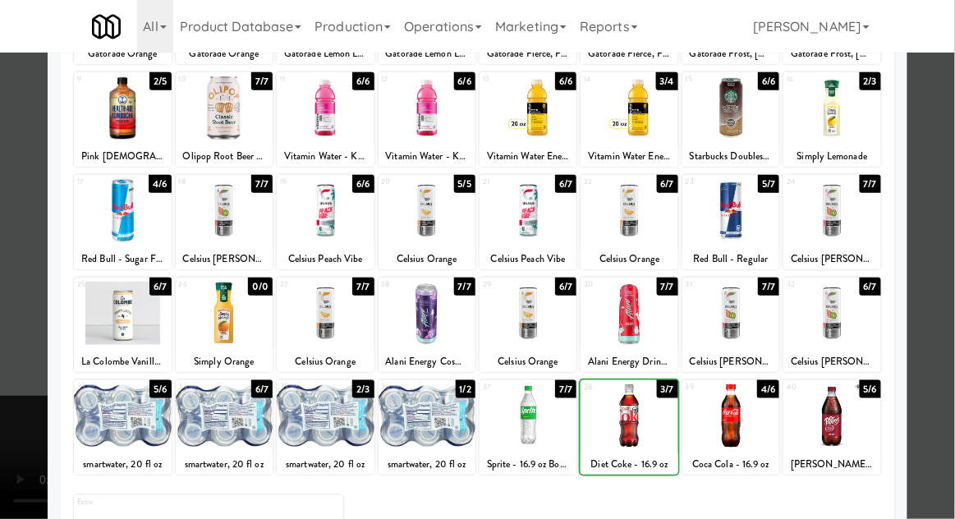
click at [950, 237] on div at bounding box center [477, 259] width 955 height 519
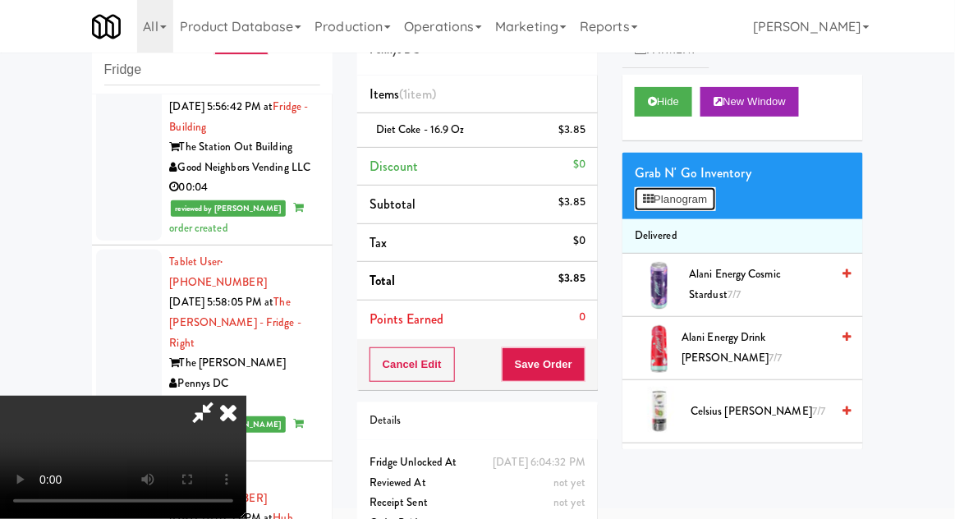
click at [710, 195] on button "Planogram" at bounding box center [675, 199] width 80 height 25
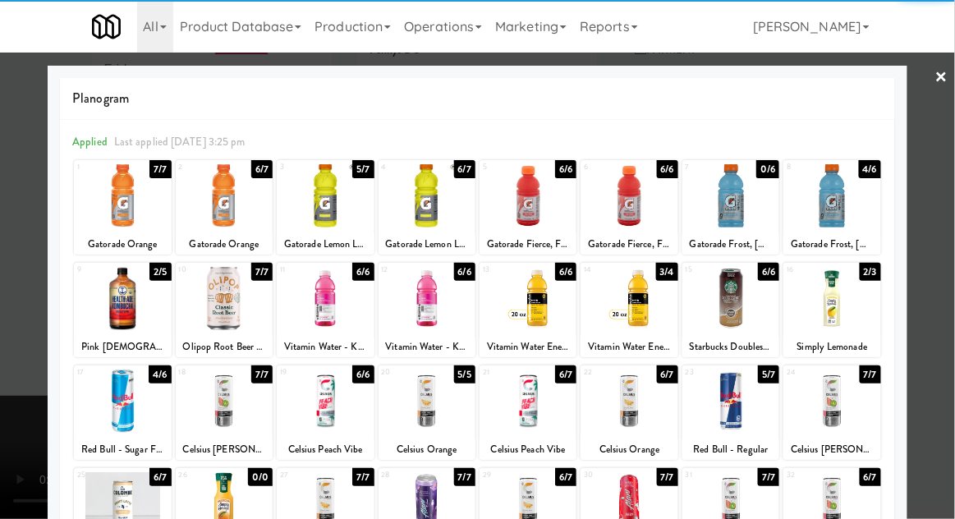
click at [839, 211] on div at bounding box center [831, 195] width 97 height 63
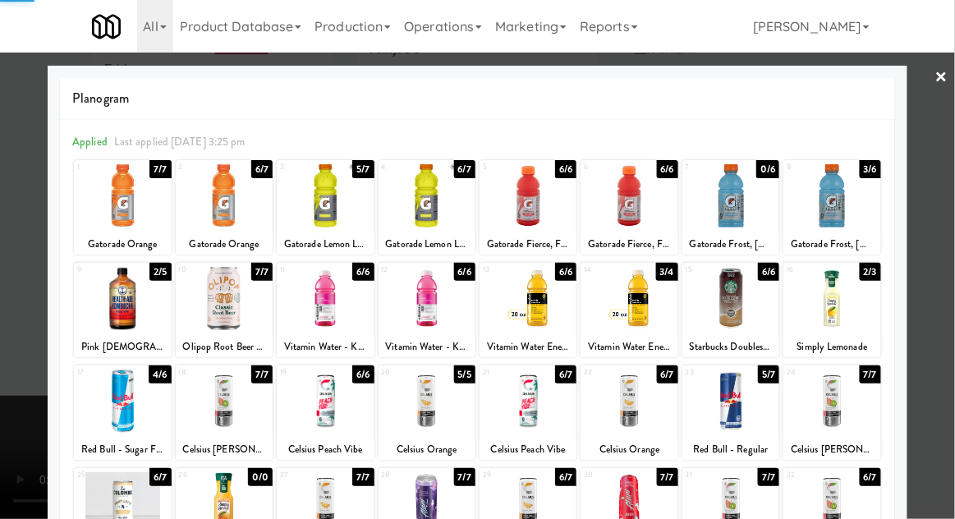
click at [953, 227] on div at bounding box center [477, 259] width 955 height 519
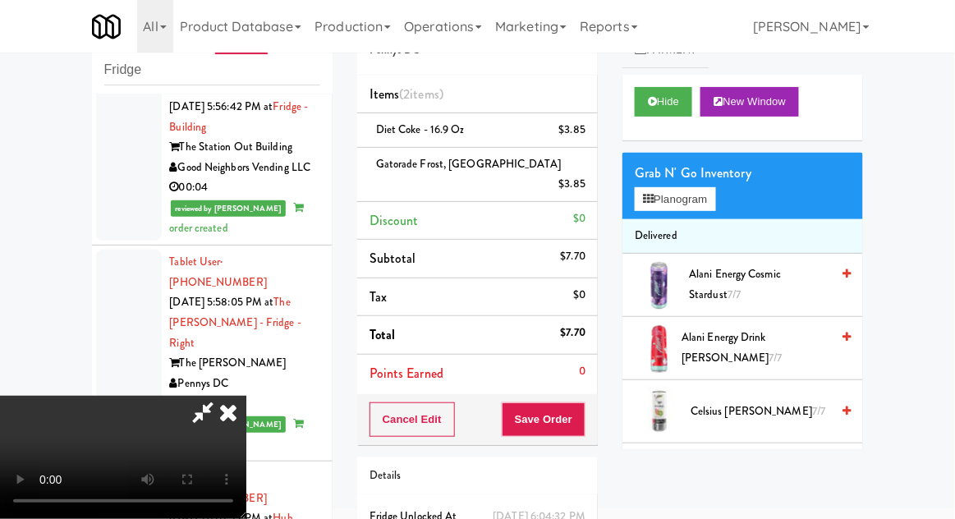
scroll to position [60, 0]
click at [585, 402] on button "Save Order" at bounding box center [544, 419] width 84 height 34
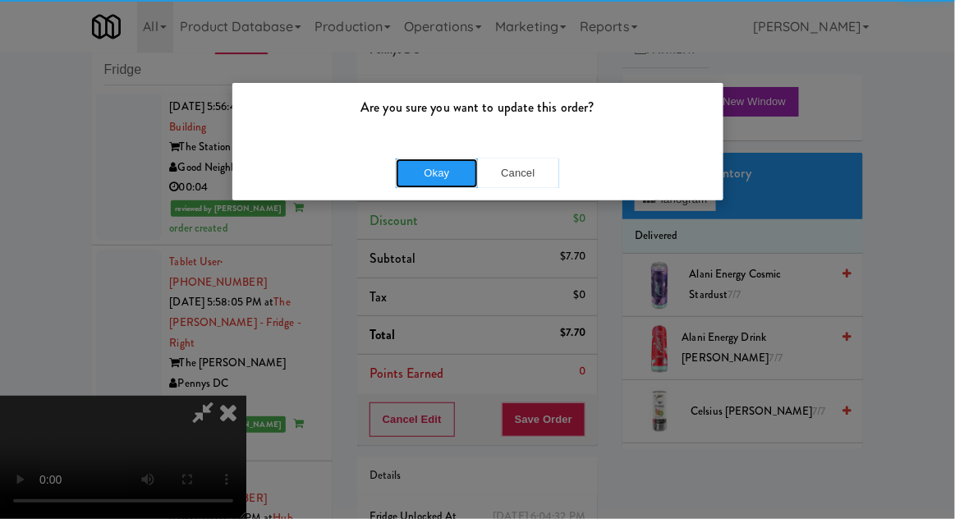
click at [439, 182] on button "Okay" at bounding box center [437, 173] width 82 height 30
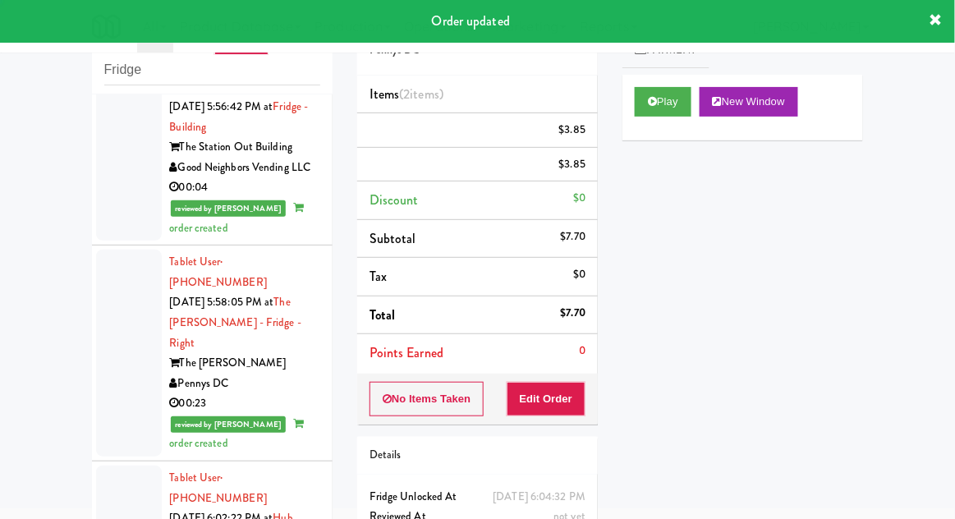
scroll to position [0, 0]
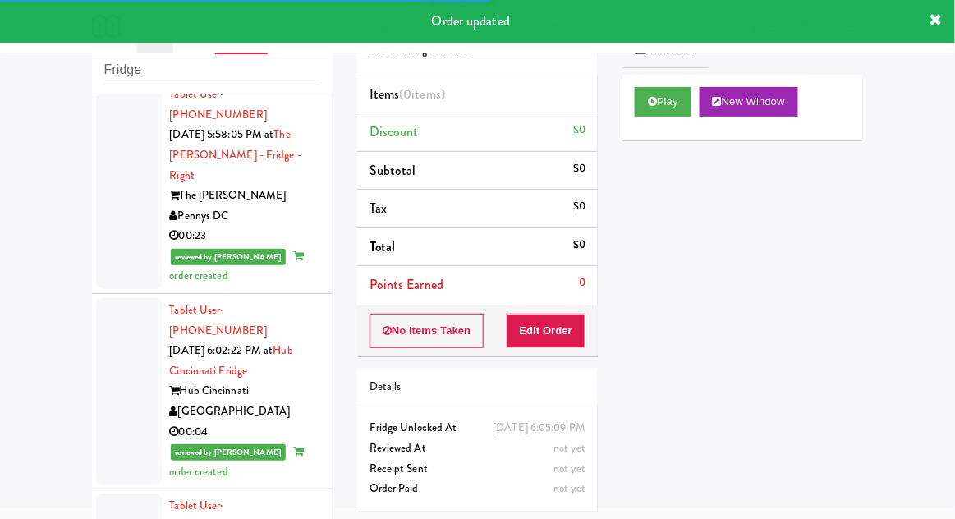
scroll to position [5496, 0]
click at [661, 114] on button "Play" at bounding box center [663, 102] width 57 height 30
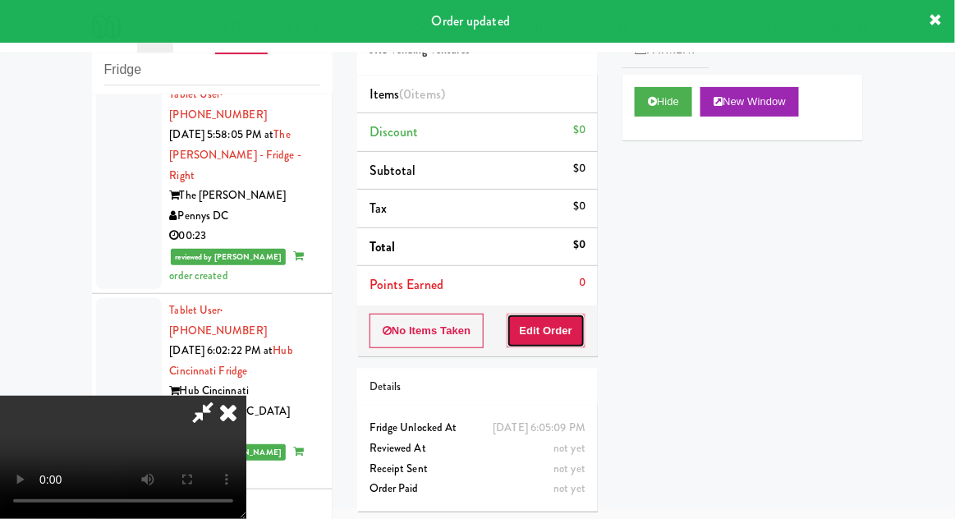
click at [558, 330] on button "Edit Order" at bounding box center [547, 331] width 80 height 34
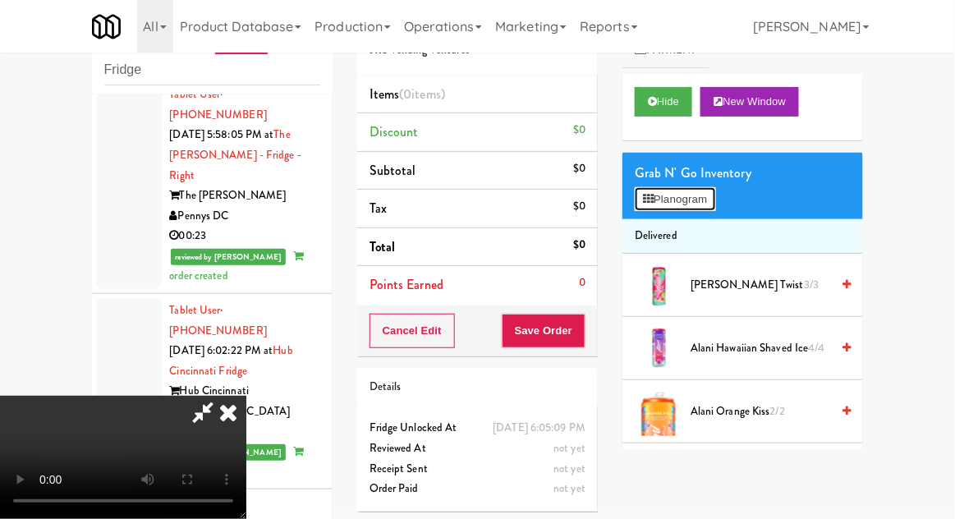
click at [712, 199] on button "Planogram" at bounding box center [675, 199] width 80 height 25
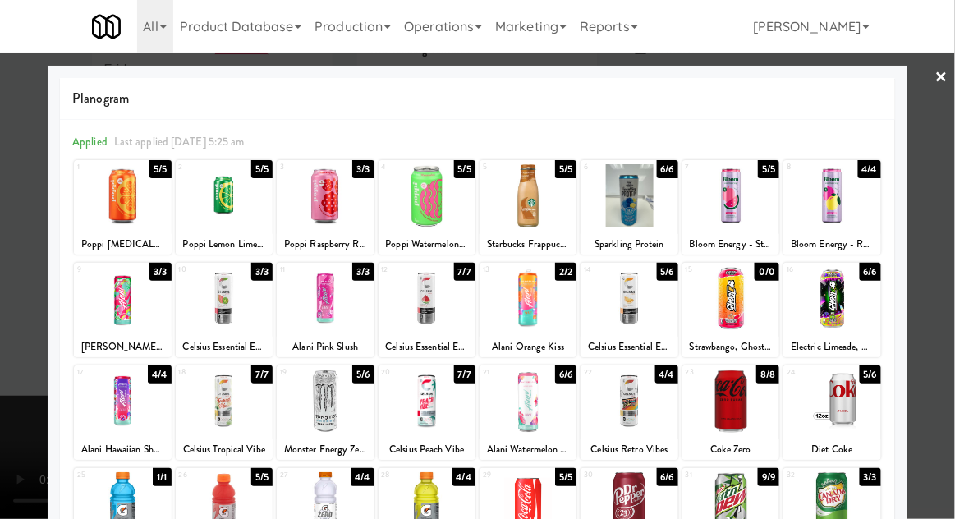
click at [843, 301] on div at bounding box center [831, 298] width 97 height 63
click at [926, 303] on div at bounding box center [477, 259] width 955 height 519
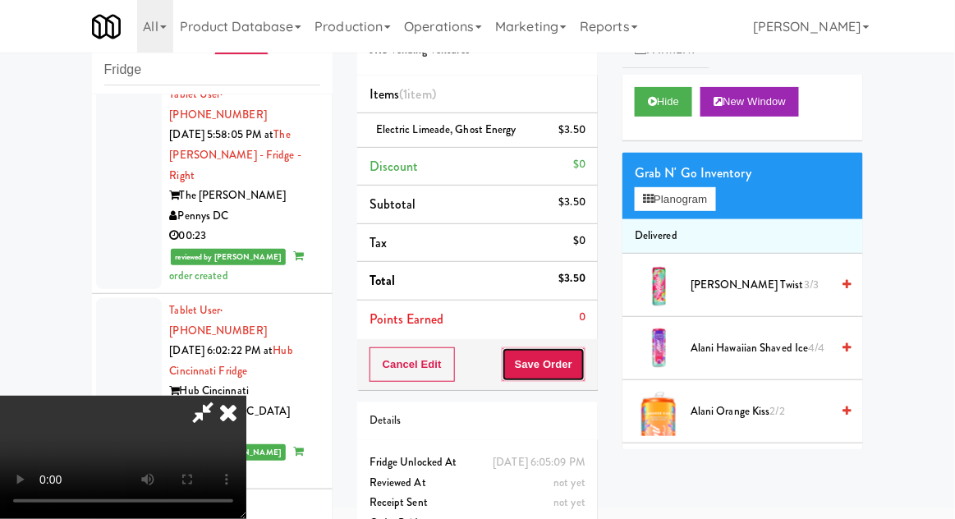
click at [580, 371] on button "Save Order" at bounding box center [544, 364] width 84 height 34
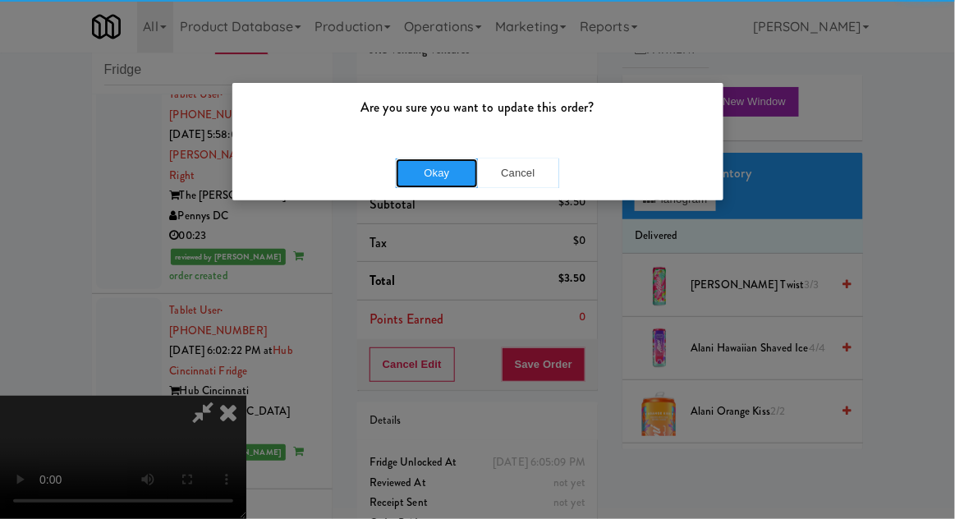
click at [443, 162] on button "Okay" at bounding box center [437, 173] width 82 height 30
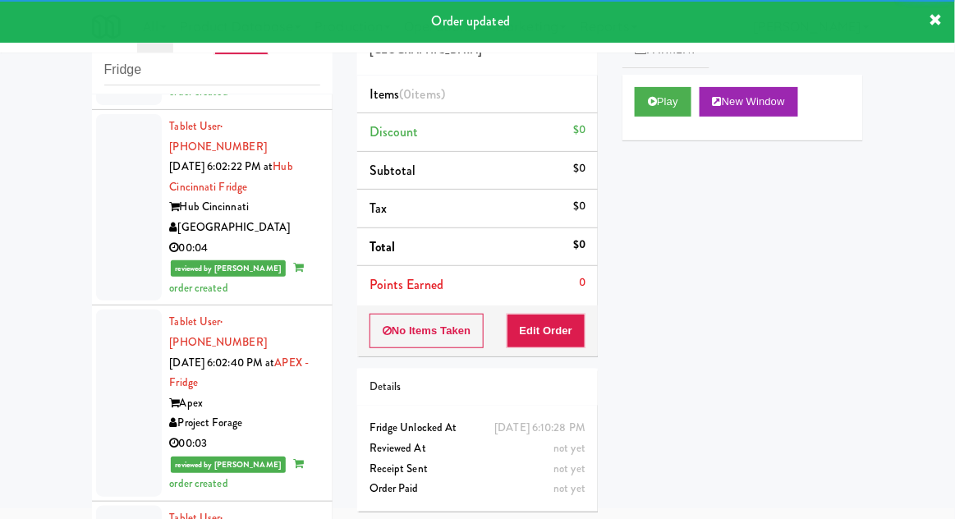
scroll to position [5681, 0]
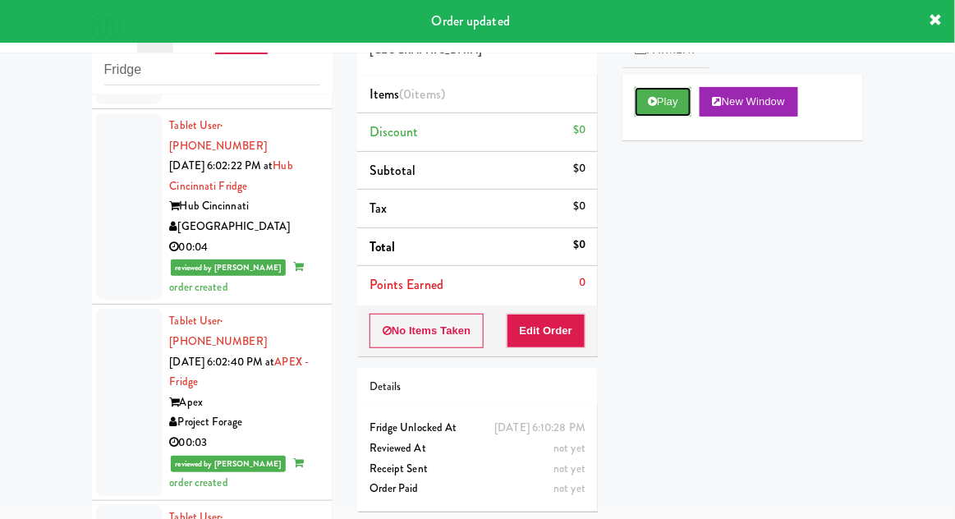
click at [654, 105] on icon at bounding box center [652, 101] width 9 height 11
click at [564, 342] on button "Edit Order" at bounding box center [547, 331] width 80 height 34
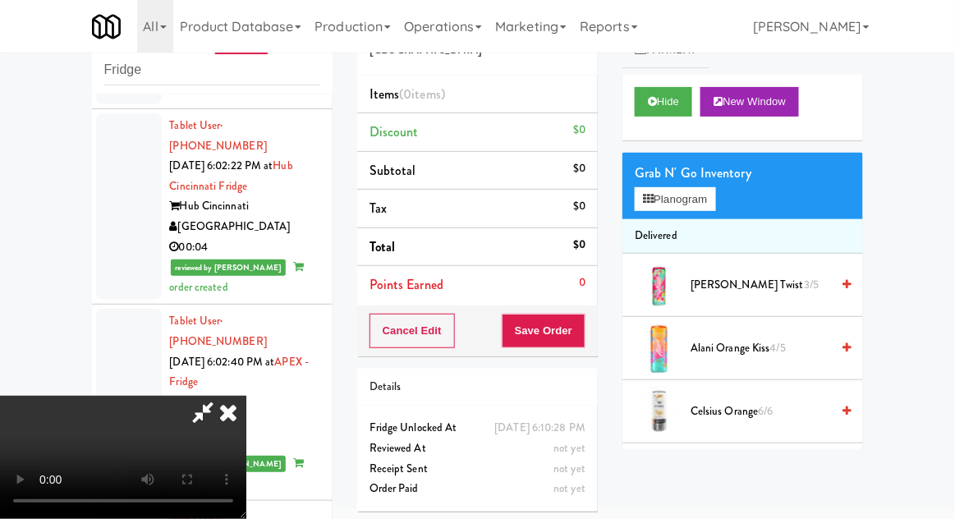
scroll to position [0, 0]
click at [715, 204] on button "Planogram" at bounding box center [675, 199] width 80 height 25
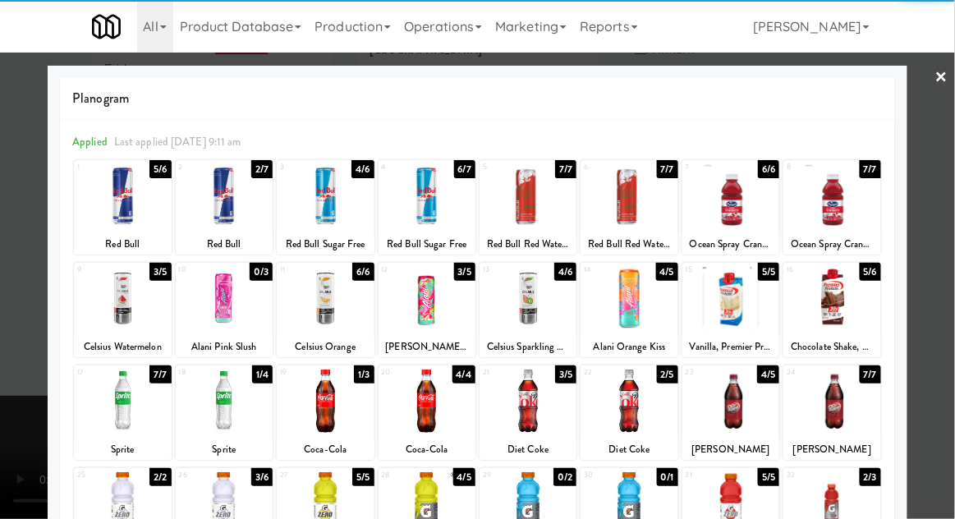
click at [442, 407] on div at bounding box center [427, 401] width 97 height 63
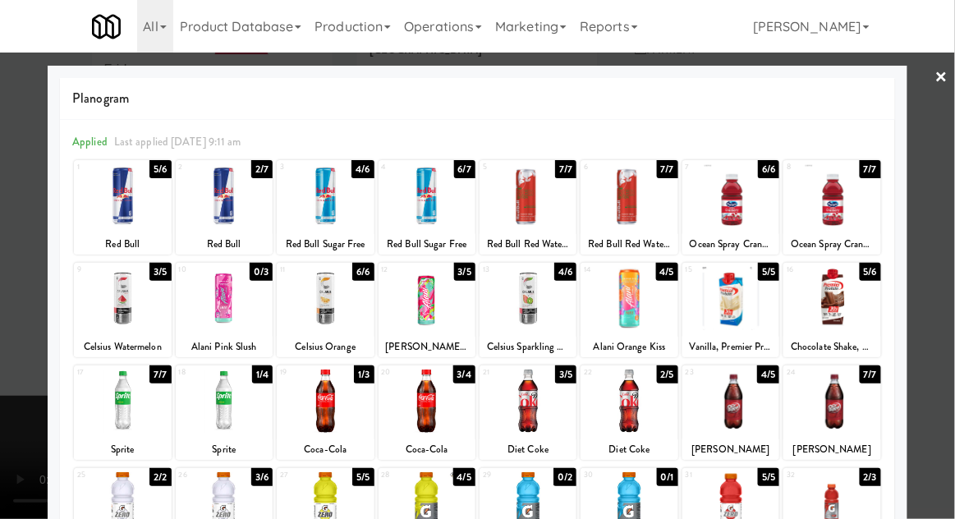
click at [948, 264] on div at bounding box center [477, 259] width 955 height 519
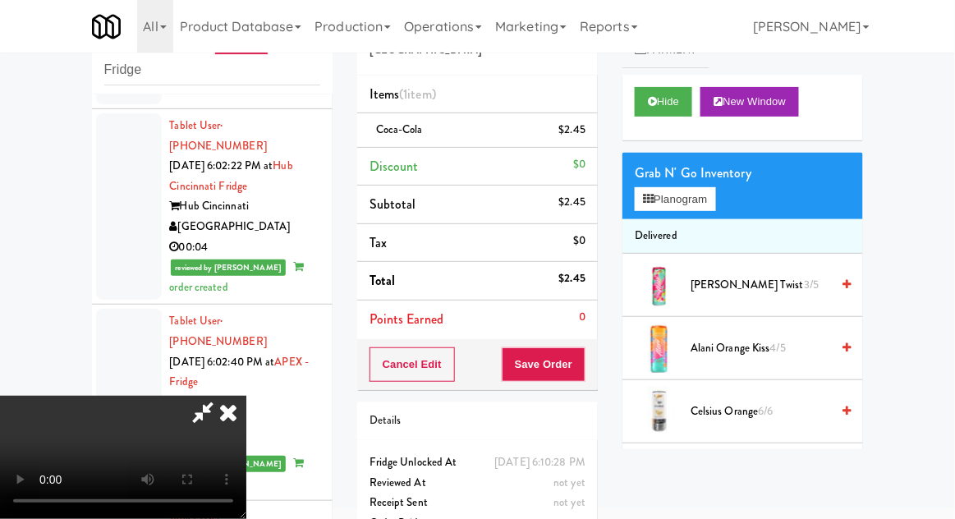
scroll to position [60, 0]
click at [591, 137] on li "Coca-Cola $2.45" at bounding box center [477, 130] width 241 height 34
click at [590, 135] on icon at bounding box center [587, 136] width 8 height 11
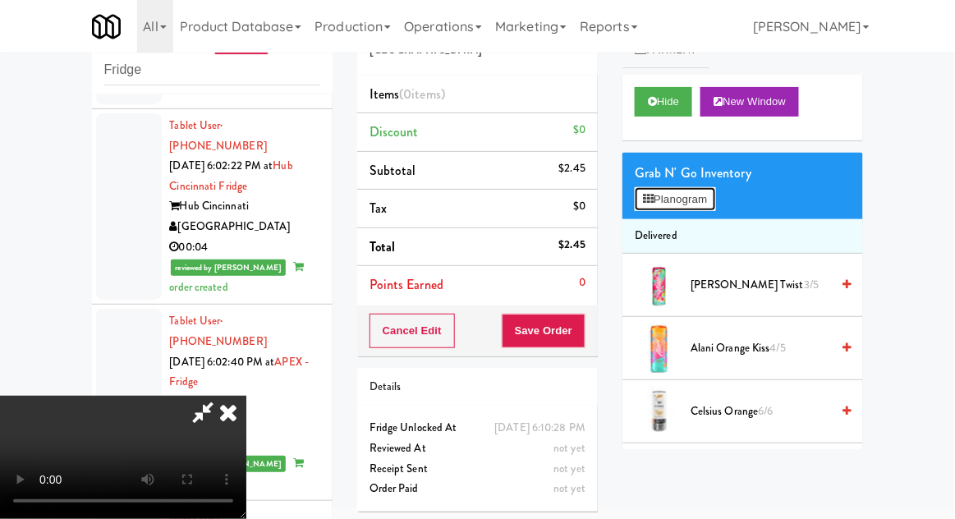
click at [691, 196] on button "Planogram" at bounding box center [675, 199] width 80 height 25
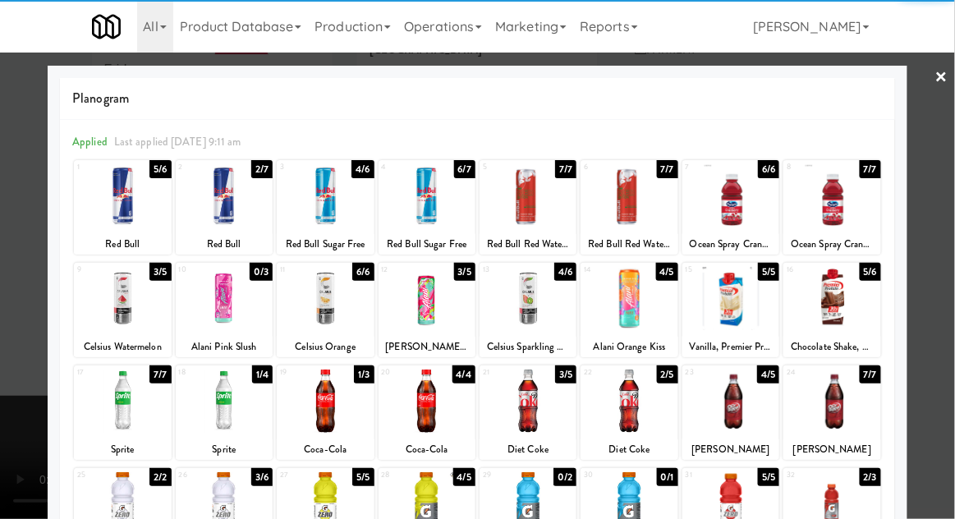
click at [315, 396] on div at bounding box center [325, 401] width 97 height 63
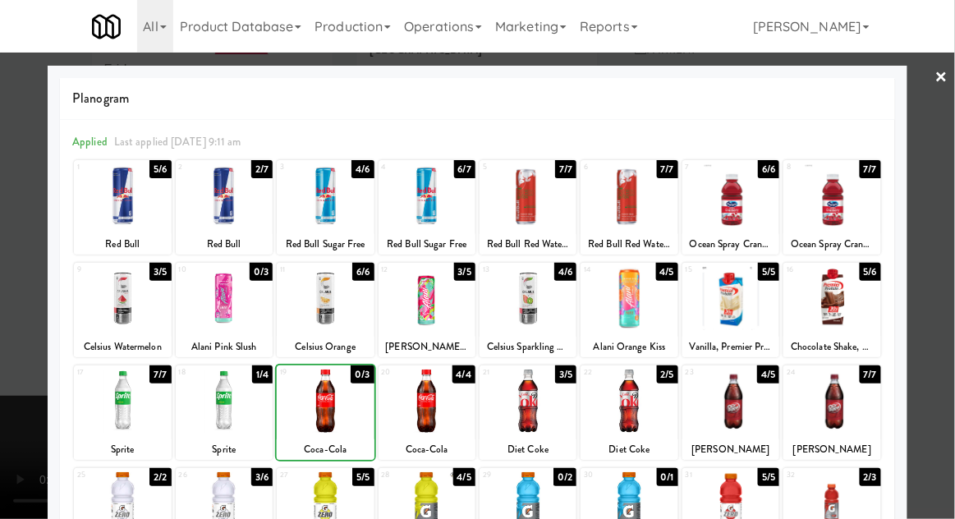
click at [946, 268] on div at bounding box center [477, 259] width 955 height 519
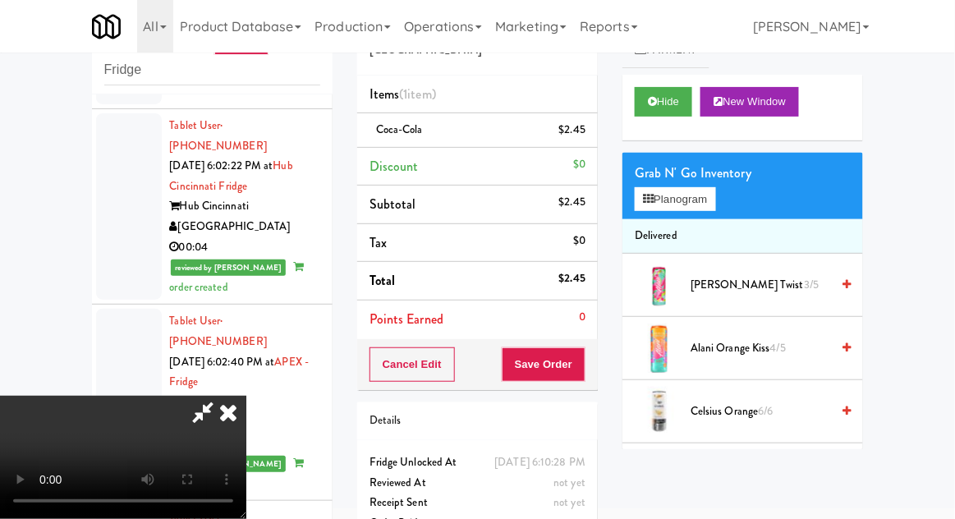
click at [595, 363] on div "Cancel Edit Save Order" at bounding box center [477, 364] width 241 height 51
click at [573, 365] on button "Save Order" at bounding box center [544, 364] width 84 height 34
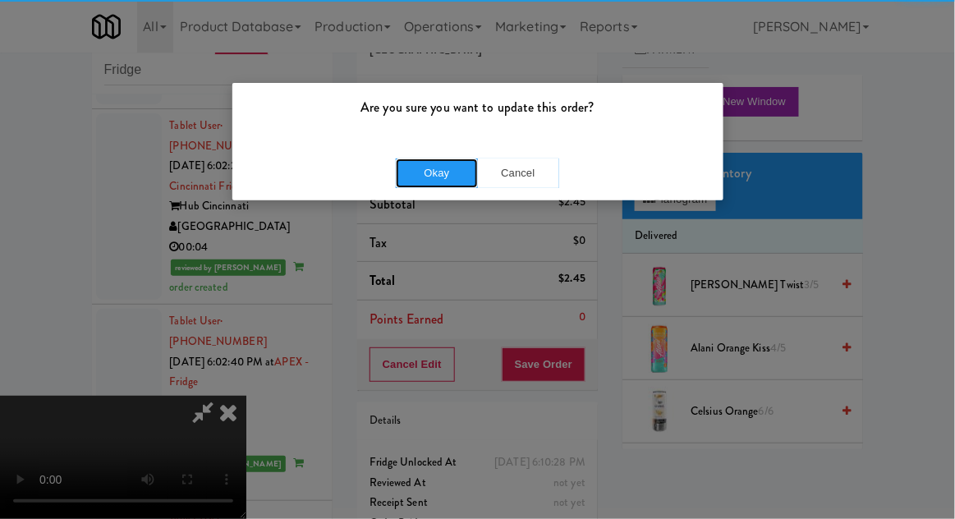
click at [414, 168] on button "Okay" at bounding box center [437, 173] width 82 height 30
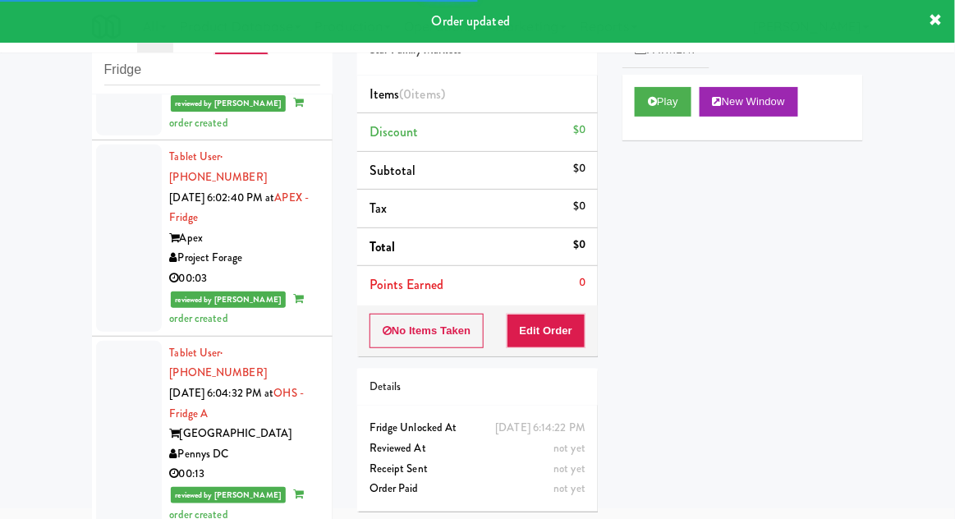
scroll to position [5847, 0]
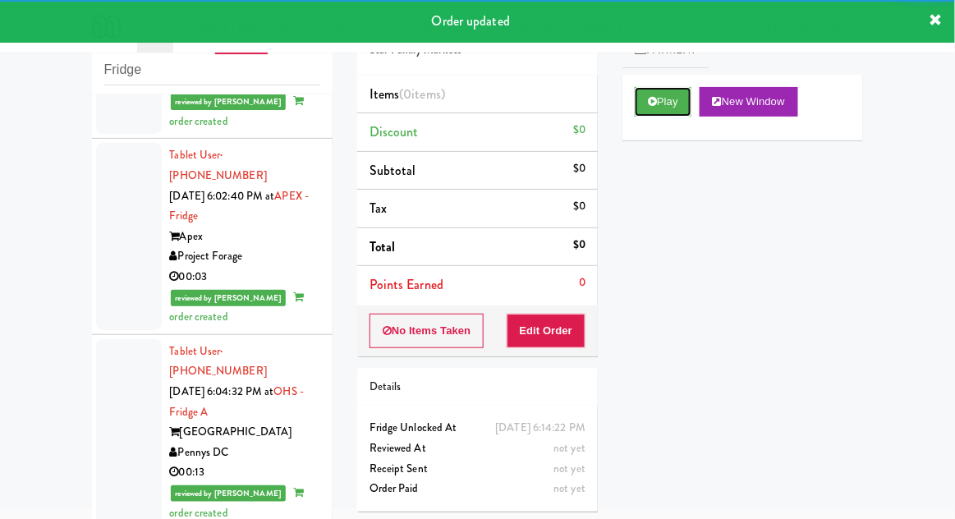
click at [664, 110] on button "Play" at bounding box center [663, 102] width 57 height 30
click at [567, 330] on button "Edit Order" at bounding box center [547, 331] width 80 height 34
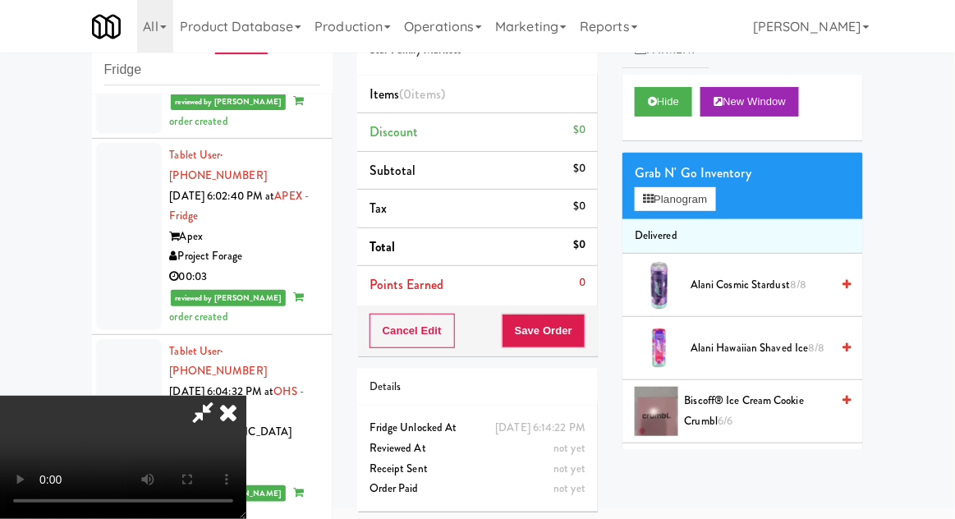
scroll to position [0, 0]
click at [702, 188] on button "Planogram" at bounding box center [675, 199] width 80 height 25
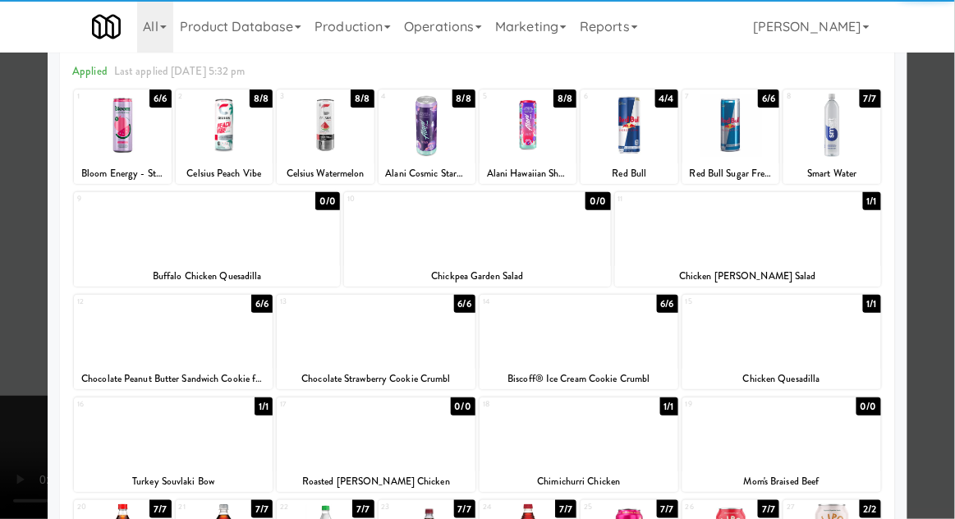
scroll to position [85, 0]
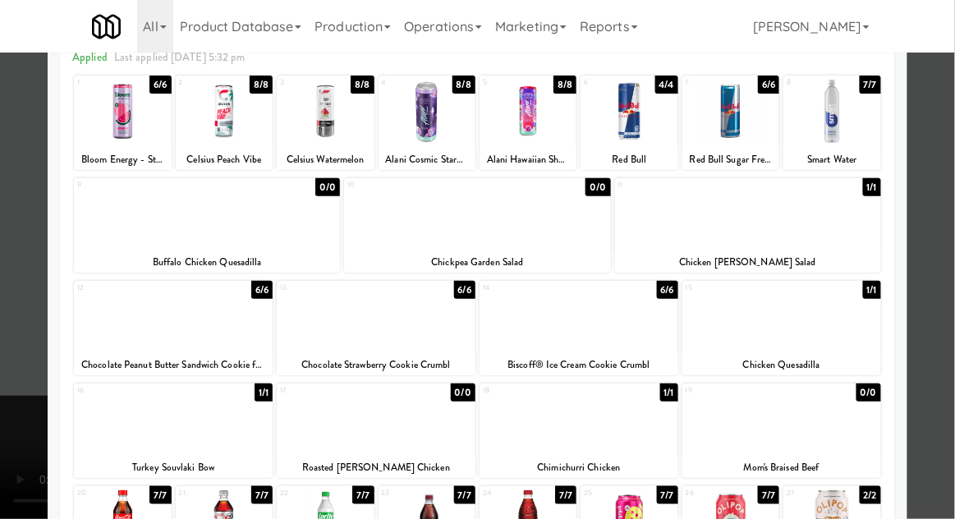
click at [163, 416] on div at bounding box center [173, 419] width 199 height 63
click at [949, 244] on div at bounding box center [477, 259] width 955 height 519
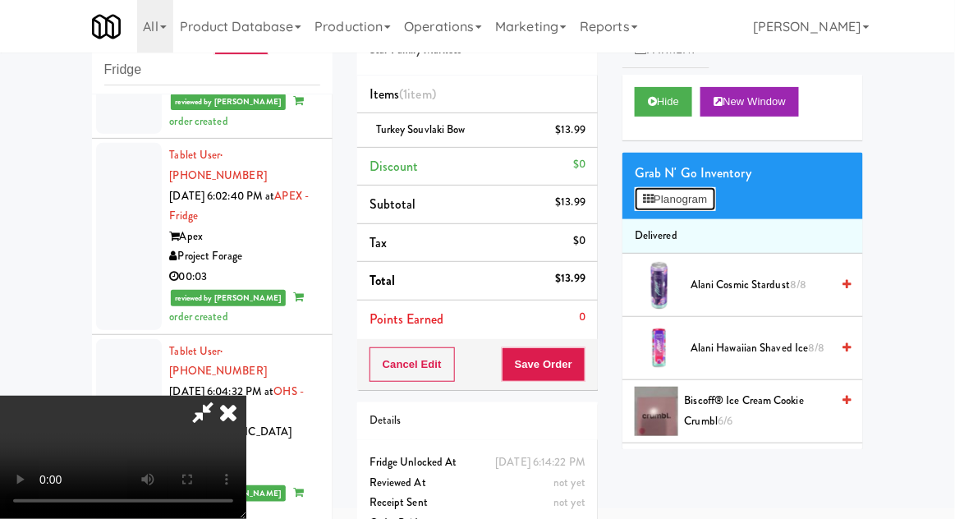
click at [714, 189] on button "Planogram" at bounding box center [675, 199] width 80 height 25
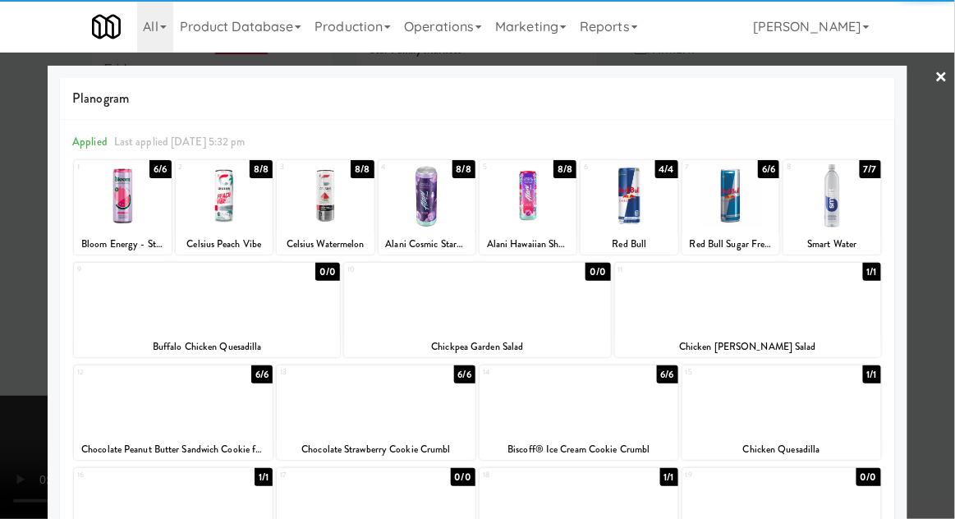
click at [840, 214] on div at bounding box center [831, 195] width 97 height 63
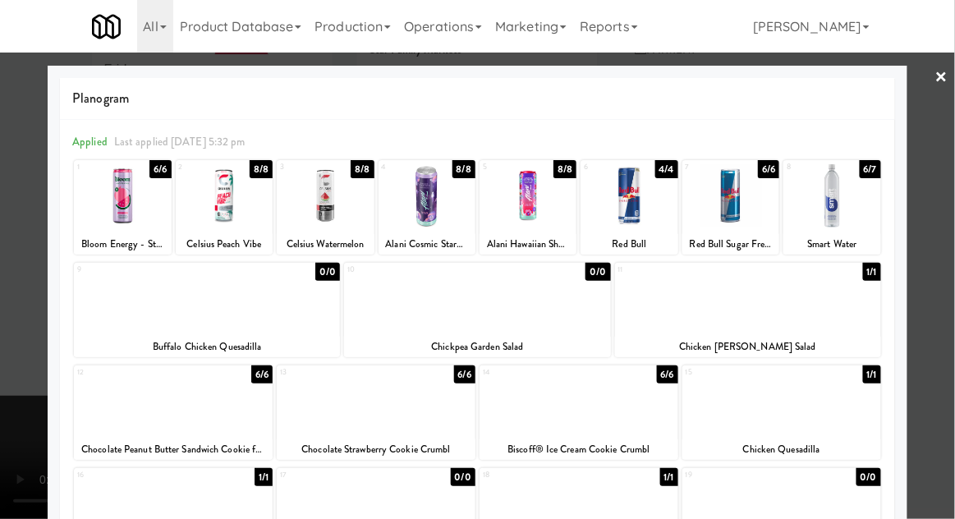
click at [931, 223] on div at bounding box center [477, 259] width 955 height 519
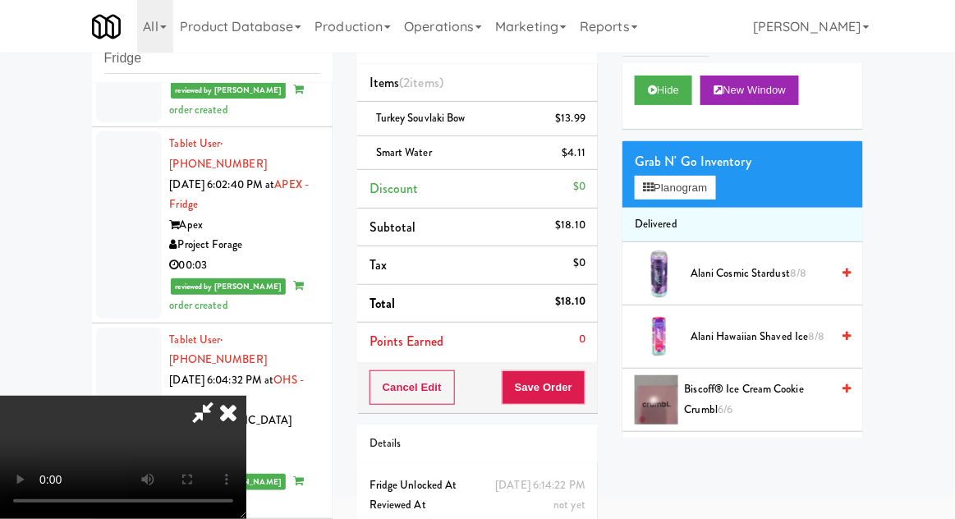
scroll to position [60, 0]
click at [581, 393] on button "Save Order" at bounding box center [544, 387] width 84 height 34
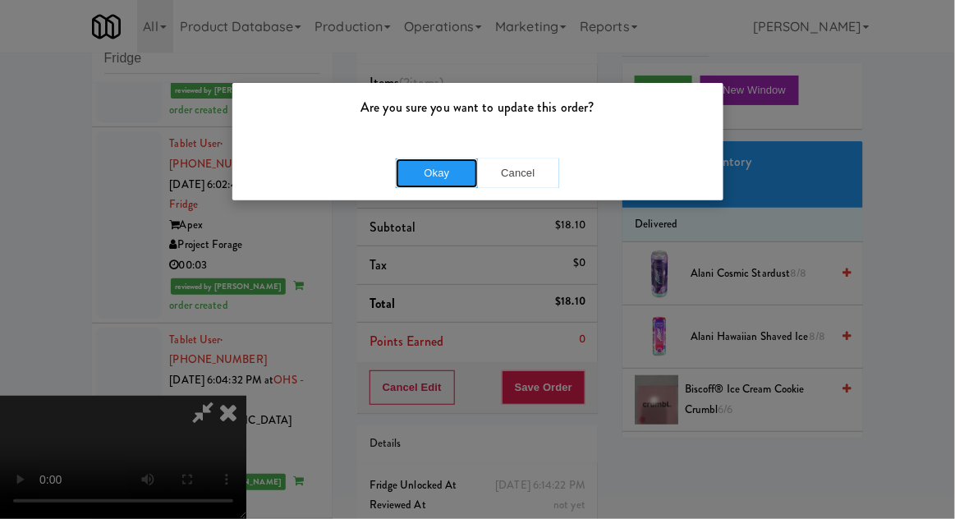
click at [422, 178] on button "Okay" at bounding box center [437, 173] width 82 height 30
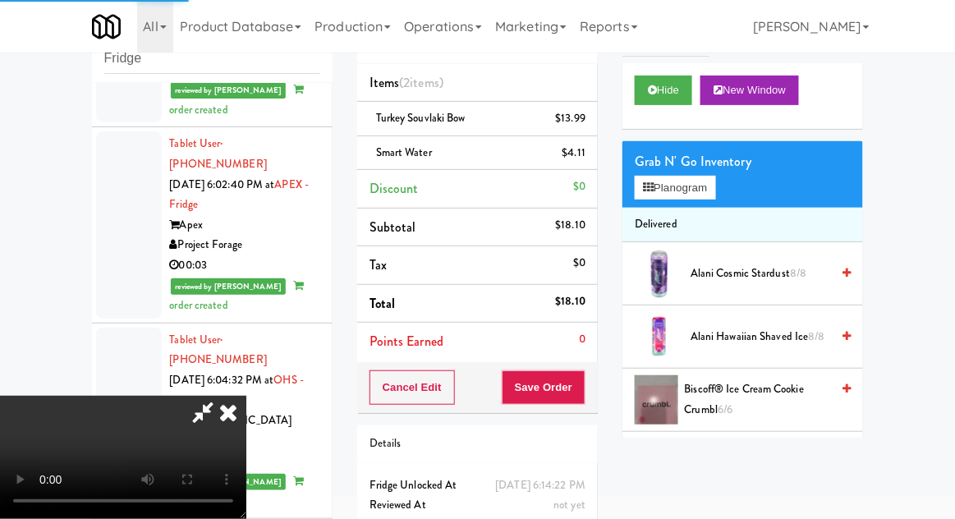
scroll to position [0, 0]
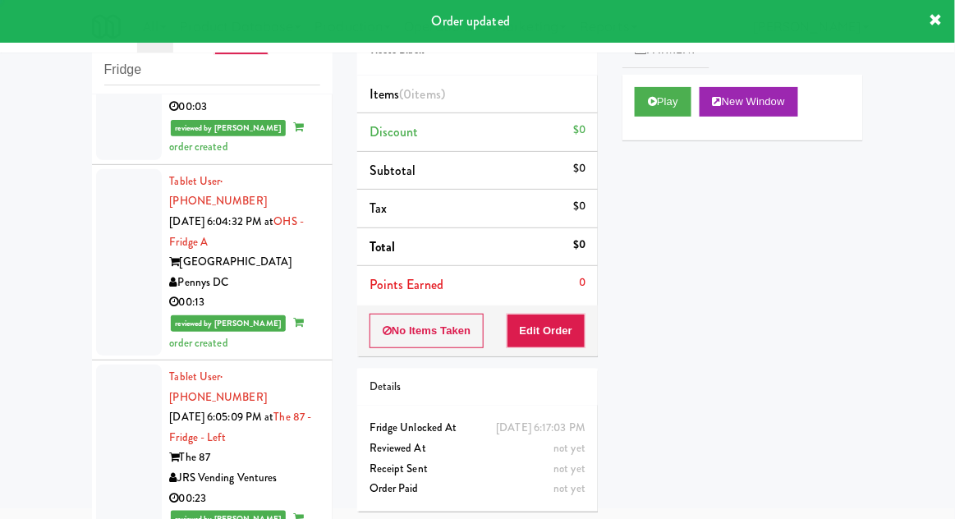
scroll to position [6018, 0]
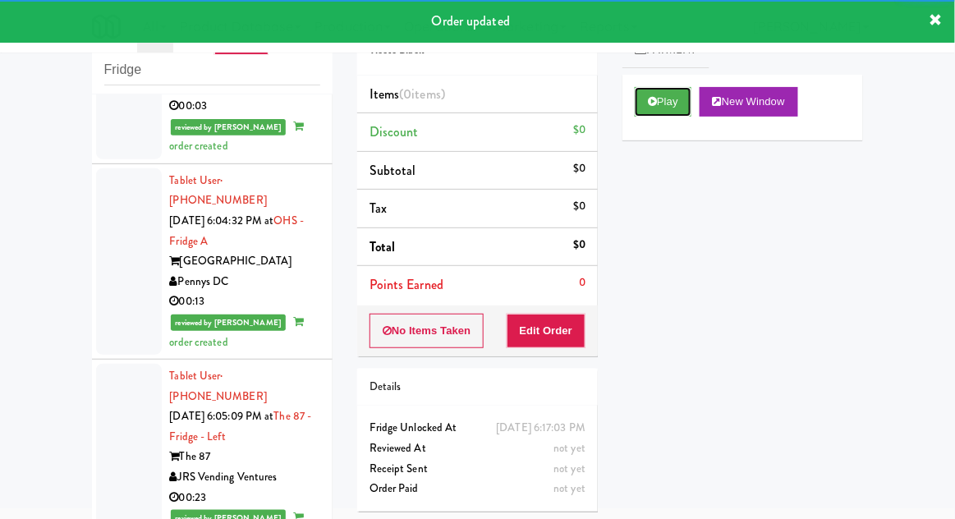
click at [660, 102] on button "Play" at bounding box center [663, 102] width 57 height 30
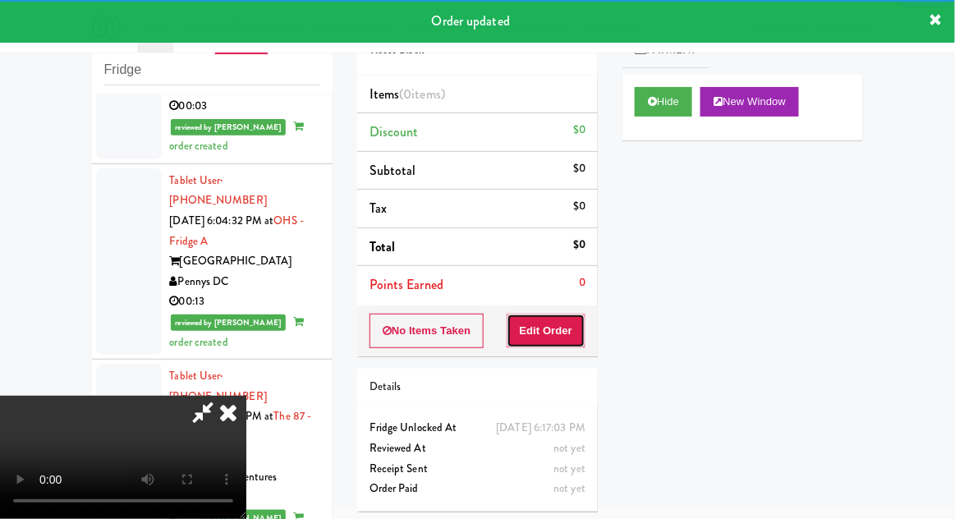
click at [567, 324] on button "Edit Order" at bounding box center [547, 331] width 80 height 34
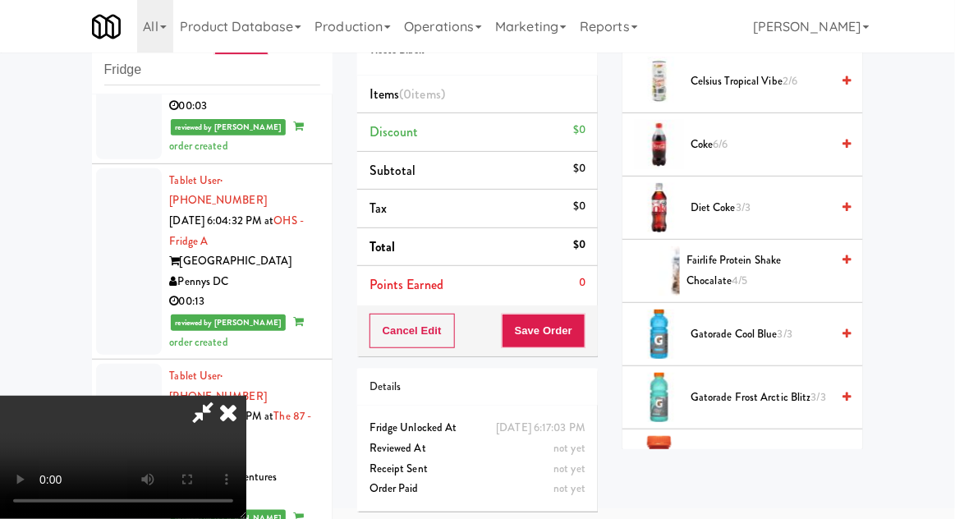
scroll to position [457, 0]
click at [767, 264] on span "Fairlife Protein Shake Chocalate 4/5" at bounding box center [759, 270] width 144 height 40
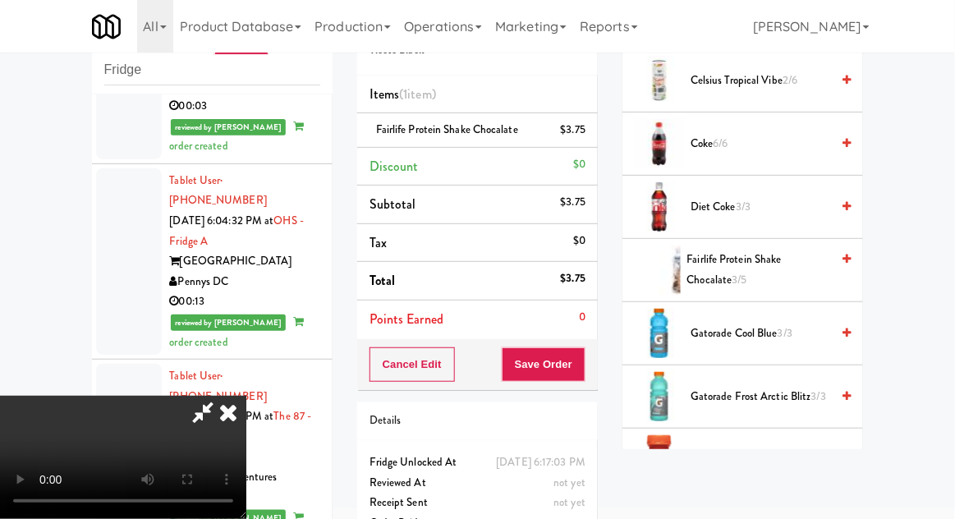
scroll to position [60, 0]
click at [582, 374] on button "Save Order" at bounding box center [544, 364] width 84 height 34
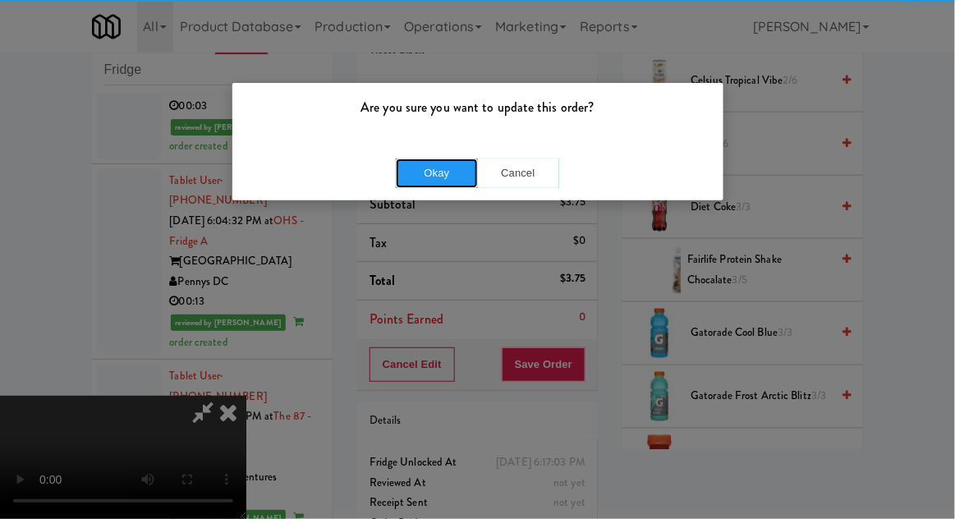
click at [430, 173] on button "Okay" at bounding box center [437, 173] width 82 height 30
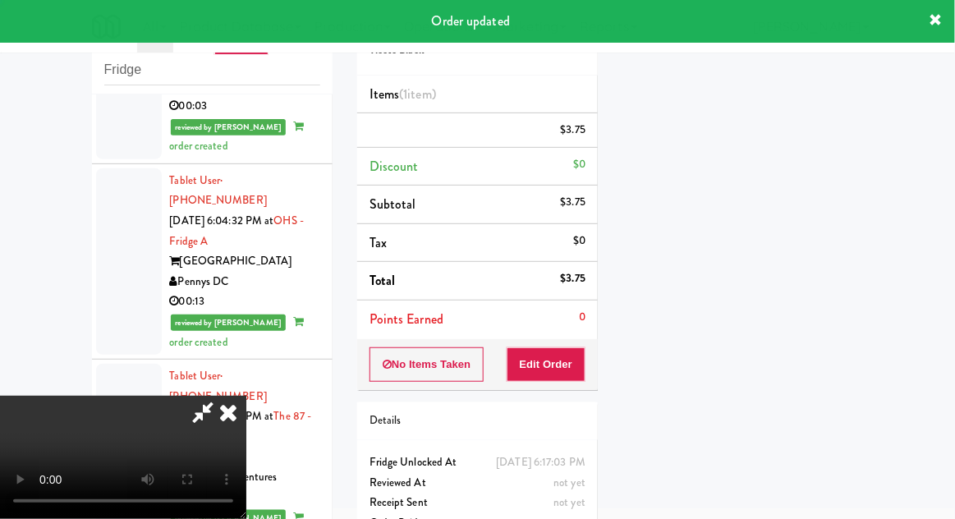
scroll to position [0, 0]
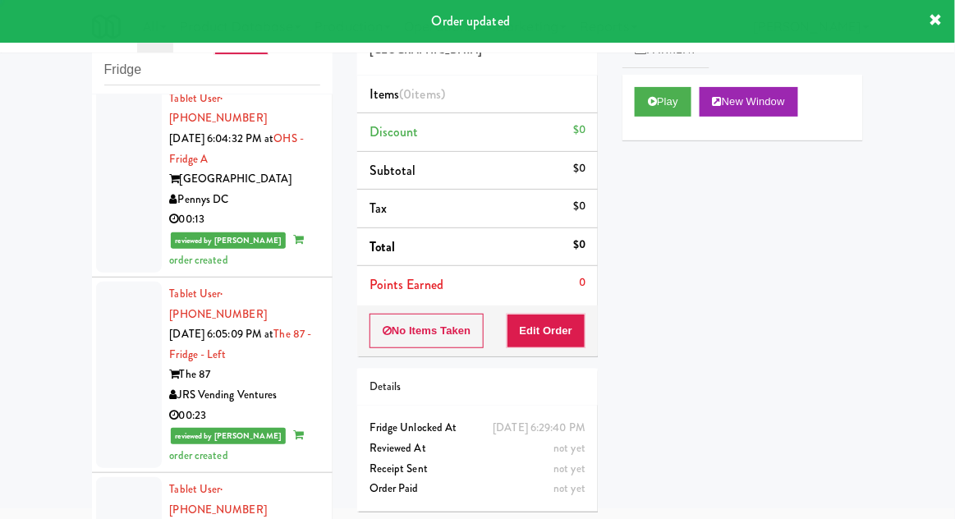
scroll to position [6180, 0]
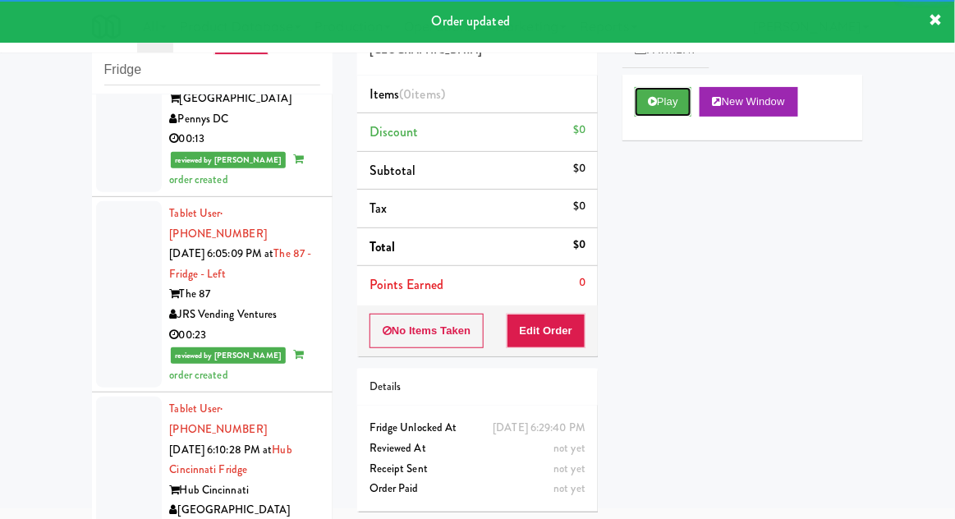
click at [668, 97] on button "Play" at bounding box center [663, 102] width 57 height 30
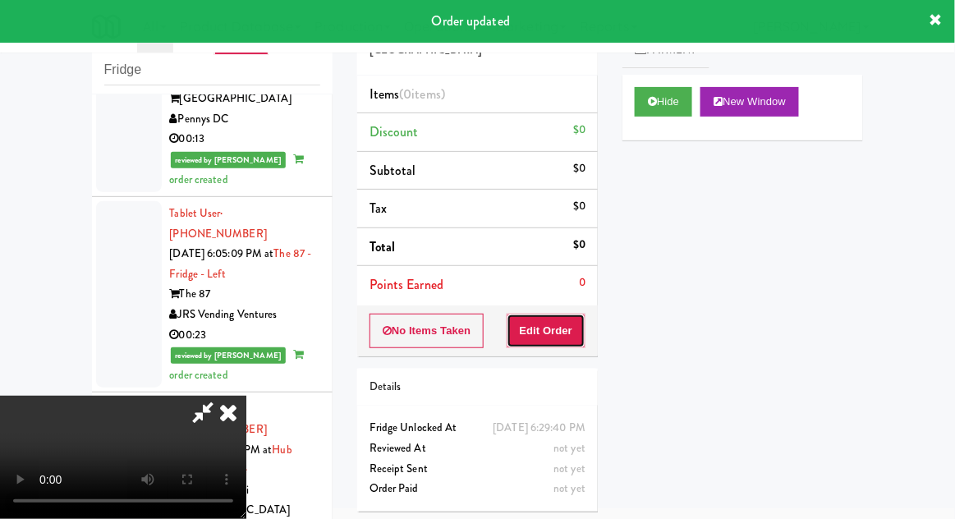
click at [546, 339] on button "Edit Order" at bounding box center [547, 331] width 80 height 34
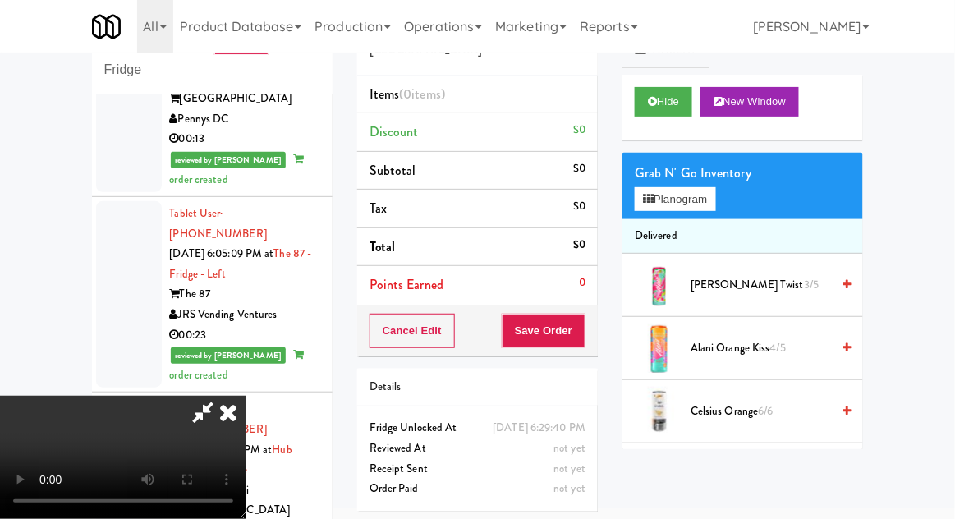
scroll to position [0, 0]
click at [713, 189] on button "Planogram" at bounding box center [675, 199] width 80 height 25
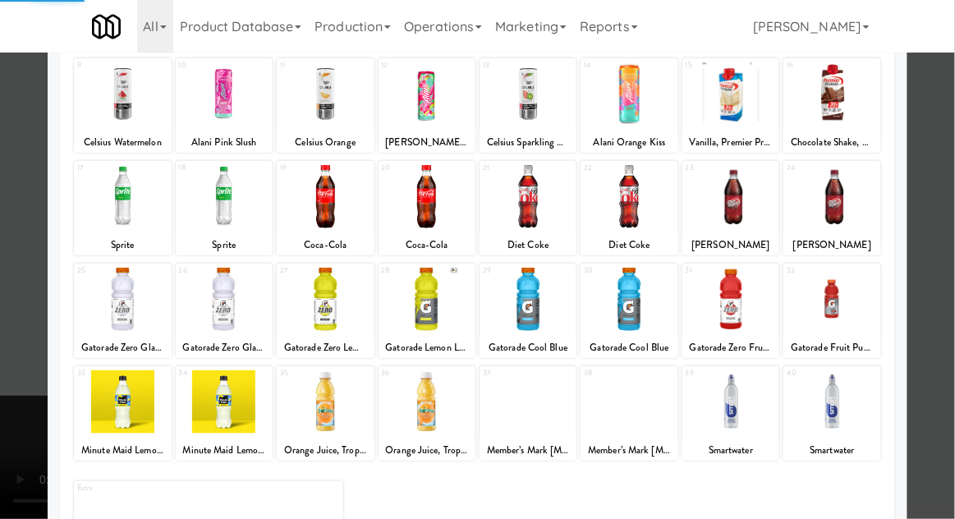
scroll to position [208, 0]
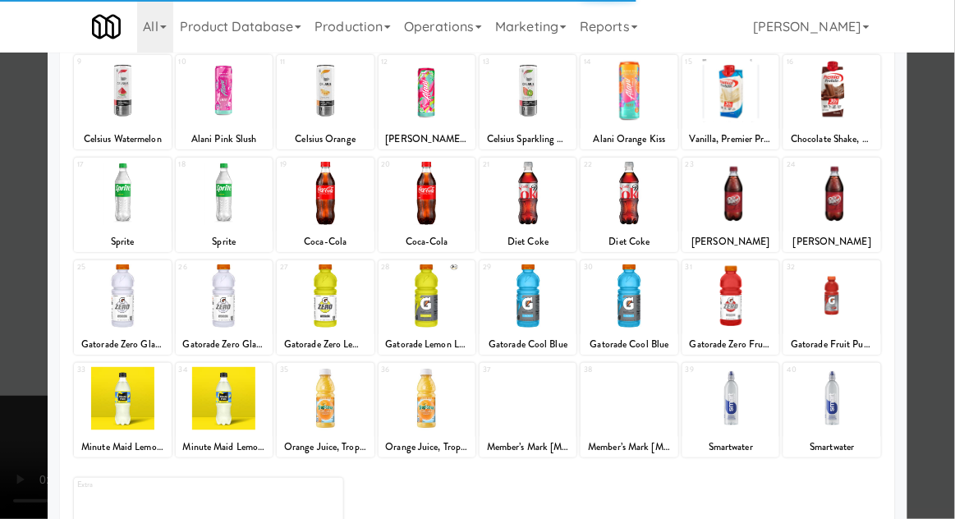
click at [753, 402] on div at bounding box center [730, 398] width 97 height 63
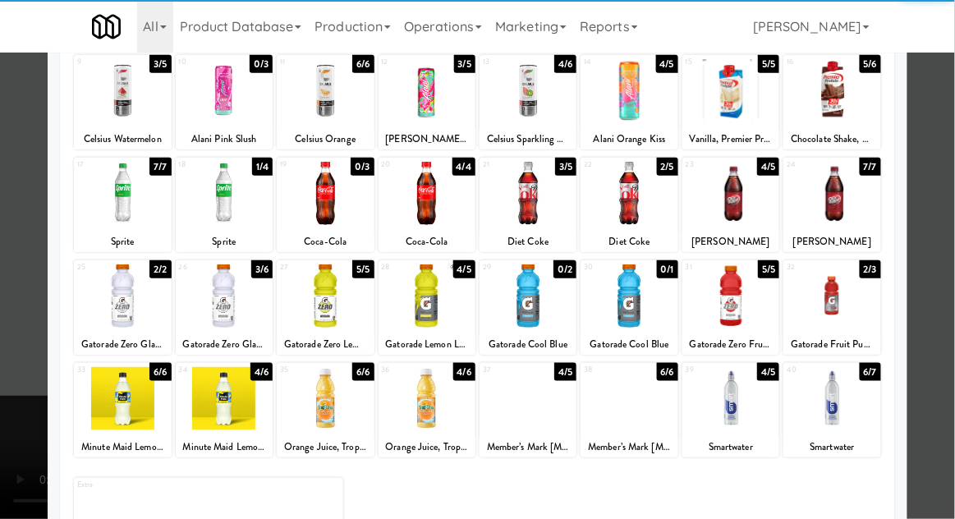
click at [734, 407] on div at bounding box center [730, 398] width 97 height 63
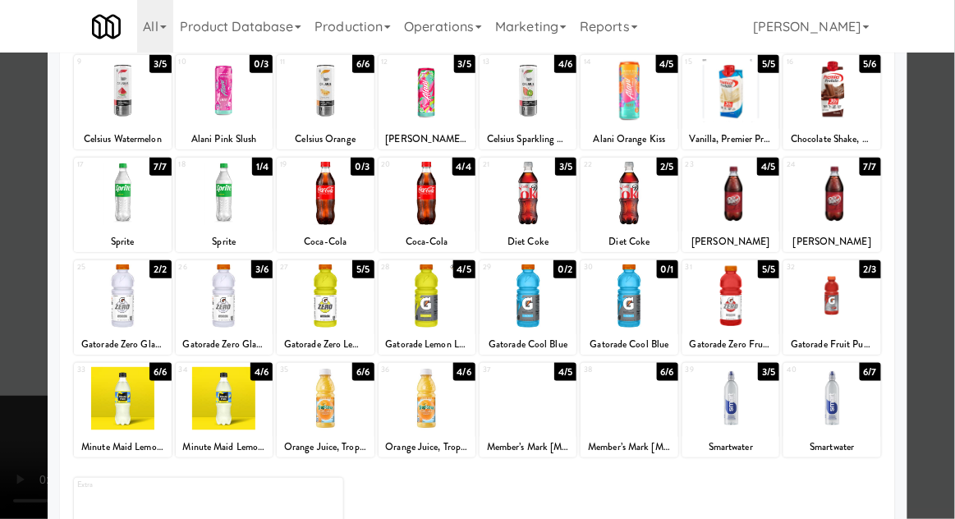
click at [944, 240] on div at bounding box center [477, 259] width 955 height 519
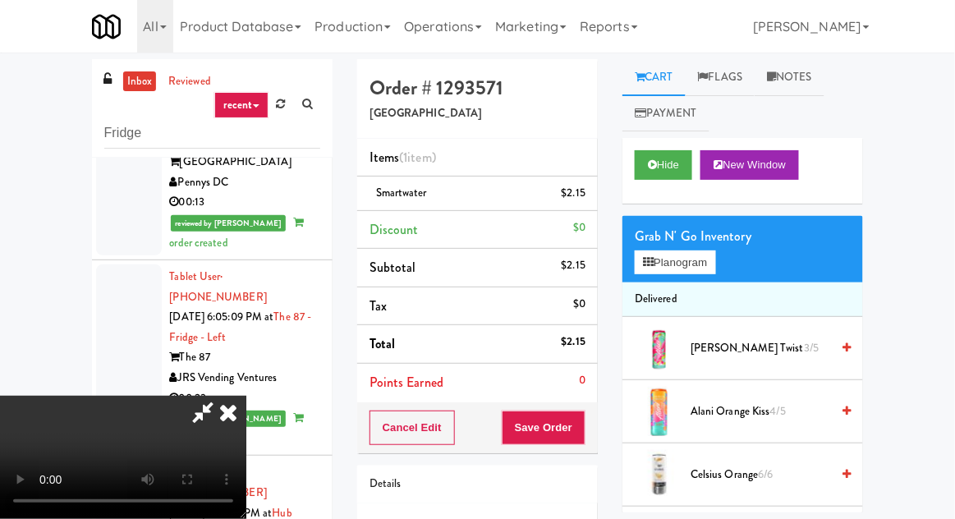
scroll to position [63, 0]
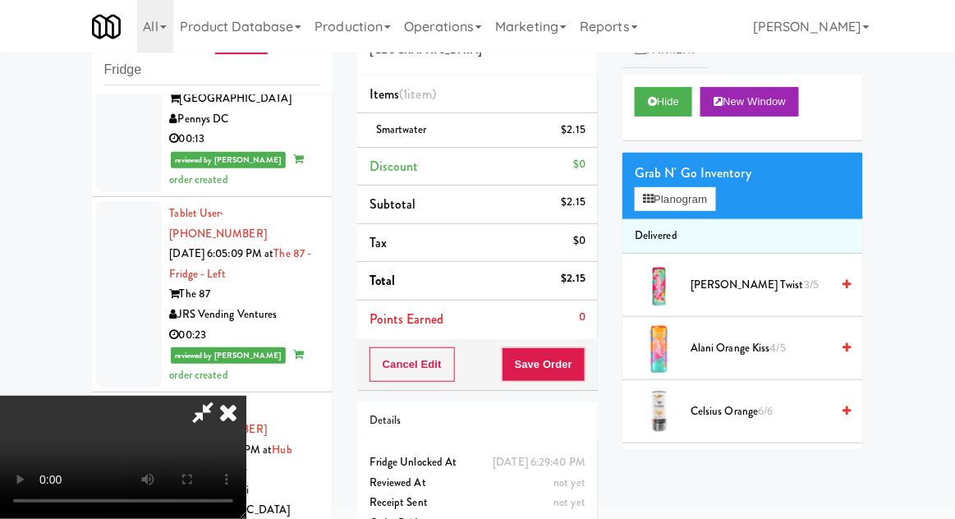
click at [222, 396] on icon at bounding box center [203, 412] width 38 height 33
click at [581, 347] on button "Save Order" at bounding box center [544, 364] width 84 height 34
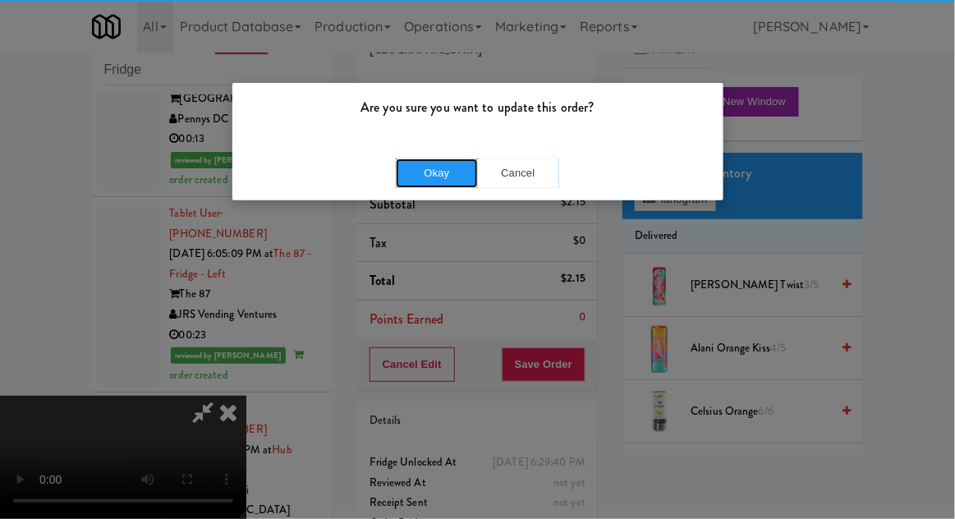
click at [439, 180] on button "Okay" at bounding box center [437, 173] width 82 height 30
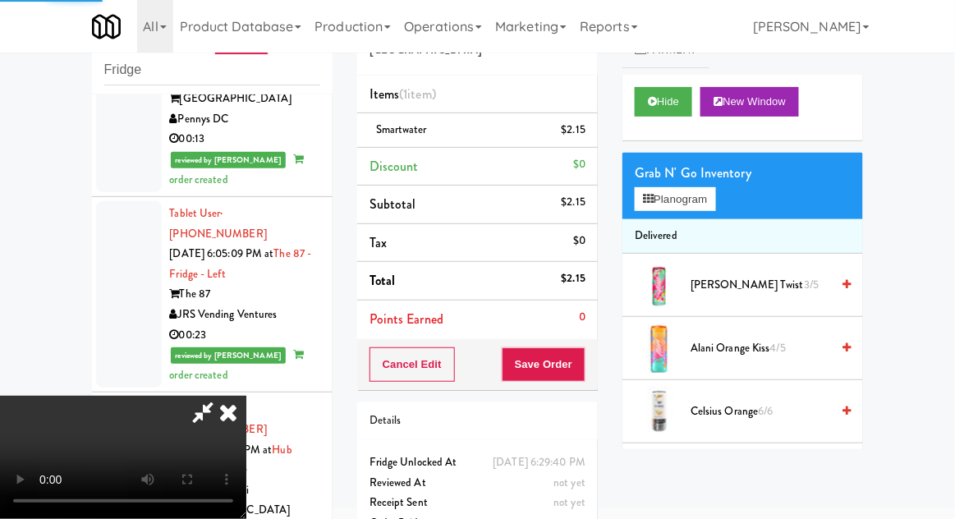
scroll to position [0, 0]
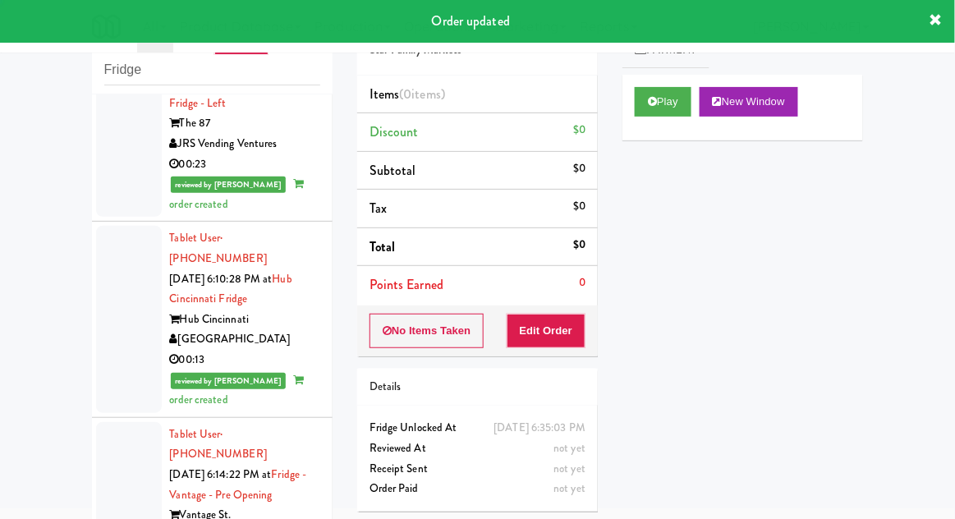
scroll to position [6368, 0]
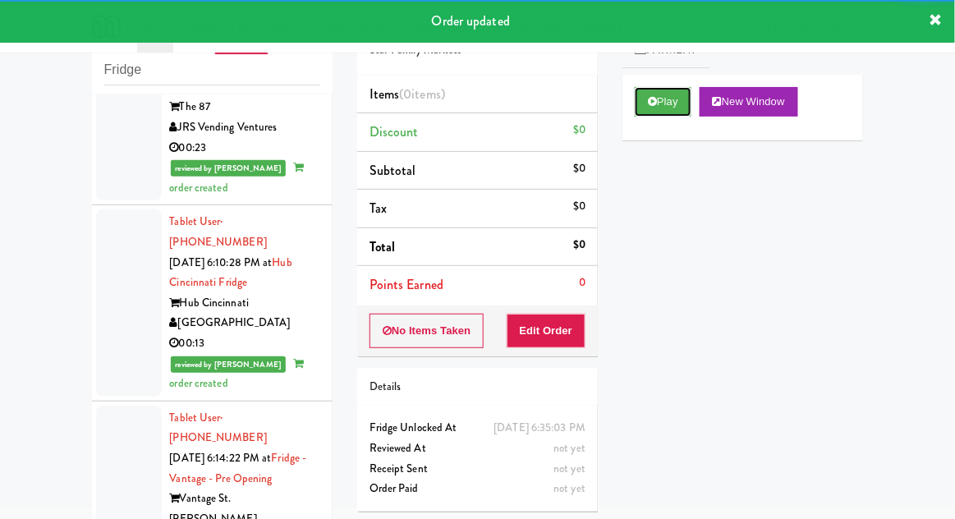
click at [654, 103] on icon at bounding box center [652, 101] width 9 height 11
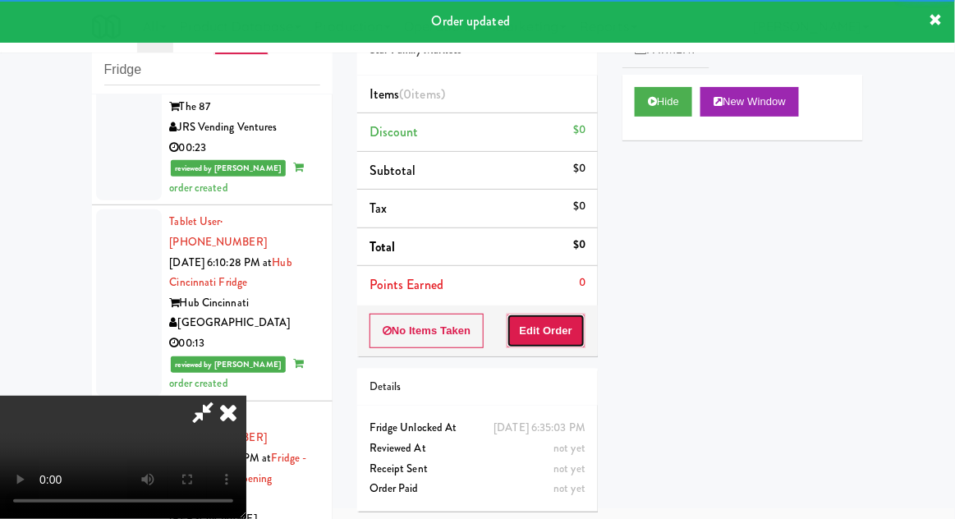
click at [536, 325] on button "Edit Order" at bounding box center [547, 331] width 80 height 34
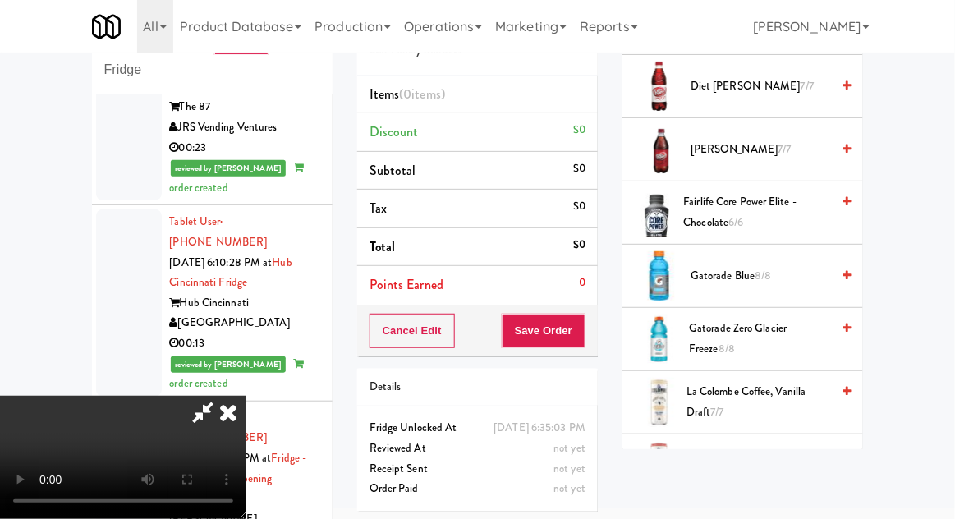
scroll to position [1018, 0]
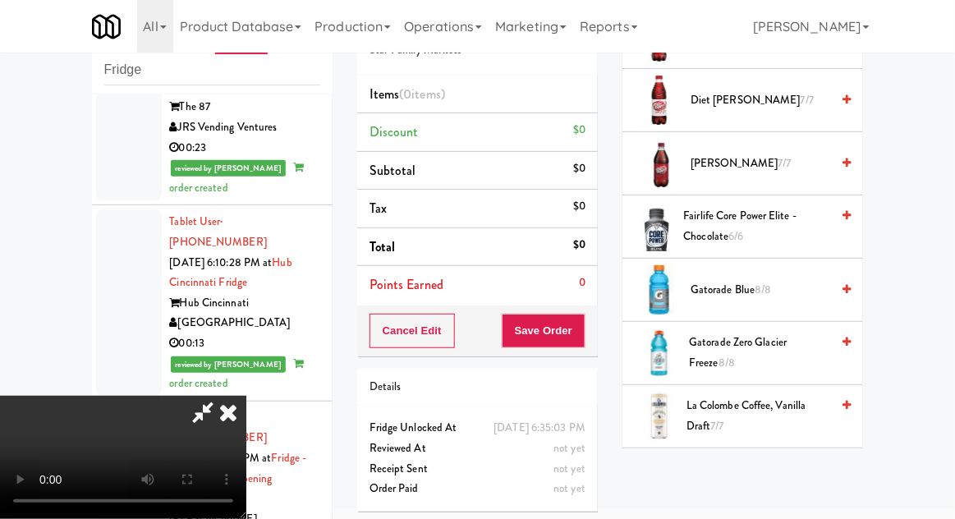
click at [779, 343] on span "Gatorade Zero Glacier Freeze 8/8" at bounding box center [759, 353] width 141 height 40
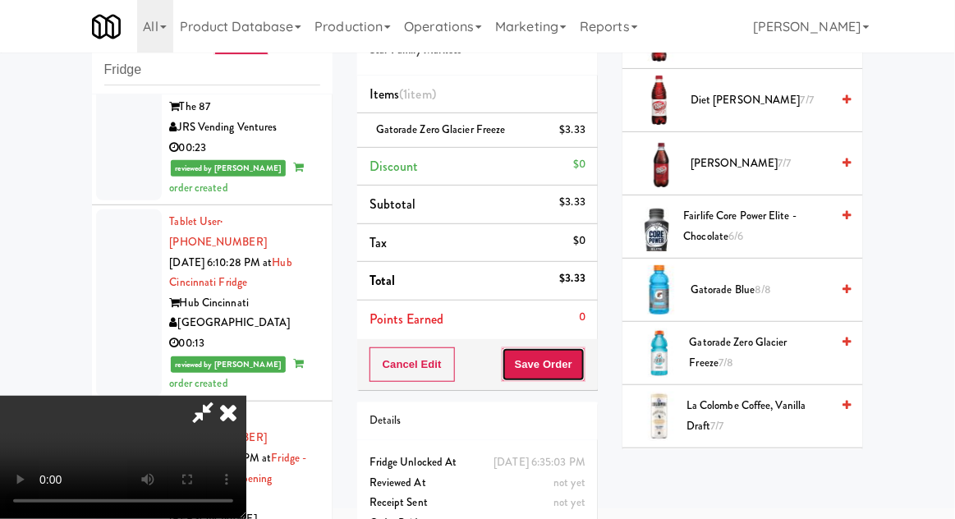
click at [581, 365] on button "Save Order" at bounding box center [544, 364] width 84 height 34
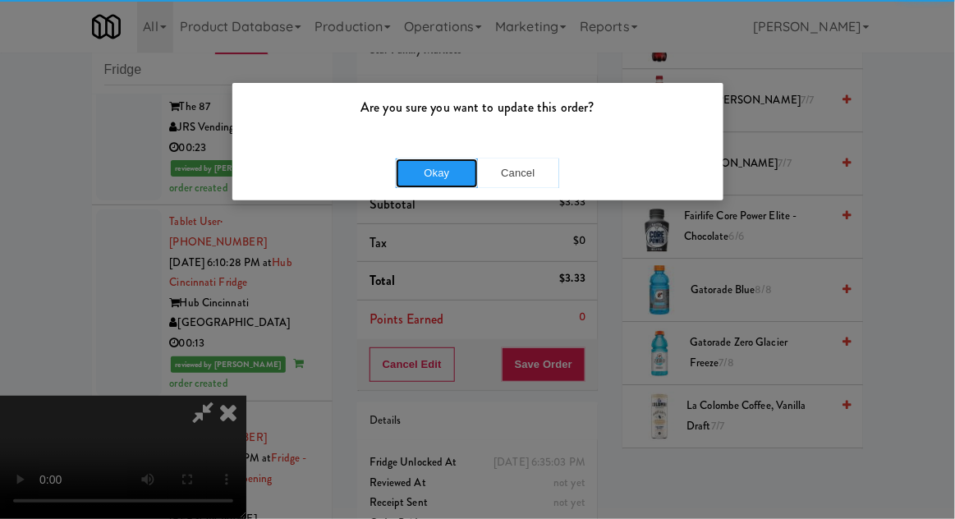
click at [427, 175] on button "Okay" at bounding box center [437, 173] width 82 height 30
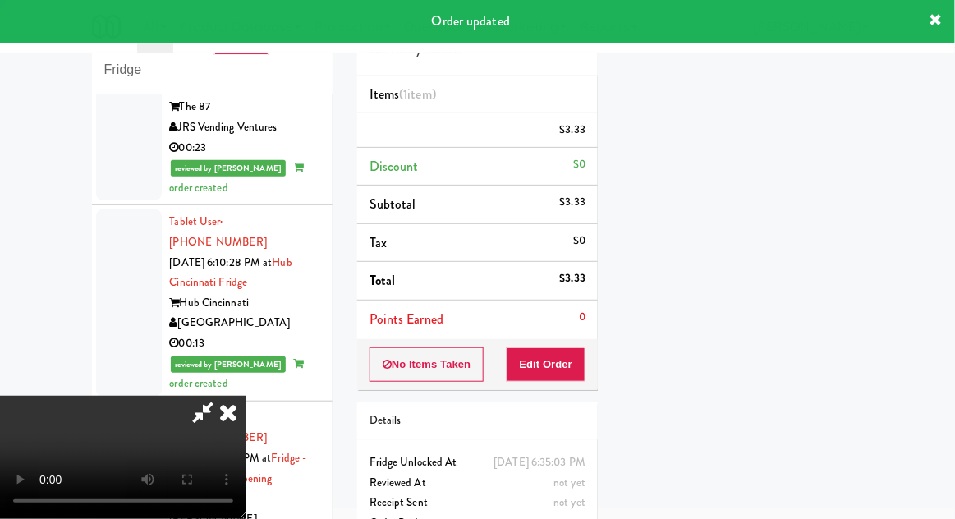
scroll to position [0, 0]
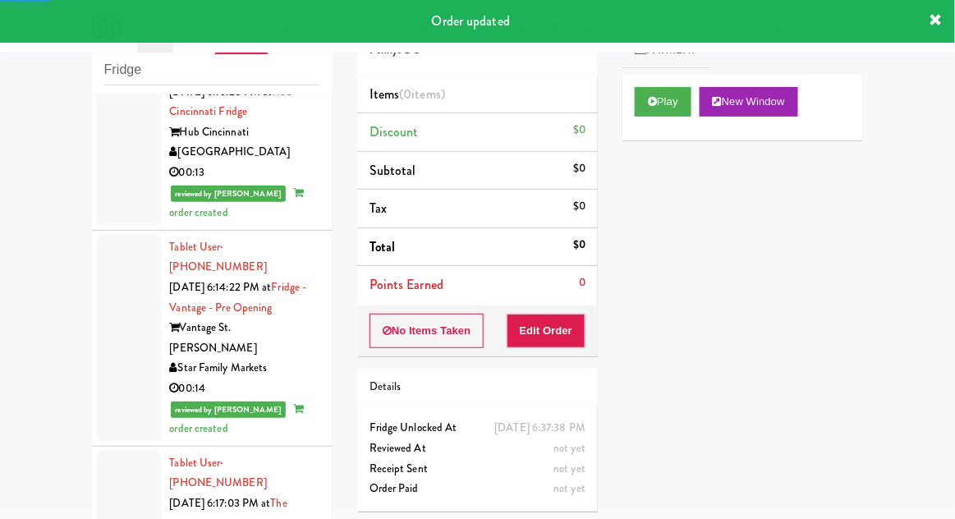
scroll to position [6540, 0]
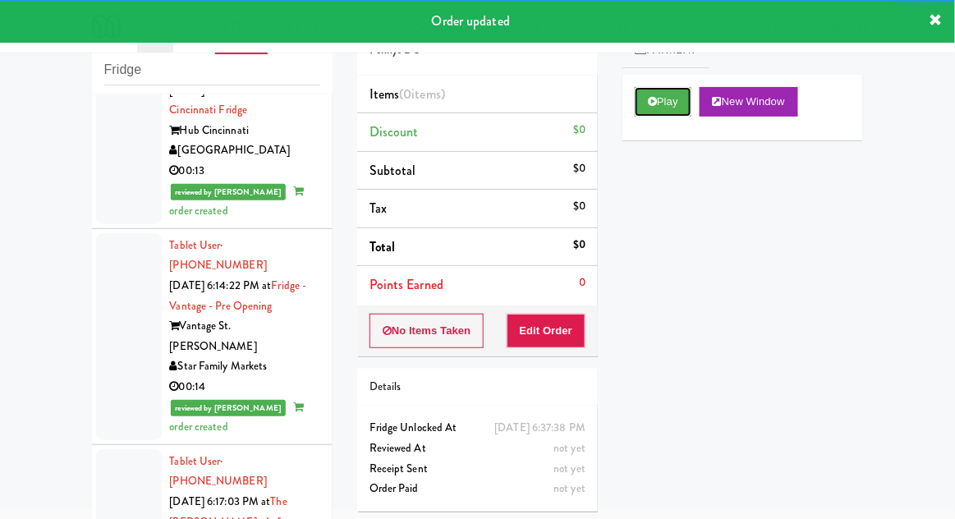
click at [659, 113] on button "Play" at bounding box center [663, 102] width 57 height 30
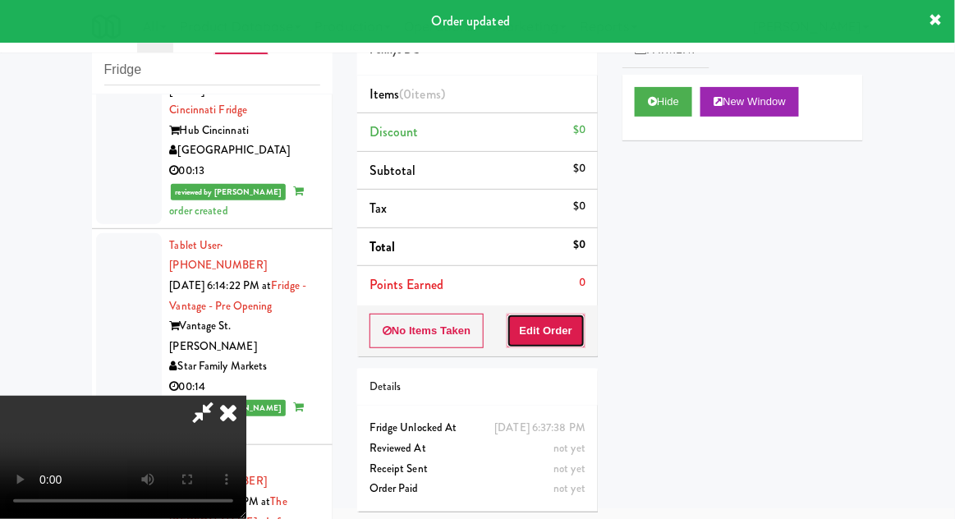
click at [515, 343] on button "Edit Order" at bounding box center [547, 331] width 80 height 34
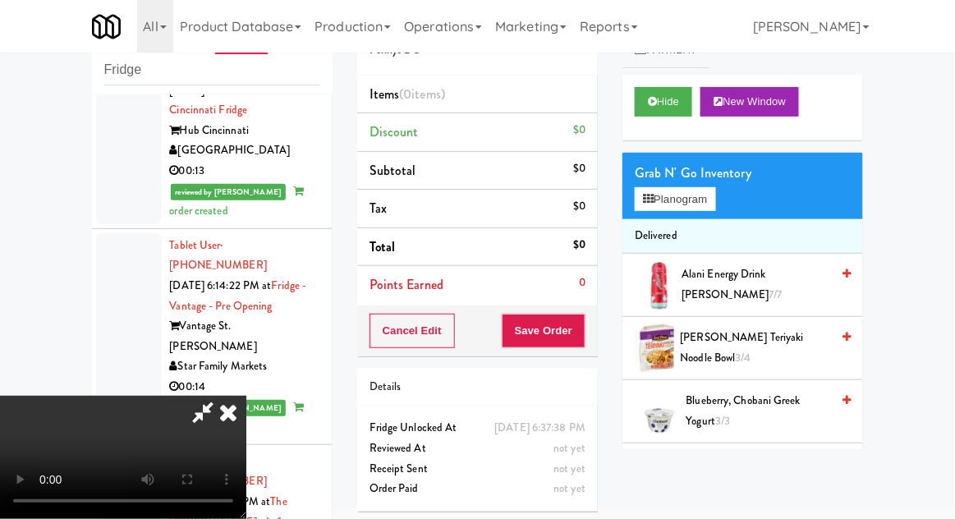
scroll to position [0, 0]
click at [713, 201] on button "Planogram" at bounding box center [675, 199] width 80 height 25
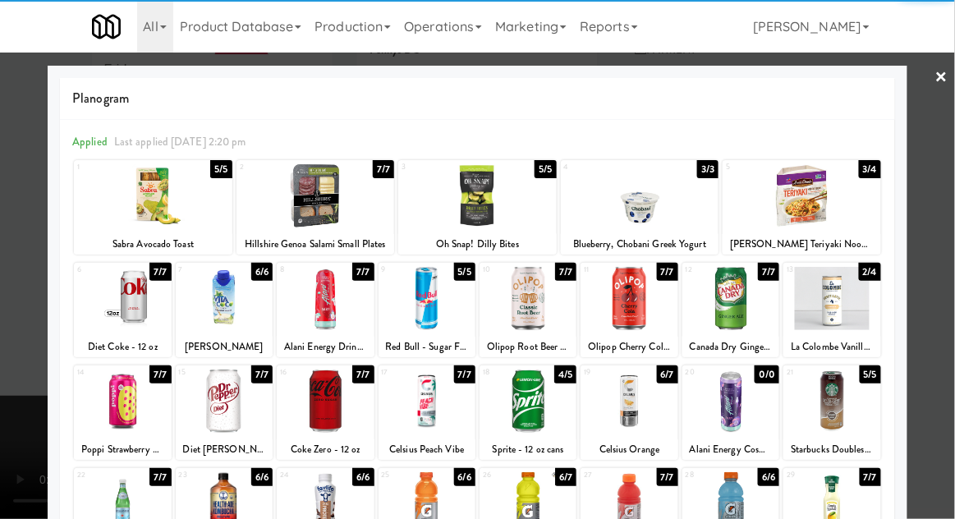
click at [629, 411] on div at bounding box center [629, 401] width 97 height 63
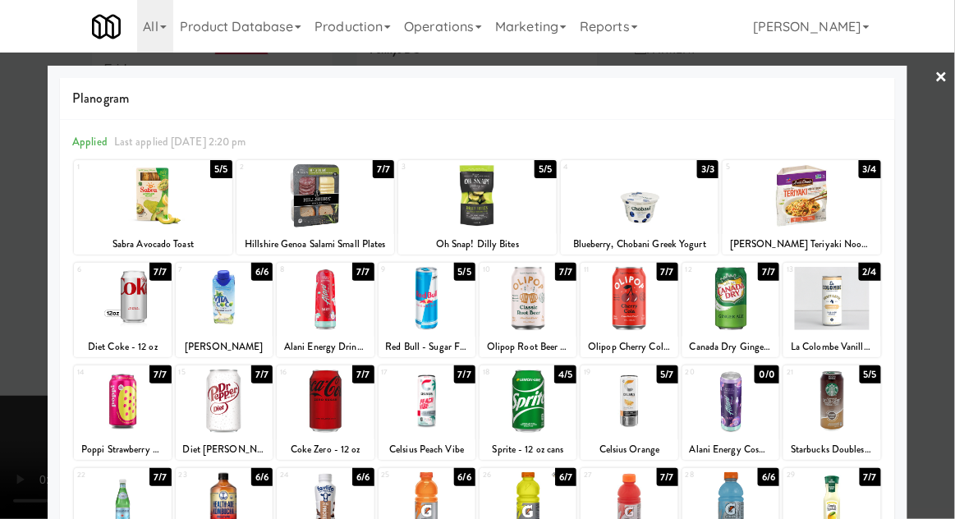
click at [953, 252] on div at bounding box center [477, 259] width 955 height 519
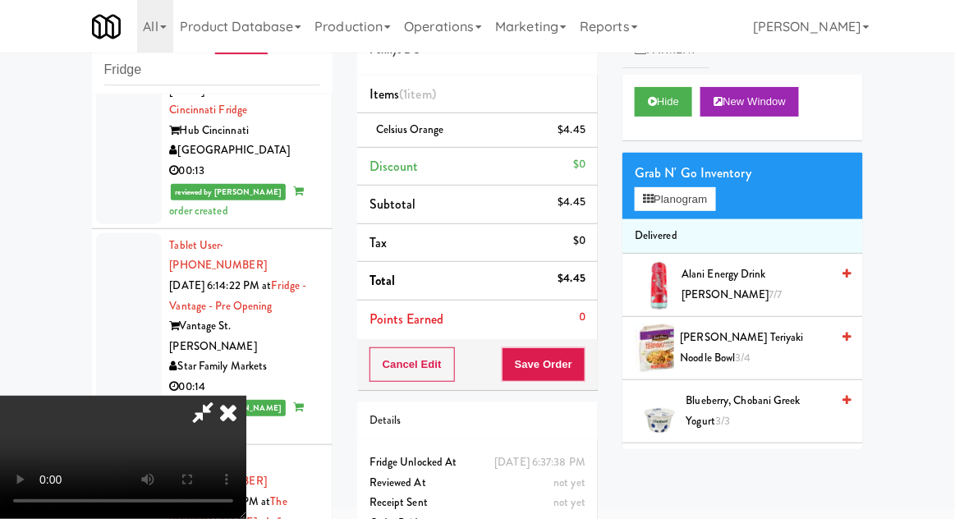
scroll to position [60, 0]
click at [576, 373] on button "Save Order" at bounding box center [544, 364] width 84 height 34
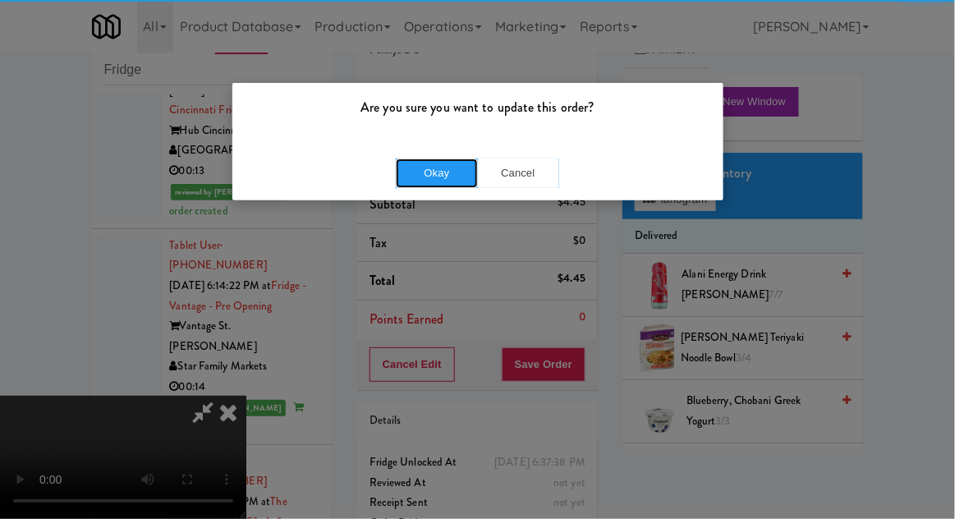
click at [434, 175] on button "Okay" at bounding box center [437, 173] width 82 height 30
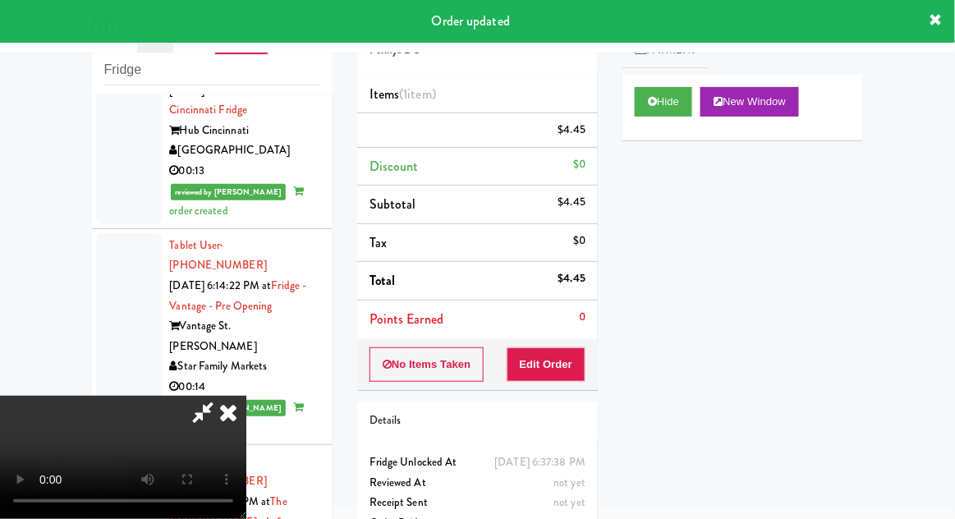
scroll to position [0, 0]
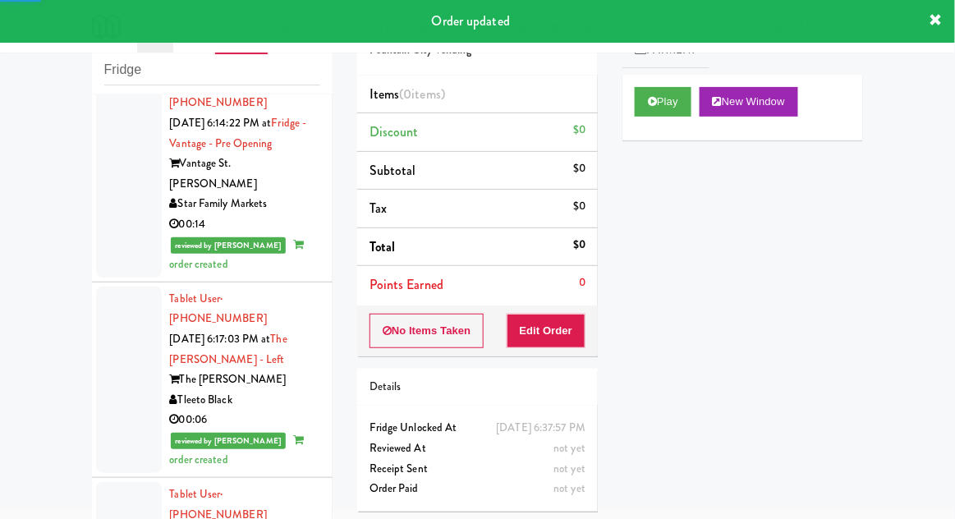
scroll to position [6705, 0]
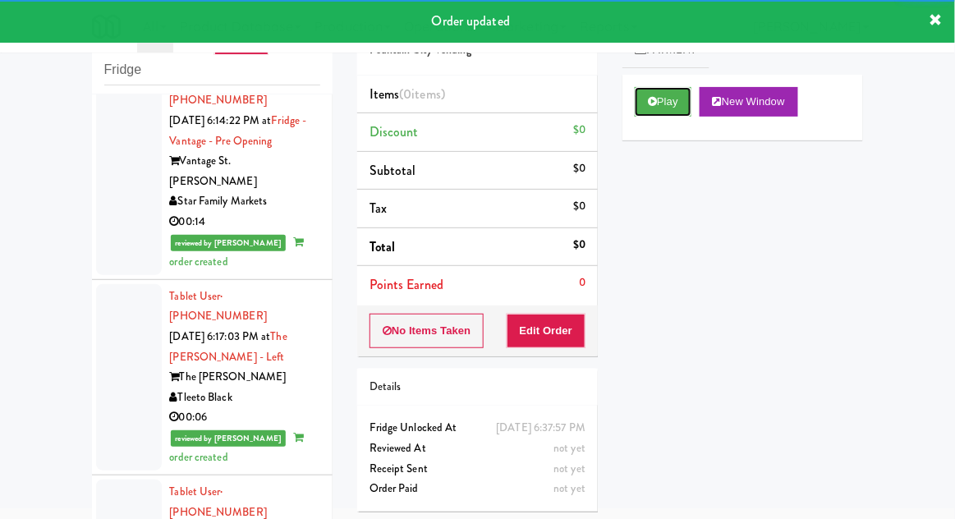
click at [647, 100] on button "Play" at bounding box center [663, 102] width 57 height 30
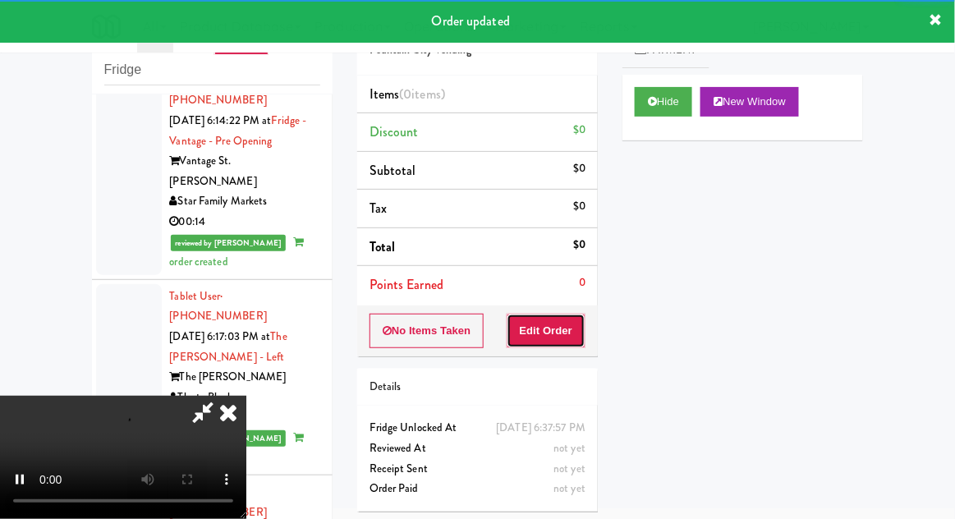
click at [554, 333] on button "Edit Order" at bounding box center [547, 331] width 80 height 34
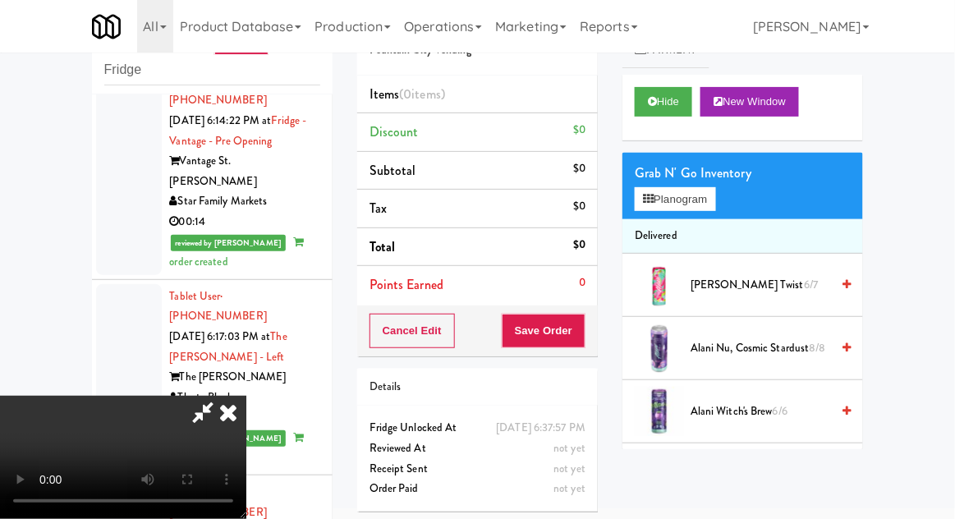
scroll to position [60, 0]
click at [714, 210] on button "Planogram" at bounding box center [675, 199] width 80 height 25
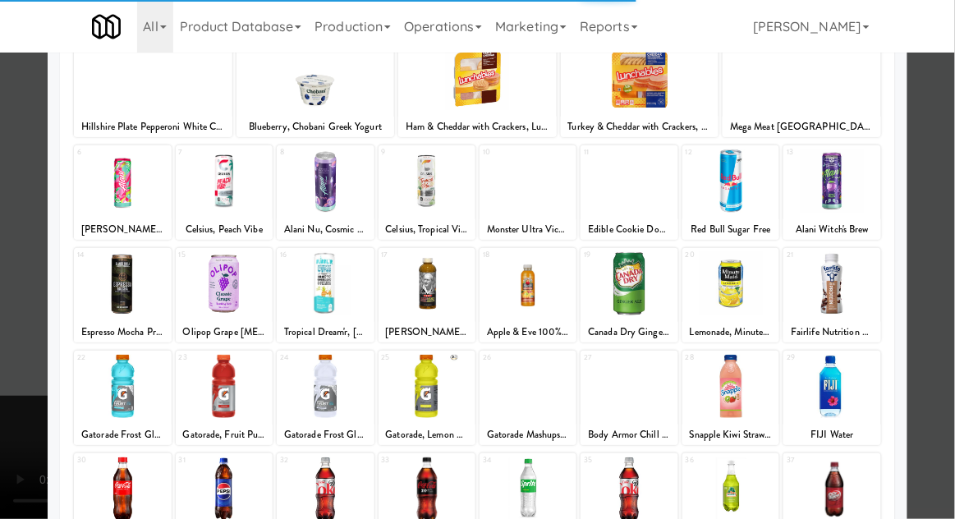
scroll to position [159, 0]
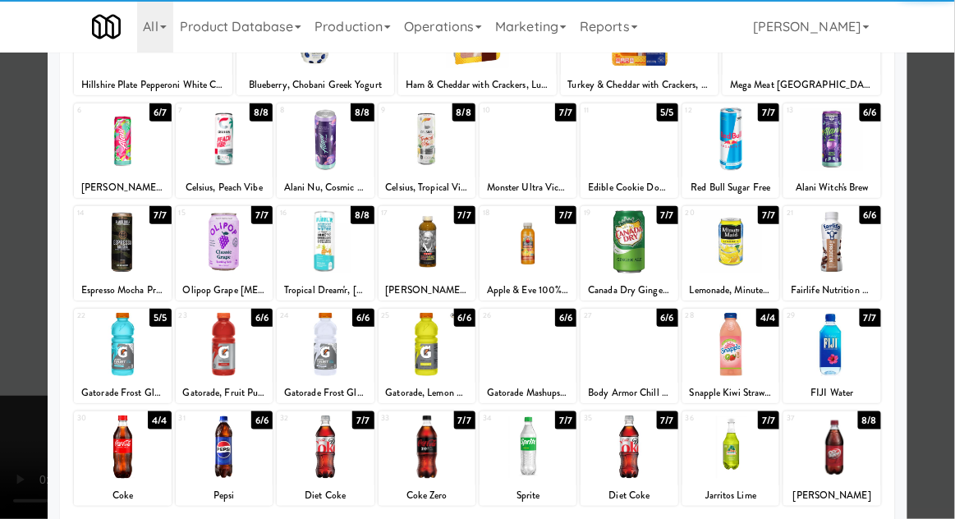
click at [752, 446] on div at bounding box center [730, 447] width 97 height 63
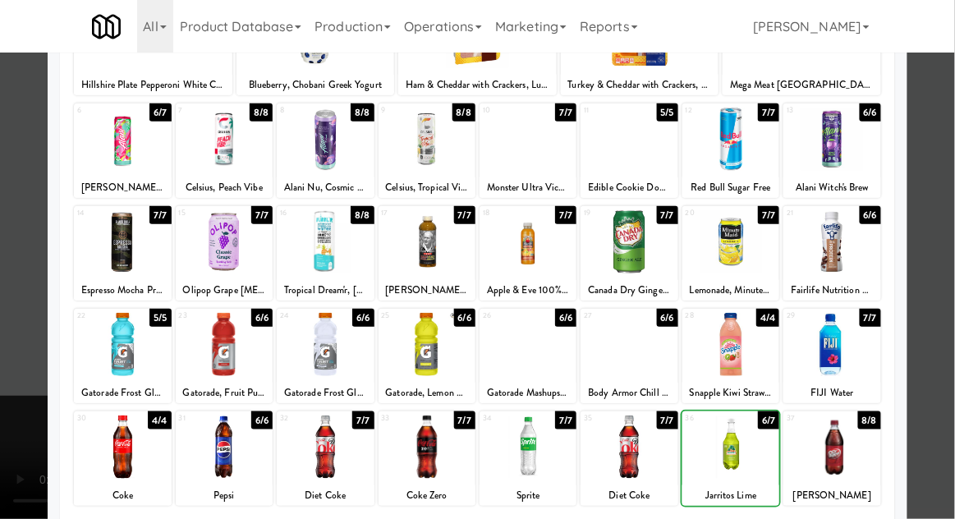
click at [945, 262] on div at bounding box center [477, 259] width 955 height 519
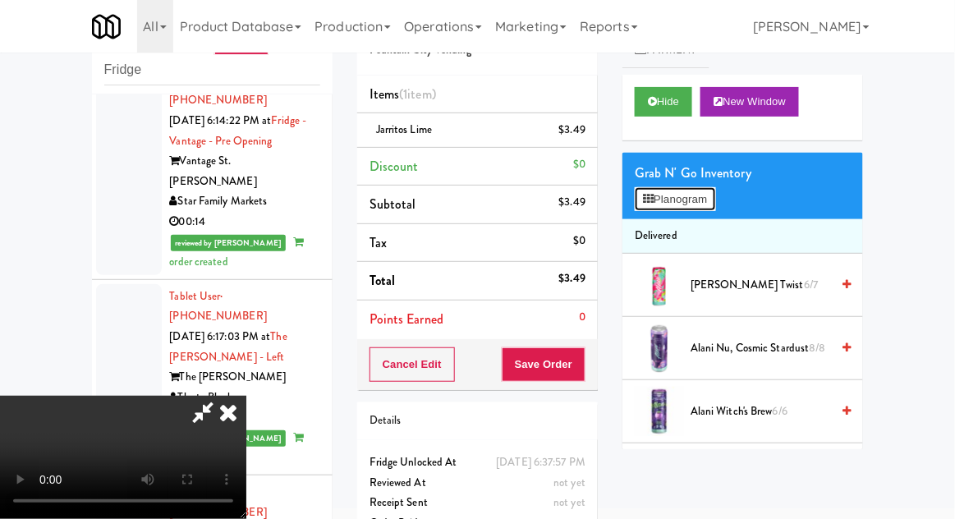
click at [710, 195] on button "Planogram" at bounding box center [675, 199] width 80 height 25
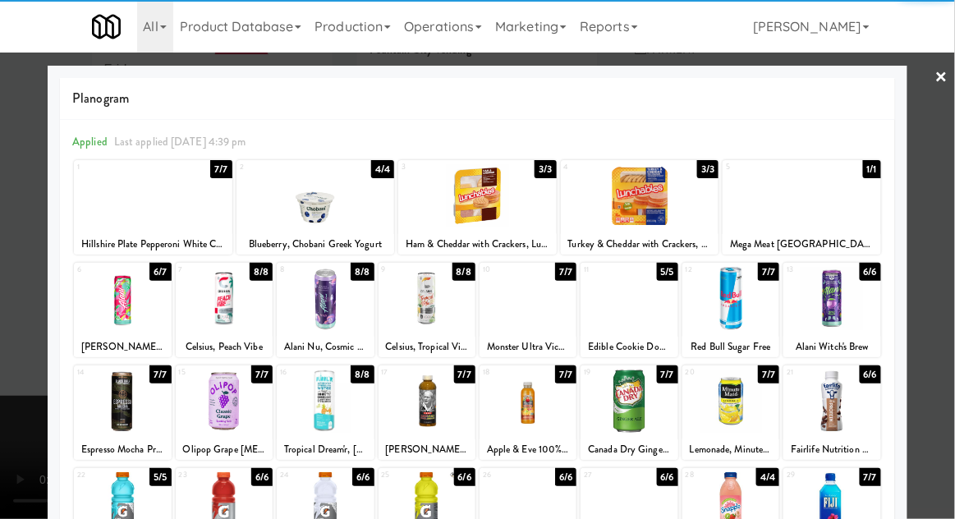
click at [645, 407] on div at bounding box center [629, 401] width 97 height 63
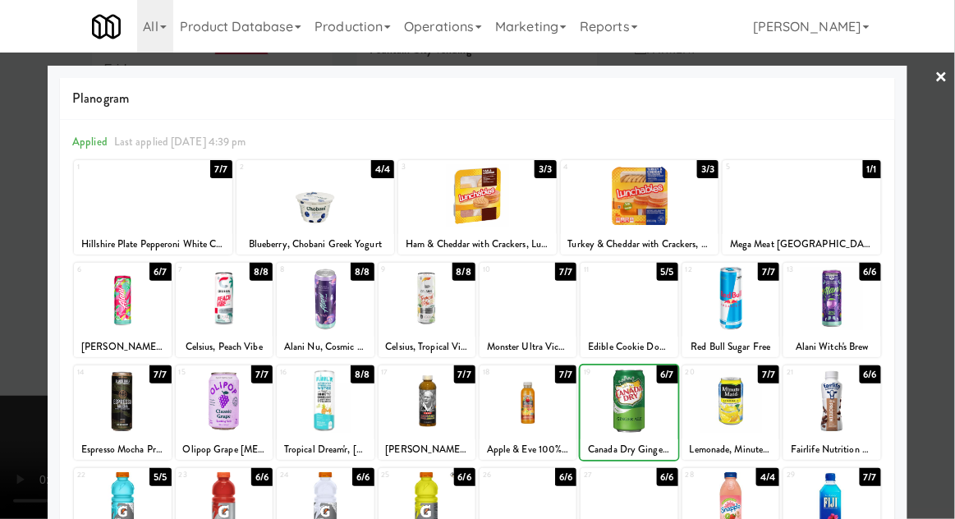
click at [949, 241] on div at bounding box center [477, 259] width 955 height 519
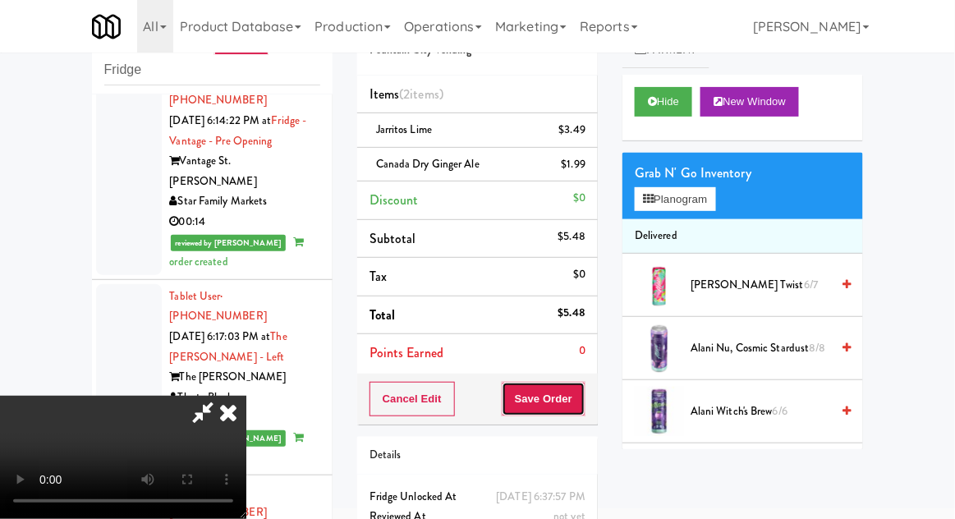
click at [583, 391] on button "Save Order" at bounding box center [544, 399] width 84 height 34
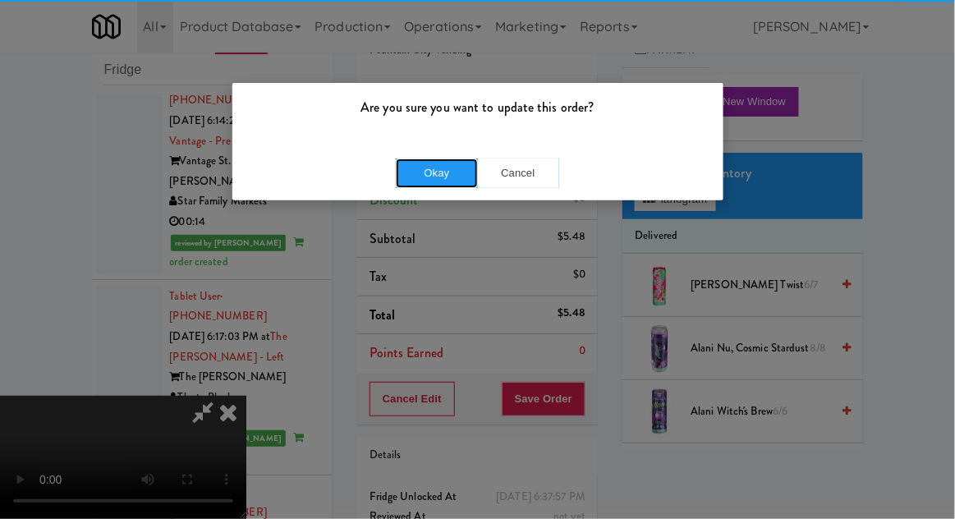
click at [416, 168] on button "Okay" at bounding box center [437, 173] width 82 height 30
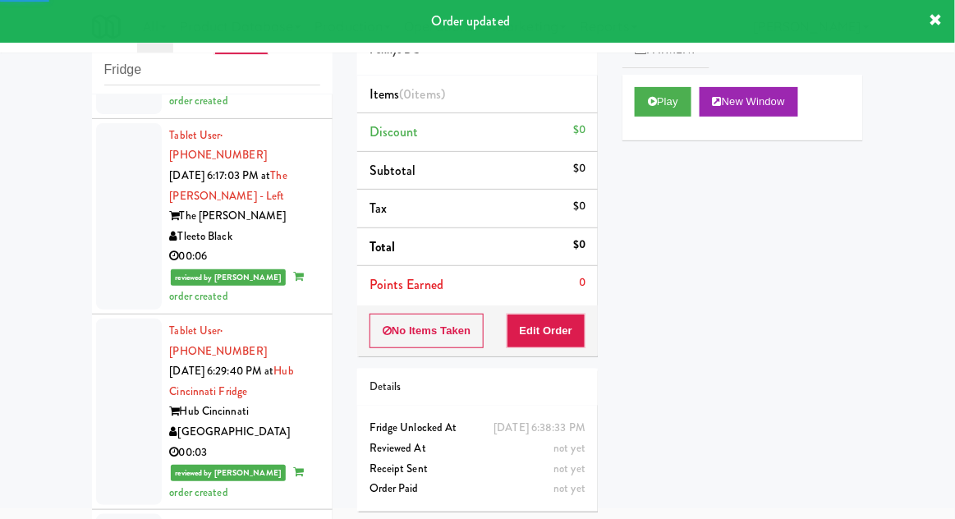
scroll to position [6867, 0]
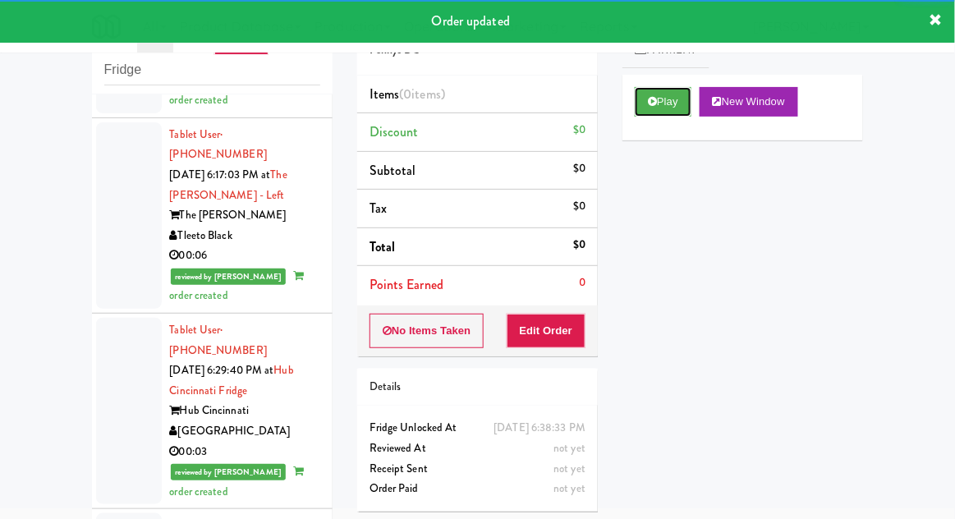
click at [645, 105] on button "Play" at bounding box center [663, 102] width 57 height 30
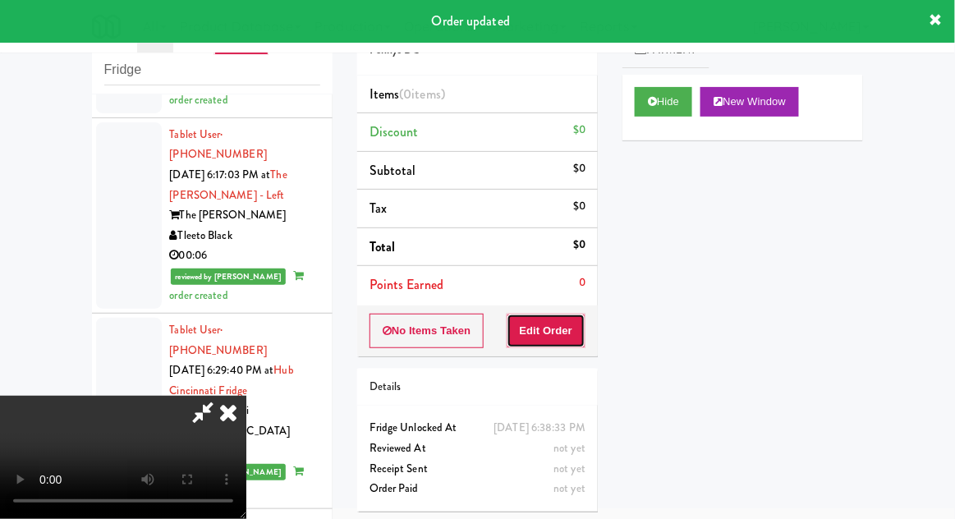
click at [540, 326] on button "Edit Order" at bounding box center [547, 331] width 80 height 34
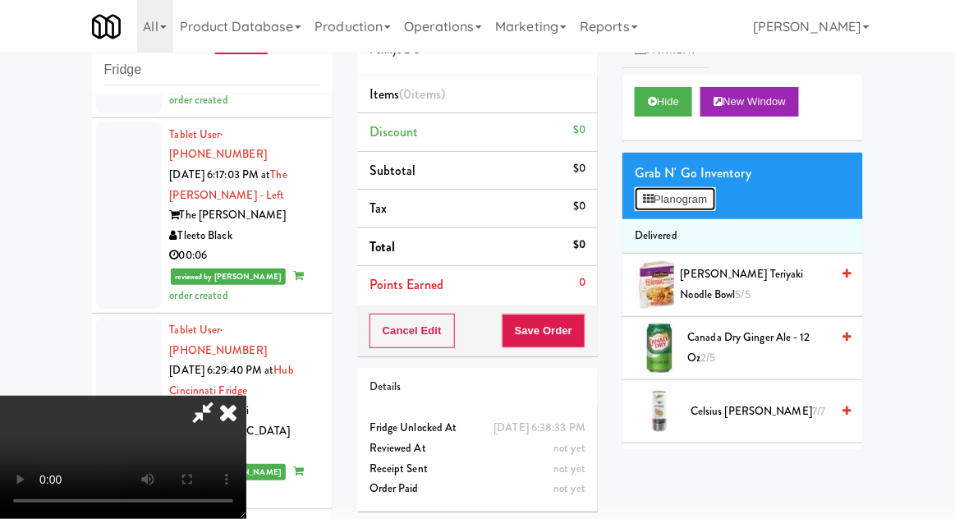
click at [706, 194] on button "Planogram" at bounding box center [675, 199] width 80 height 25
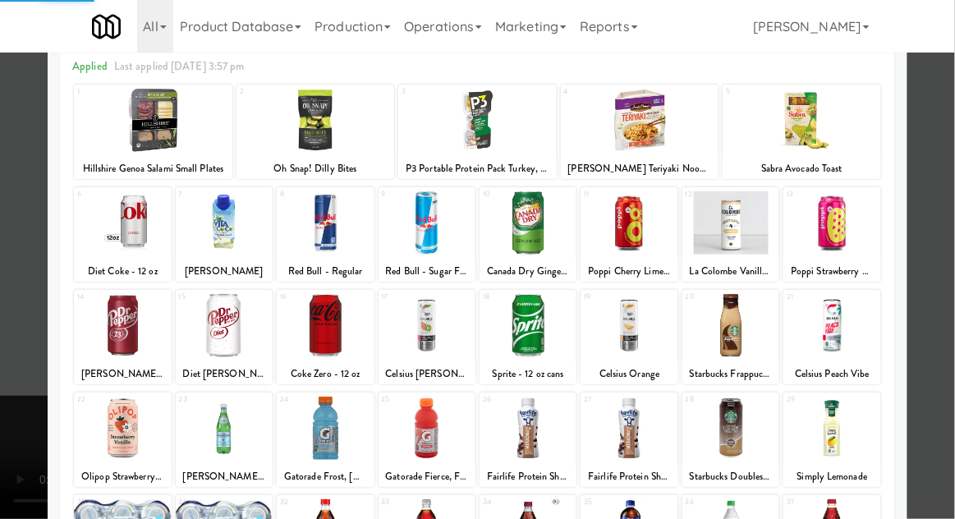
scroll to position [108, 0]
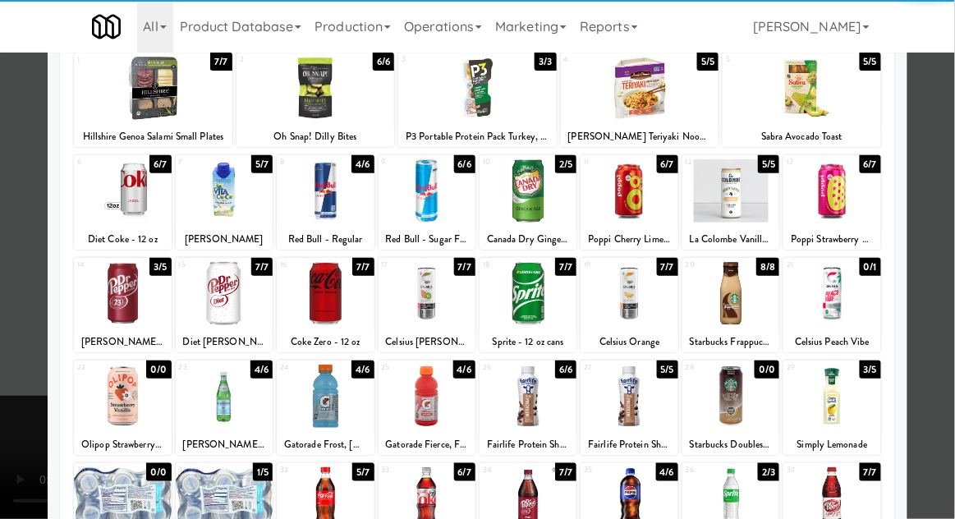
click at [336, 499] on div at bounding box center [325, 498] width 97 height 63
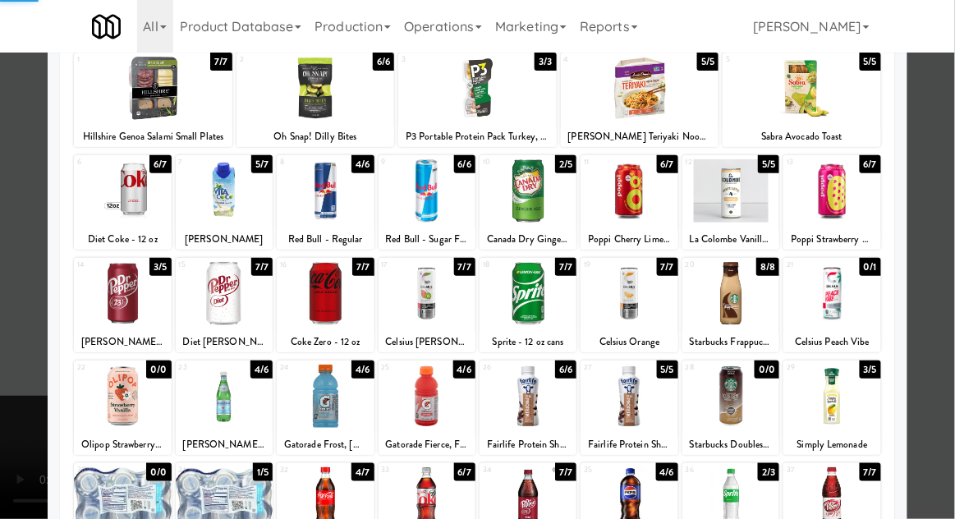
click at [944, 242] on div at bounding box center [477, 259] width 955 height 519
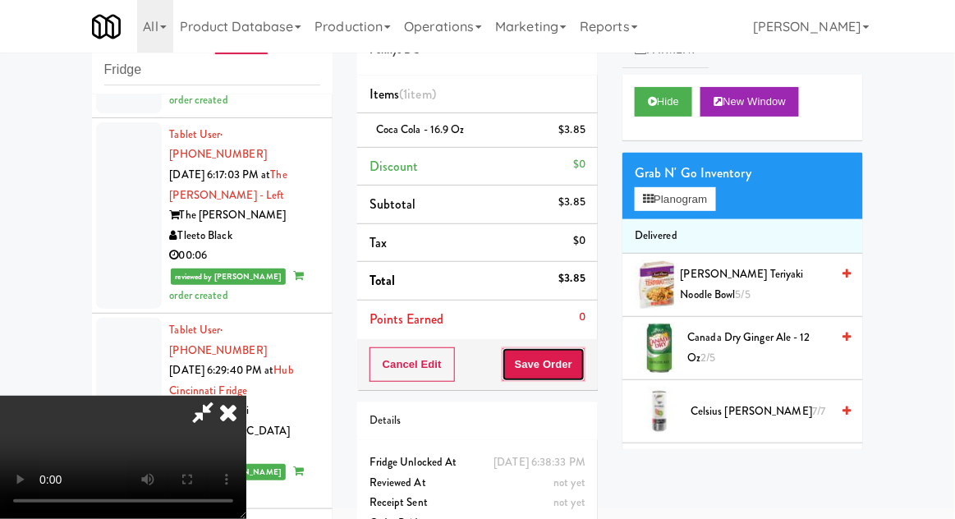
click at [584, 371] on button "Save Order" at bounding box center [544, 364] width 84 height 34
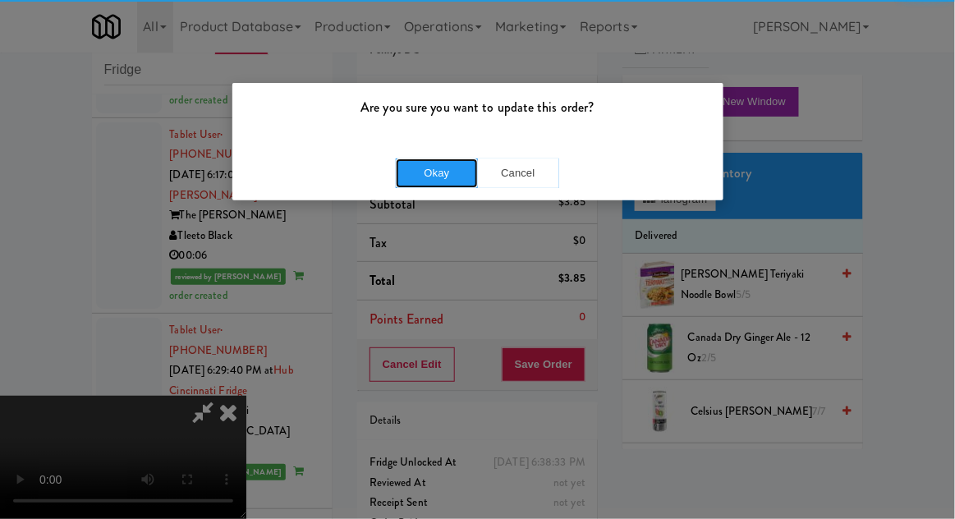
click at [460, 163] on button "Okay" at bounding box center [437, 173] width 82 height 30
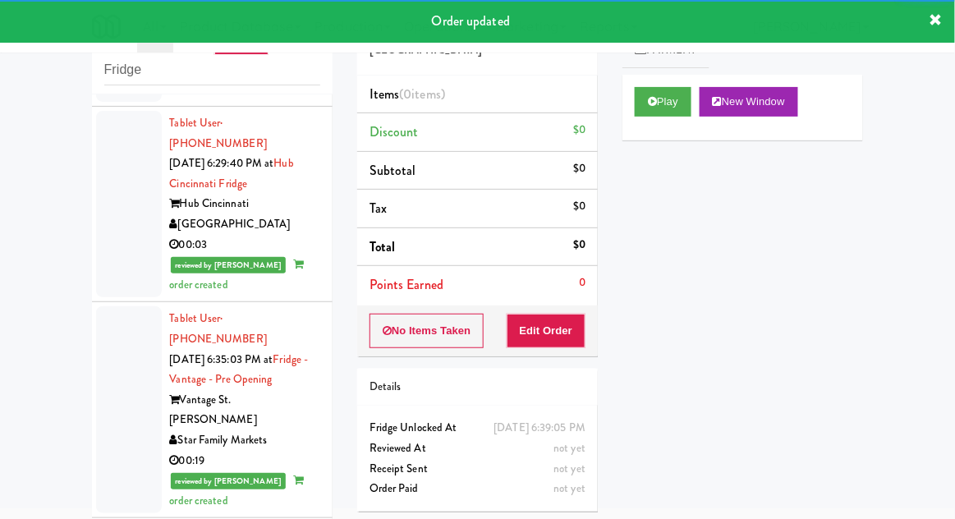
scroll to position [7076, 0]
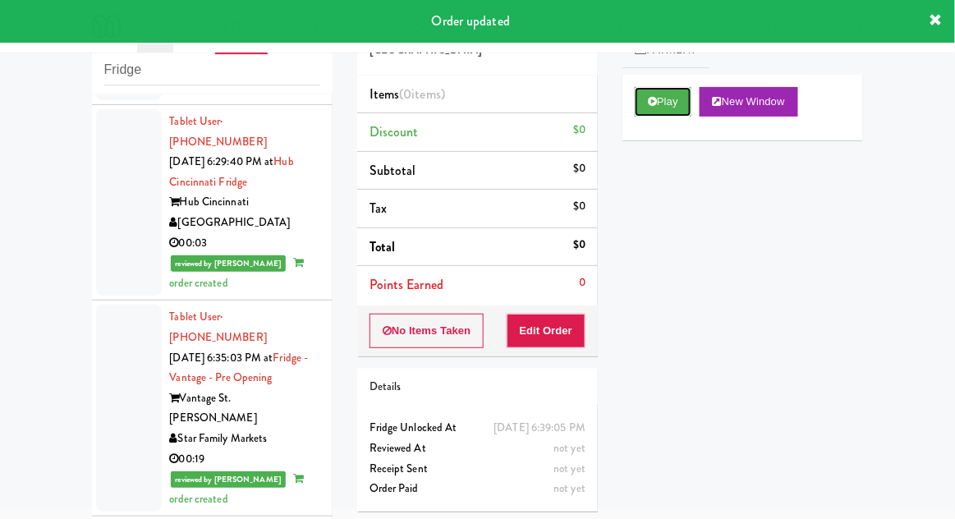
click at [655, 104] on icon at bounding box center [652, 101] width 9 height 11
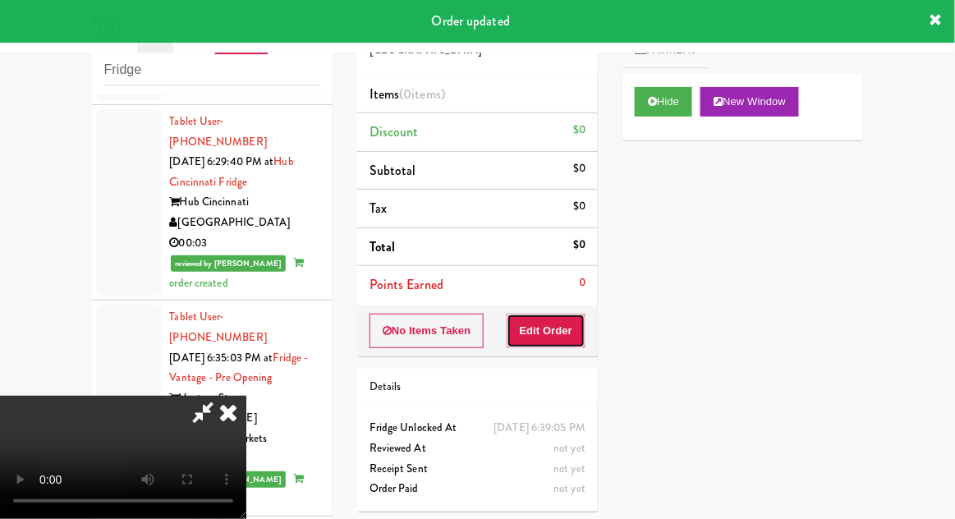
click at [557, 317] on button "Edit Order" at bounding box center [547, 331] width 80 height 34
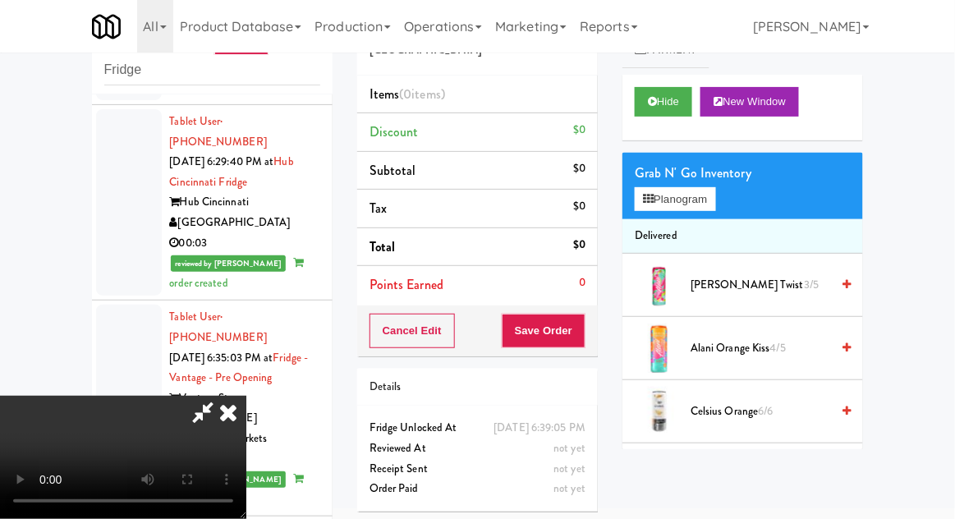
scroll to position [0, 0]
click at [713, 204] on button "Planogram" at bounding box center [675, 199] width 80 height 25
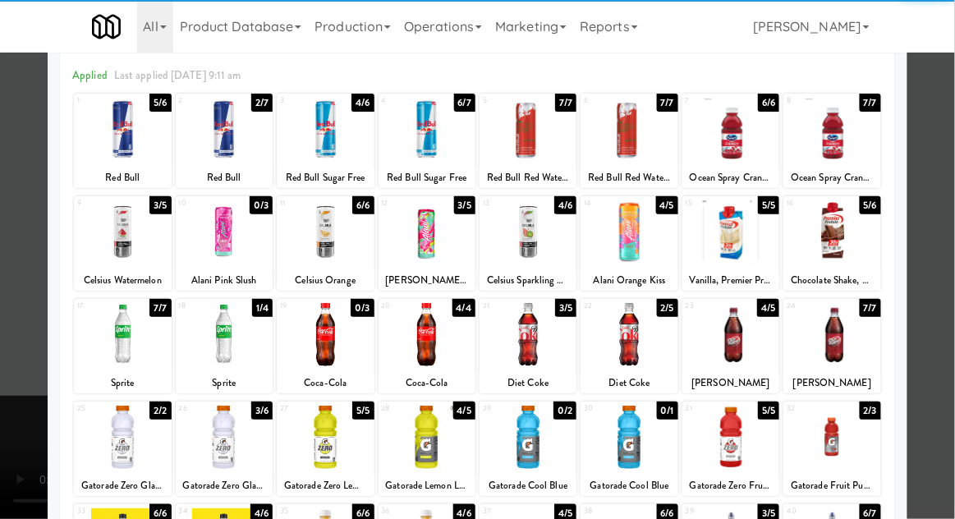
scroll to position [68, 0]
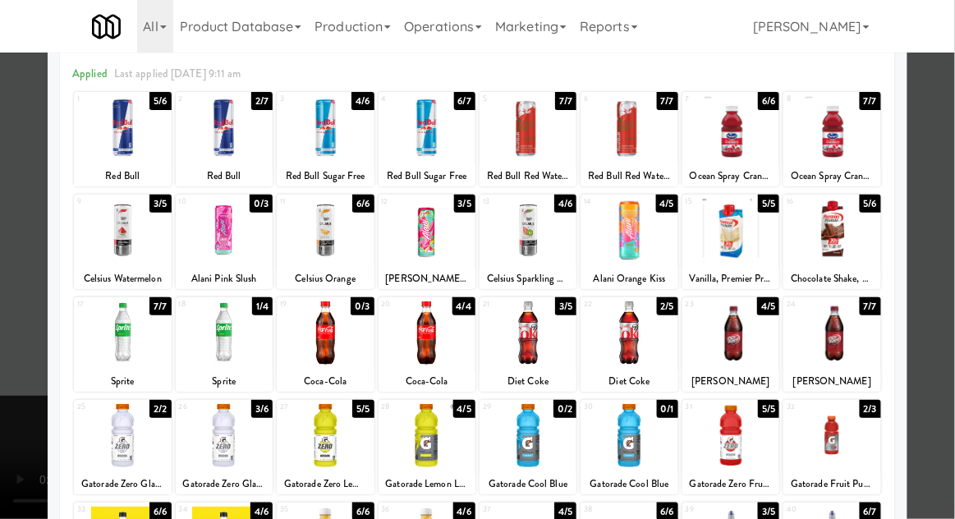
click at [422, 387] on div "Coca-Cola" at bounding box center [427, 381] width 92 height 21
click at [415, 362] on div at bounding box center [427, 332] width 97 height 63
click at [947, 238] on div at bounding box center [477, 259] width 955 height 519
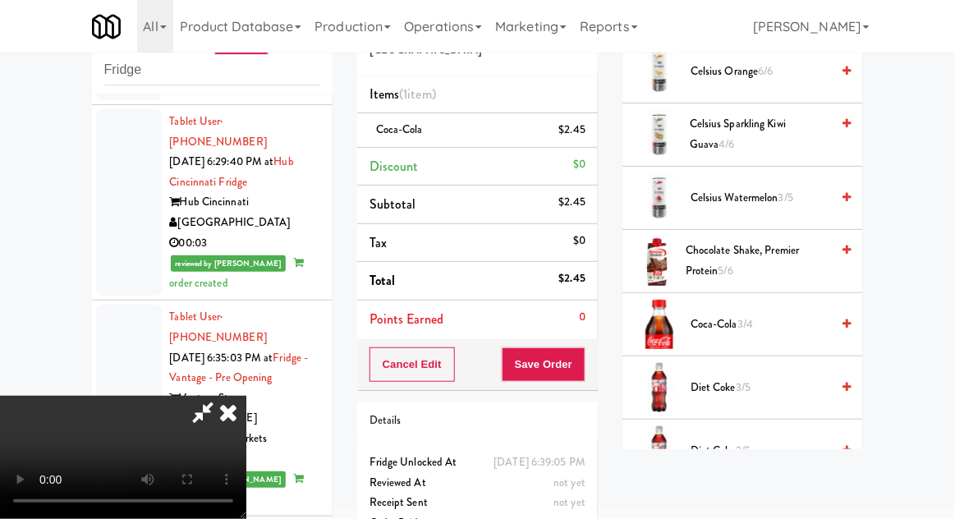
scroll to position [340, 0]
click at [757, 318] on span "Coca-Cola 3/4" at bounding box center [761, 325] width 140 height 21
click at [751, 318] on span "2/4" at bounding box center [745, 324] width 16 height 16
click at [583, 372] on button "Save Order" at bounding box center [544, 364] width 84 height 34
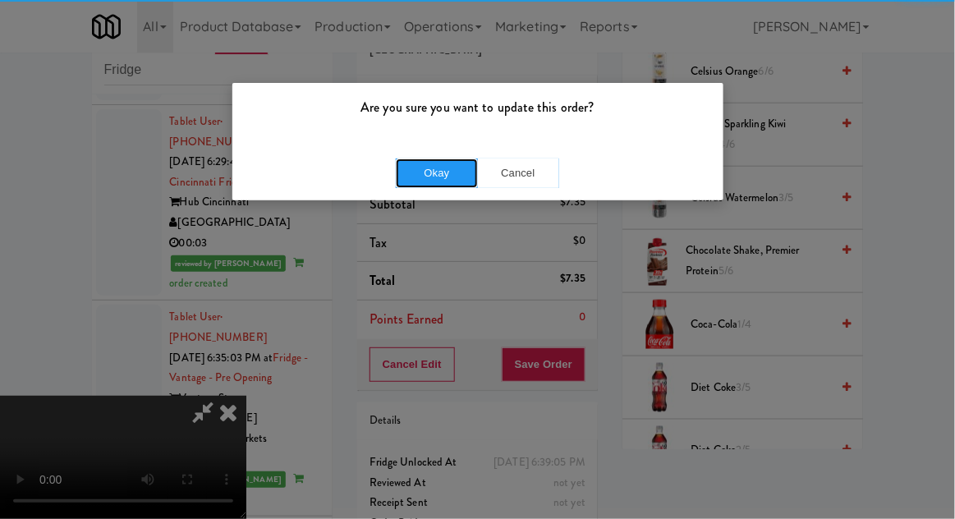
click at [423, 168] on button "Okay" at bounding box center [437, 173] width 82 height 30
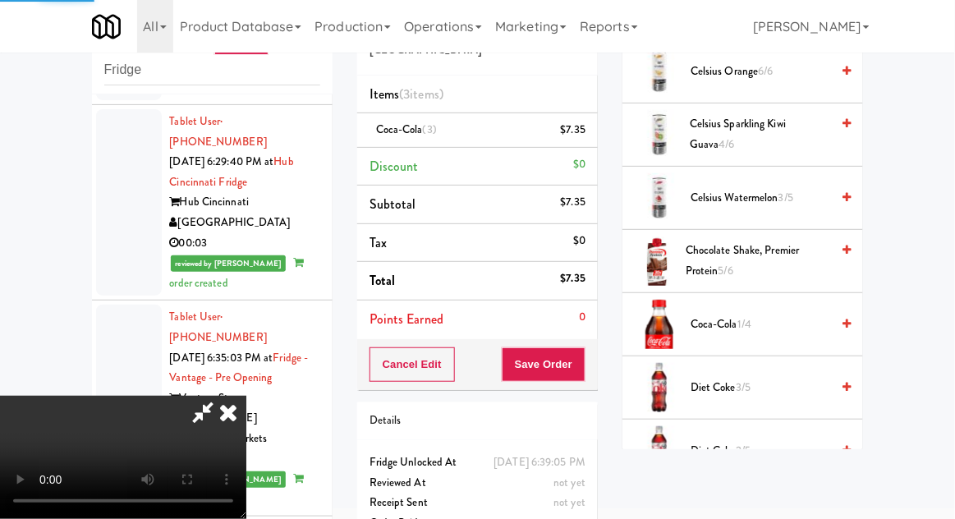
scroll to position [162, 0]
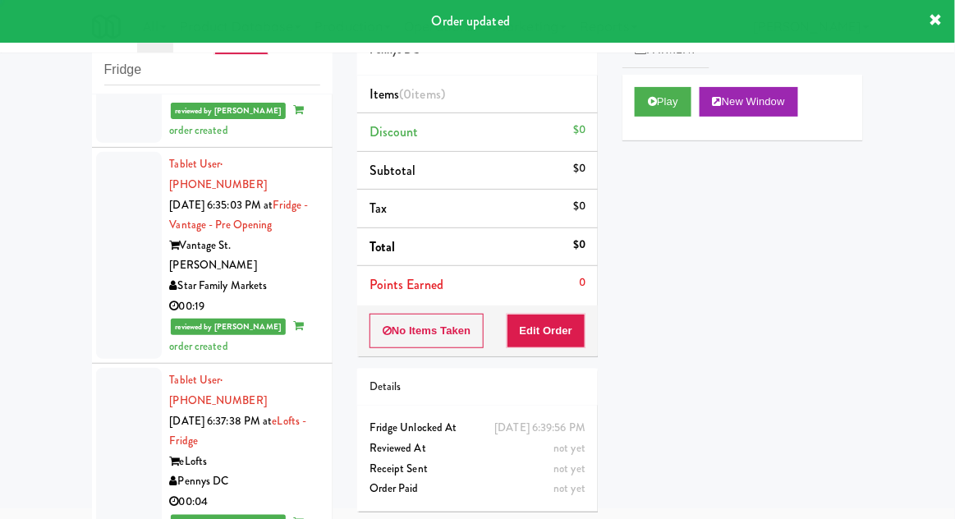
scroll to position [7266, 0]
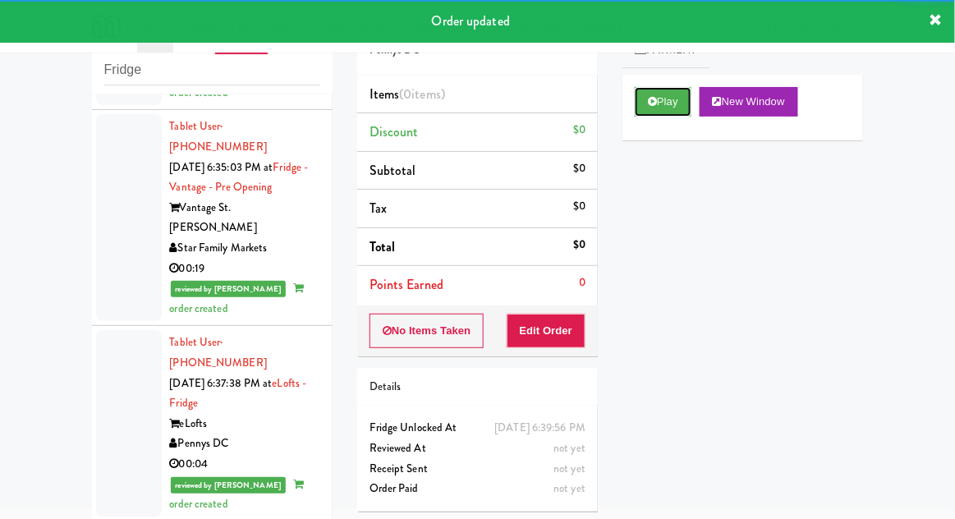
click at [653, 97] on icon at bounding box center [652, 101] width 9 height 11
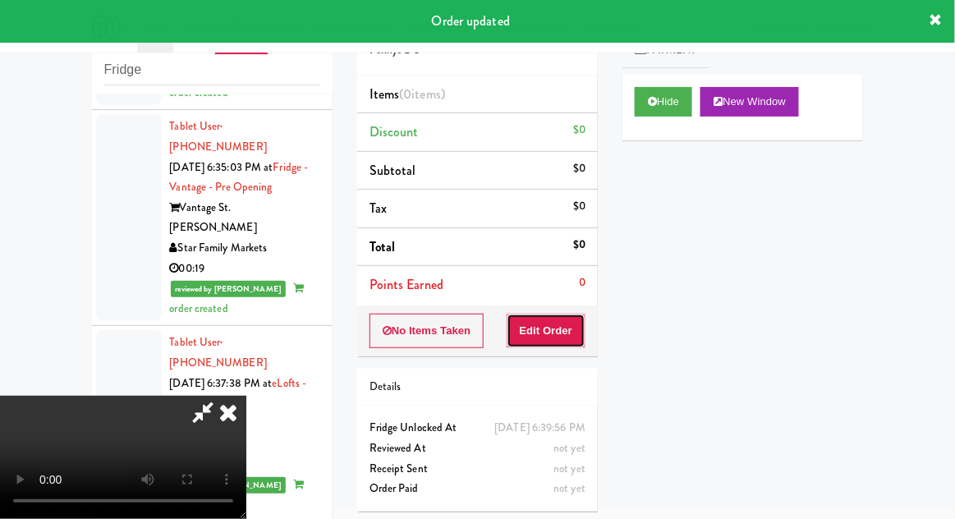
click at [551, 325] on button "Edit Order" at bounding box center [547, 331] width 80 height 34
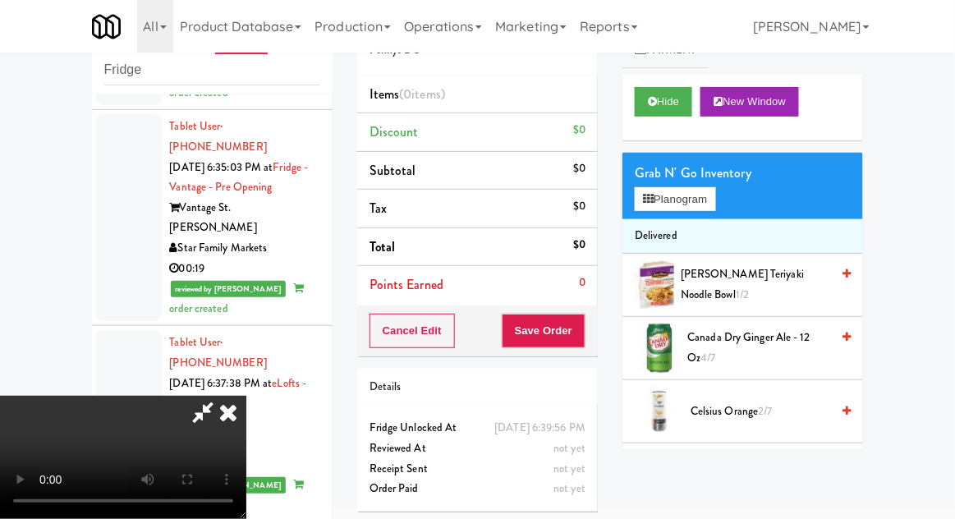
scroll to position [60, 0]
click at [715, 198] on button "Planogram" at bounding box center [675, 199] width 80 height 25
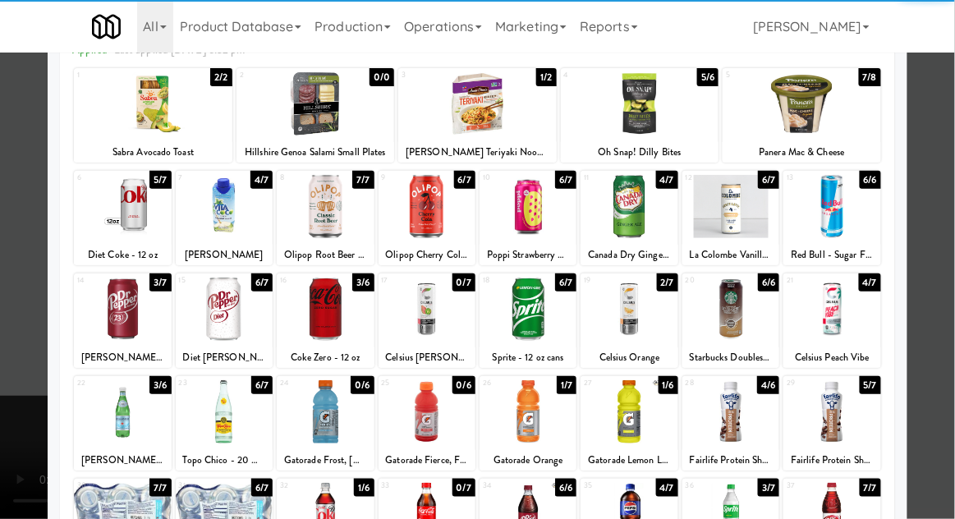
scroll to position [99, 0]
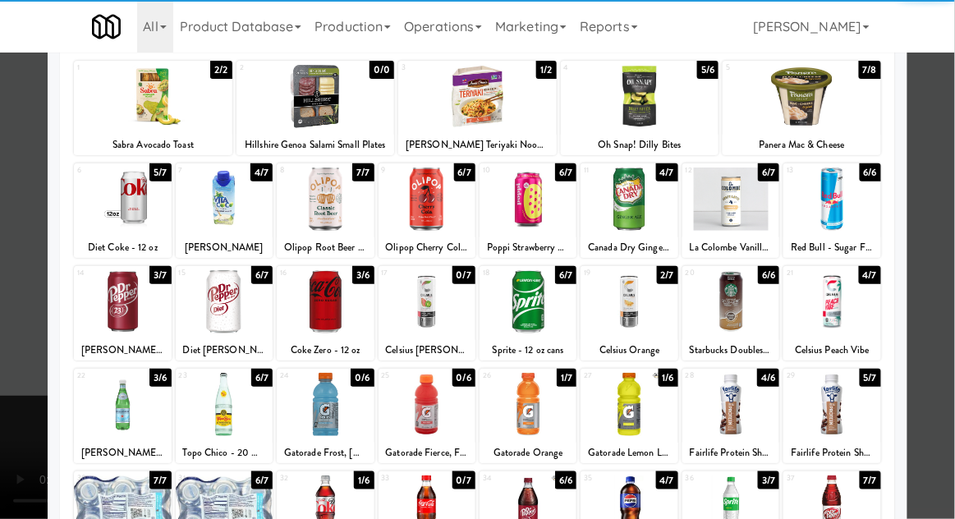
click at [529, 402] on div at bounding box center [528, 404] width 97 height 63
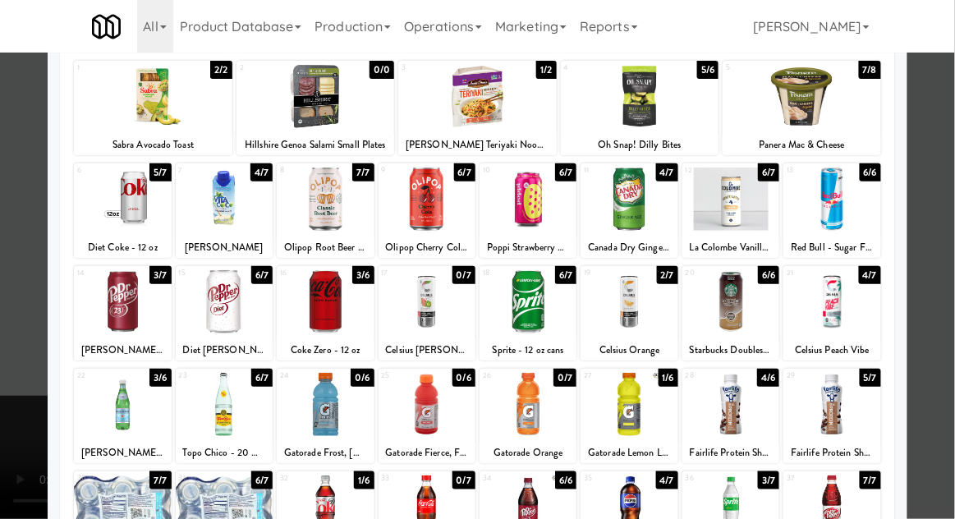
click at [948, 228] on div at bounding box center [477, 259] width 955 height 519
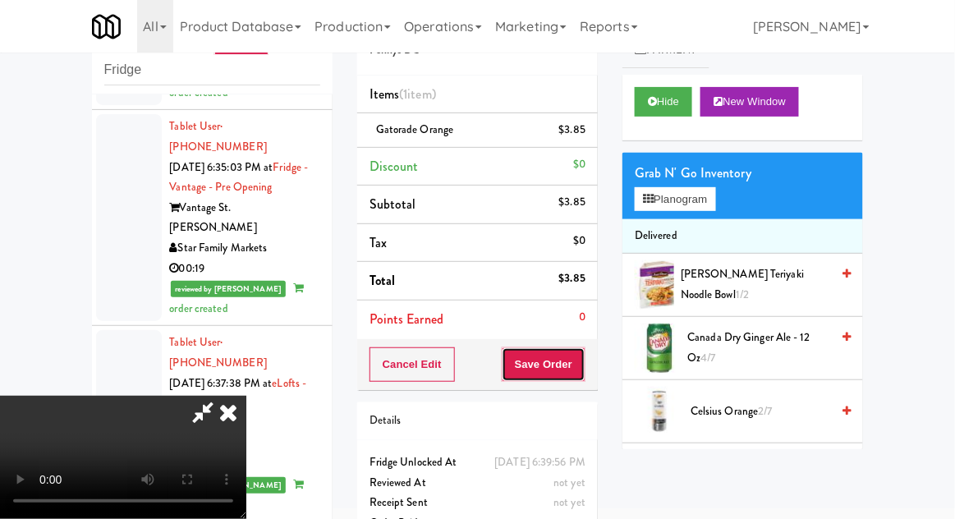
click at [579, 365] on button "Save Order" at bounding box center [544, 364] width 84 height 34
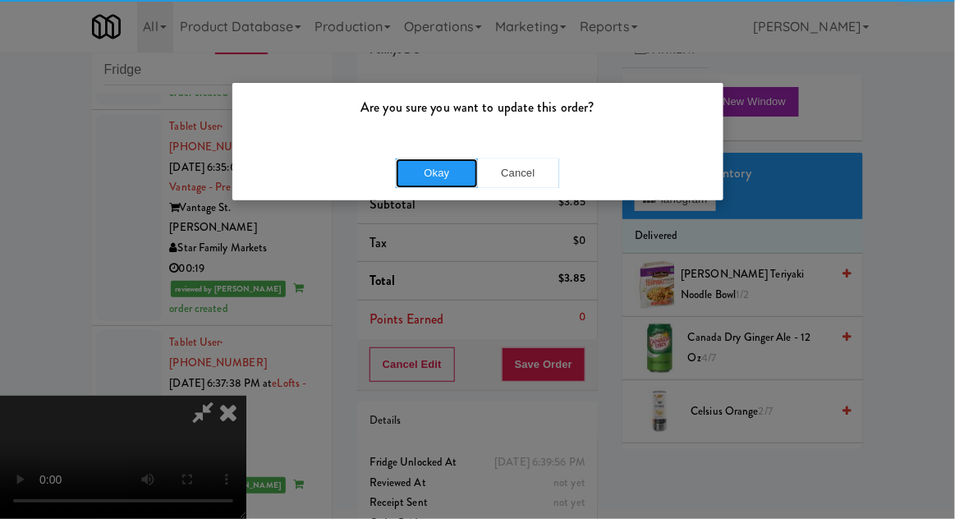
click at [433, 180] on button "Okay" at bounding box center [437, 173] width 82 height 30
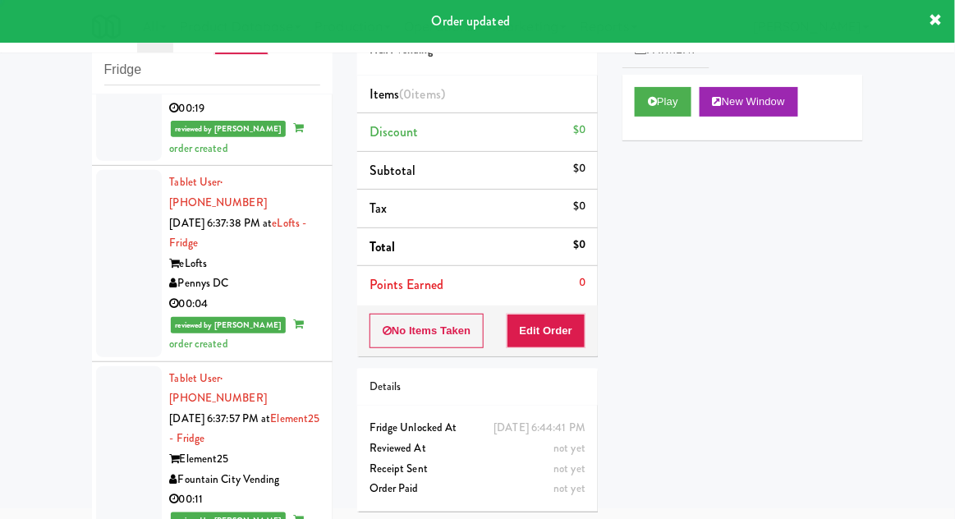
scroll to position [7425, 0]
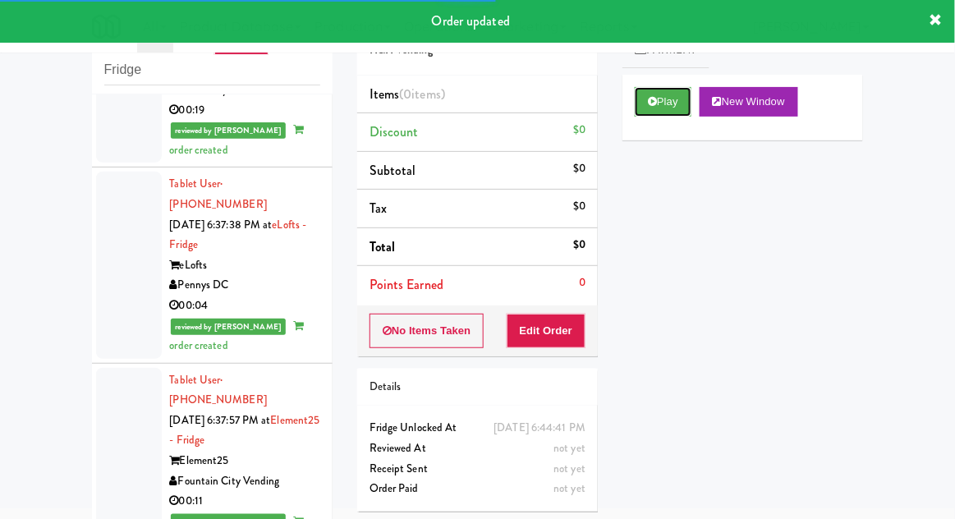
click at [659, 103] on button "Play" at bounding box center [663, 102] width 57 height 30
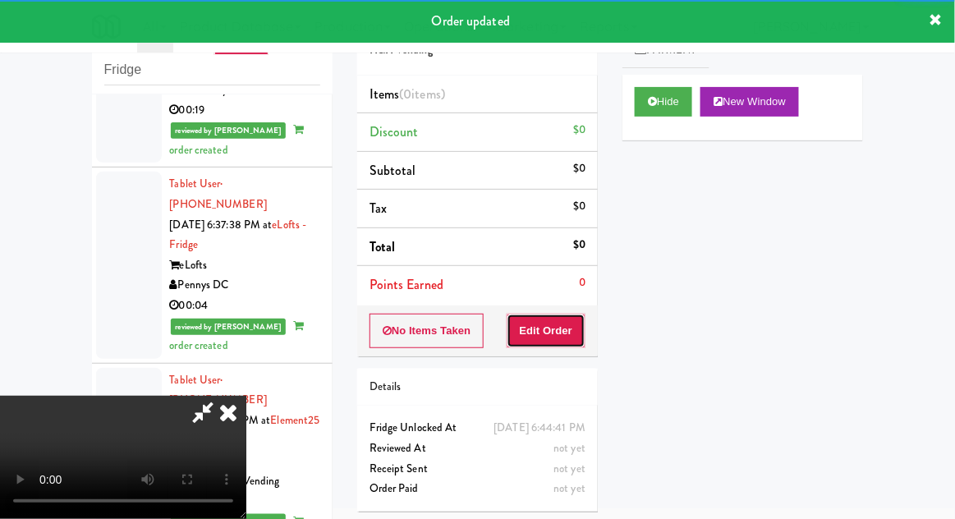
click at [543, 330] on button "Edit Order" at bounding box center [547, 331] width 80 height 34
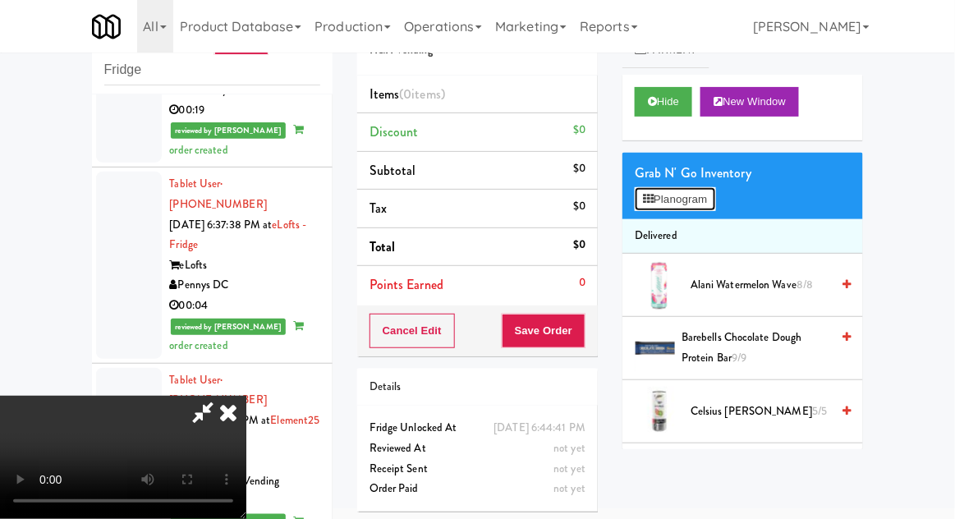
click at [709, 187] on button "Planogram" at bounding box center [675, 199] width 80 height 25
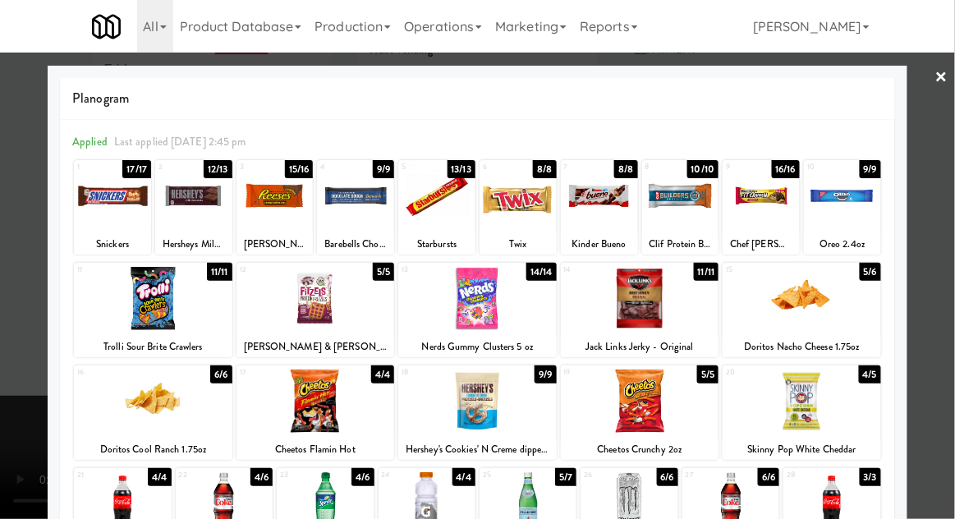
click at [344, 207] on div at bounding box center [355, 195] width 77 height 63
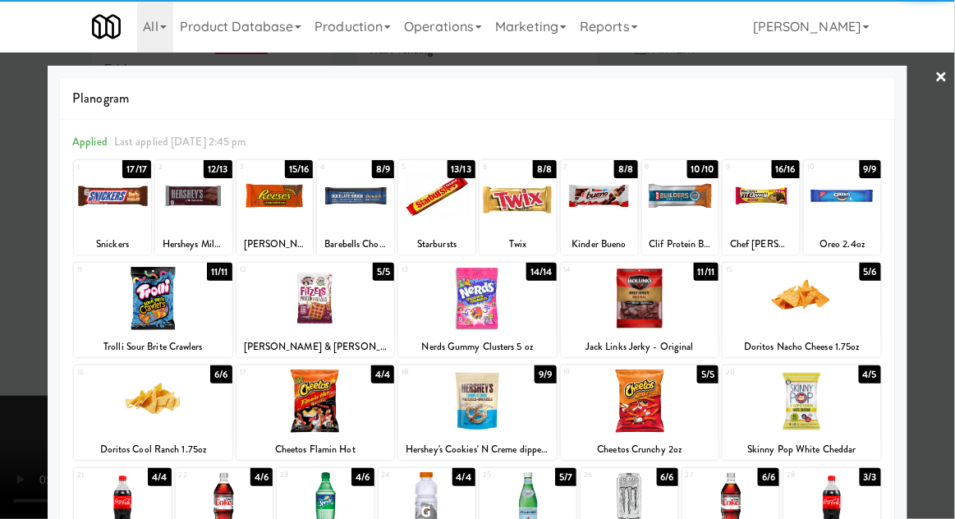
click at [942, 217] on div at bounding box center [477, 259] width 955 height 519
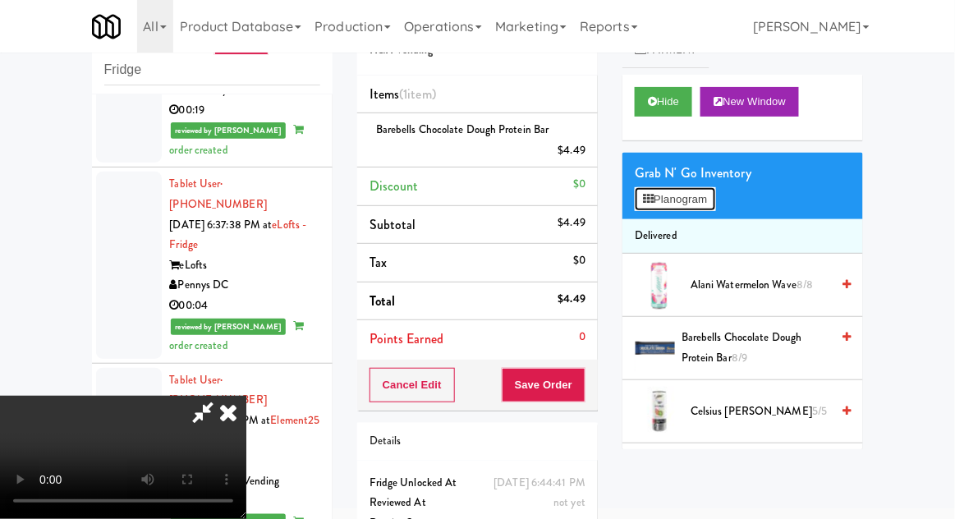
click at [706, 209] on button "Planogram" at bounding box center [675, 199] width 80 height 25
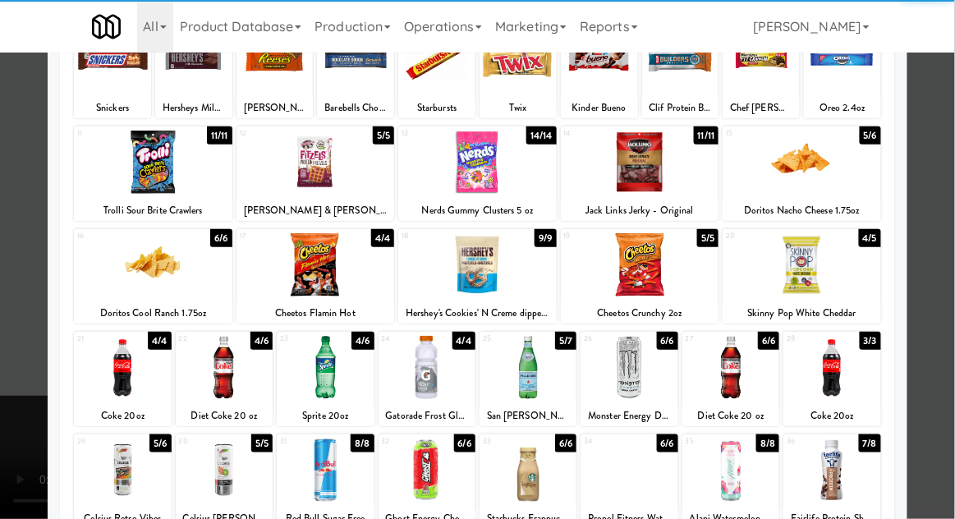
scroll to position [136, 0]
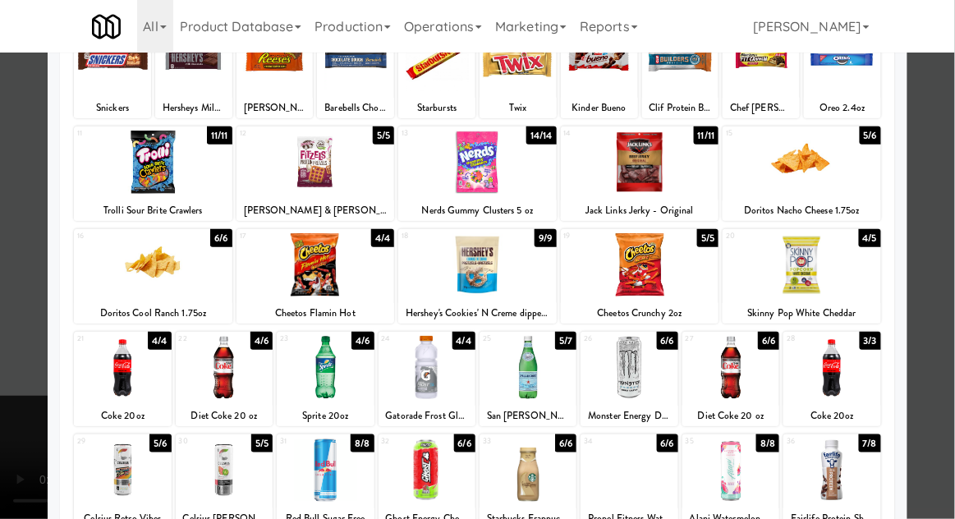
click at [833, 479] on div at bounding box center [831, 470] width 97 height 63
click at [948, 244] on div at bounding box center [477, 259] width 955 height 519
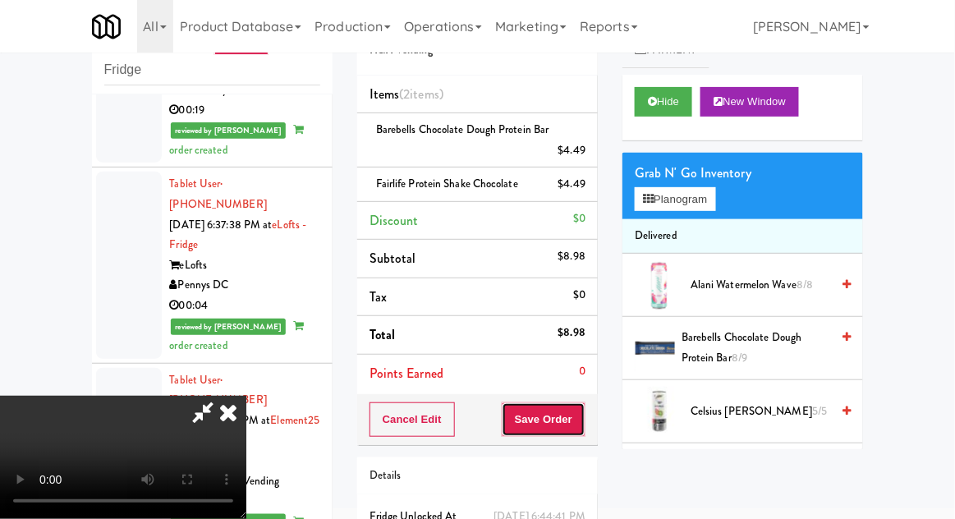
click at [578, 420] on button "Save Order" at bounding box center [544, 419] width 84 height 34
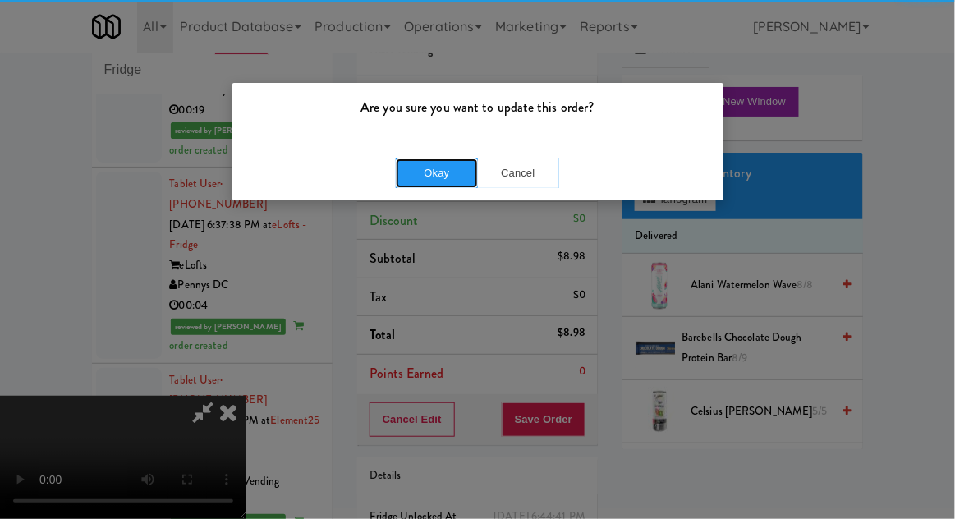
click at [424, 168] on button "Okay" at bounding box center [437, 173] width 82 height 30
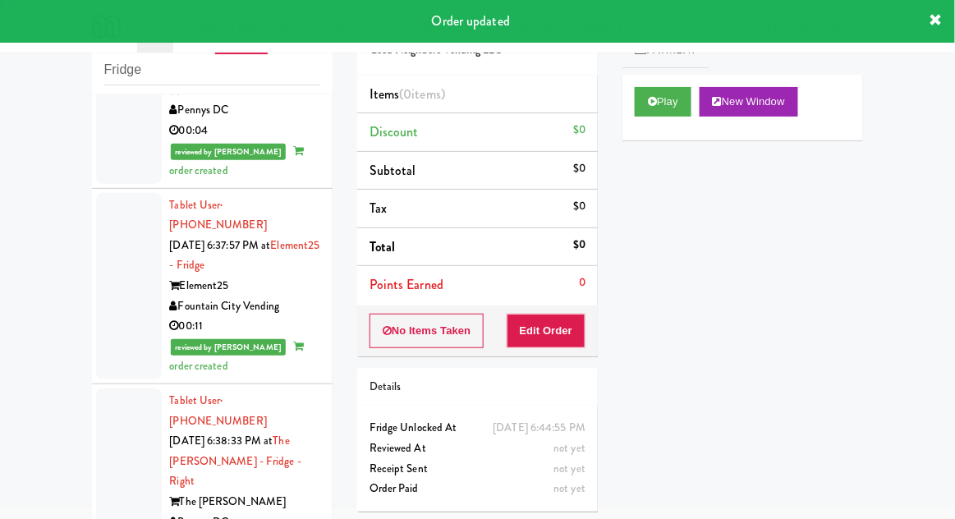
scroll to position [7601, 0]
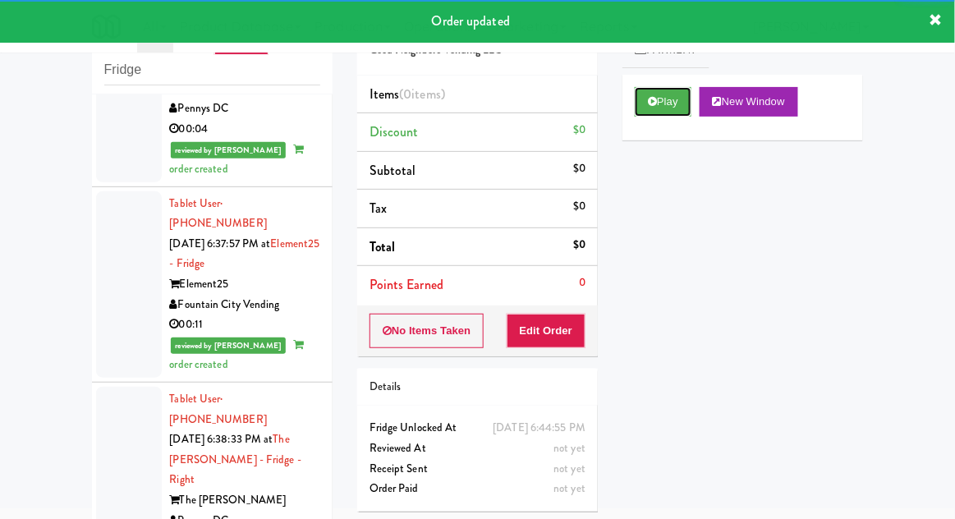
click at [658, 110] on button "Play" at bounding box center [663, 102] width 57 height 30
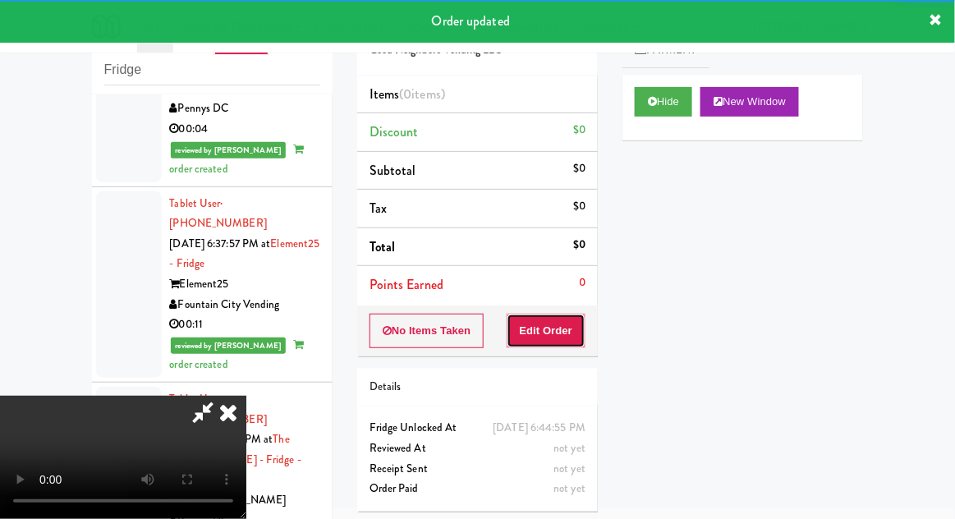
click at [561, 333] on button "Edit Order" at bounding box center [547, 331] width 80 height 34
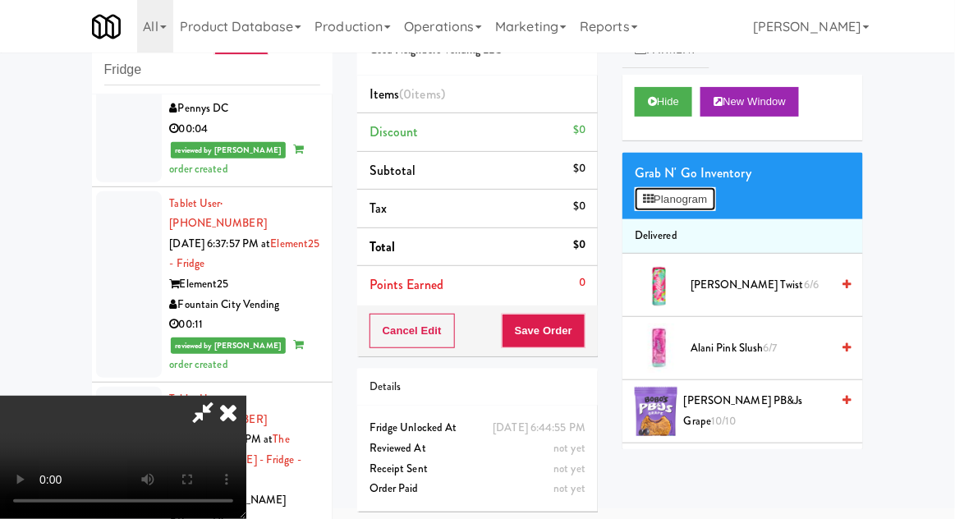
click at [715, 203] on button "Planogram" at bounding box center [675, 199] width 80 height 25
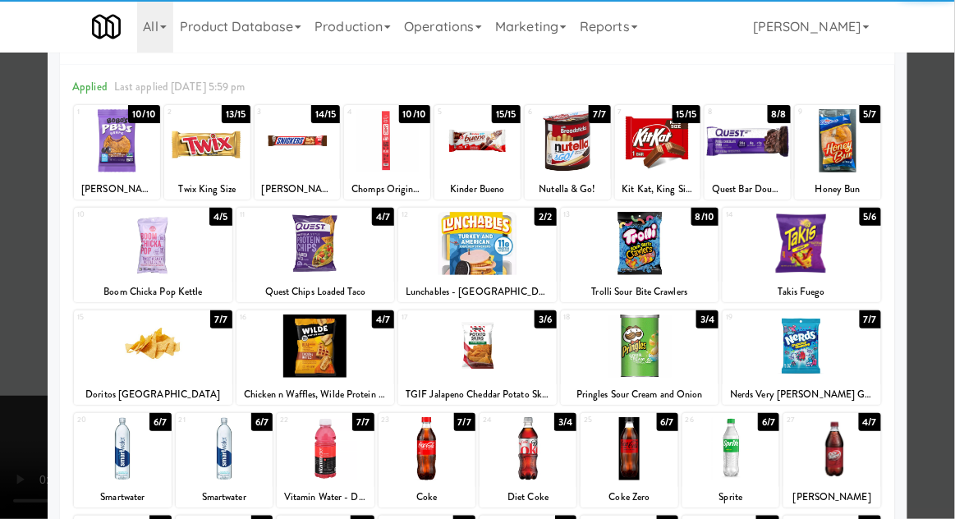
scroll to position [71, 0]
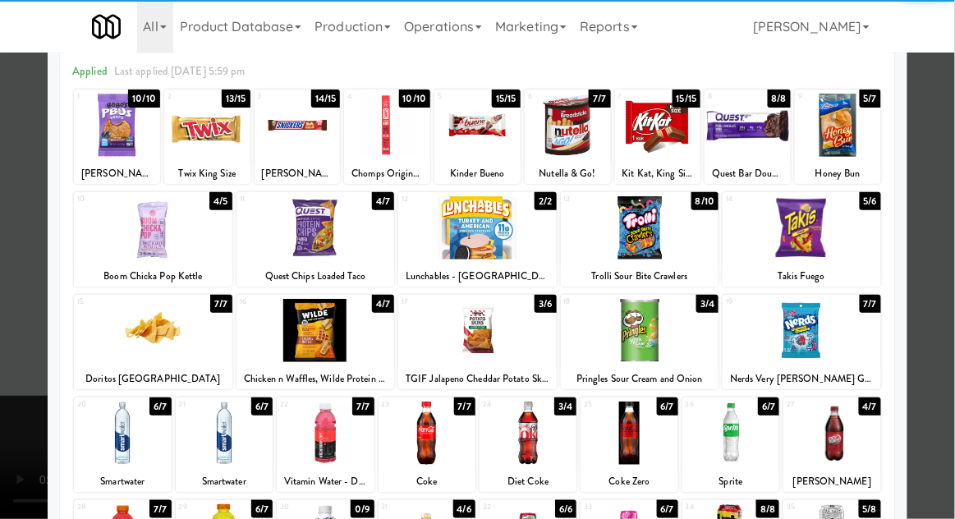
click at [113, 429] on div at bounding box center [122, 433] width 97 height 63
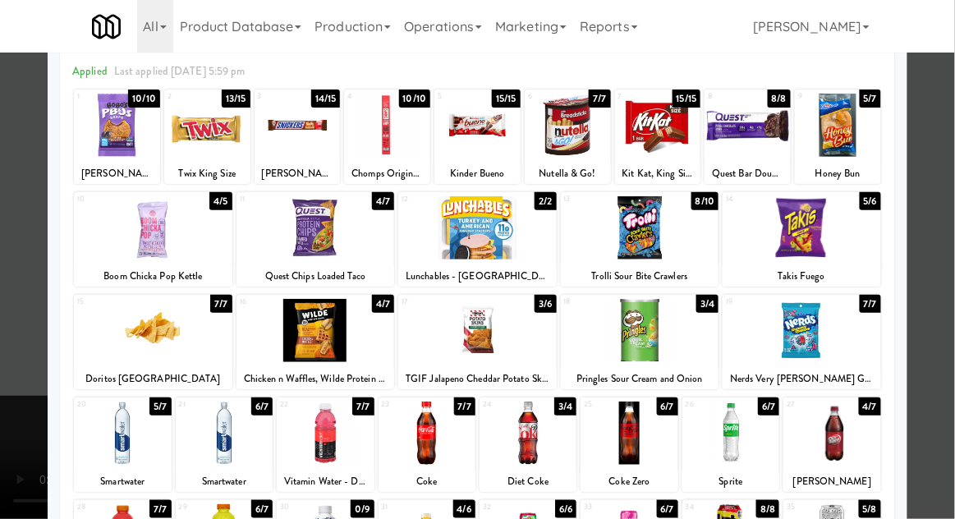
click at [944, 224] on div at bounding box center [477, 259] width 955 height 519
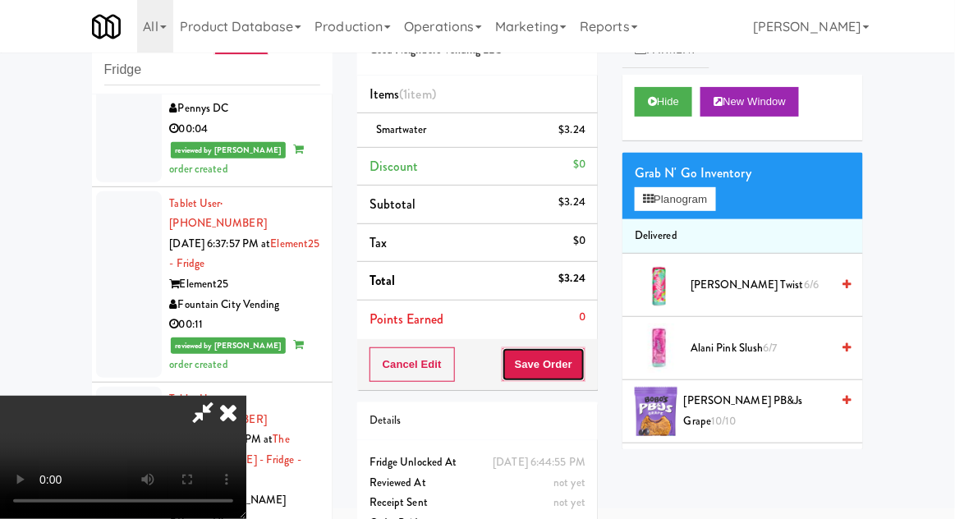
click at [584, 375] on button "Save Order" at bounding box center [544, 364] width 84 height 34
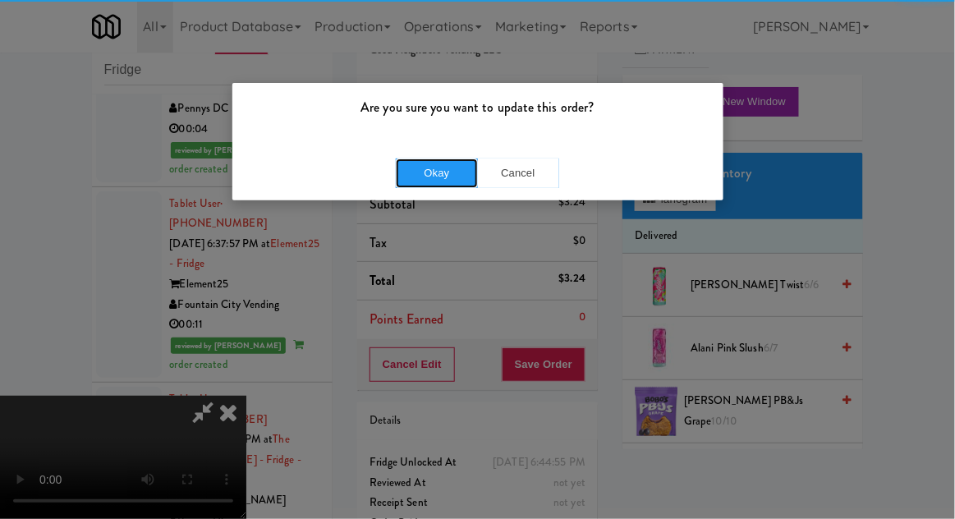
click at [436, 168] on button "Okay" at bounding box center [437, 173] width 82 height 30
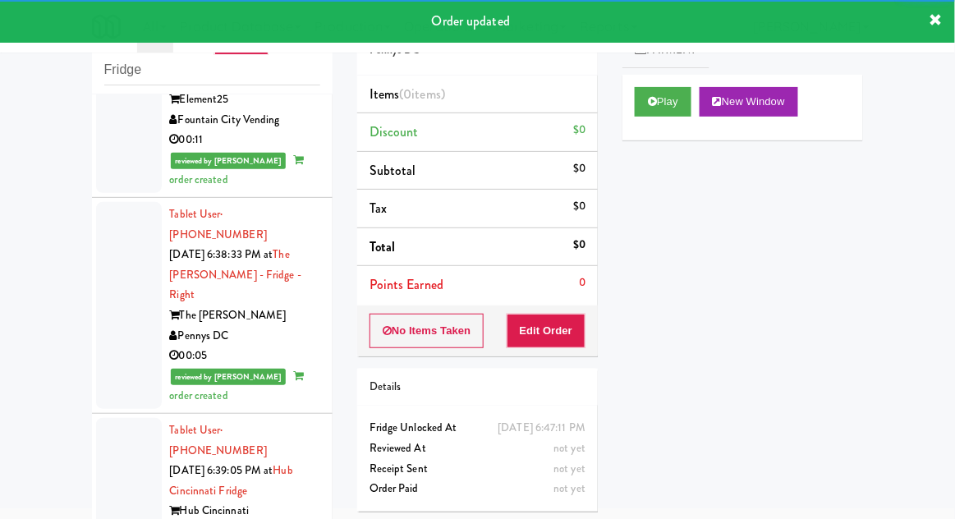
scroll to position [7787, 0]
click at [671, 102] on button "Play" at bounding box center [663, 102] width 57 height 30
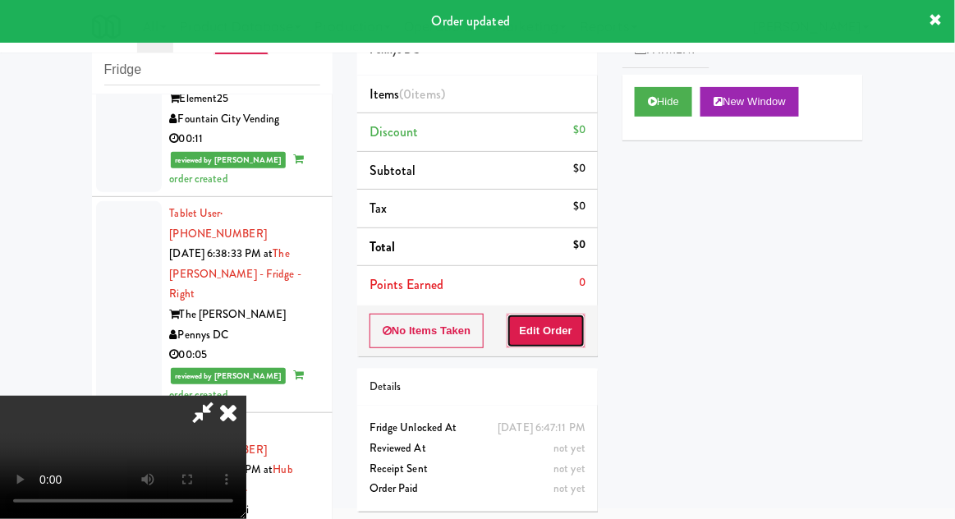
click at [573, 319] on button "Edit Order" at bounding box center [547, 331] width 80 height 34
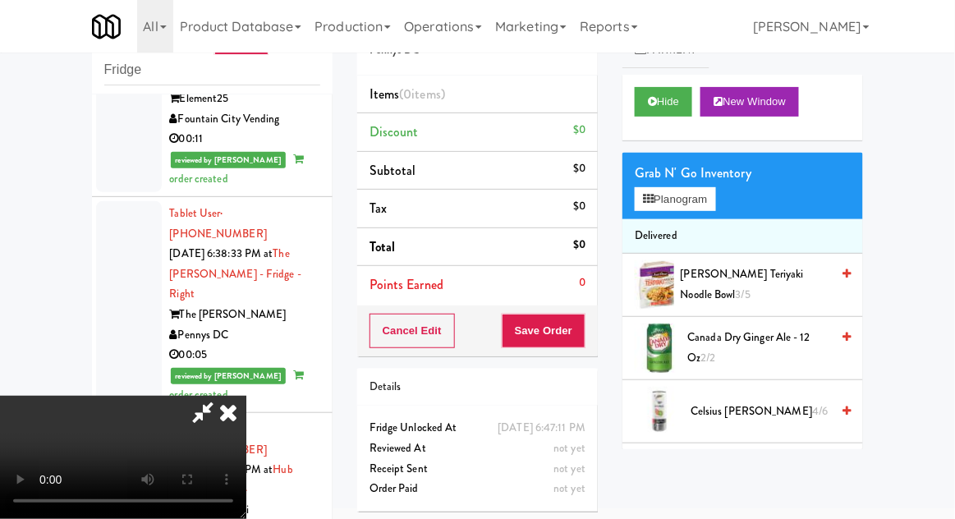
scroll to position [60, 0]
click at [705, 204] on button "Planogram" at bounding box center [675, 199] width 80 height 25
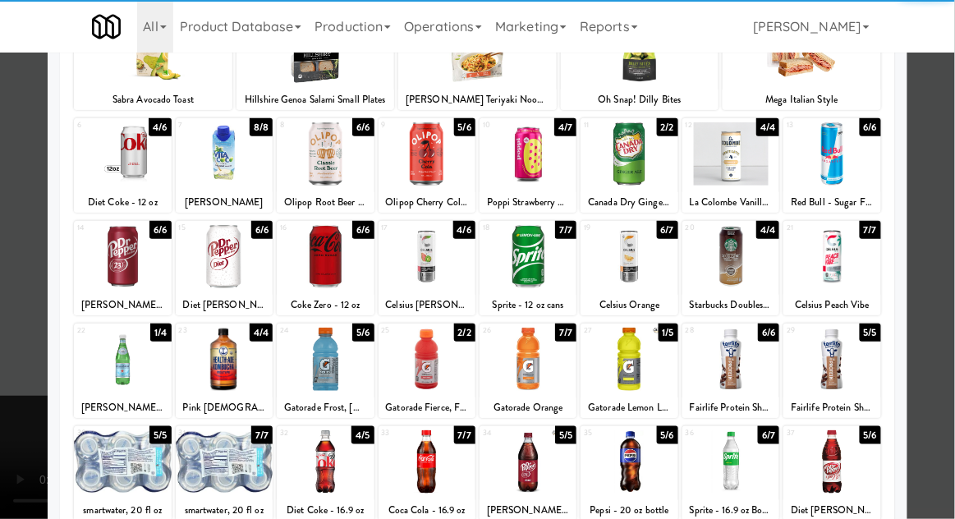
scroll to position [164, 0]
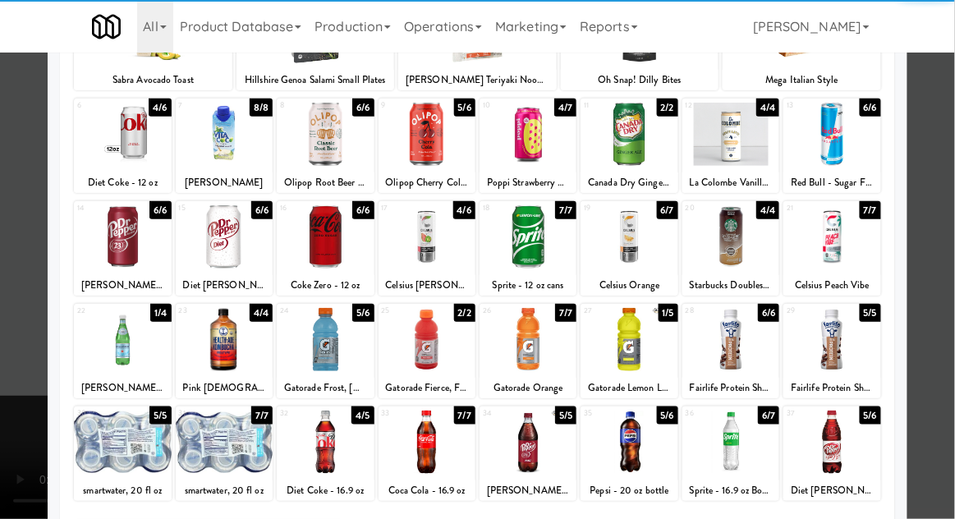
click at [422, 449] on div at bounding box center [427, 442] width 97 height 63
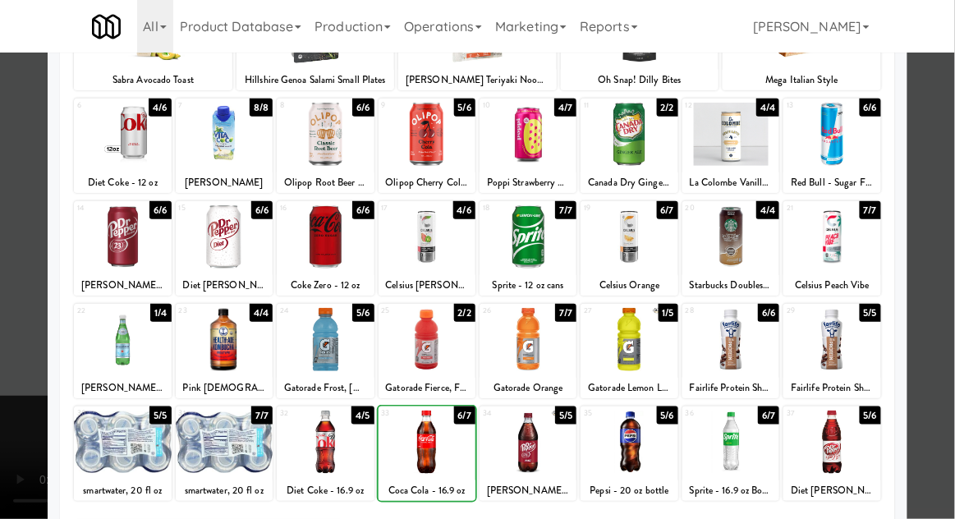
click at [930, 225] on div at bounding box center [477, 259] width 955 height 519
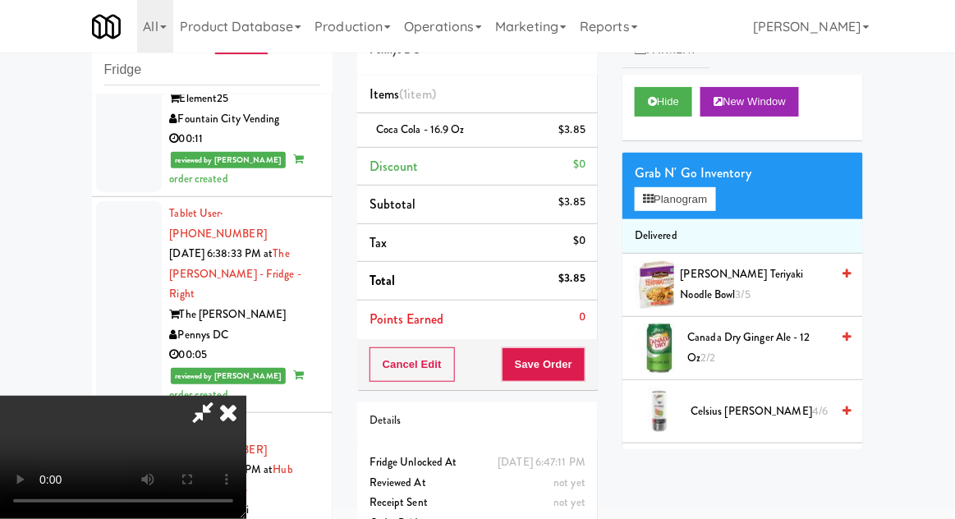
click at [760, 346] on span "Canada Dry Ginger Ale - 12 oz 2/2" at bounding box center [759, 348] width 143 height 40
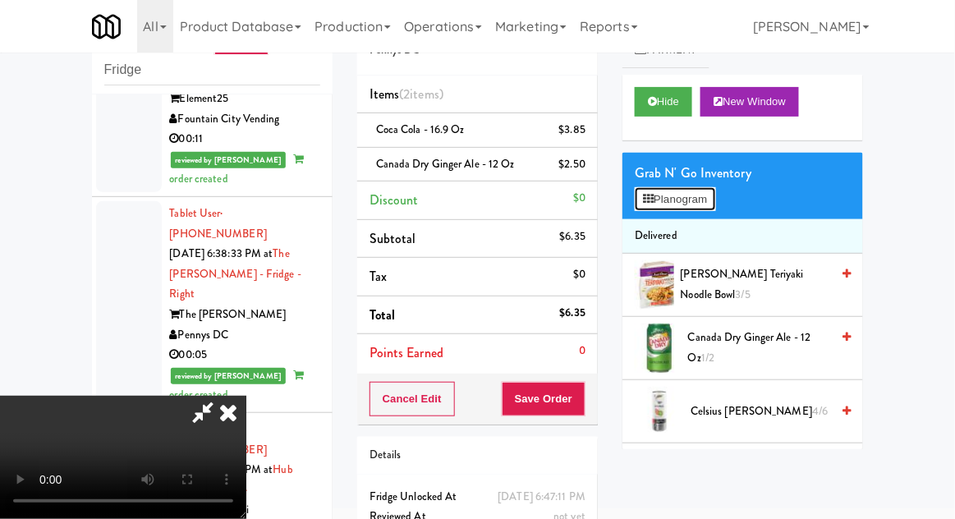
click at [710, 205] on button "Planogram" at bounding box center [675, 199] width 80 height 25
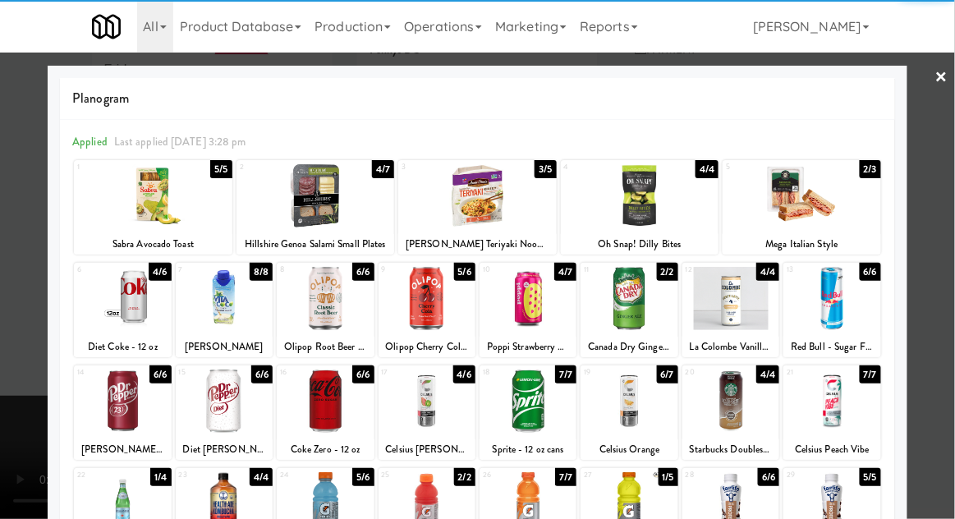
click at [854, 191] on div at bounding box center [802, 195] width 158 height 63
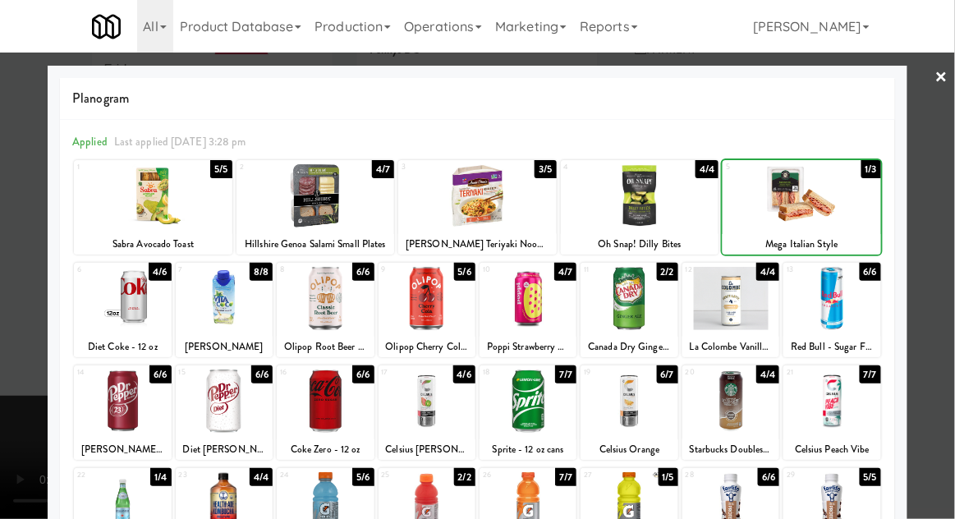
click at [944, 150] on div at bounding box center [477, 259] width 955 height 519
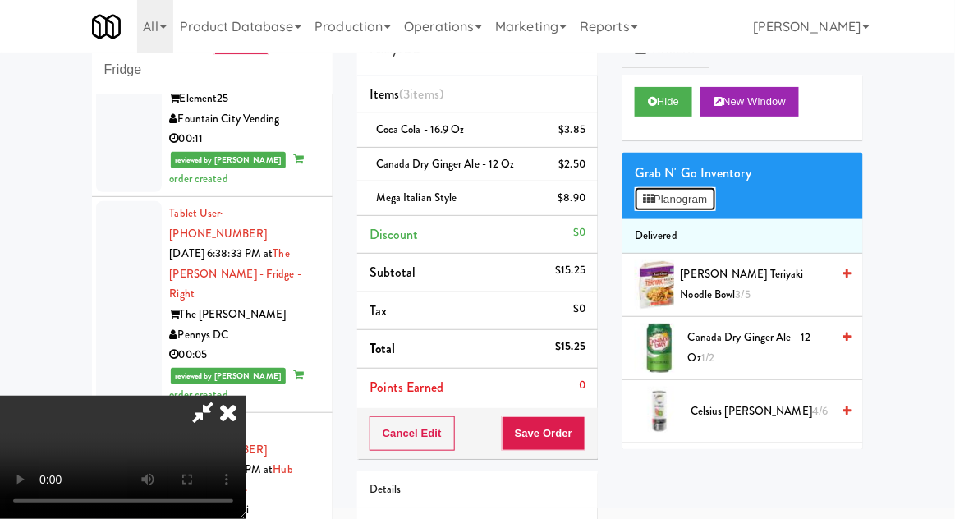
click at [715, 207] on button "Planogram" at bounding box center [675, 199] width 80 height 25
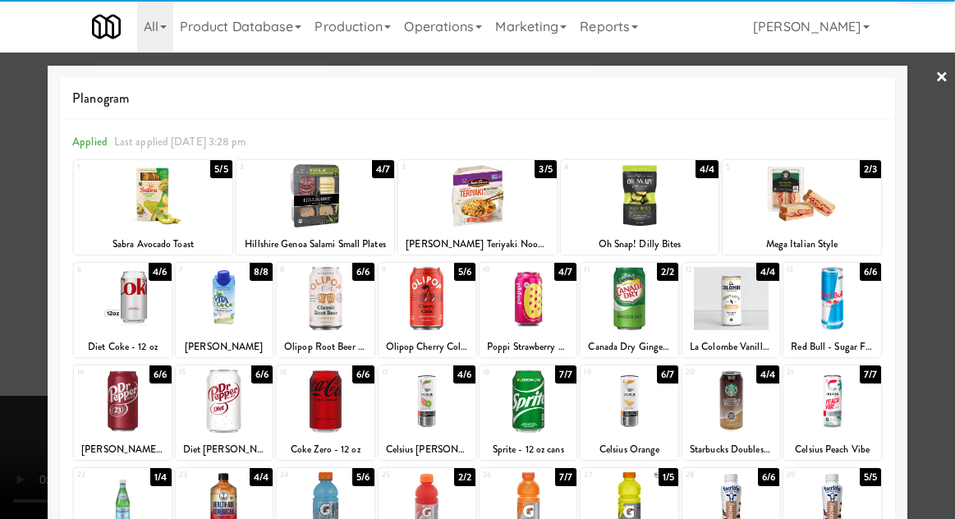
click at [300, 210] on div at bounding box center [316, 195] width 158 height 63
click at [944, 141] on div at bounding box center [477, 259] width 955 height 519
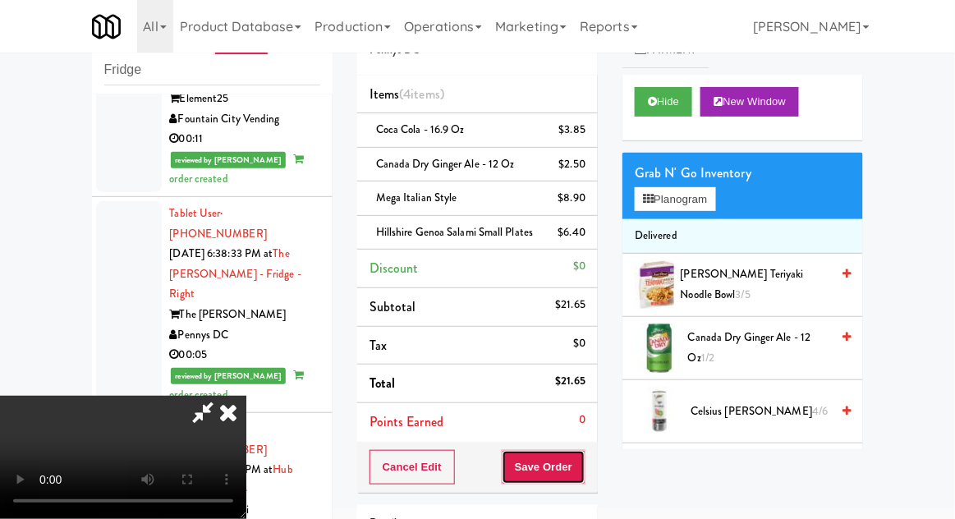
click at [583, 485] on button "Save Order" at bounding box center [544, 467] width 84 height 34
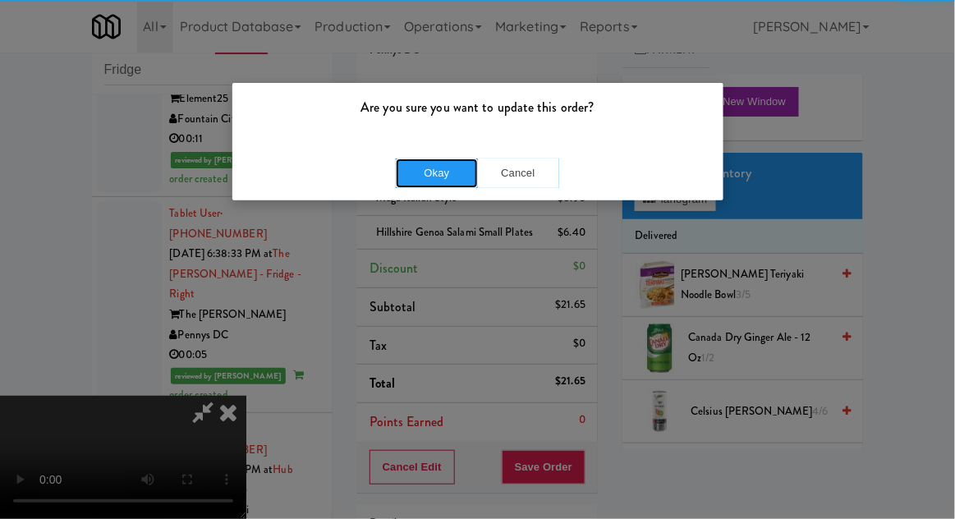
click at [432, 175] on button "Okay" at bounding box center [437, 173] width 82 height 30
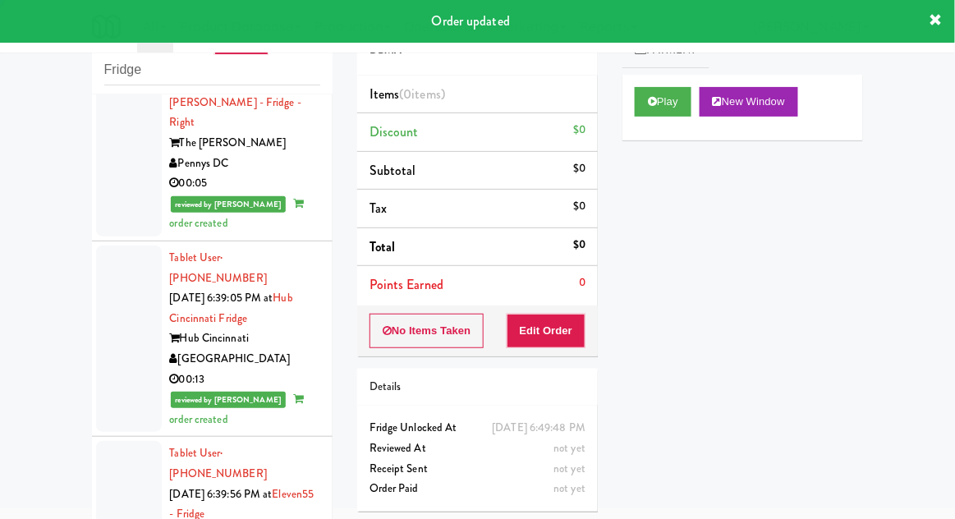
scroll to position [7959, 0]
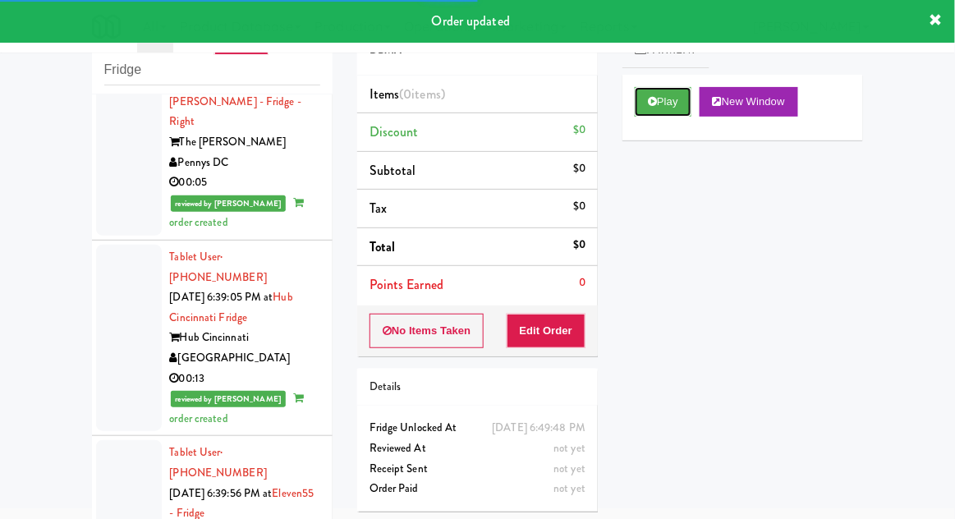
click at [651, 111] on button "Play" at bounding box center [663, 102] width 57 height 30
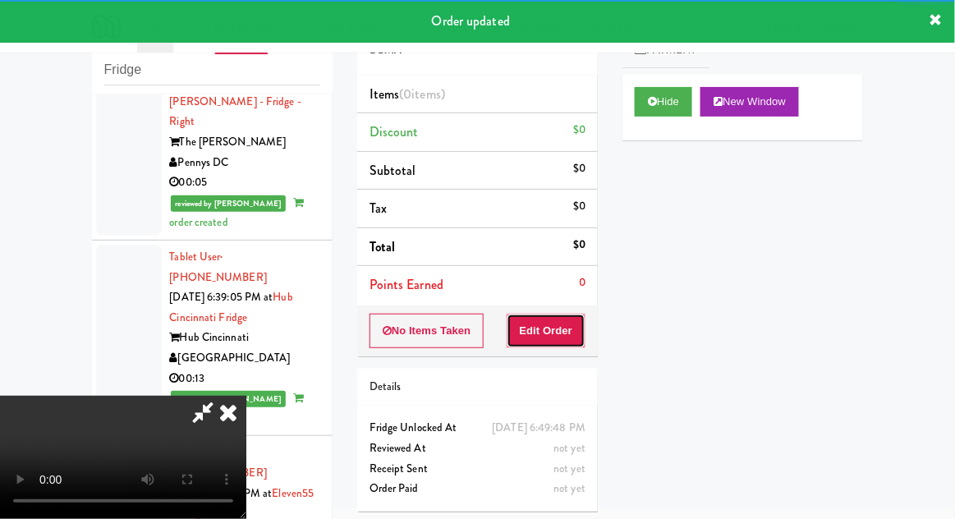
click at [533, 340] on button "Edit Order" at bounding box center [547, 331] width 80 height 34
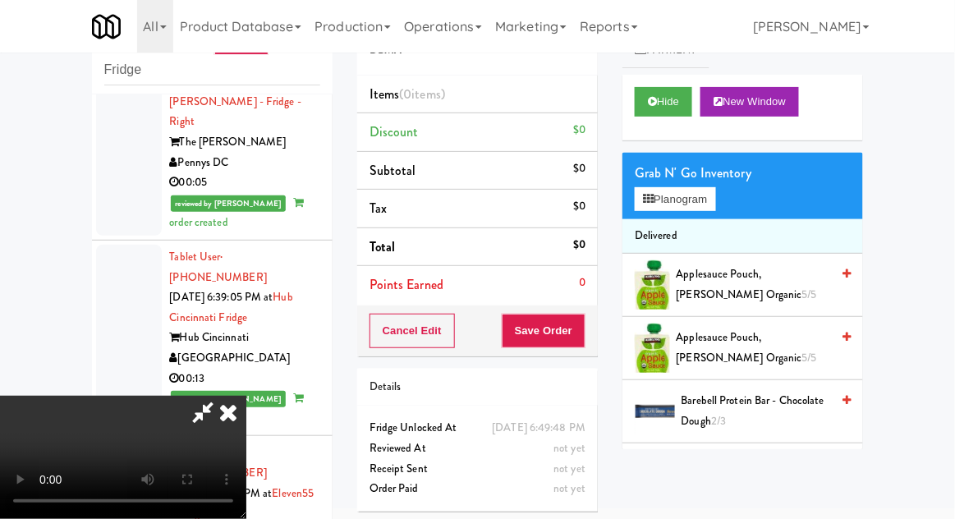
scroll to position [60, 0]
click at [715, 205] on button "Planogram" at bounding box center [675, 199] width 80 height 25
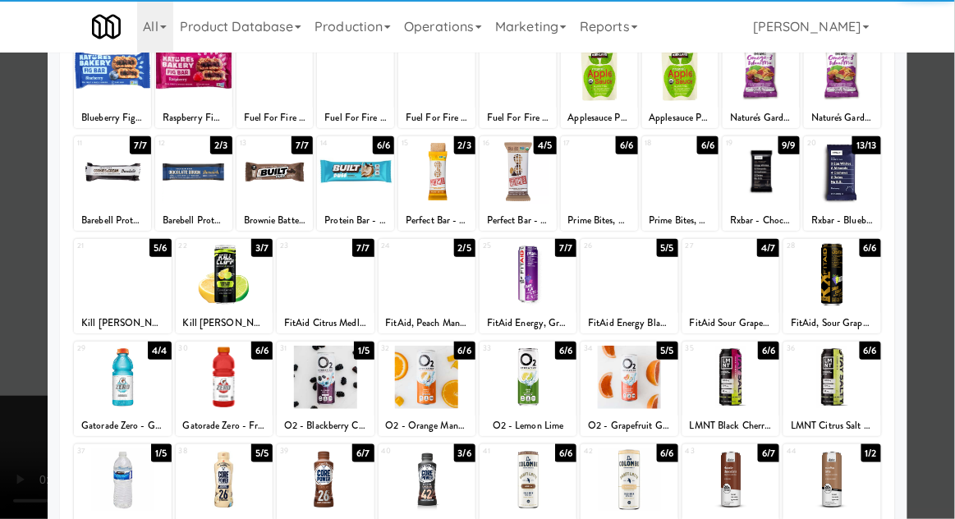
scroll to position [172, 0]
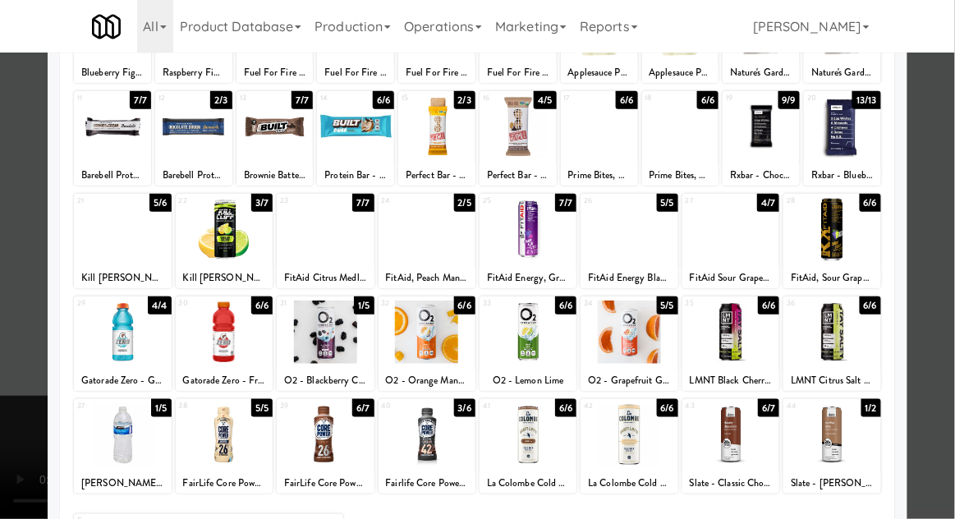
click at [301, 434] on div at bounding box center [325, 434] width 97 height 63
click at [935, 189] on div at bounding box center [477, 259] width 955 height 519
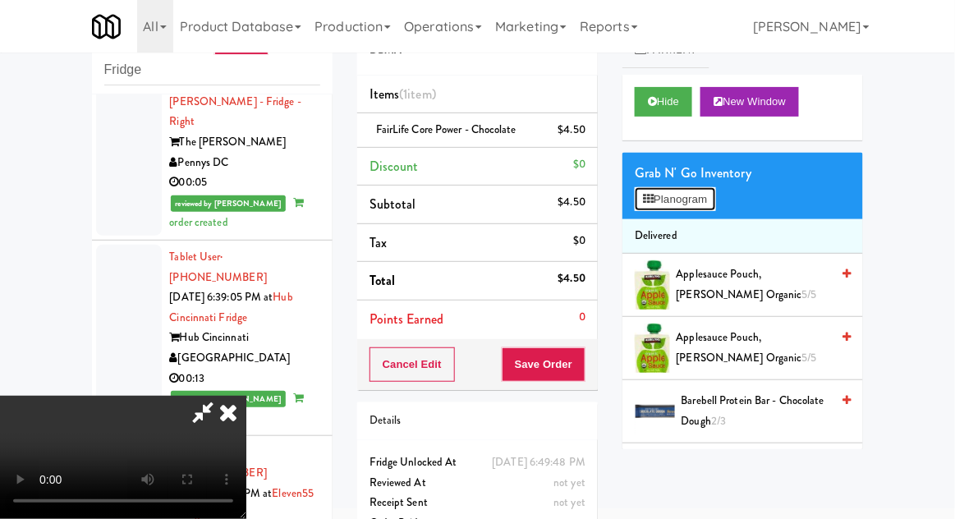
click at [705, 201] on button "Planogram" at bounding box center [675, 199] width 80 height 25
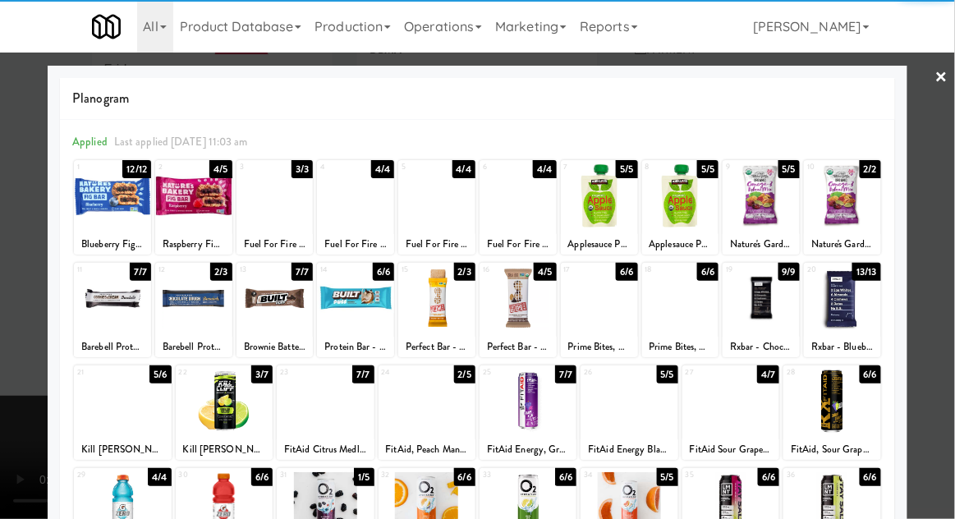
click at [852, 396] on div at bounding box center [831, 401] width 97 height 63
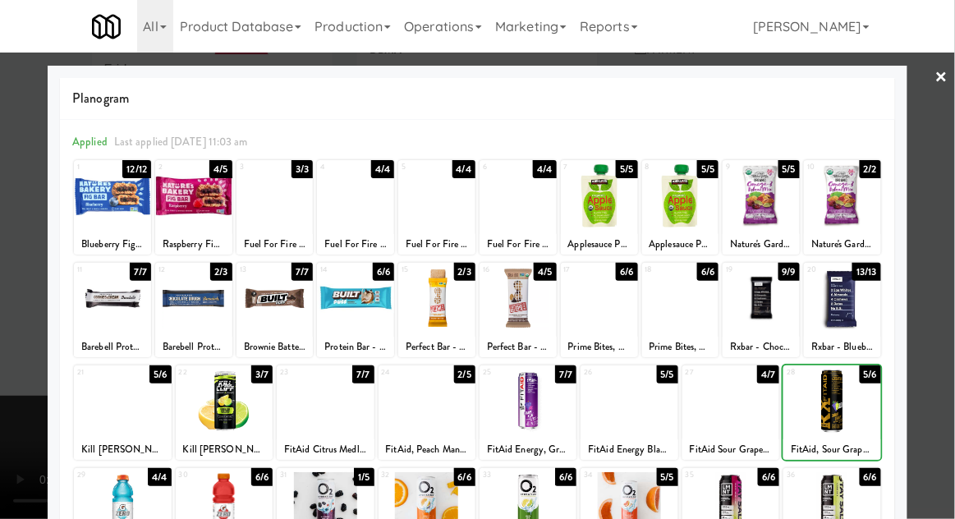
click at [930, 288] on div at bounding box center [477, 259] width 955 height 519
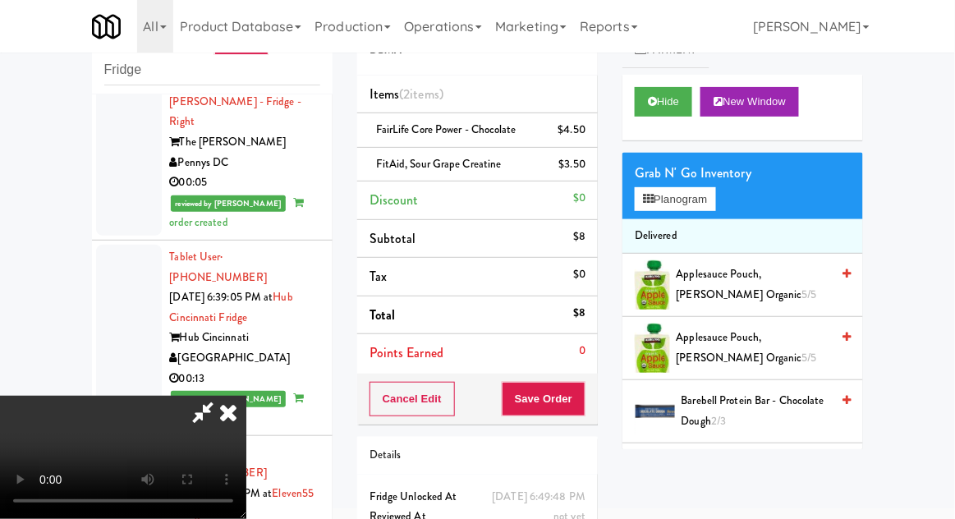
scroll to position [75, 0]
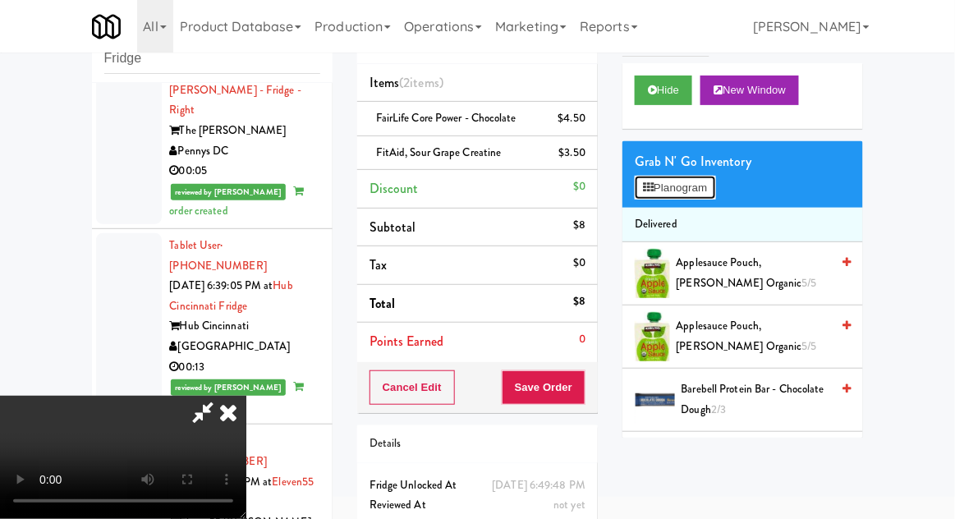
click at [710, 183] on button "Planogram" at bounding box center [675, 188] width 80 height 25
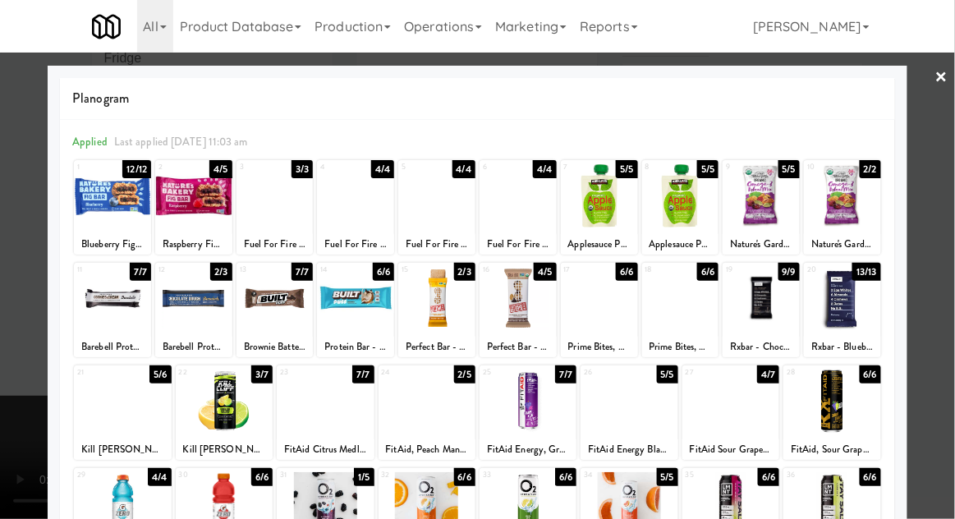
click at [933, 194] on div at bounding box center [477, 259] width 955 height 519
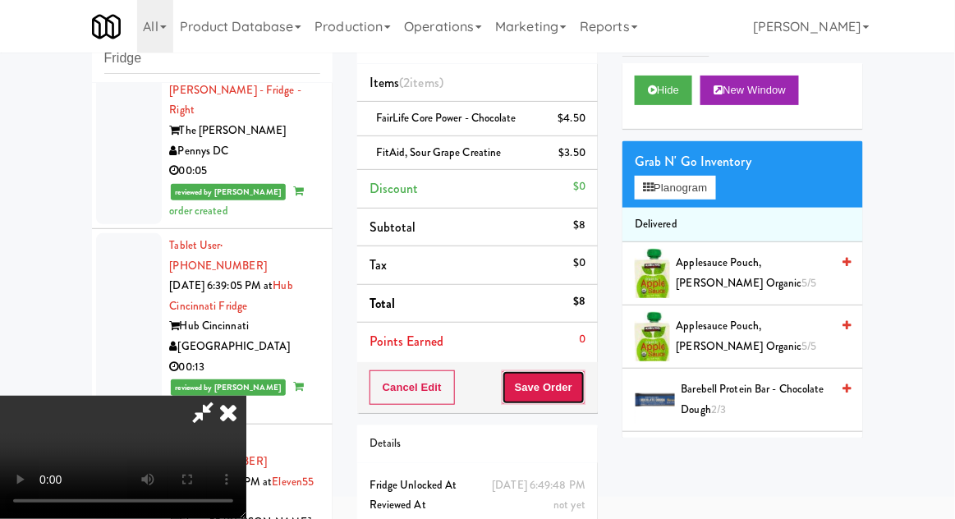
click at [584, 376] on button "Save Order" at bounding box center [544, 387] width 84 height 34
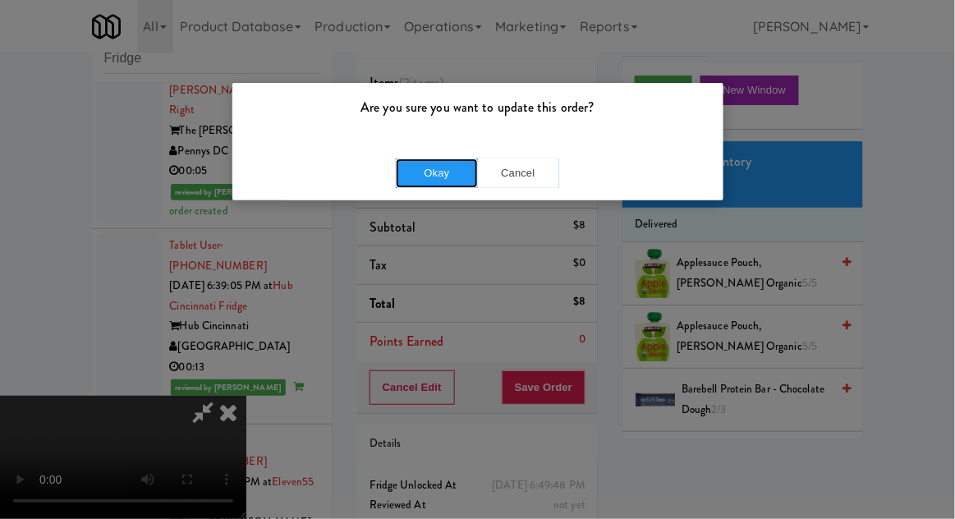
click at [431, 174] on button "Okay" at bounding box center [437, 173] width 82 height 30
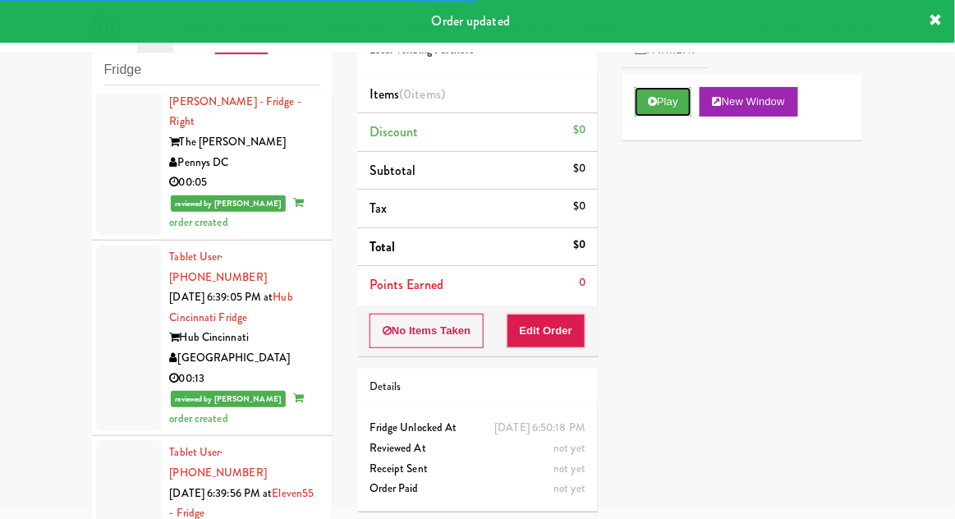
click at [653, 105] on icon at bounding box center [652, 101] width 9 height 11
click at [550, 339] on button "Edit Order" at bounding box center [547, 331] width 80 height 34
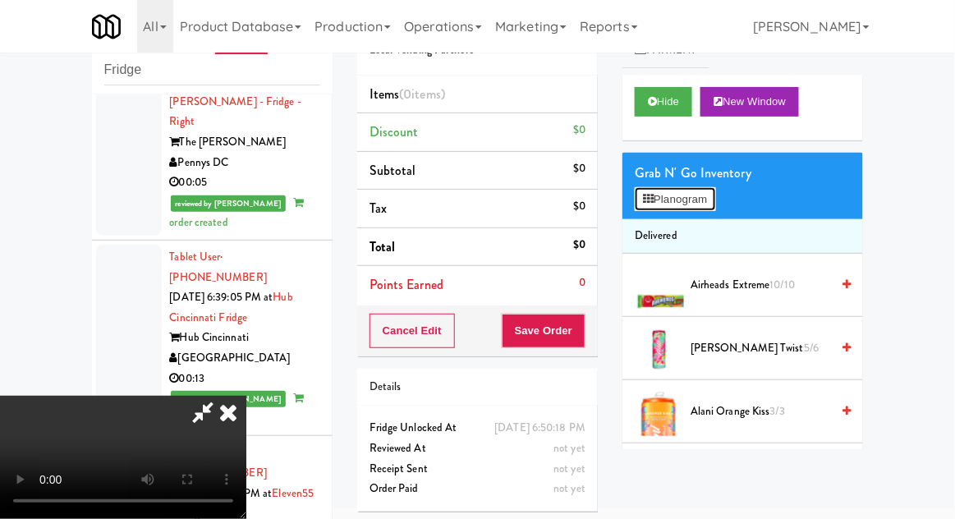
click at [714, 201] on button "Planogram" at bounding box center [675, 199] width 80 height 25
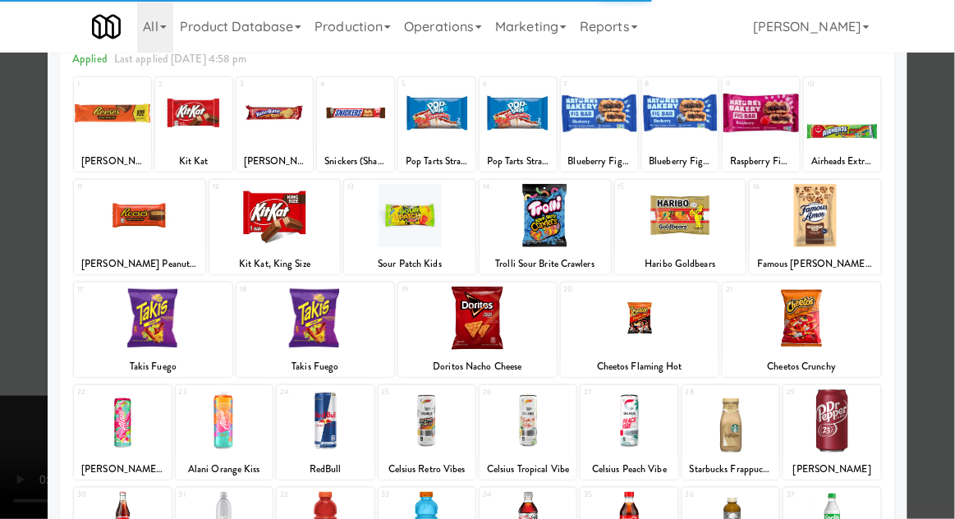
scroll to position [148, 0]
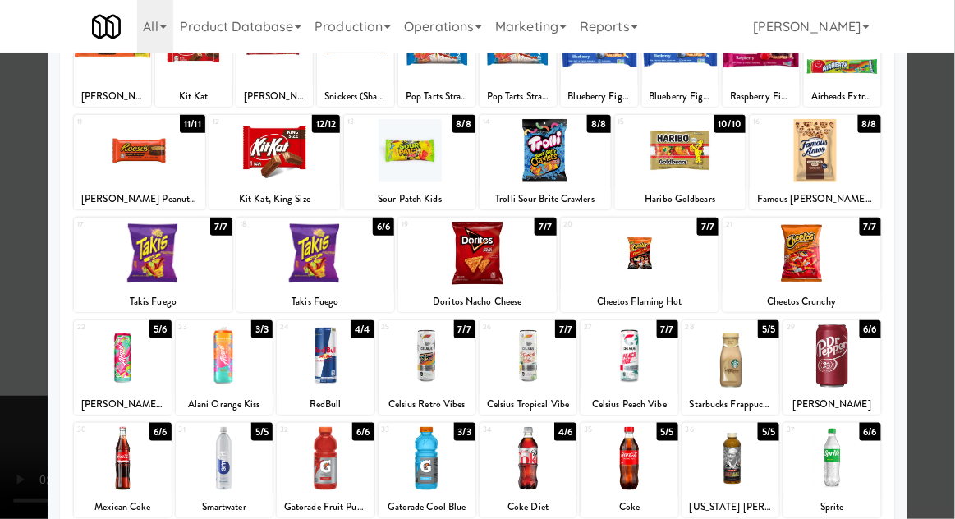
click at [623, 457] on div at bounding box center [629, 458] width 97 height 63
click at [944, 188] on div at bounding box center [477, 259] width 955 height 519
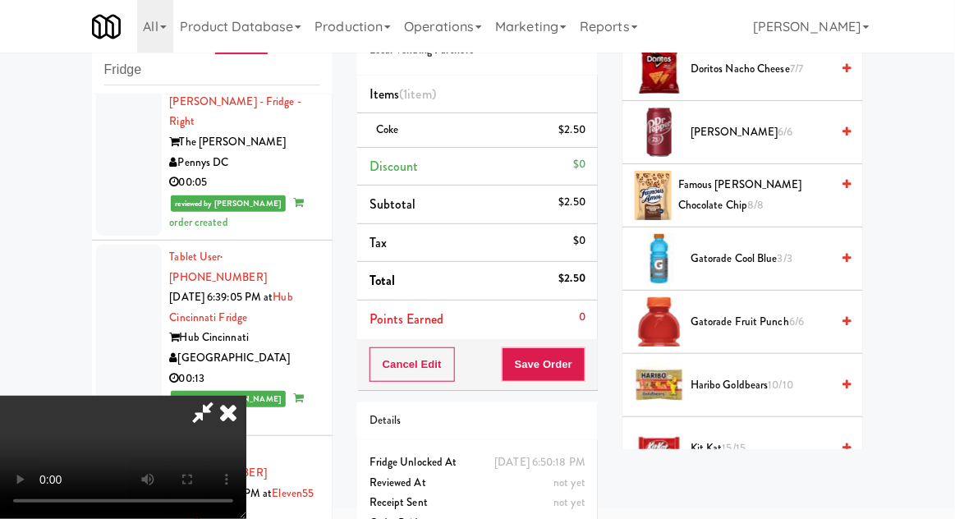
scroll to position [1040, 0]
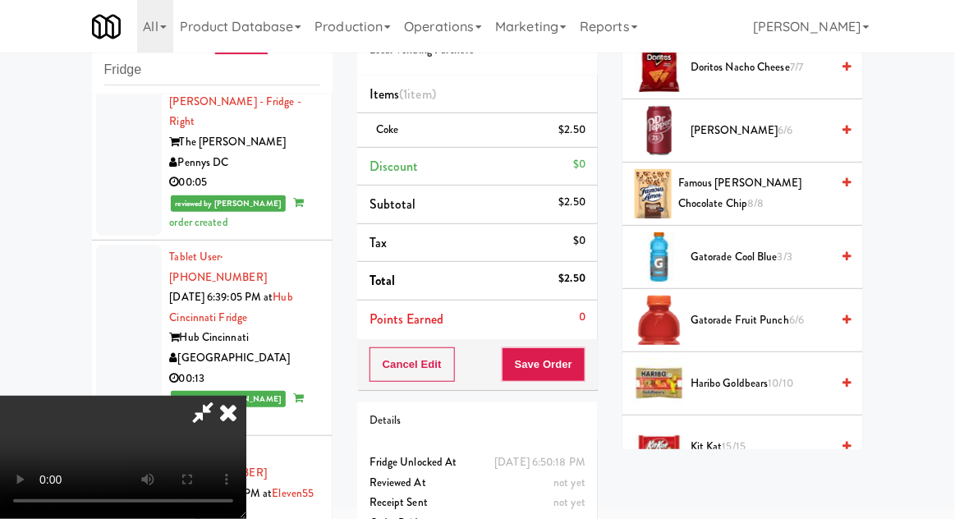
click at [784, 249] on span "3/3" at bounding box center [785, 257] width 15 height 16
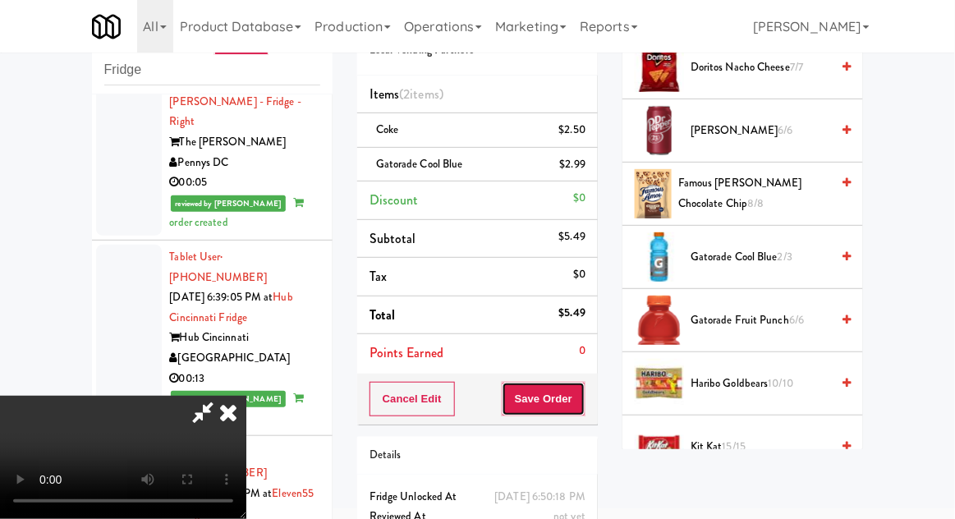
click at [580, 409] on button "Save Order" at bounding box center [544, 399] width 84 height 34
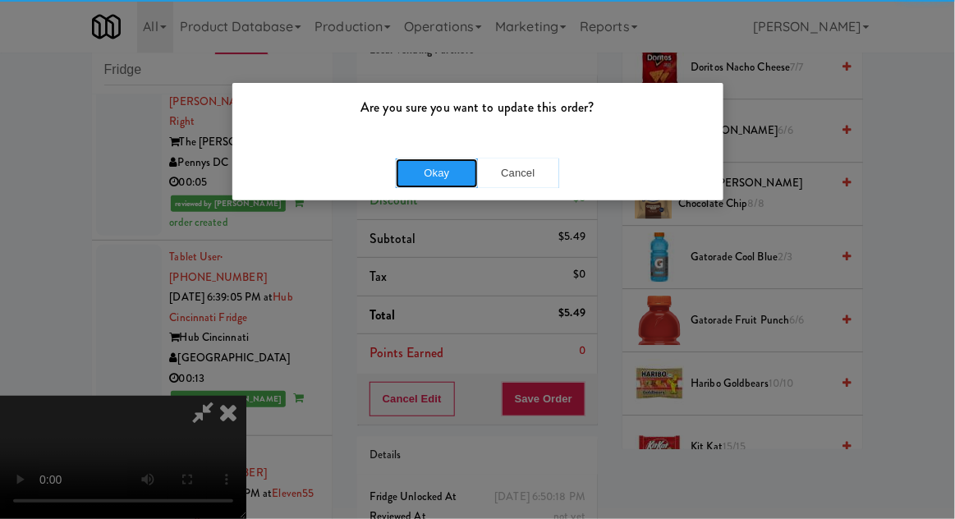
click at [438, 183] on button "Okay" at bounding box center [437, 173] width 82 height 30
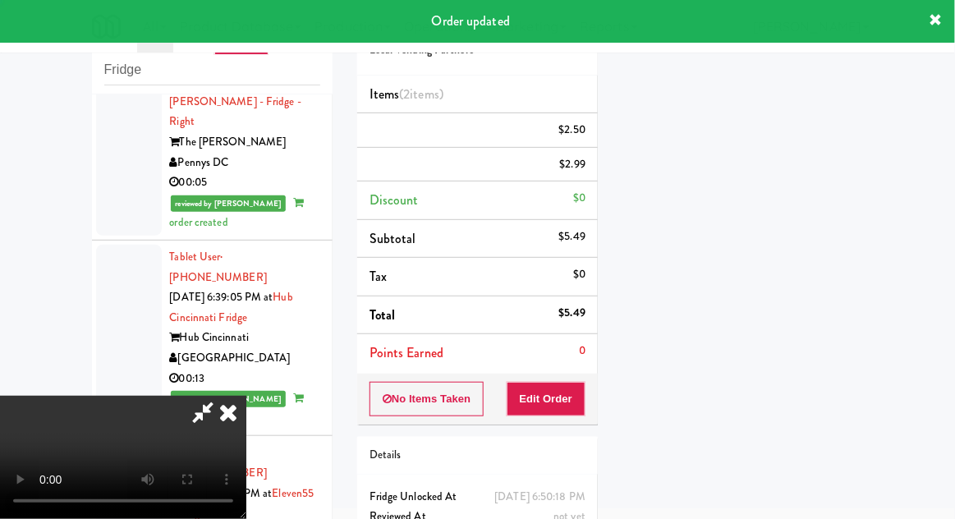
scroll to position [162, 0]
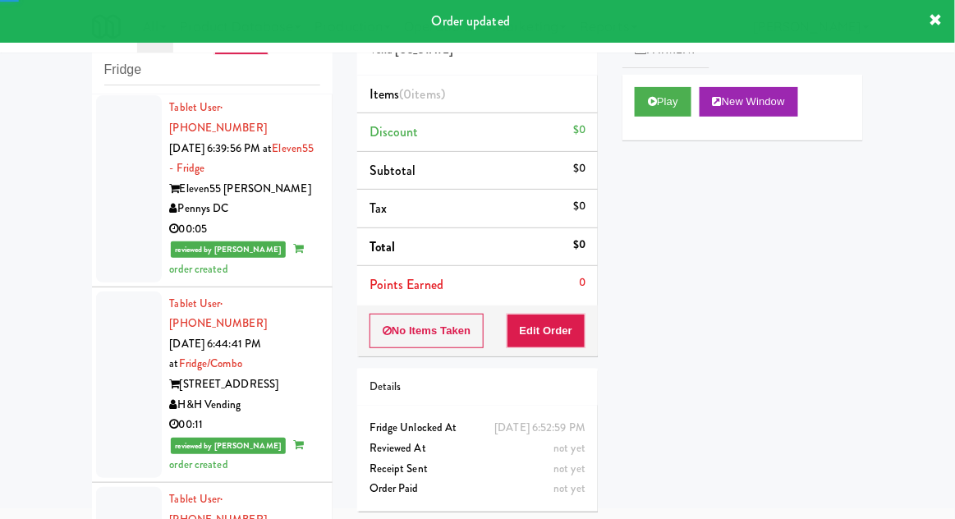
scroll to position [8307, 0]
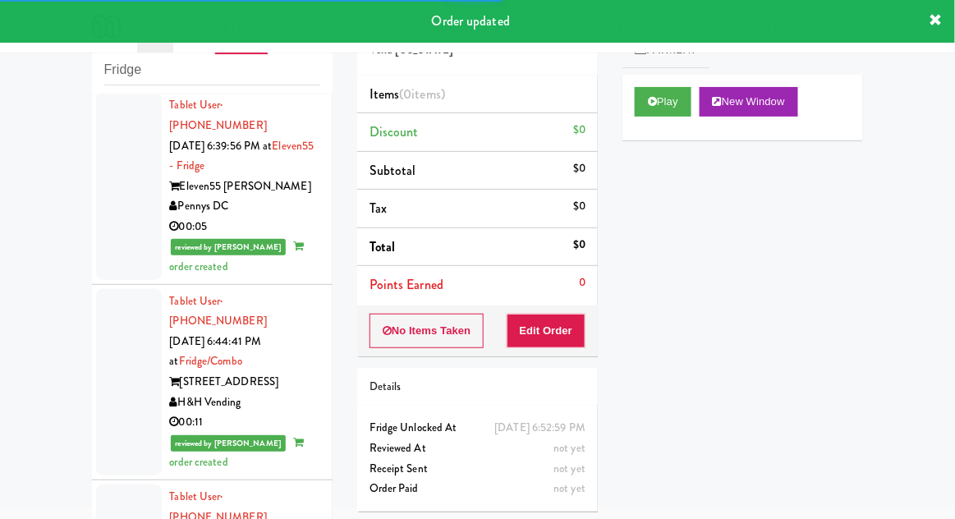
click at [648, 126] on div "Play New Window" at bounding box center [742, 108] width 241 height 66
click at [540, 324] on button "Edit Order" at bounding box center [547, 331] width 80 height 34
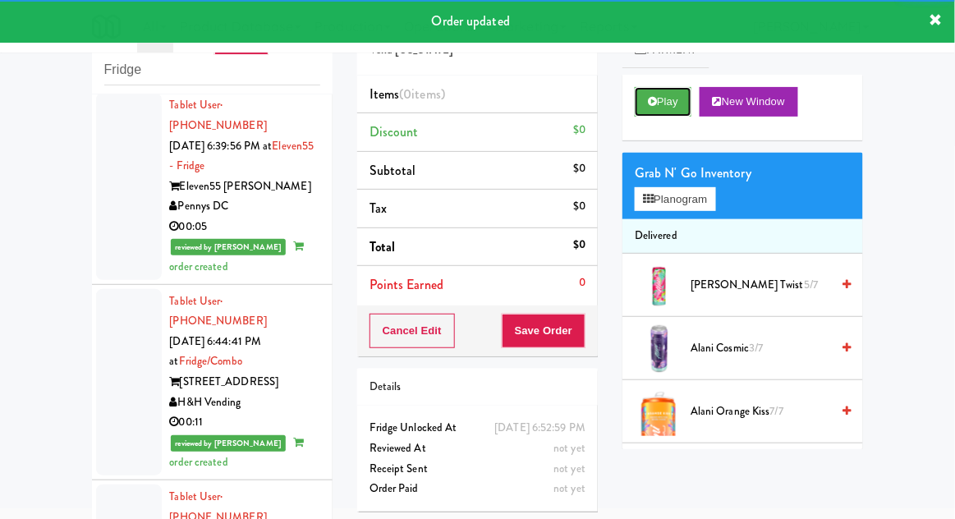
click at [637, 87] on button "Play" at bounding box center [663, 102] width 57 height 30
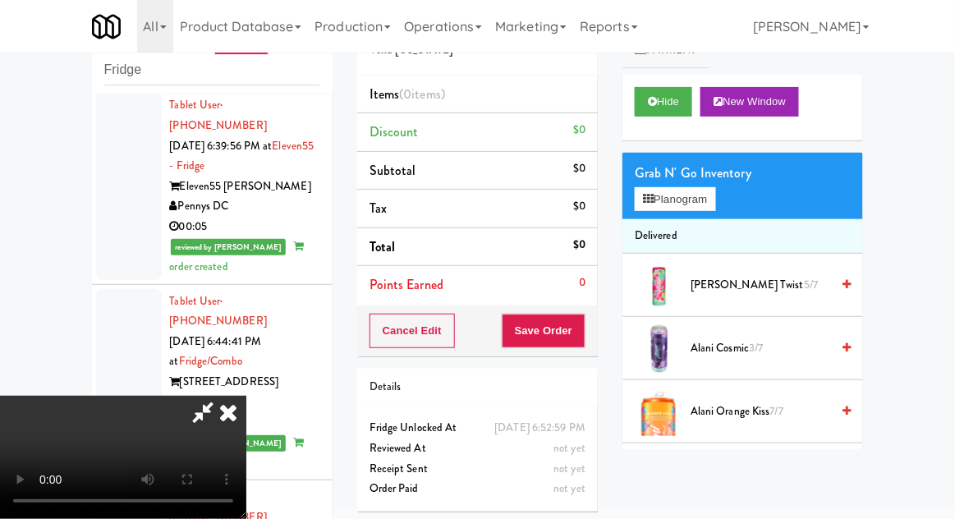
scroll to position [0, 0]
click at [715, 197] on button "Planogram" at bounding box center [675, 199] width 80 height 25
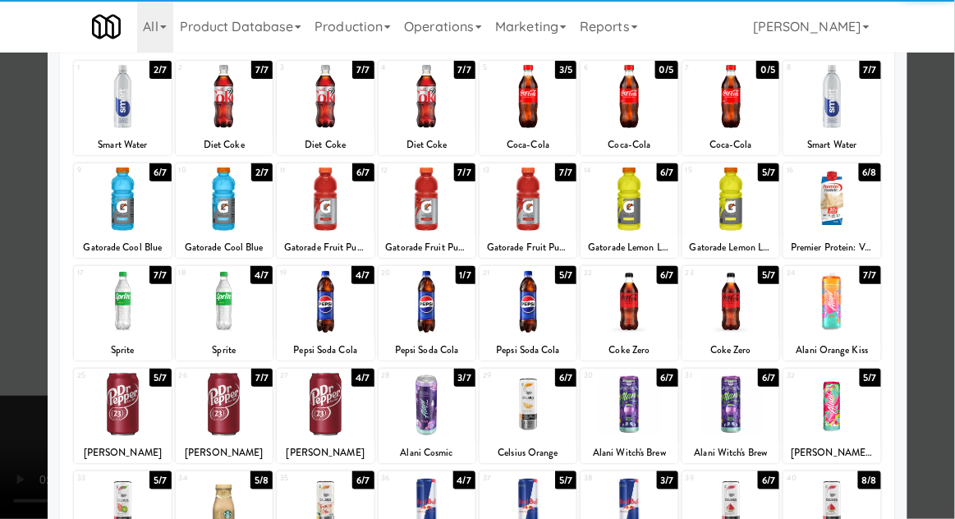
scroll to position [99, 0]
click at [418, 312] on div at bounding box center [427, 301] width 97 height 63
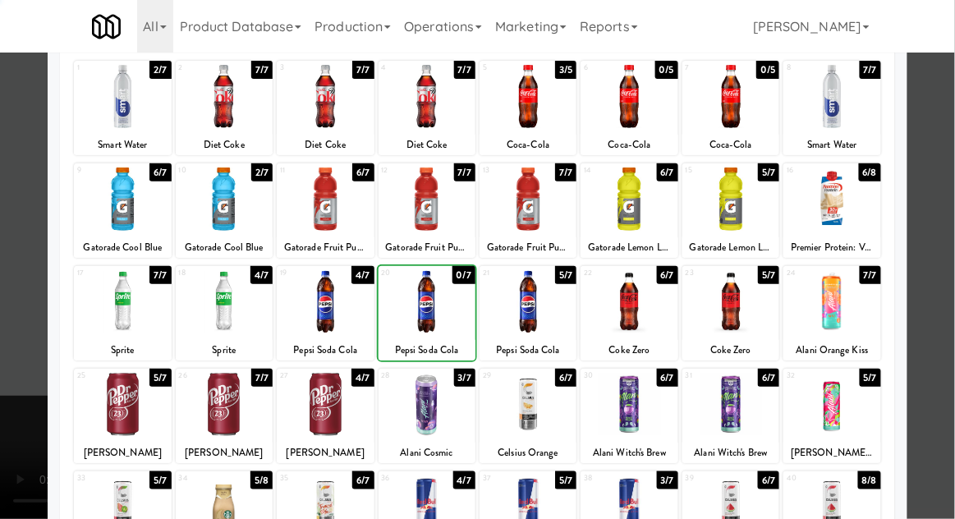
click at [930, 168] on div at bounding box center [477, 259] width 955 height 519
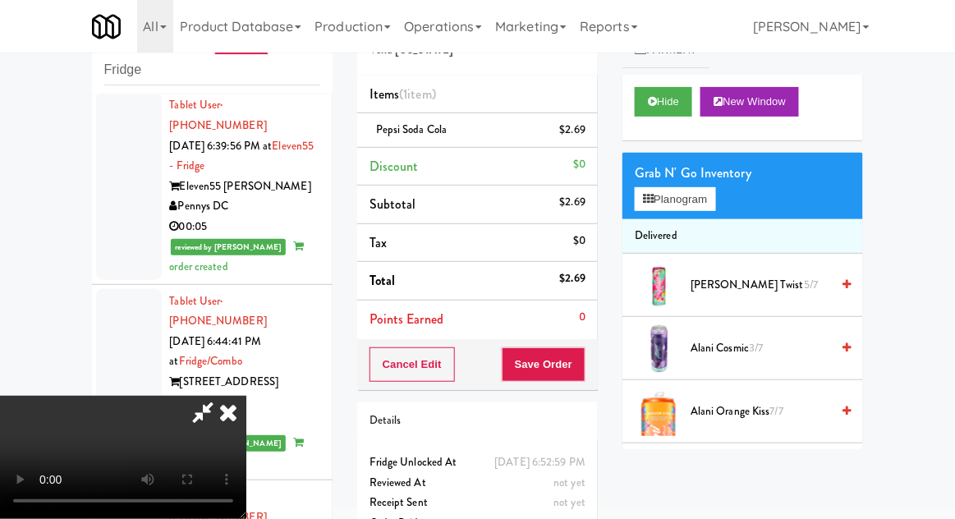
scroll to position [60, 0]
click at [596, 369] on div "Cancel Edit Save Order" at bounding box center [477, 364] width 241 height 51
click at [579, 361] on button "Save Order" at bounding box center [544, 364] width 84 height 34
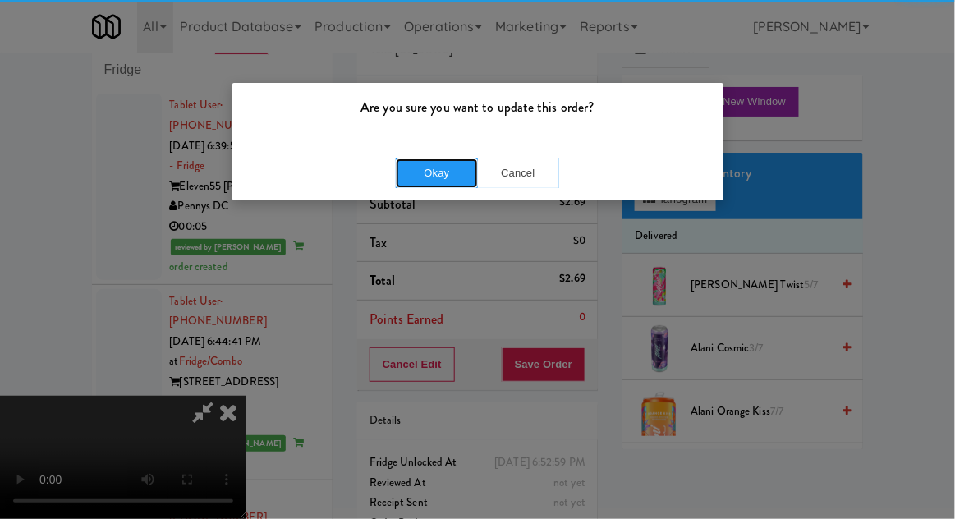
click at [451, 170] on button "Okay" at bounding box center [437, 173] width 82 height 30
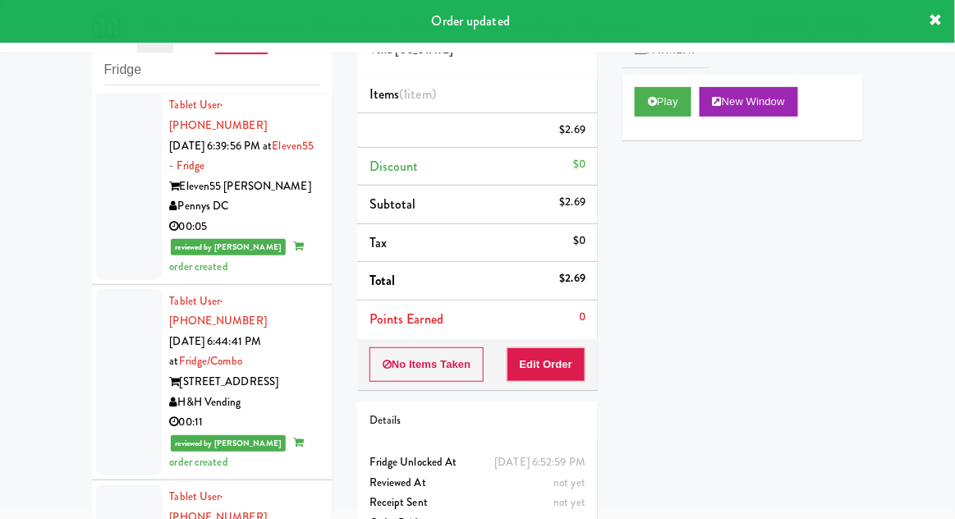
scroll to position [0, 0]
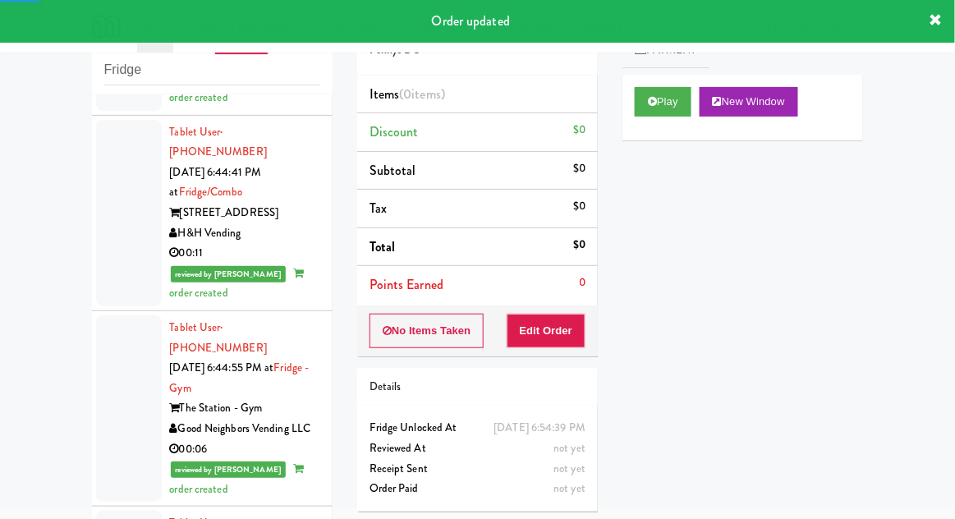
scroll to position [8477, 0]
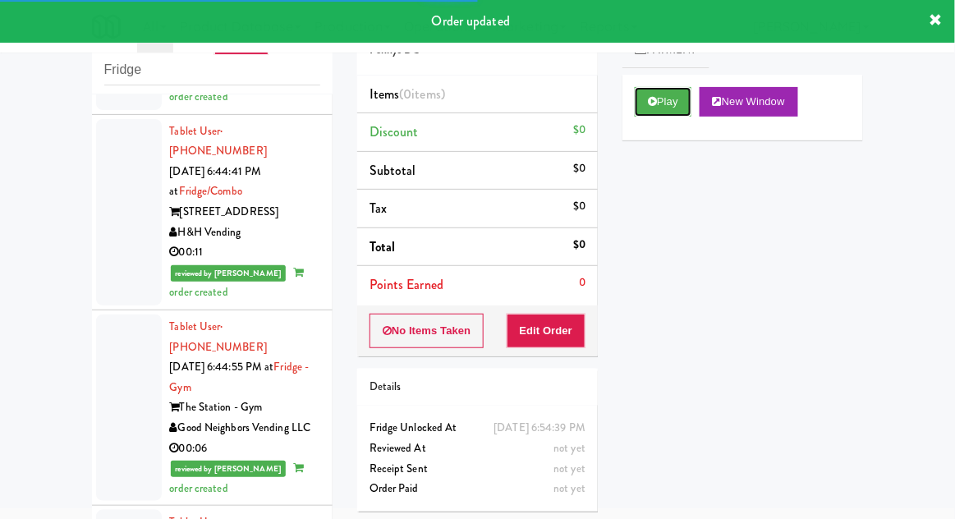
click at [638, 94] on button "Play" at bounding box center [663, 102] width 57 height 30
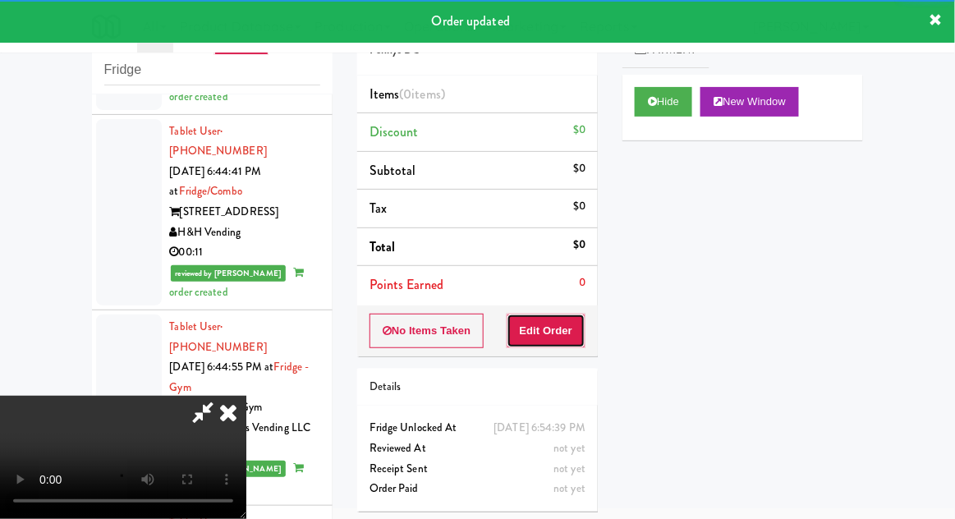
click at [537, 319] on button "Edit Order" at bounding box center [547, 331] width 80 height 34
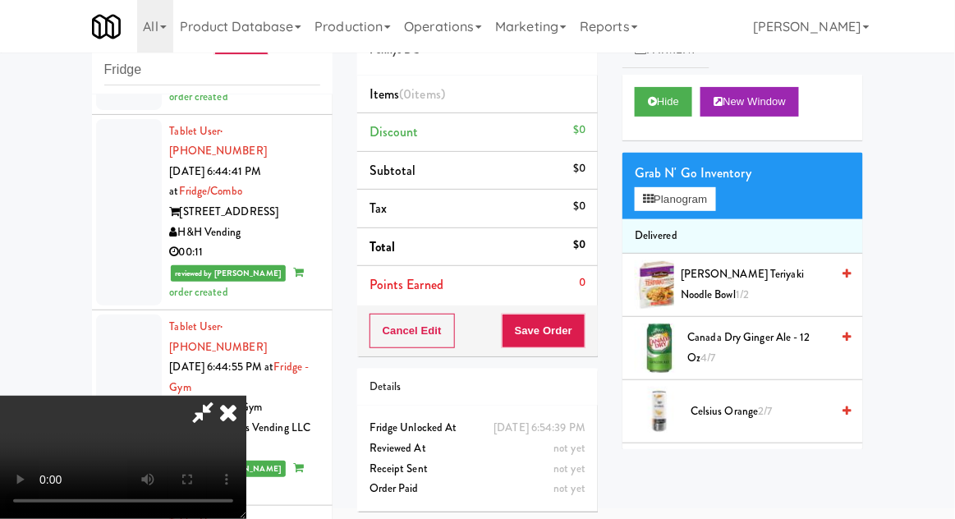
scroll to position [60, 0]
click at [693, 176] on div "Grab N' Go Inventory" at bounding box center [743, 173] width 216 height 25
click at [681, 187] on button "Planogram" at bounding box center [675, 199] width 80 height 25
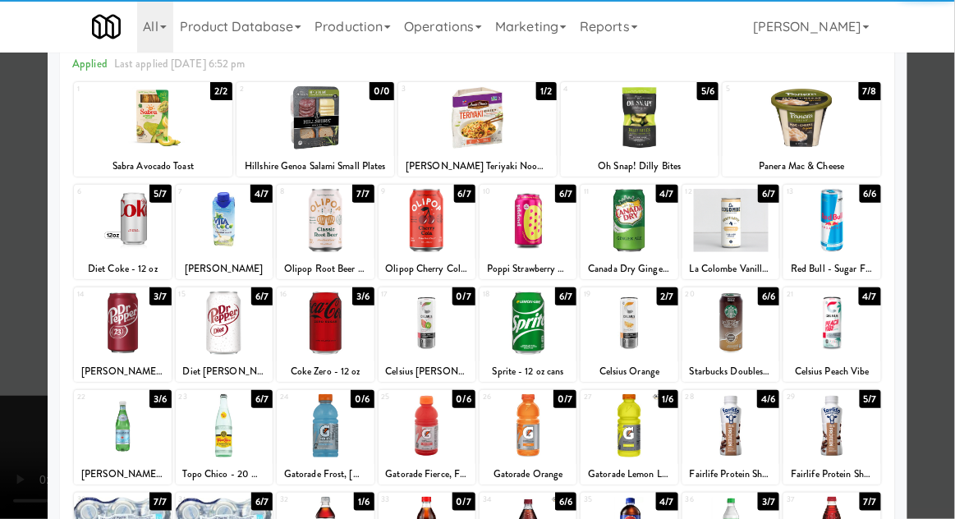
scroll to position [208, 0]
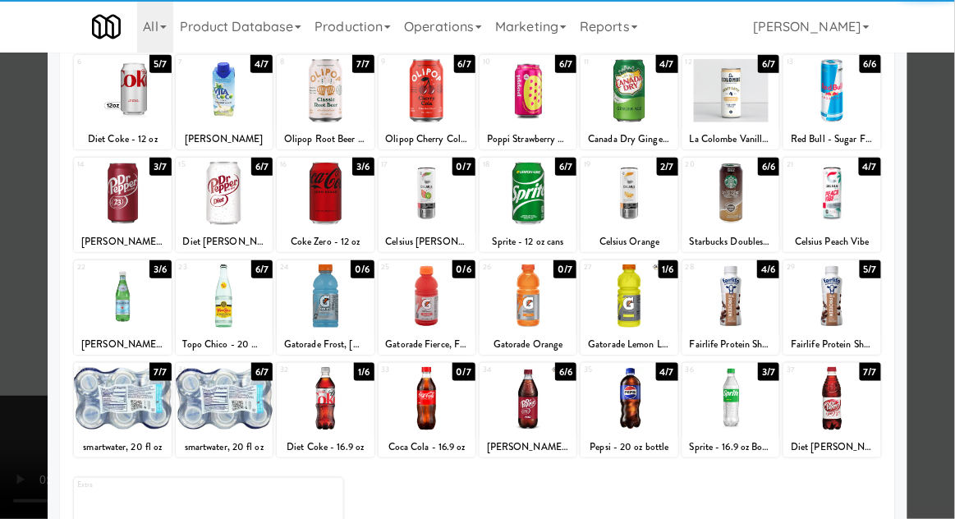
click at [756, 394] on div at bounding box center [730, 398] width 97 height 63
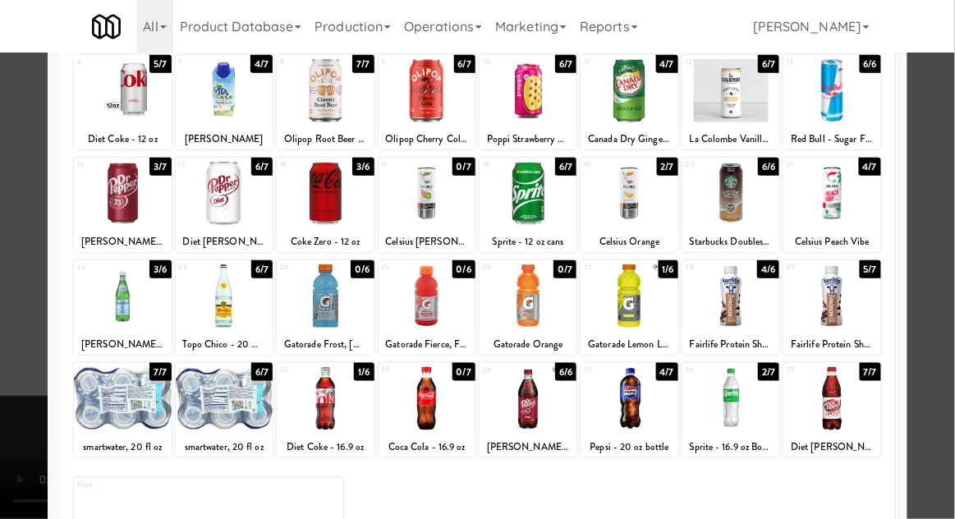
click at [942, 232] on div at bounding box center [477, 259] width 955 height 519
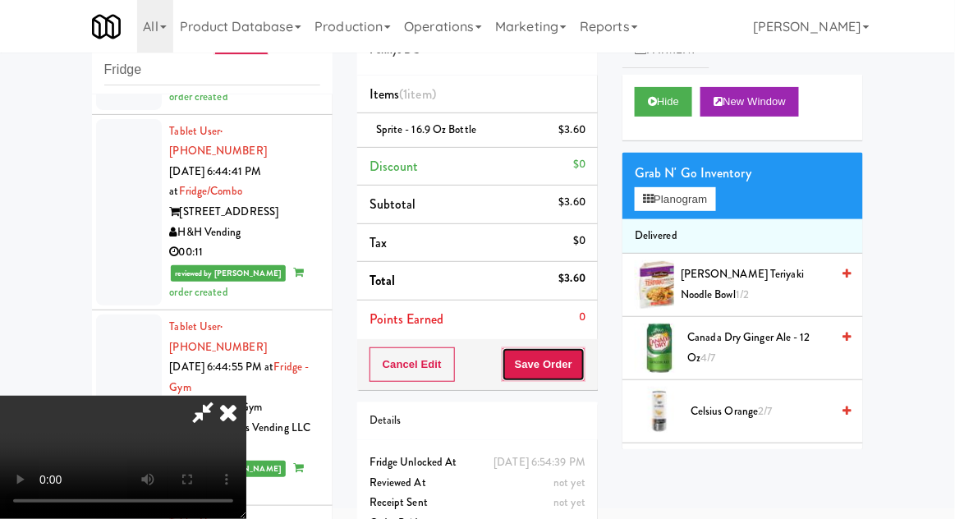
click at [581, 367] on button "Save Order" at bounding box center [544, 364] width 84 height 34
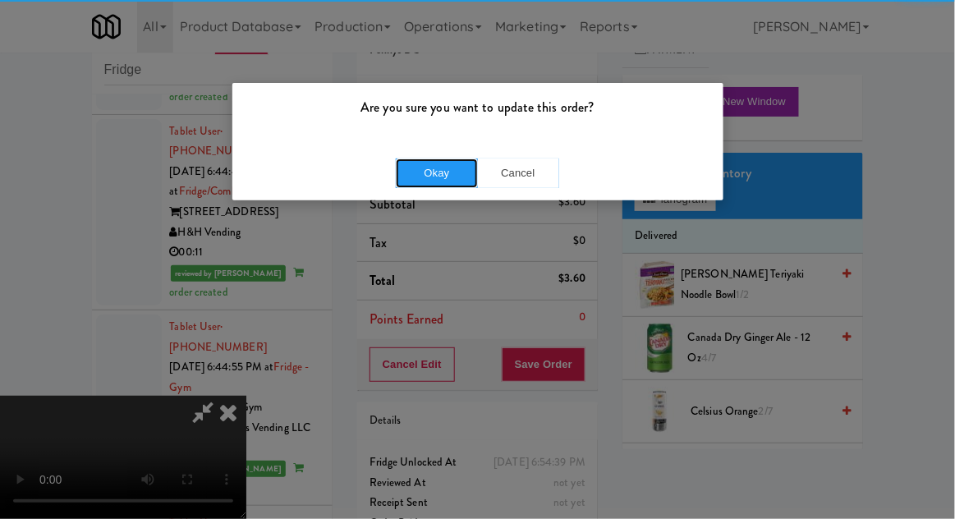
click at [439, 183] on button "Okay" at bounding box center [437, 173] width 82 height 30
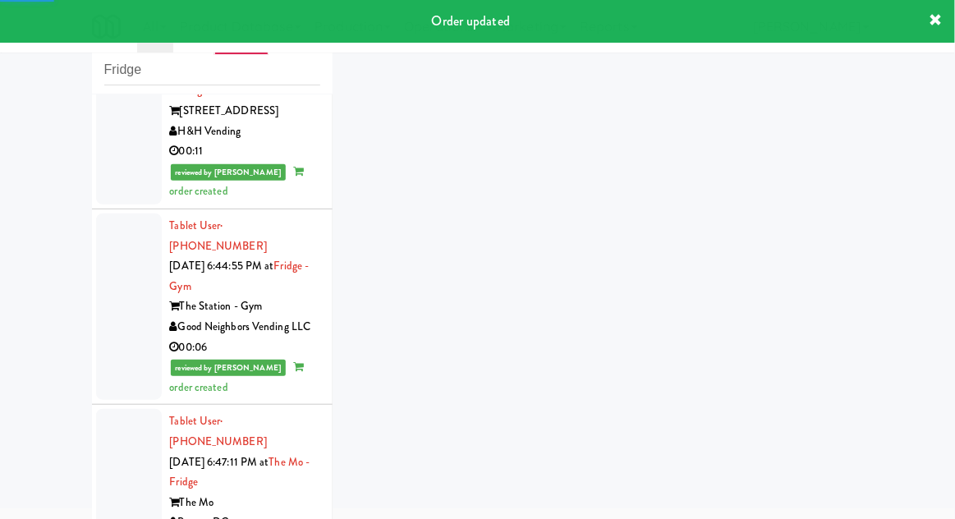
scroll to position [8638, 0]
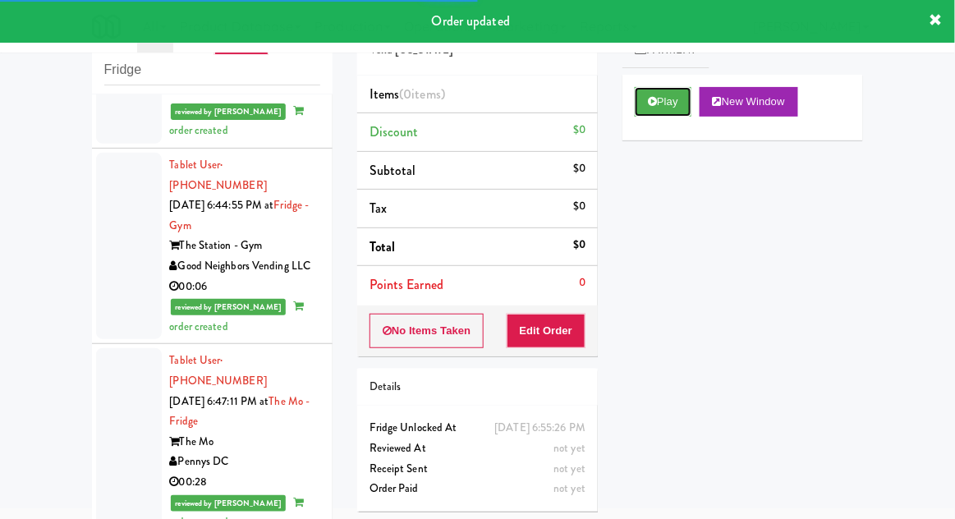
click at [664, 97] on button "Play" at bounding box center [663, 102] width 57 height 30
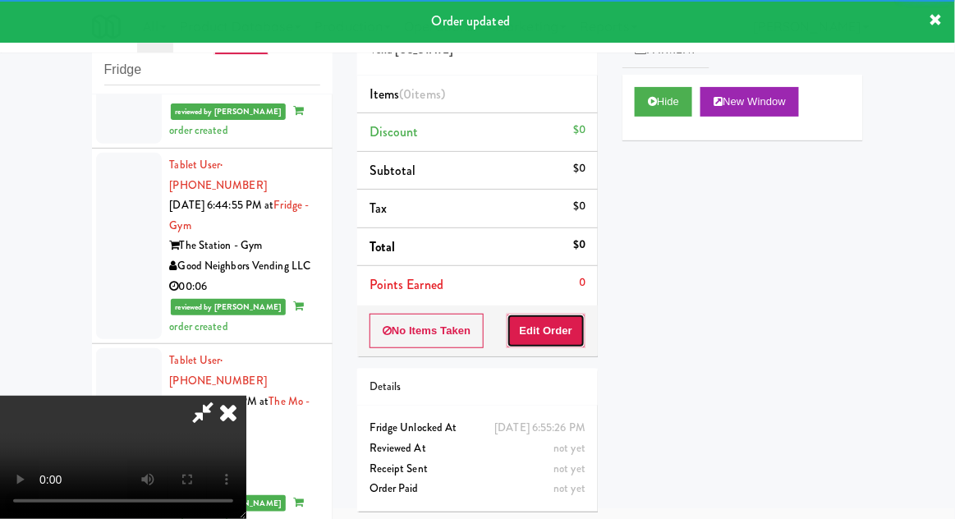
click at [546, 331] on button "Edit Order" at bounding box center [547, 331] width 80 height 34
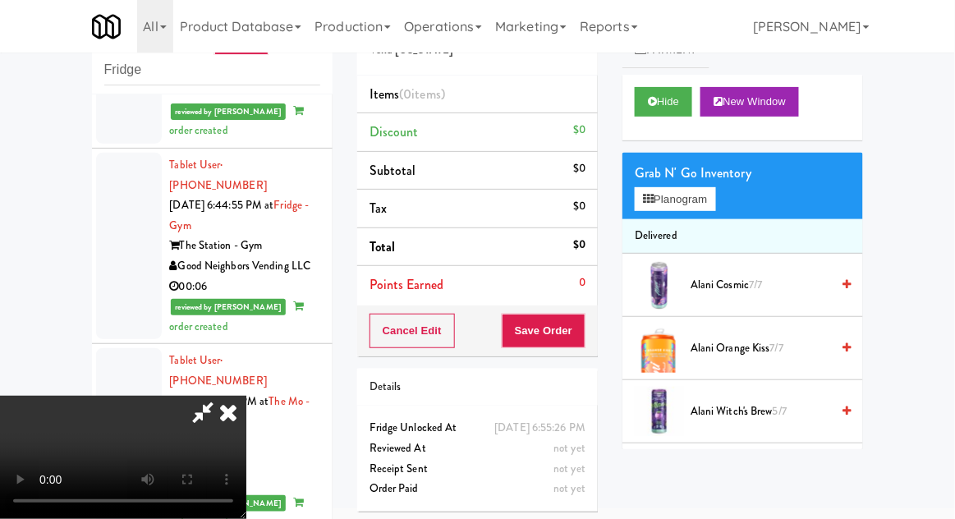
scroll to position [60, 0]
click at [715, 202] on button "Planogram" at bounding box center [675, 199] width 80 height 25
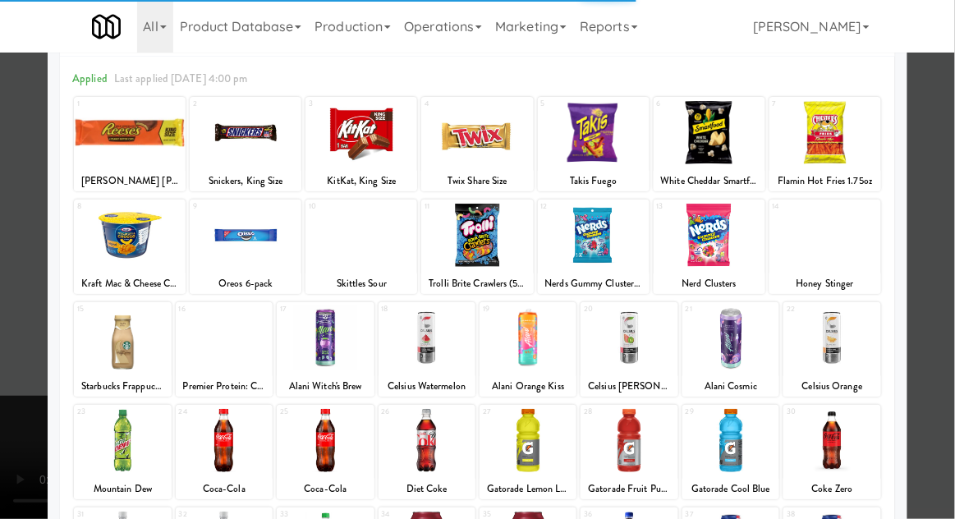
scroll to position [81, 0]
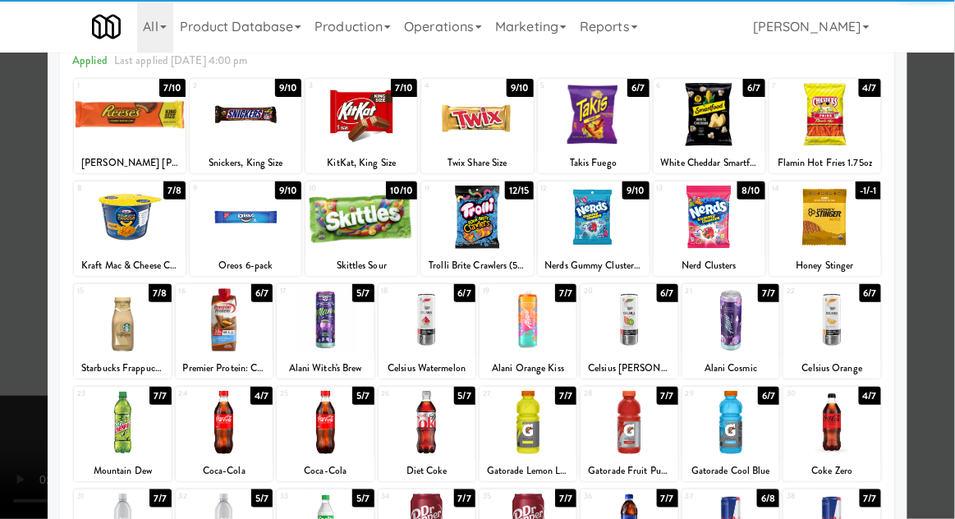
click at [425, 326] on div at bounding box center [427, 319] width 97 height 63
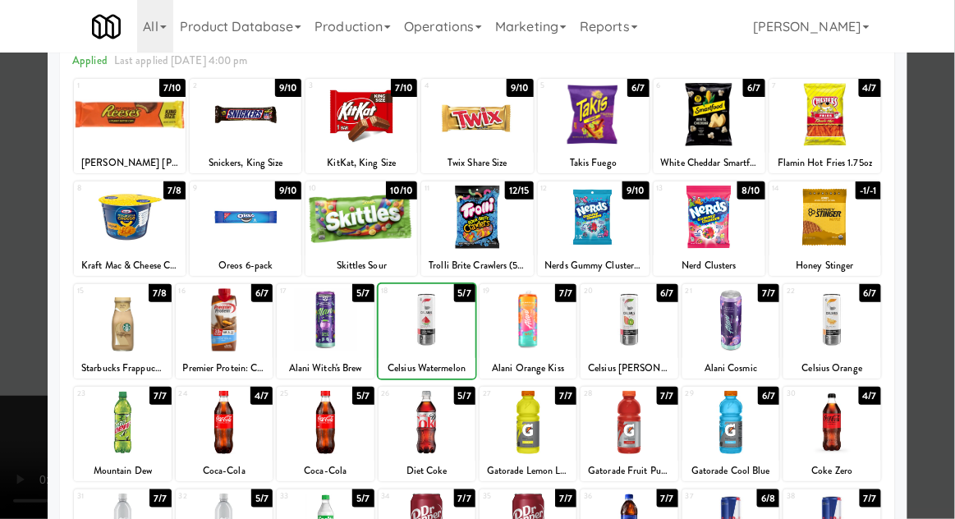
click at [945, 151] on div at bounding box center [477, 259] width 955 height 519
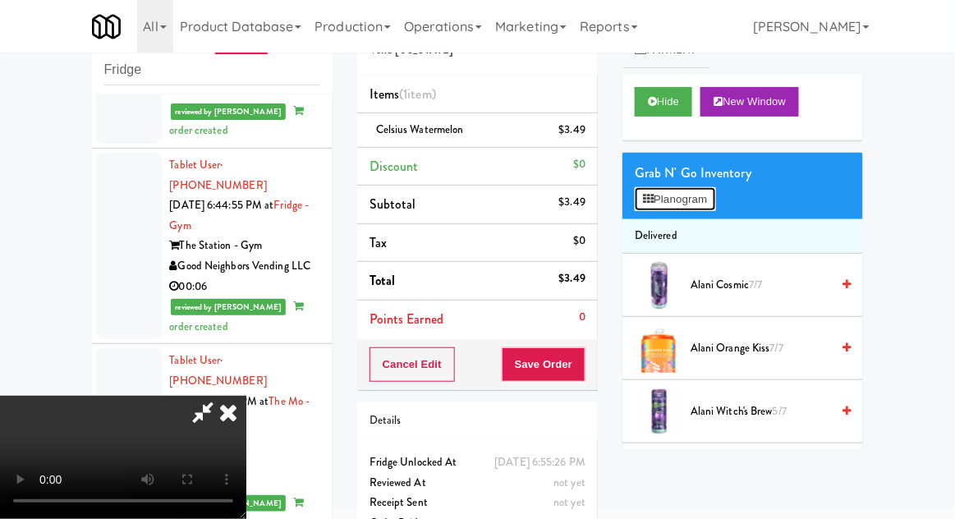
click at [690, 208] on button "Planogram" at bounding box center [675, 199] width 80 height 25
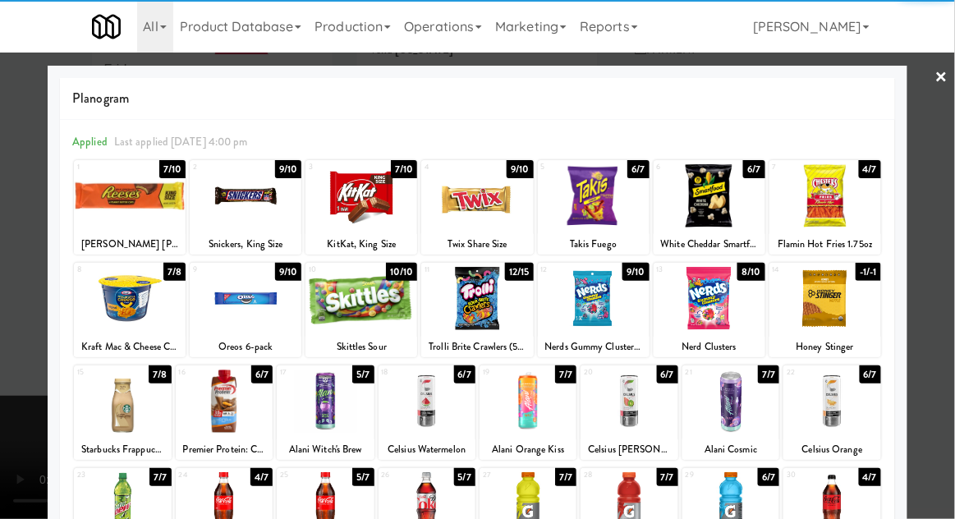
click at [949, 186] on div at bounding box center [477, 259] width 955 height 519
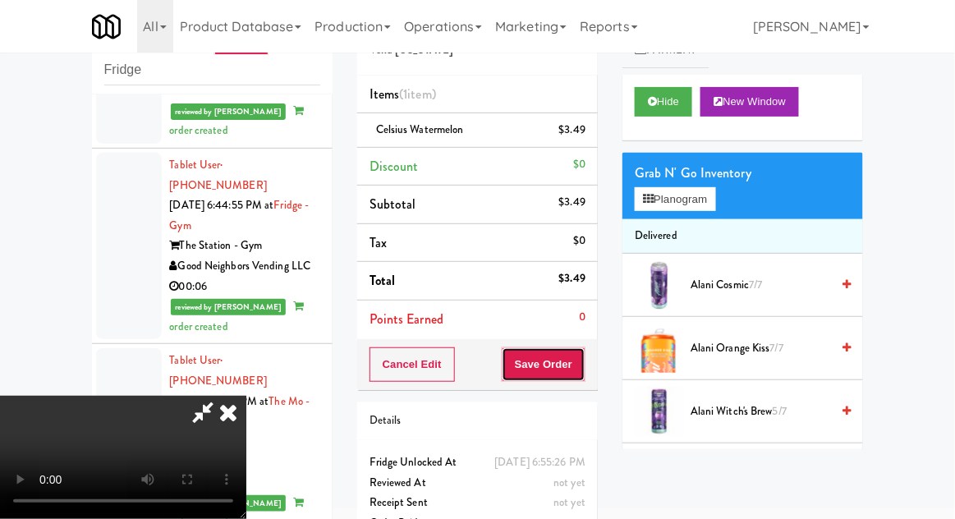
click at [585, 365] on button "Save Order" at bounding box center [544, 364] width 84 height 34
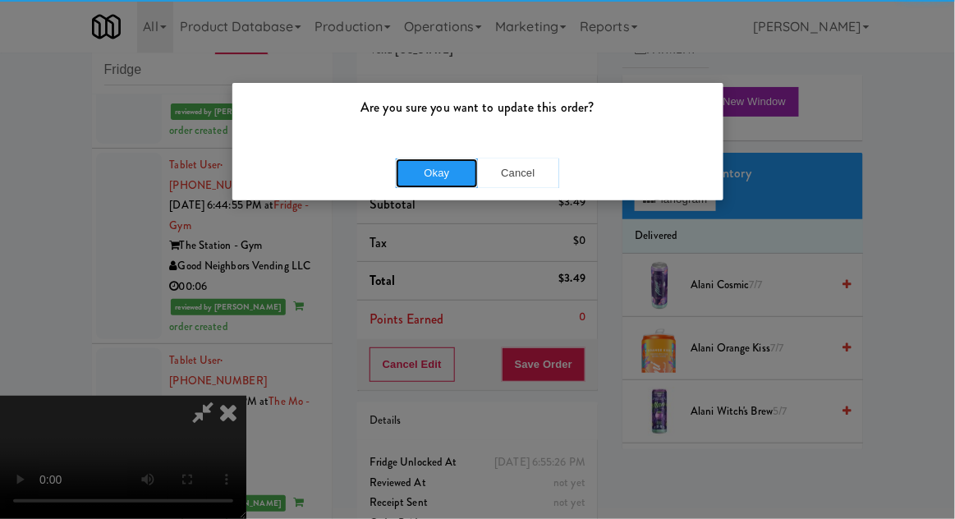
click at [429, 159] on button "Okay" at bounding box center [437, 173] width 82 height 30
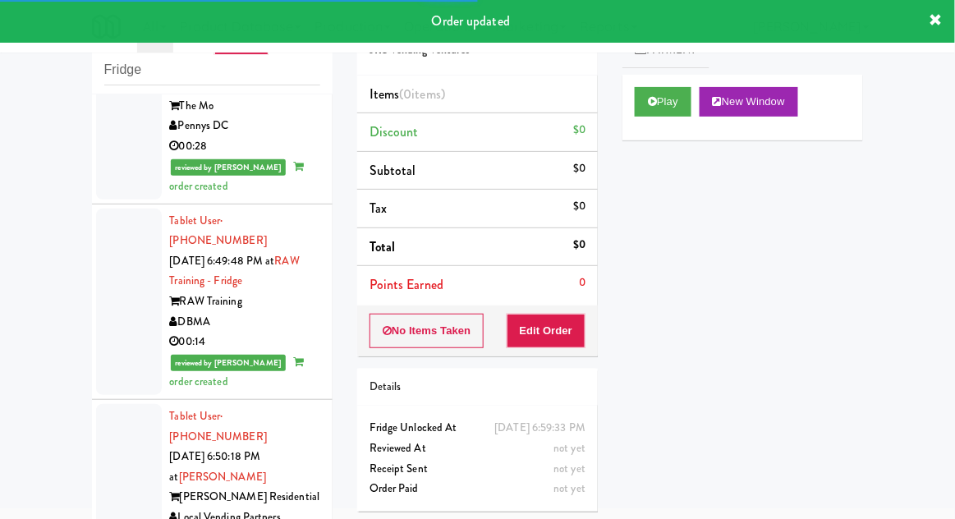
scroll to position [8975, 0]
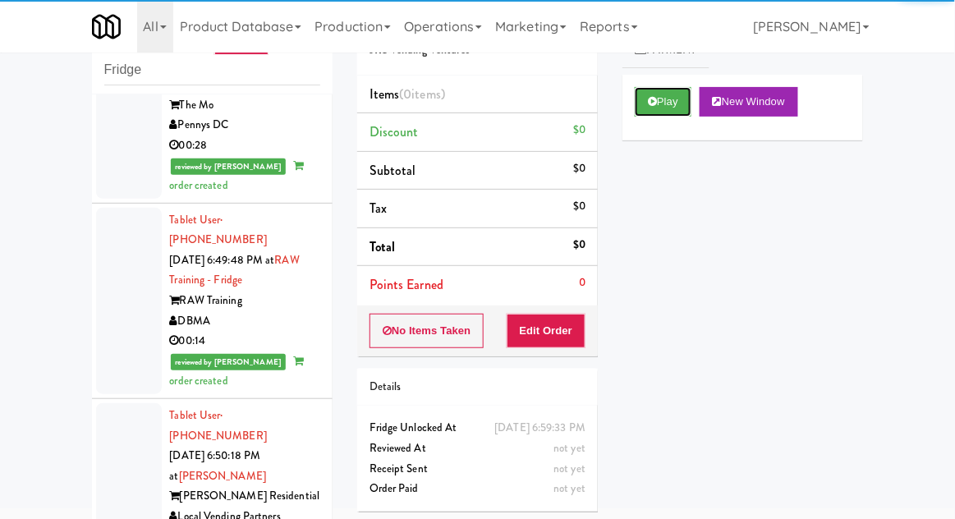
click at [672, 104] on button "Play" at bounding box center [663, 102] width 57 height 30
click at [534, 323] on button "Edit Order" at bounding box center [547, 331] width 80 height 34
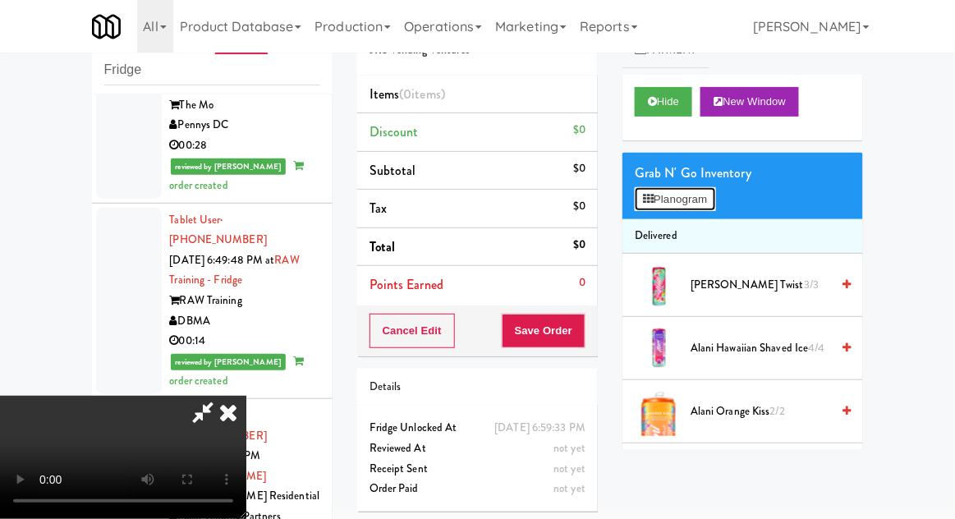
click at [714, 204] on button "Planogram" at bounding box center [675, 199] width 80 height 25
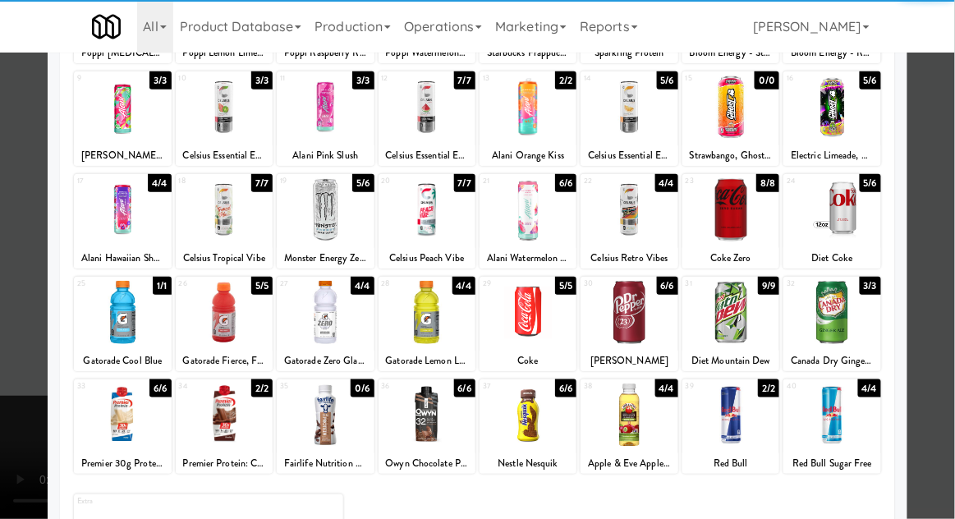
scroll to position [191, 0]
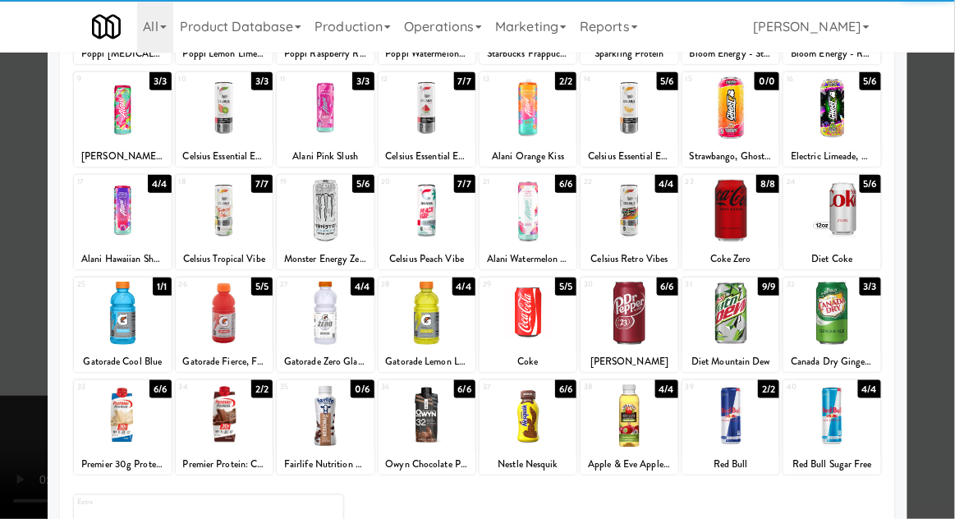
click at [852, 409] on div at bounding box center [831, 415] width 97 height 63
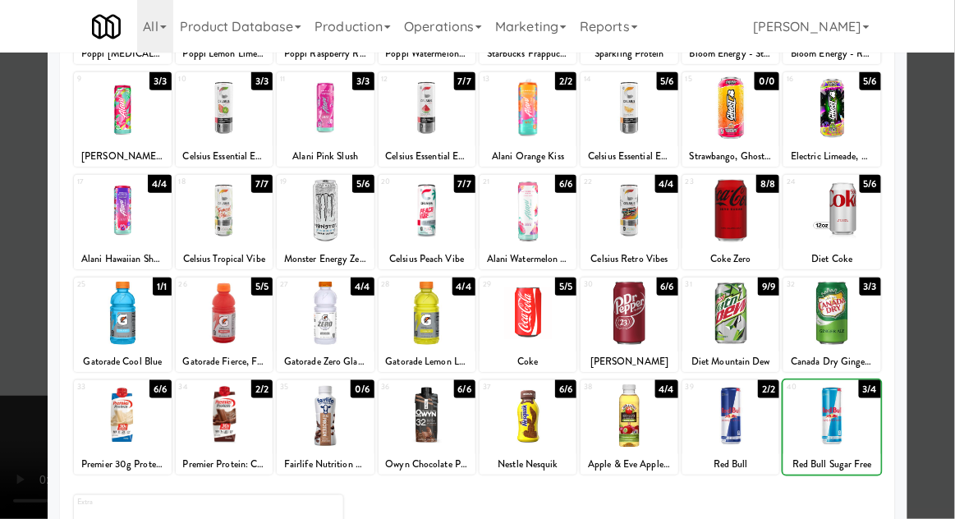
click at [948, 263] on div at bounding box center [477, 259] width 955 height 519
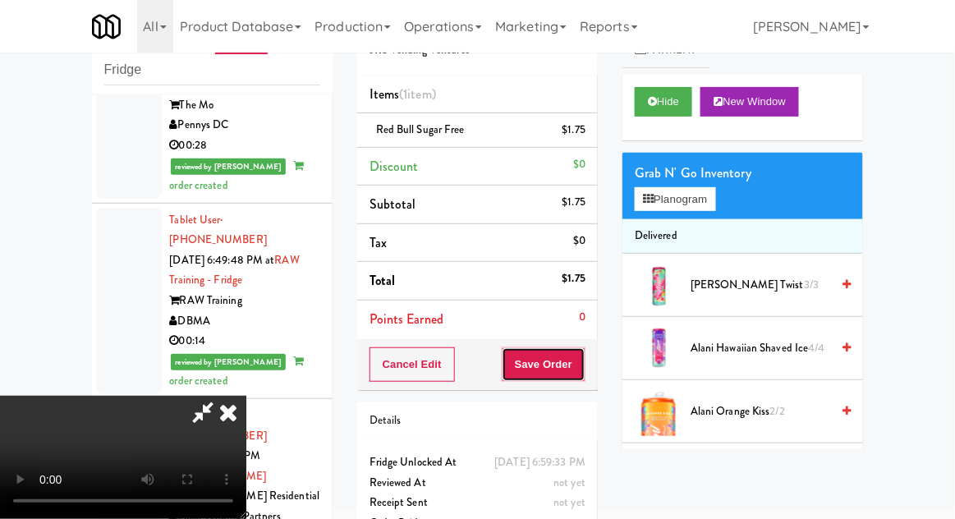
click at [586, 360] on button "Save Order" at bounding box center [544, 364] width 84 height 34
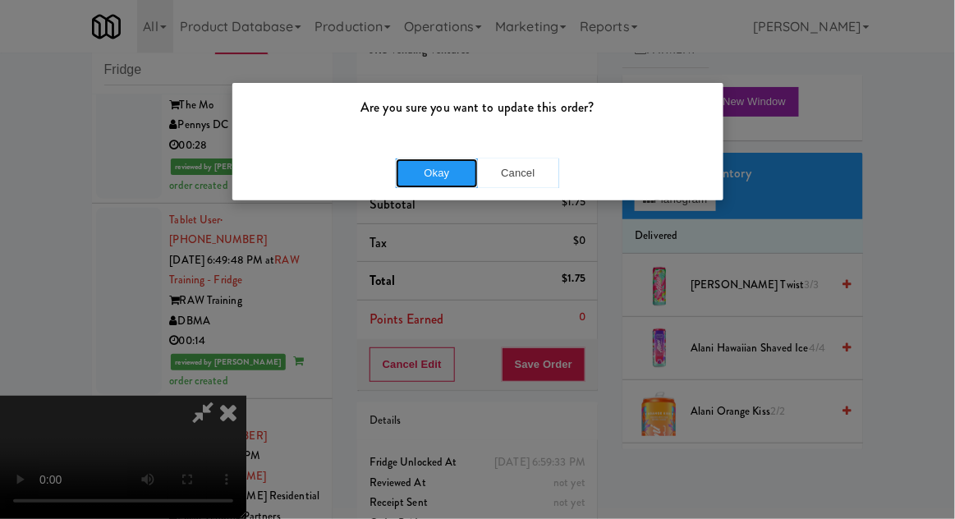
click at [429, 174] on button "Okay" at bounding box center [437, 173] width 82 height 30
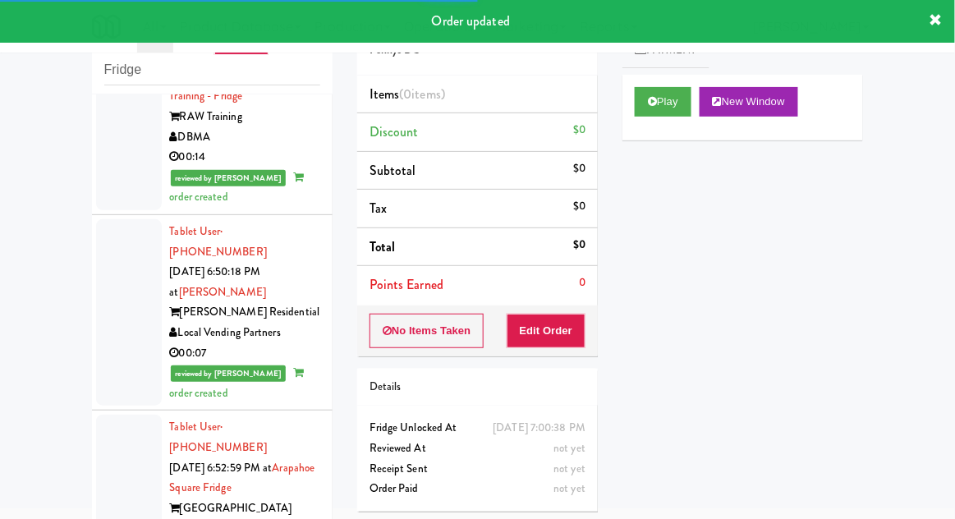
scroll to position [9161, 0]
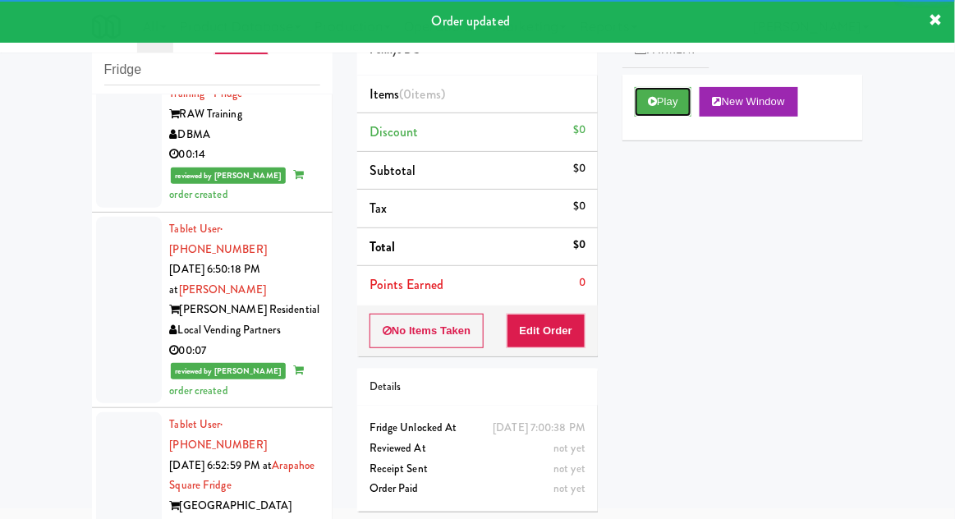
click at [683, 116] on button "Play" at bounding box center [663, 102] width 57 height 30
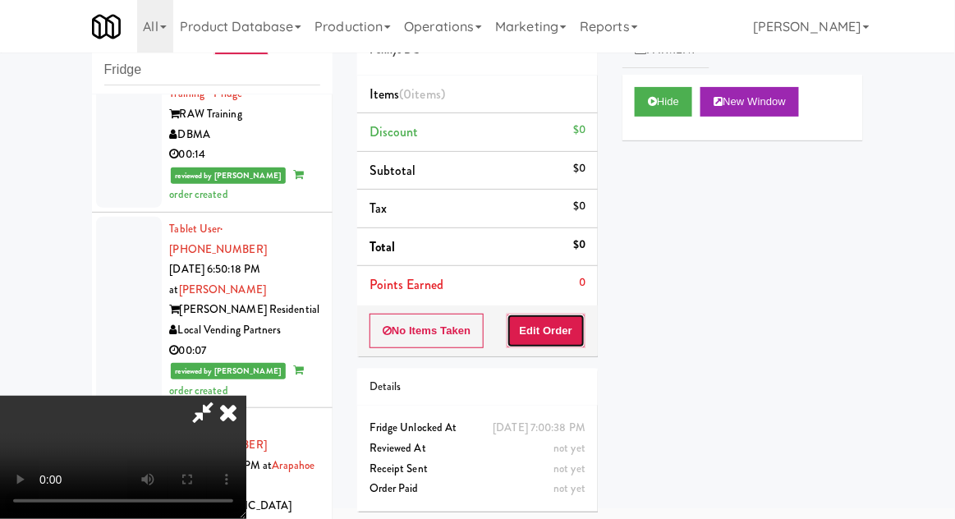
click at [536, 324] on button "Edit Order" at bounding box center [547, 331] width 80 height 34
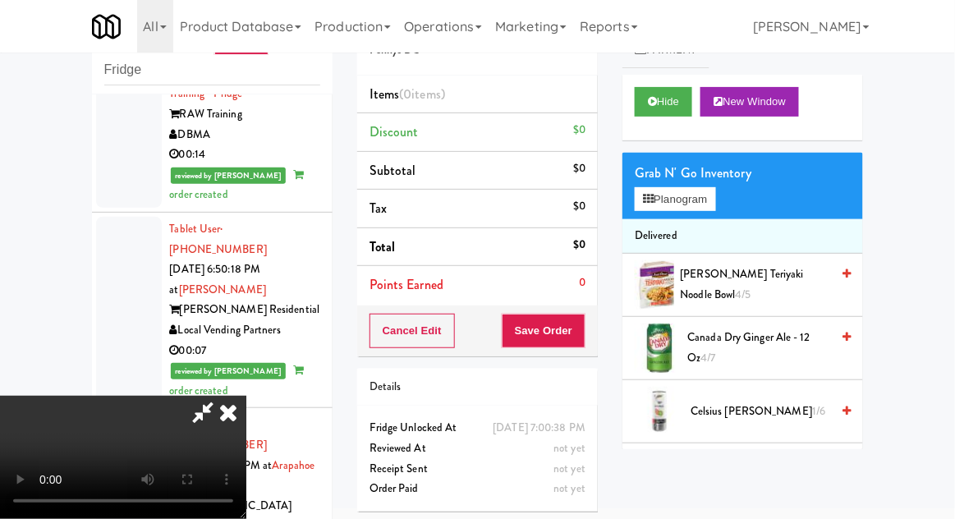
scroll to position [0, 0]
click at [710, 208] on button "Planogram" at bounding box center [675, 199] width 80 height 25
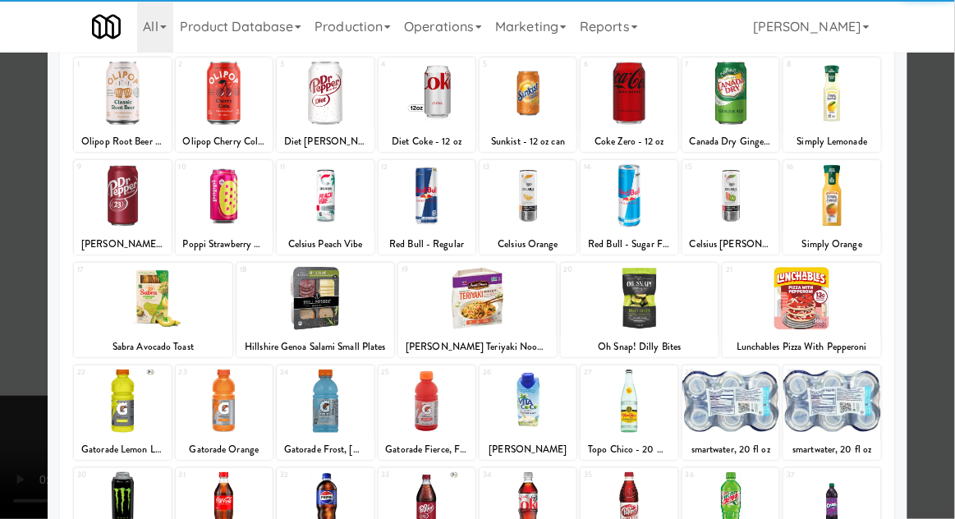
scroll to position [119, 0]
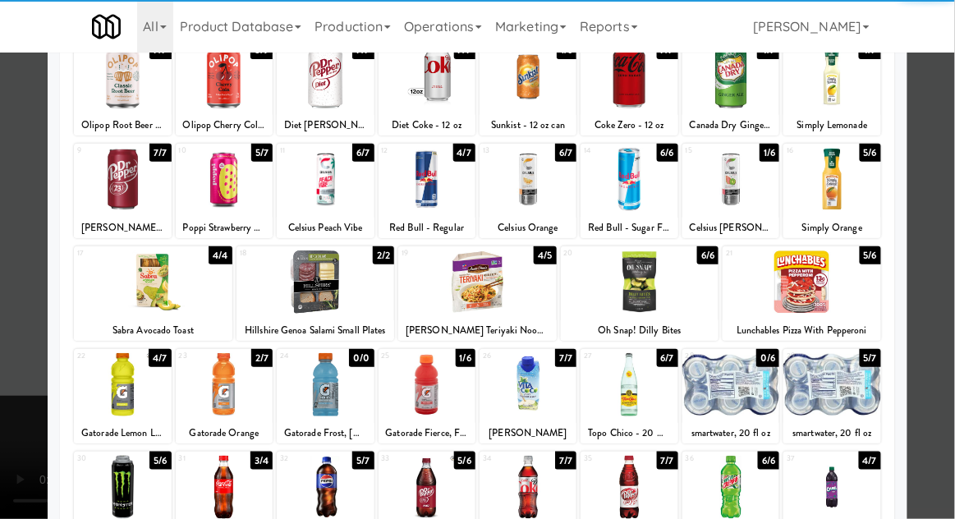
click at [214, 395] on div at bounding box center [224, 384] width 97 height 63
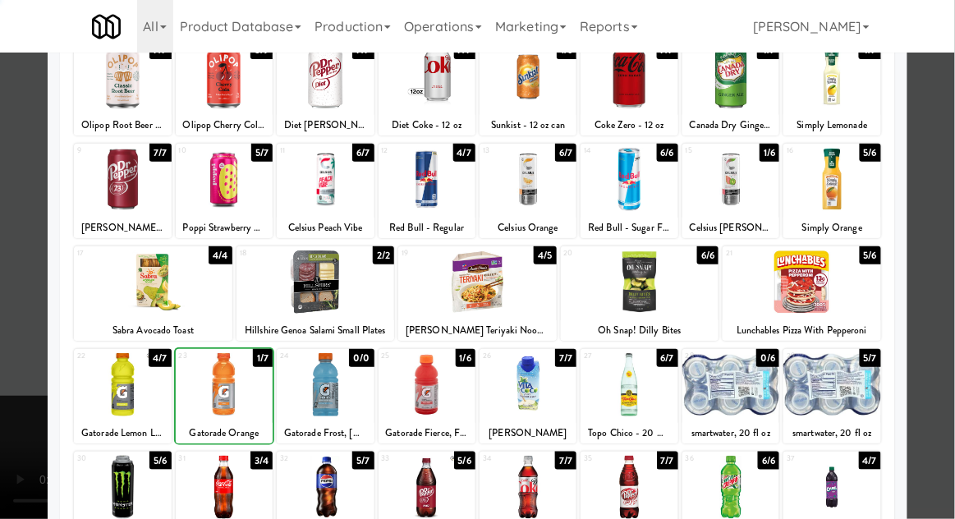
click at [935, 179] on div at bounding box center [477, 259] width 955 height 519
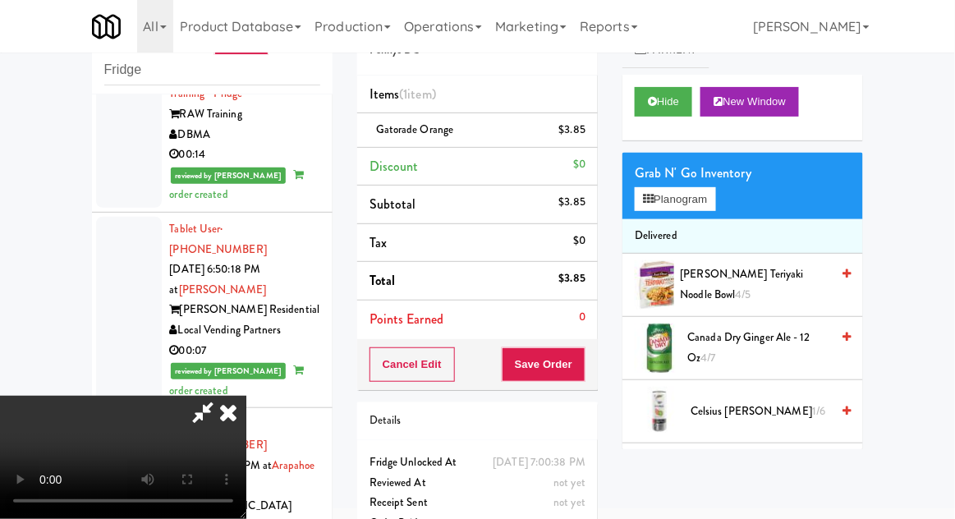
scroll to position [60, 0]
click at [585, 374] on button "Save Order" at bounding box center [544, 364] width 84 height 34
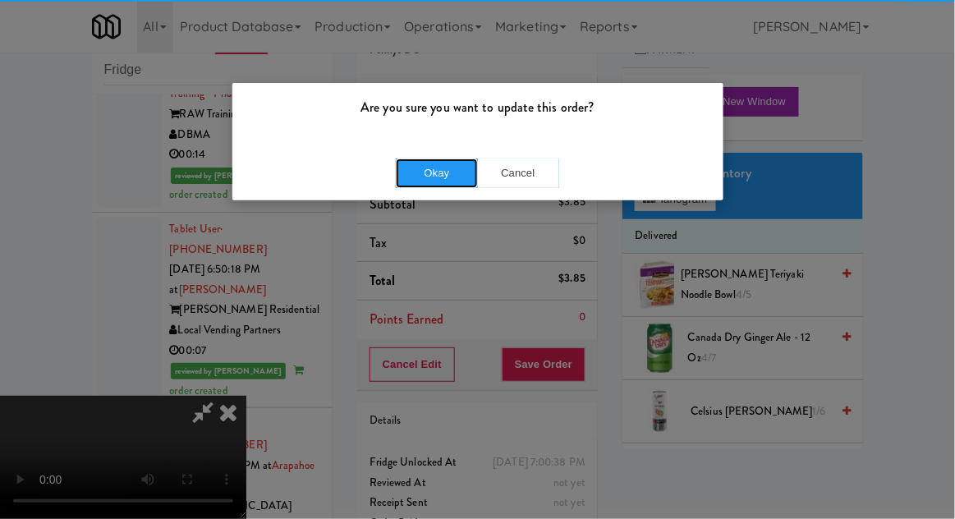
click at [455, 167] on button "Okay" at bounding box center [437, 173] width 82 height 30
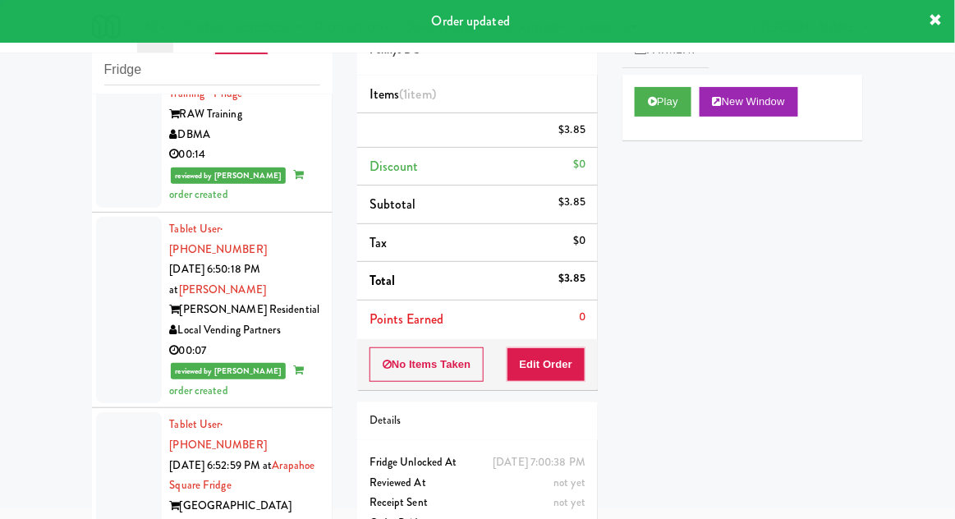
scroll to position [0, 0]
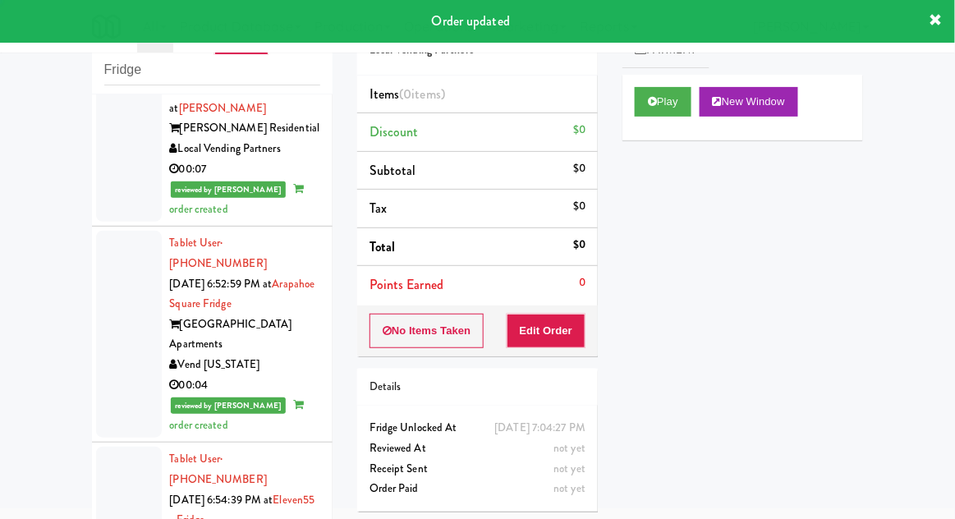
scroll to position [9344, 0]
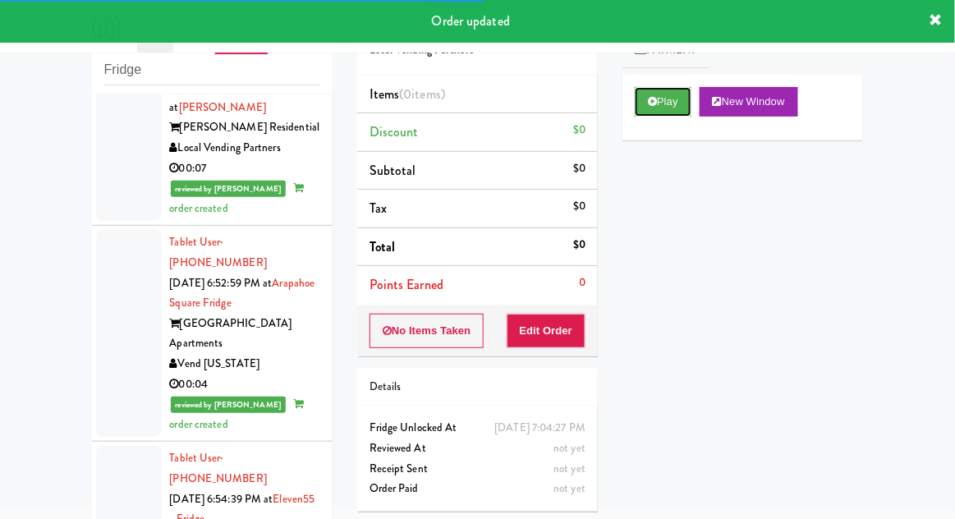
click at [654, 113] on button "Play" at bounding box center [663, 102] width 57 height 30
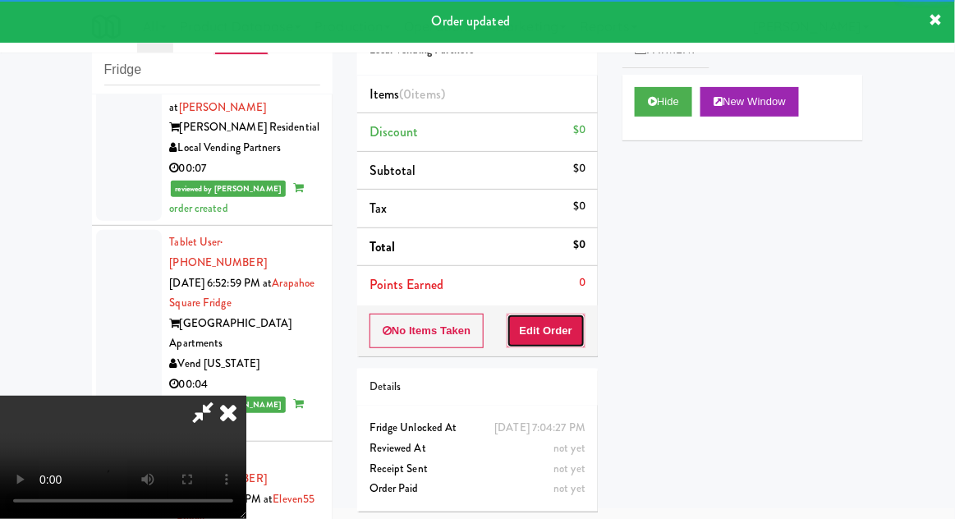
click at [555, 330] on button "Edit Order" at bounding box center [547, 331] width 80 height 34
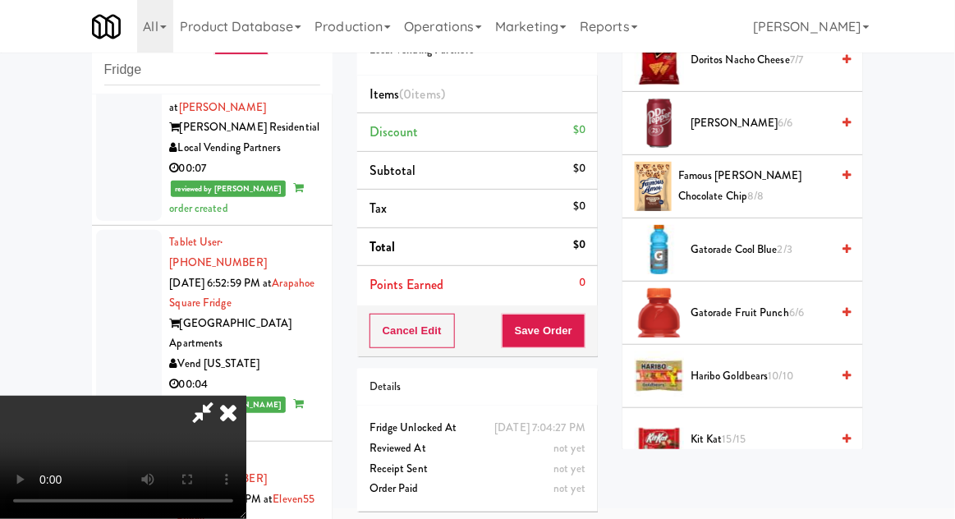
scroll to position [1034, 0]
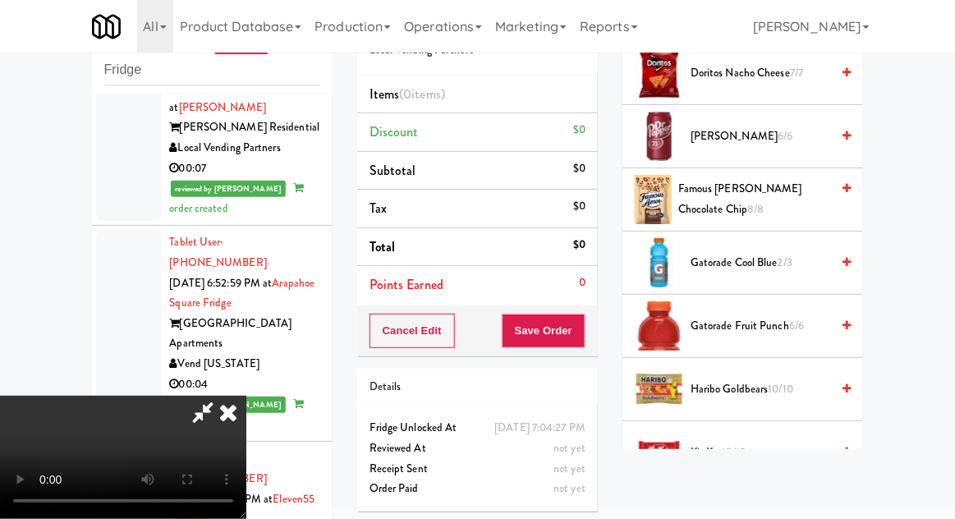
click at [803, 255] on span "Gatorade Cool Blue 2/3" at bounding box center [761, 263] width 140 height 21
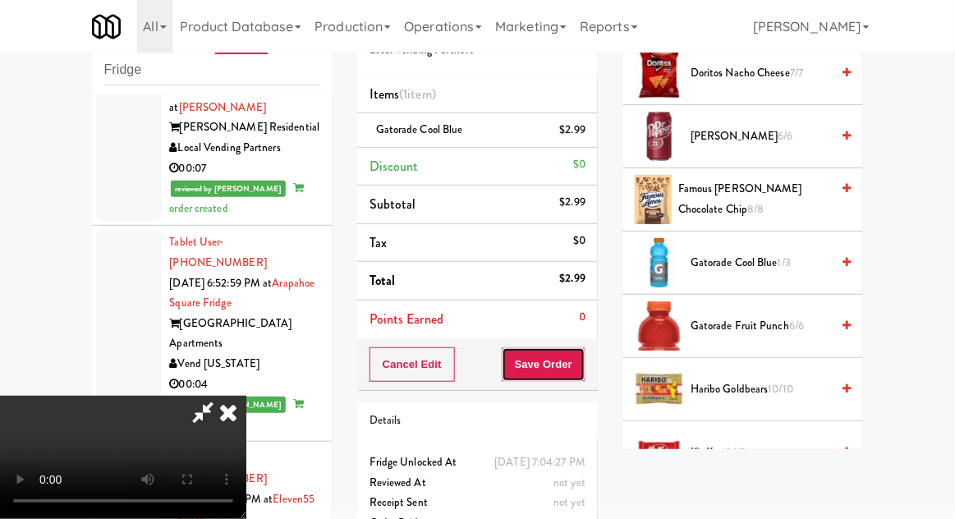
click at [574, 361] on button "Save Order" at bounding box center [544, 364] width 84 height 34
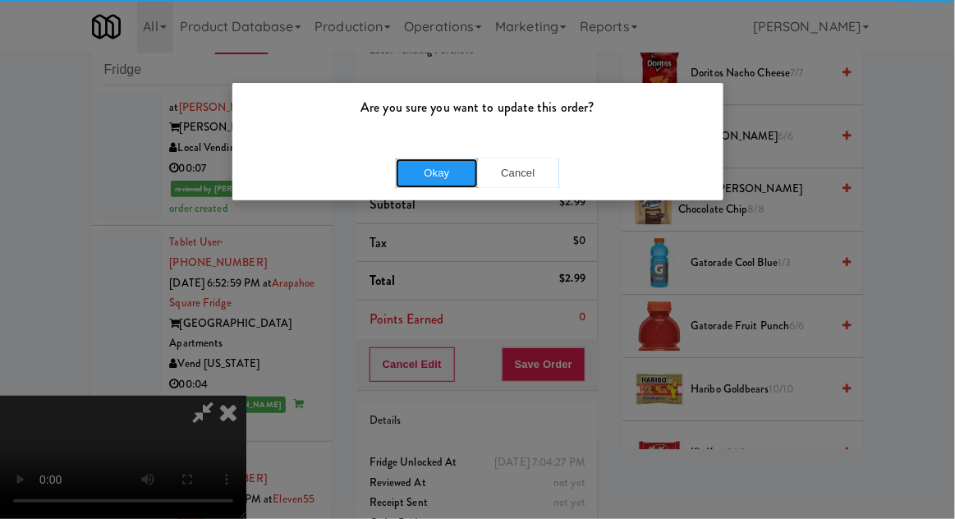
click at [425, 175] on button "Okay" at bounding box center [437, 173] width 82 height 30
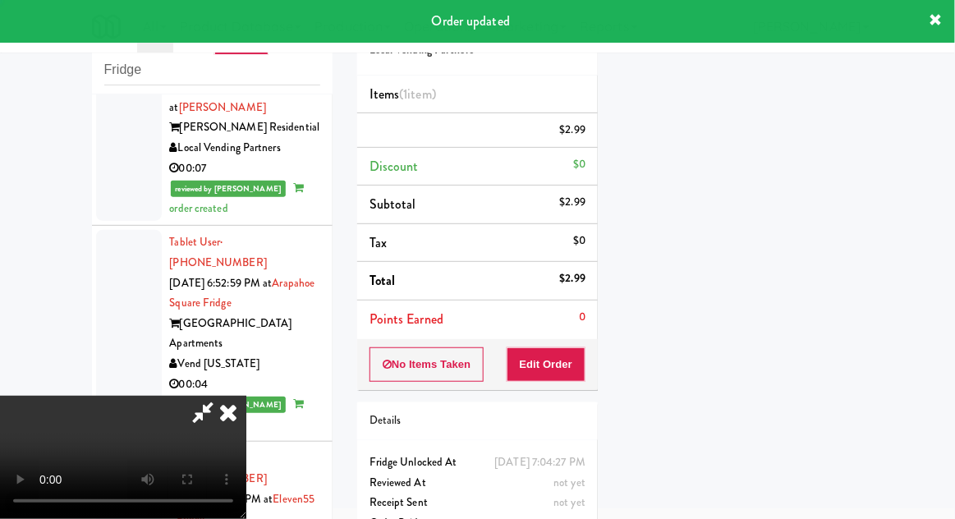
scroll to position [162, 0]
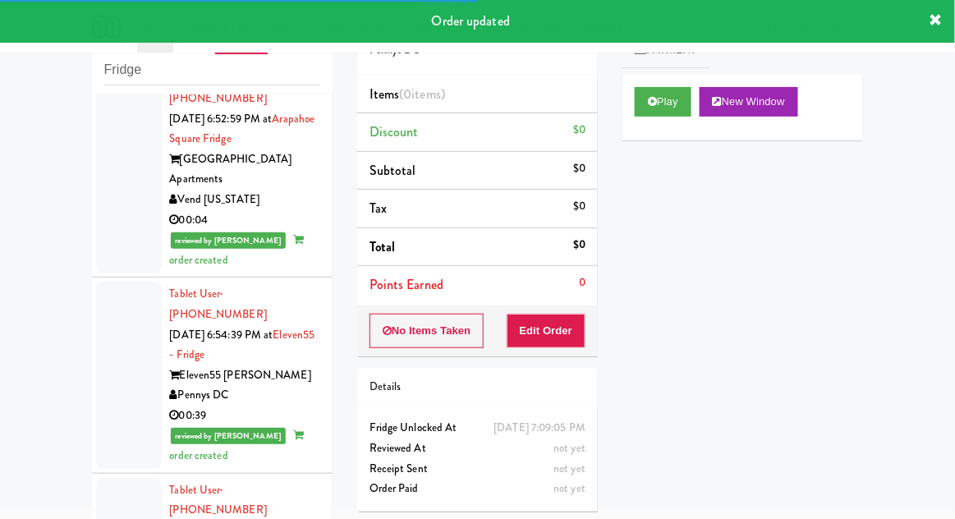
scroll to position [9513, 0]
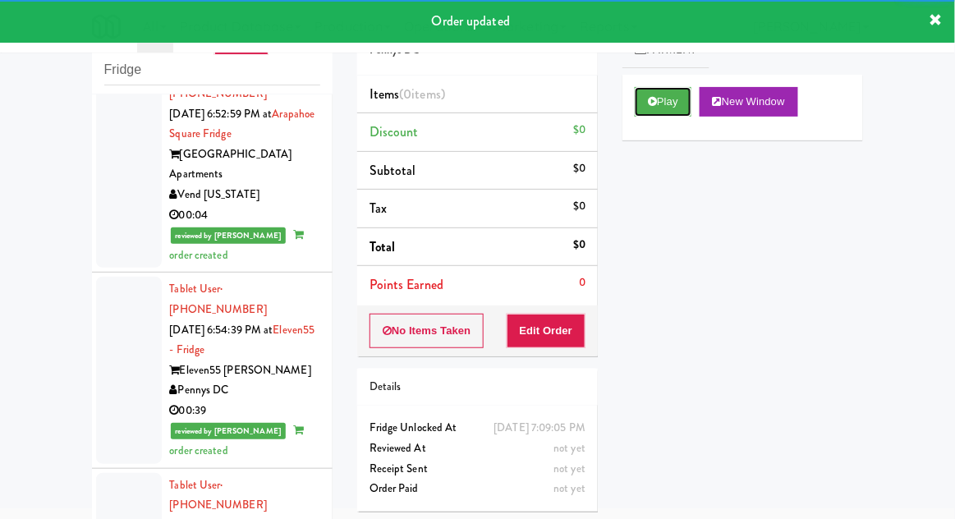
click at [642, 100] on button "Play" at bounding box center [663, 102] width 57 height 30
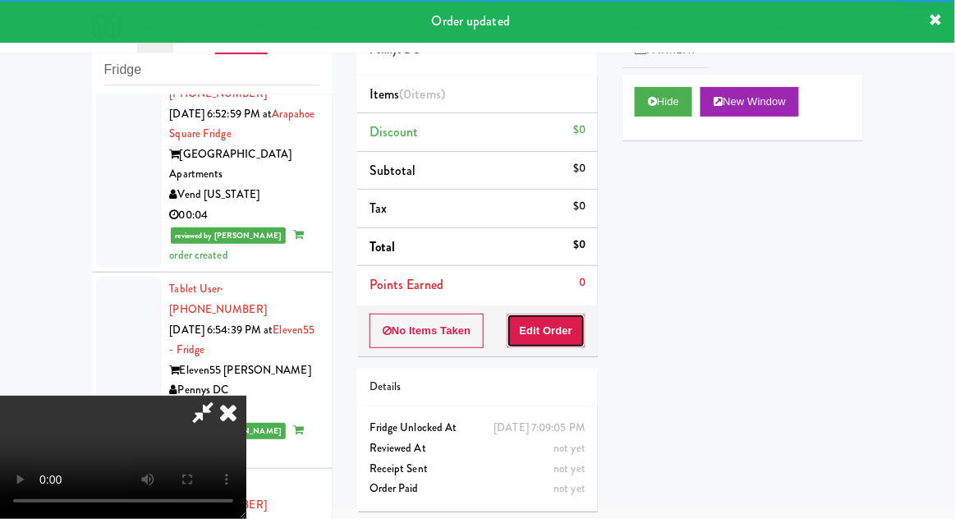
click at [549, 330] on button "Edit Order" at bounding box center [547, 331] width 80 height 34
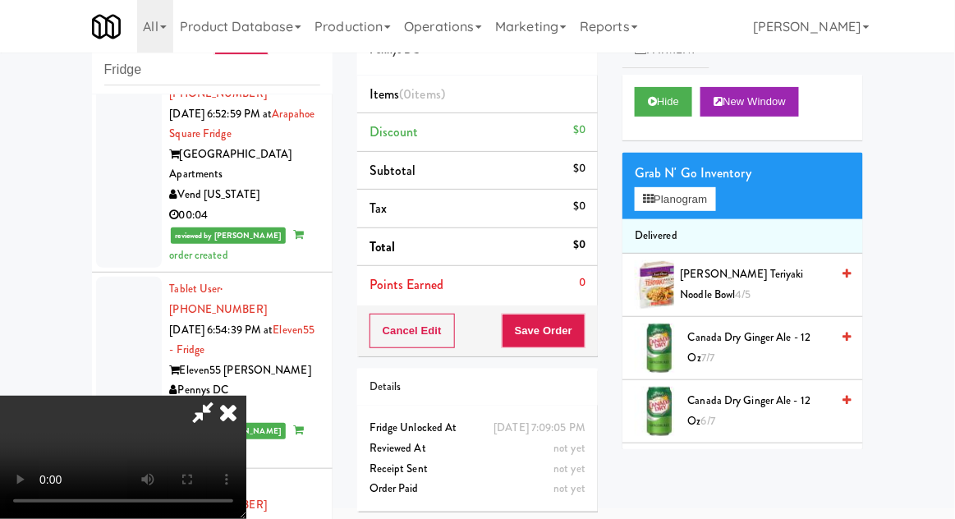
scroll to position [60, 0]
click at [715, 191] on button "Planogram" at bounding box center [675, 199] width 80 height 25
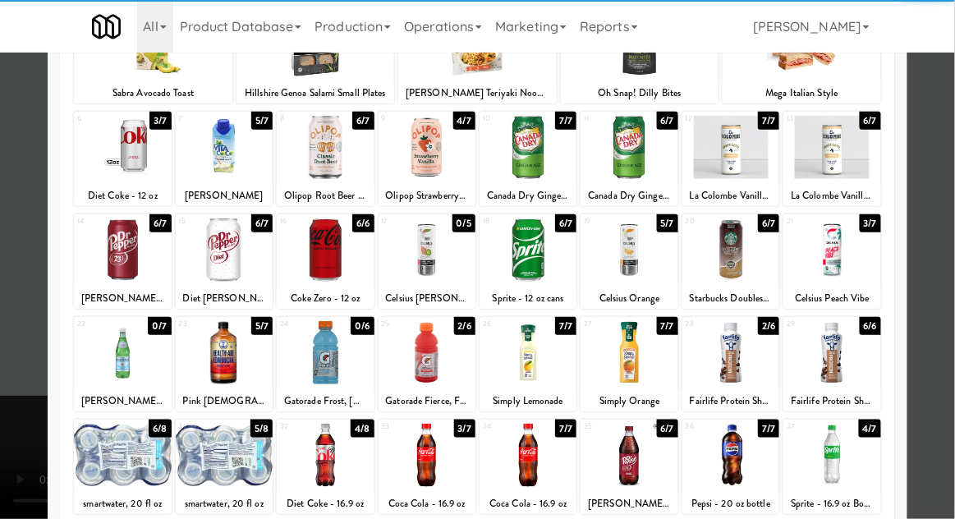
scroll to position [153, 0]
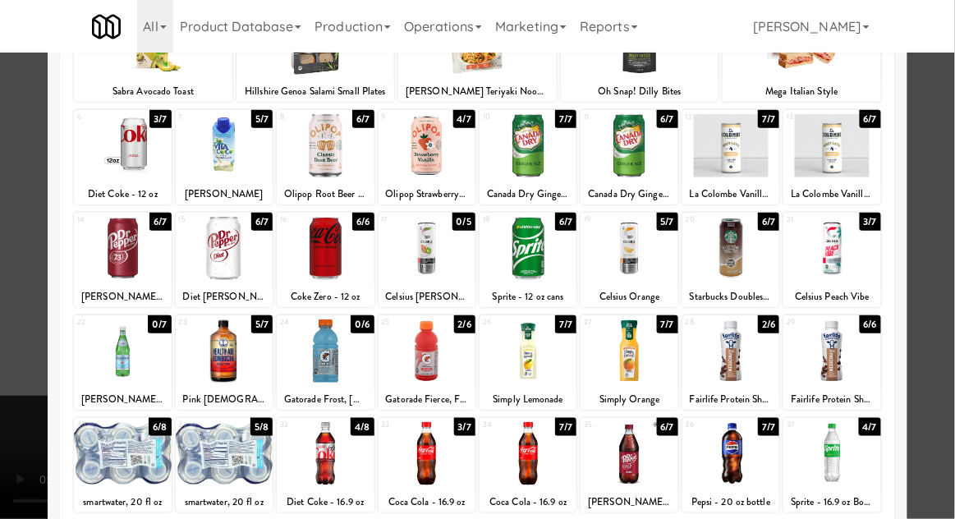
click at [221, 348] on div at bounding box center [224, 350] width 97 height 63
click at [924, 180] on div at bounding box center [477, 259] width 955 height 519
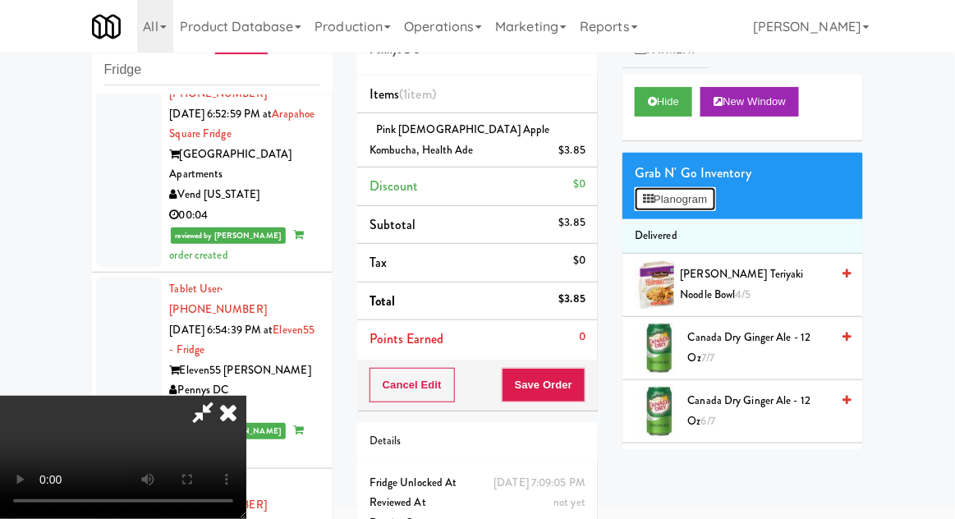
click at [696, 204] on button "Planogram" at bounding box center [675, 199] width 80 height 25
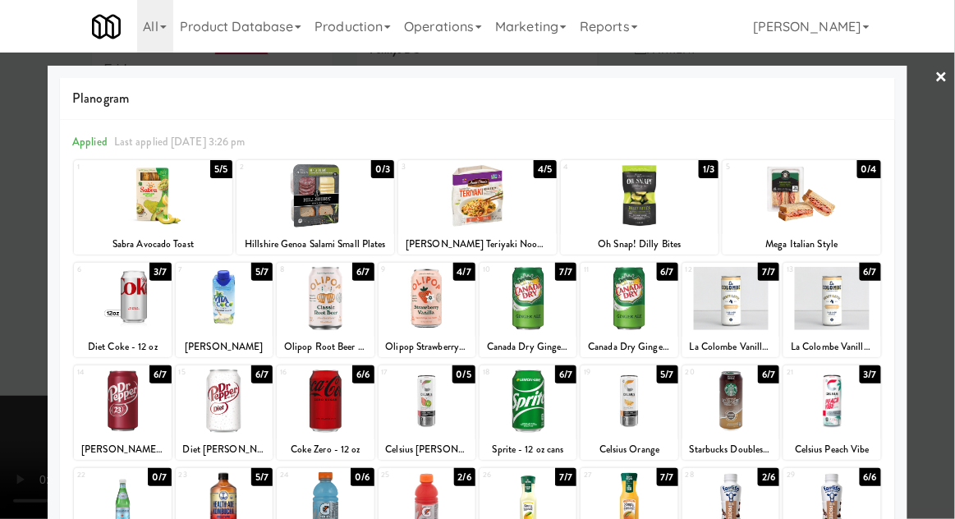
click at [924, 129] on div at bounding box center [477, 259] width 955 height 519
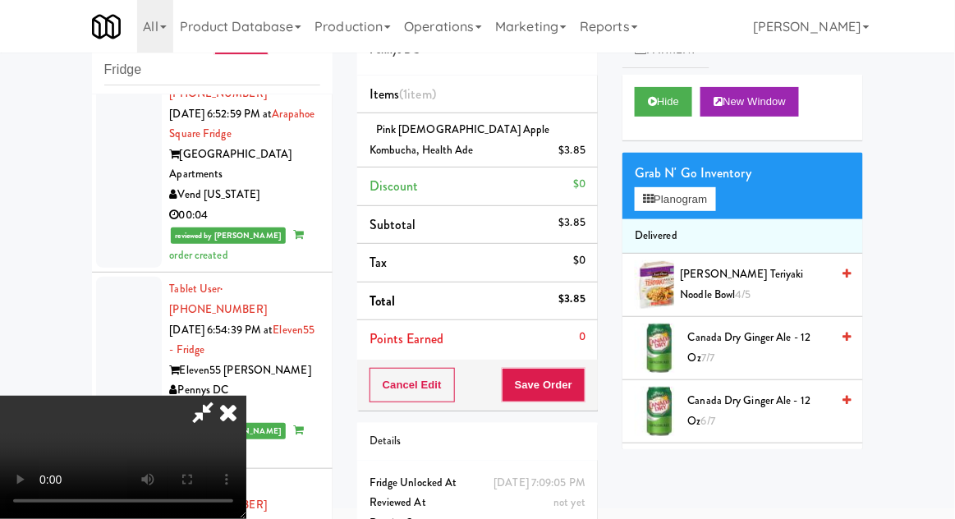
scroll to position [63, 0]
click at [585, 394] on button "Save Order" at bounding box center [544, 385] width 84 height 34
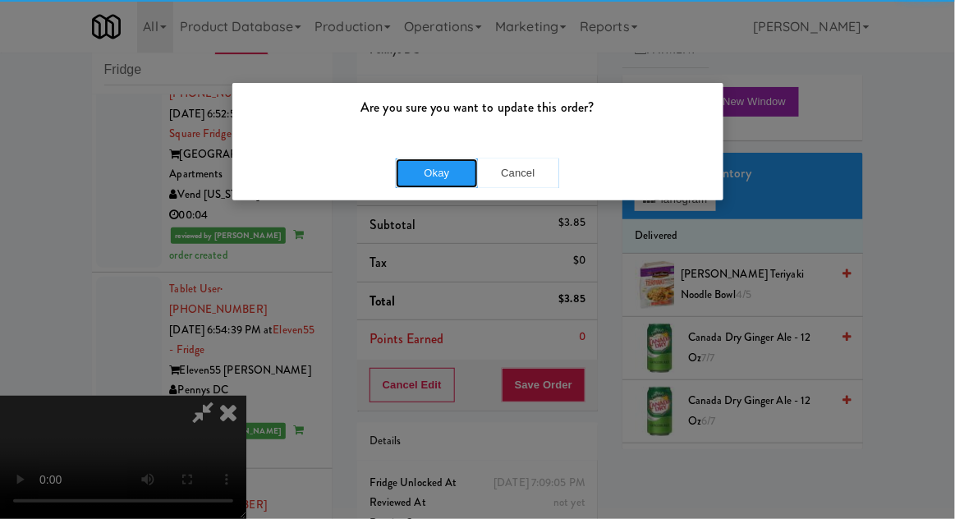
click at [440, 158] on button "Okay" at bounding box center [437, 173] width 82 height 30
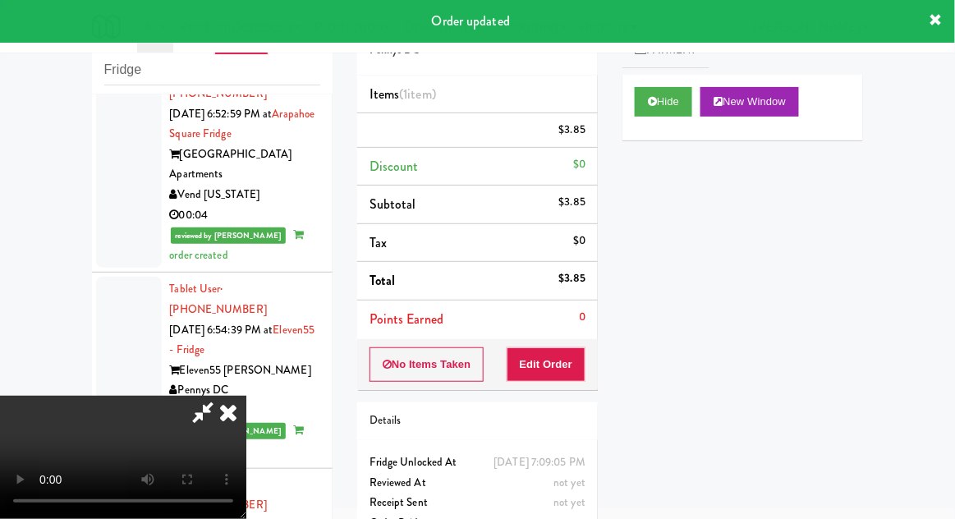
scroll to position [0, 0]
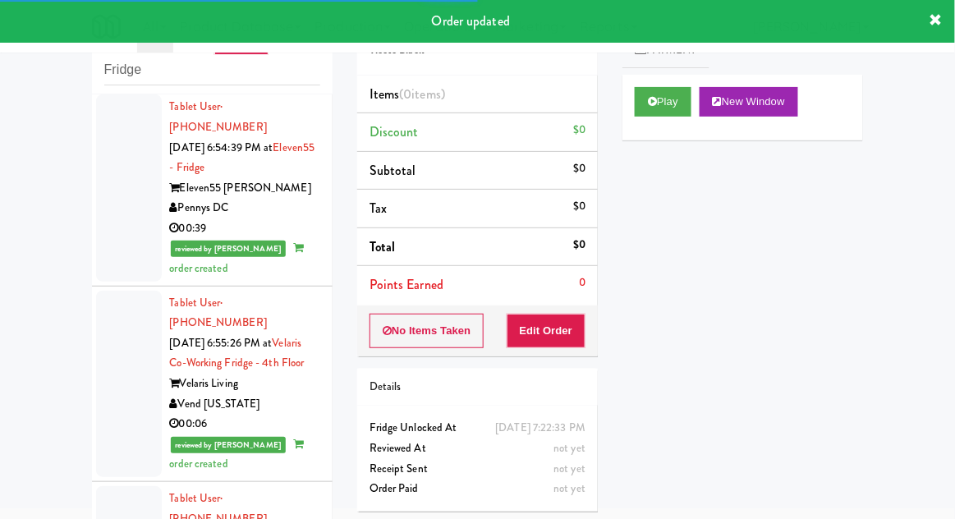
scroll to position [63, 0]
click at [650, 113] on button "Play" at bounding box center [663, 102] width 57 height 30
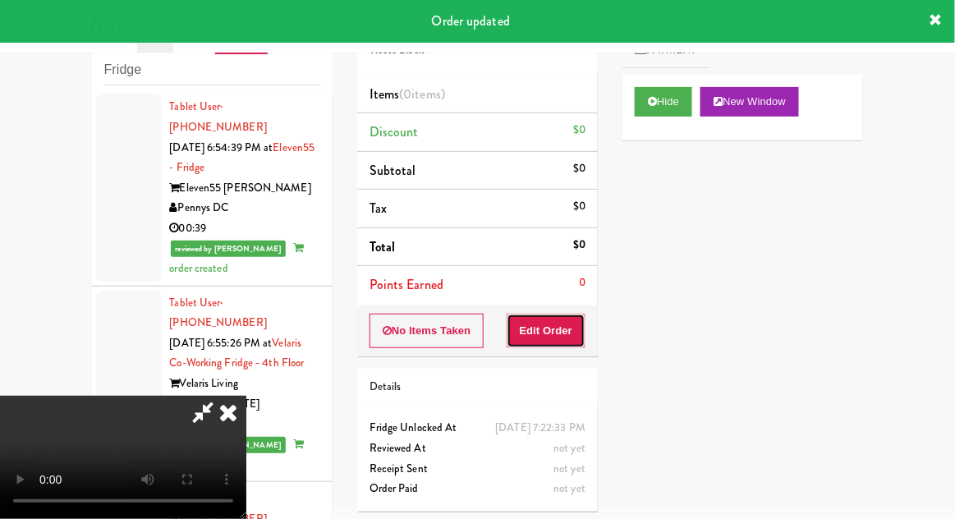
click at [543, 339] on button "Edit Order" at bounding box center [547, 331] width 80 height 34
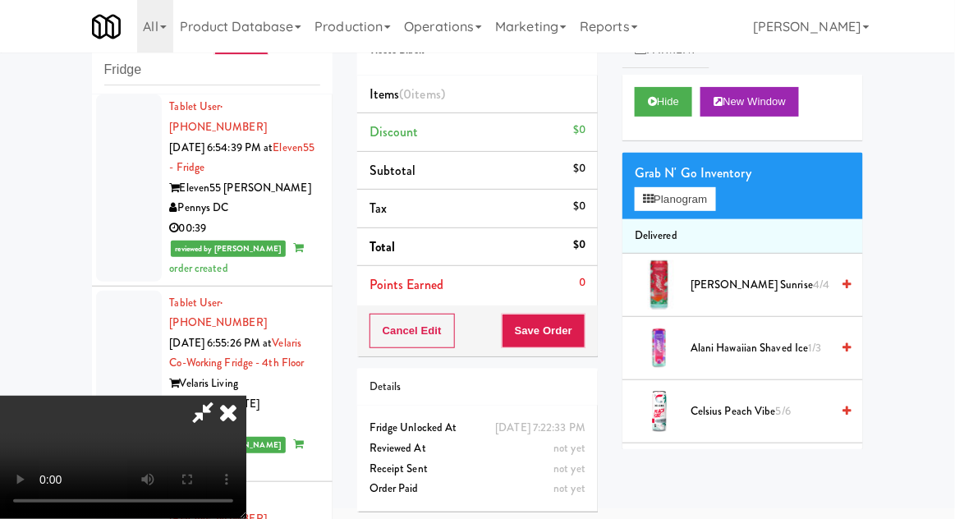
scroll to position [0, 0]
click at [712, 188] on button "Planogram" at bounding box center [675, 199] width 80 height 25
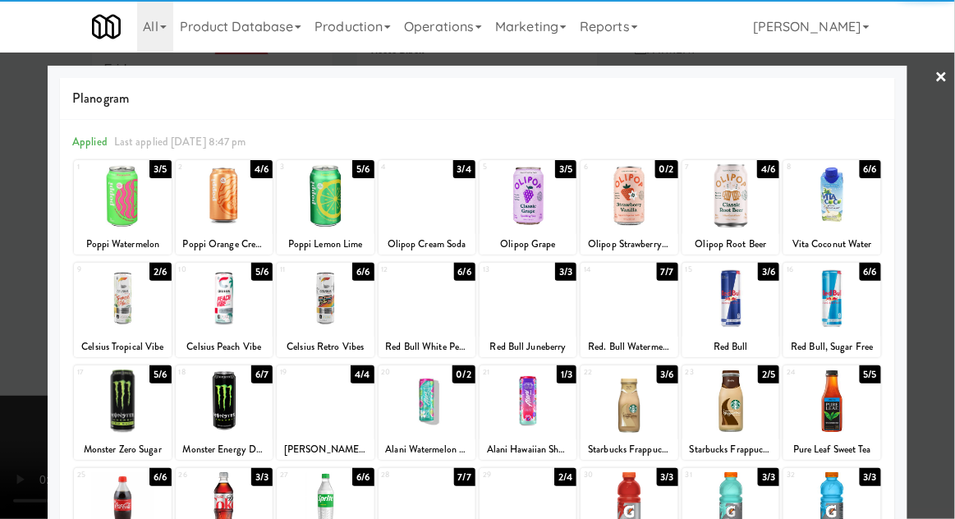
click at [218, 207] on div at bounding box center [224, 195] width 97 height 63
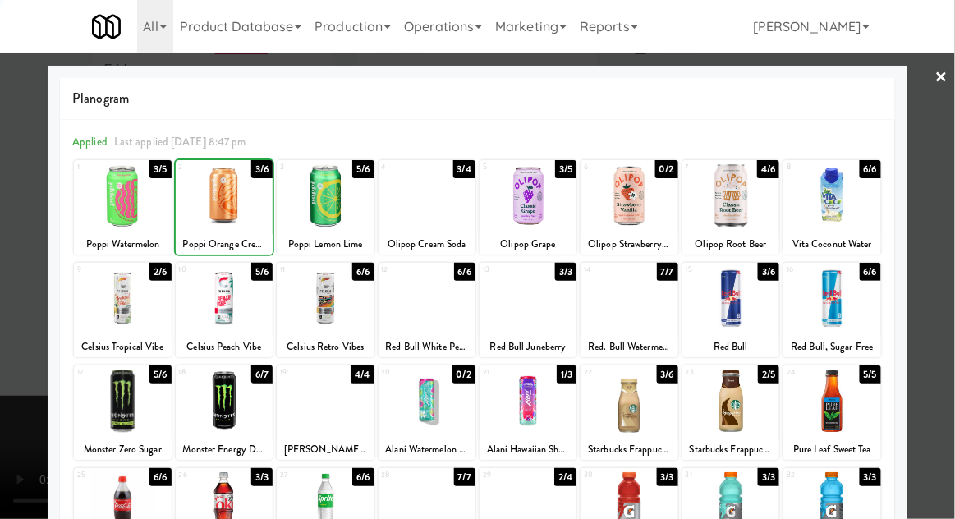
click at [930, 200] on div at bounding box center [477, 259] width 955 height 519
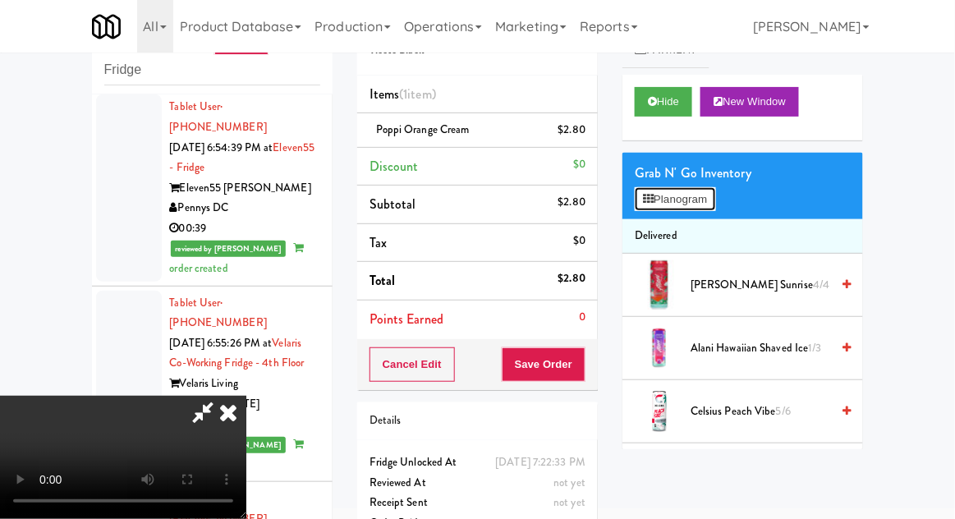
click at [670, 200] on button "Planogram" at bounding box center [675, 199] width 80 height 25
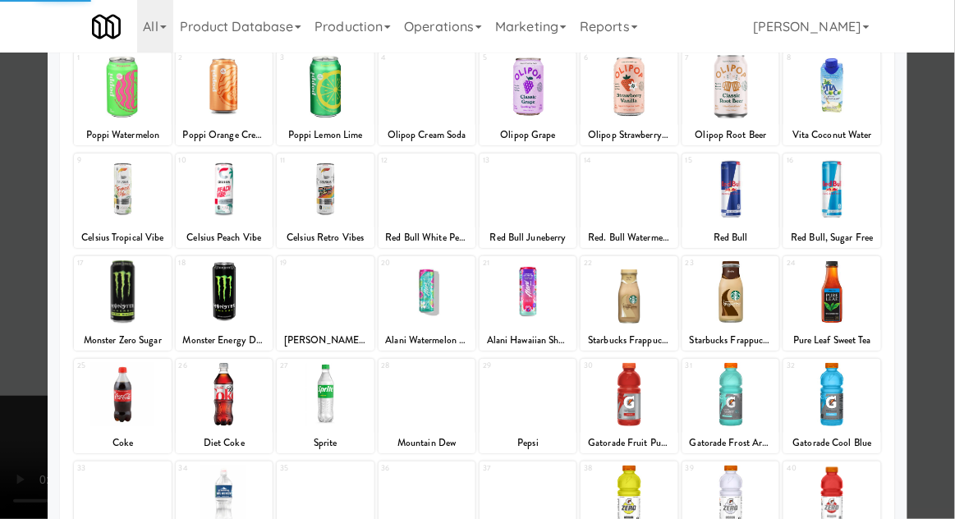
scroll to position [110, 0]
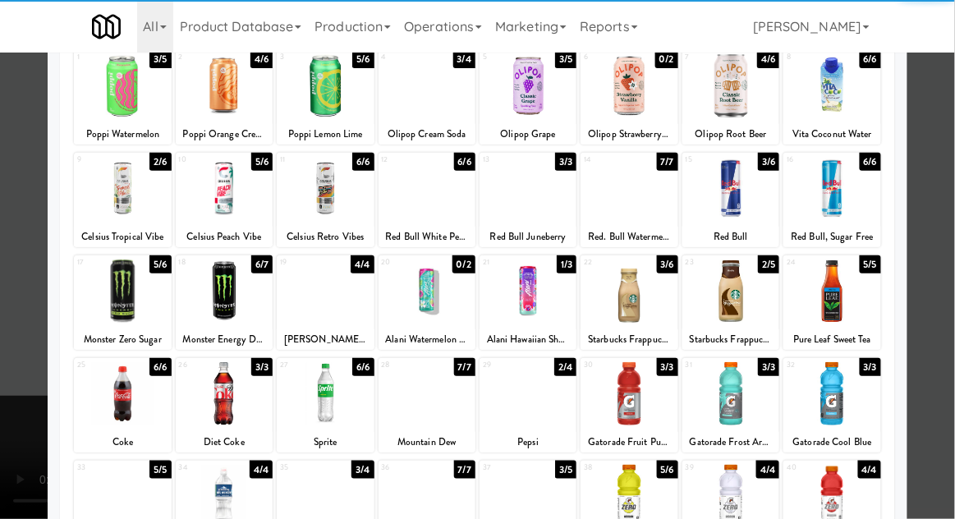
click at [625, 304] on div at bounding box center [629, 291] width 97 height 63
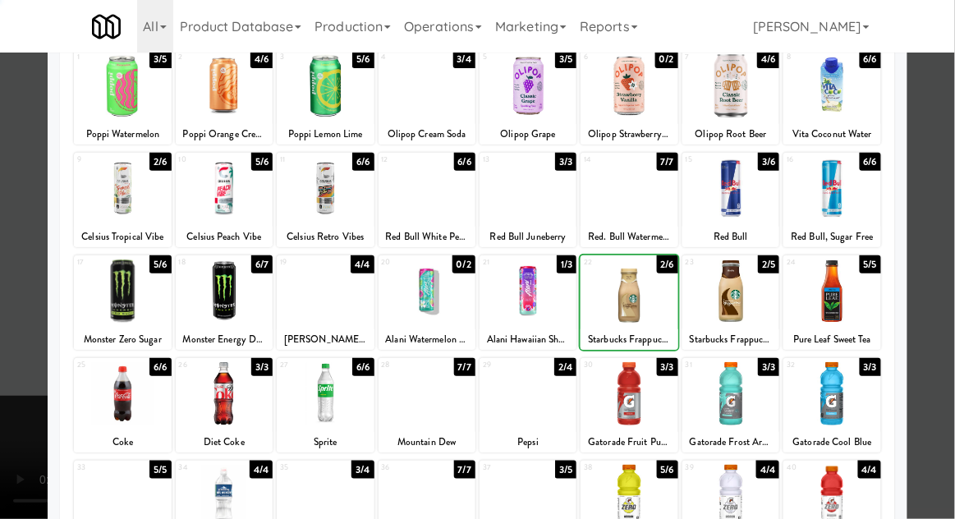
click at [942, 177] on div at bounding box center [477, 259] width 955 height 519
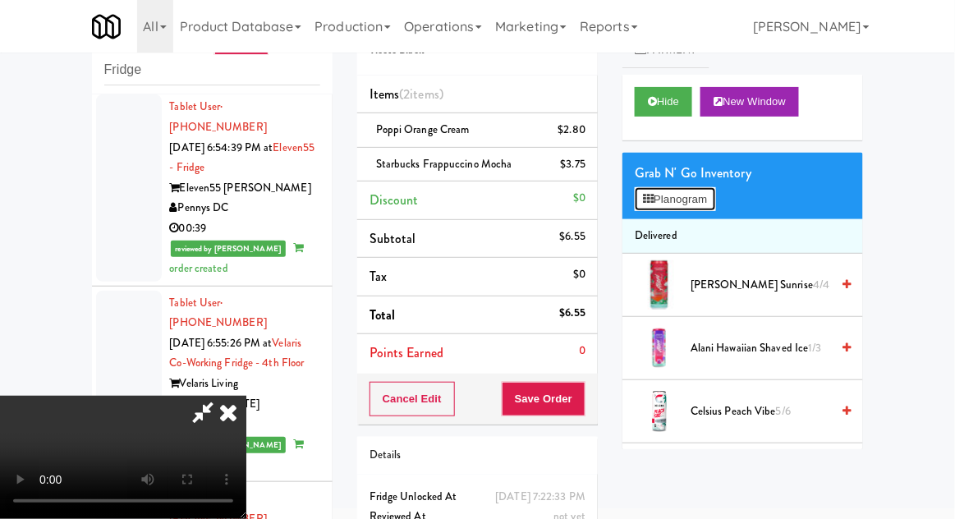
click at [684, 189] on button "Planogram" at bounding box center [675, 199] width 80 height 25
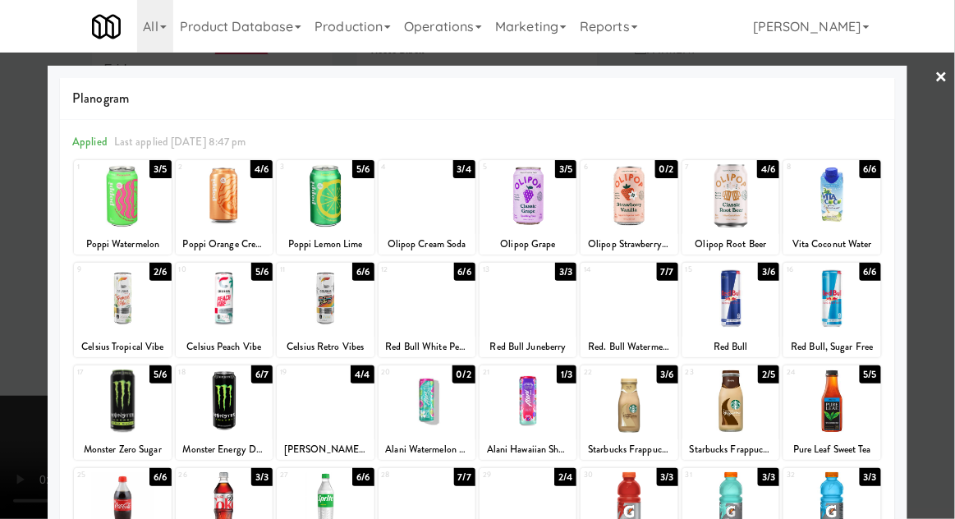
click at [619, 409] on div at bounding box center [629, 401] width 97 height 63
click at [946, 204] on div at bounding box center [477, 259] width 955 height 519
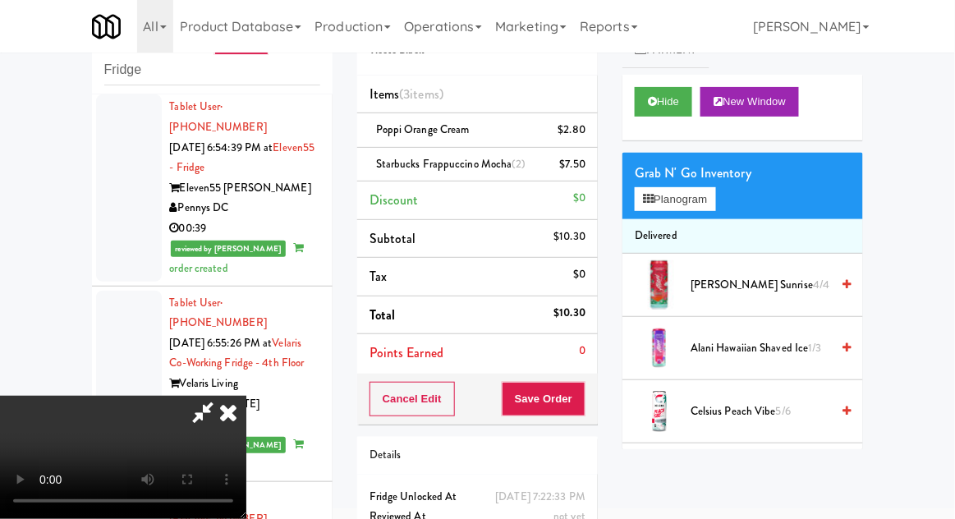
scroll to position [60, 0]
click at [583, 400] on button "Save Order" at bounding box center [544, 399] width 84 height 34
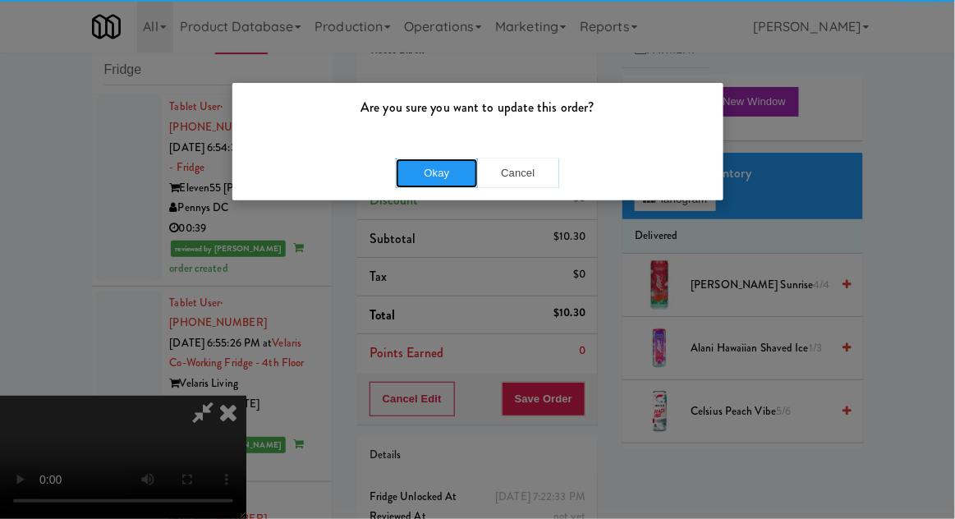
click at [418, 174] on button "Okay" at bounding box center [437, 173] width 82 height 30
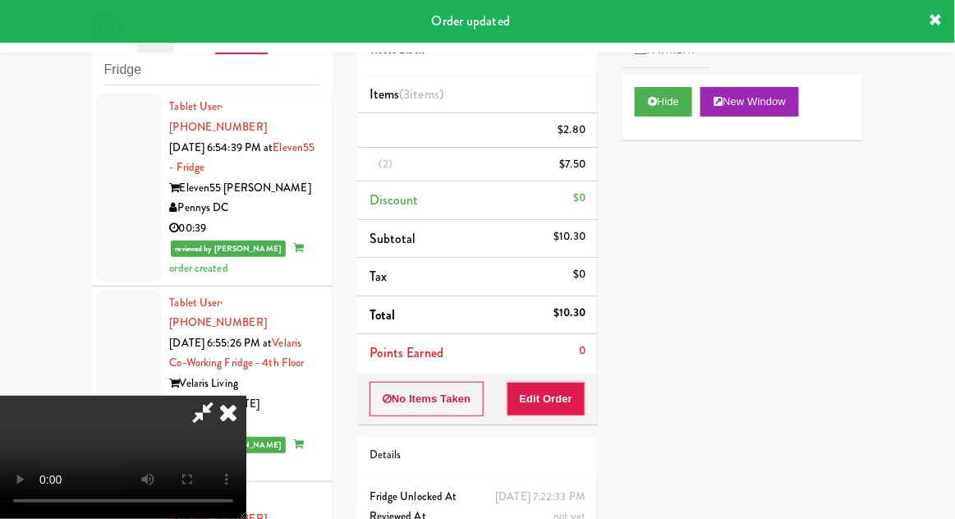
scroll to position [0, 0]
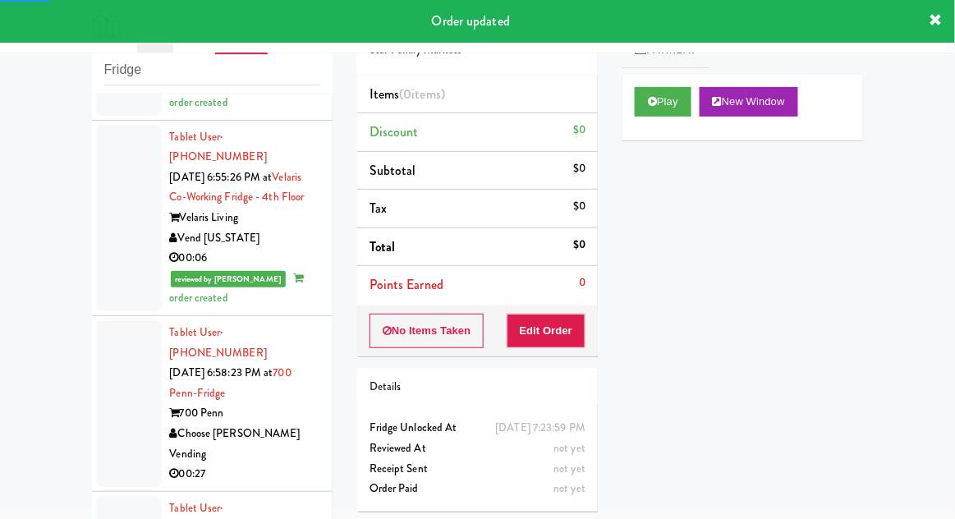
scroll to position [9863, 0]
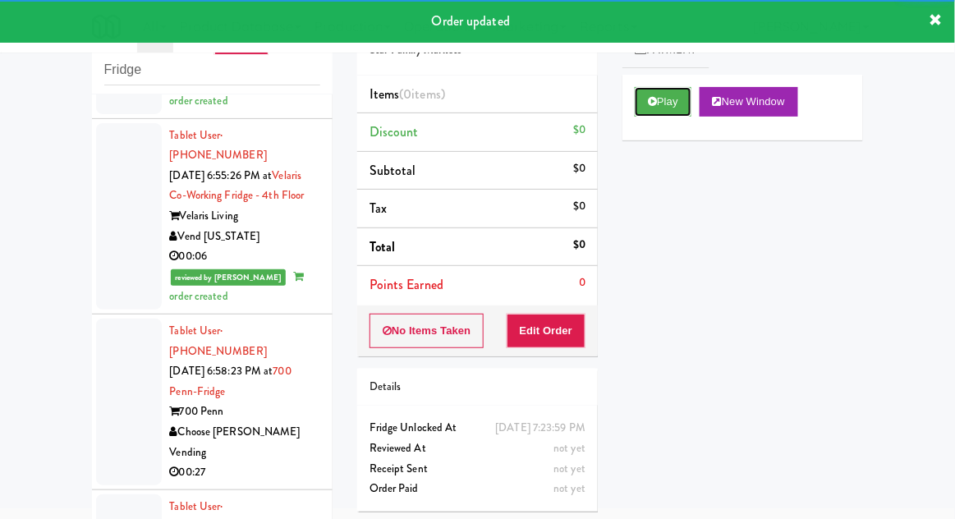
click at [668, 99] on button "Play" at bounding box center [663, 102] width 57 height 30
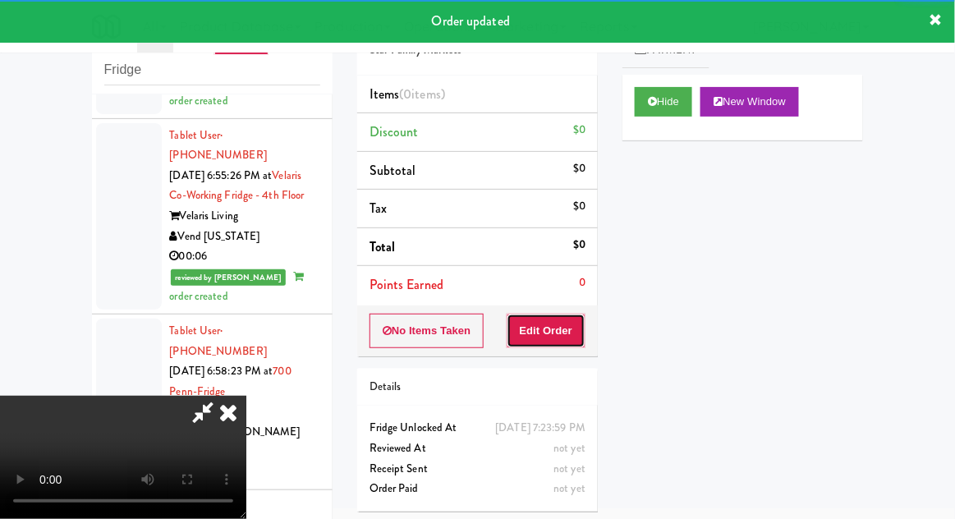
click at [558, 326] on button "Edit Order" at bounding box center [547, 331] width 80 height 34
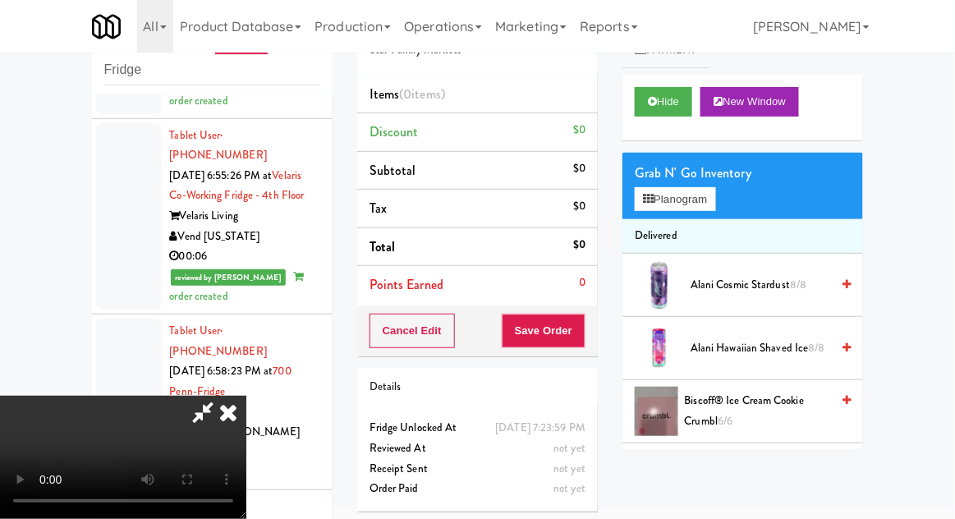
scroll to position [0, 0]
click at [701, 197] on button "Planogram" at bounding box center [675, 199] width 80 height 25
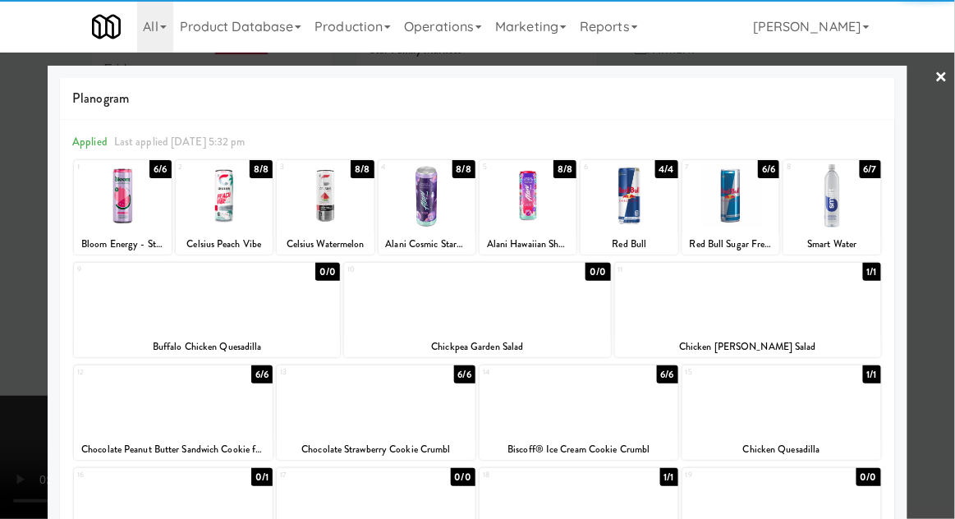
click at [522, 205] on div at bounding box center [528, 195] width 97 height 63
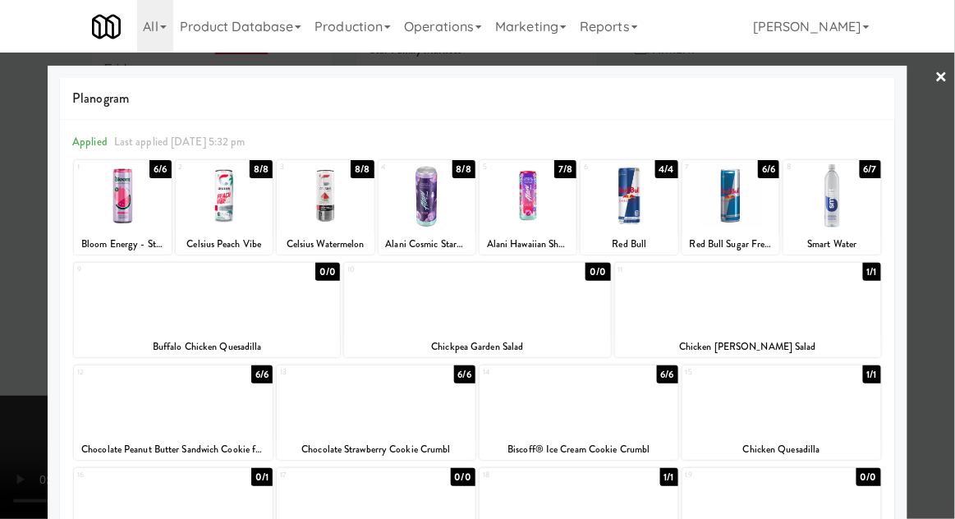
click at [937, 172] on div at bounding box center [477, 259] width 955 height 519
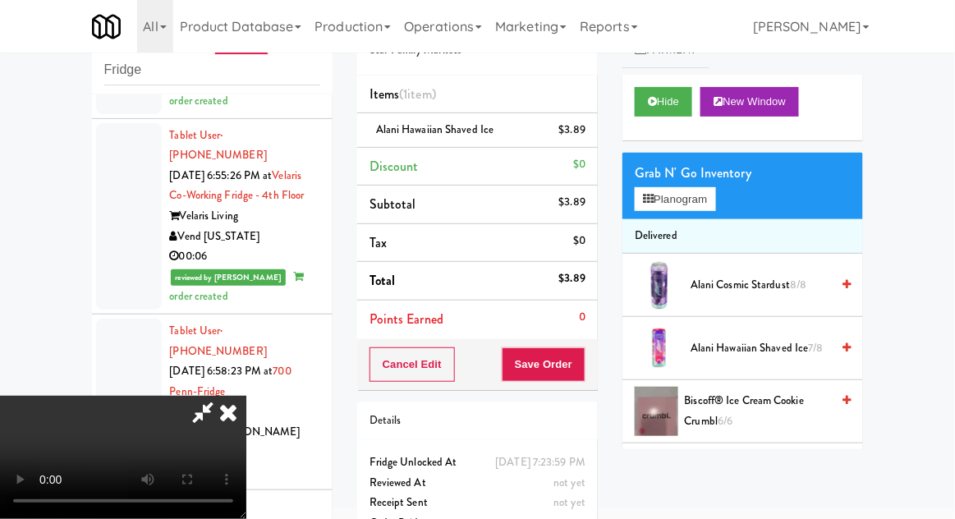
scroll to position [60, 0]
click at [574, 359] on button "Save Order" at bounding box center [544, 364] width 84 height 34
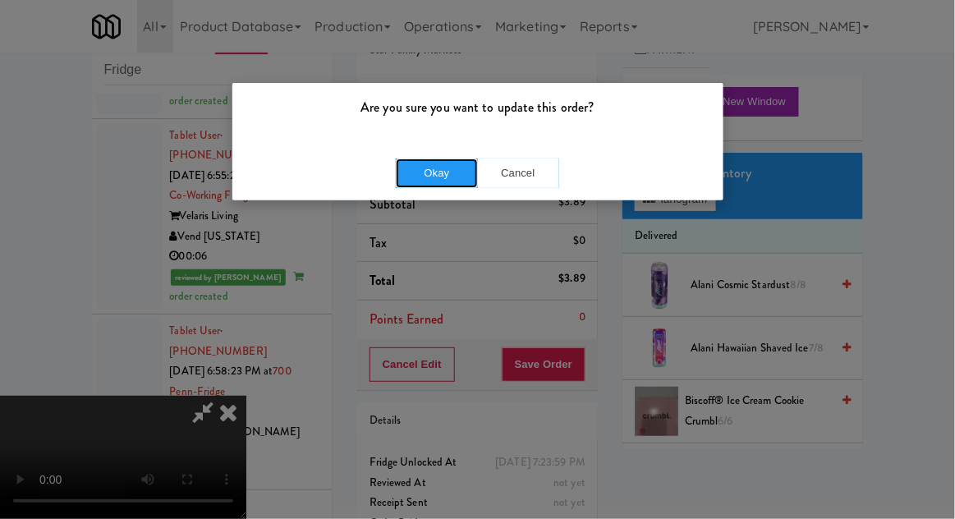
click at [438, 172] on button "Okay" at bounding box center [437, 173] width 82 height 30
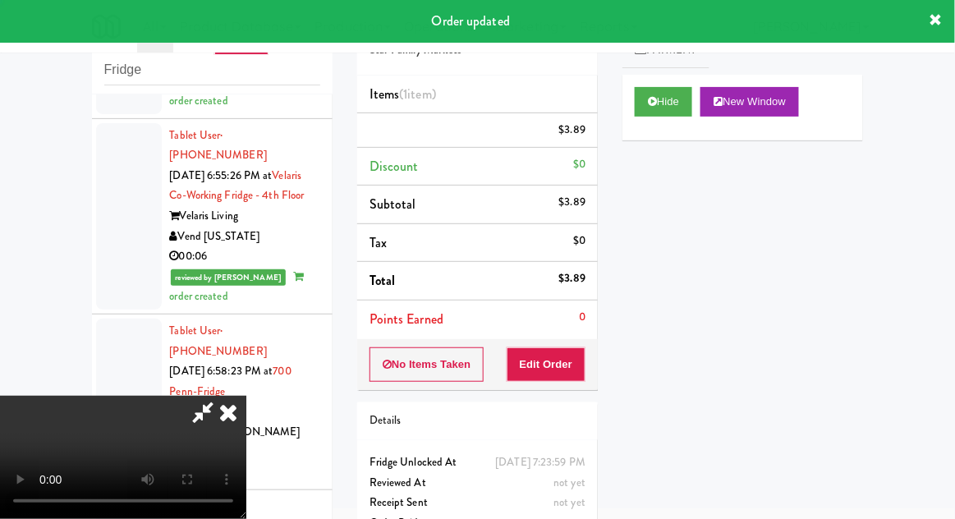
scroll to position [0, 0]
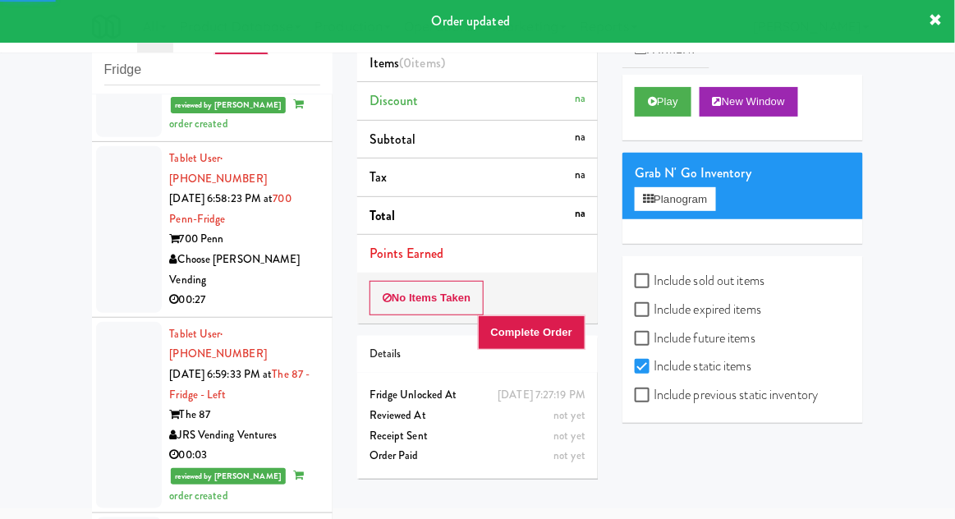
scroll to position [10038, 0]
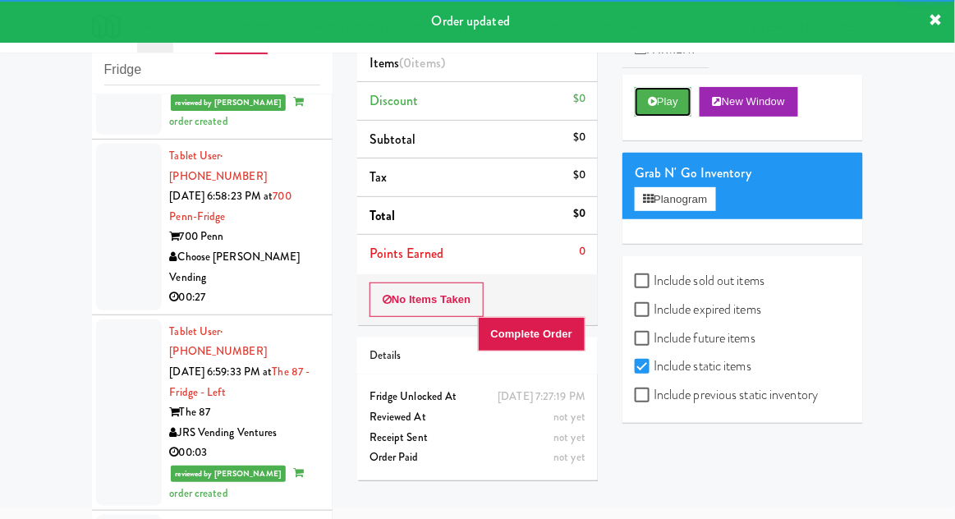
click at [636, 94] on button "Play" at bounding box center [663, 102] width 57 height 30
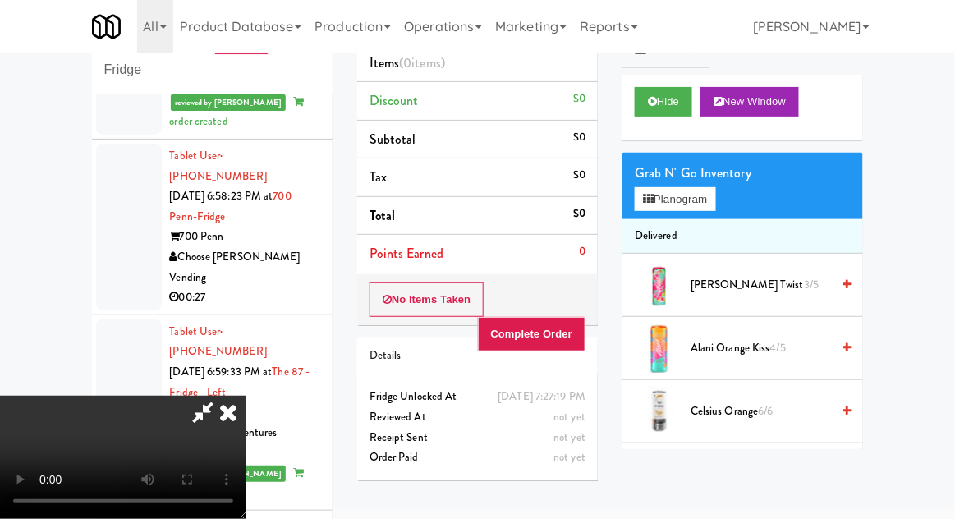
scroll to position [0, 0]
click at [246, 396] on icon at bounding box center [228, 412] width 36 height 33
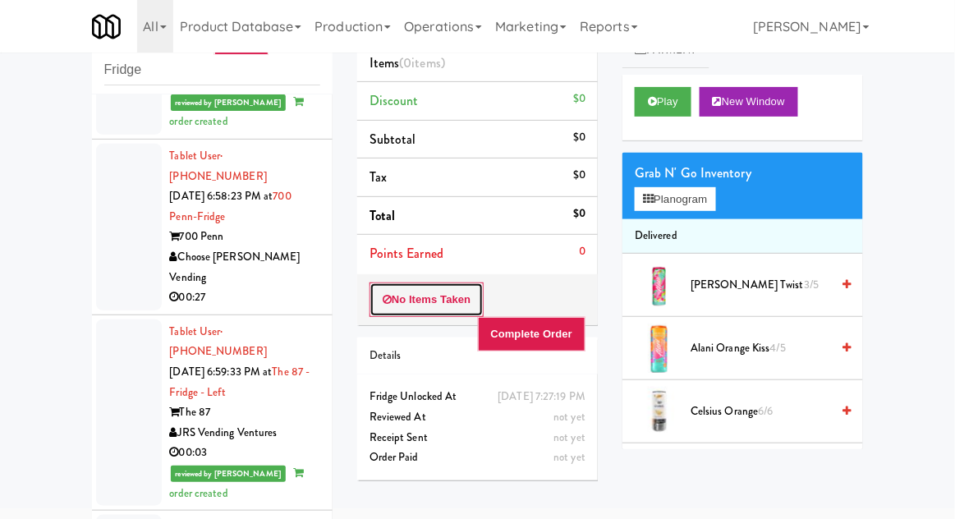
click at [406, 305] on button "No Items Taken" at bounding box center [427, 299] width 115 height 34
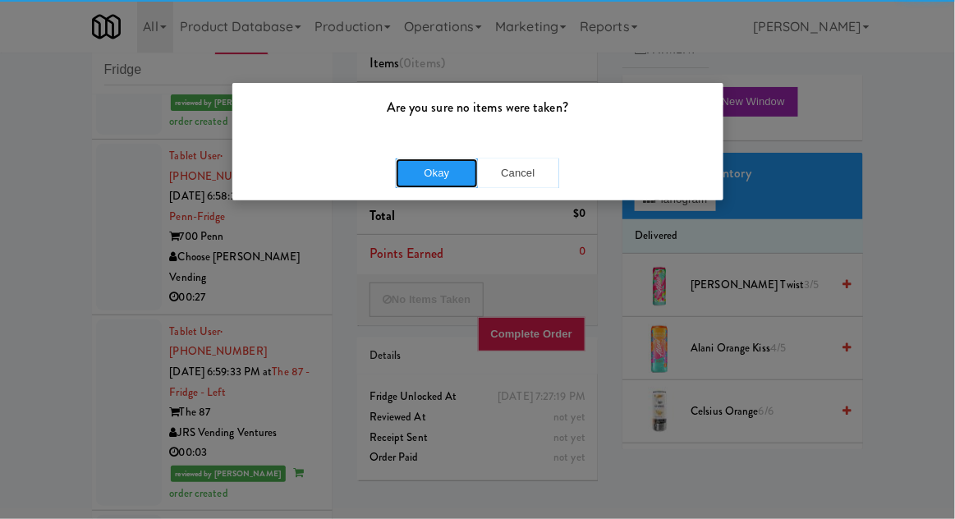
click at [425, 181] on button "Okay" at bounding box center [437, 173] width 82 height 30
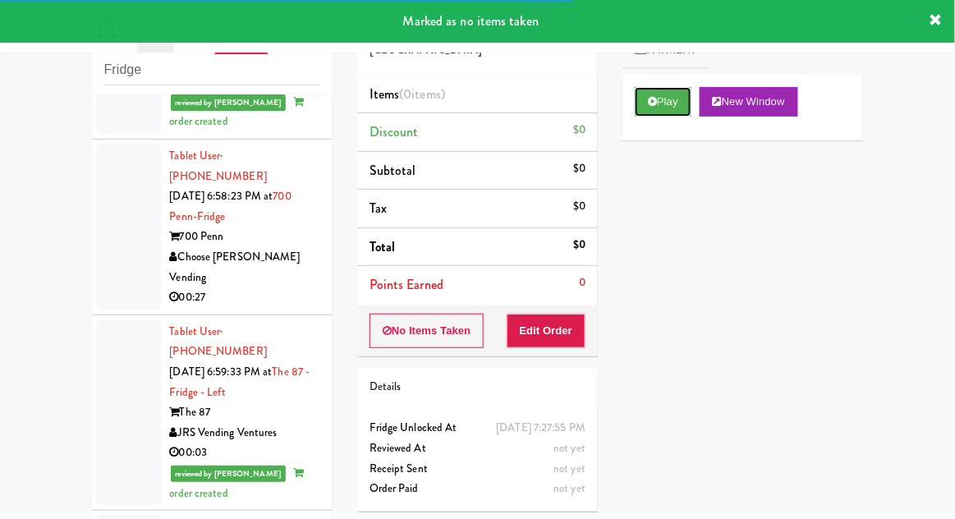
click at [660, 110] on button "Play" at bounding box center [663, 102] width 57 height 30
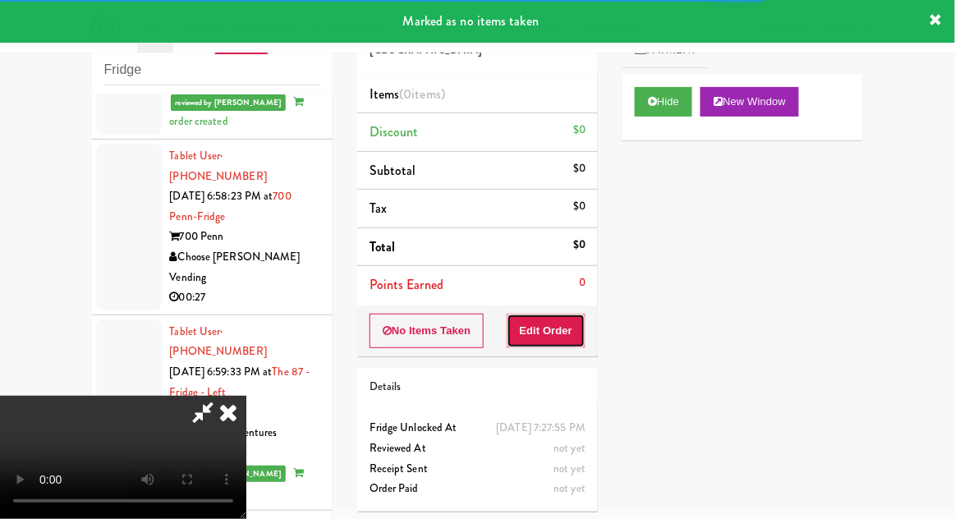
click at [546, 338] on button "Edit Order" at bounding box center [547, 331] width 80 height 34
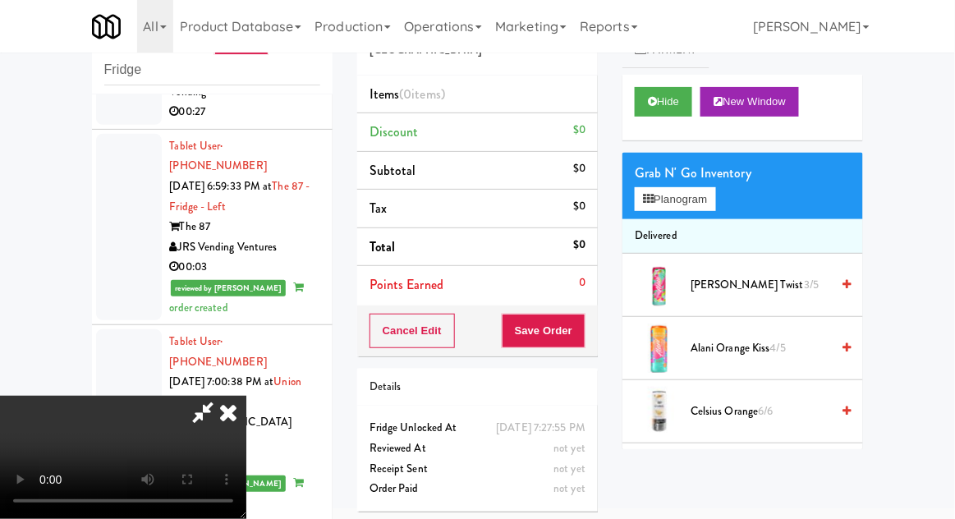
scroll to position [60, 0]
click at [670, 102] on button "Hide" at bounding box center [663, 102] width 57 height 30
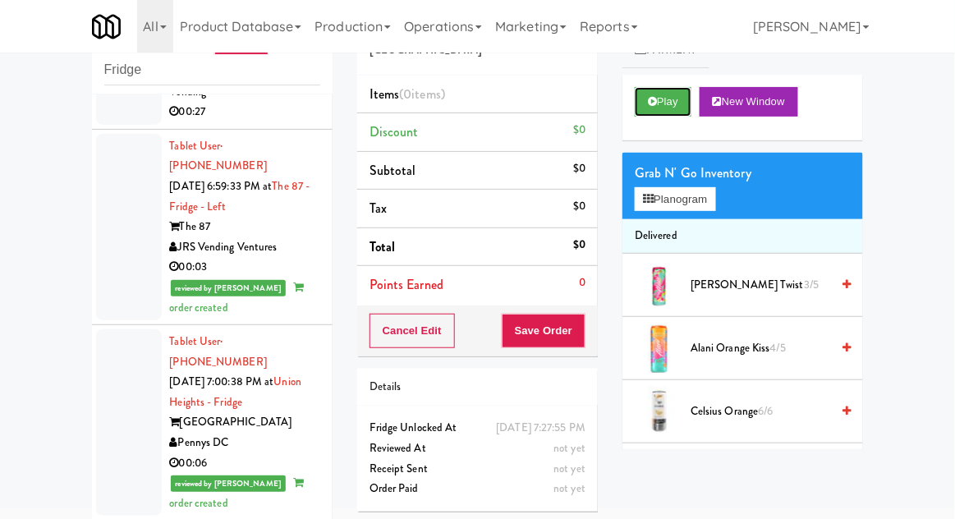
scroll to position [0, 0]
click at [679, 92] on button "Play" at bounding box center [663, 102] width 57 height 30
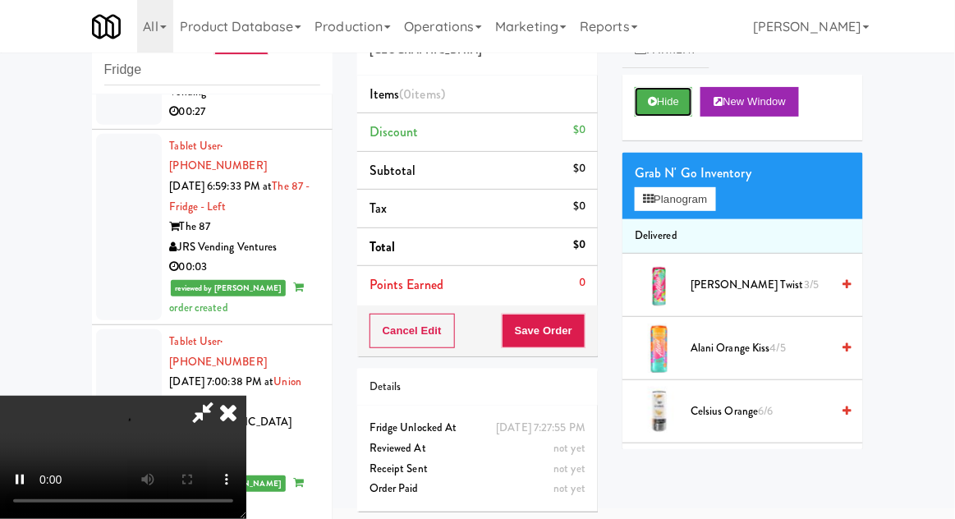
scroll to position [60, 0]
click at [682, 176] on div "Grab N' Go Inventory" at bounding box center [743, 173] width 216 height 25
click at [691, 191] on button "Planogram" at bounding box center [675, 199] width 80 height 25
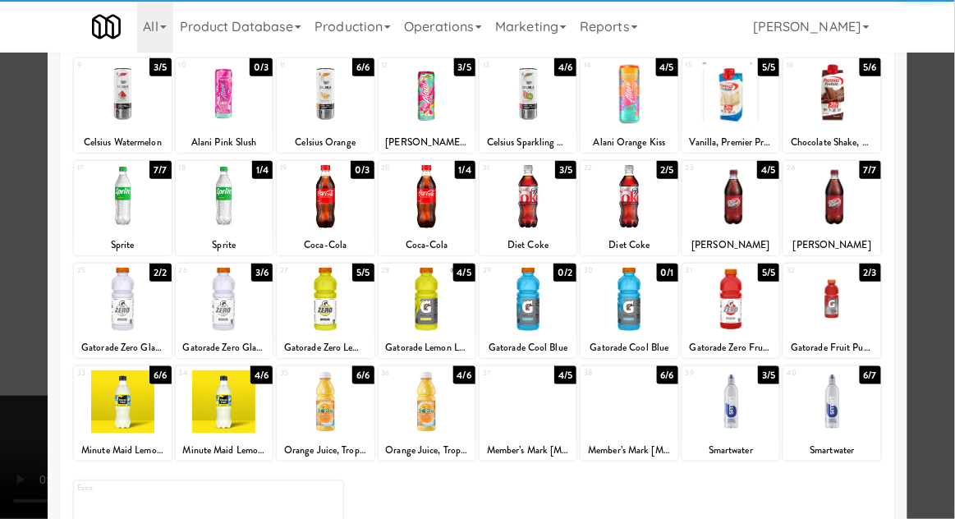
scroll to position [208, 0]
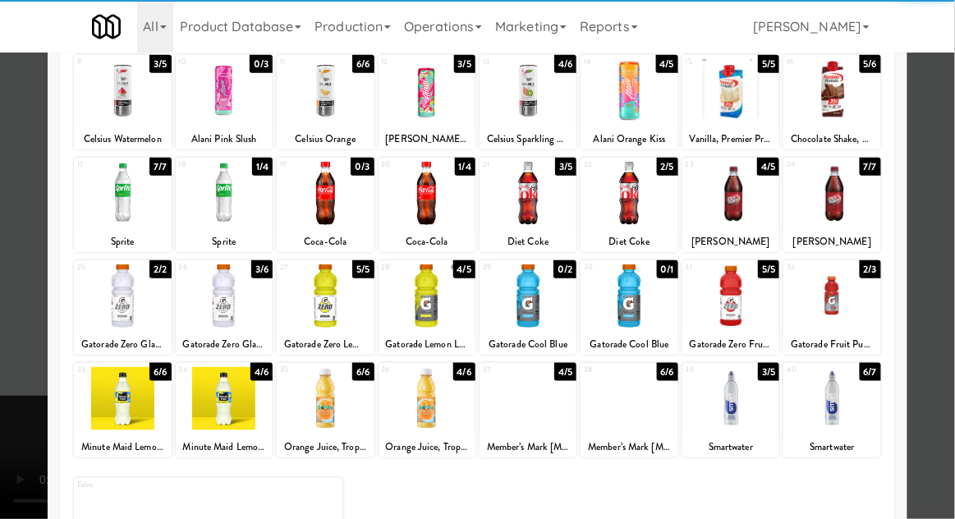
click at [861, 405] on div at bounding box center [831, 398] width 97 height 63
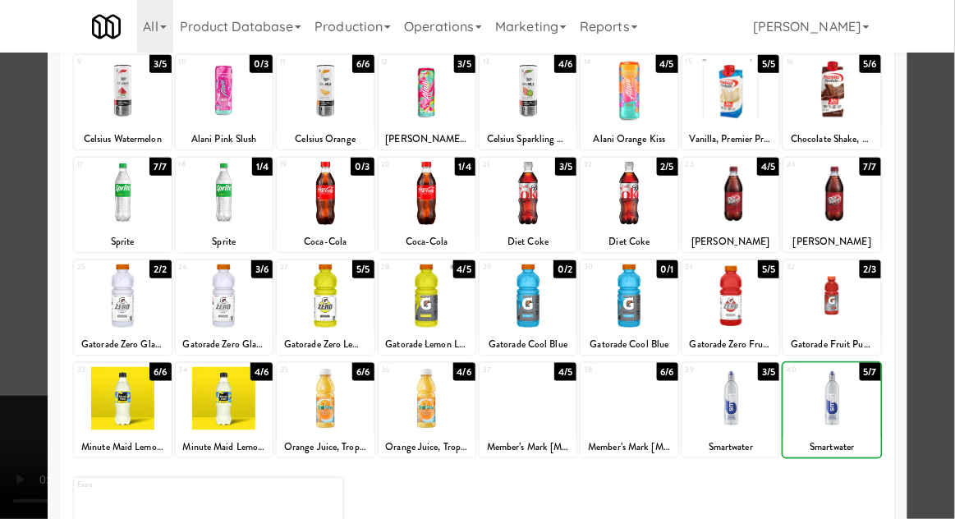
click at [933, 361] on div at bounding box center [477, 259] width 955 height 519
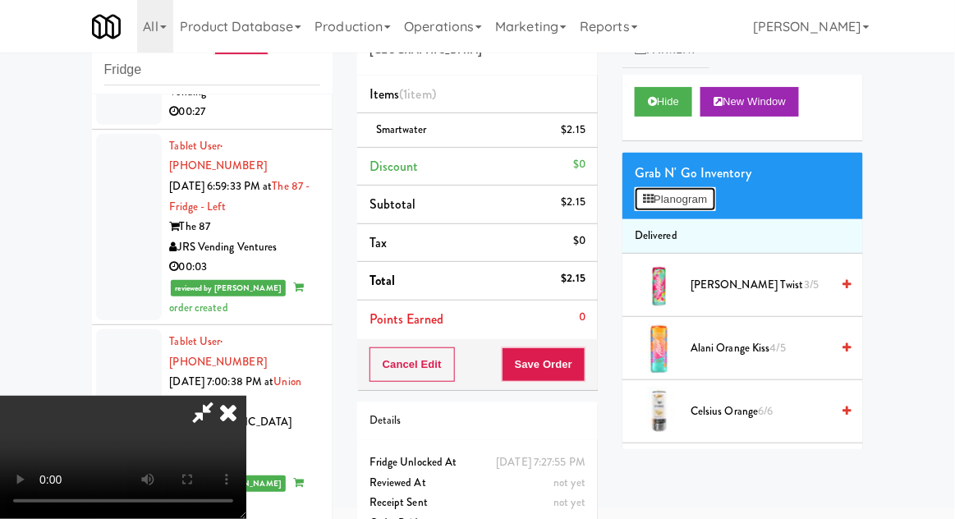
click at [700, 189] on button "Planogram" at bounding box center [675, 199] width 80 height 25
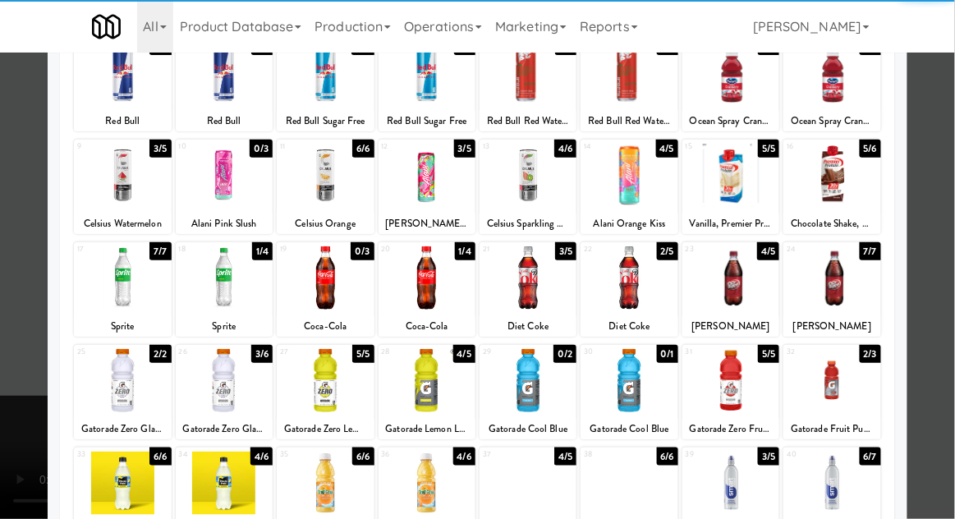
scroll to position [118, 0]
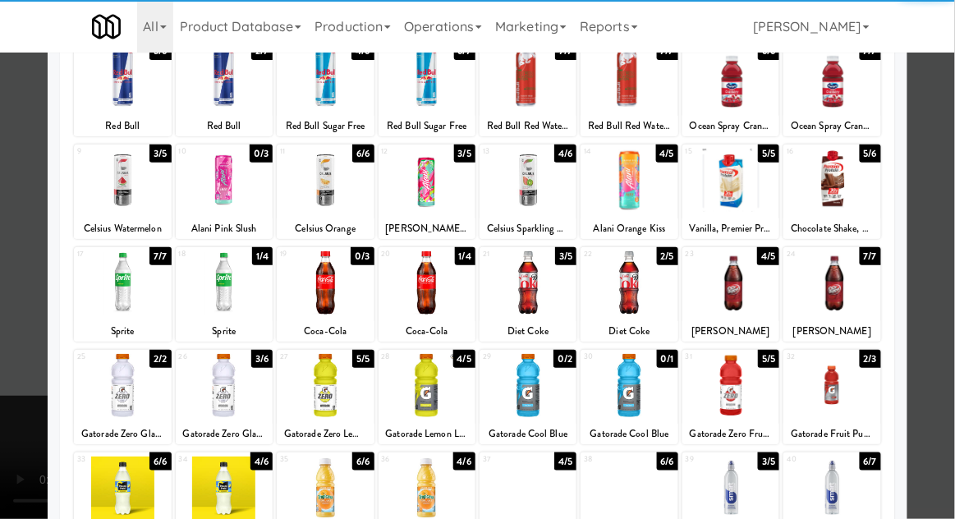
click at [218, 475] on div at bounding box center [224, 488] width 97 height 63
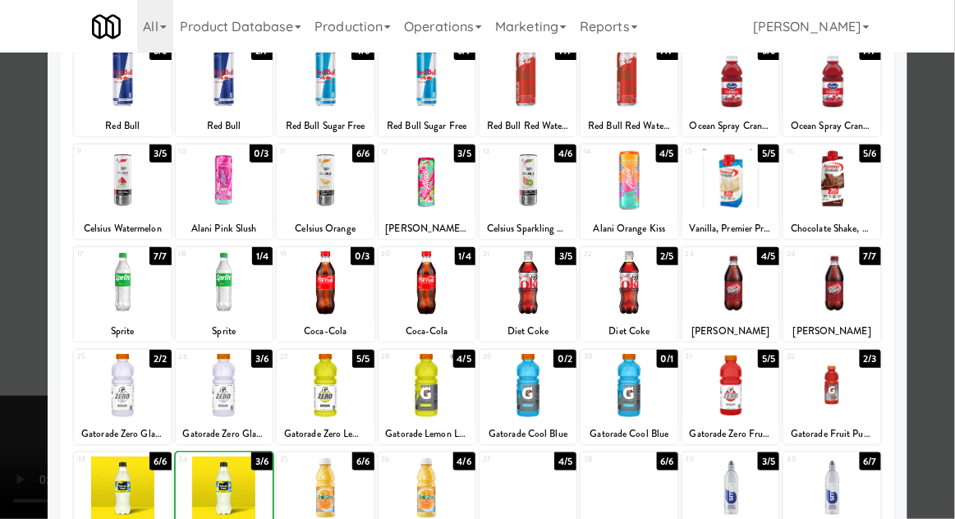
click at [938, 264] on div at bounding box center [477, 259] width 955 height 519
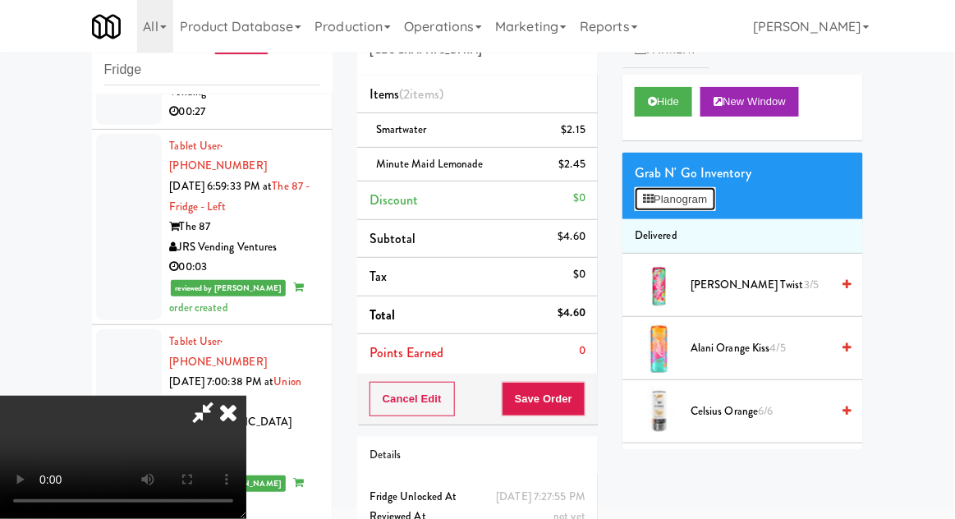
click at [715, 193] on button "Planogram" at bounding box center [675, 199] width 80 height 25
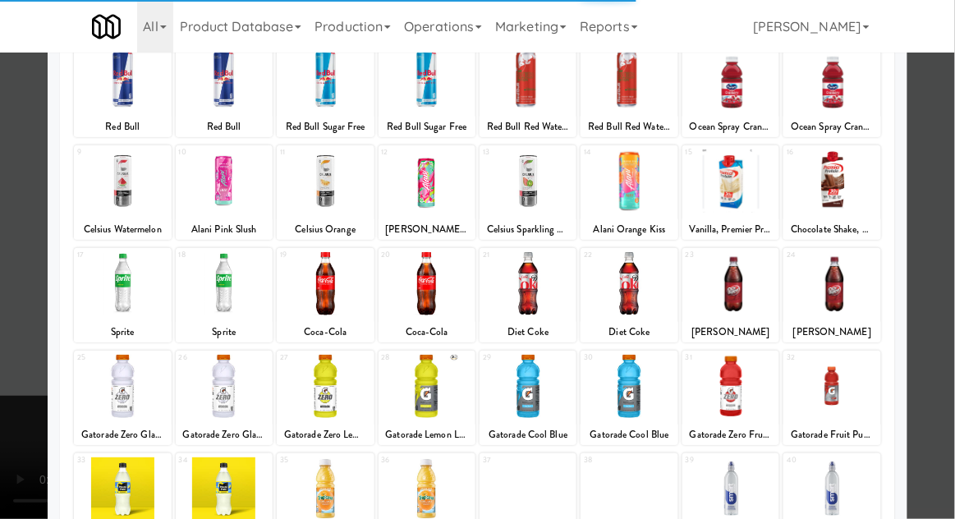
scroll to position [119, 0]
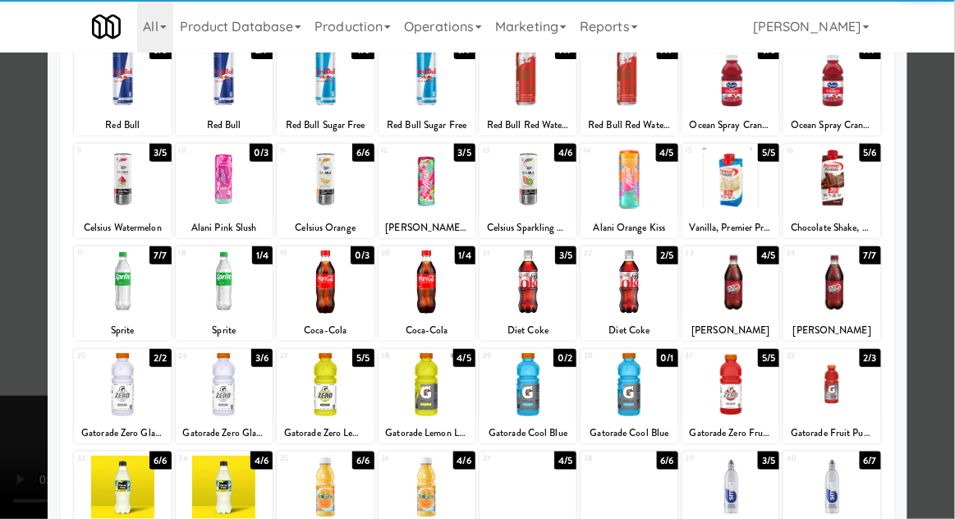
click at [229, 287] on div at bounding box center [224, 281] width 97 height 63
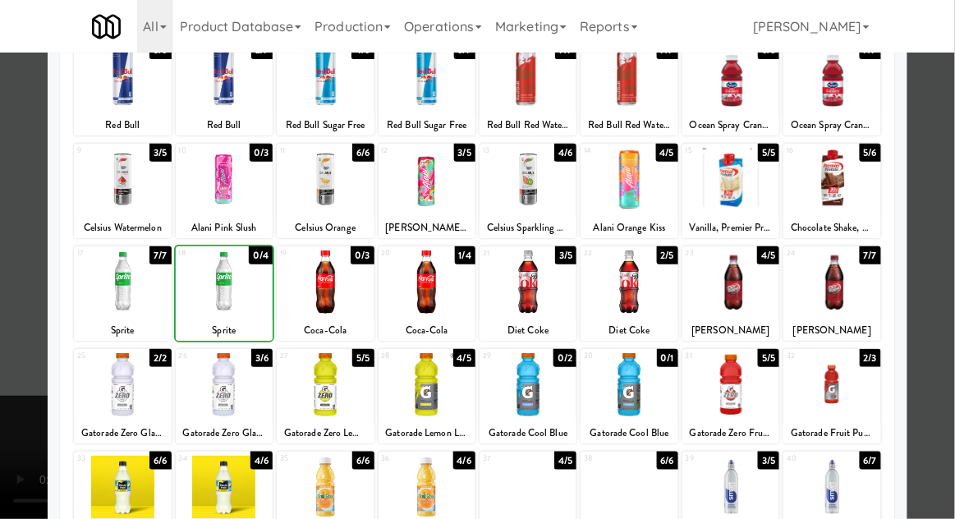
click at [947, 252] on div at bounding box center [477, 259] width 955 height 519
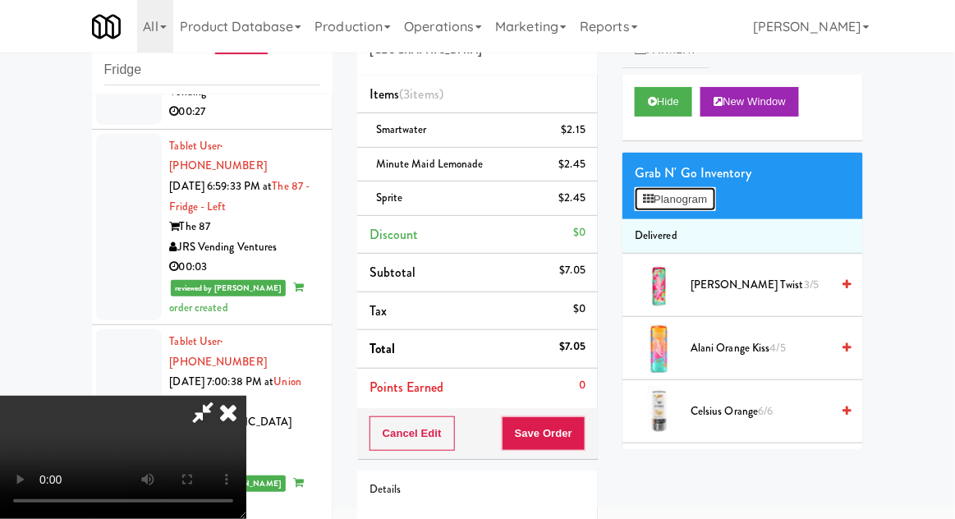
click at [704, 195] on button "Planogram" at bounding box center [675, 199] width 80 height 25
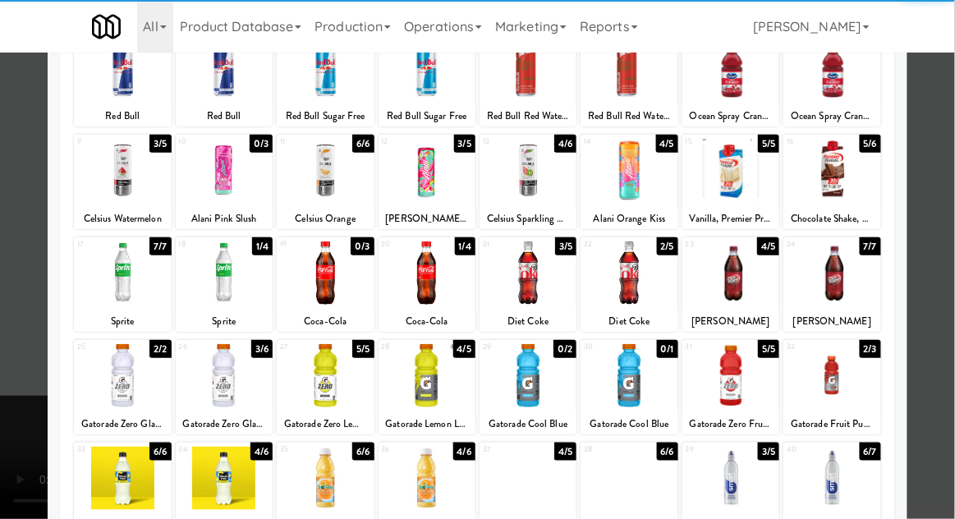
scroll to position [136, 0]
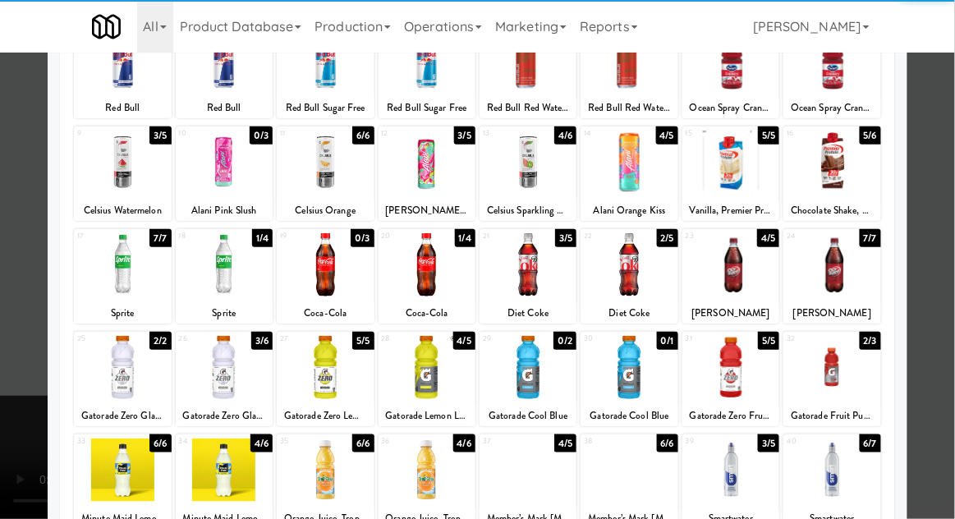
click at [116, 271] on div at bounding box center [122, 264] width 97 height 63
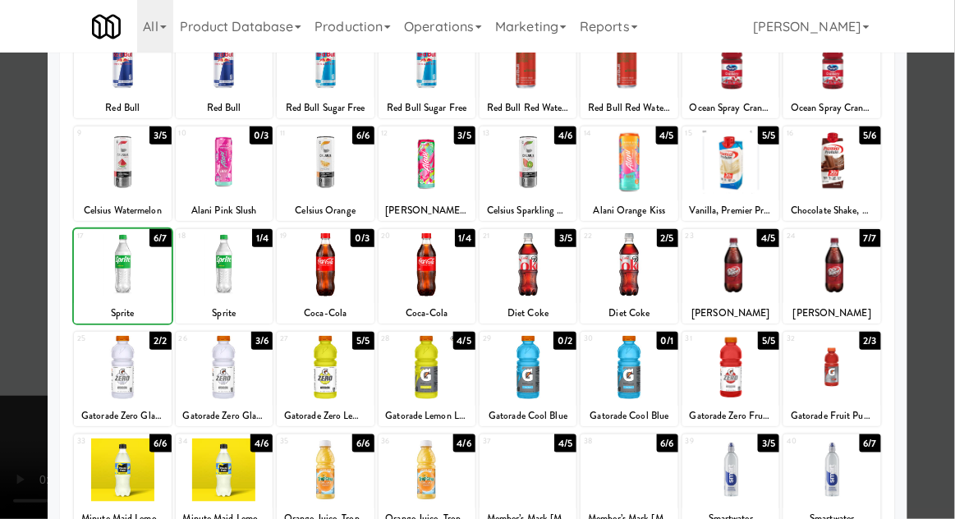
click at [936, 231] on div at bounding box center [477, 259] width 955 height 519
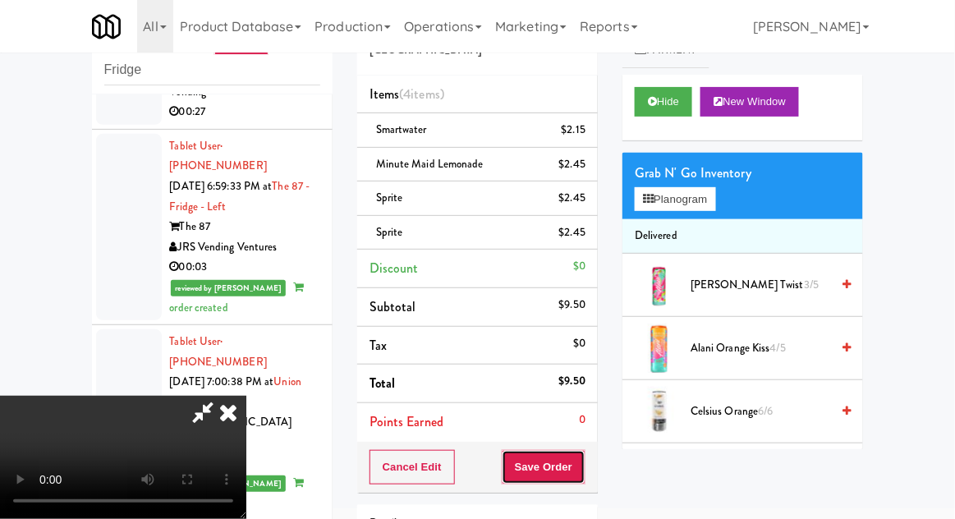
click at [576, 470] on button "Save Order" at bounding box center [544, 467] width 84 height 34
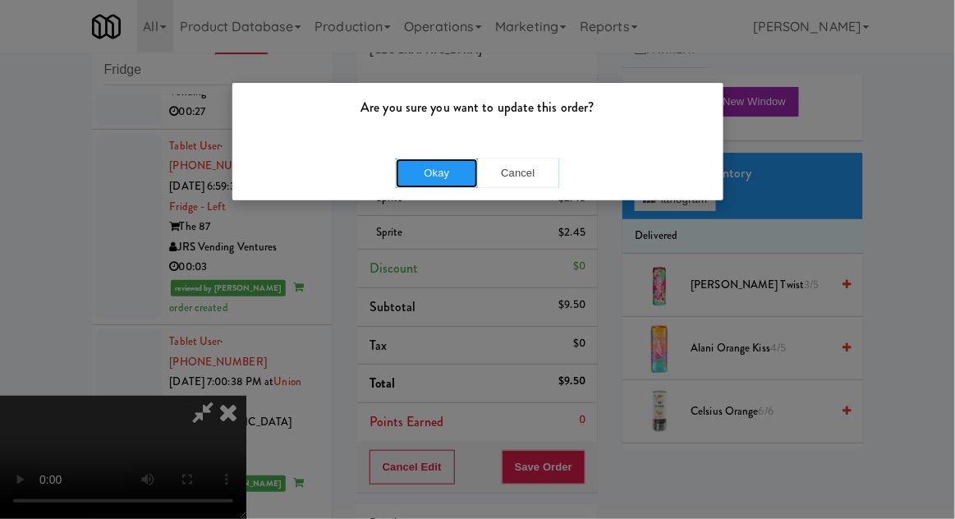
click at [413, 181] on button "Okay" at bounding box center [437, 173] width 82 height 30
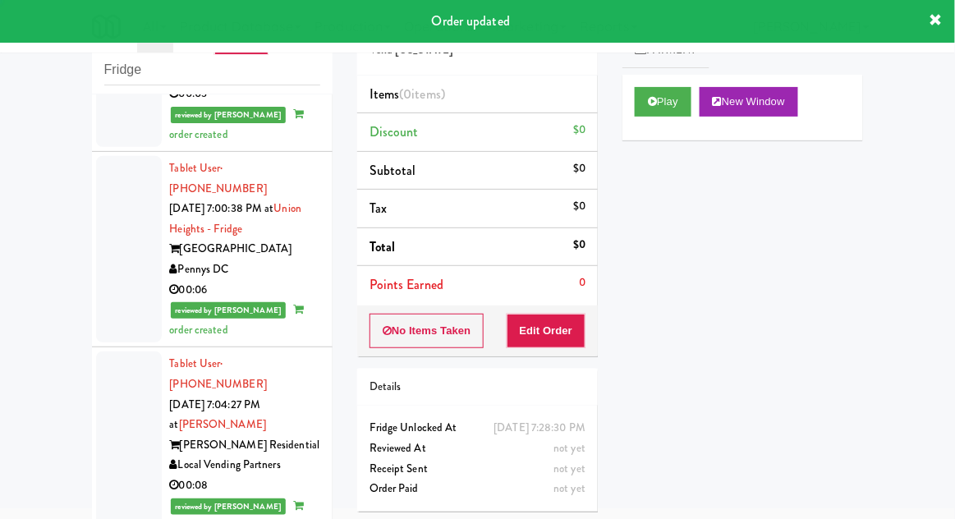
scroll to position [10402, 0]
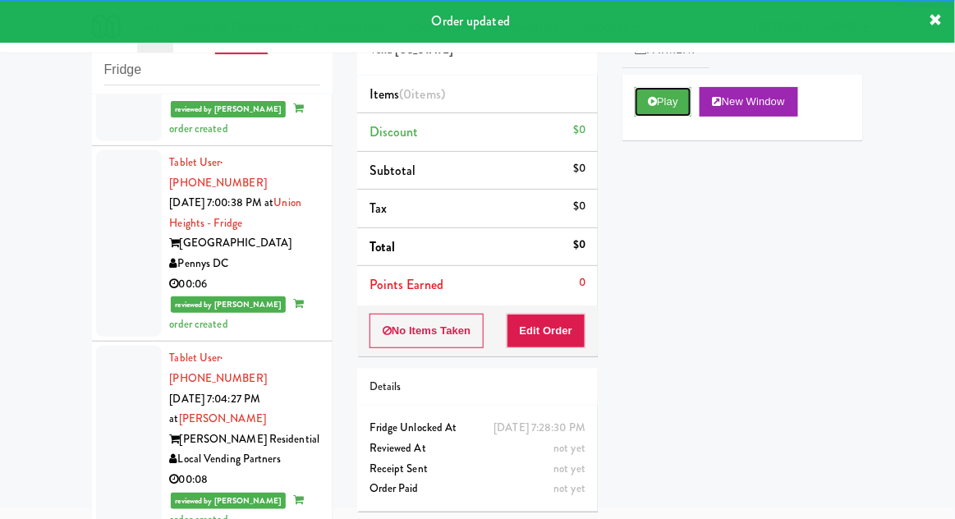
click at [647, 99] on button "Play" at bounding box center [663, 102] width 57 height 30
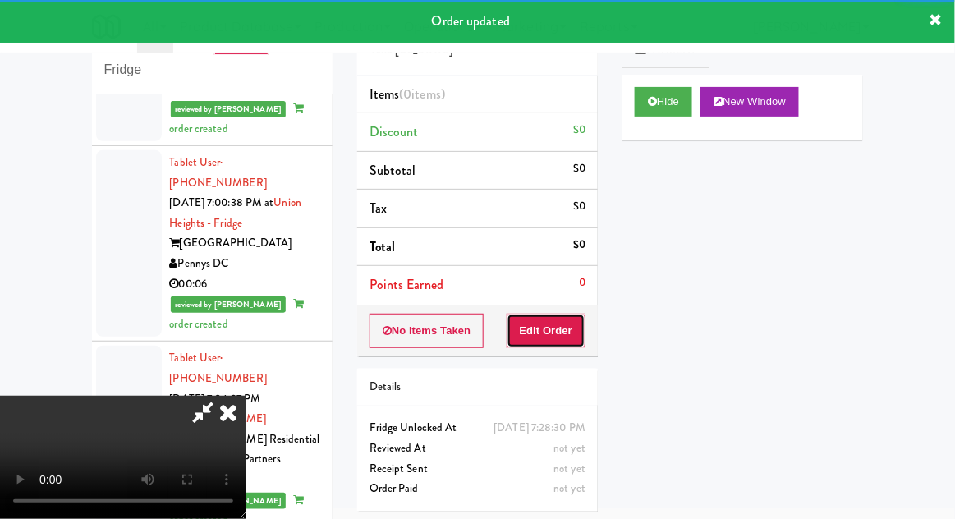
click at [546, 328] on button "Edit Order" at bounding box center [547, 331] width 80 height 34
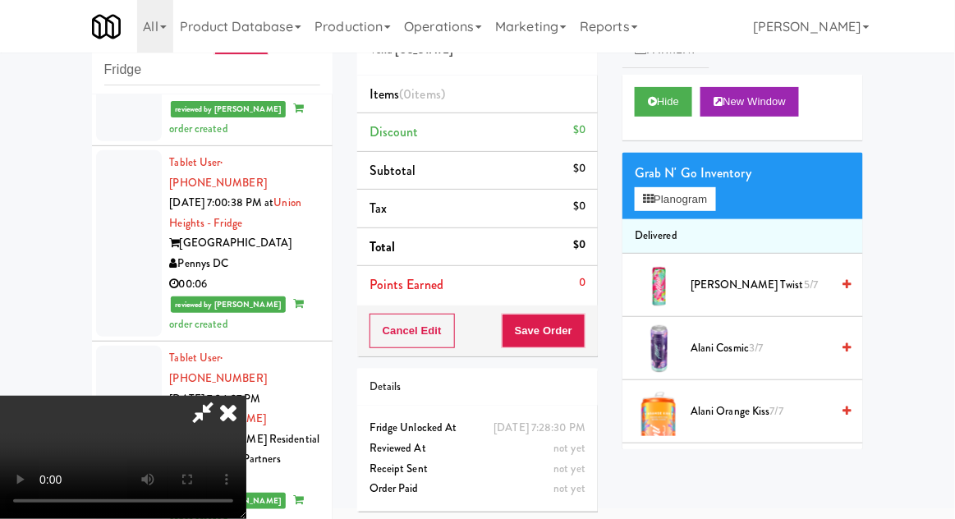
scroll to position [60, 0]
click at [706, 189] on button "Planogram" at bounding box center [675, 199] width 80 height 25
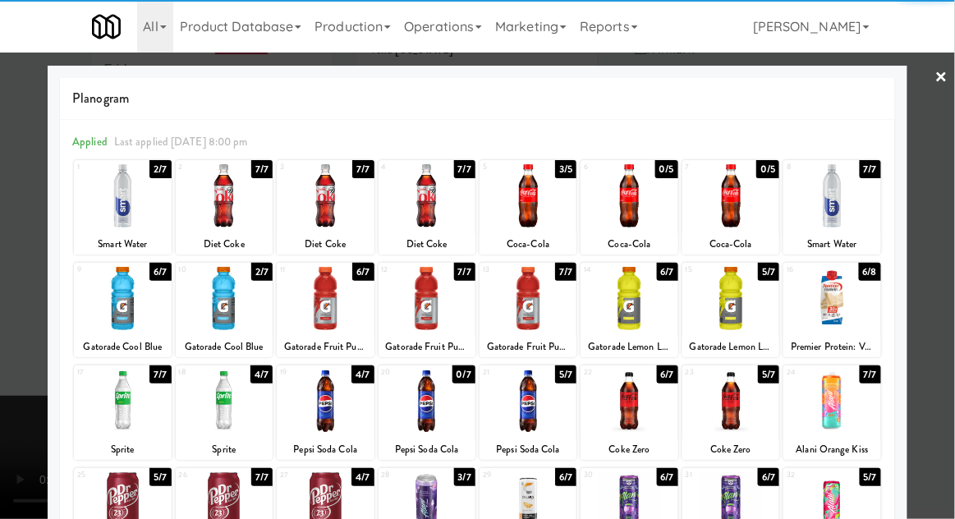
click at [864, 295] on div at bounding box center [831, 298] width 97 height 63
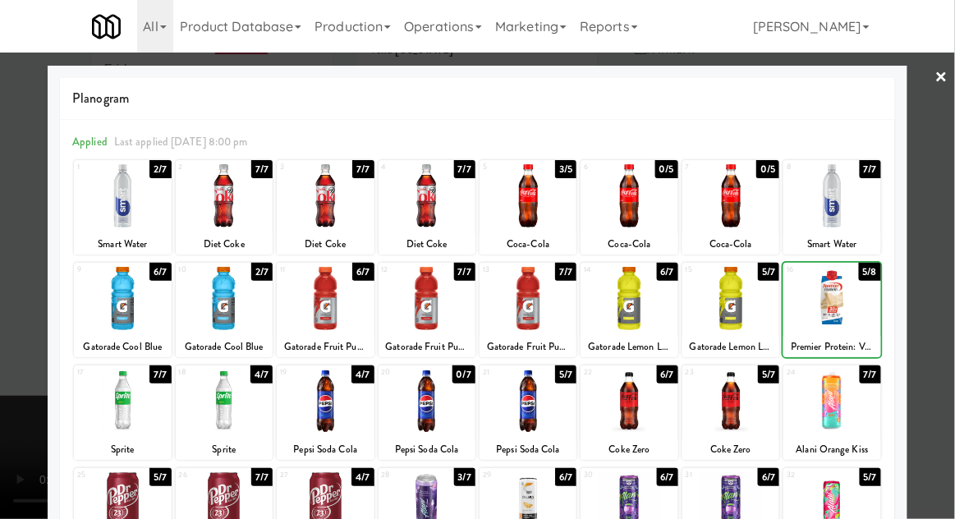
click at [946, 240] on div at bounding box center [477, 259] width 955 height 519
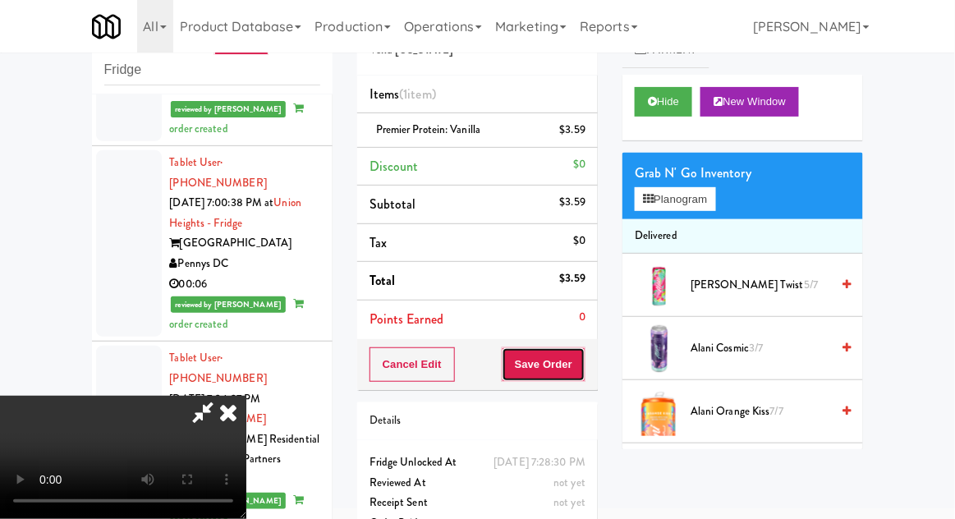
click at [585, 360] on button "Save Order" at bounding box center [544, 364] width 84 height 34
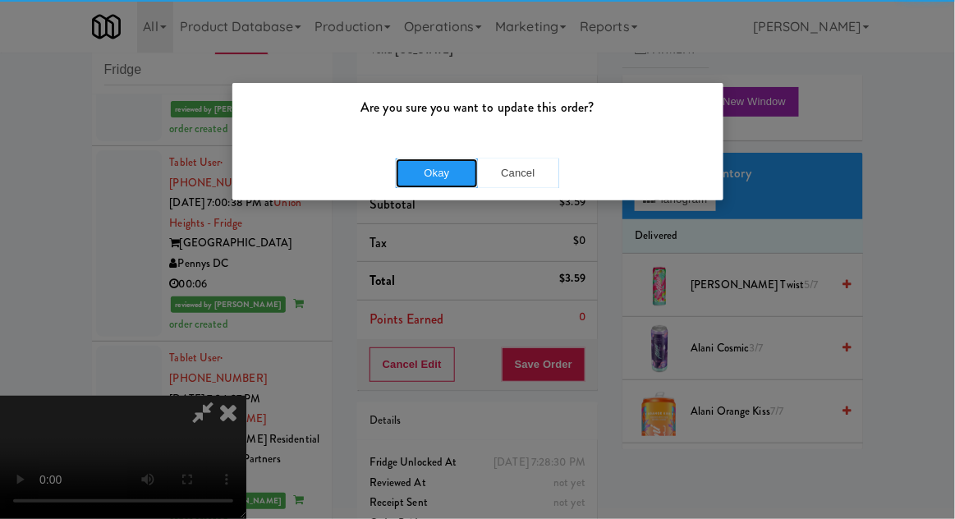
click at [434, 161] on button "Okay" at bounding box center [437, 173] width 82 height 30
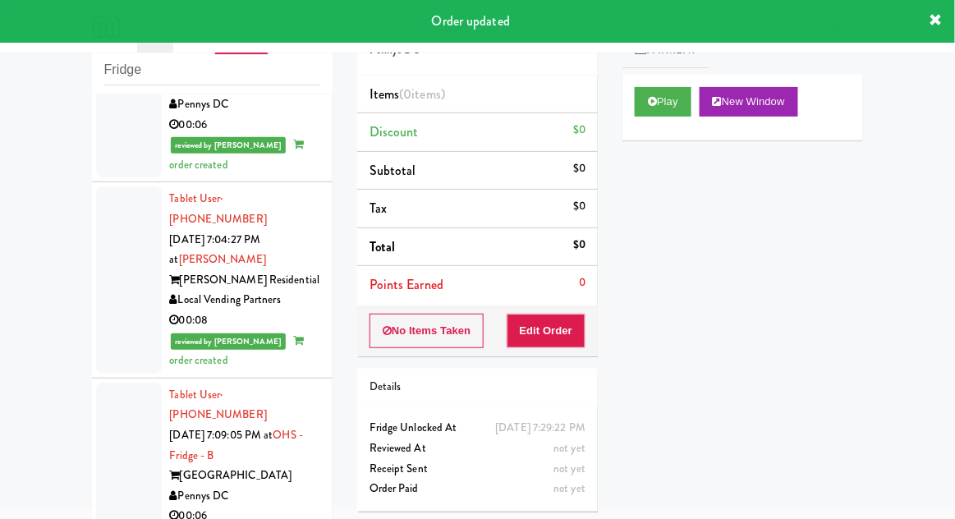
scroll to position [10568, 0]
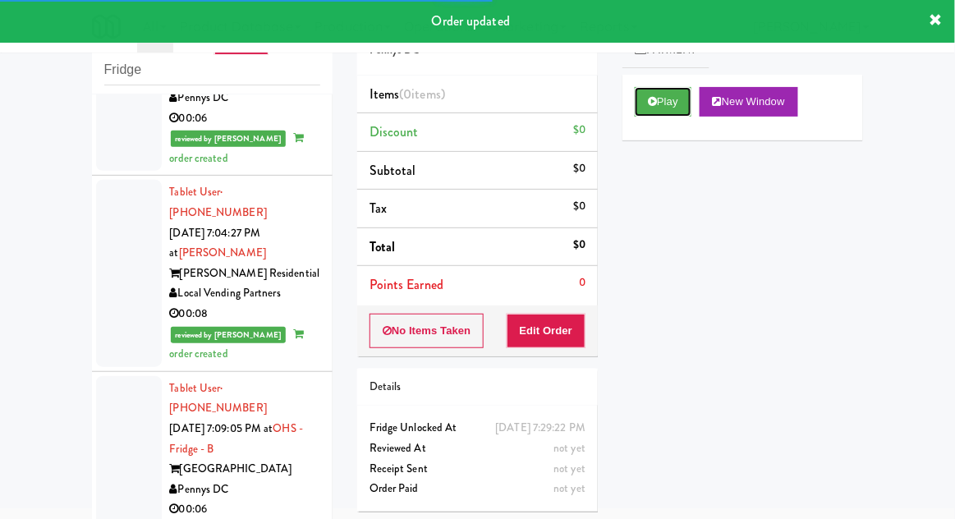
click at [667, 97] on button "Play" at bounding box center [663, 102] width 57 height 30
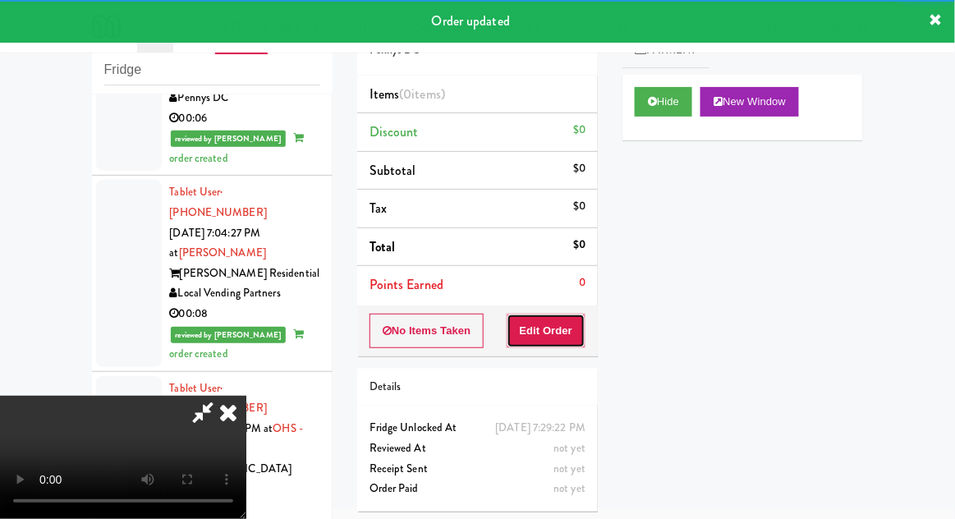
click at [565, 324] on button "Edit Order" at bounding box center [547, 331] width 80 height 34
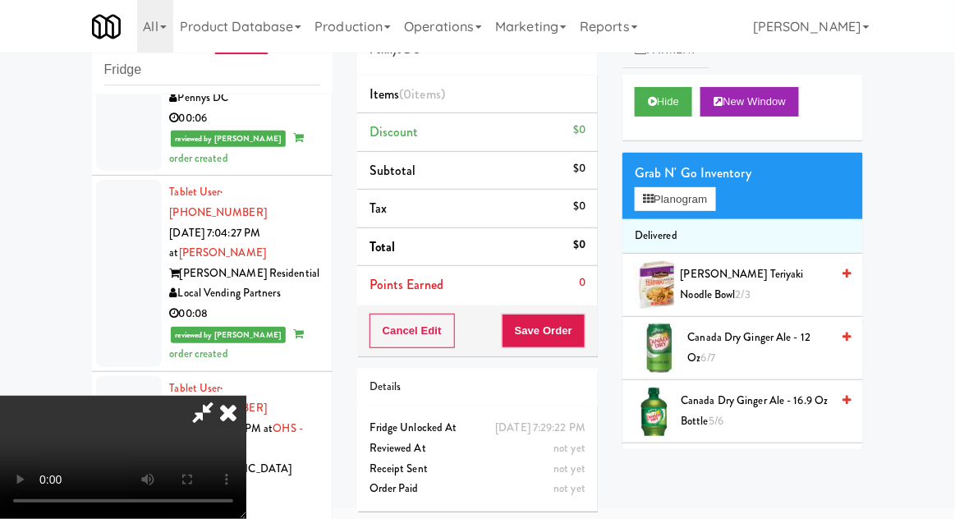
scroll to position [60, 0]
click at [707, 196] on button "Planogram" at bounding box center [675, 199] width 80 height 25
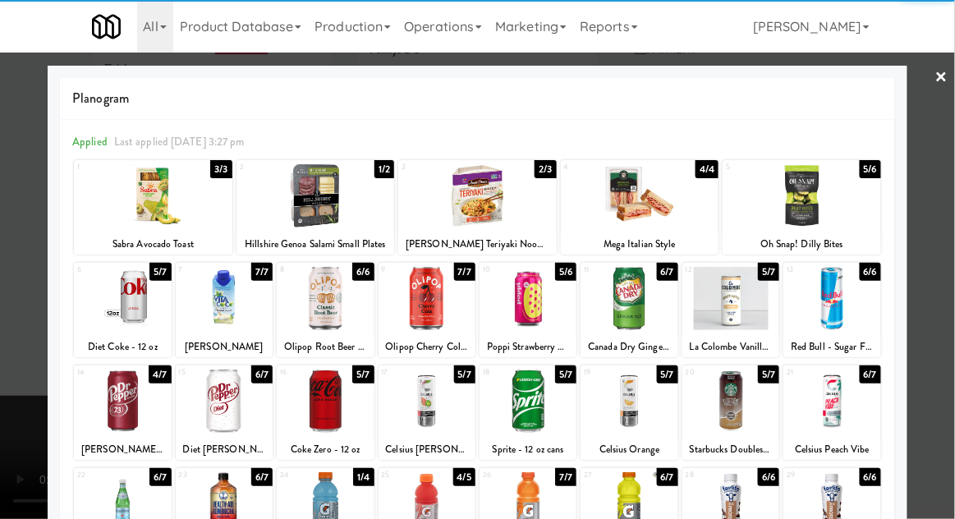
click at [315, 393] on div at bounding box center [325, 401] width 97 height 63
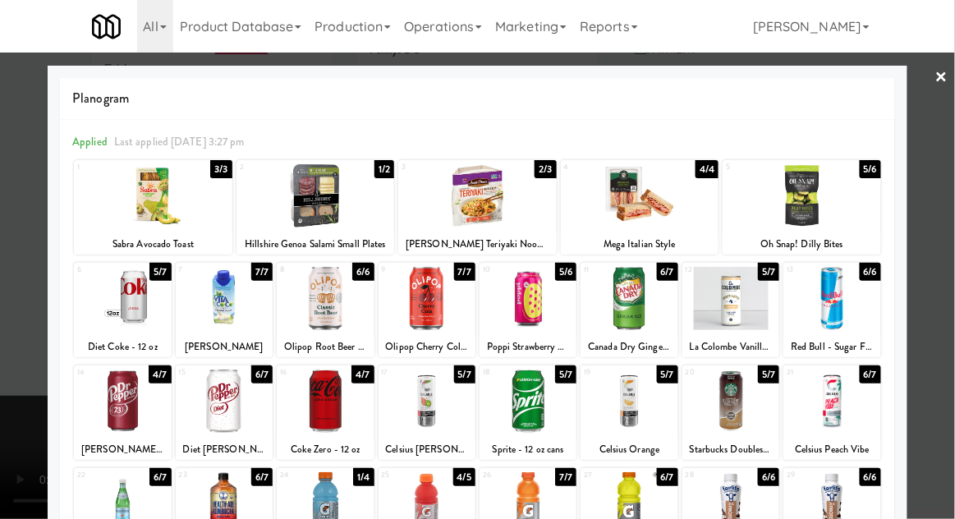
click at [11, 240] on div at bounding box center [477, 259] width 955 height 519
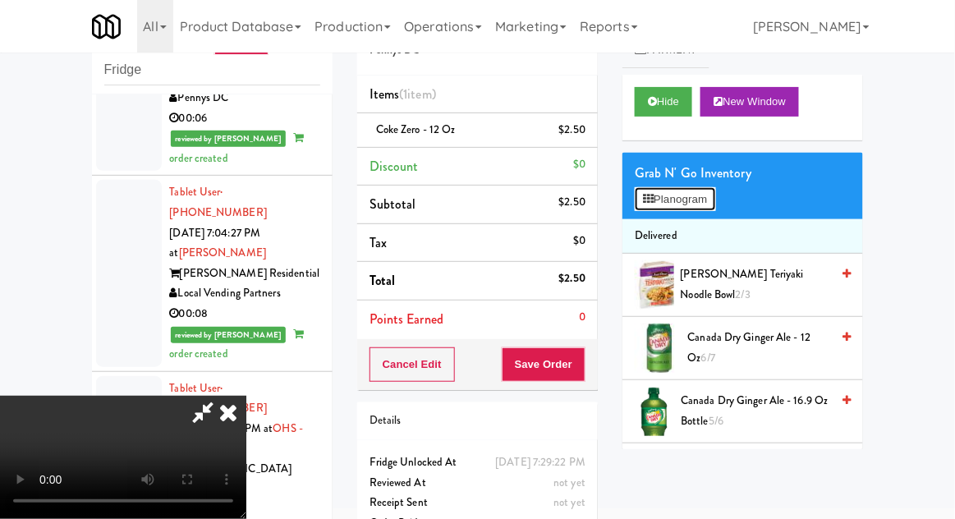
click at [705, 197] on button "Planogram" at bounding box center [675, 199] width 80 height 25
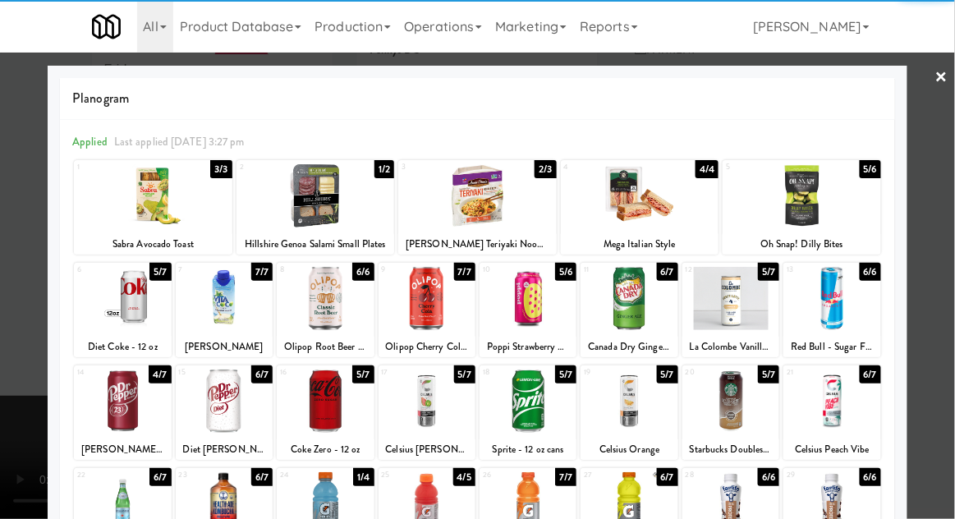
click at [119, 397] on div at bounding box center [122, 401] width 97 height 63
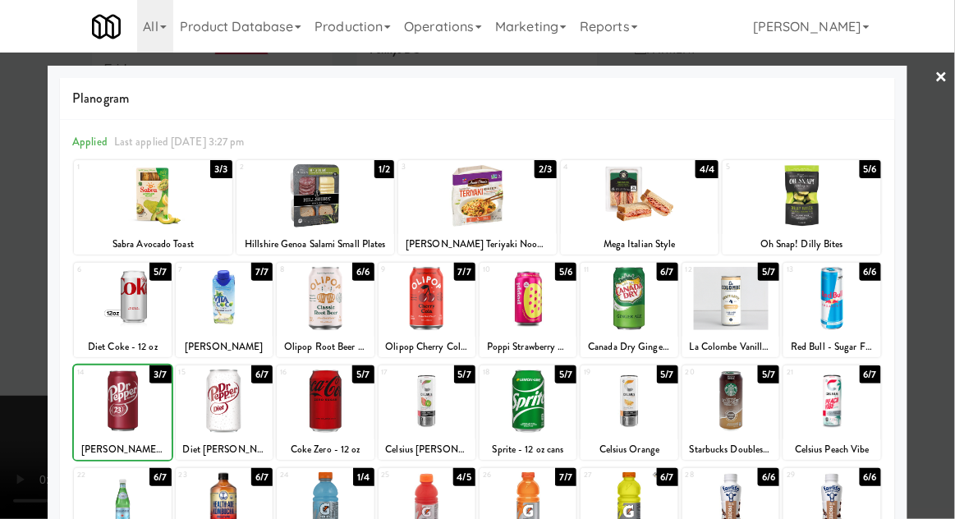
click at [946, 209] on div at bounding box center [477, 259] width 955 height 519
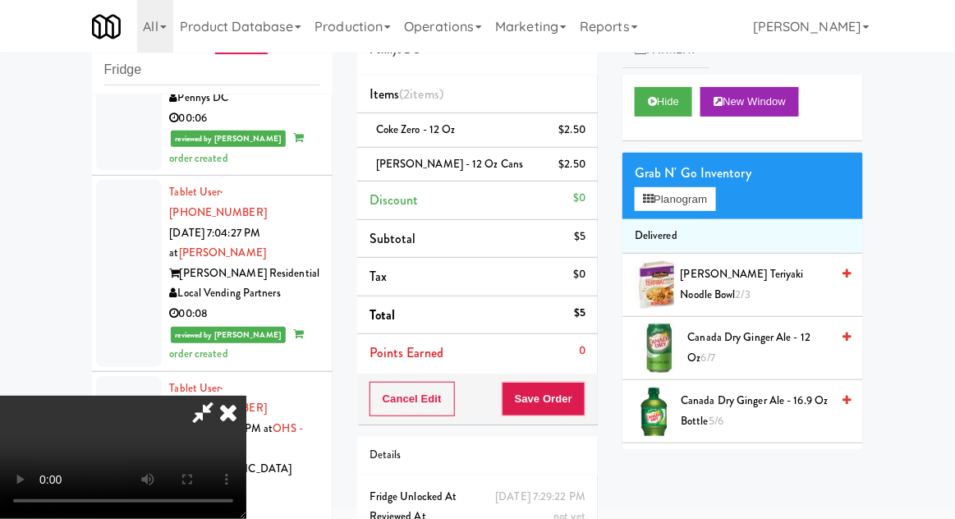
scroll to position [75, 0]
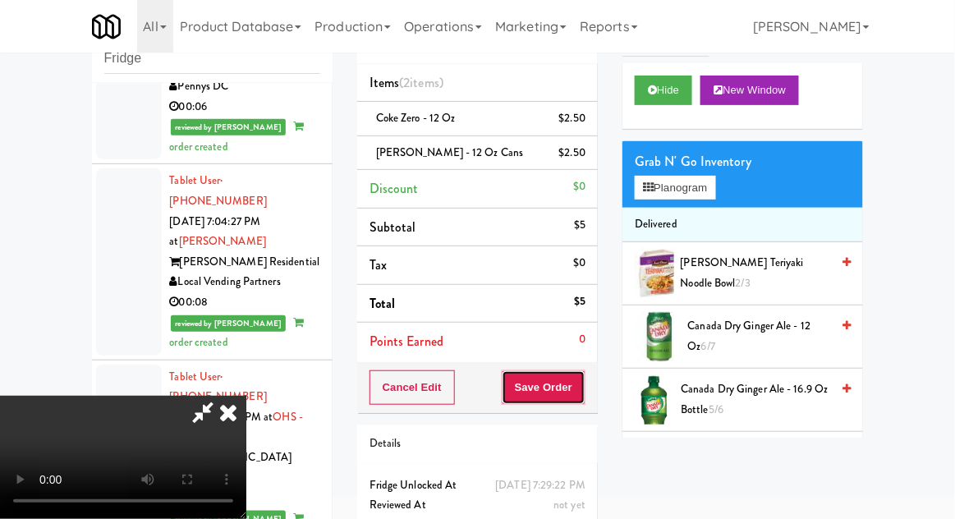
click at [585, 384] on button "Save Order" at bounding box center [544, 387] width 84 height 34
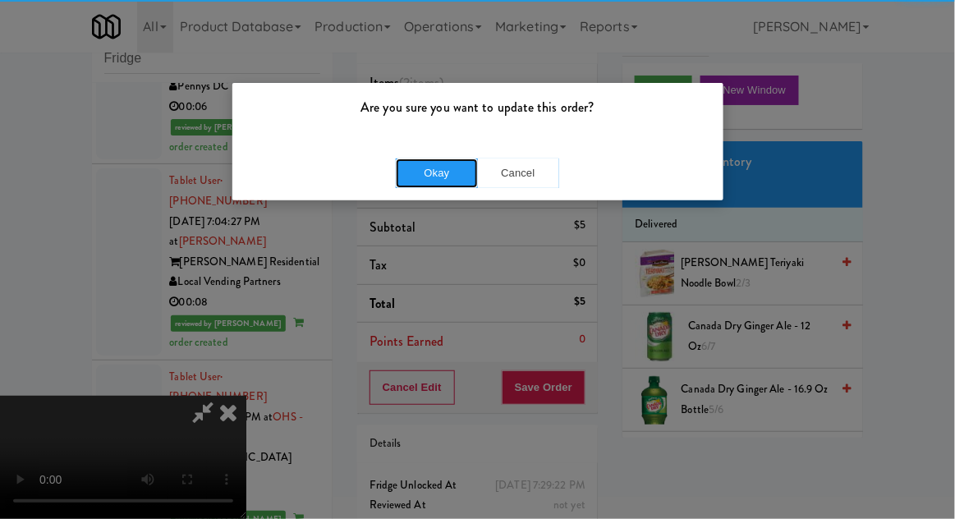
click at [430, 161] on button "Okay" at bounding box center [437, 173] width 82 height 30
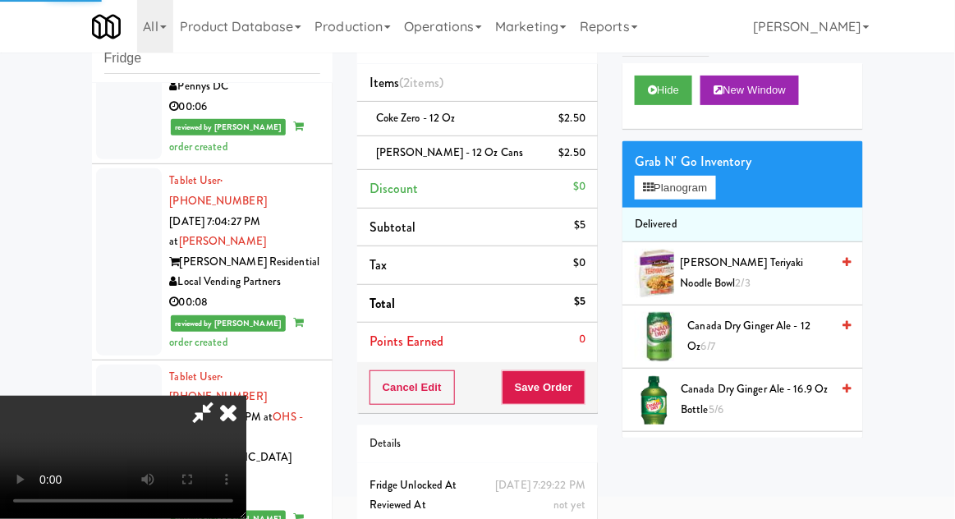
scroll to position [0, 0]
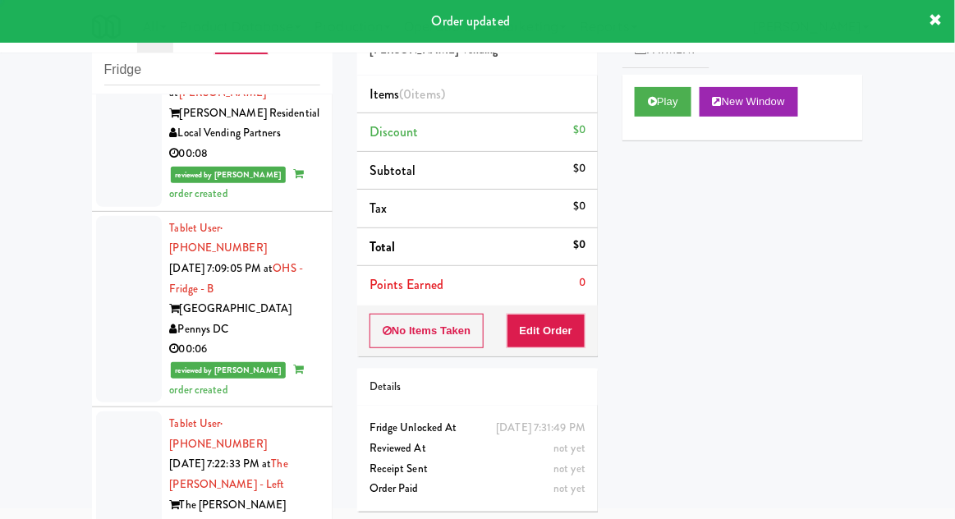
scroll to position [10728, 0]
click at [638, 99] on button "Play" at bounding box center [663, 102] width 57 height 30
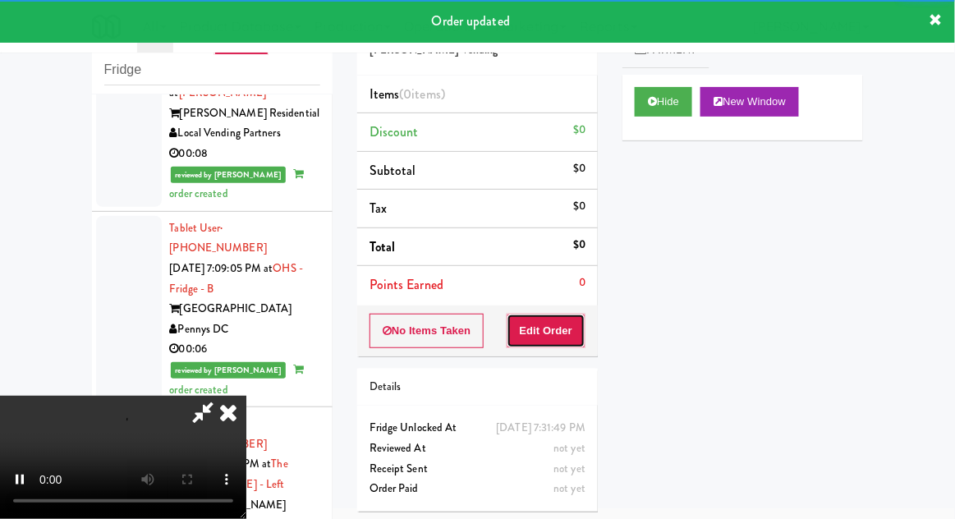
click at [548, 320] on button "Edit Order" at bounding box center [547, 331] width 80 height 34
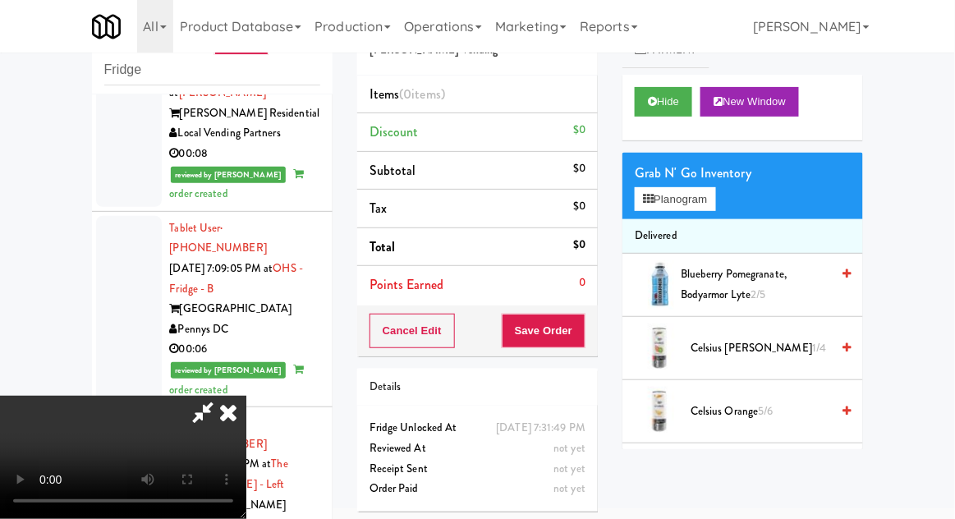
scroll to position [60, 0]
click at [703, 187] on button "Planogram" at bounding box center [675, 199] width 80 height 25
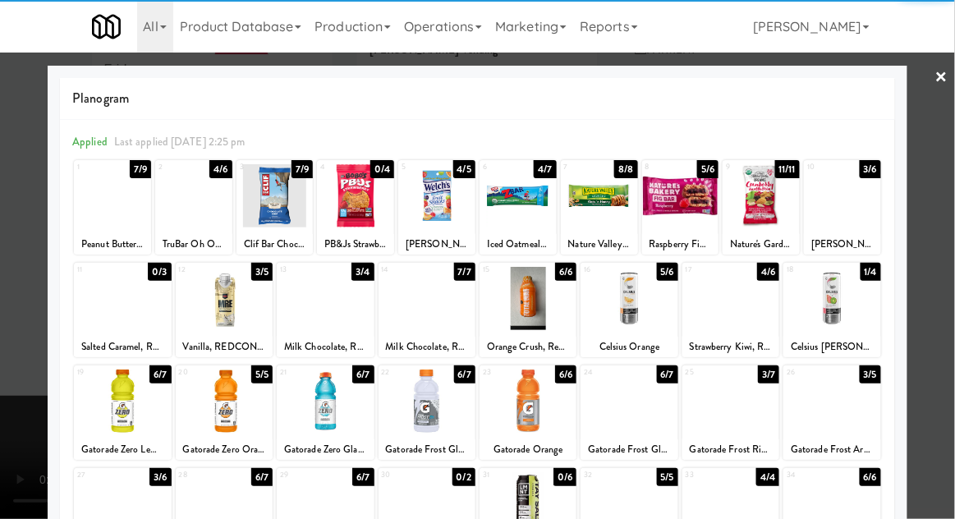
scroll to position [208, 0]
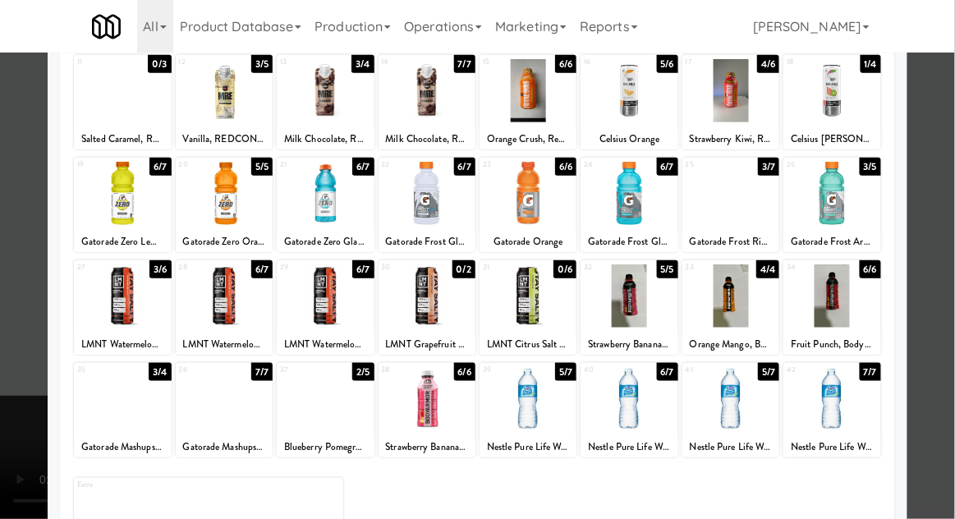
click at [727, 406] on div at bounding box center [730, 398] width 97 height 63
click at [950, 185] on div at bounding box center [477, 259] width 955 height 519
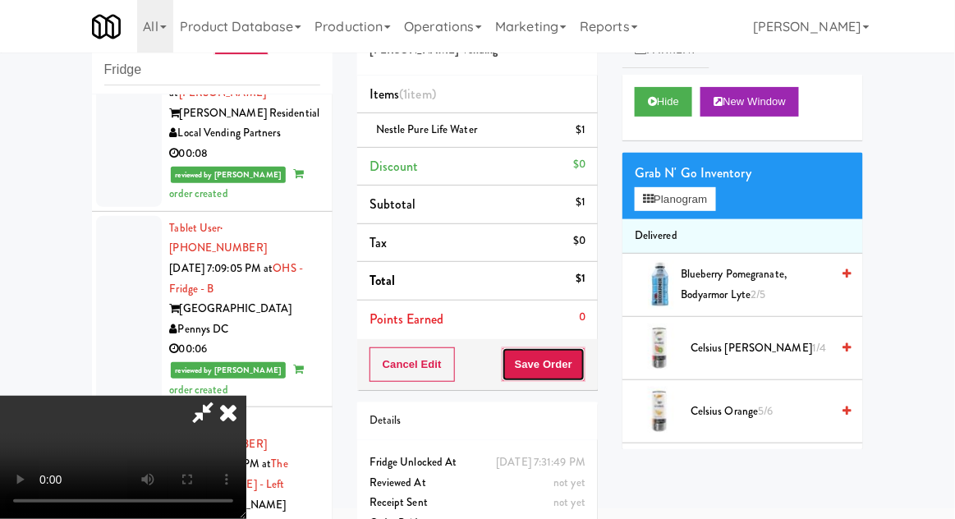
click at [585, 366] on button "Save Order" at bounding box center [544, 364] width 84 height 34
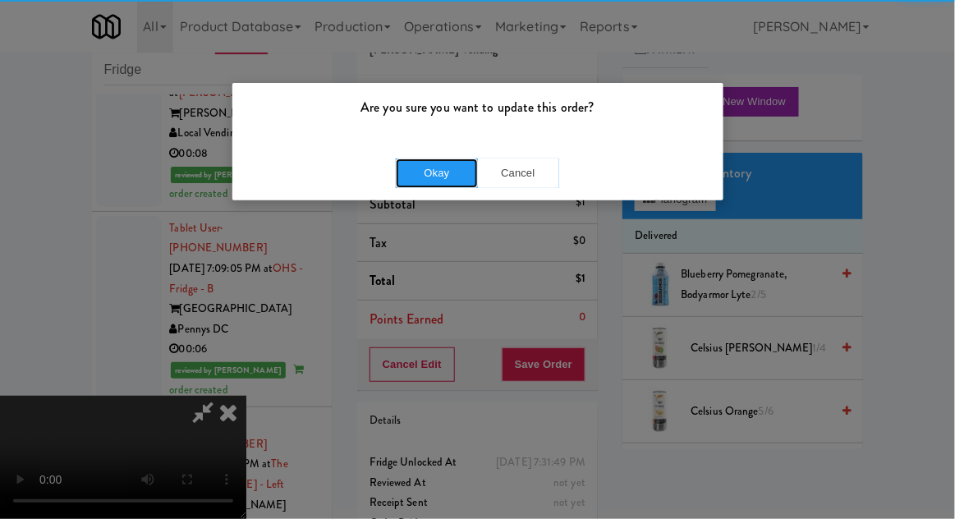
click at [411, 166] on button "Okay" at bounding box center [437, 173] width 82 height 30
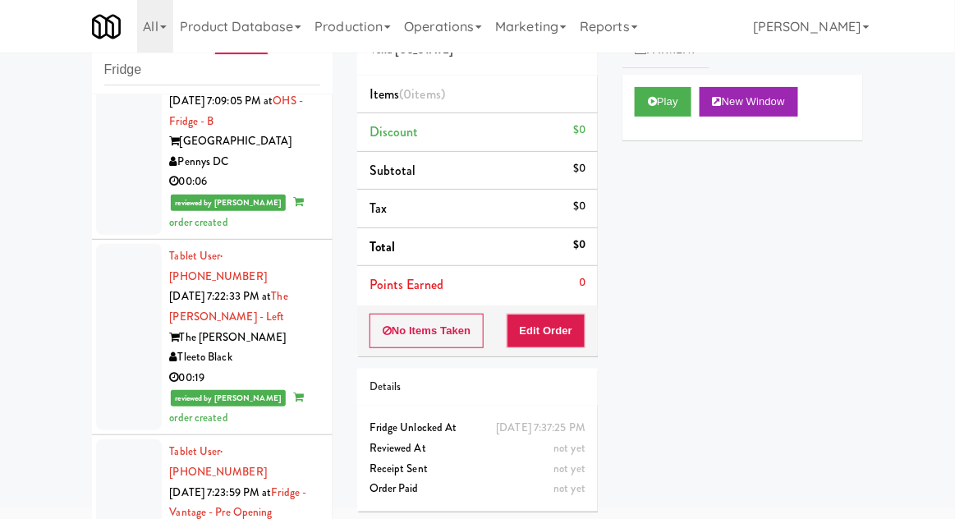
scroll to position [10926, 0]
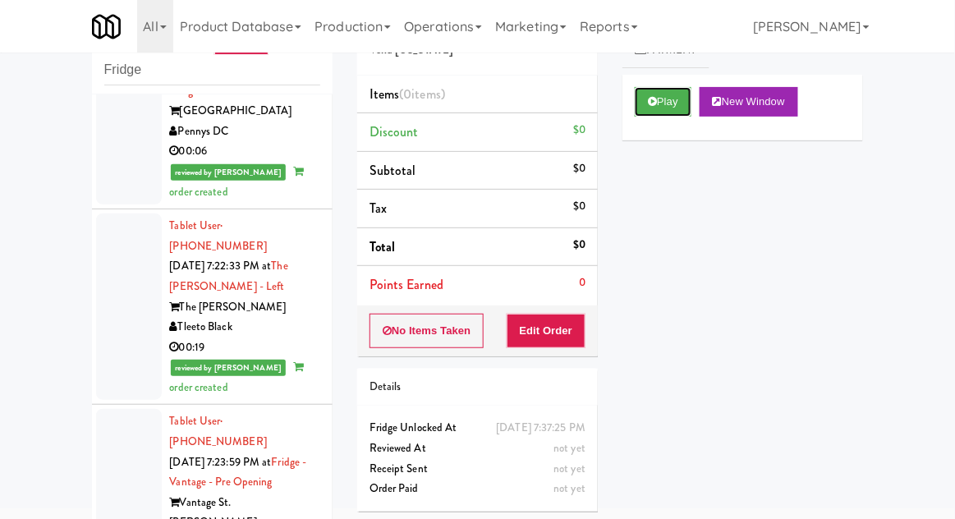
click at [660, 108] on button "Play" at bounding box center [663, 102] width 57 height 30
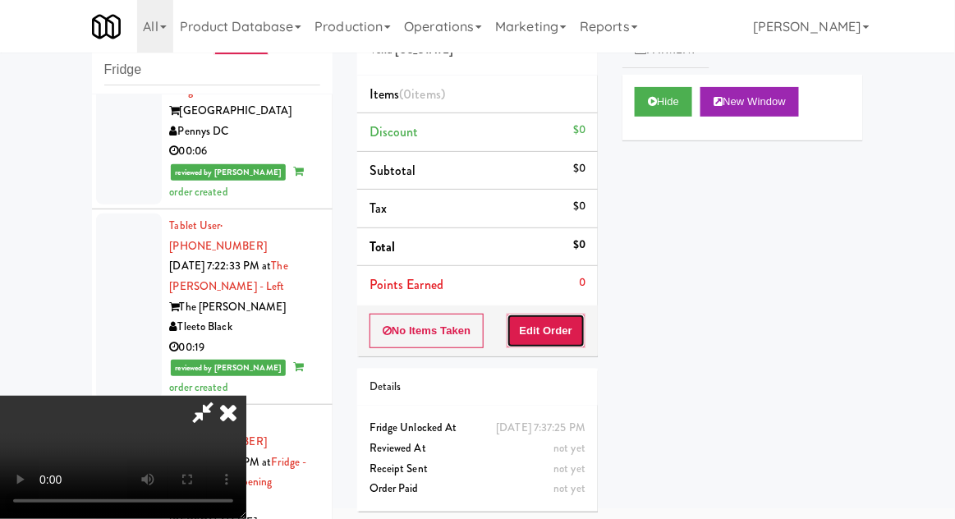
click at [546, 327] on button "Edit Order" at bounding box center [547, 331] width 80 height 34
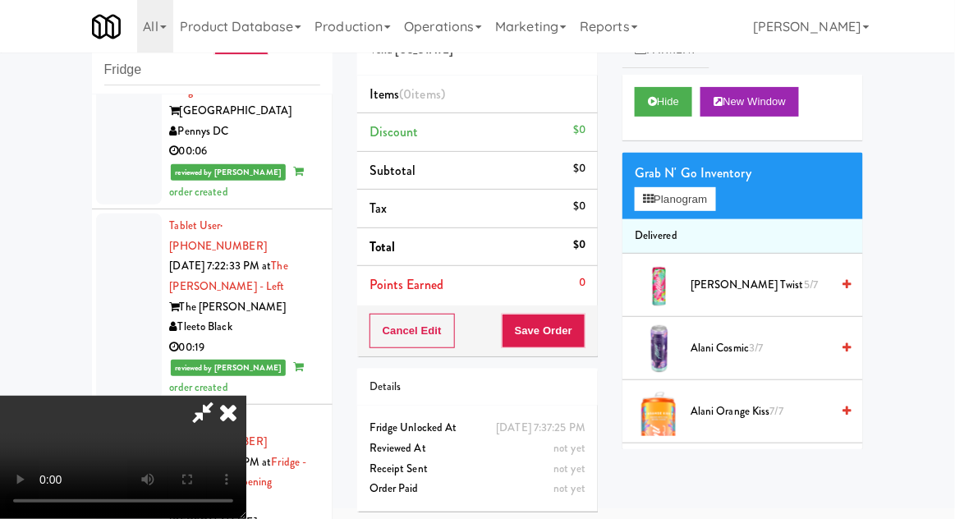
scroll to position [0, 0]
click at [672, 198] on button "Planogram" at bounding box center [675, 199] width 80 height 25
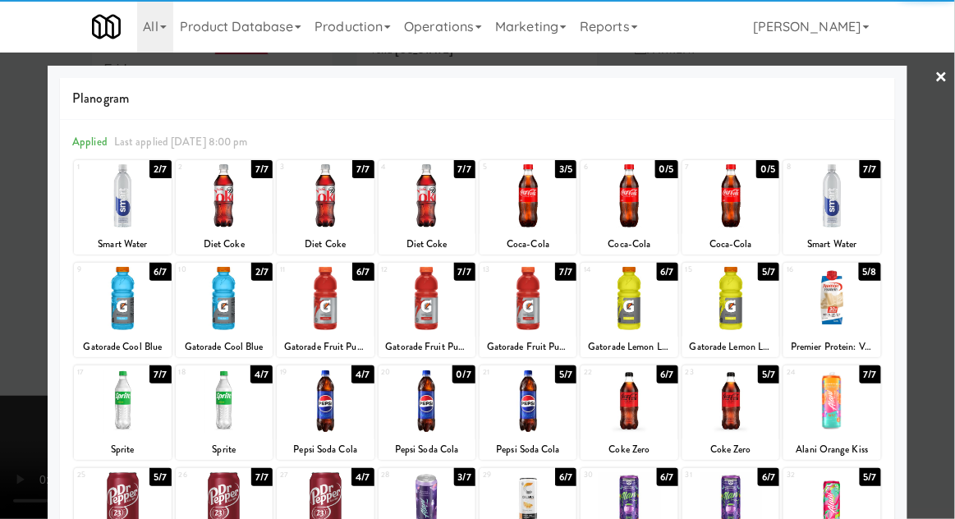
click at [325, 210] on div at bounding box center [325, 195] width 97 height 63
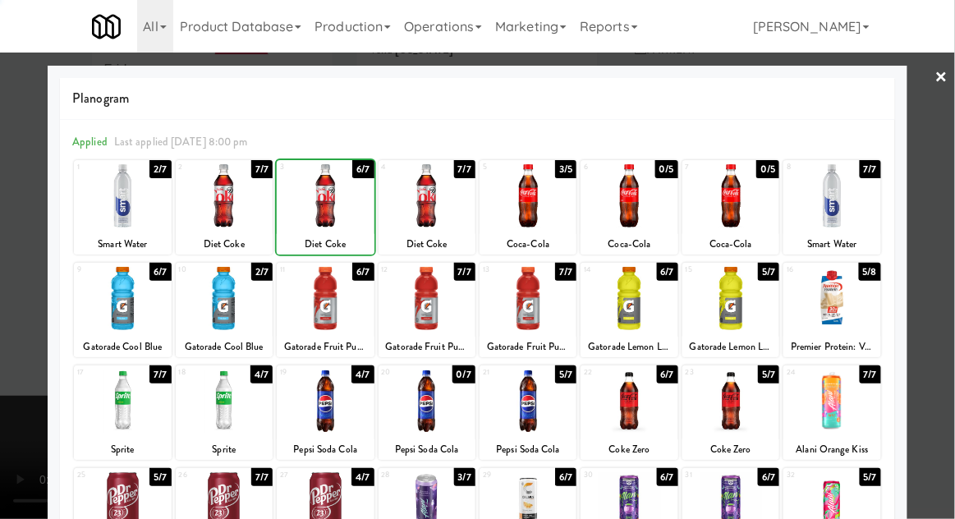
click at [943, 191] on div at bounding box center [477, 259] width 955 height 519
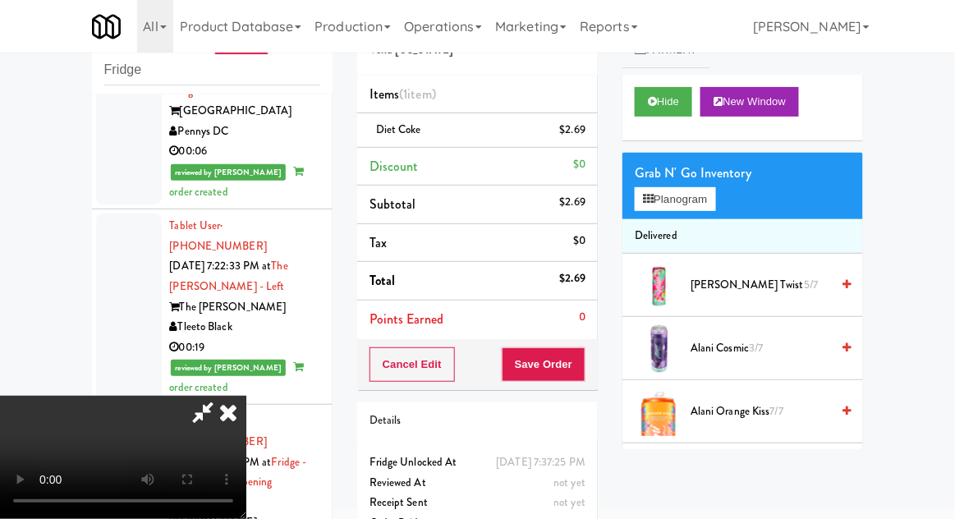
scroll to position [60, 0]
click at [583, 366] on button "Save Order" at bounding box center [544, 364] width 84 height 34
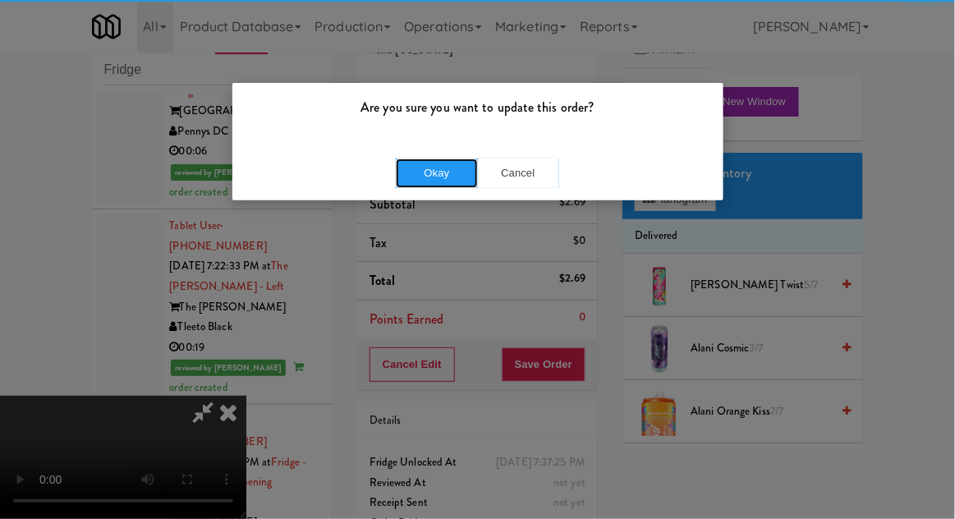
click at [434, 175] on button "Okay" at bounding box center [437, 173] width 82 height 30
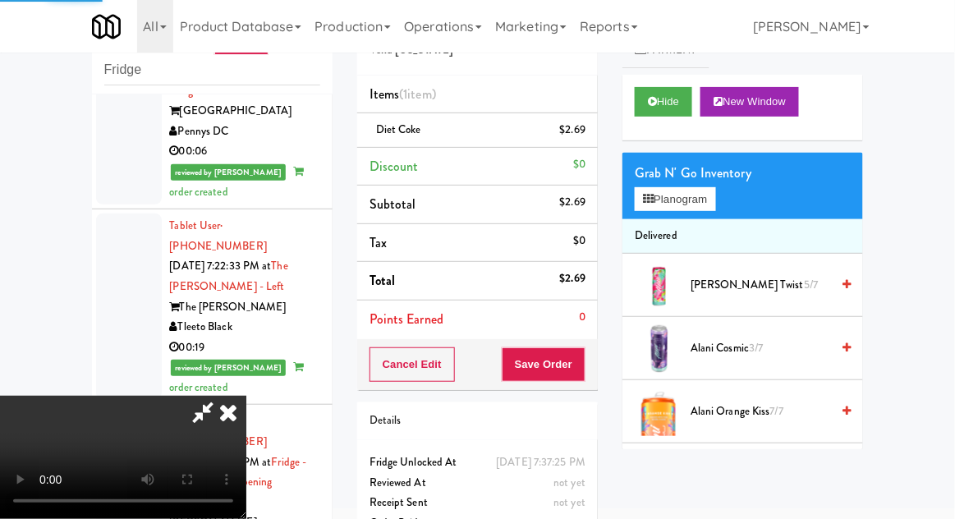
scroll to position [0, 0]
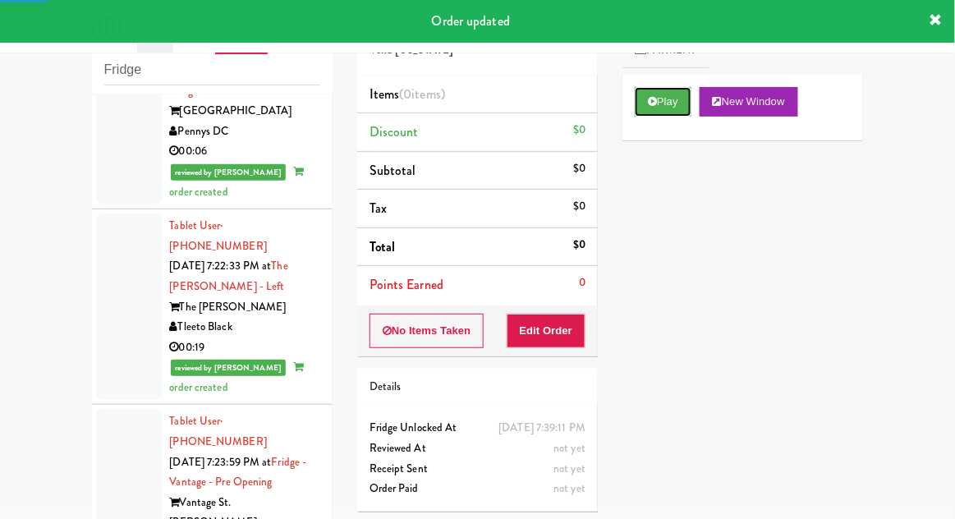
click at [646, 114] on button "Play" at bounding box center [663, 102] width 57 height 30
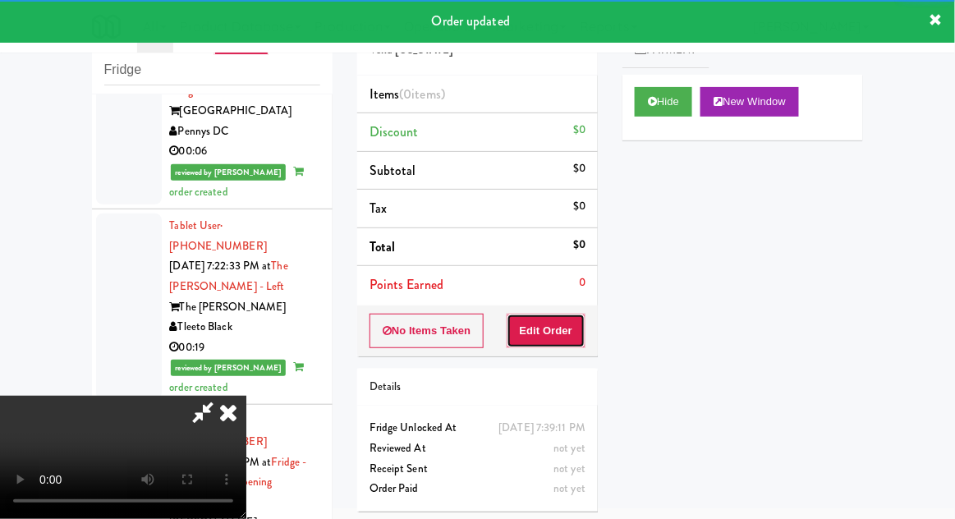
click at [531, 329] on button "Edit Order" at bounding box center [547, 331] width 80 height 34
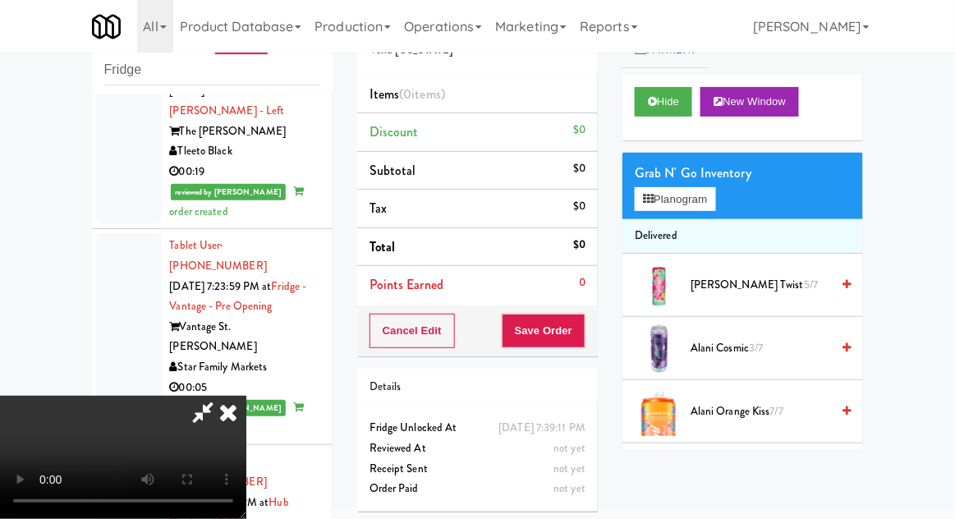
scroll to position [60, 0]
click at [705, 196] on button "Planogram" at bounding box center [675, 199] width 80 height 25
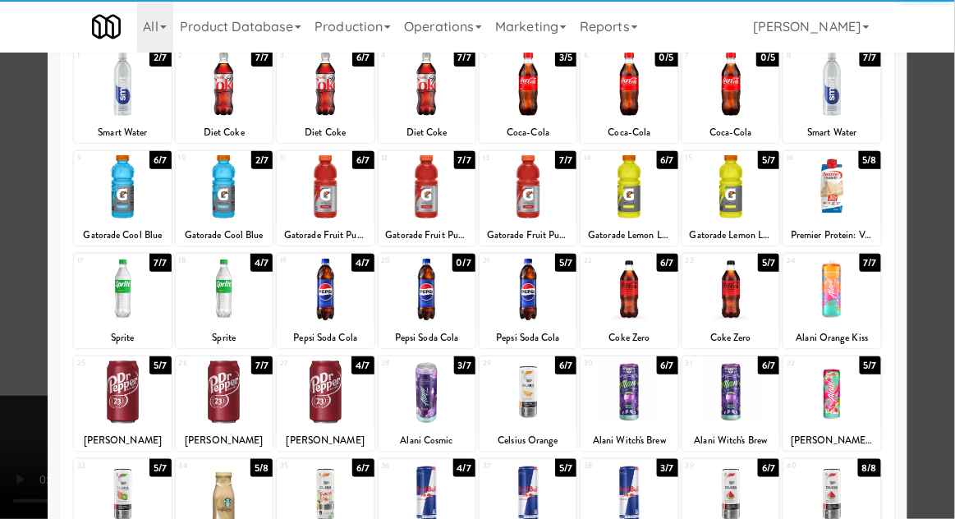
scroll to position [141, 0]
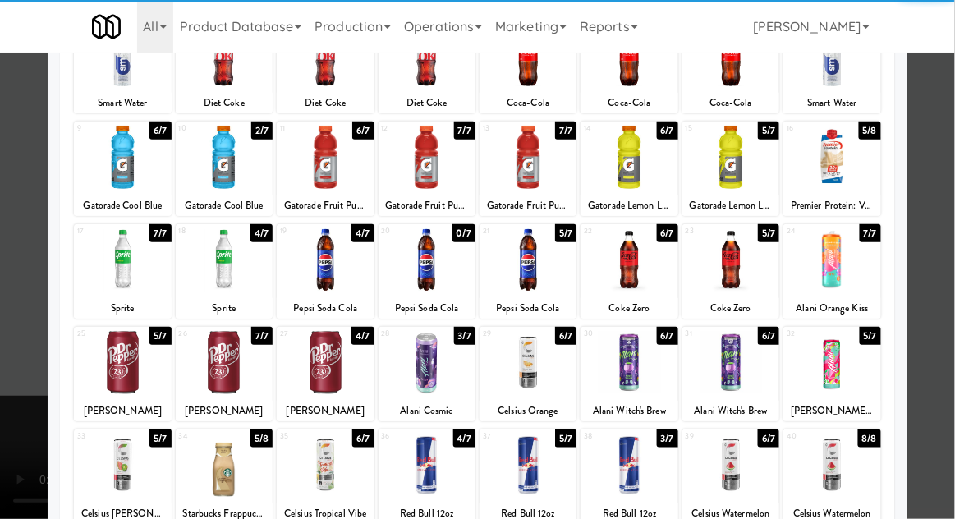
click at [853, 353] on div at bounding box center [831, 362] width 97 height 63
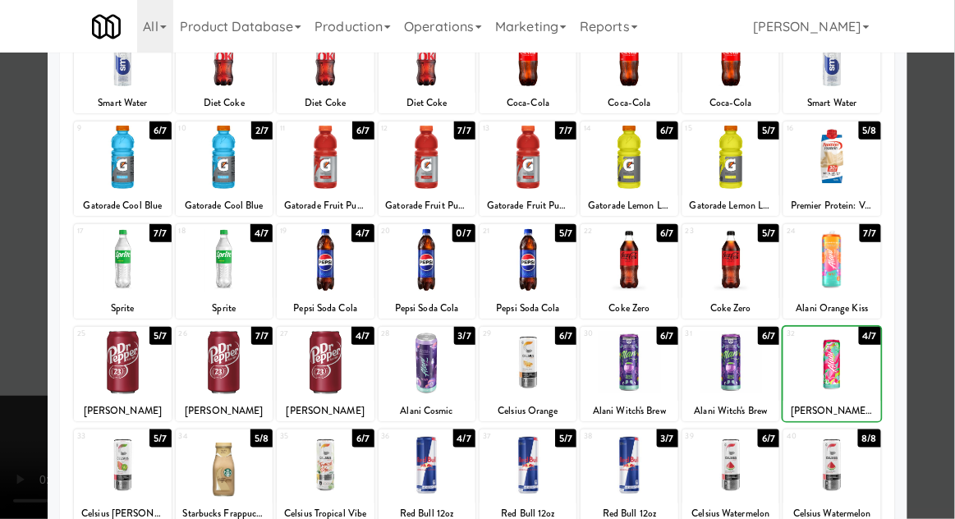
click at [935, 273] on div at bounding box center [477, 259] width 955 height 519
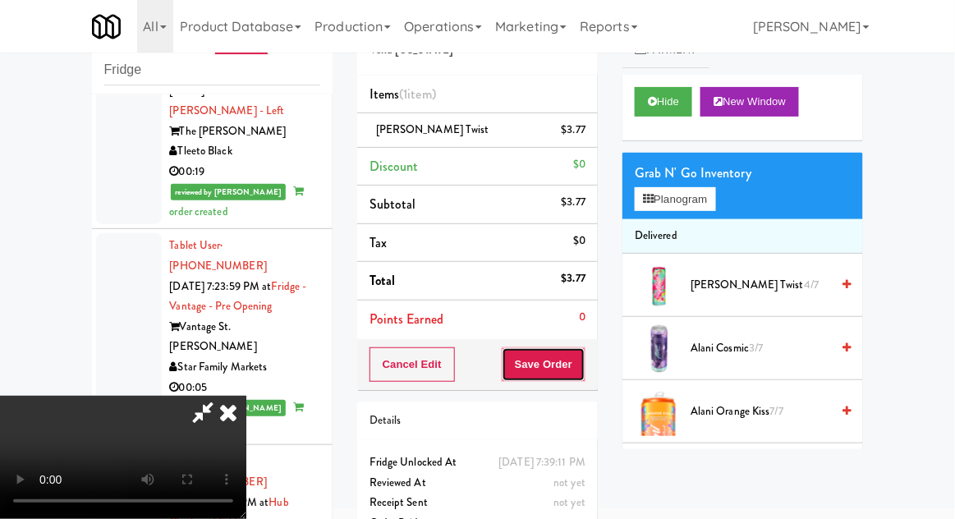
click at [585, 374] on button "Save Order" at bounding box center [544, 364] width 84 height 34
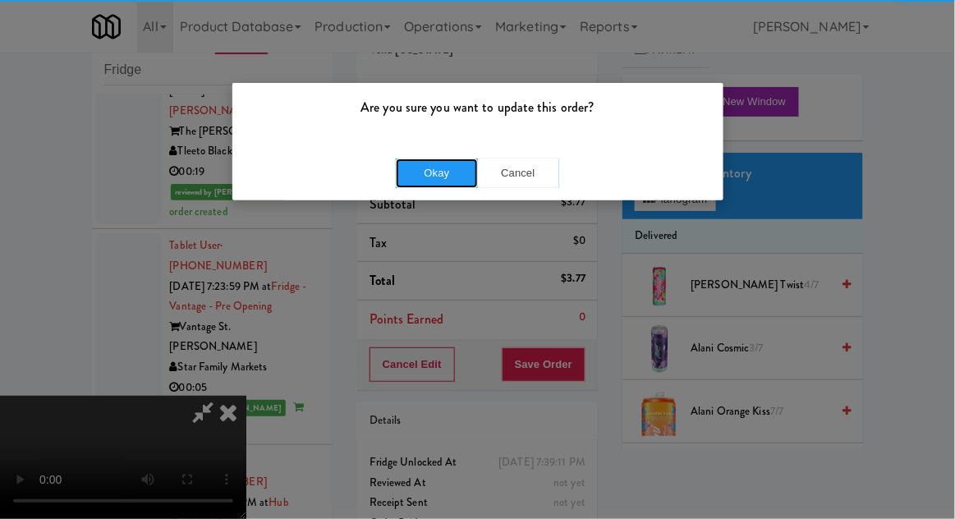
click at [398, 174] on button "Okay" at bounding box center [437, 173] width 82 height 30
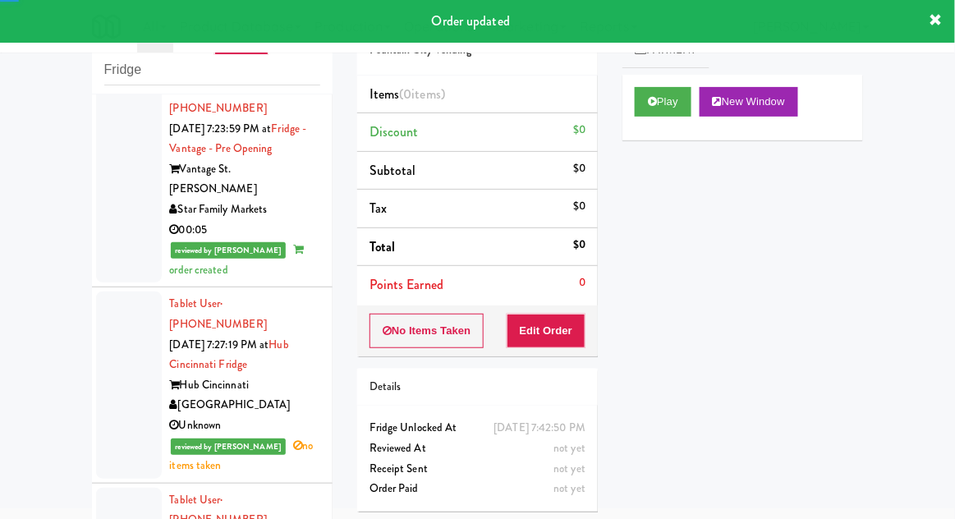
scroll to position [11260, 0]
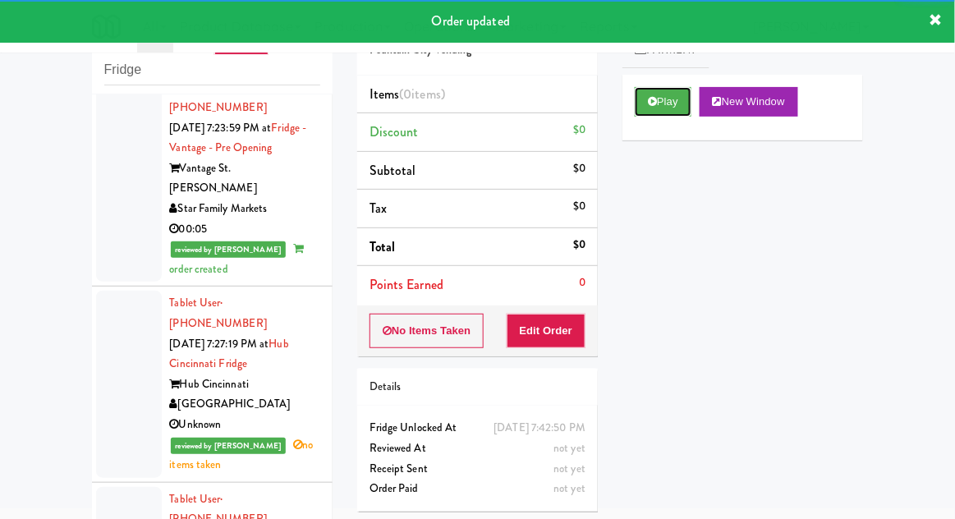
click at [675, 95] on button "Play" at bounding box center [663, 102] width 57 height 30
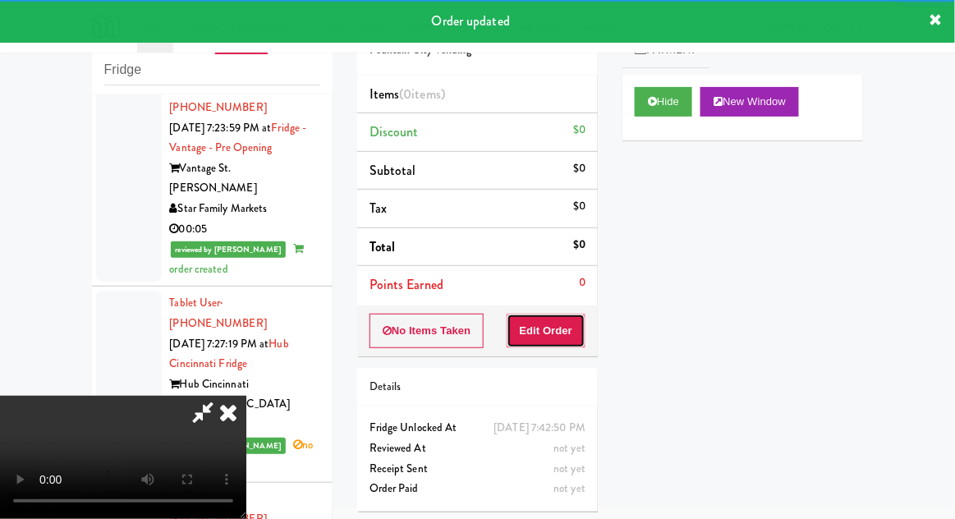
click at [566, 330] on button "Edit Order" at bounding box center [547, 331] width 80 height 34
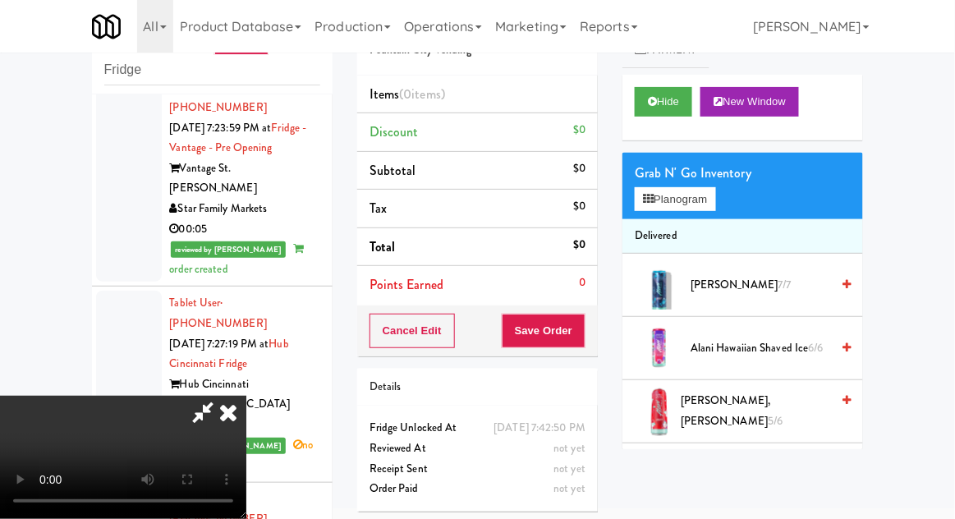
scroll to position [60, 0]
click at [675, 108] on button "Hide" at bounding box center [663, 102] width 57 height 30
click at [670, 106] on button "Hide" at bounding box center [663, 102] width 57 height 30
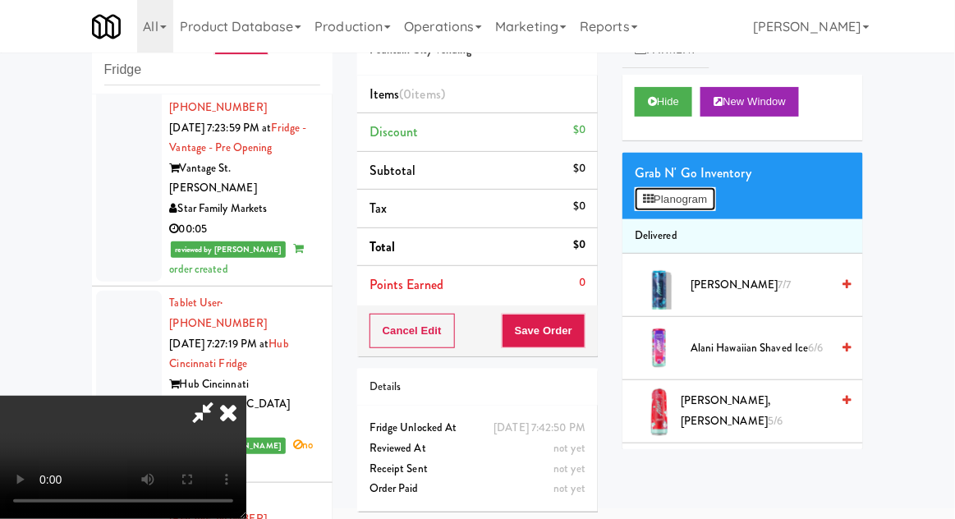
click at [698, 195] on button "Planogram" at bounding box center [675, 199] width 80 height 25
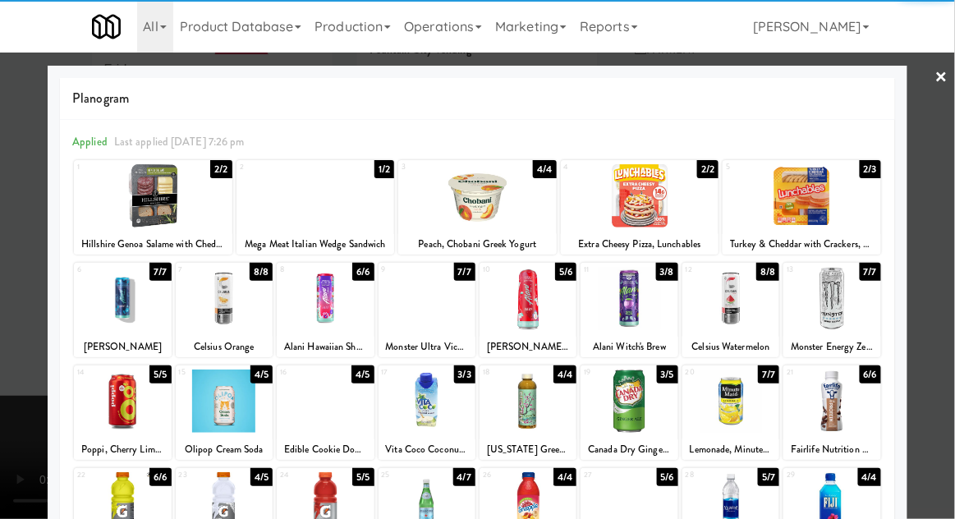
click at [632, 409] on div at bounding box center [629, 401] width 97 height 63
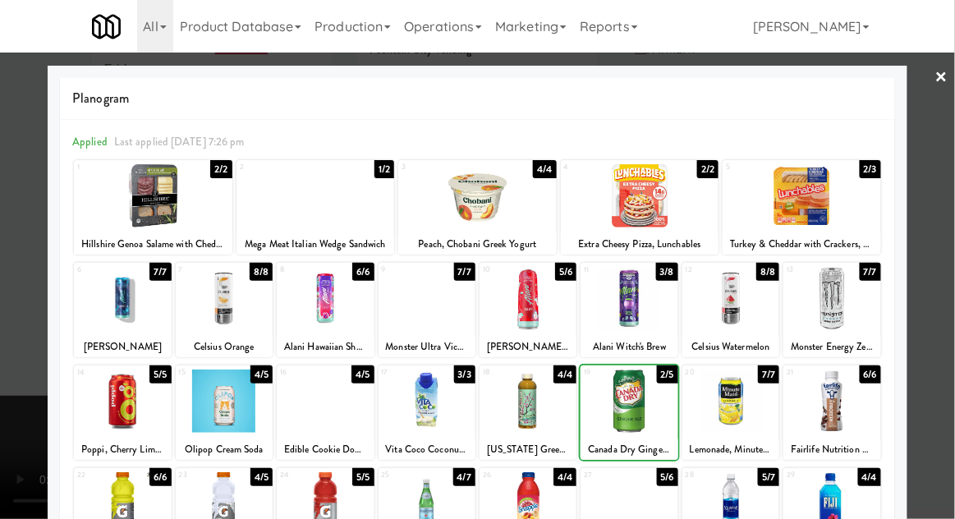
click at [951, 202] on div at bounding box center [477, 259] width 955 height 519
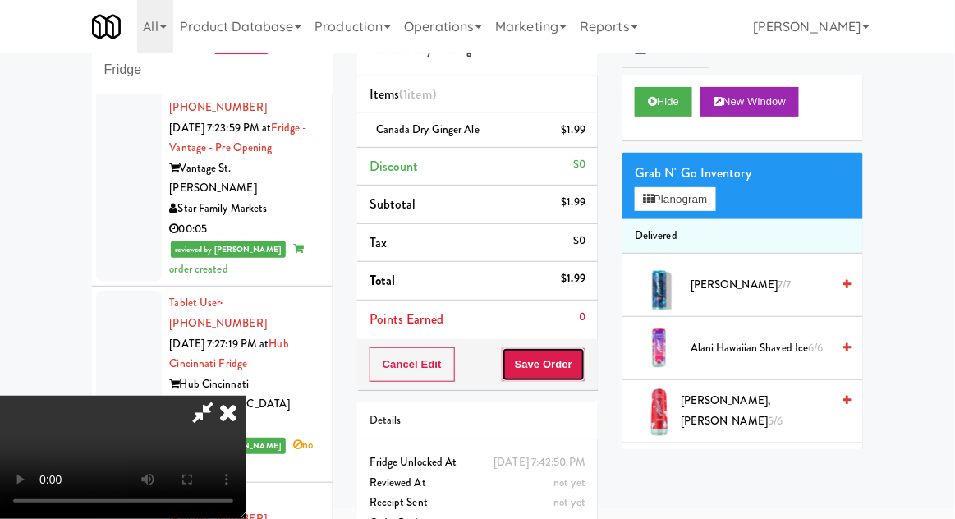
click at [580, 370] on button "Save Order" at bounding box center [544, 364] width 84 height 34
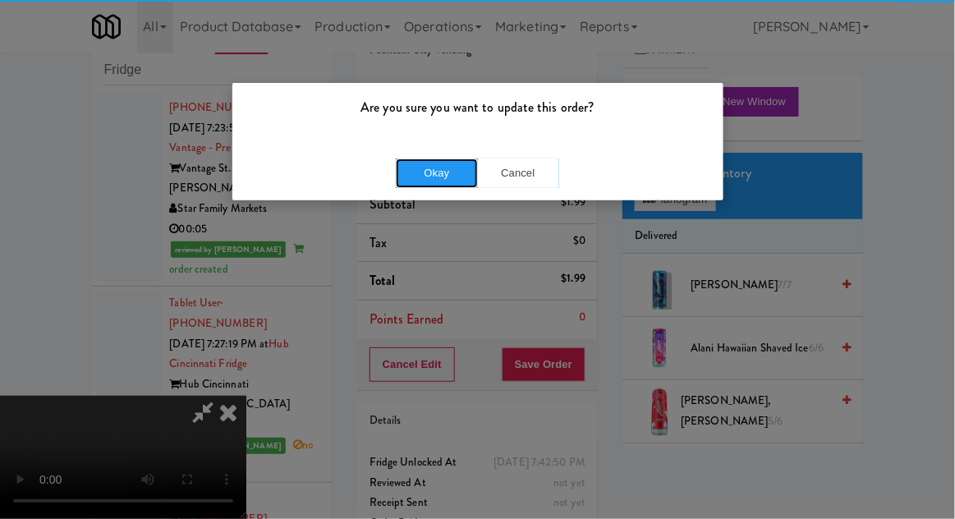
click at [425, 174] on button "Okay" at bounding box center [437, 173] width 82 height 30
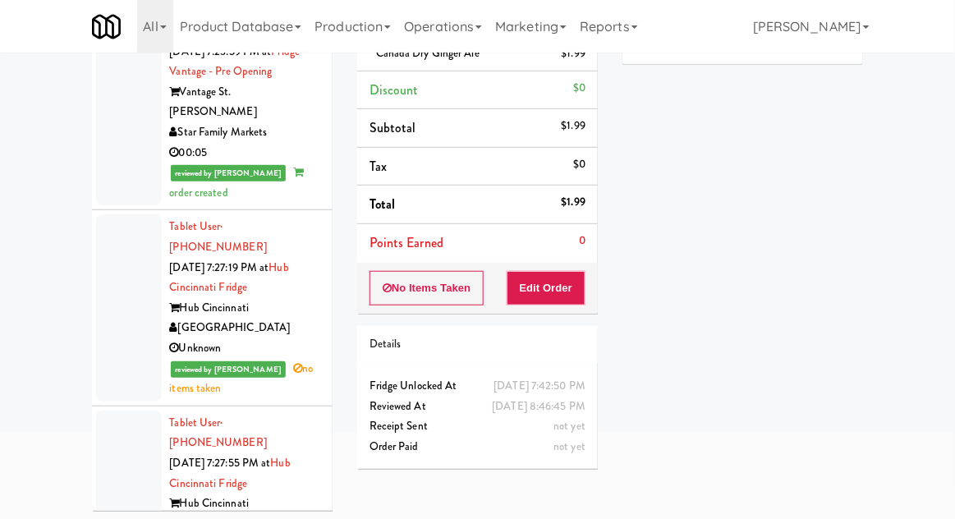
scroll to position [142, 0]
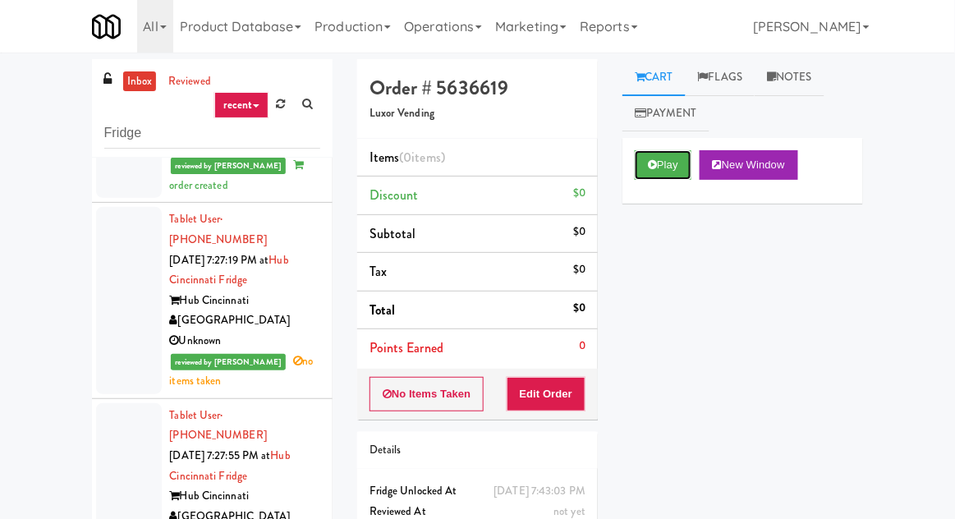
click at [673, 168] on button "Play" at bounding box center [663, 165] width 57 height 30
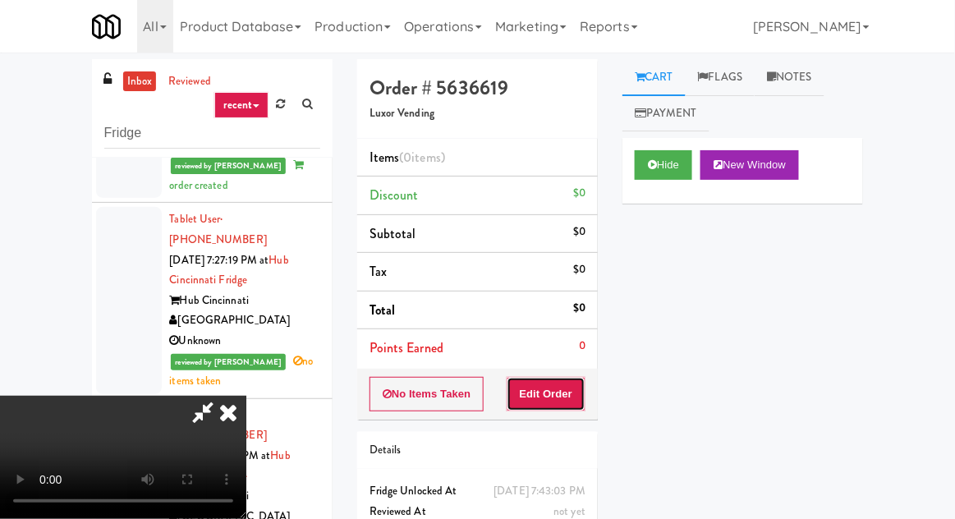
click at [544, 404] on button "Edit Order" at bounding box center [547, 394] width 80 height 34
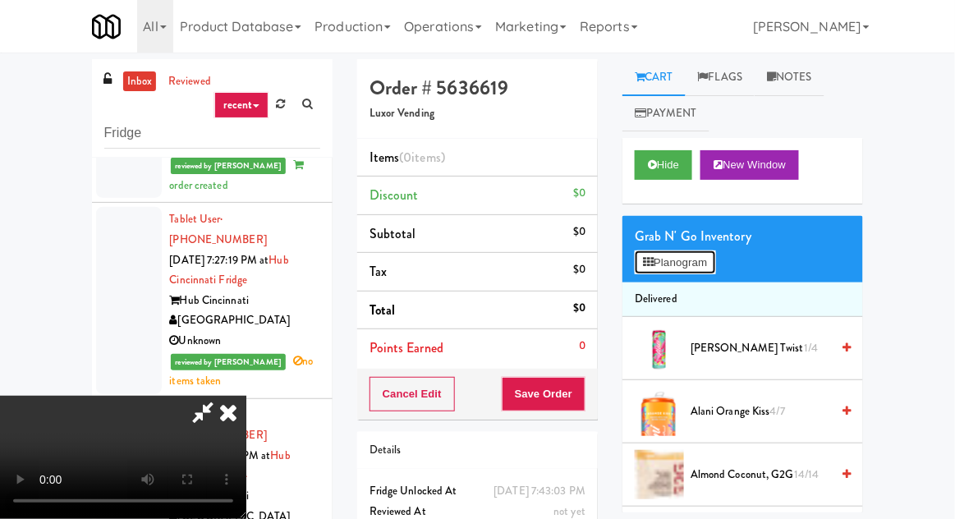
click at [696, 269] on button "Planogram" at bounding box center [675, 262] width 80 height 25
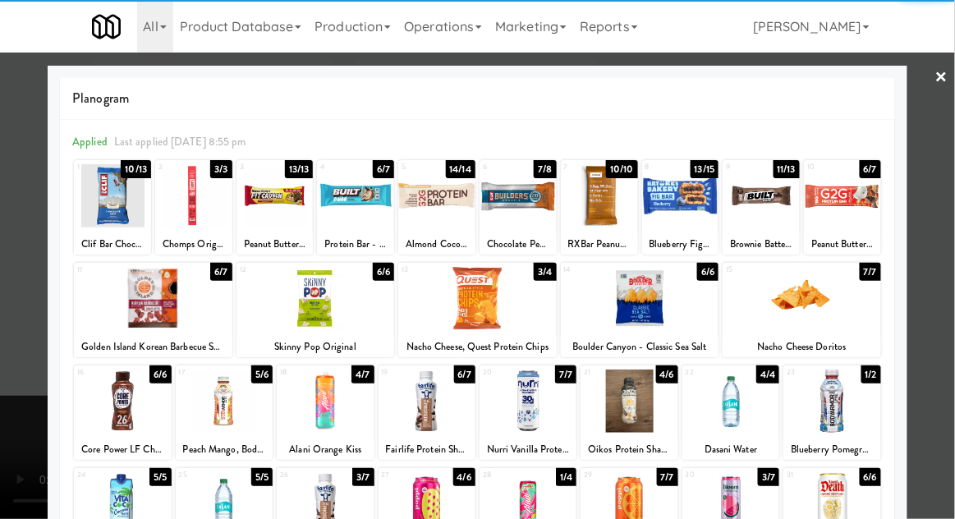
scroll to position [12, 0]
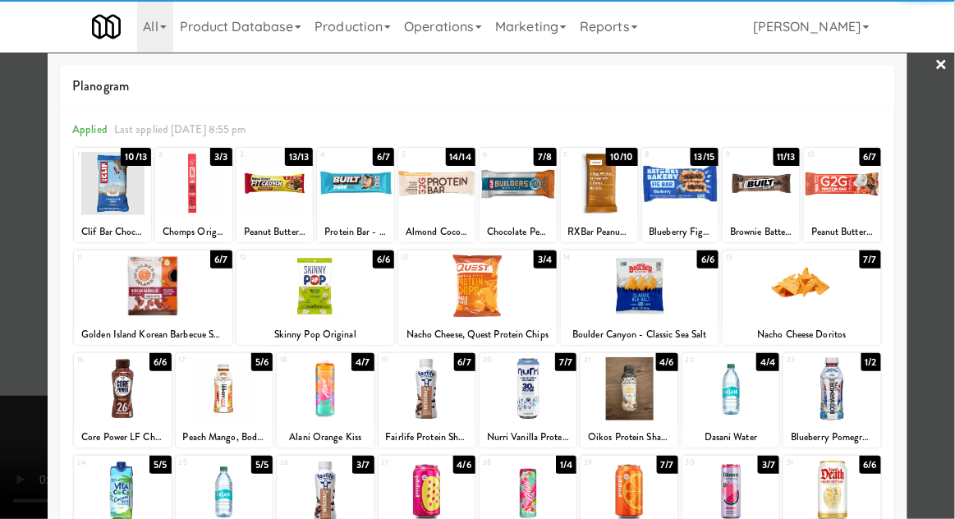
click at [432, 376] on div at bounding box center [427, 388] width 97 height 63
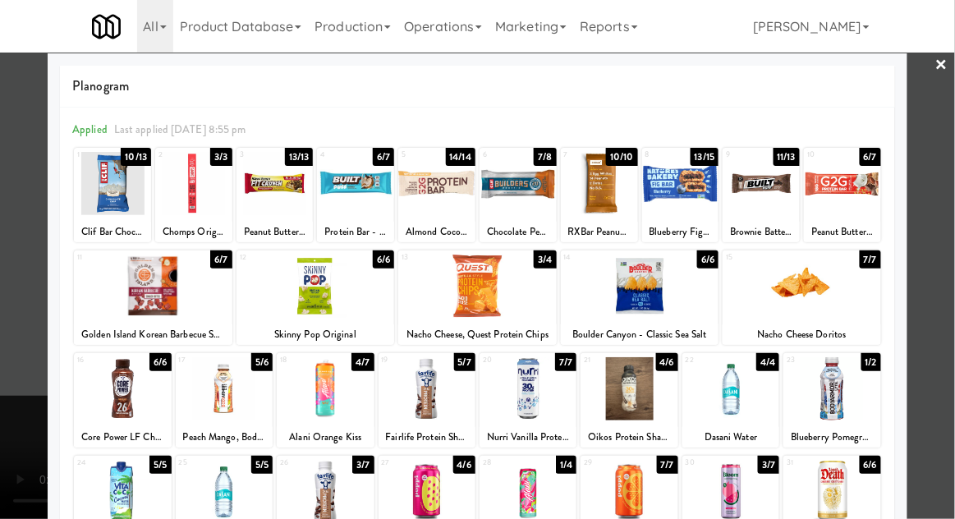
click at [950, 200] on div at bounding box center [477, 259] width 955 height 519
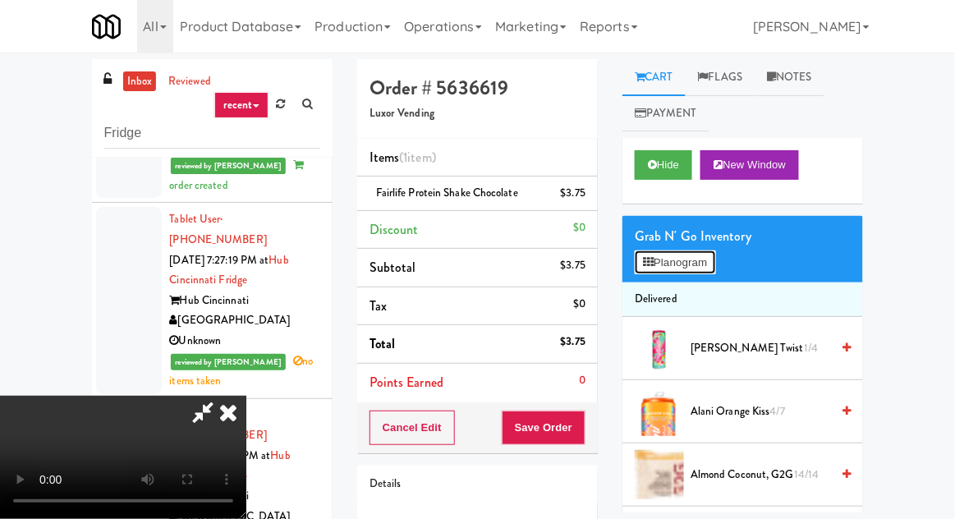
click at [701, 255] on button "Planogram" at bounding box center [675, 262] width 80 height 25
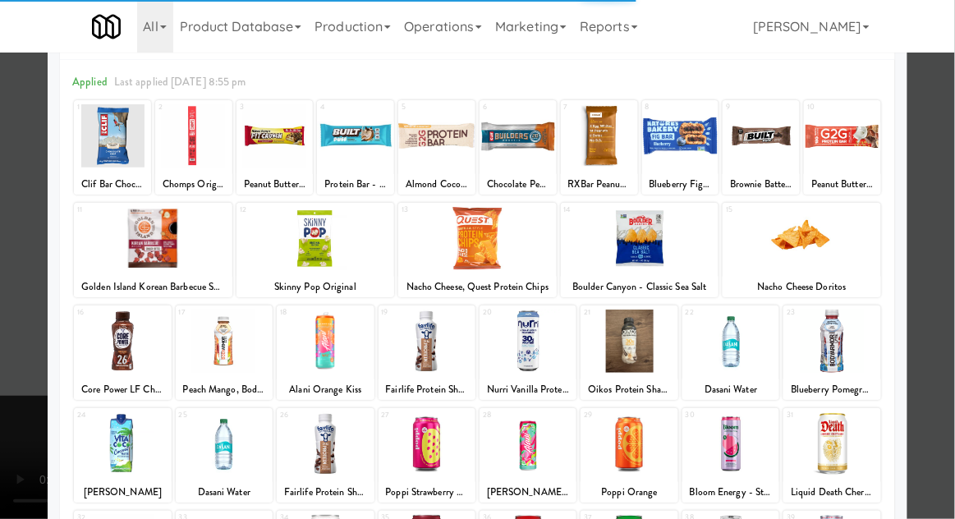
scroll to position [61, 0]
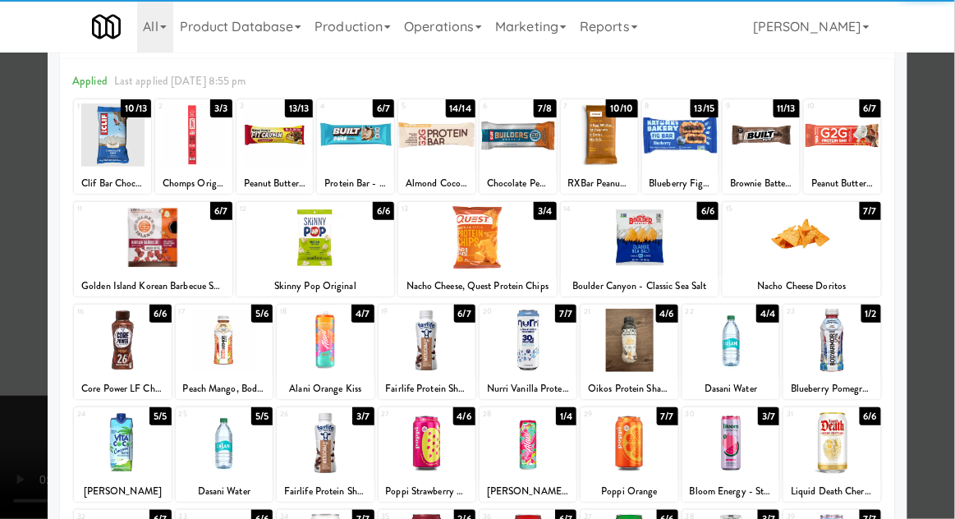
click at [425, 362] on div at bounding box center [427, 340] width 97 height 63
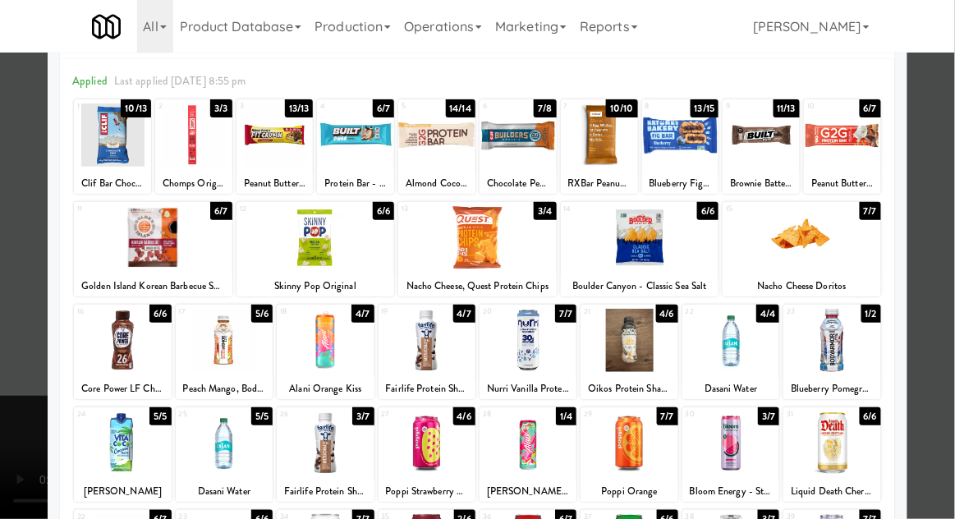
click at [941, 197] on div at bounding box center [477, 259] width 955 height 519
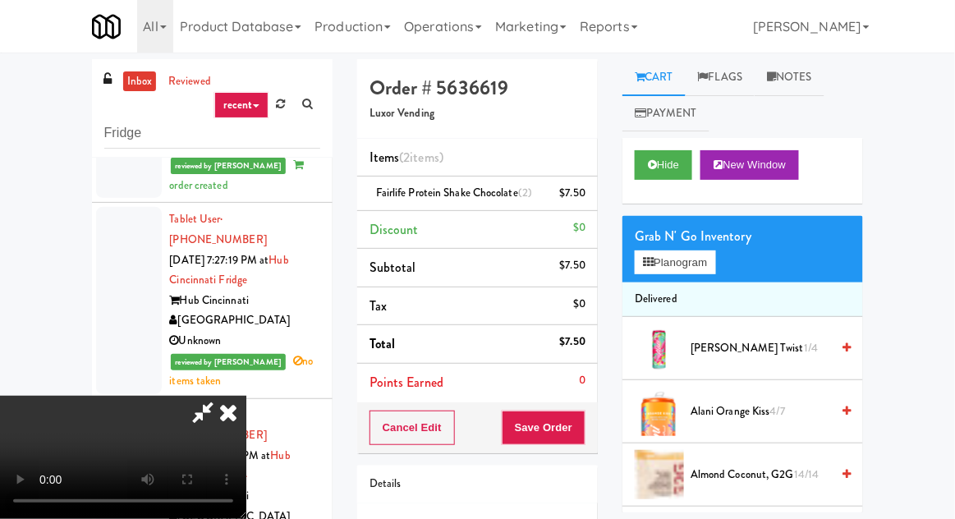
scroll to position [63, 0]
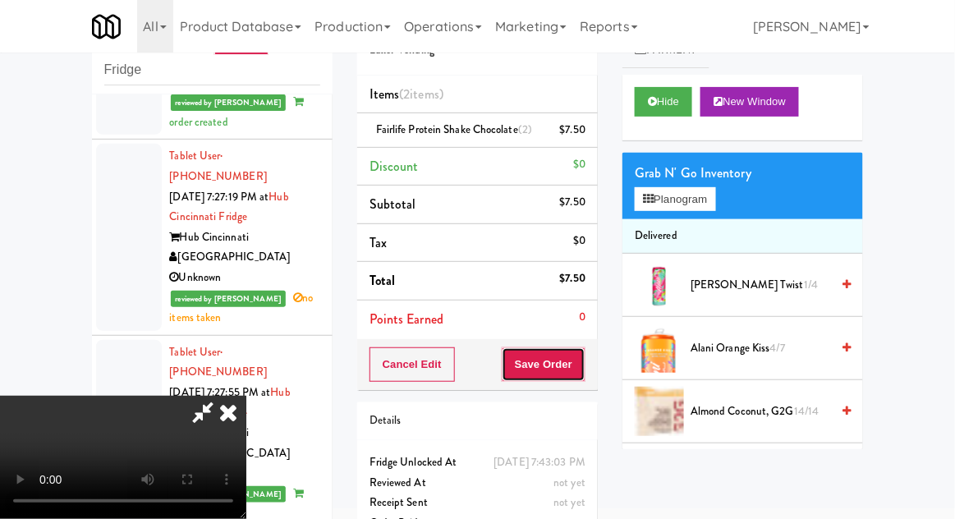
click at [581, 365] on button "Save Order" at bounding box center [544, 364] width 84 height 34
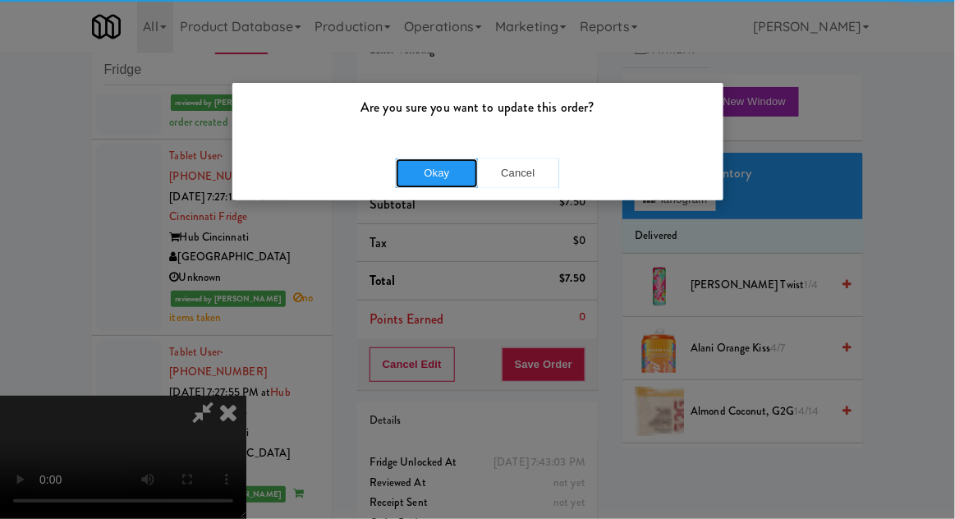
click at [421, 171] on button "Okay" at bounding box center [437, 173] width 82 height 30
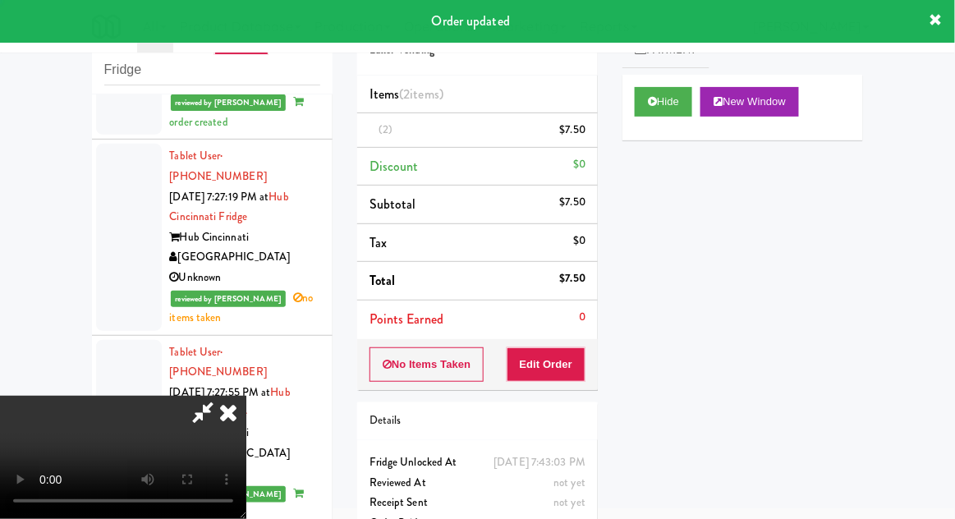
scroll to position [0, 0]
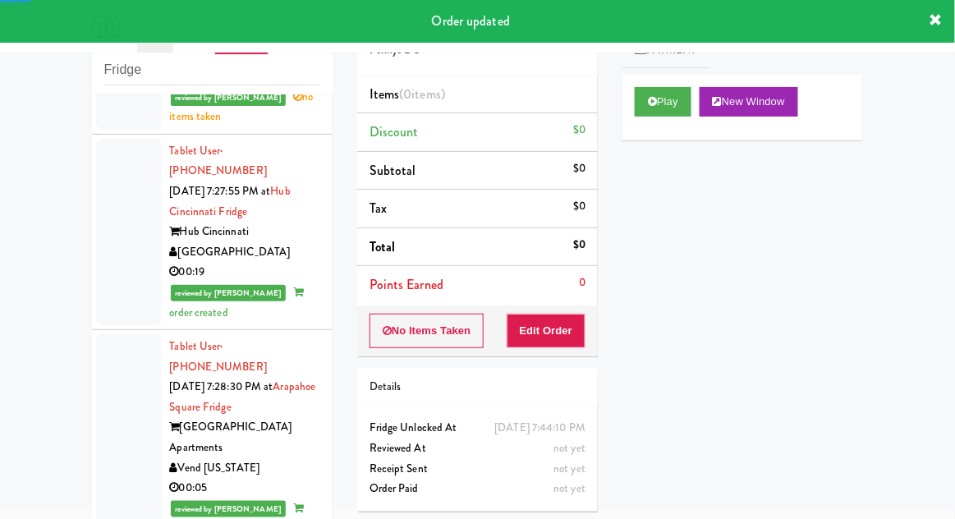
scroll to position [11609, 0]
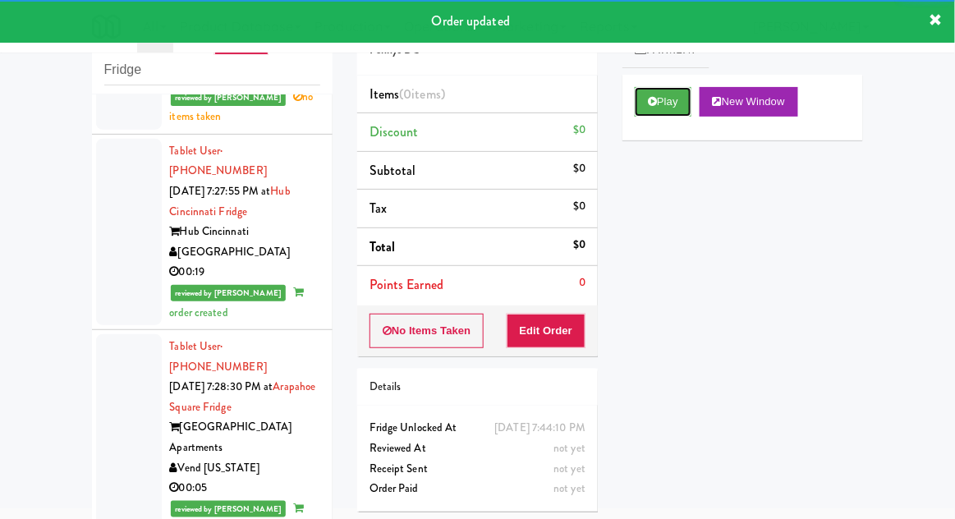
click at [657, 110] on button "Play" at bounding box center [663, 102] width 57 height 30
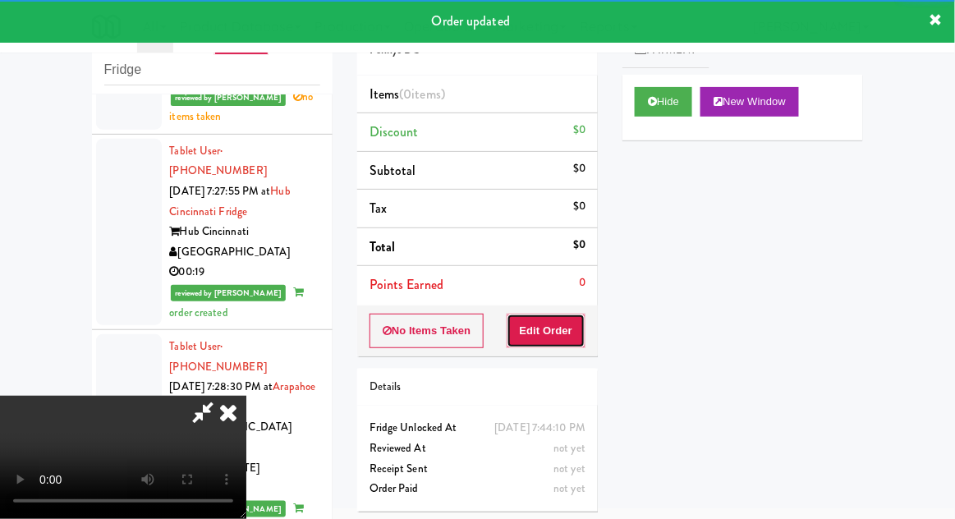
click at [550, 321] on button "Edit Order" at bounding box center [547, 331] width 80 height 34
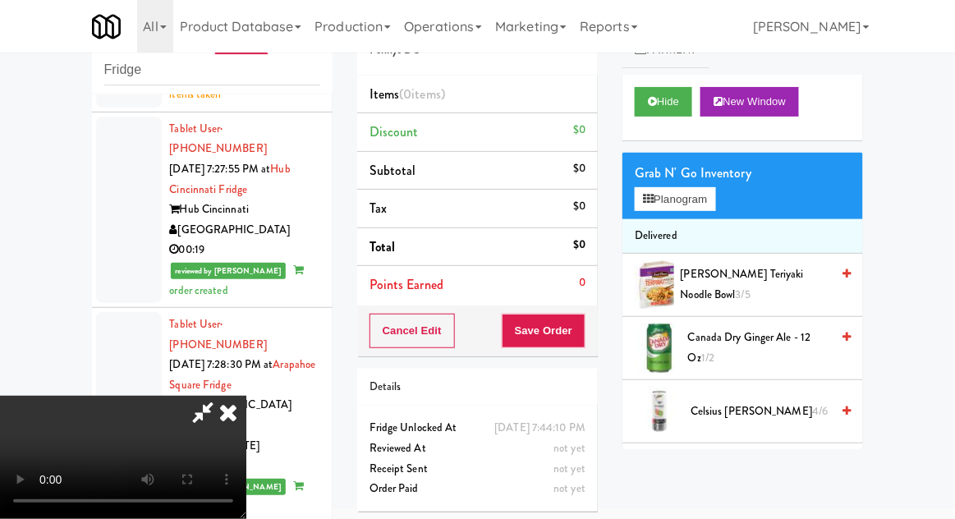
scroll to position [0, 0]
click at [694, 197] on button "Planogram" at bounding box center [675, 199] width 80 height 25
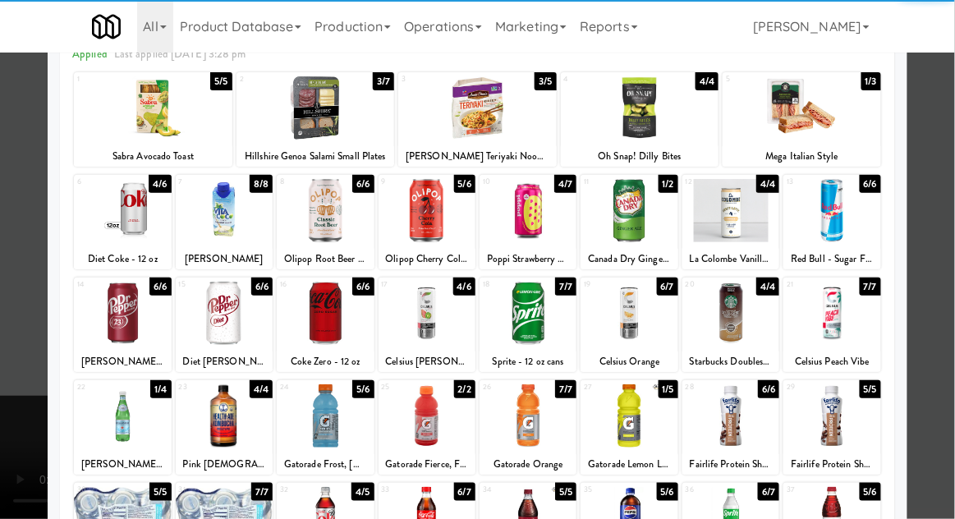
scroll to position [88, 0]
click at [324, 315] on div at bounding box center [325, 313] width 97 height 63
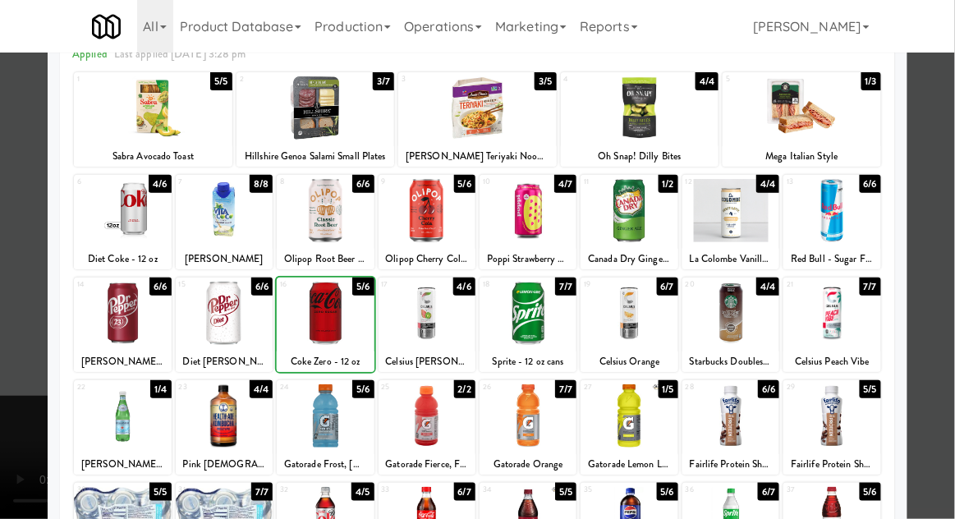
click at [928, 216] on div at bounding box center [477, 259] width 955 height 519
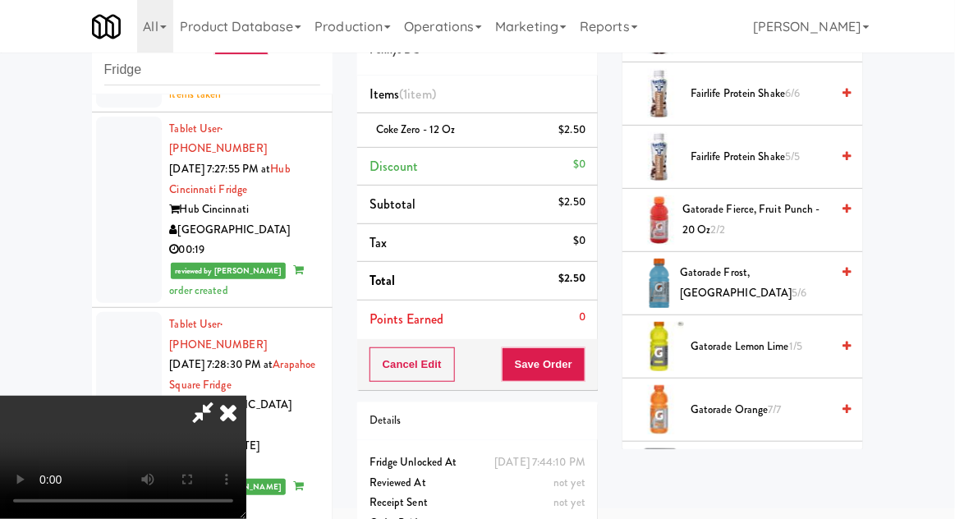
scroll to position [1007, 0]
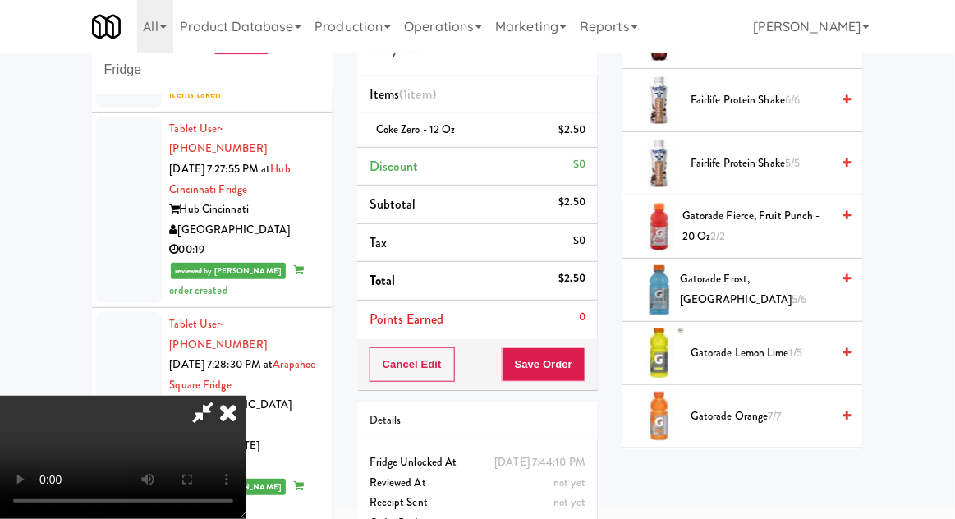
click at [792, 269] on span "Gatorade Frost, Glacier Freeze 5/6" at bounding box center [755, 289] width 150 height 40
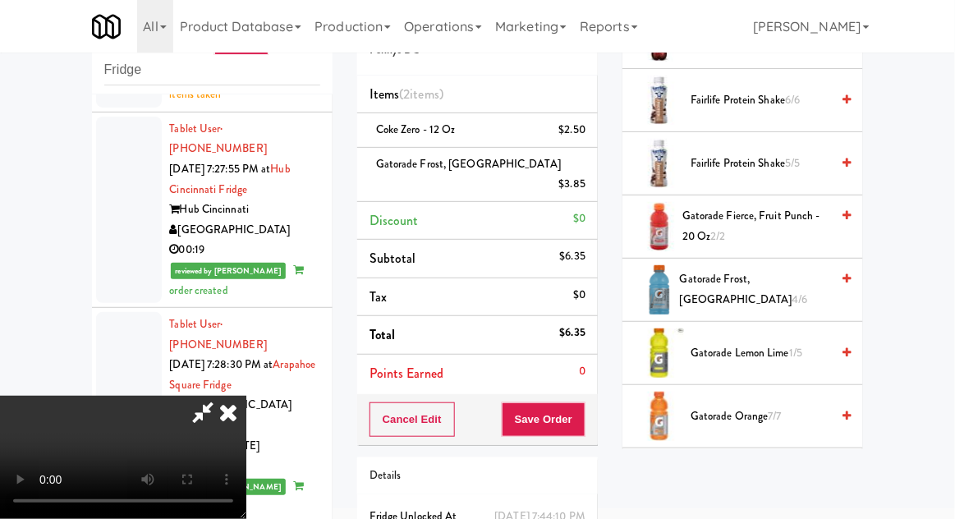
scroll to position [60, 0]
click at [586, 402] on button "Save Order" at bounding box center [544, 419] width 84 height 34
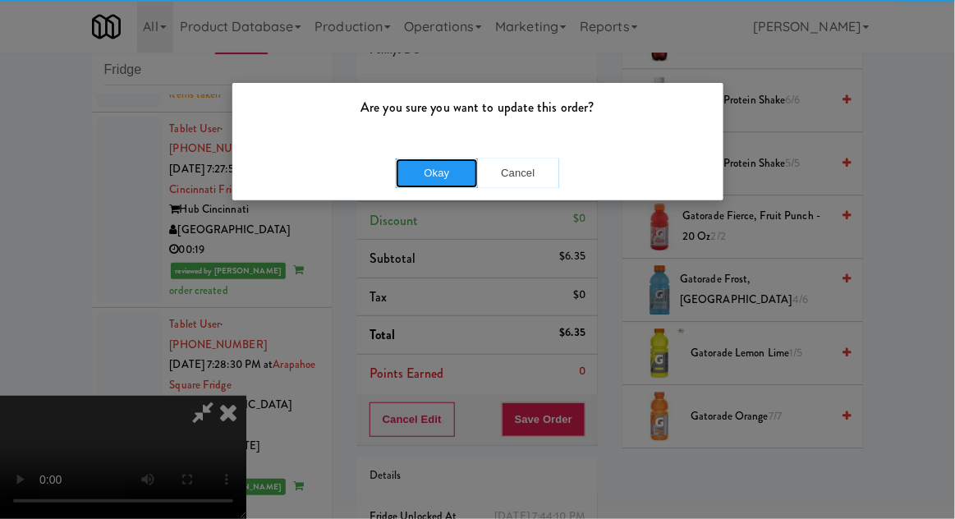
click at [451, 174] on button "Okay" at bounding box center [437, 173] width 82 height 30
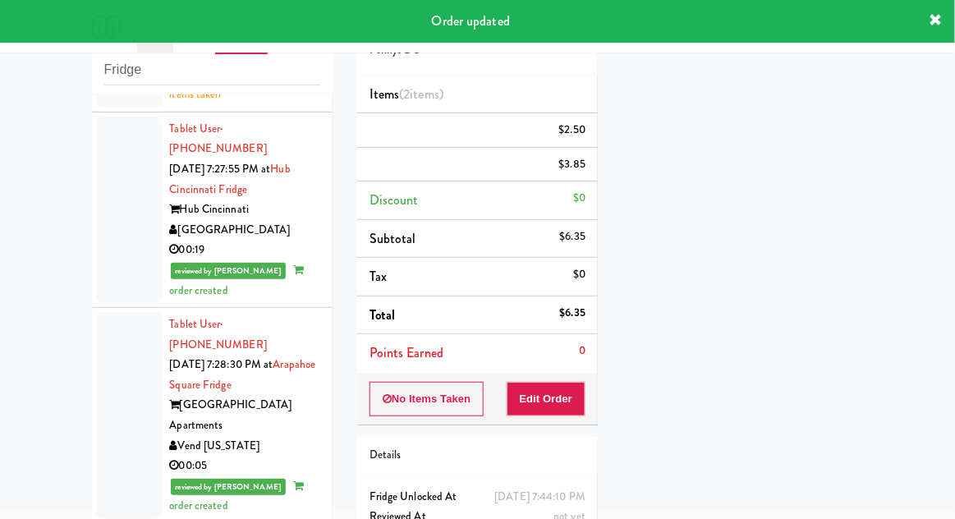
scroll to position [0, 0]
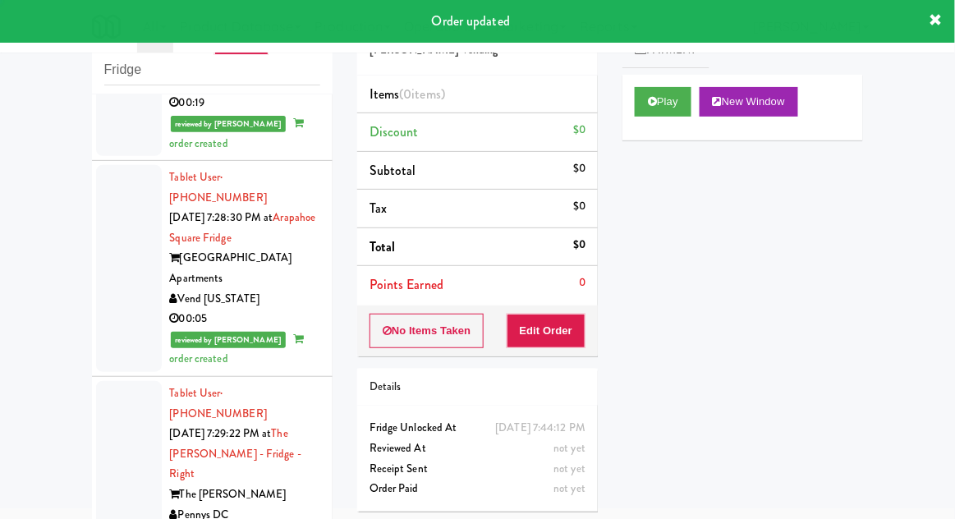
scroll to position [11781, 0]
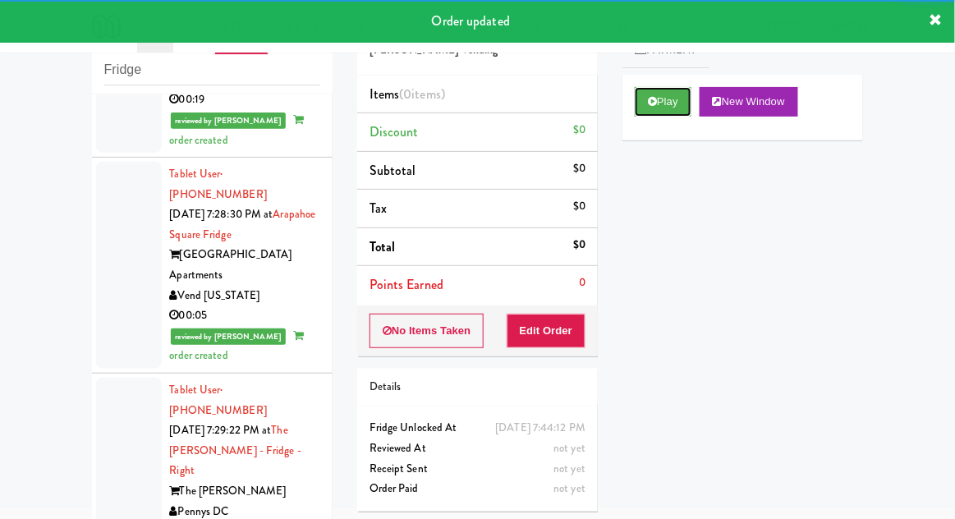
click at [655, 98] on icon at bounding box center [652, 101] width 9 height 11
click at [549, 330] on button "Edit Order" at bounding box center [547, 331] width 80 height 34
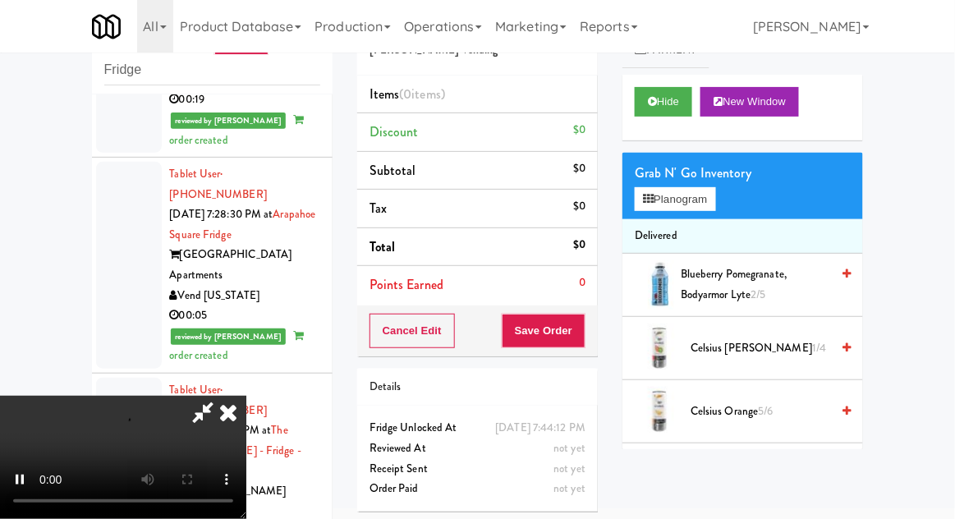
scroll to position [60, 0]
click at [696, 204] on button "Planogram" at bounding box center [675, 199] width 80 height 25
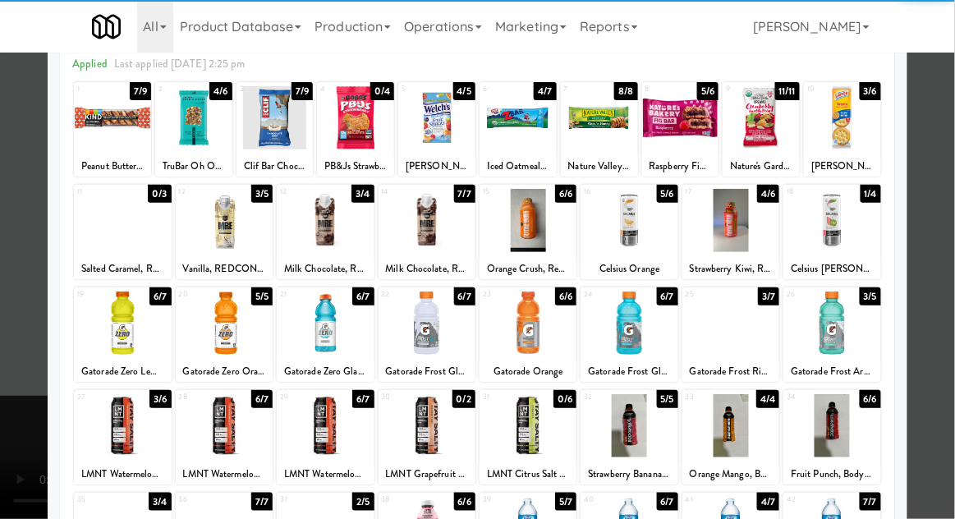
scroll to position [82, 0]
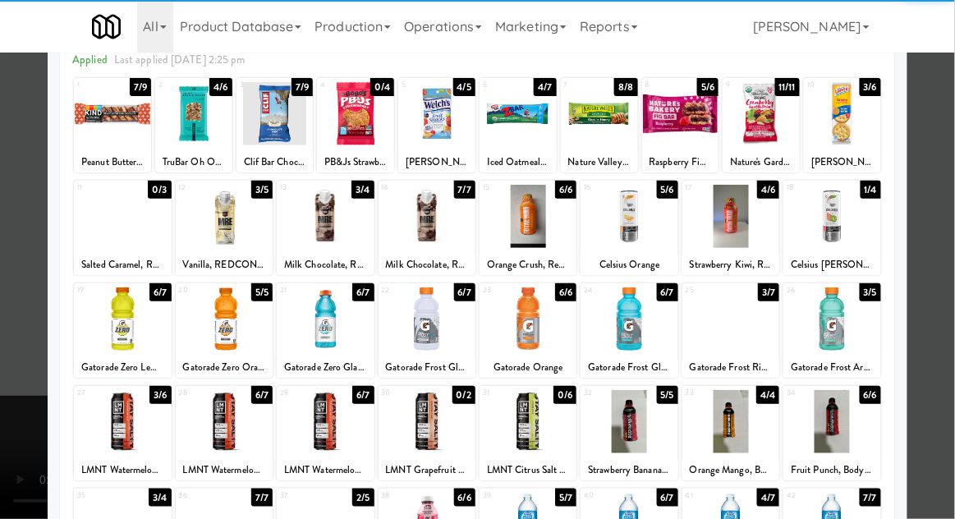
click at [857, 310] on div at bounding box center [831, 318] width 97 height 63
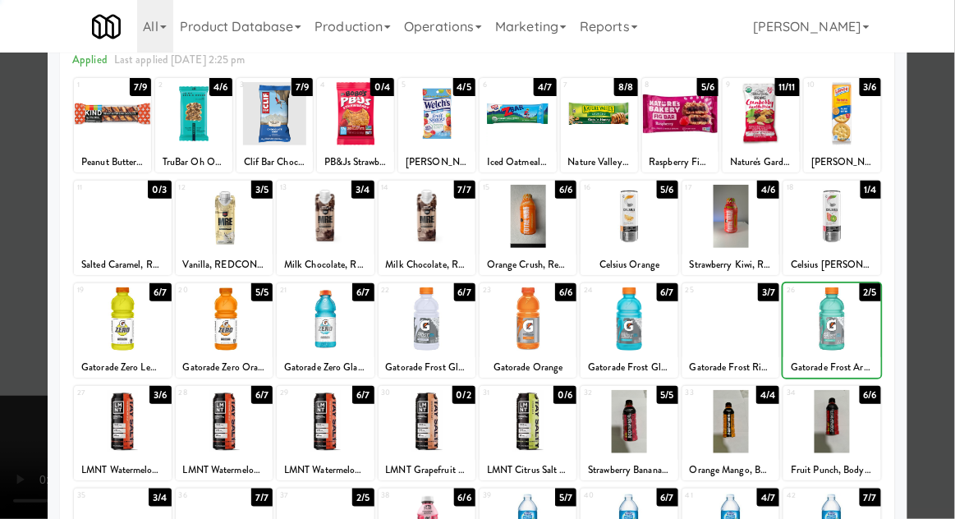
click at [936, 246] on div at bounding box center [477, 259] width 955 height 519
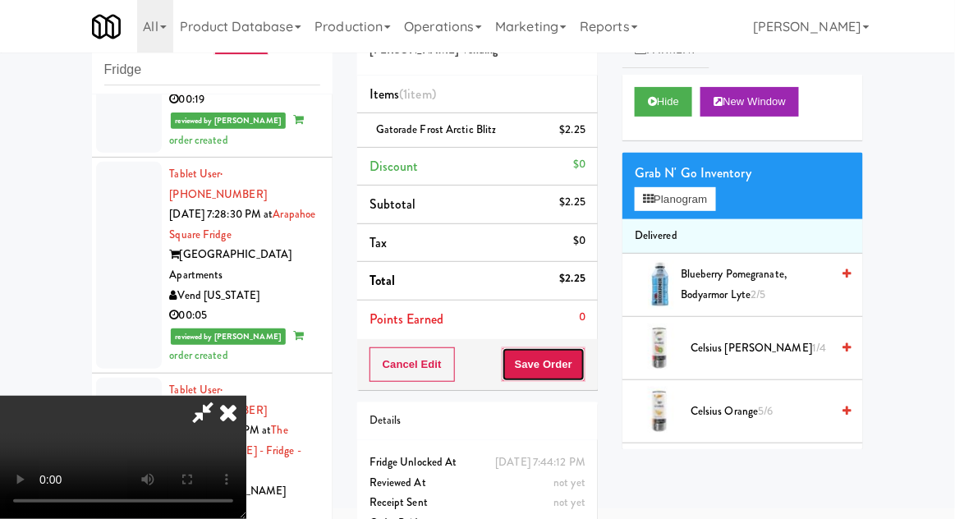
click at [582, 363] on button "Save Order" at bounding box center [544, 364] width 84 height 34
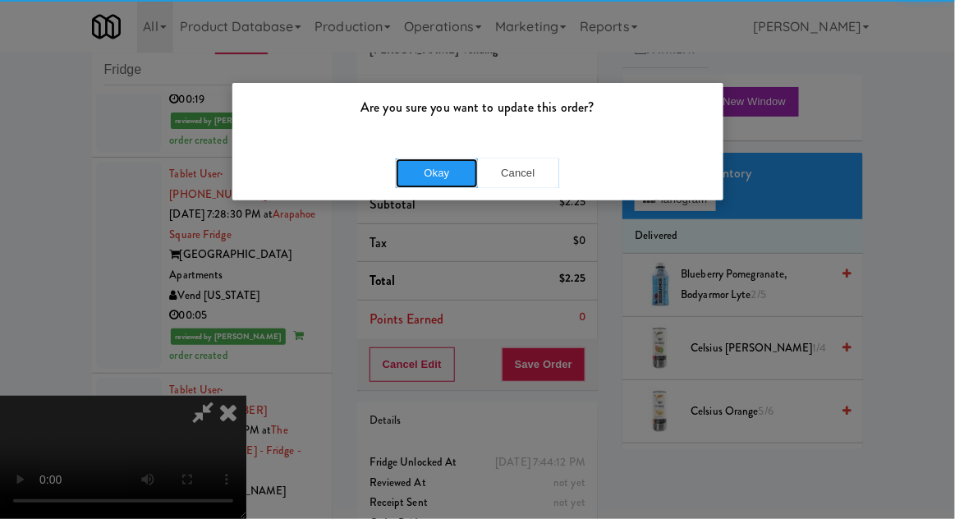
click at [431, 172] on button "Okay" at bounding box center [437, 173] width 82 height 30
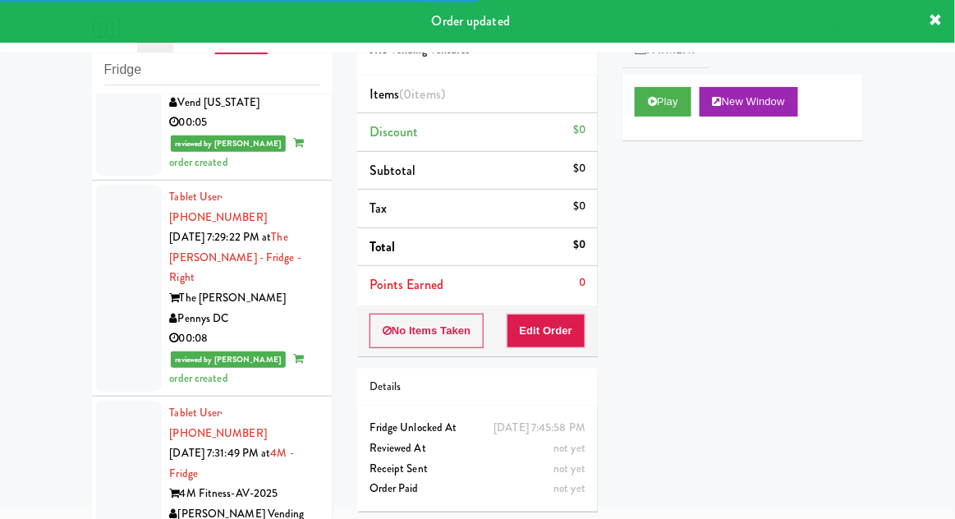
scroll to position [11977, 0]
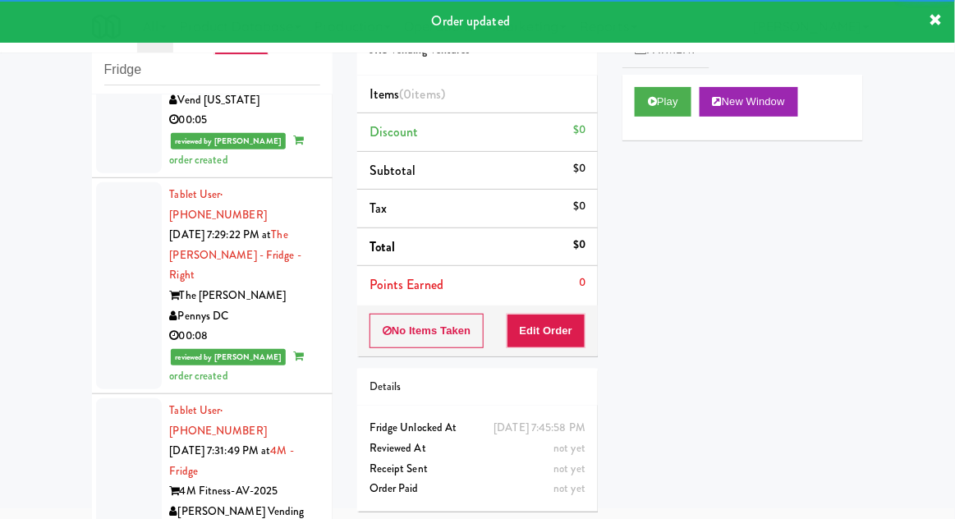
click at [678, 125] on div "Play New Window" at bounding box center [742, 108] width 241 height 66
click at [559, 320] on button "Edit Order" at bounding box center [547, 331] width 80 height 34
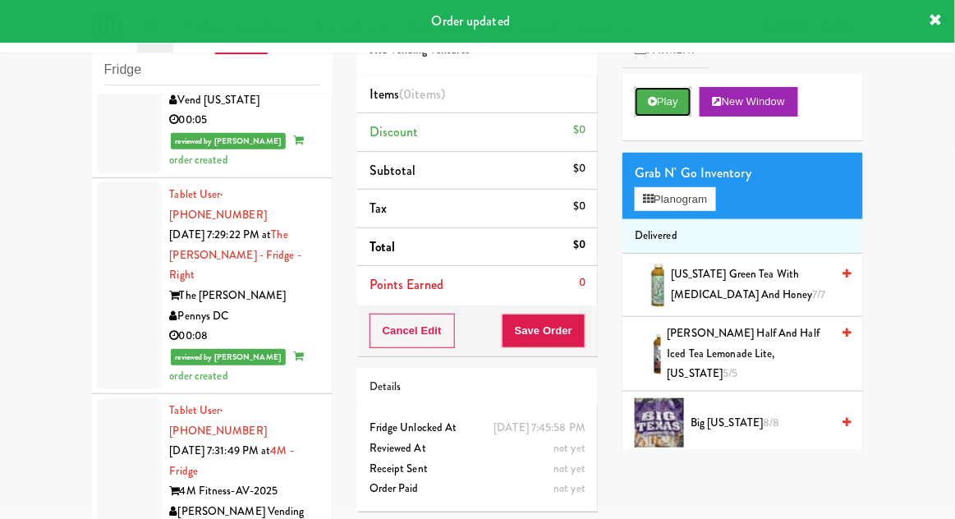
click at [664, 102] on button "Play" at bounding box center [663, 102] width 57 height 30
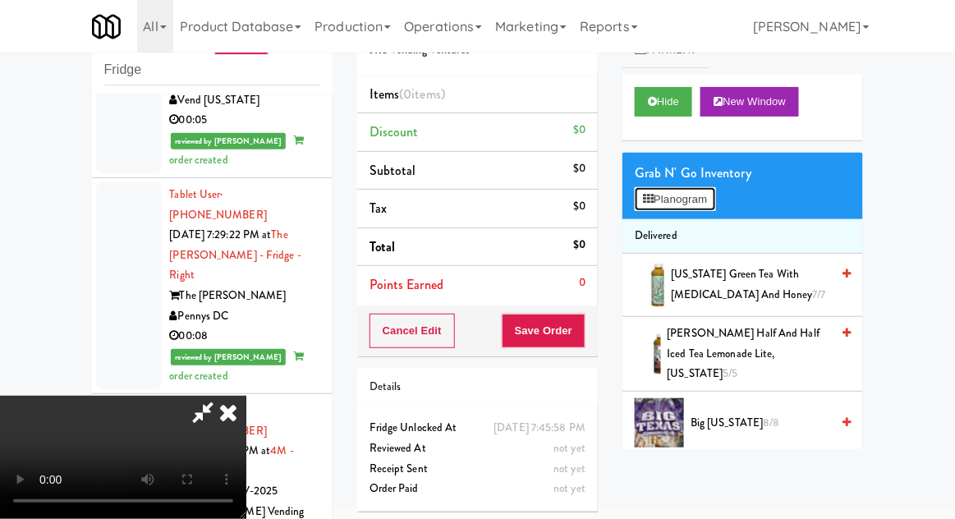
click at [703, 189] on button "Planogram" at bounding box center [675, 199] width 80 height 25
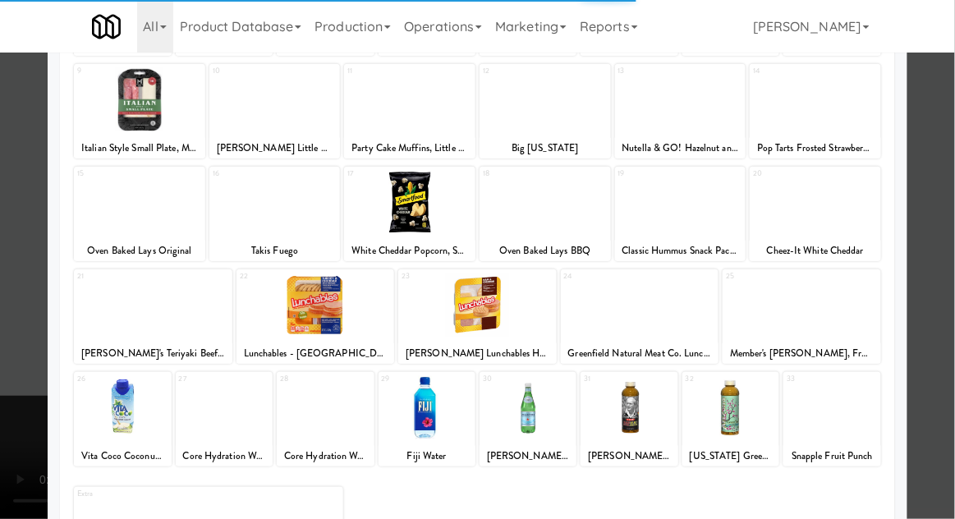
scroll to position [208, 0]
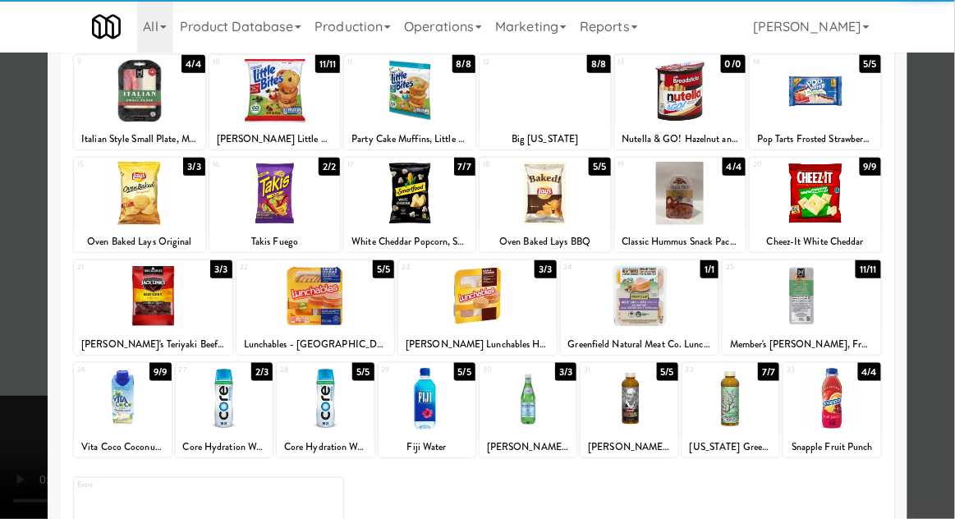
click at [733, 402] on div at bounding box center [730, 398] width 97 height 63
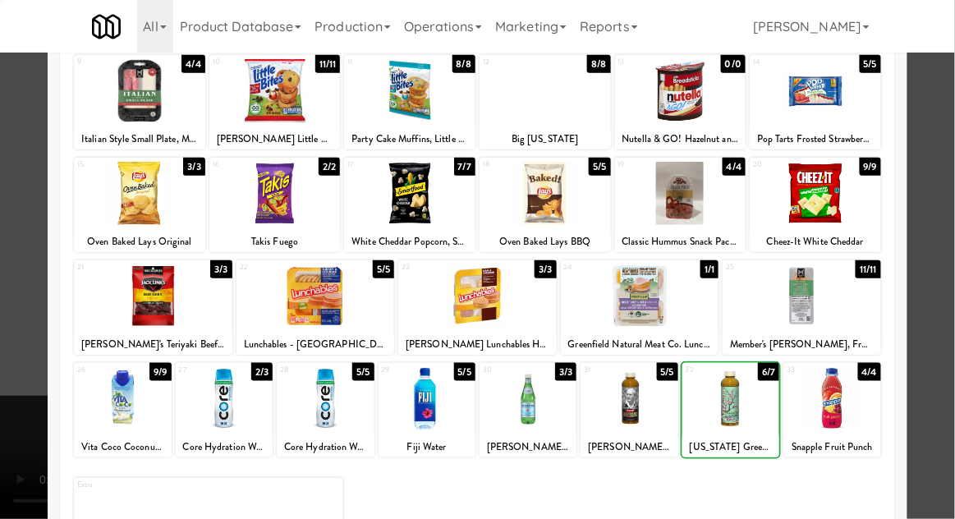
click at [953, 160] on div at bounding box center [477, 259] width 955 height 519
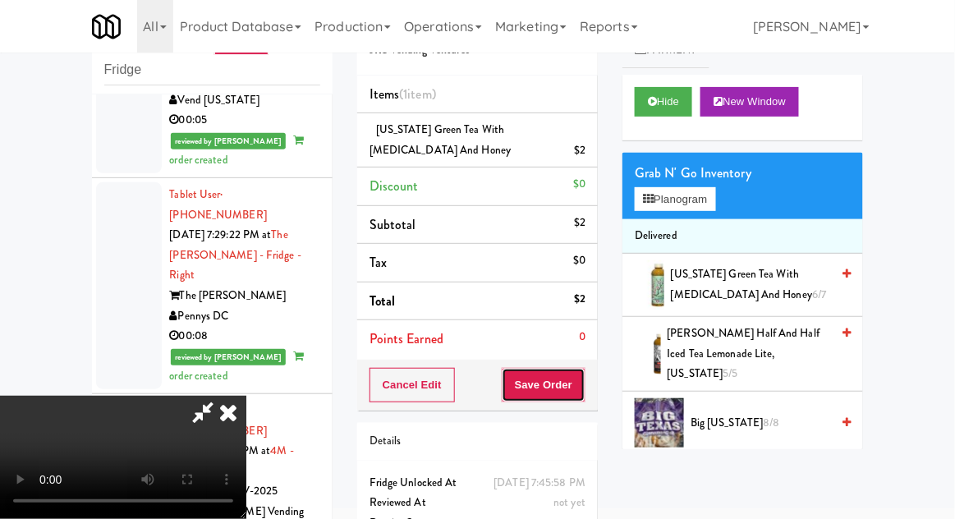
click at [576, 390] on button "Save Order" at bounding box center [544, 385] width 84 height 34
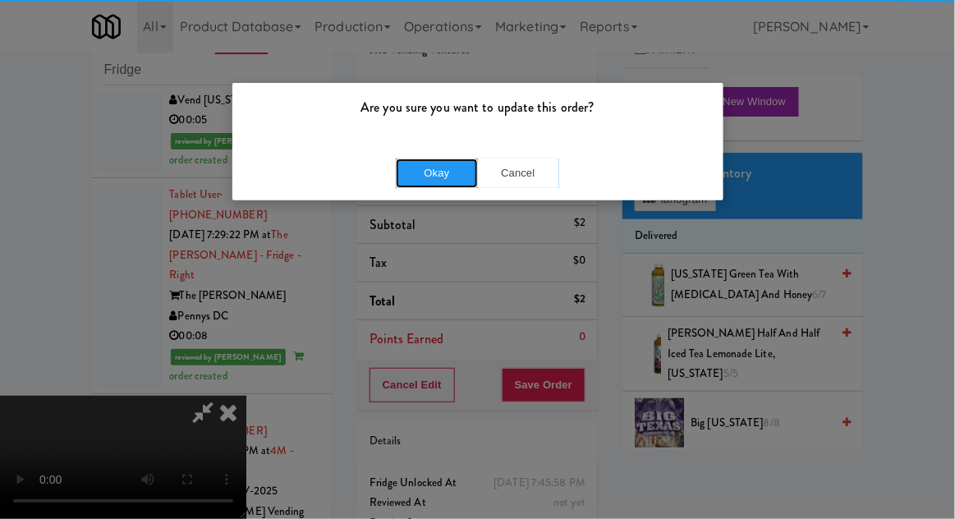
click at [426, 175] on button "Okay" at bounding box center [437, 173] width 82 height 30
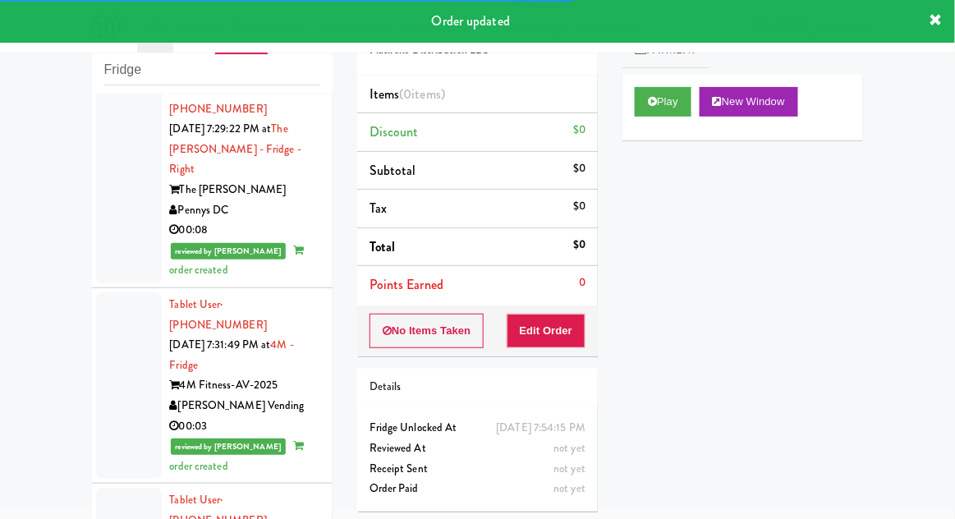
scroll to position [12090, 0]
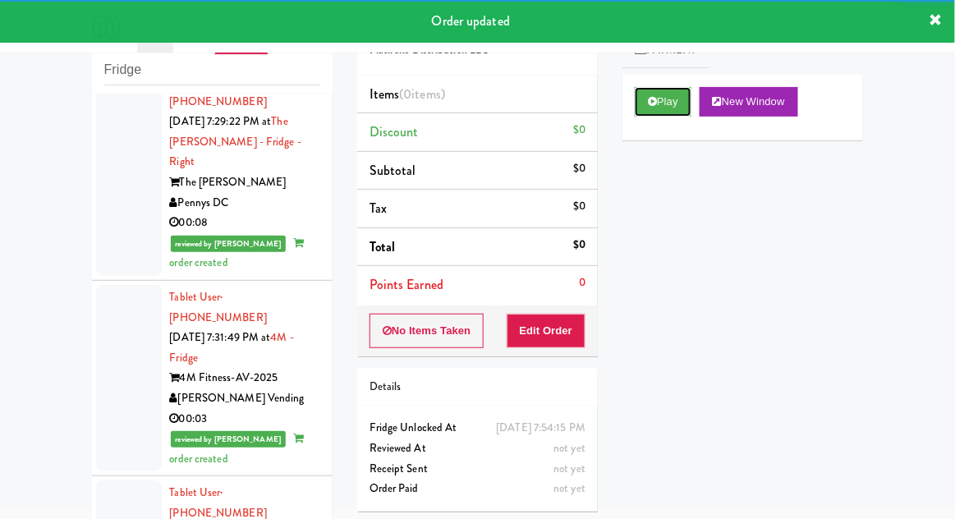
click at [662, 107] on button "Play" at bounding box center [663, 102] width 57 height 30
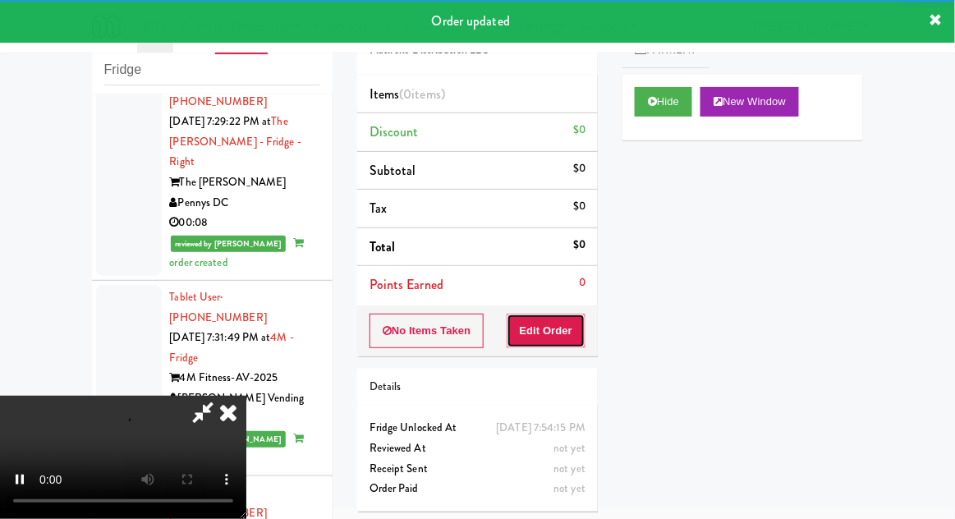
click at [556, 343] on button "Edit Order" at bounding box center [547, 331] width 80 height 34
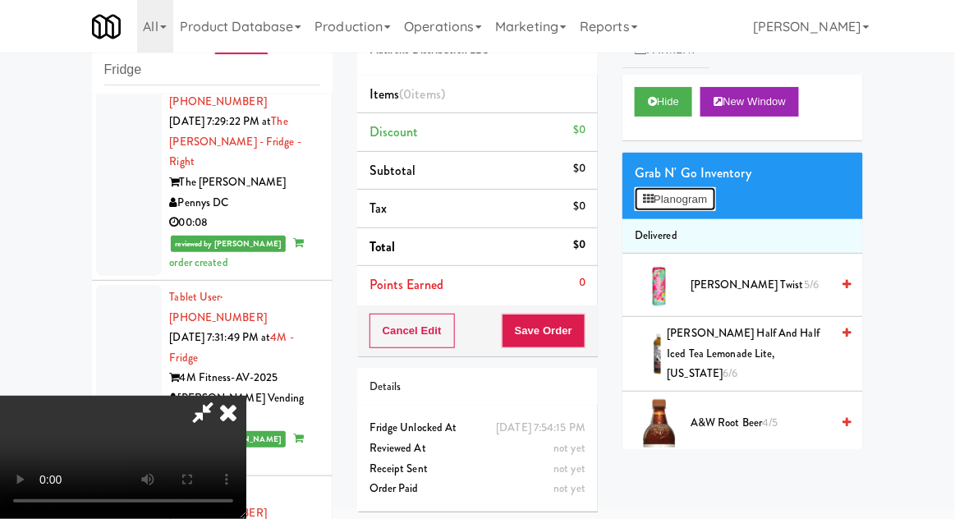
click at [700, 207] on button "Planogram" at bounding box center [675, 199] width 80 height 25
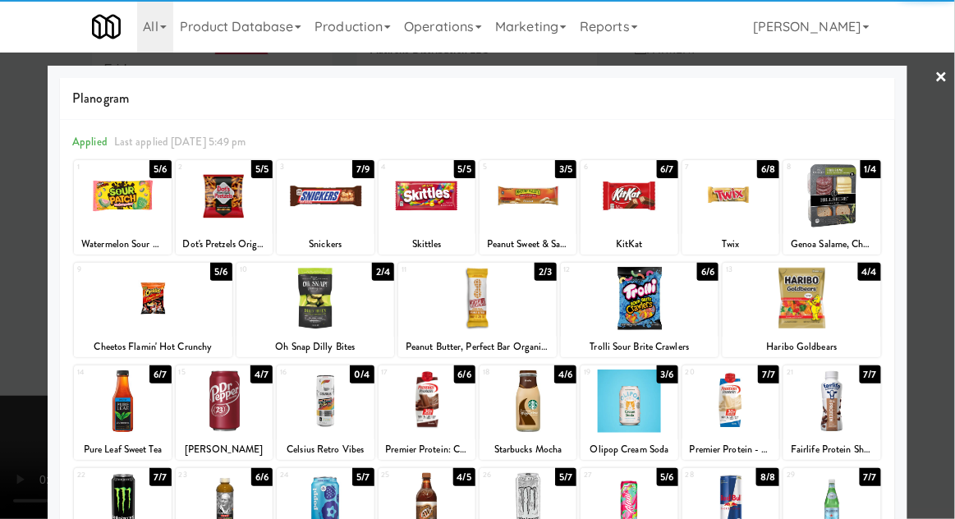
click at [217, 397] on div at bounding box center [224, 401] width 97 height 63
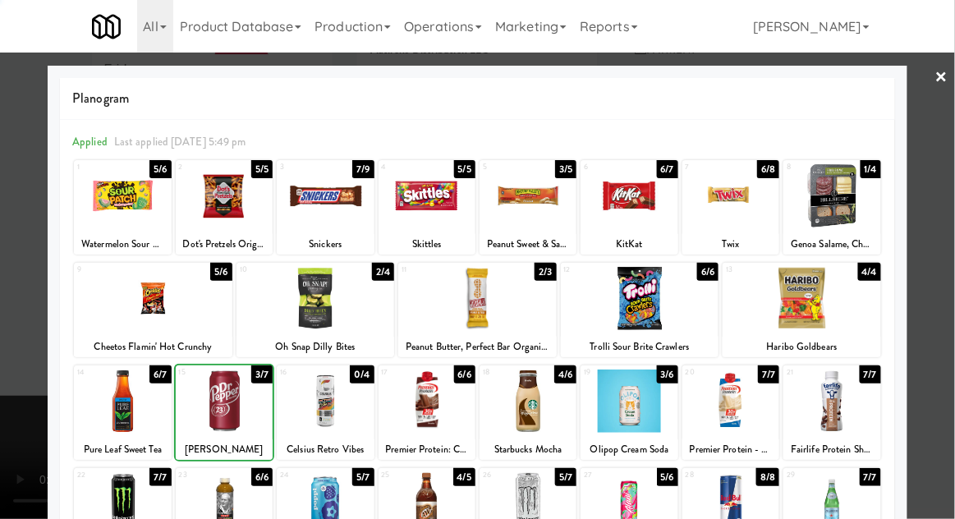
click at [217, 394] on div at bounding box center [224, 401] width 97 height 63
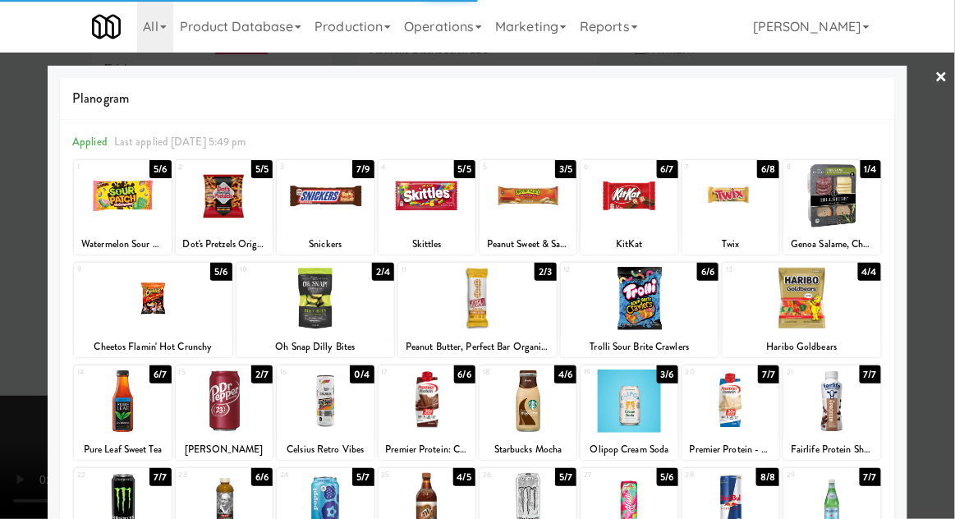
click at [925, 214] on div at bounding box center [477, 259] width 955 height 519
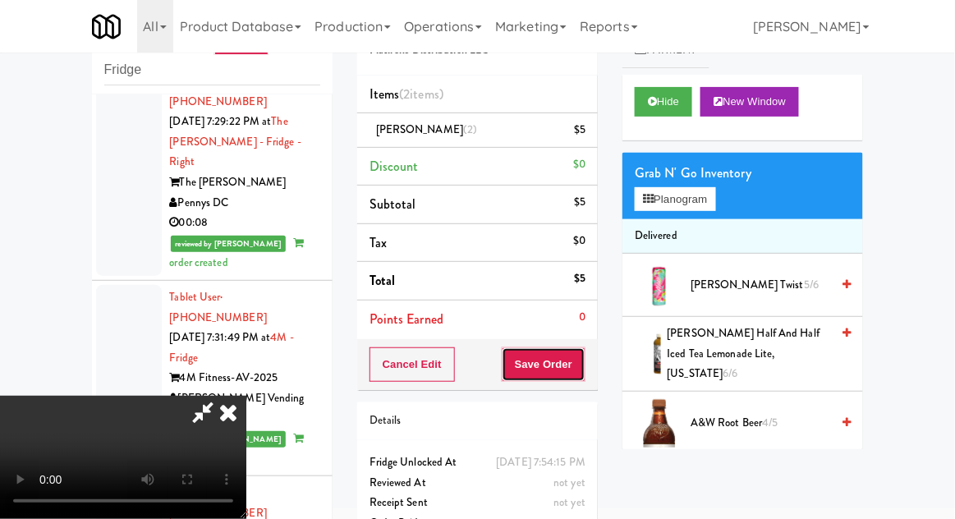
click at [583, 371] on button "Save Order" at bounding box center [544, 364] width 84 height 34
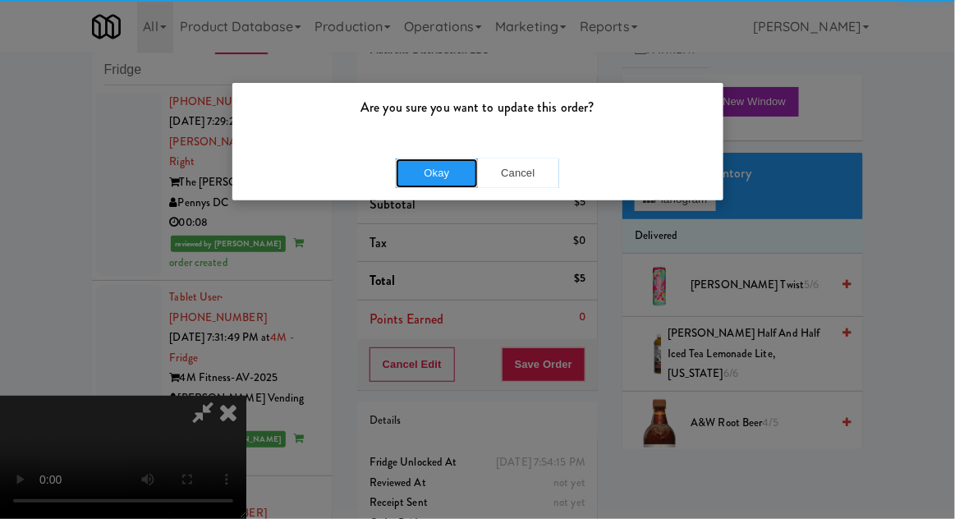
click at [448, 169] on button "Okay" at bounding box center [437, 173] width 82 height 30
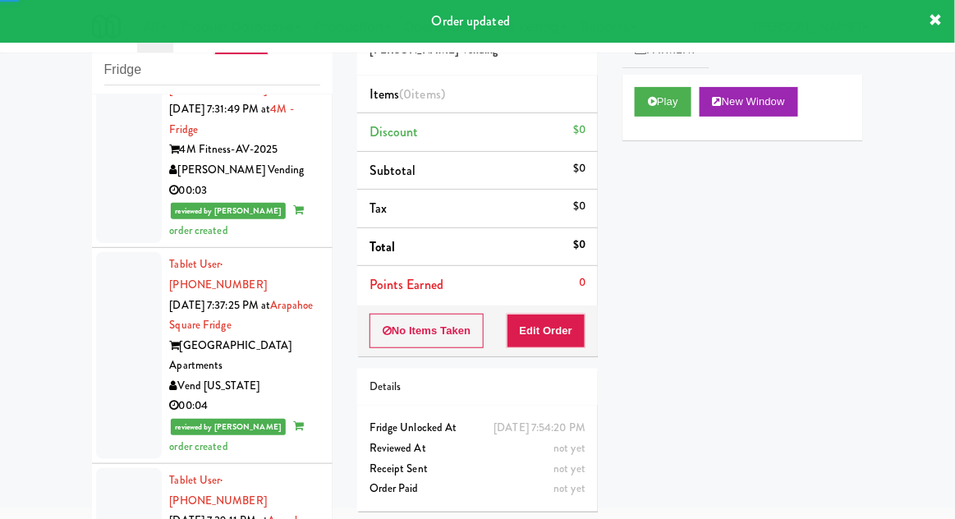
scroll to position [12325, 0]
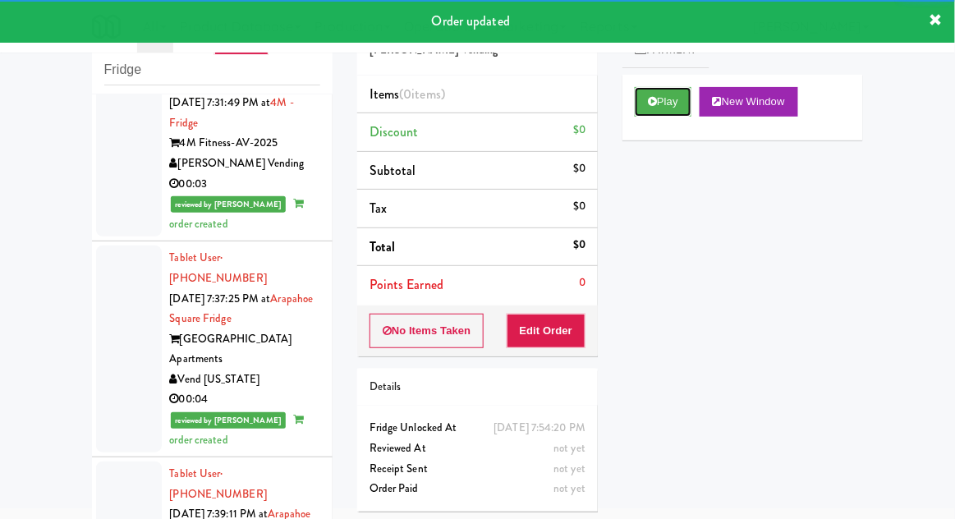
click at [645, 108] on button "Play" at bounding box center [663, 102] width 57 height 30
click at [539, 327] on button "Edit Order" at bounding box center [547, 331] width 80 height 34
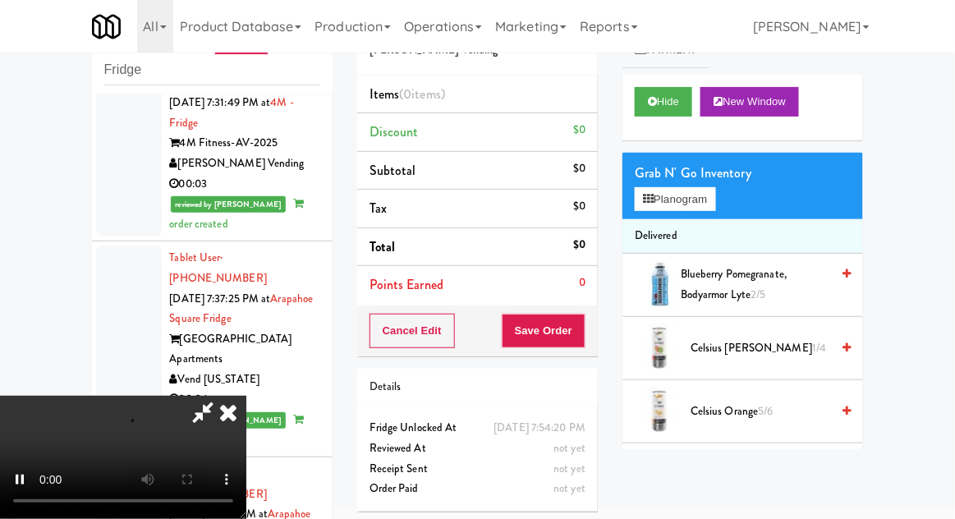
scroll to position [60, 0]
click at [715, 200] on button "Planogram" at bounding box center [675, 199] width 80 height 25
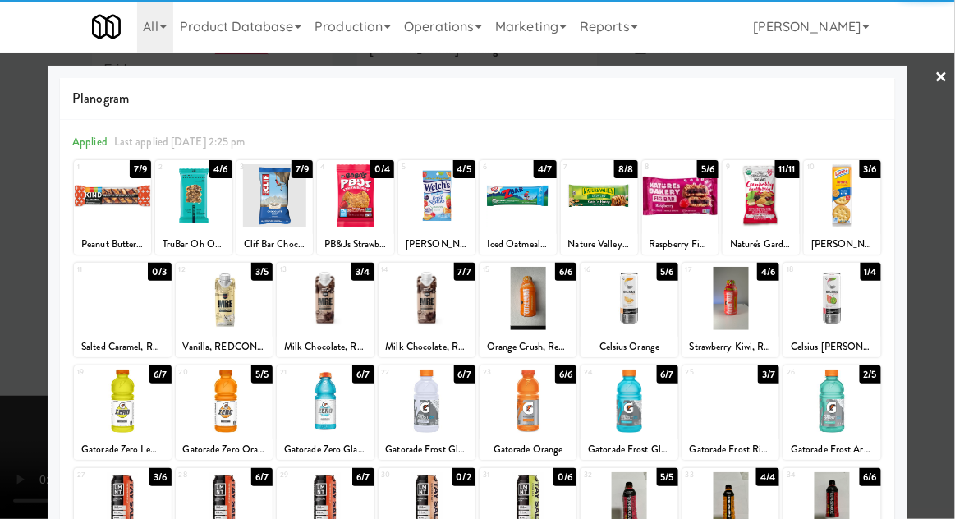
click at [431, 302] on div at bounding box center [427, 298] width 97 height 63
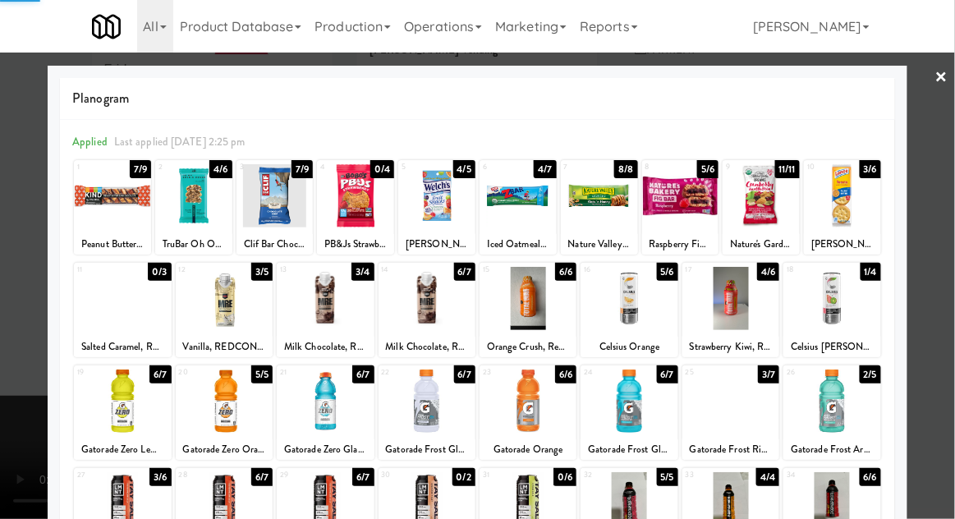
click at [943, 188] on div at bounding box center [477, 259] width 955 height 519
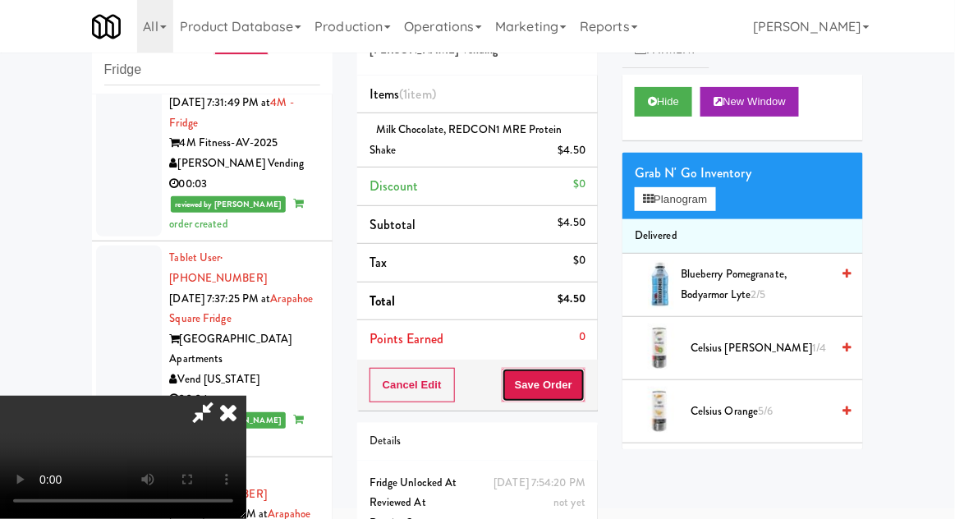
click at [581, 388] on button "Save Order" at bounding box center [544, 385] width 84 height 34
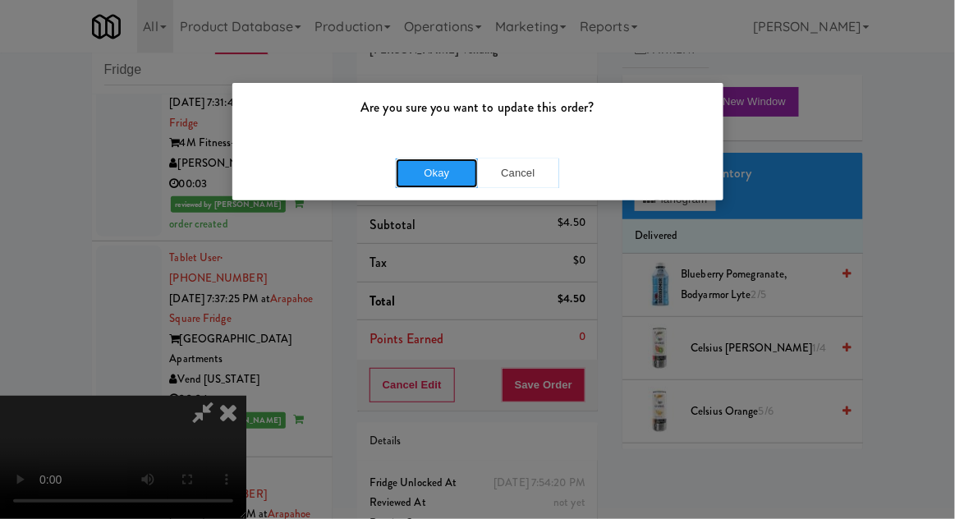
click at [438, 182] on button "Okay" at bounding box center [437, 173] width 82 height 30
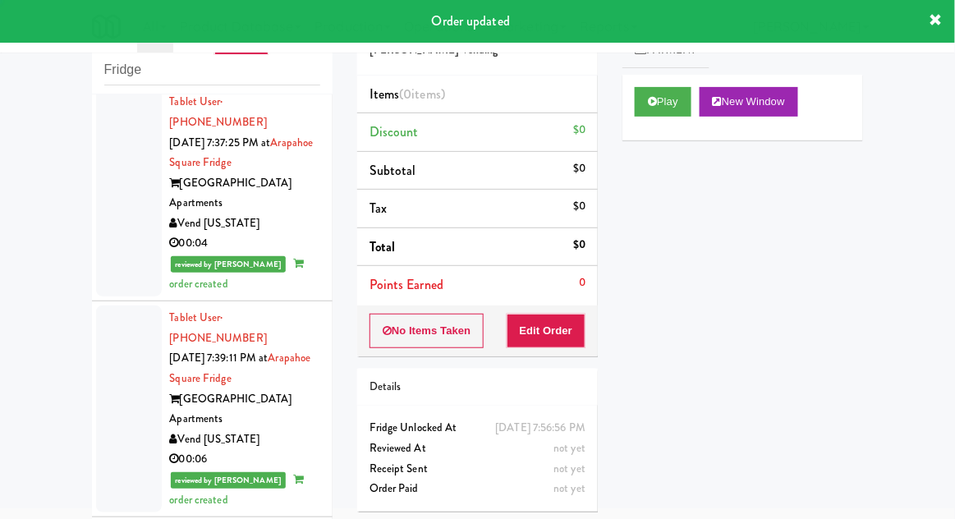
scroll to position [12483, 0]
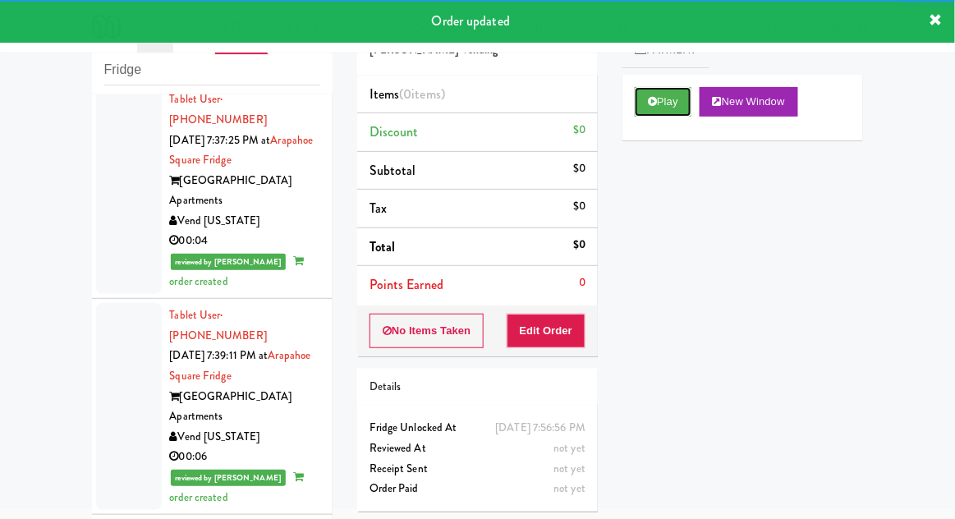
click at [659, 90] on button "Play" at bounding box center [663, 102] width 57 height 30
click at [550, 324] on button "Edit Order" at bounding box center [547, 331] width 80 height 34
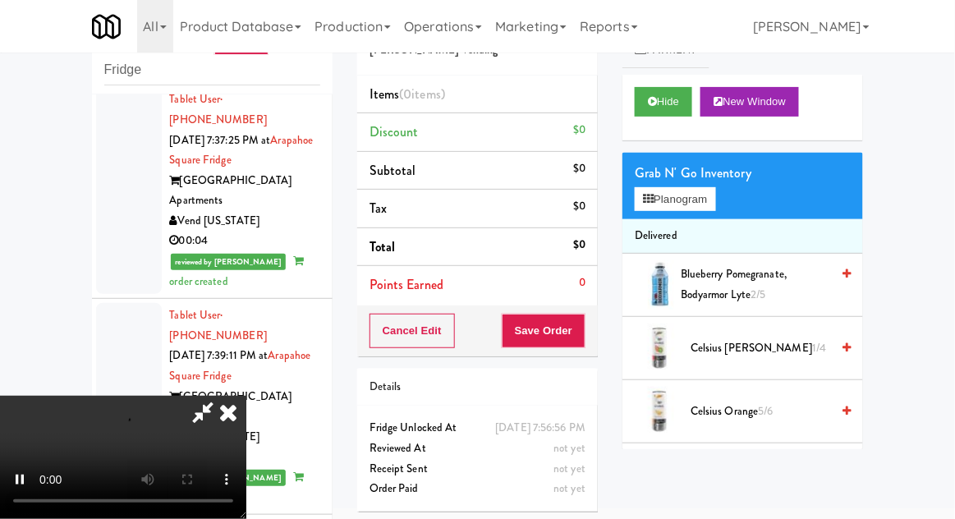
scroll to position [60, 0]
click at [714, 188] on button "Planogram" at bounding box center [675, 199] width 80 height 25
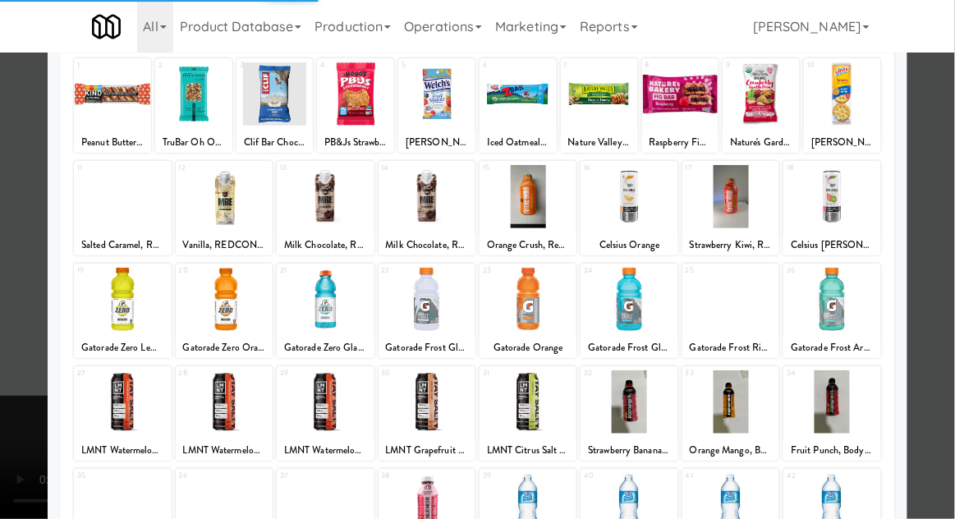
scroll to position [99, 0]
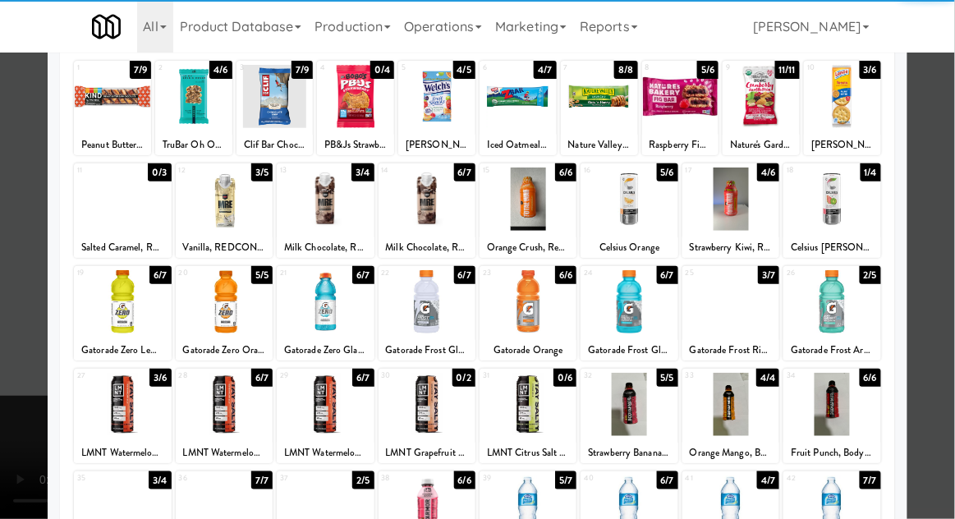
click at [126, 296] on div at bounding box center [122, 301] width 97 height 63
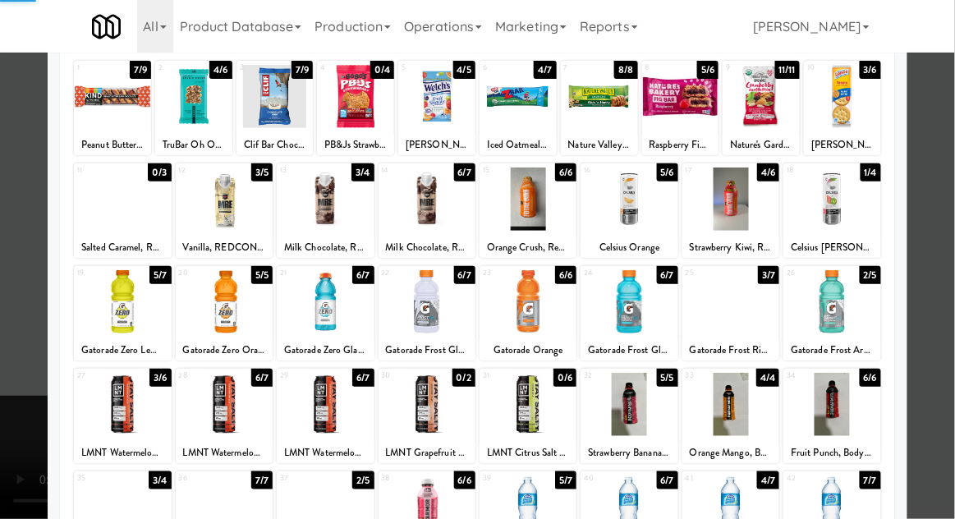
click at [940, 149] on div at bounding box center [477, 259] width 955 height 519
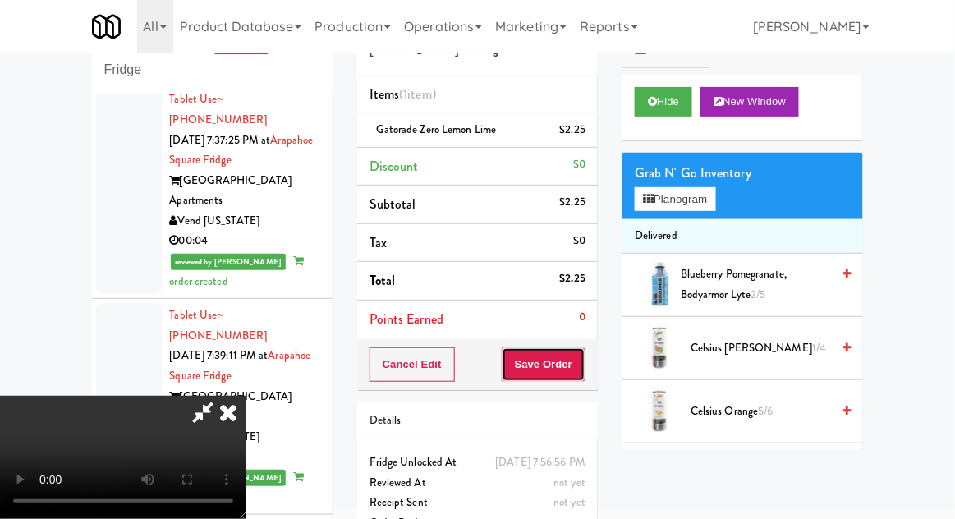
click at [580, 370] on button "Save Order" at bounding box center [544, 364] width 84 height 34
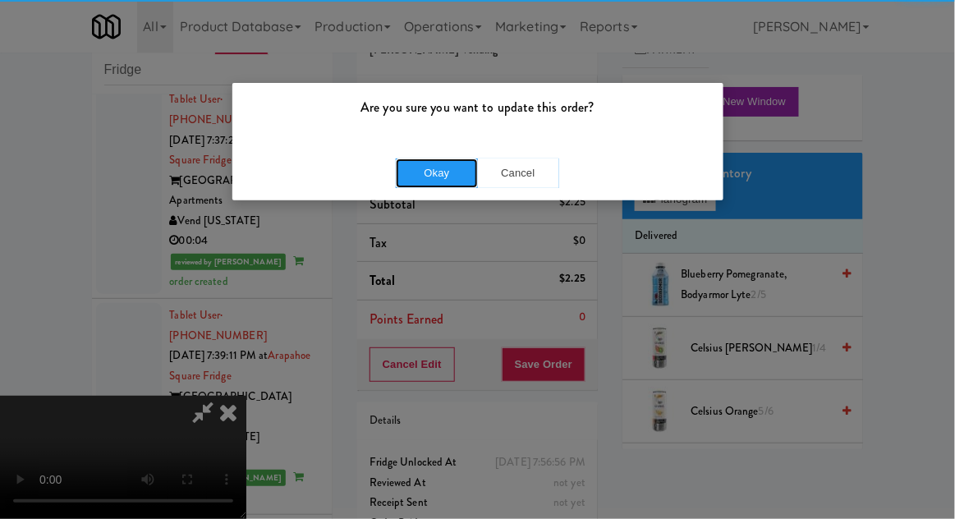
click at [420, 172] on button "Okay" at bounding box center [437, 173] width 82 height 30
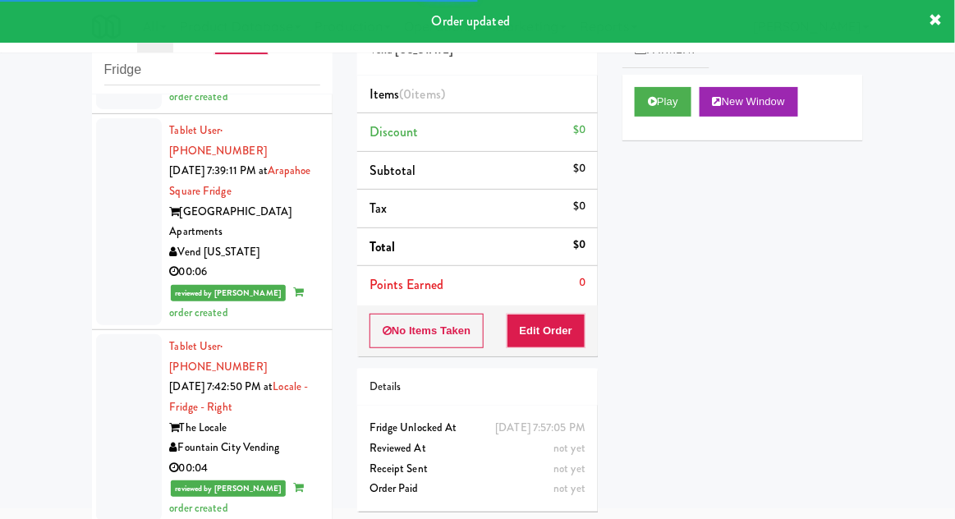
scroll to position [12668, 0]
click at [645, 109] on button "Play" at bounding box center [663, 102] width 57 height 30
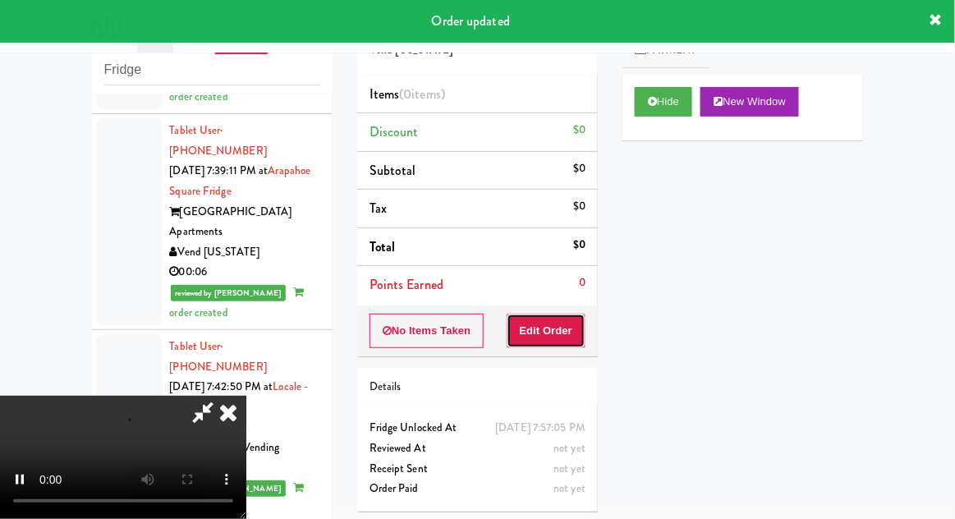
click at [546, 323] on button "Edit Order" at bounding box center [547, 331] width 80 height 34
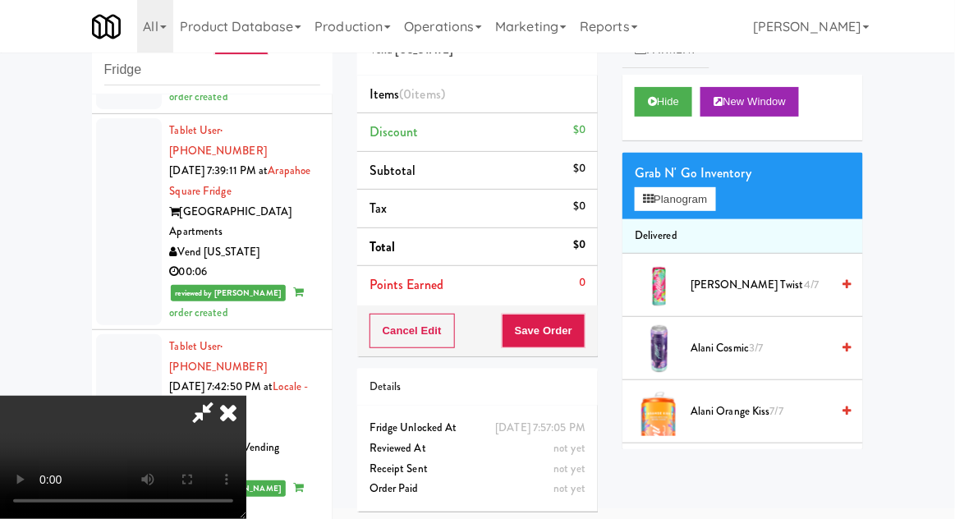
scroll to position [0, 0]
click at [707, 196] on button "Planogram" at bounding box center [675, 199] width 80 height 25
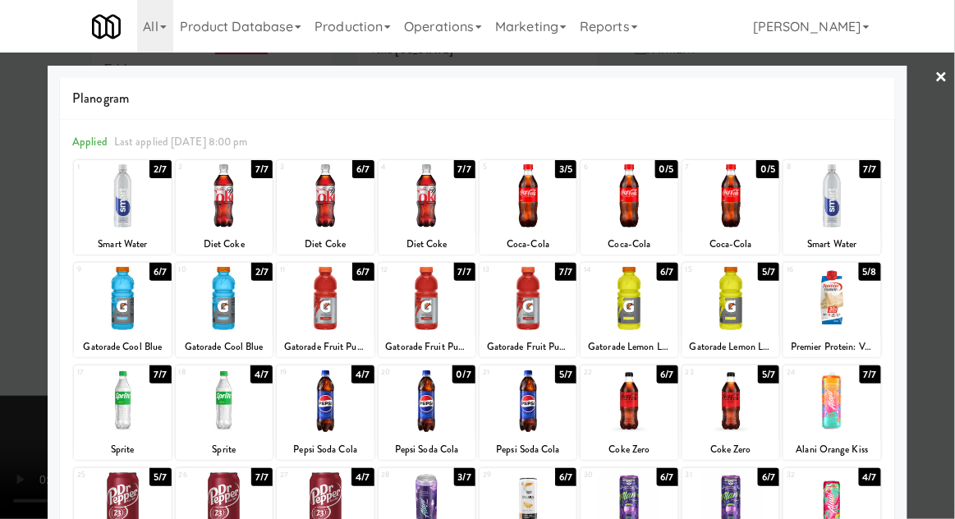
click at [537, 214] on div at bounding box center [528, 195] width 97 height 63
click at [943, 143] on div at bounding box center [477, 259] width 955 height 519
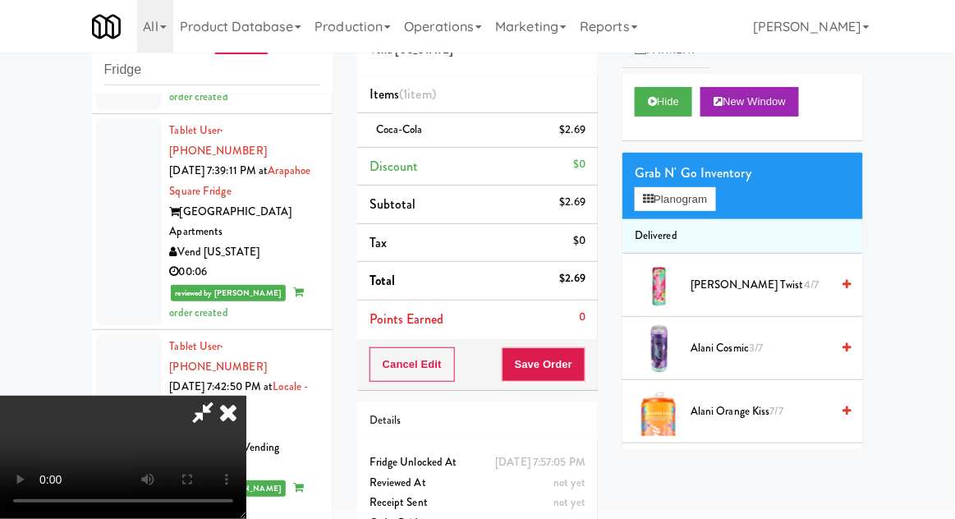
scroll to position [60, 0]
click at [583, 351] on button "Save Order" at bounding box center [544, 364] width 84 height 34
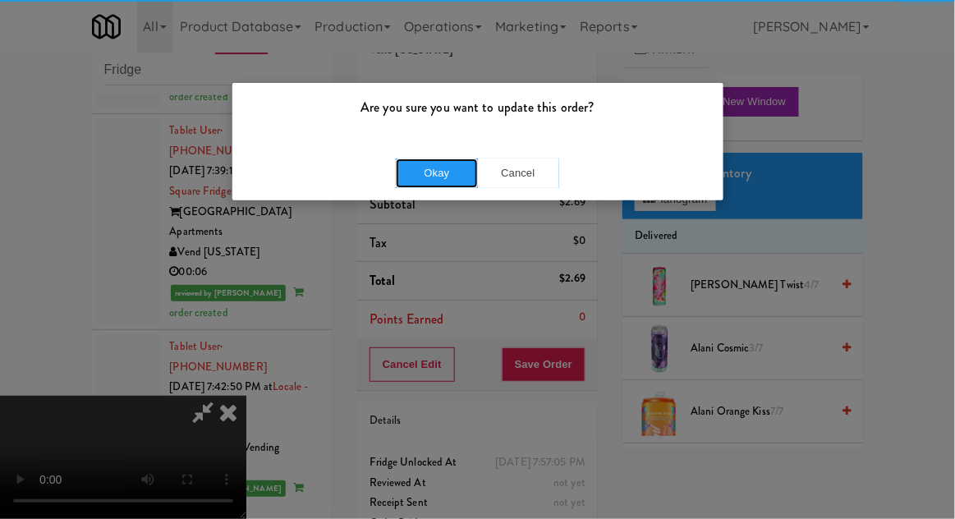
click at [411, 168] on button "Okay" at bounding box center [437, 173] width 82 height 30
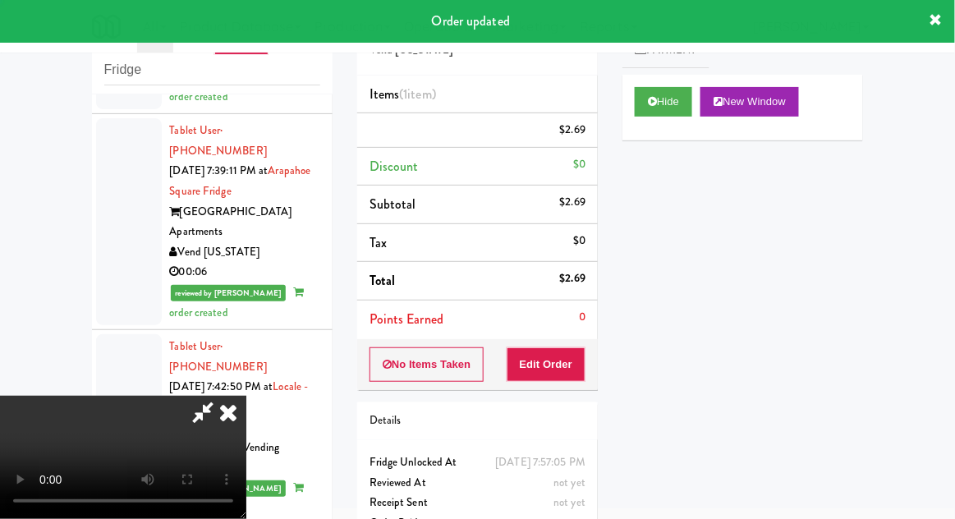
scroll to position [0, 0]
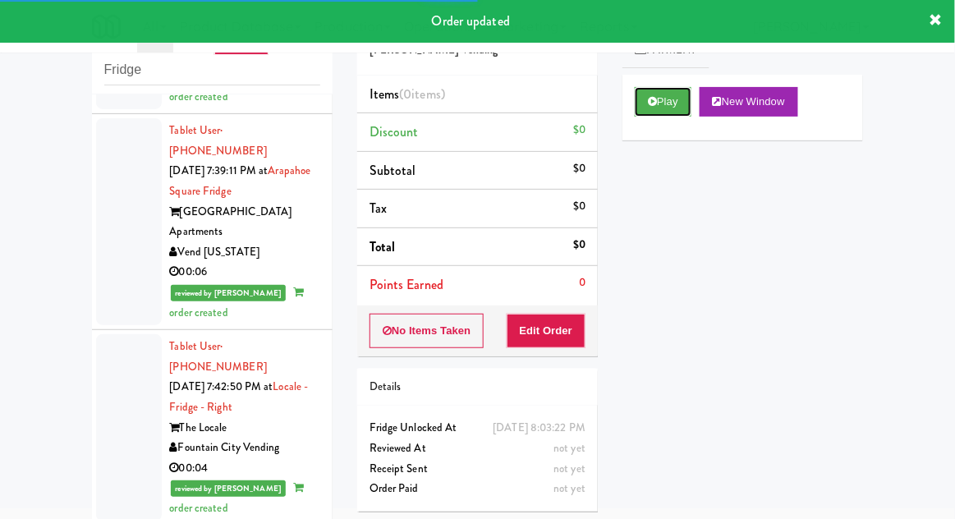
click at [656, 106] on icon at bounding box center [652, 101] width 9 height 11
click at [562, 314] on button "Edit Order" at bounding box center [547, 331] width 80 height 34
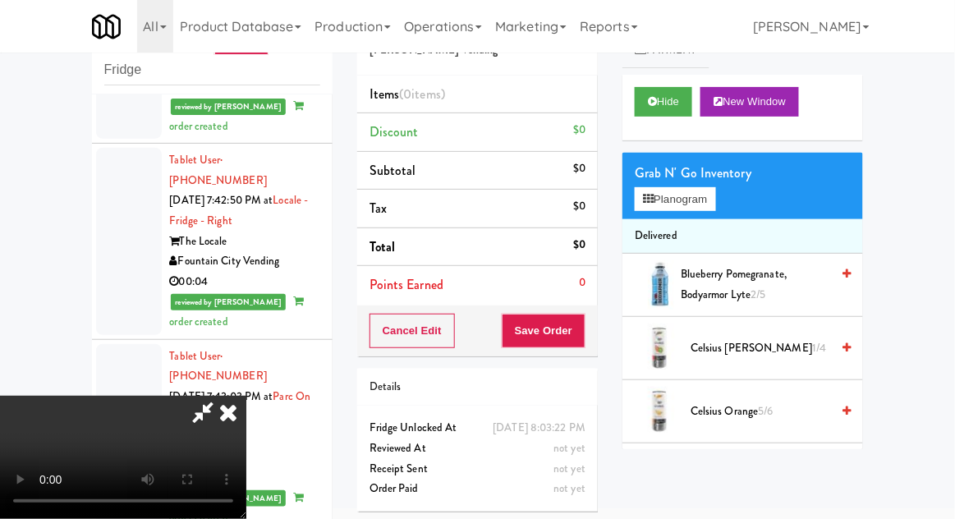
scroll to position [60, 0]
click at [715, 207] on button "Planogram" at bounding box center [675, 199] width 80 height 25
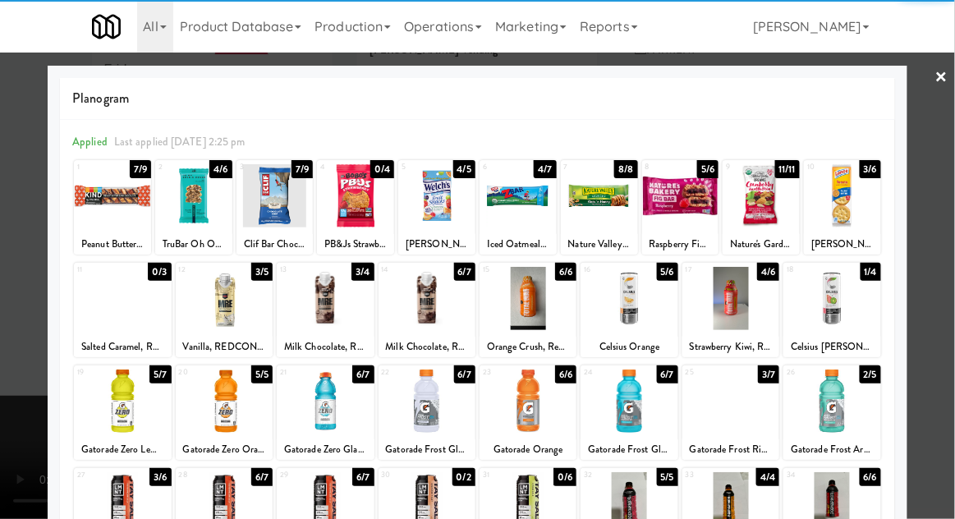
click at [215, 288] on div at bounding box center [224, 298] width 97 height 63
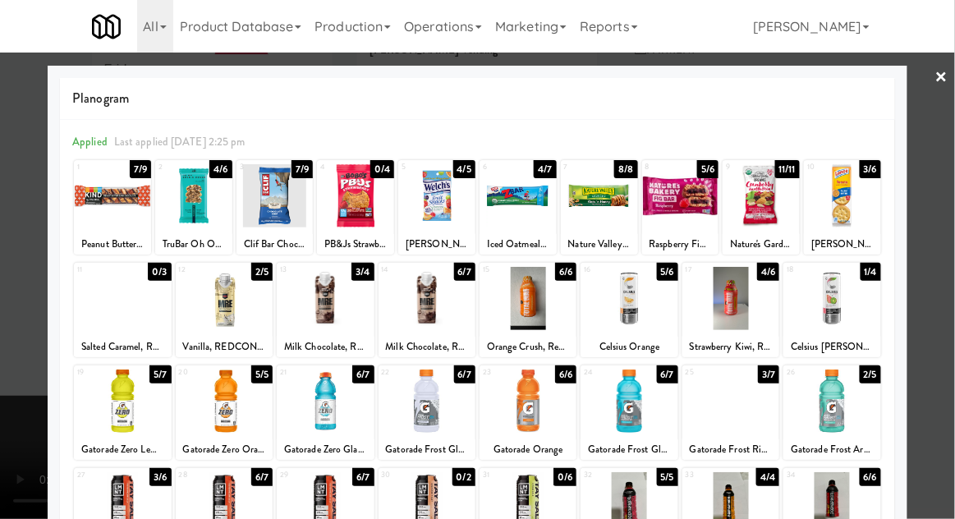
click at [918, 172] on div at bounding box center [477, 259] width 955 height 519
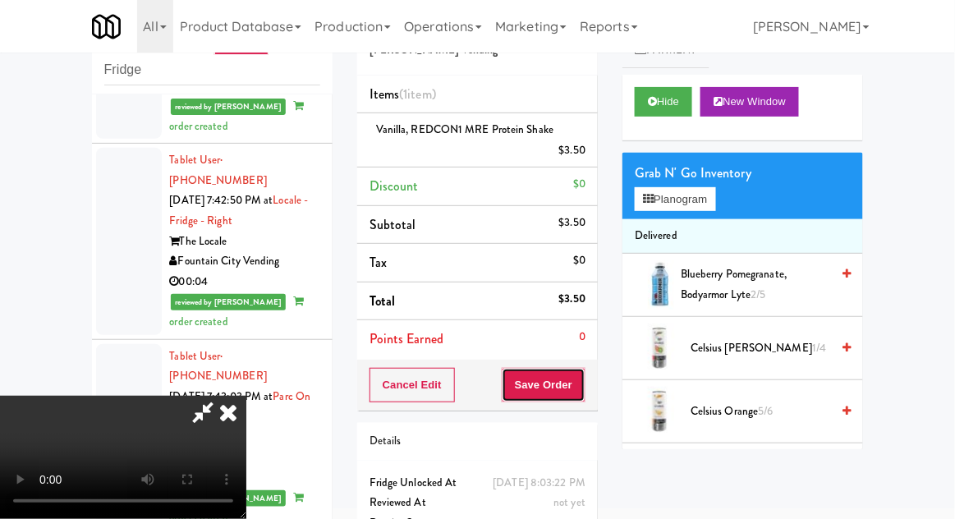
click at [583, 396] on button "Save Order" at bounding box center [544, 385] width 84 height 34
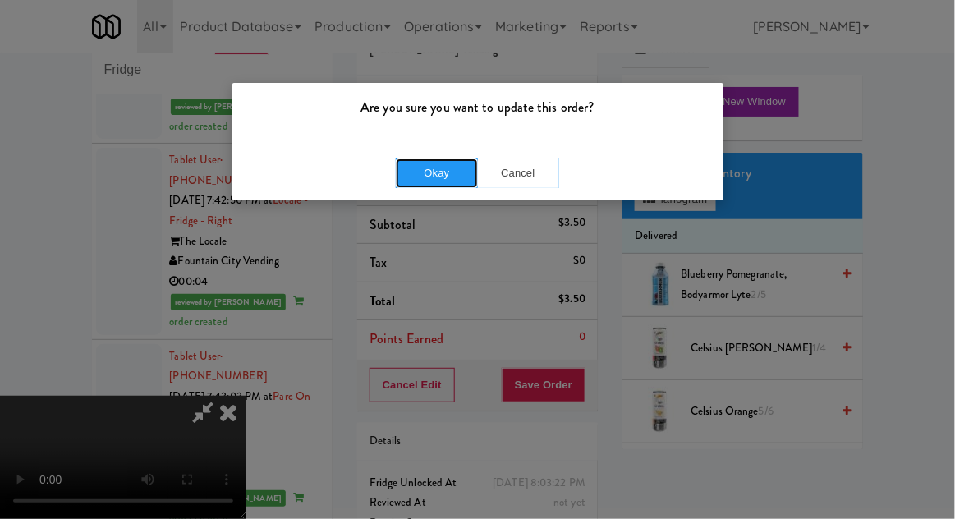
click at [441, 174] on button "Okay" at bounding box center [437, 173] width 82 height 30
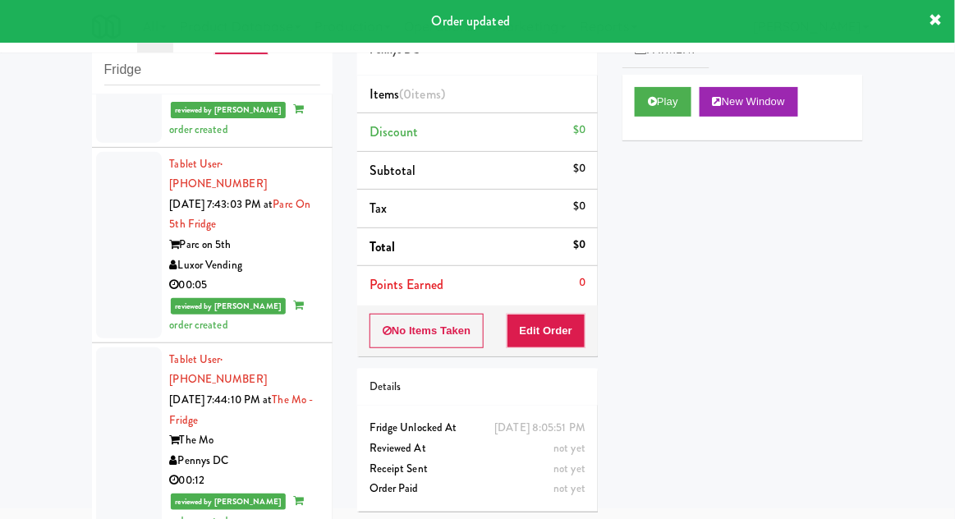
scroll to position [13045, 0]
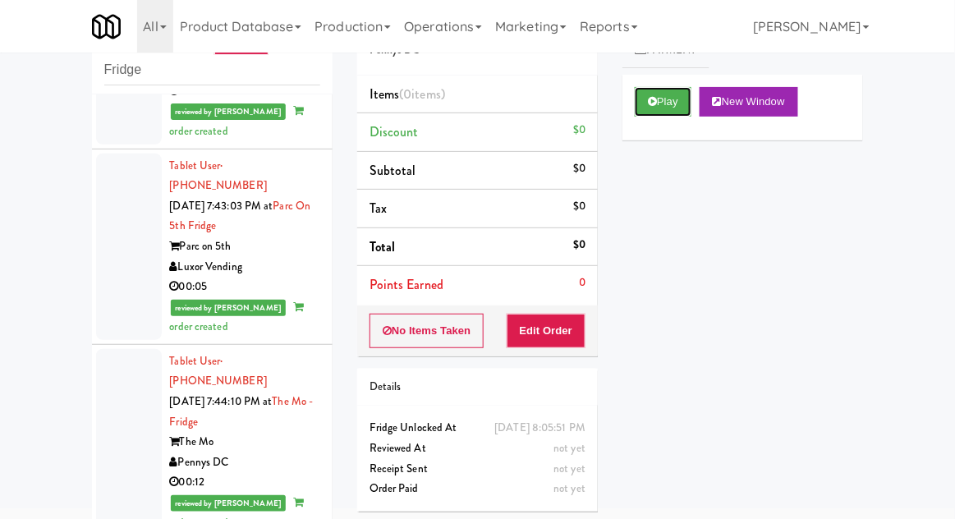
click at [654, 113] on button "Play" at bounding box center [663, 102] width 57 height 30
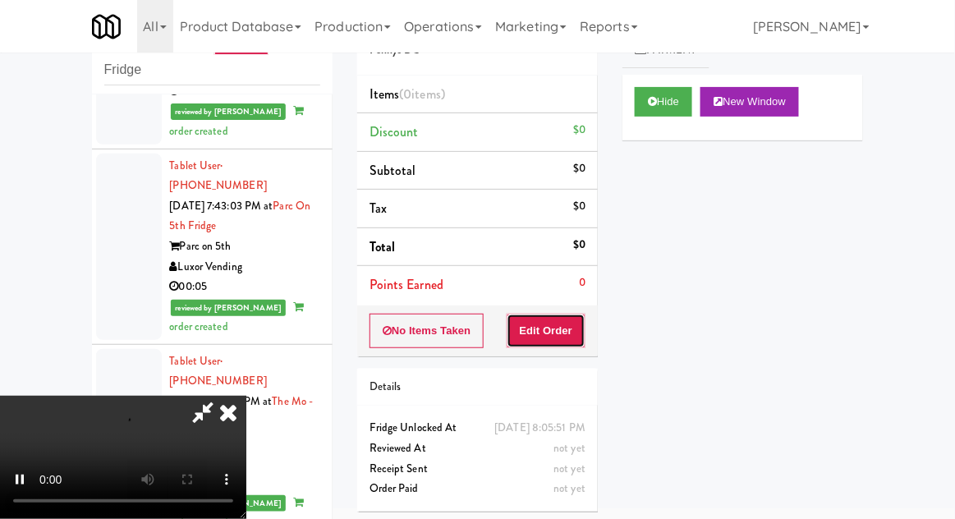
click at [566, 319] on button "Edit Order" at bounding box center [547, 331] width 80 height 34
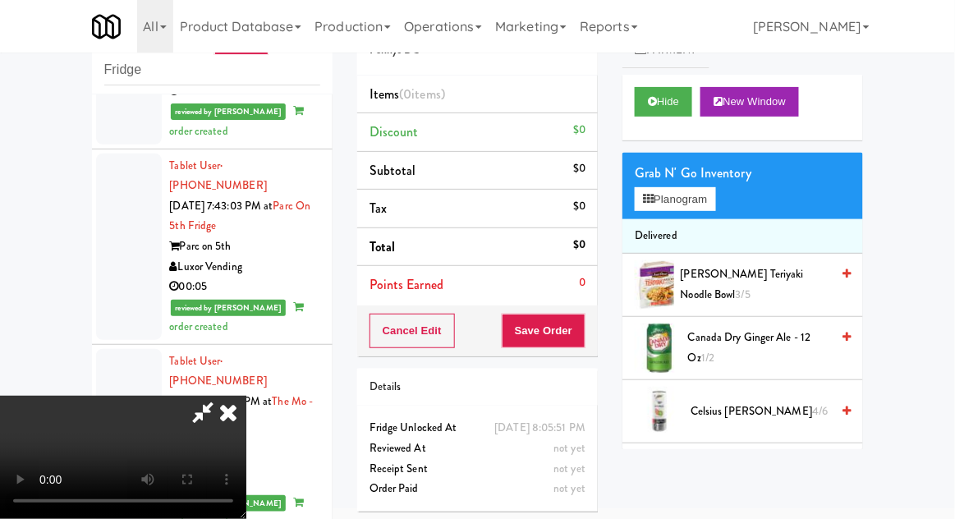
scroll to position [60, 0]
click at [708, 207] on button "Planogram" at bounding box center [675, 199] width 80 height 25
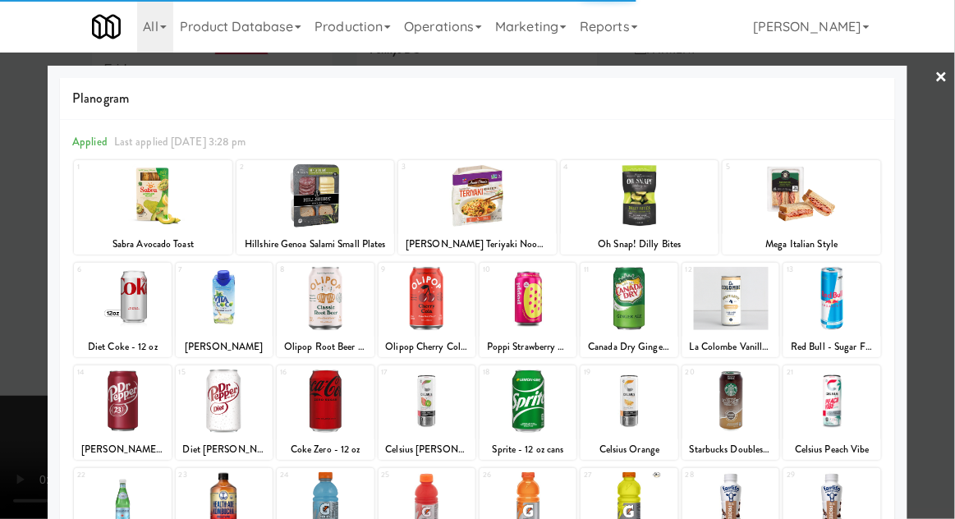
scroll to position [96, 0]
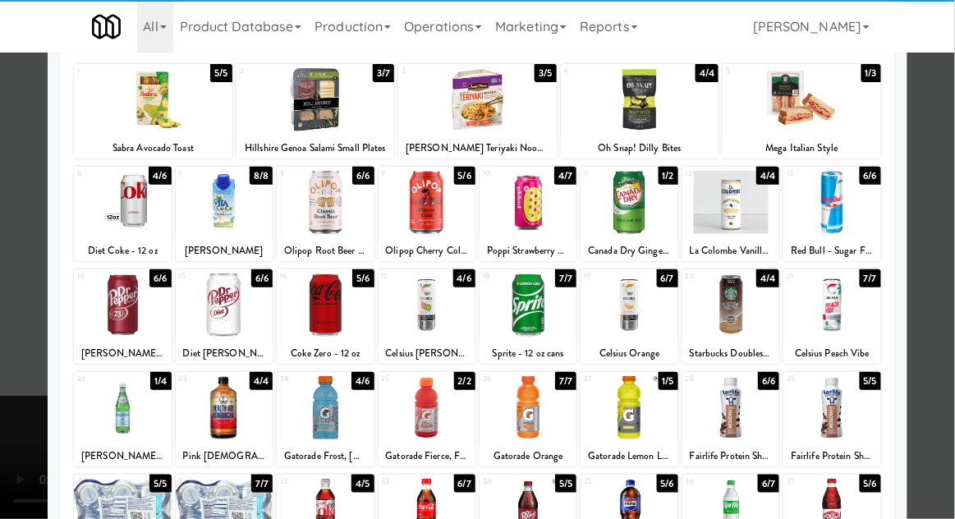
click at [329, 312] on div at bounding box center [325, 304] width 97 height 63
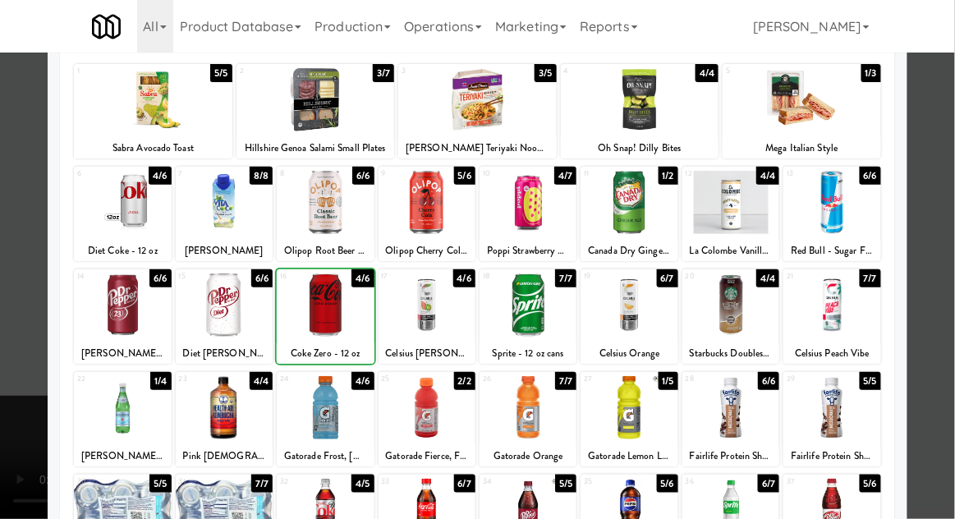
click at [926, 187] on div at bounding box center [477, 259] width 955 height 519
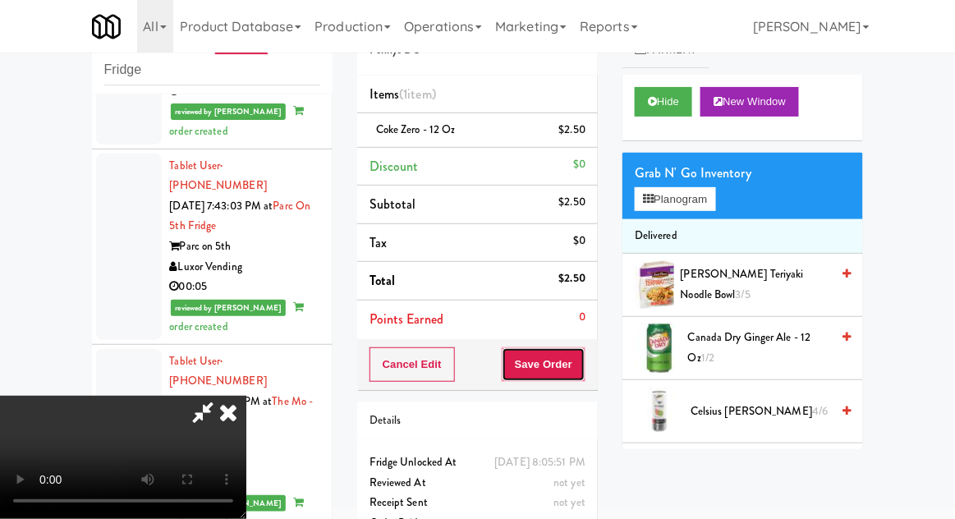
click at [581, 365] on button "Save Order" at bounding box center [544, 364] width 84 height 34
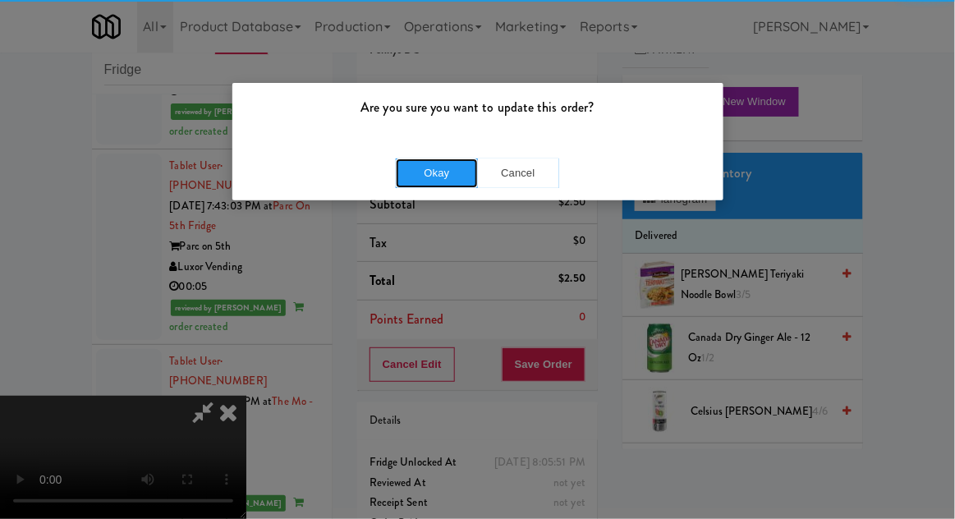
click at [455, 158] on button "Okay" at bounding box center [437, 173] width 82 height 30
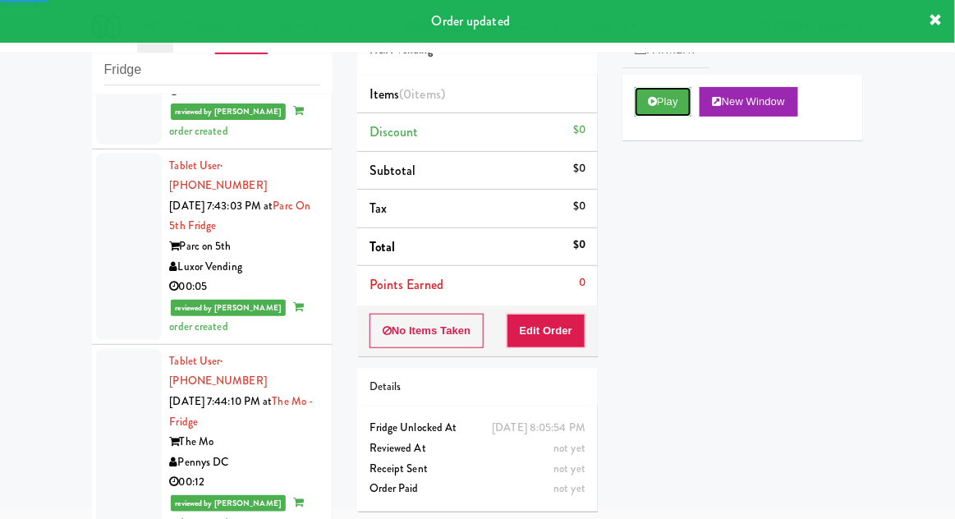
click at [654, 113] on button "Play" at bounding box center [663, 102] width 57 height 30
click at [550, 321] on button "Edit Order" at bounding box center [547, 331] width 80 height 34
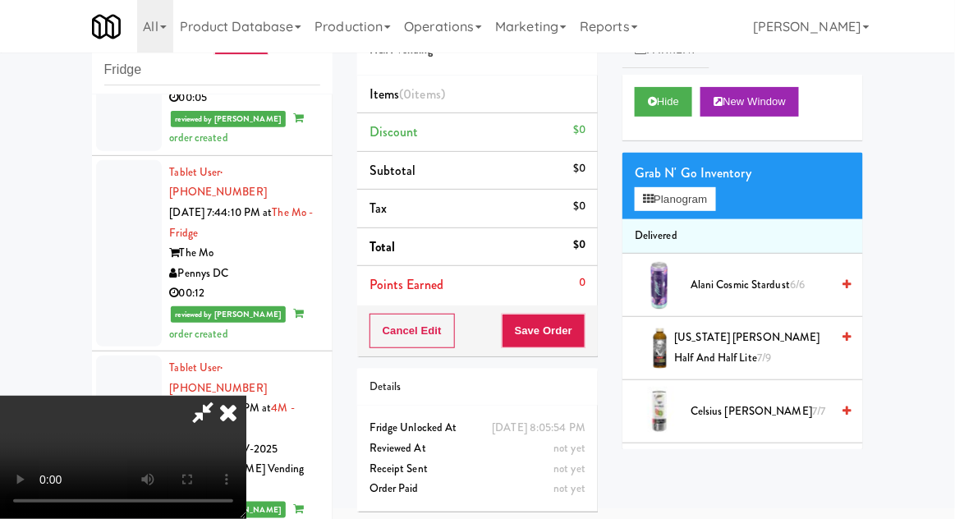
scroll to position [60, 0]
click at [715, 187] on button "Planogram" at bounding box center [675, 199] width 80 height 25
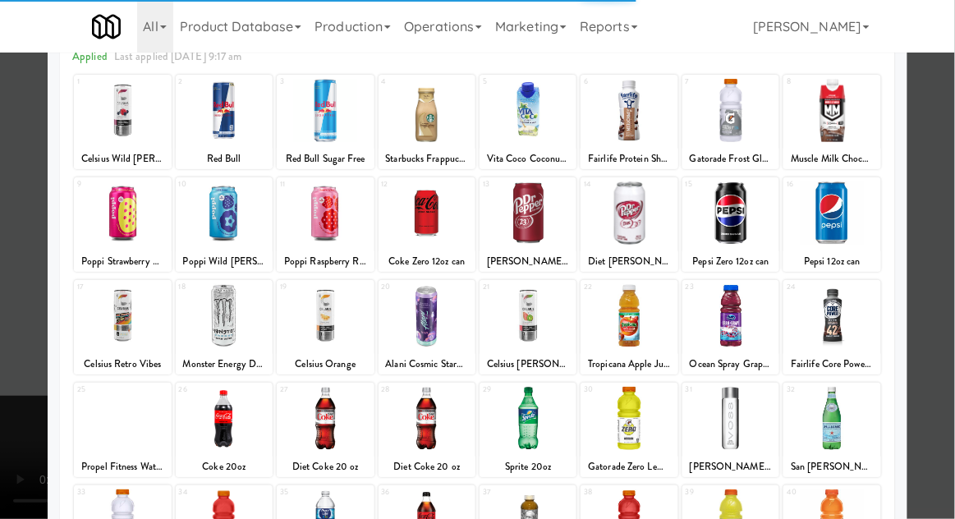
scroll to position [85, 0]
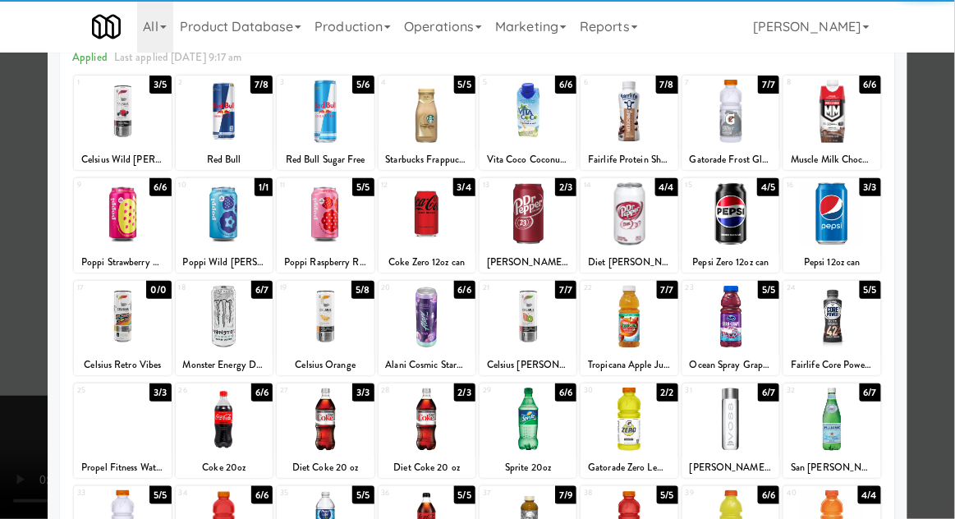
click at [322, 415] on div at bounding box center [325, 419] width 97 height 63
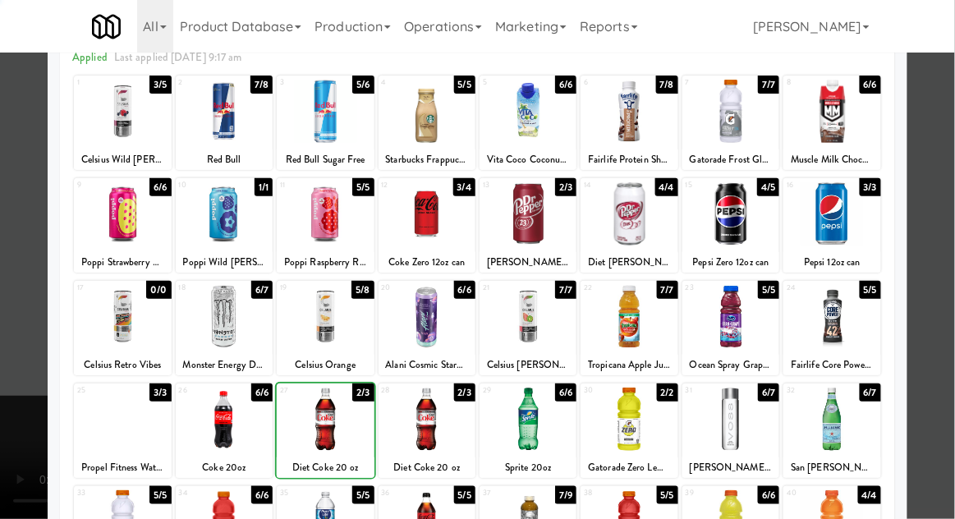
click at [926, 159] on div at bounding box center [477, 259] width 955 height 519
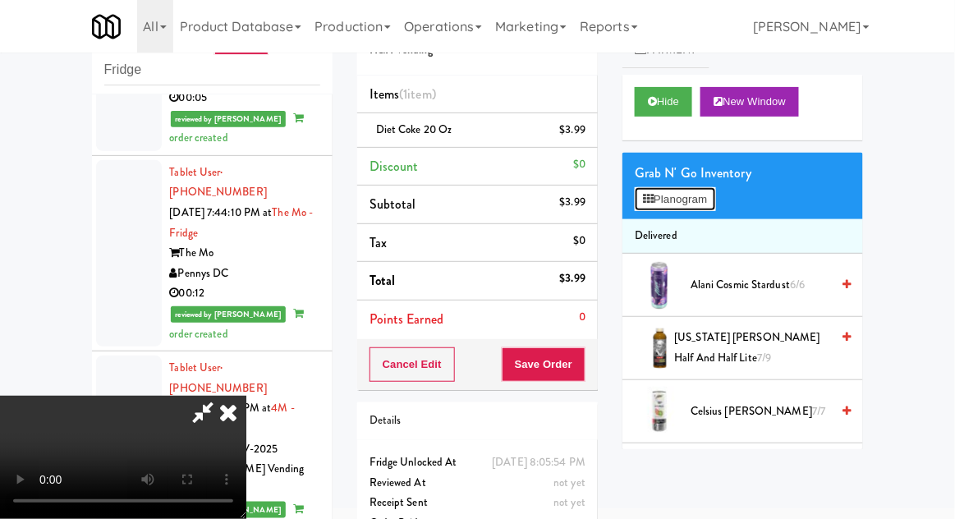
click at [715, 209] on button "Planogram" at bounding box center [675, 199] width 80 height 25
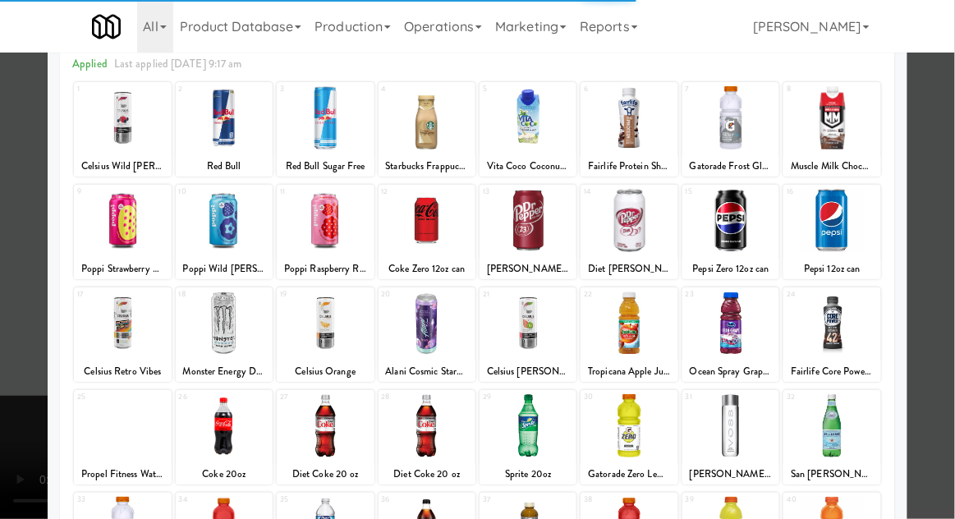
scroll to position [76, 0]
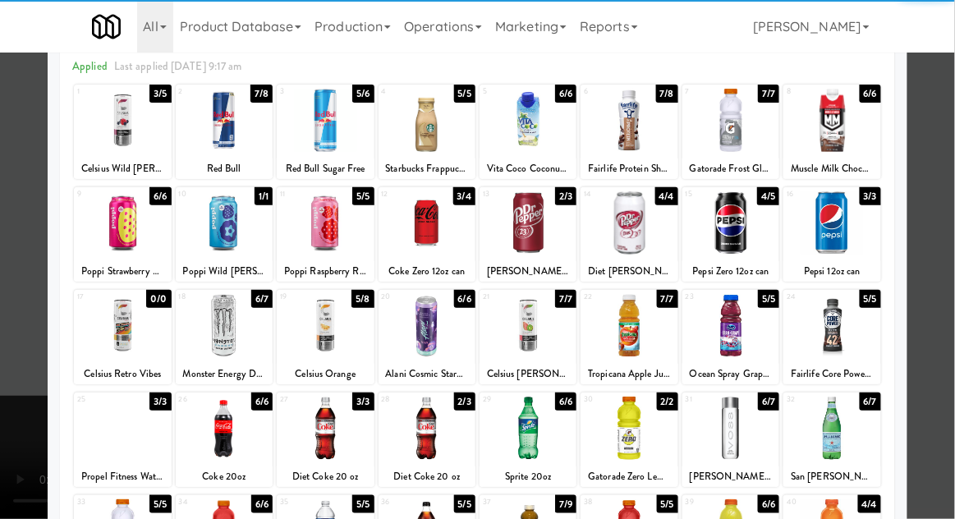
click at [325, 422] on div at bounding box center [325, 428] width 97 height 63
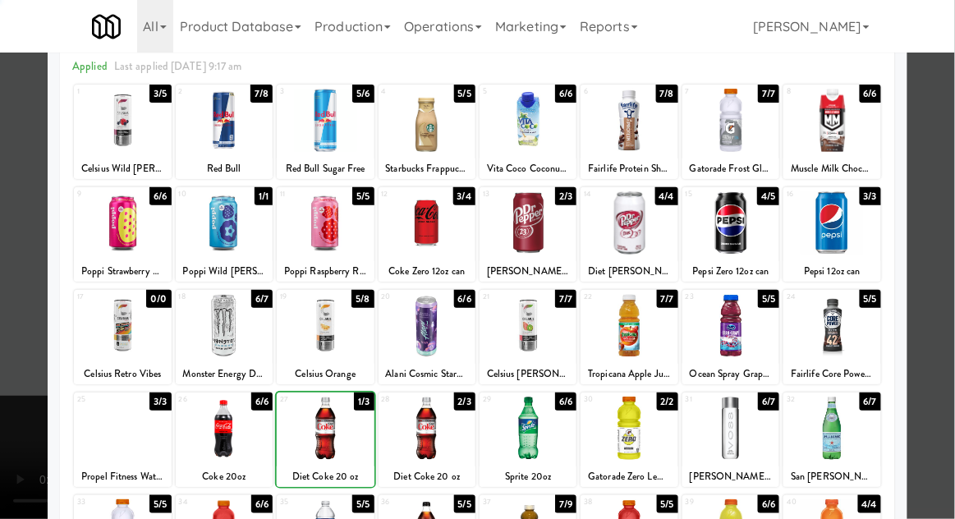
click at [930, 171] on div at bounding box center [477, 259] width 955 height 519
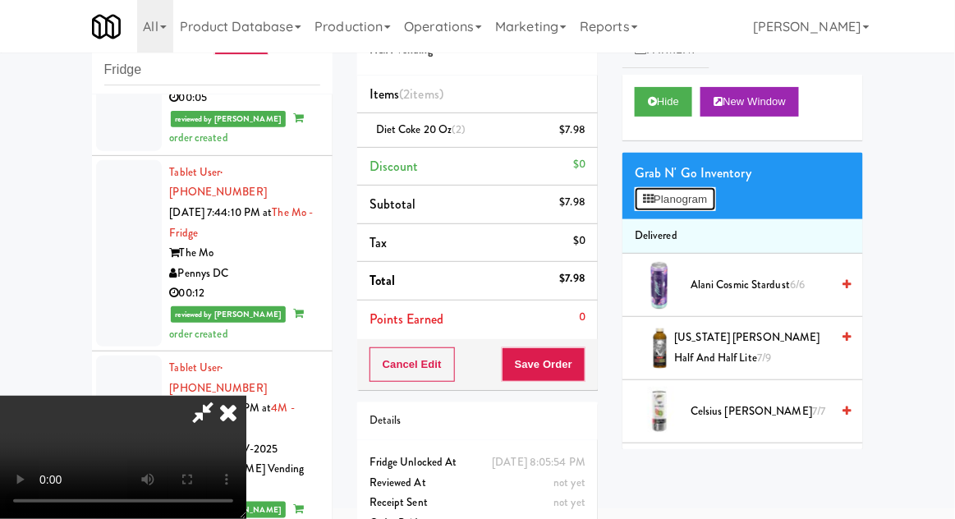
click at [715, 201] on button "Planogram" at bounding box center [675, 199] width 80 height 25
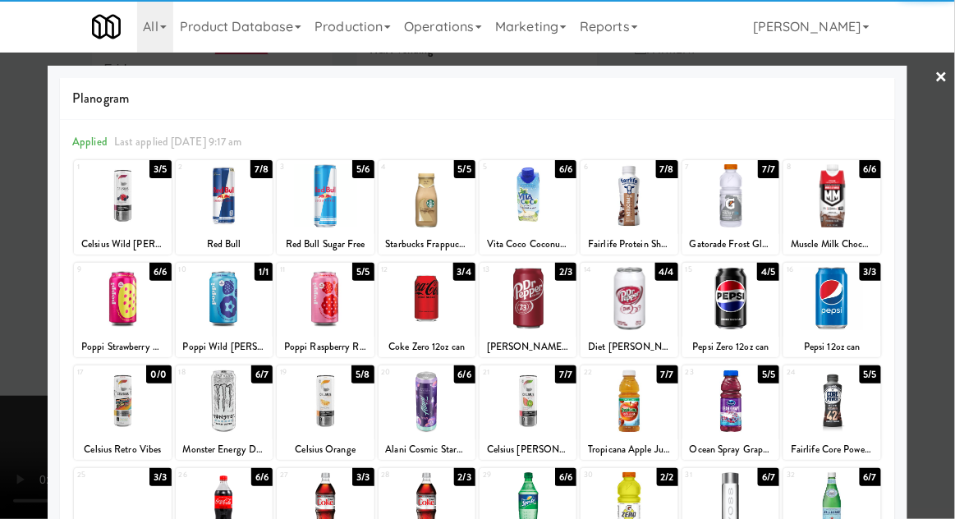
click at [315, 486] on div at bounding box center [325, 503] width 97 height 63
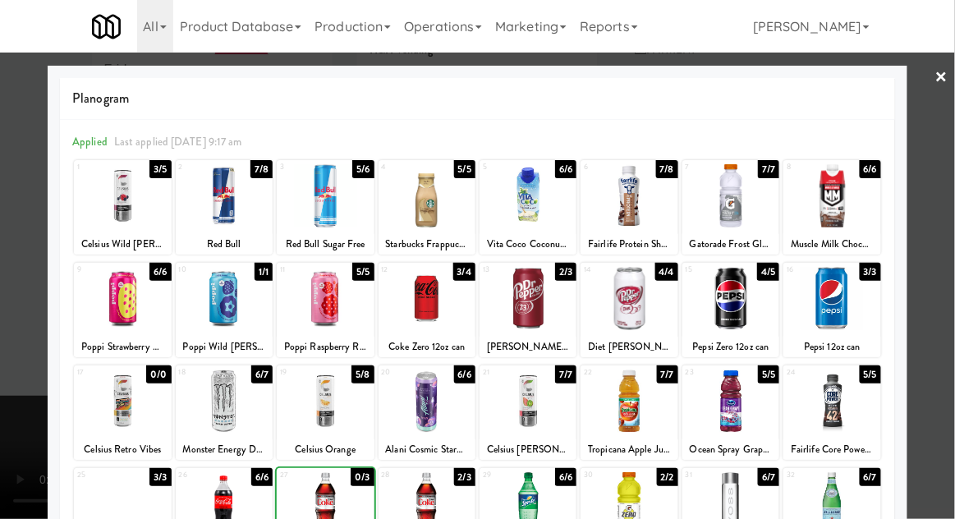
click at [930, 180] on div at bounding box center [477, 259] width 955 height 519
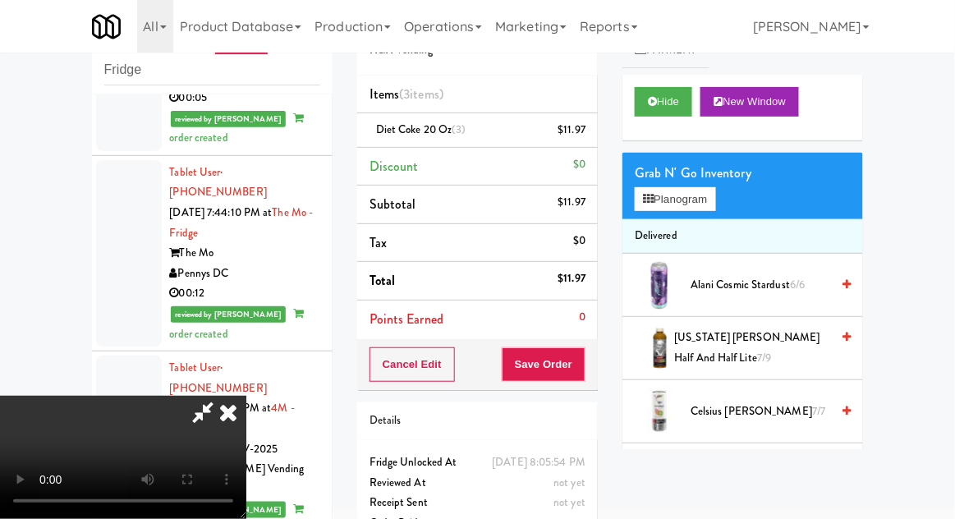
click at [596, 384] on div "Cancel Edit Save Order" at bounding box center [477, 364] width 241 height 51
click at [579, 376] on button "Save Order" at bounding box center [544, 364] width 84 height 34
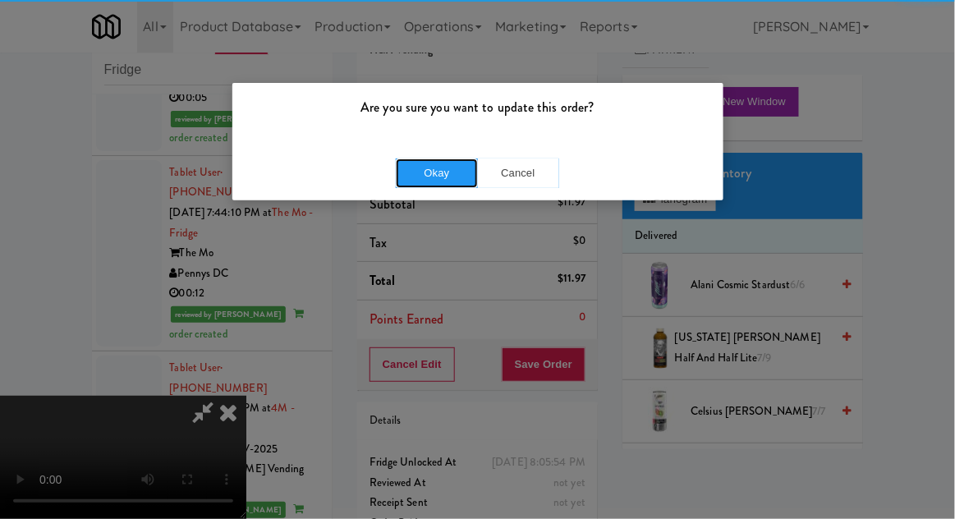
click at [416, 183] on button "Okay" at bounding box center [437, 173] width 82 height 30
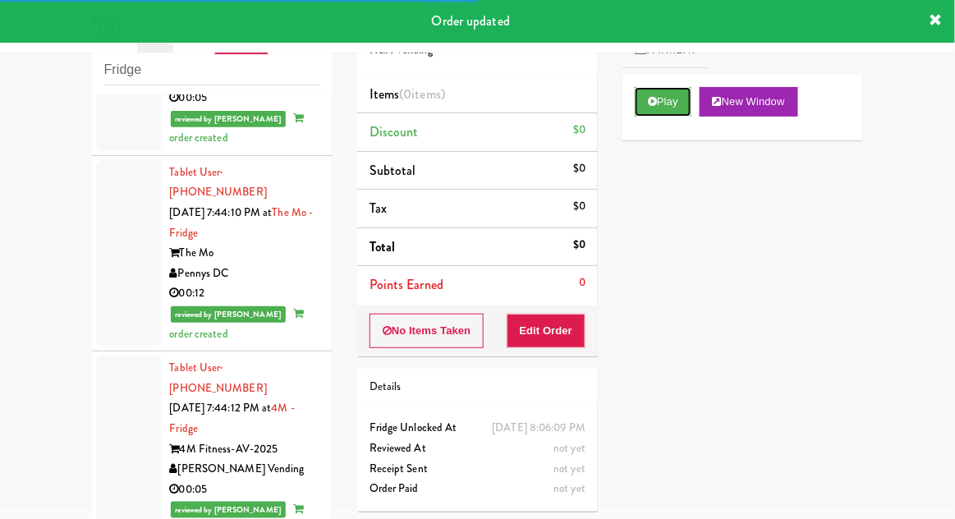
click at [659, 99] on button "Play" at bounding box center [663, 102] width 57 height 30
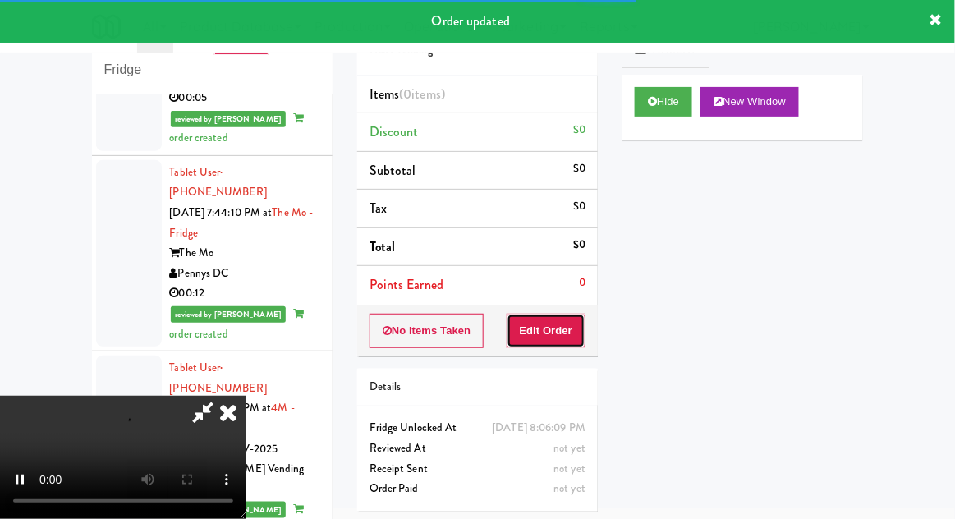
click at [560, 337] on button "Edit Order" at bounding box center [547, 331] width 80 height 34
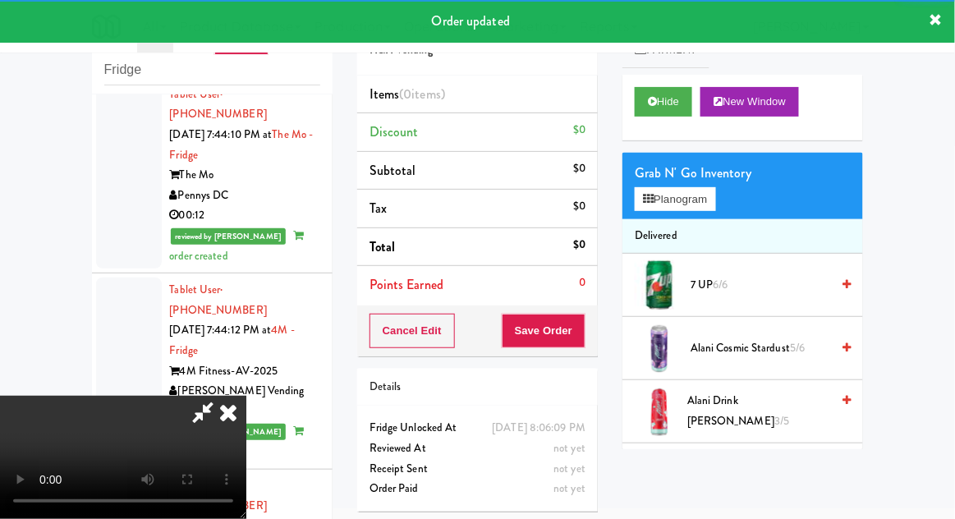
scroll to position [13377, 0]
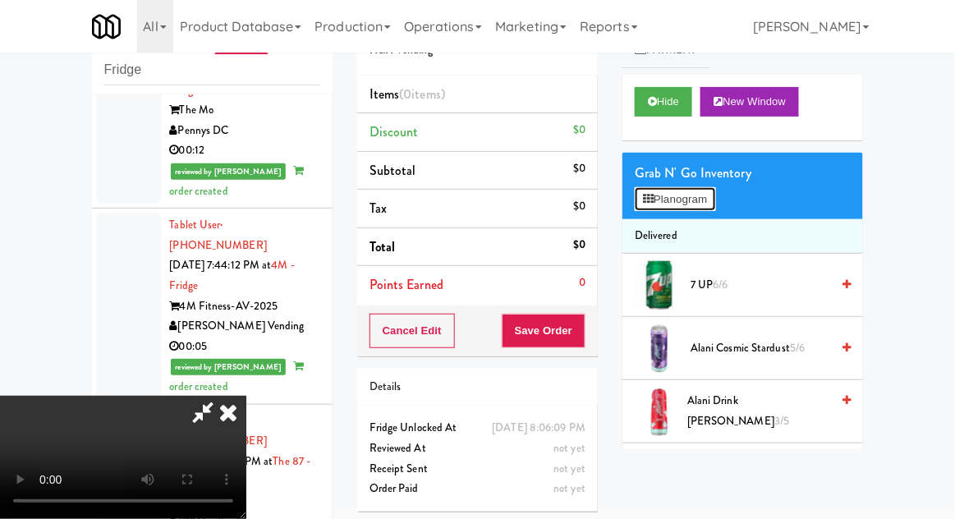
click at [698, 209] on button "Planogram" at bounding box center [675, 199] width 80 height 25
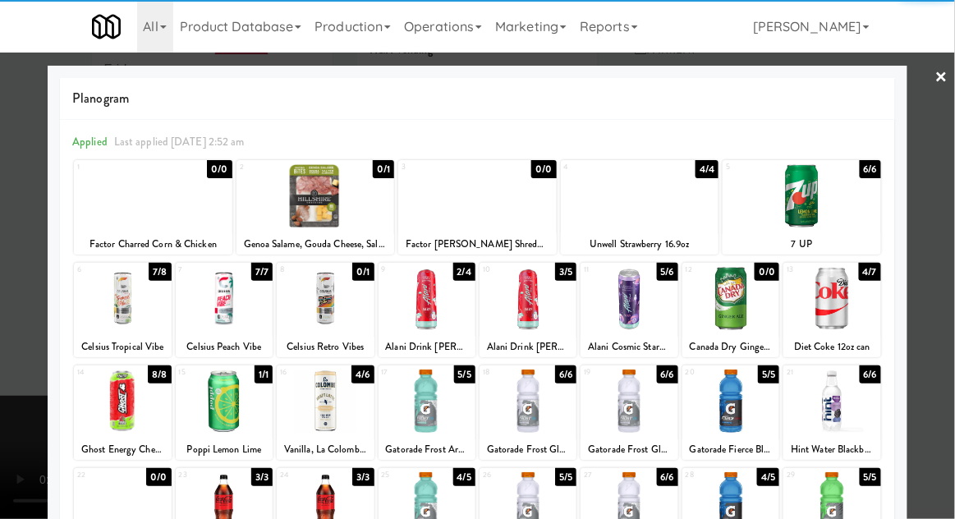
click at [852, 289] on div at bounding box center [831, 298] width 97 height 63
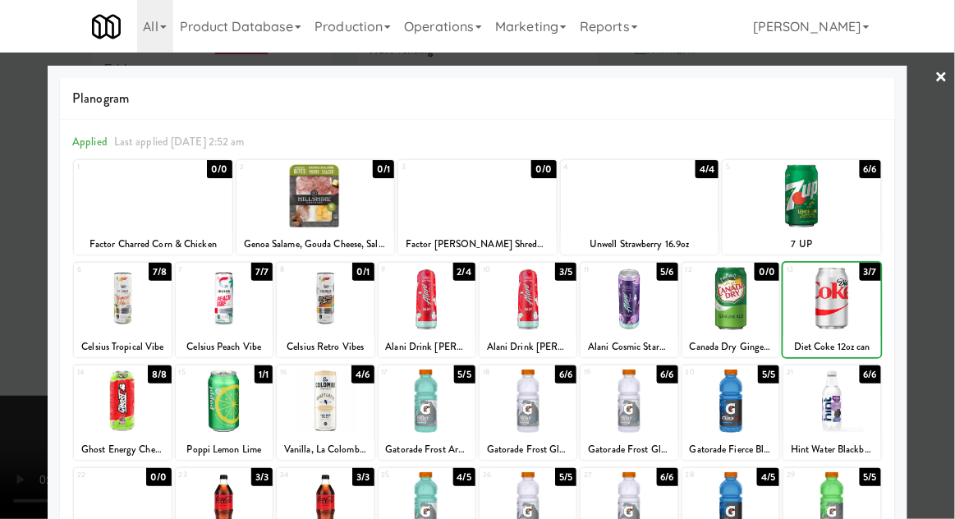
click at [924, 213] on div at bounding box center [477, 259] width 955 height 519
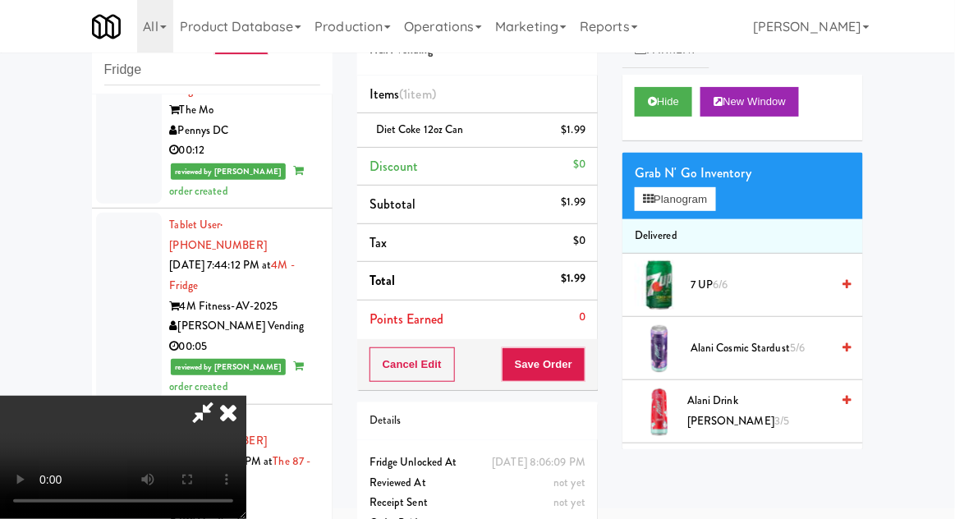
click at [597, 378] on div "Cancel Edit Save Order" at bounding box center [477, 364] width 241 height 51
click at [584, 355] on button "Save Order" at bounding box center [544, 364] width 84 height 34
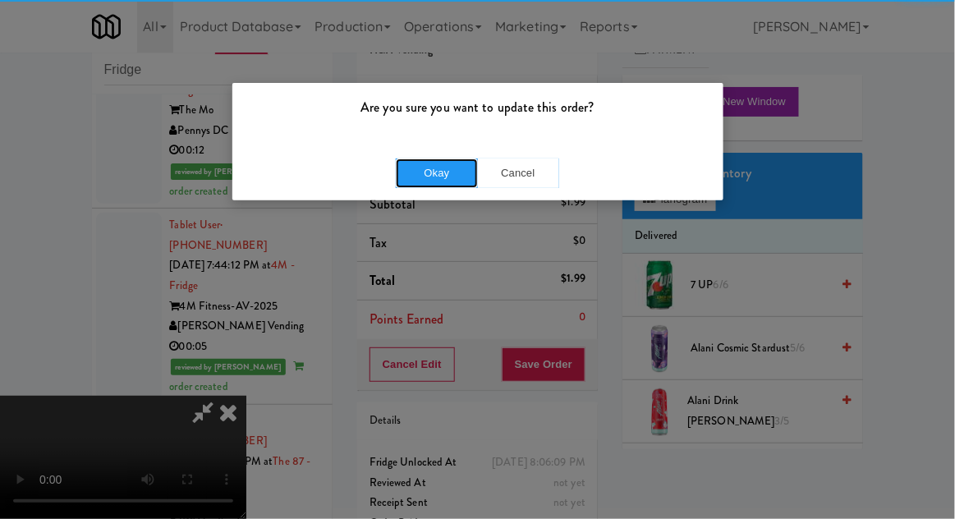
click at [447, 179] on button "Okay" at bounding box center [437, 173] width 82 height 30
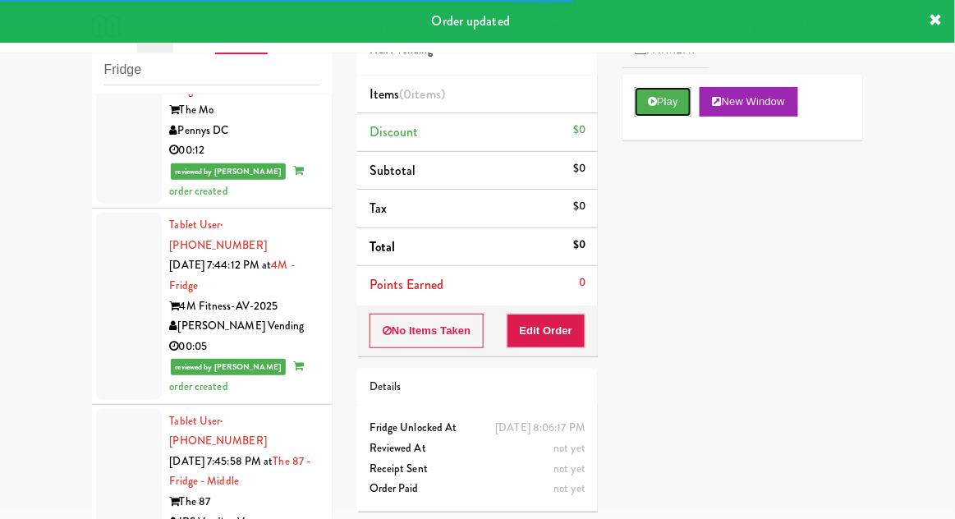
click at [637, 108] on button "Play" at bounding box center [663, 102] width 57 height 30
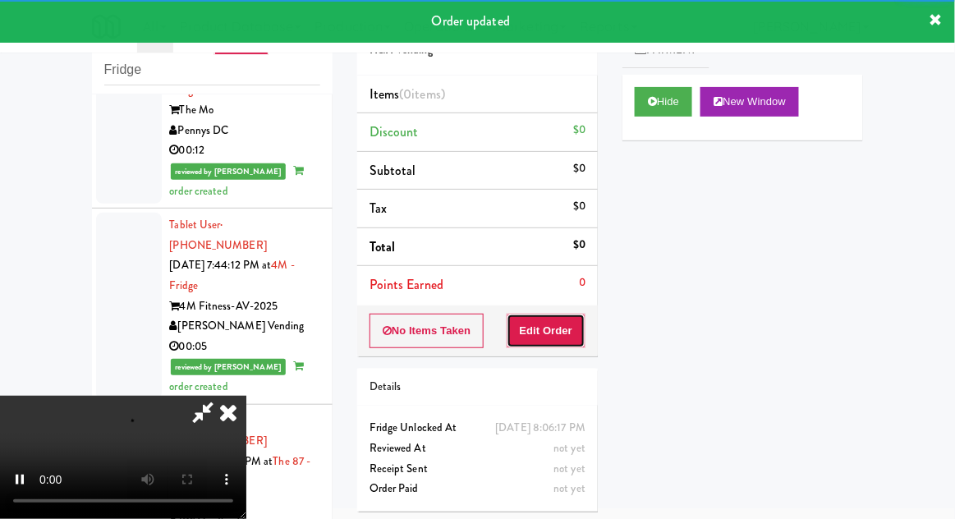
click at [533, 324] on button "Edit Order" at bounding box center [547, 331] width 80 height 34
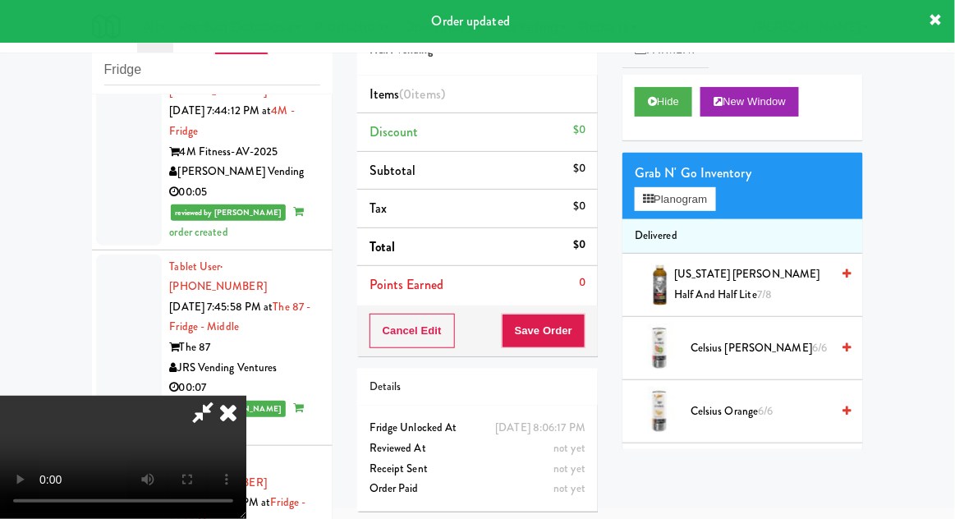
scroll to position [13531, 0]
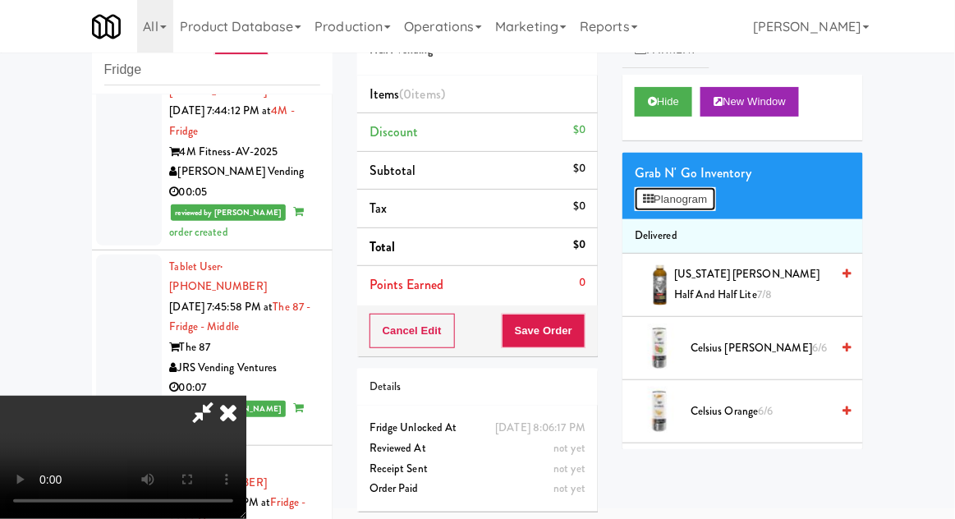
click at [715, 196] on button "Planogram" at bounding box center [675, 199] width 80 height 25
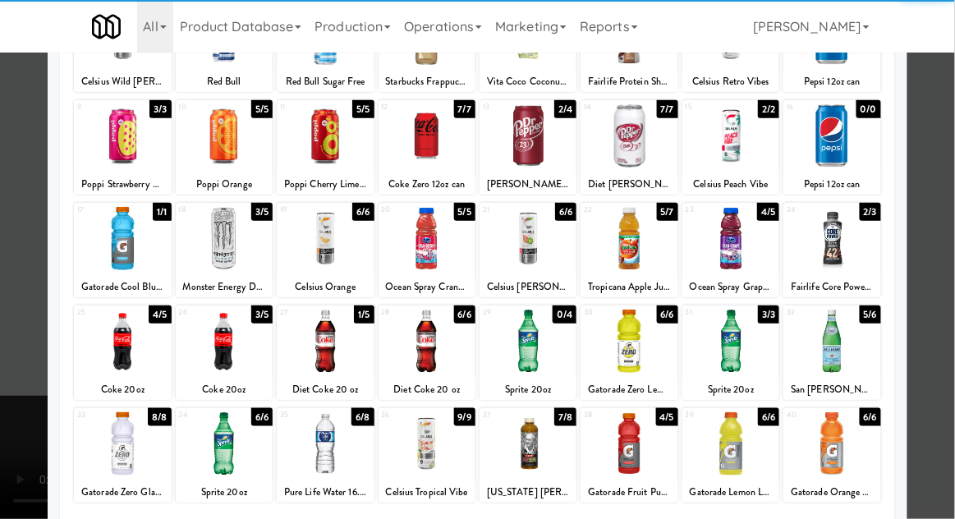
scroll to position [162, 0]
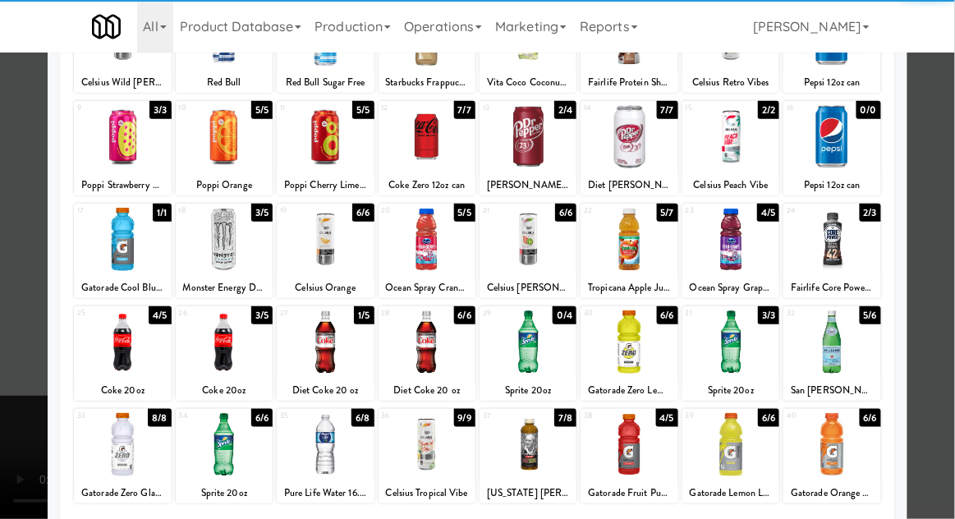
click at [230, 356] on div at bounding box center [224, 341] width 97 height 63
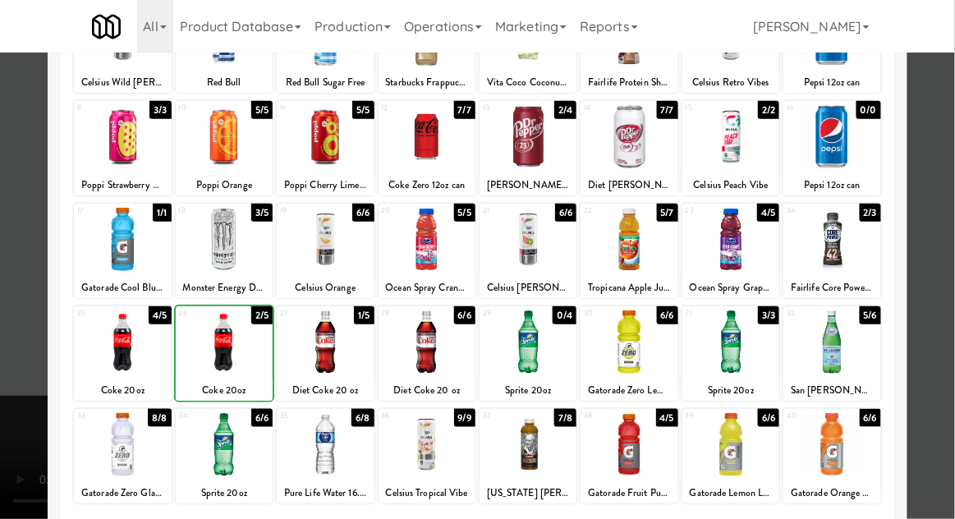
click at [927, 171] on div at bounding box center [477, 259] width 955 height 519
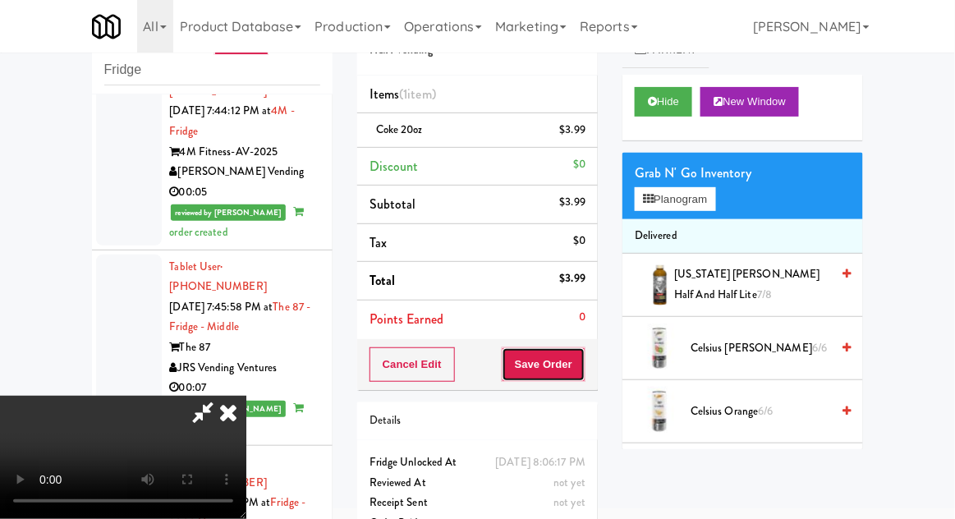
click at [577, 368] on button "Save Order" at bounding box center [544, 364] width 84 height 34
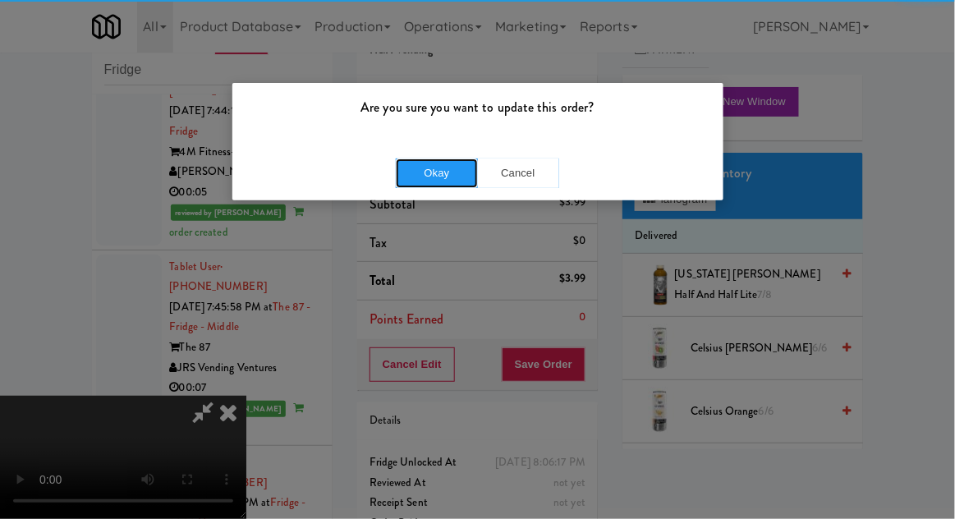
click at [434, 176] on button "Okay" at bounding box center [437, 173] width 82 height 30
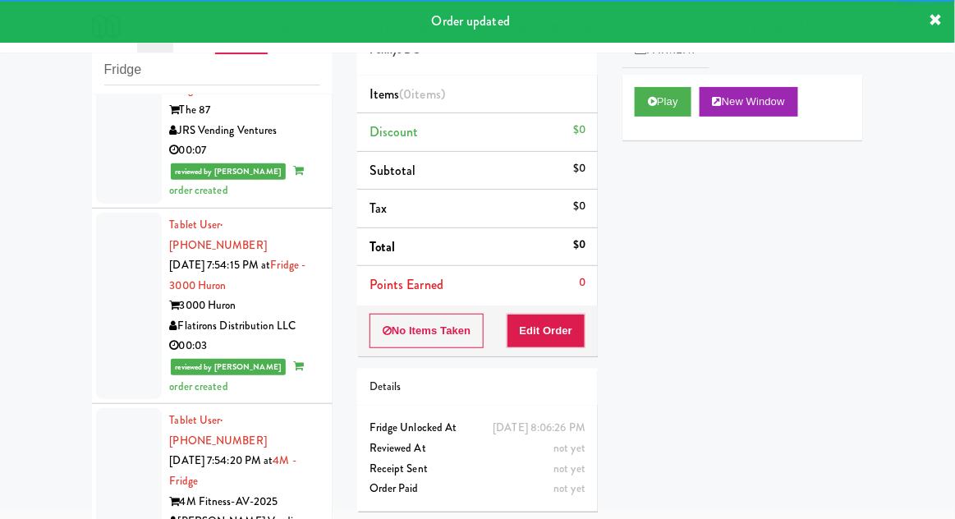
scroll to position [14170, 0]
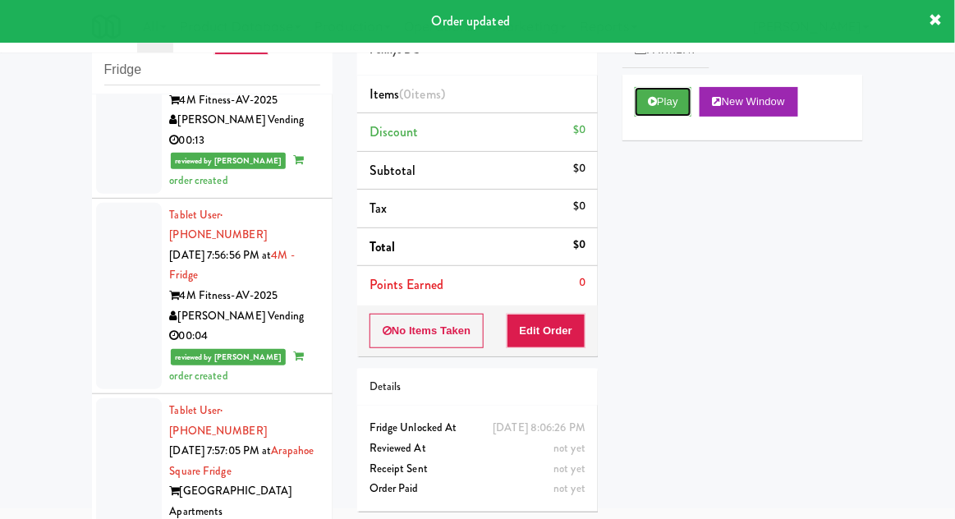
click at [668, 96] on button "Play" at bounding box center [663, 102] width 57 height 30
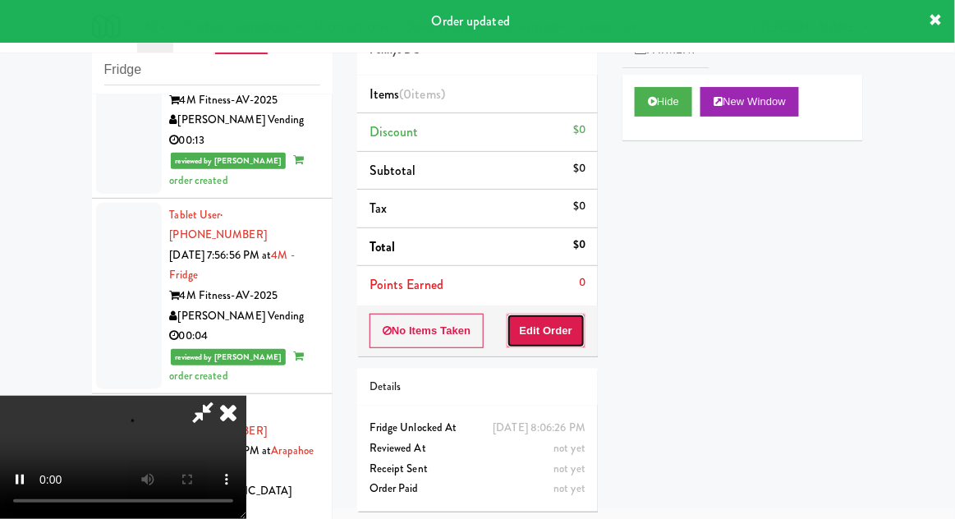
click at [559, 326] on button "Edit Order" at bounding box center [547, 331] width 80 height 34
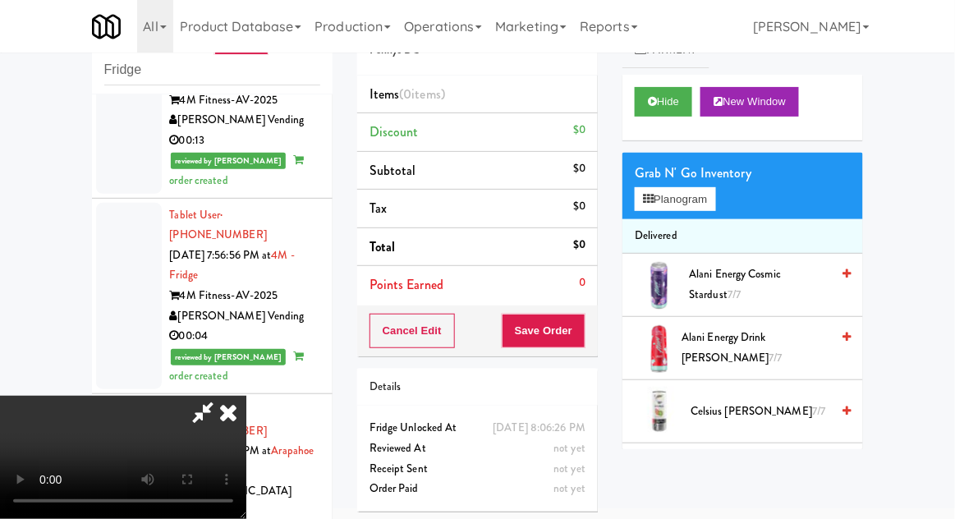
scroll to position [60, 0]
click at [706, 204] on button "Planogram" at bounding box center [675, 199] width 80 height 25
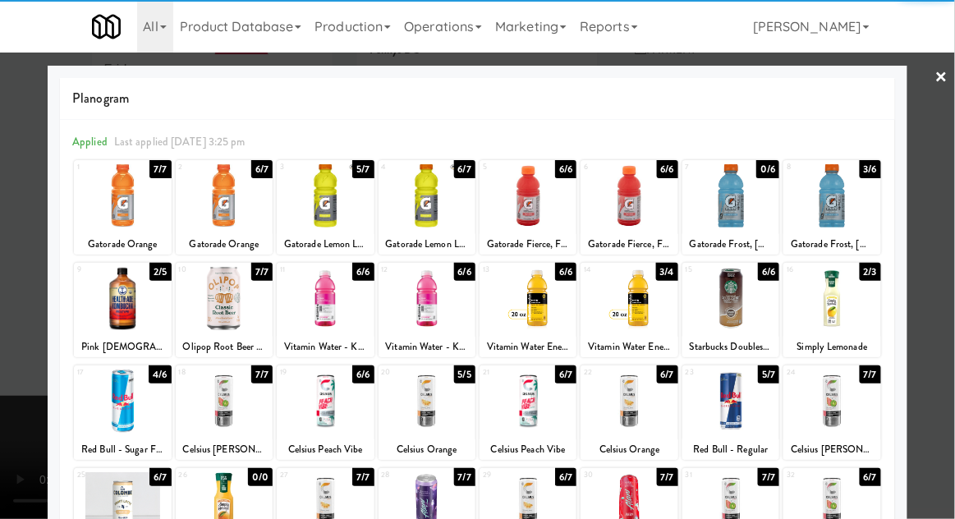
click at [862, 202] on div at bounding box center [831, 195] width 97 height 63
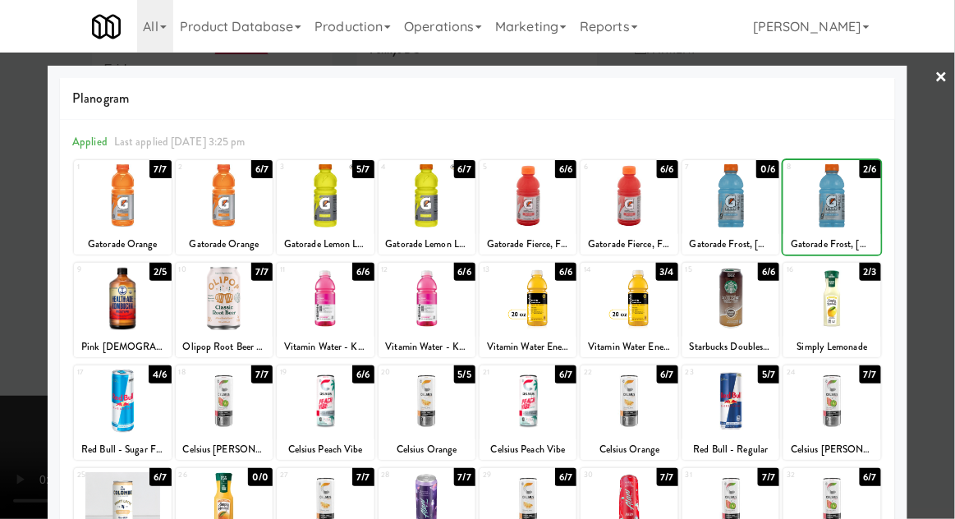
click at [926, 178] on div at bounding box center [477, 259] width 955 height 519
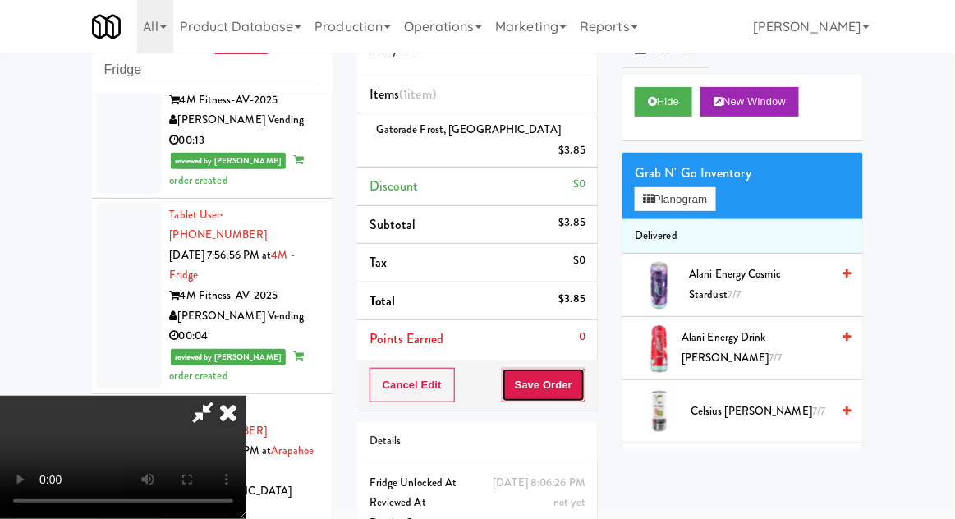
click at [579, 369] on button "Save Order" at bounding box center [544, 385] width 84 height 34
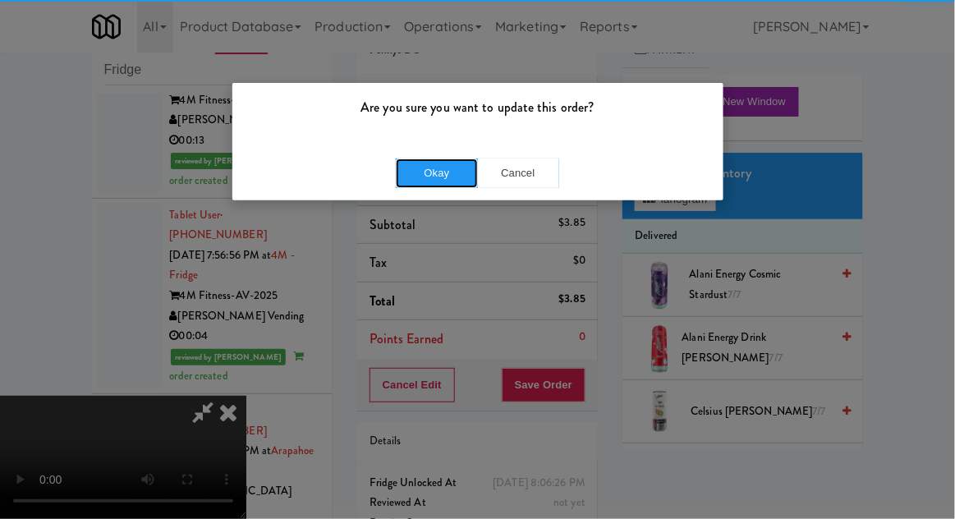
click at [434, 181] on button "Okay" at bounding box center [437, 173] width 82 height 30
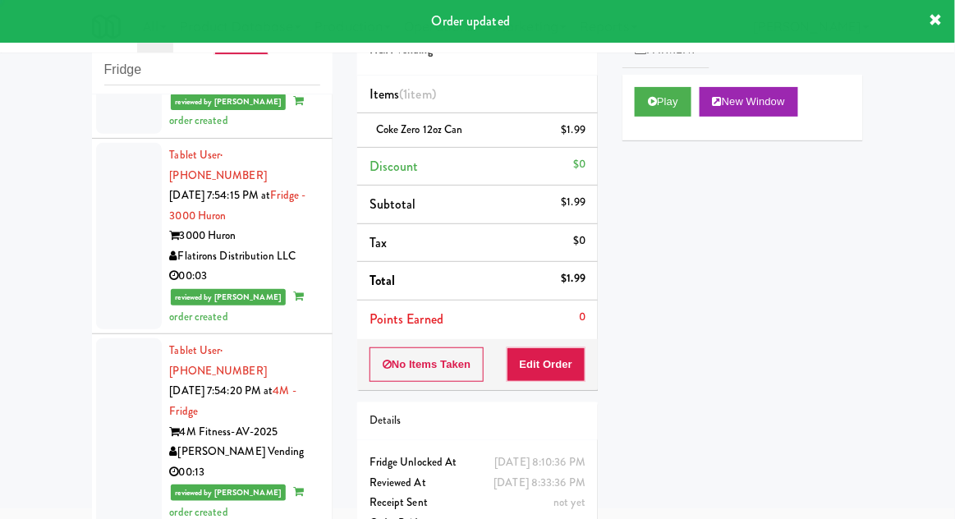
scroll to position [13839, 0]
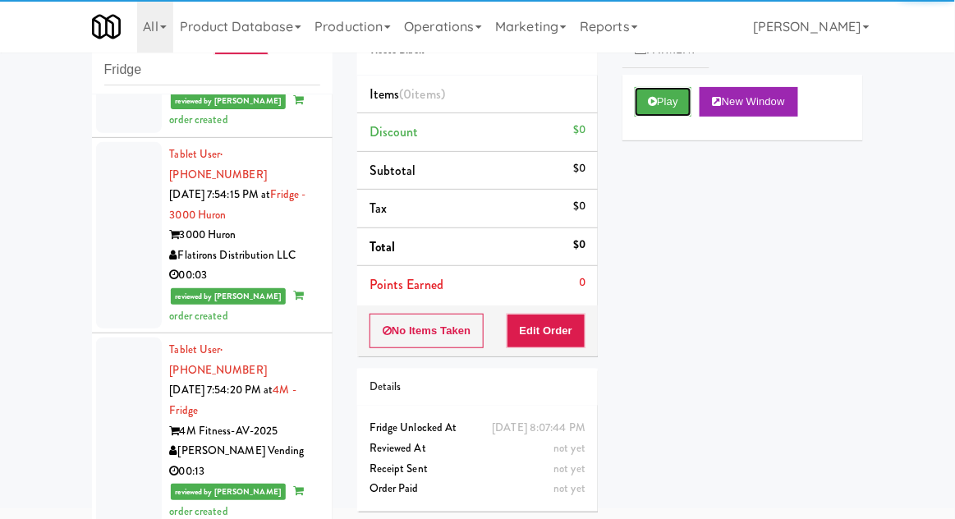
click at [642, 97] on button "Play" at bounding box center [663, 102] width 57 height 30
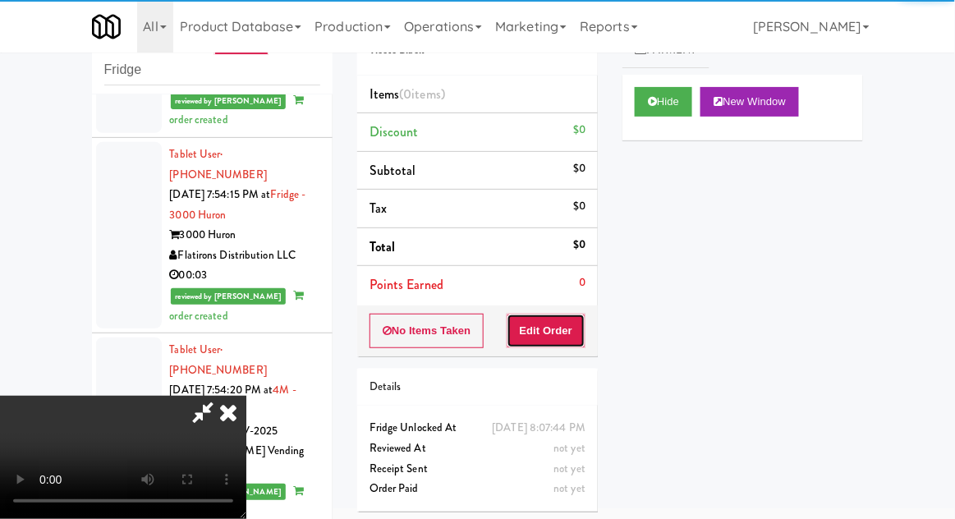
click at [535, 326] on button "Edit Order" at bounding box center [547, 331] width 80 height 34
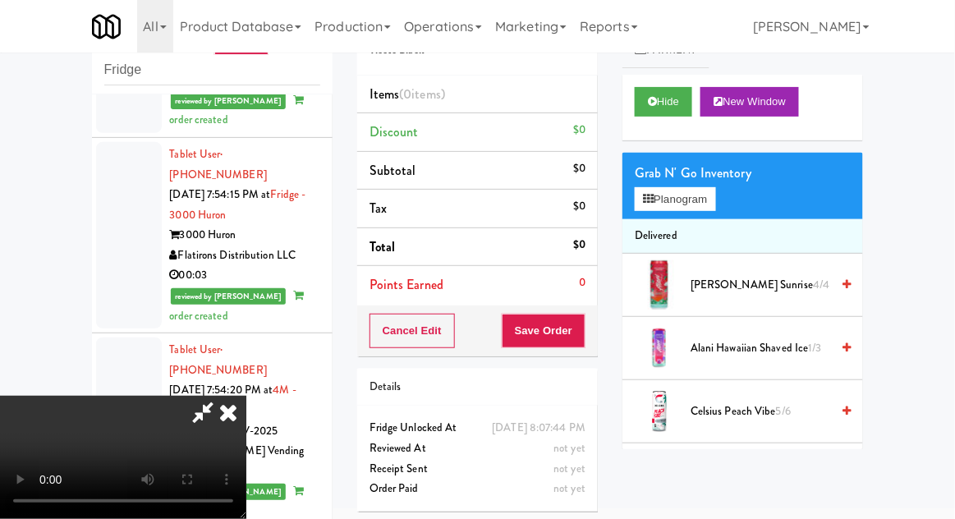
scroll to position [60, 0]
click at [711, 189] on button "Planogram" at bounding box center [675, 199] width 80 height 25
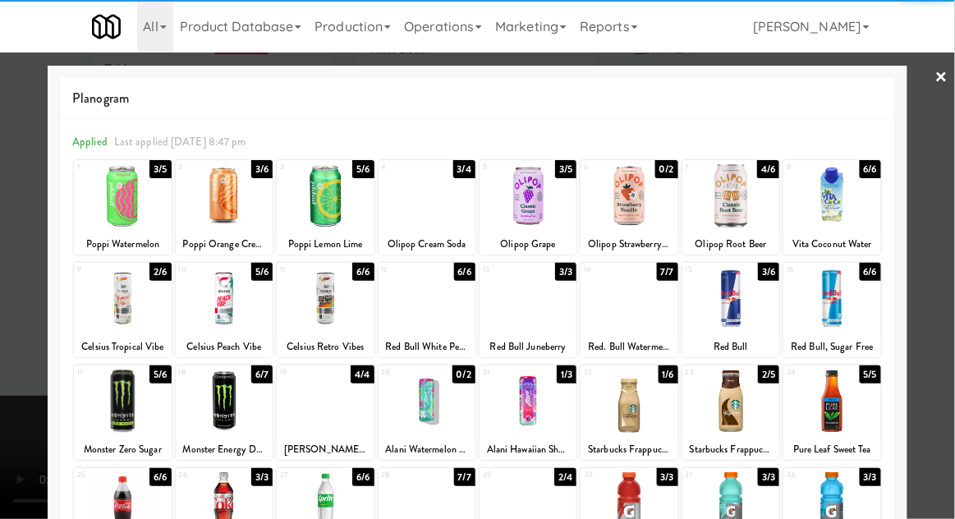
click at [324, 201] on div at bounding box center [325, 195] width 97 height 63
click at [916, 159] on div at bounding box center [477, 259] width 955 height 519
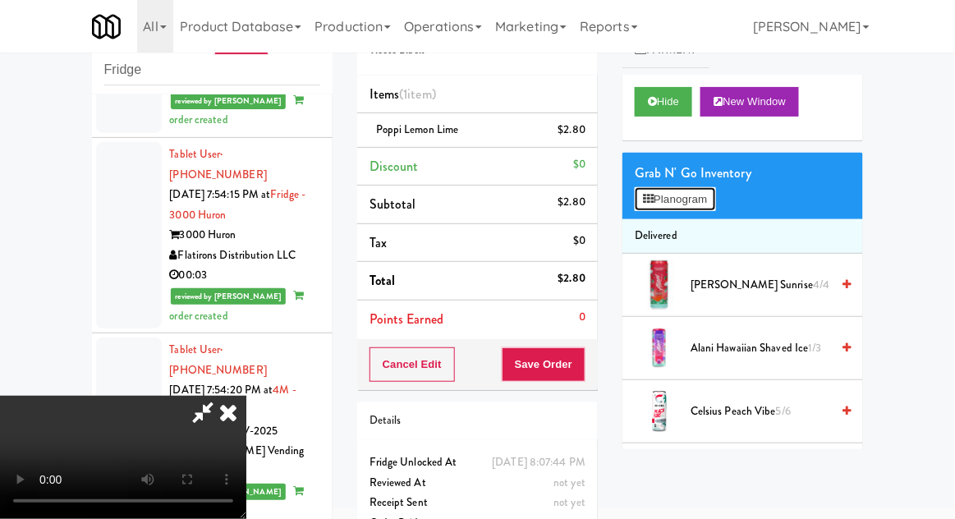
click at [705, 202] on button "Planogram" at bounding box center [675, 199] width 80 height 25
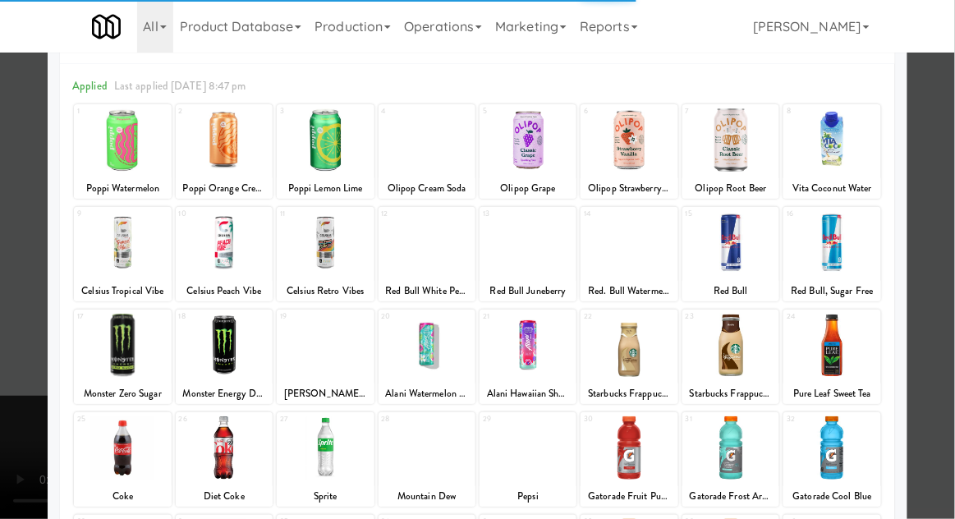
scroll to position [107, 0]
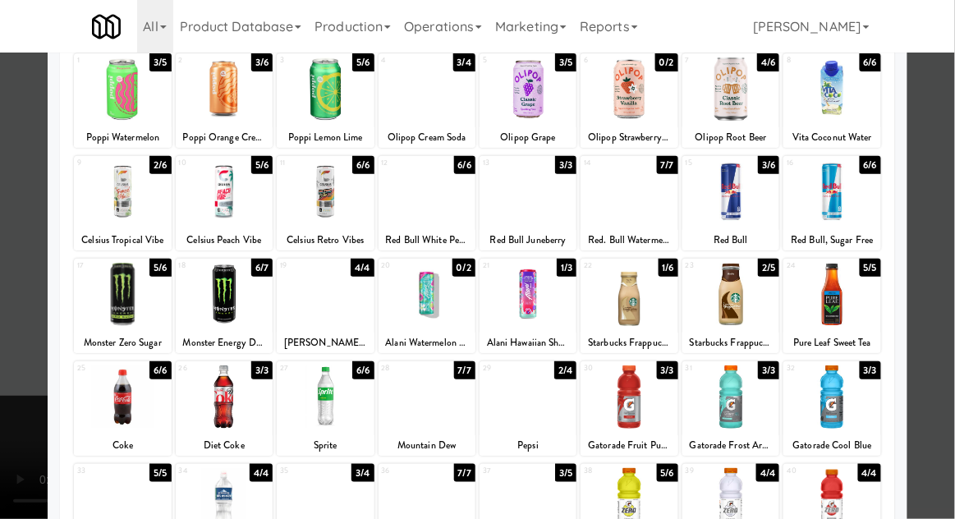
click at [826, 382] on div at bounding box center [831, 396] width 97 height 63
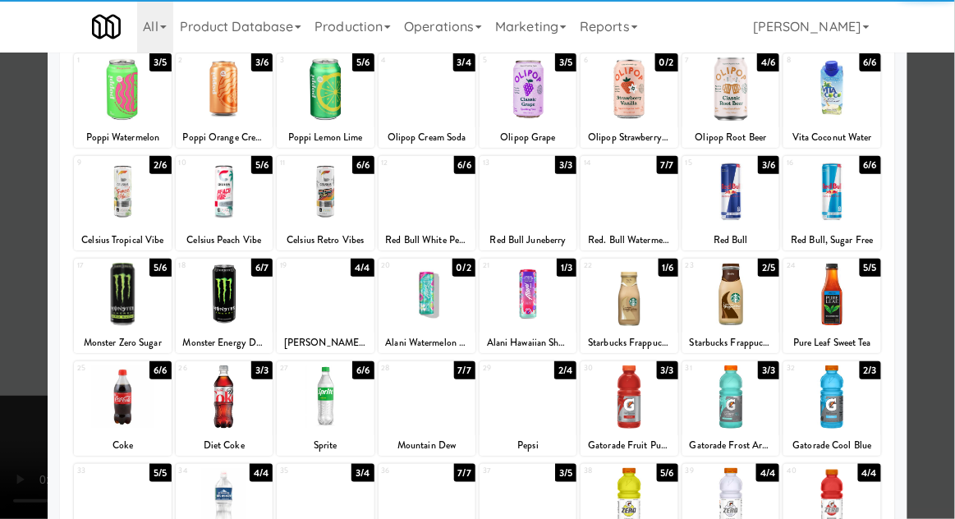
click at [943, 257] on div at bounding box center [477, 259] width 955 height 519
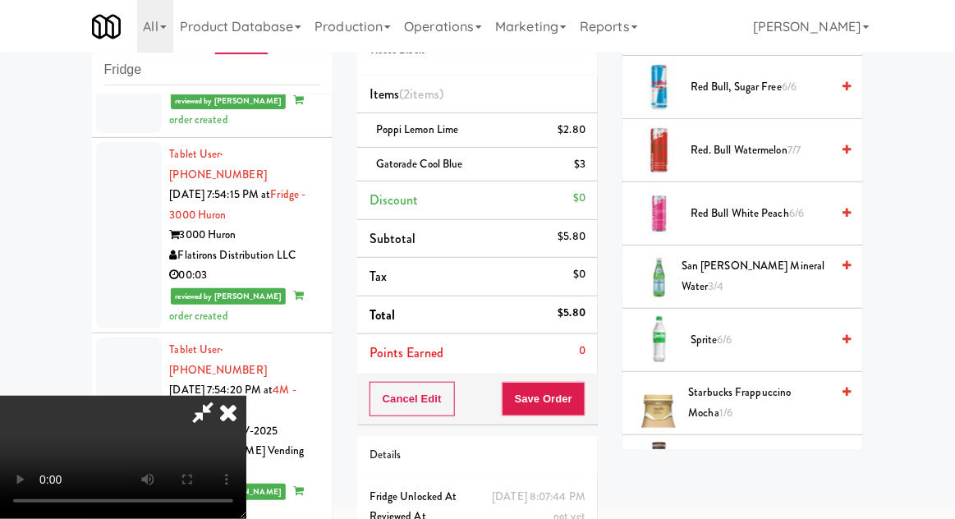
scroll to position [2310, 0]
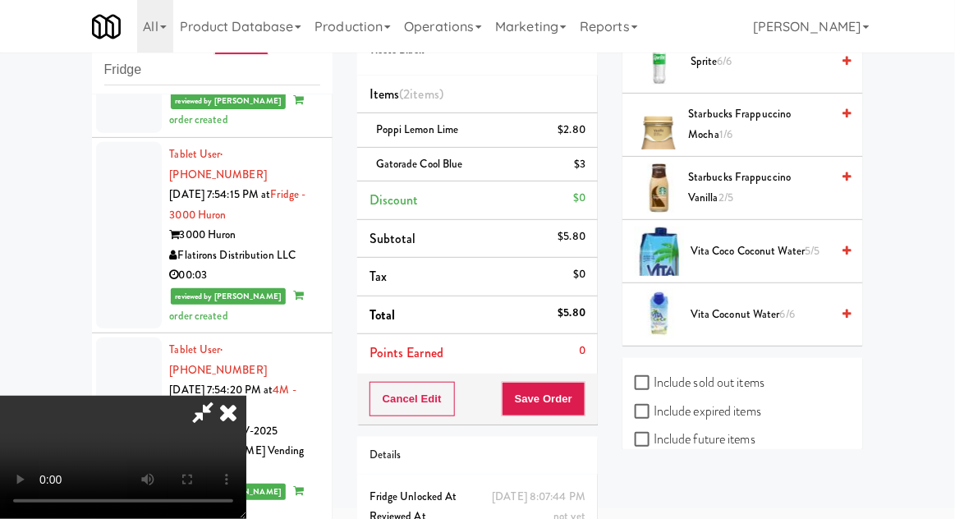
click at [765, 381] on label "Include sold out items" at bounding box center [700, 382] width 130 height 25
click at [654, 381] on input "Include sold out items" at bounding box center [644, 383] width 19 height 13
checkbox input "true"
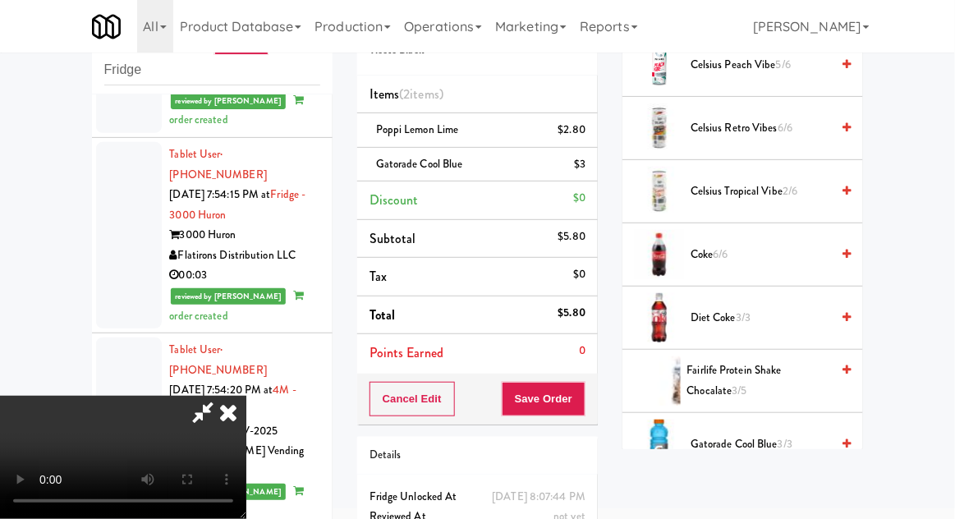
scroll to position [0, 0]
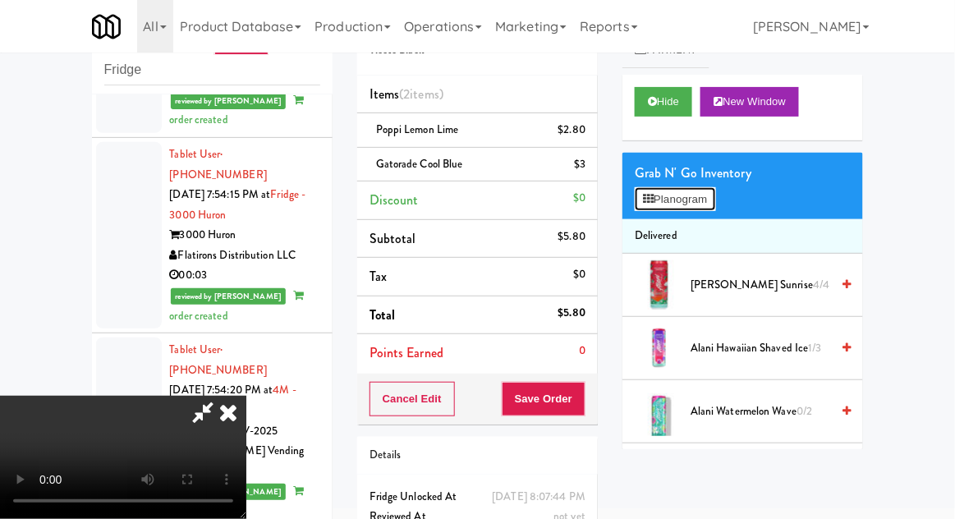
click at [705, 204] on button "Planogram" at bounding box center [675, 199] width 80 height 25
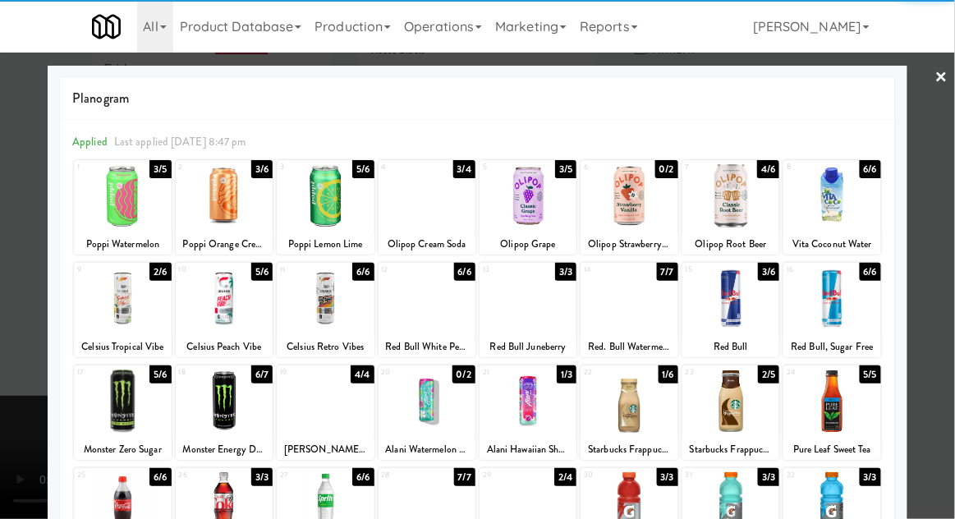
click at [744, 476] on div at bounding box center [730, 503] width 97 height 63
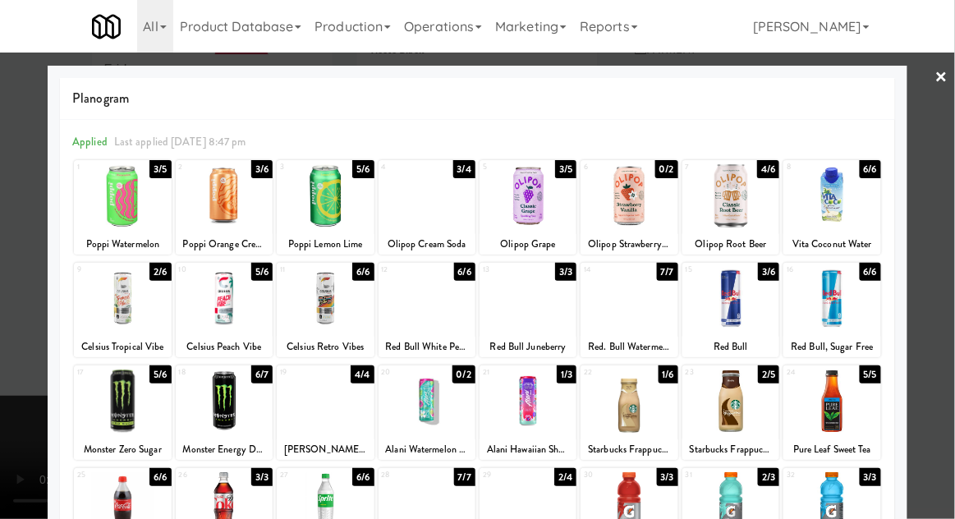
click at [25, 290] on div at bounding box center [477, 259] width 955 height 519
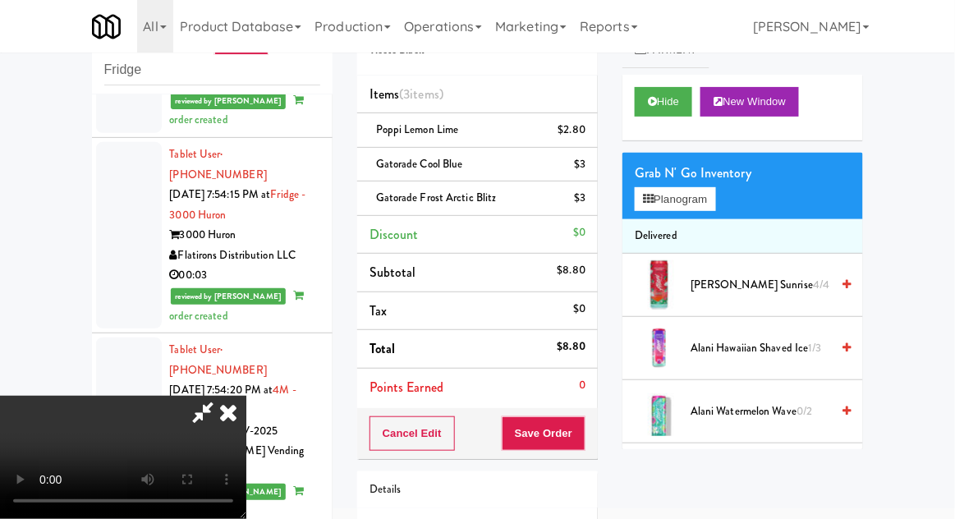
click at [222, 396] on icon at bounding box center [203, 412] width 38 height 33
click at [475, 162] on div "Gatorade Cool Blue $3" at bounding box center [478, 164] width 216 height 21
click at [586, 168] on icon at bounding box center [587, 170] width 8 height 11
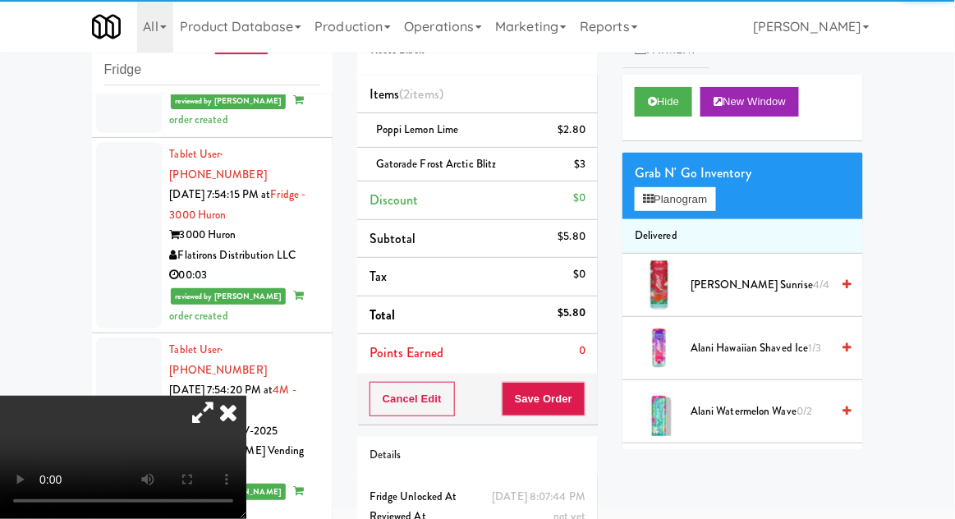
click at [222, 396] on icon at bounding box center [203, 412] width 38 height 33
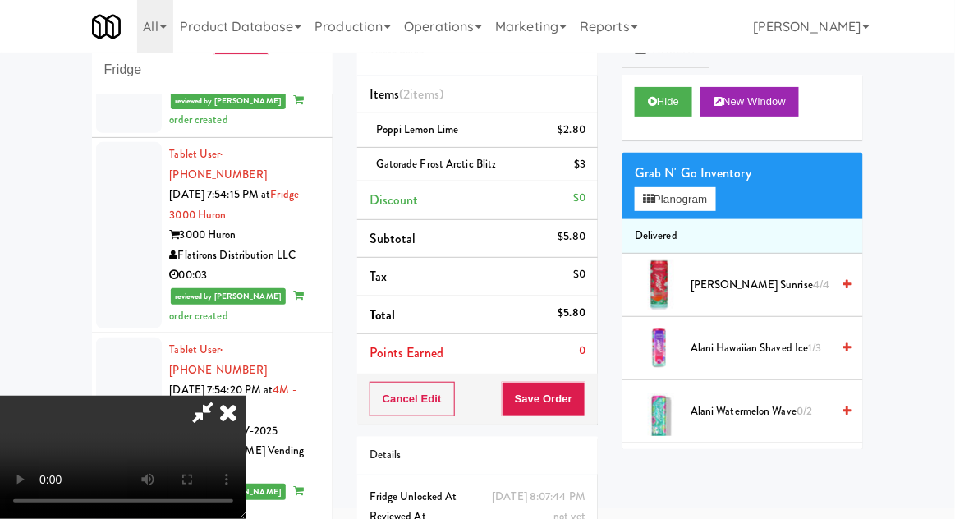
scroll to position [60, 0]
click at [577, 391] on button "Save Order" at bounding box center [544, 399] width 84 height 34
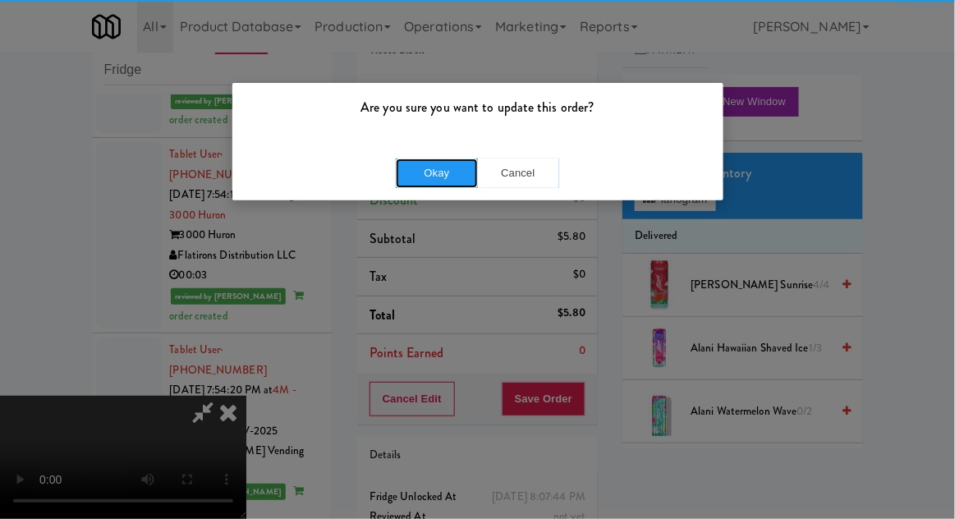
click at [434, 181] on button "Okay" at bounding box center [437, 173] width 82 height 30
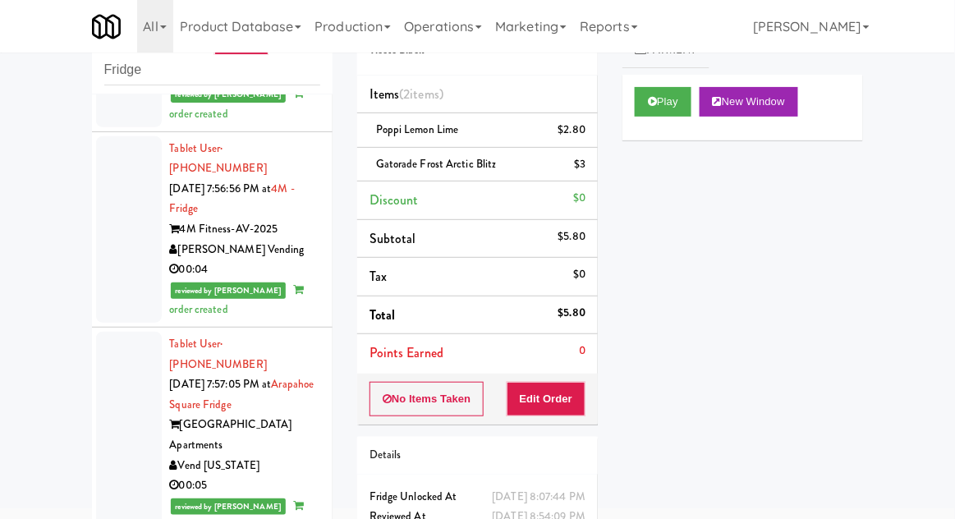
scroll to position [14237, 0]
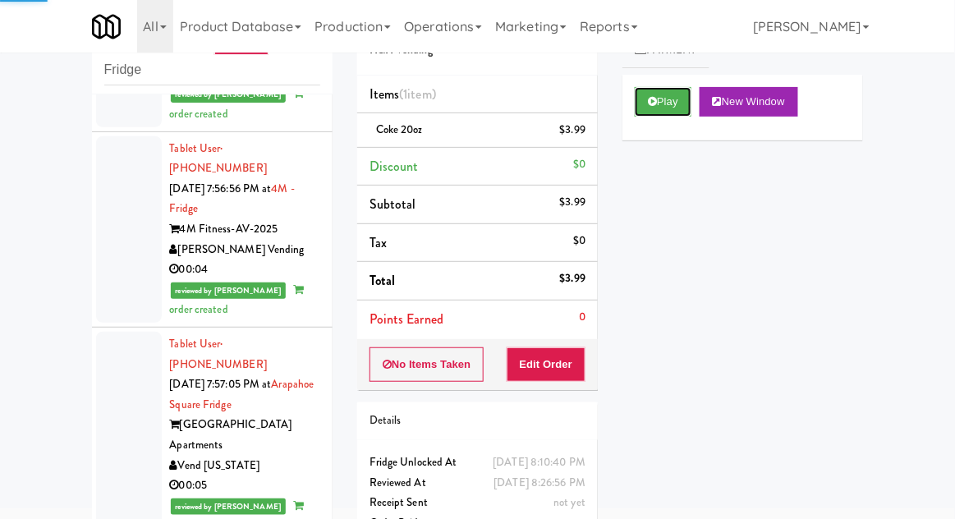
click at [654, 112] on button "Play" at bounding box center [663, 102] width 57 height 30
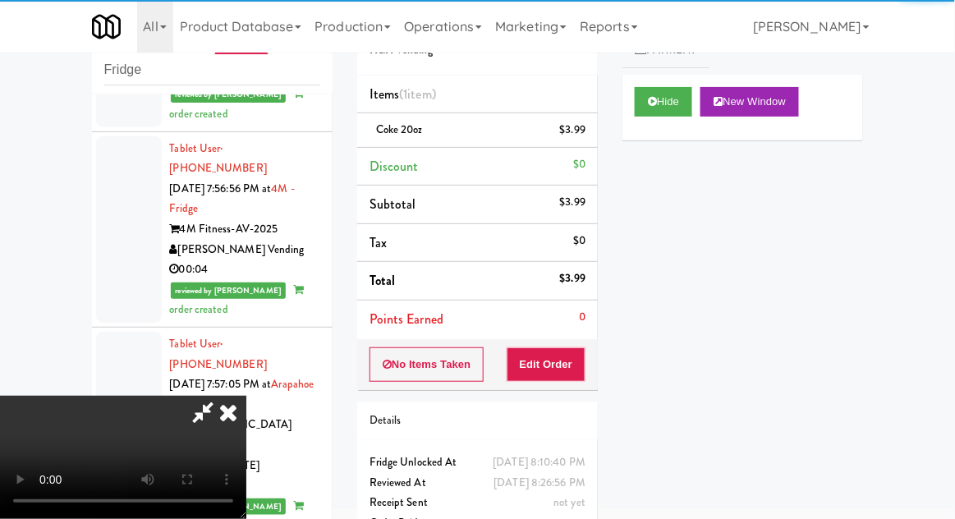
click at [230, 429] on icon at bounding box center [228, 412] width 36 height 33
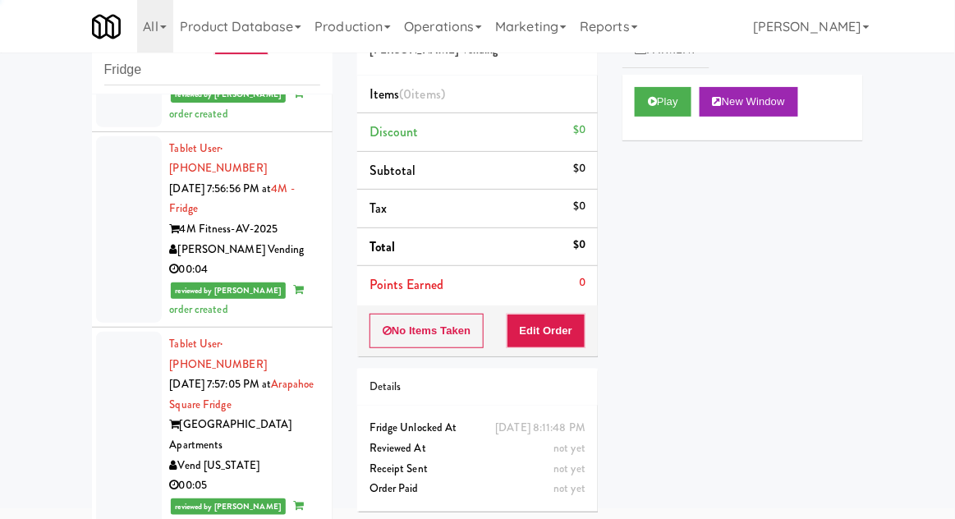
scroll to position [14332, 0]
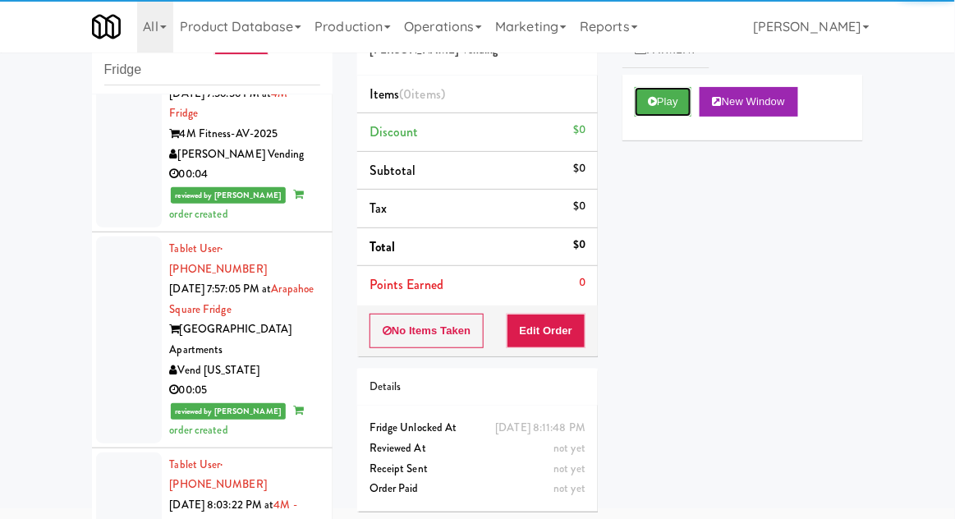
click at [673, 95] on button "Play" at bounding box center [663, 102] width 57 height 30
click at [549, 337] on button "Edit Order" at bounding box center [547, 331] width 80 height 34
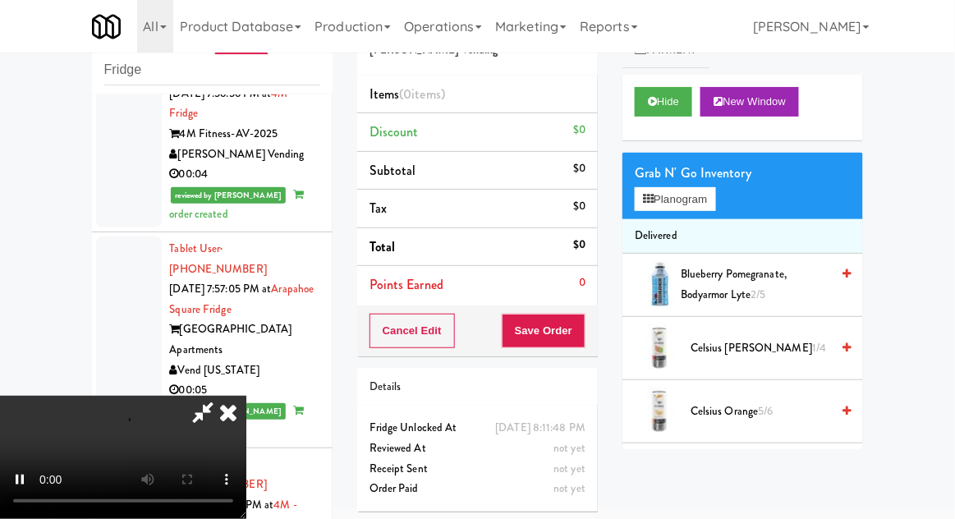
scroll to position [60, 0]
click at [704, 202] on button "Planogram" at bounding box center [675, 199] width 80 height 25
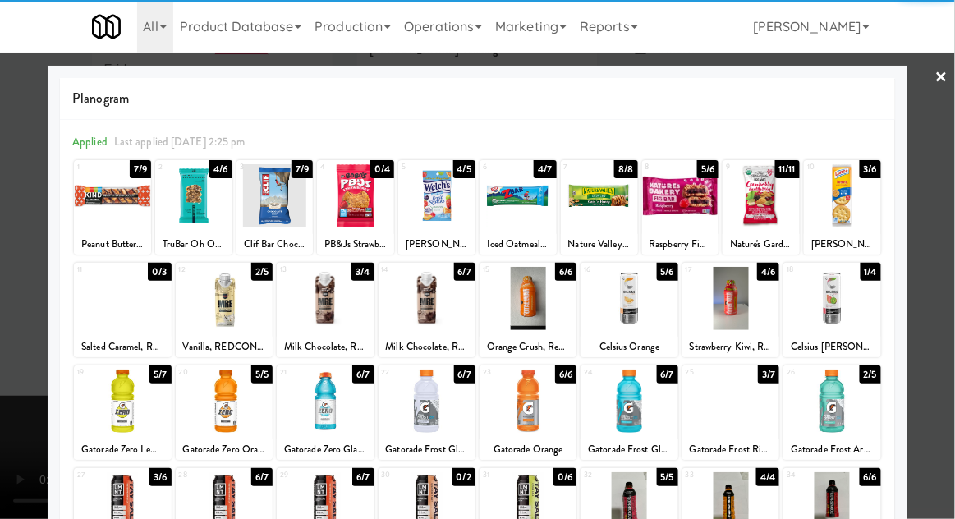
click at [229, 302] on div at bounding box center [224, 298] width 97 height 63
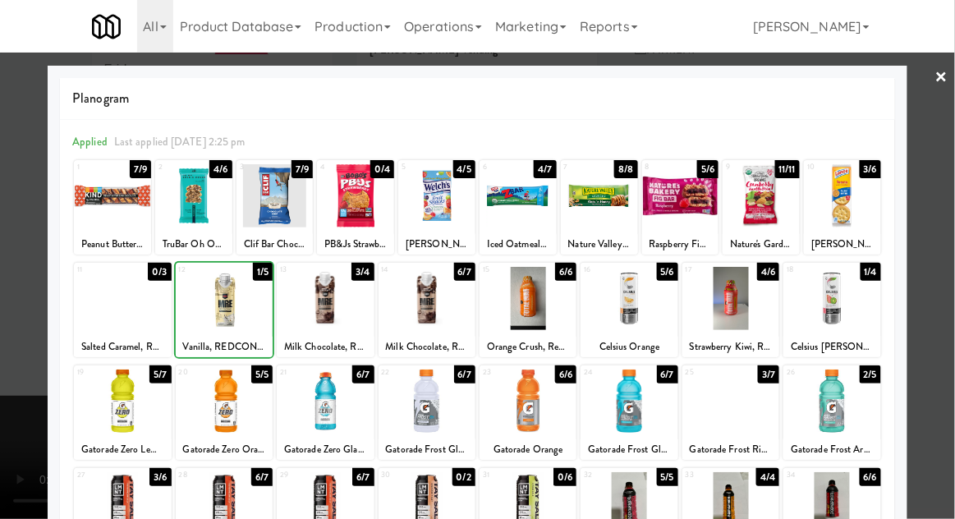
click at [940, 229] on div at bounding box center [477, 259] width 955 height 519
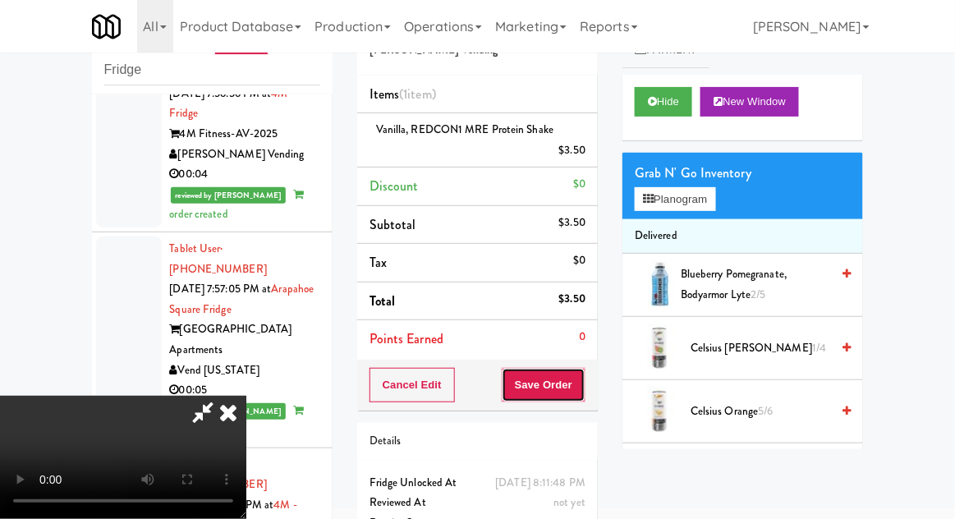
click at [584, 390] on button "Save Order" at bounding box center [544, 385] width 84 height 34
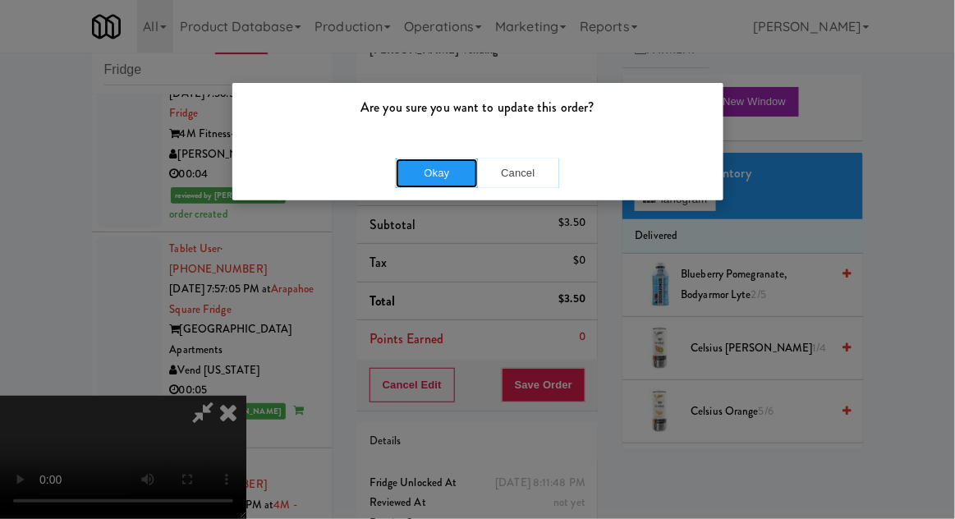
click at [423, 168] on button "Okay" at bounding box center [437, 173] width 82 height 30
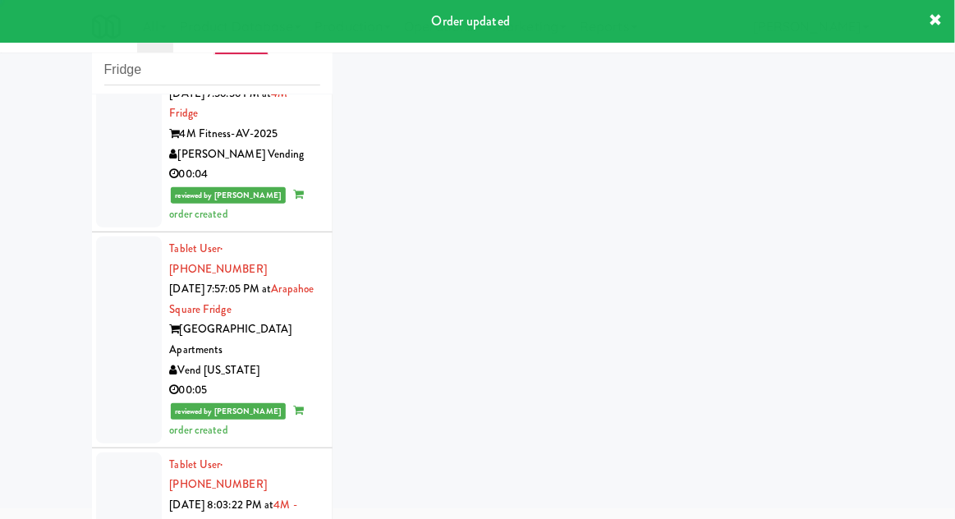
scroll to position [14372, 0]
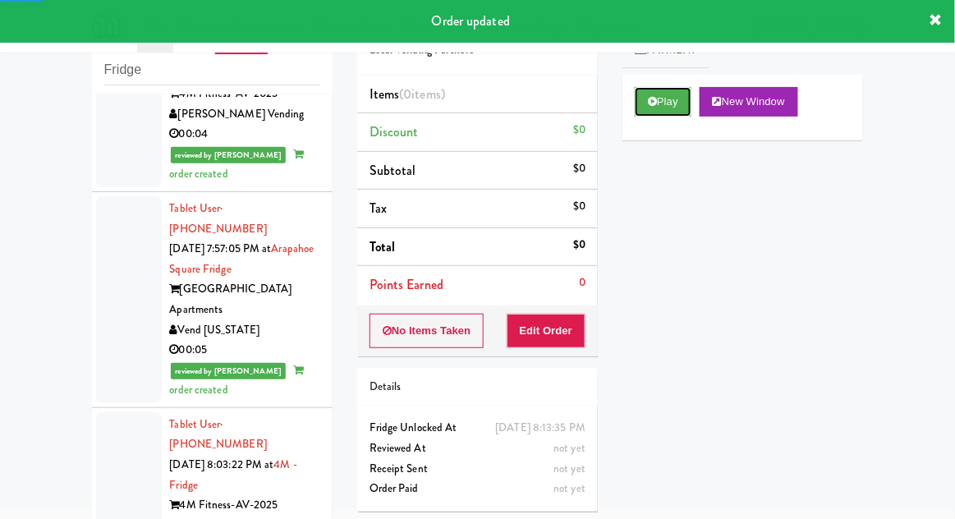
click at [643, 110] on button "Play" at bounding box center [663, 102] width 57 height 30
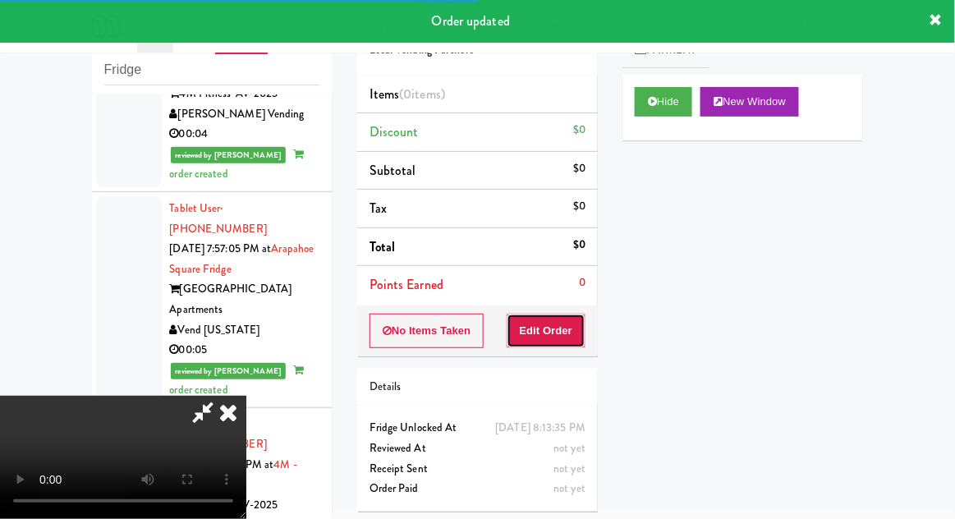
click at [537, 326] on button "Edit Order" at bounding box center [547, 331] width 80 height 34
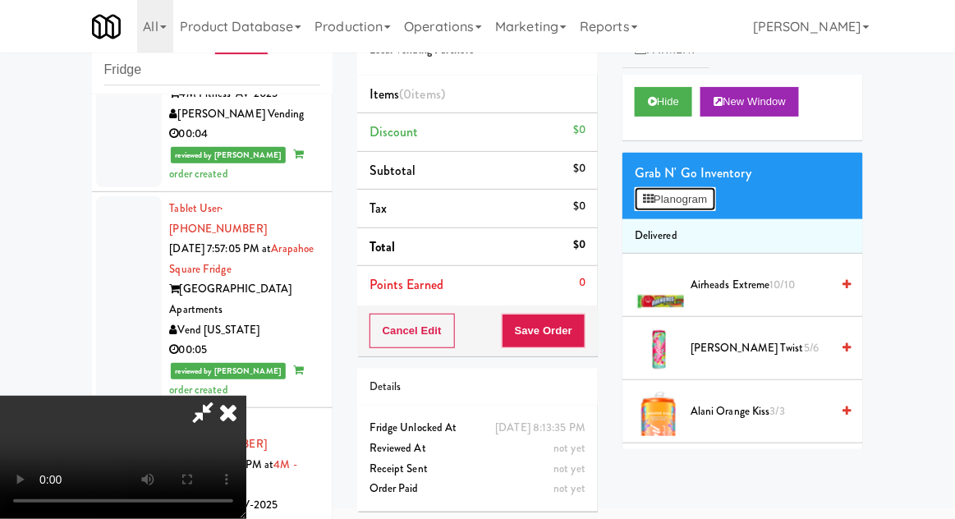
click at [704, 203] on button "Planogram" at bounding box center [675, 199] width 80 height 25
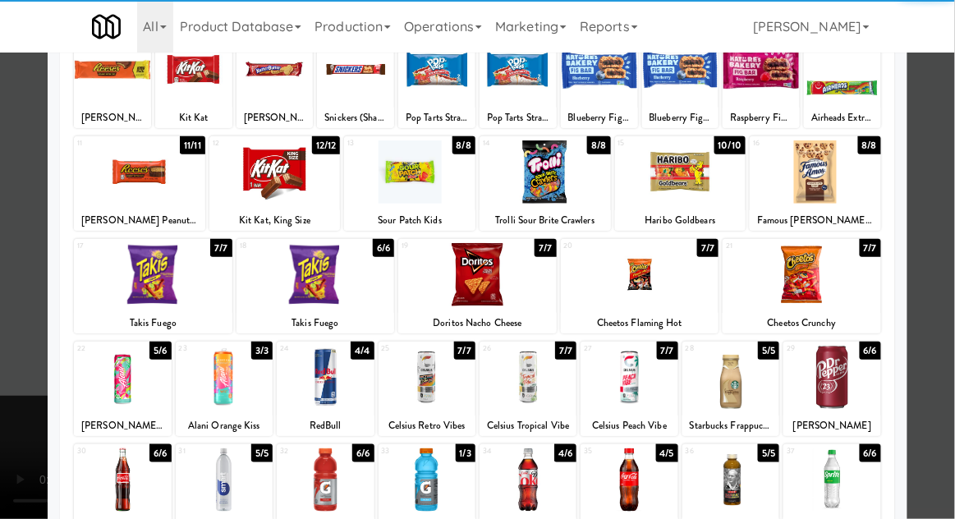
scroll to position [136, 0]
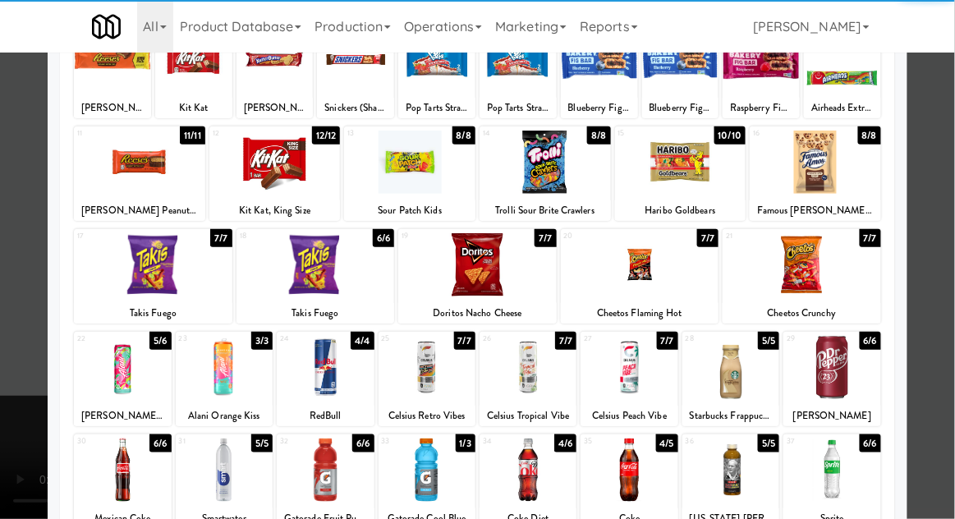
click at [521, 471] on div at bounding box center [528, 470] width 97 height 63
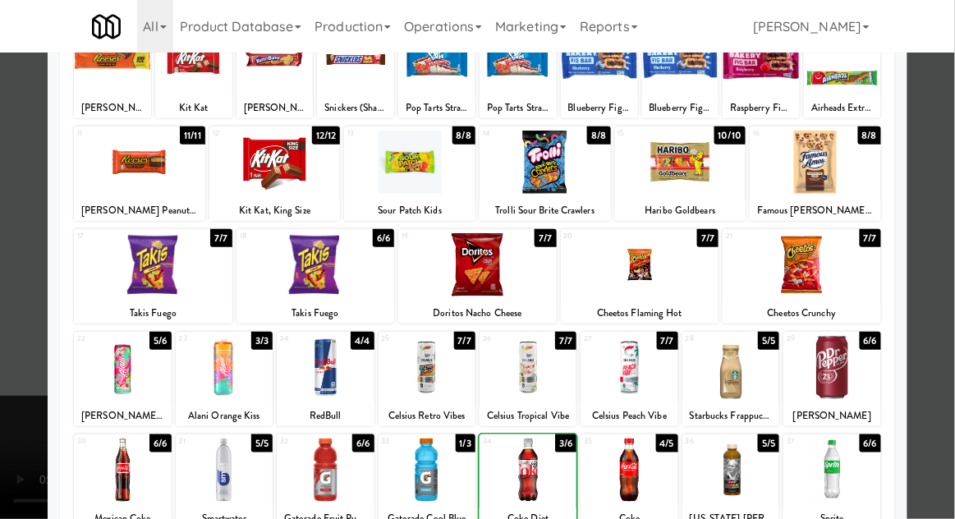
click at [930, 194] on div at bounding box center [477, 259] width 955 height 519
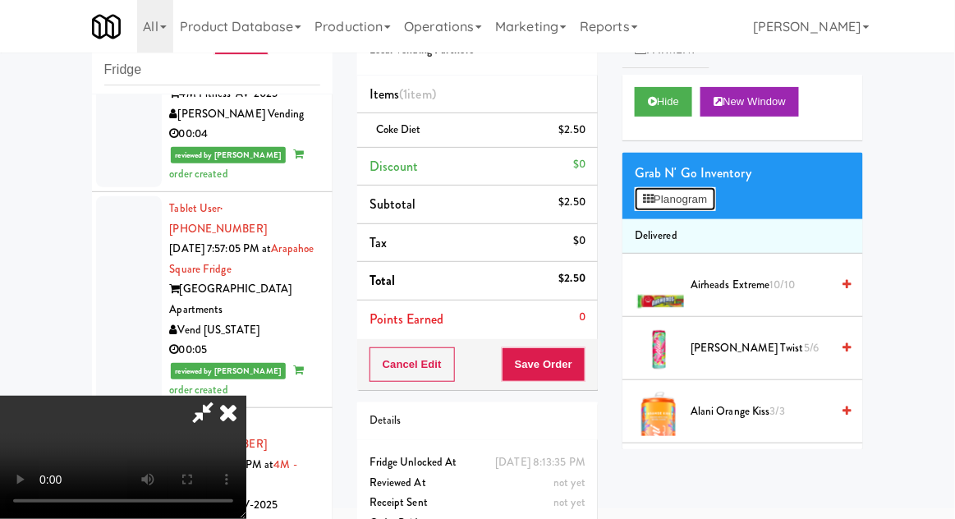
click at [710, 204] on button "Planogram" at bounding box center [675, 199] width 80 height 25
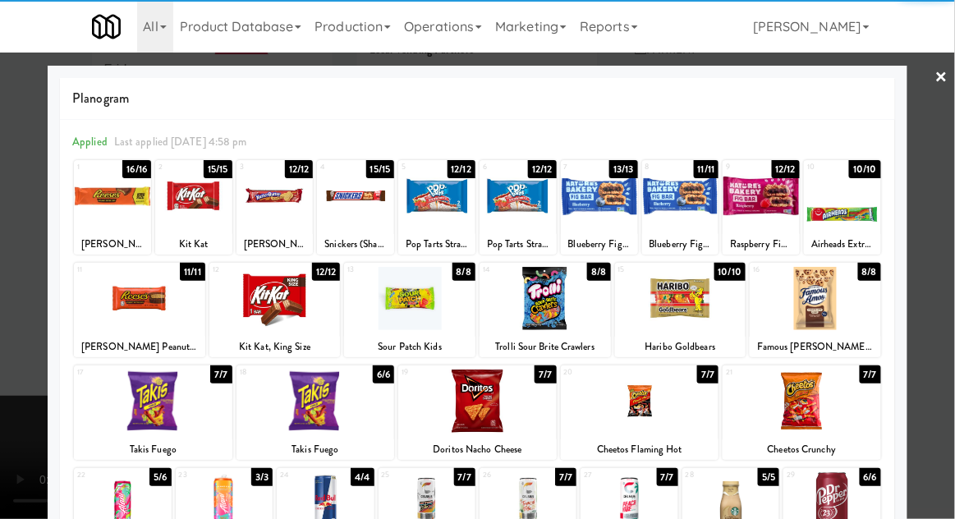
click at [345, 195] on div at bounding box center [355, 195] width 77 height 63
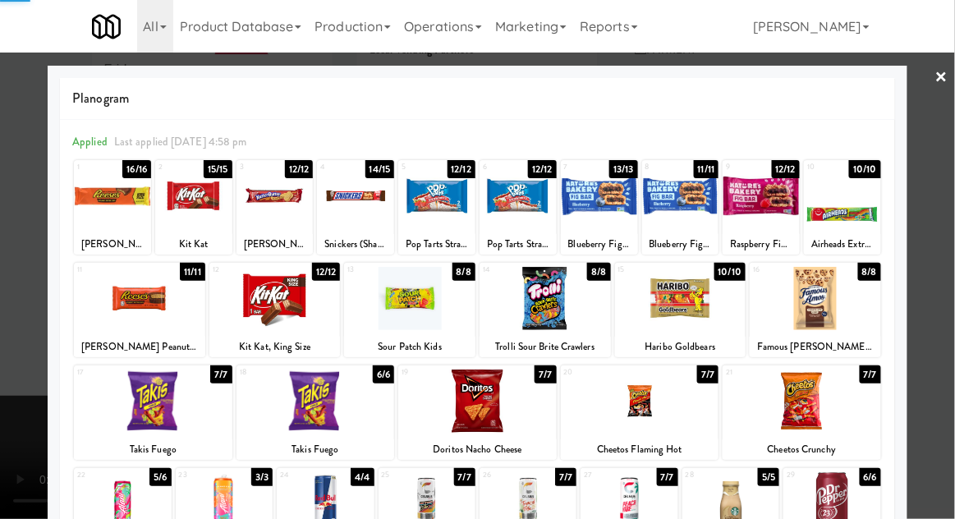
click at [934, 168] on div at bounding box center [477, 259] width 955 height 519
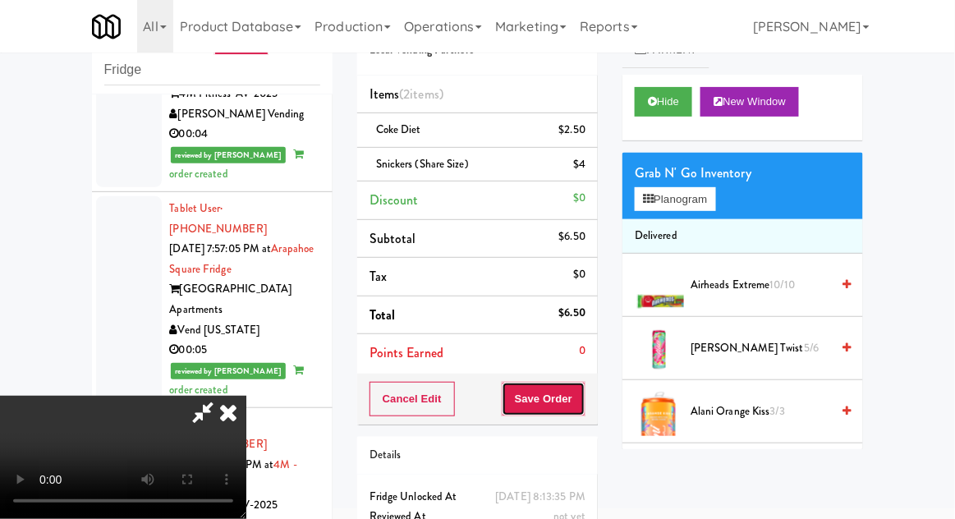
click at [580, 398] on button "Save Order" at bounding box center [544, 399] width 84 height 34
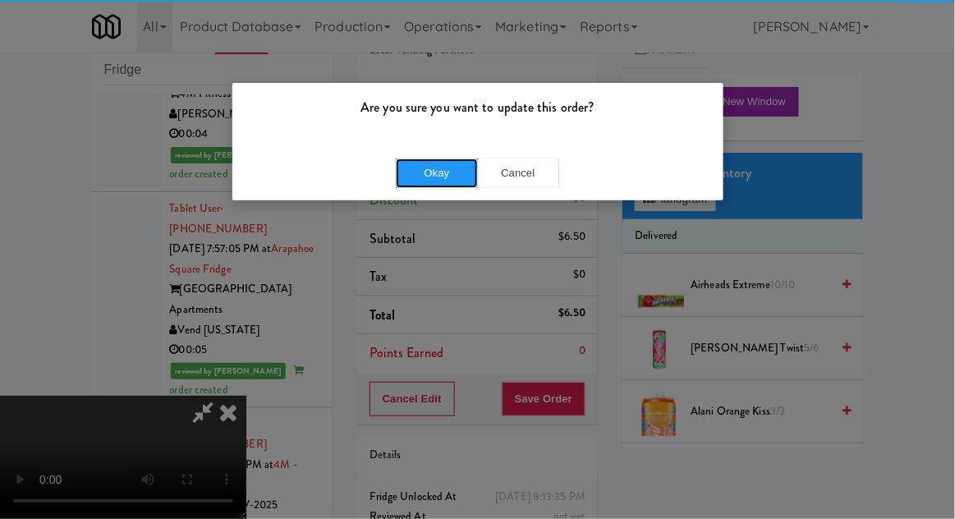
click at [418, 168] on button "Okay" at bounding box center [437, 173] width 82 height 30
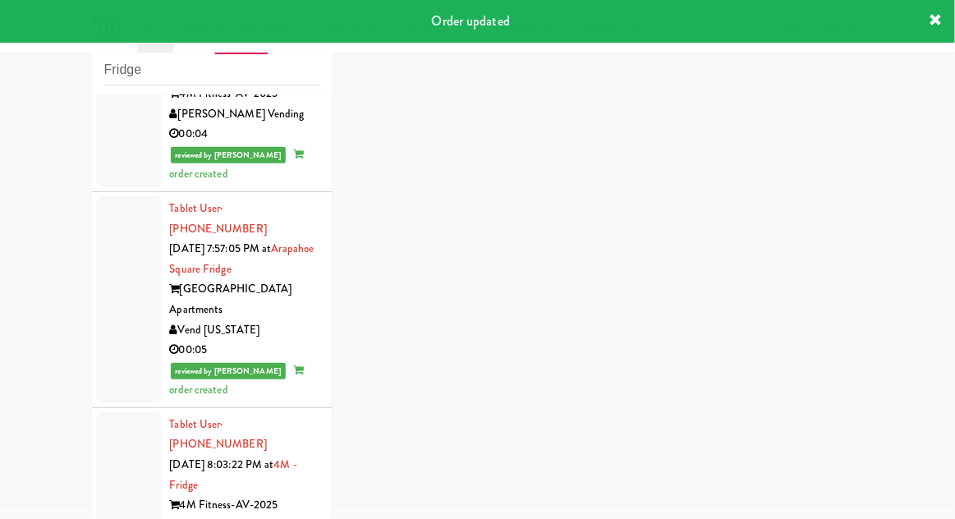
scroll to position [14412, 0]
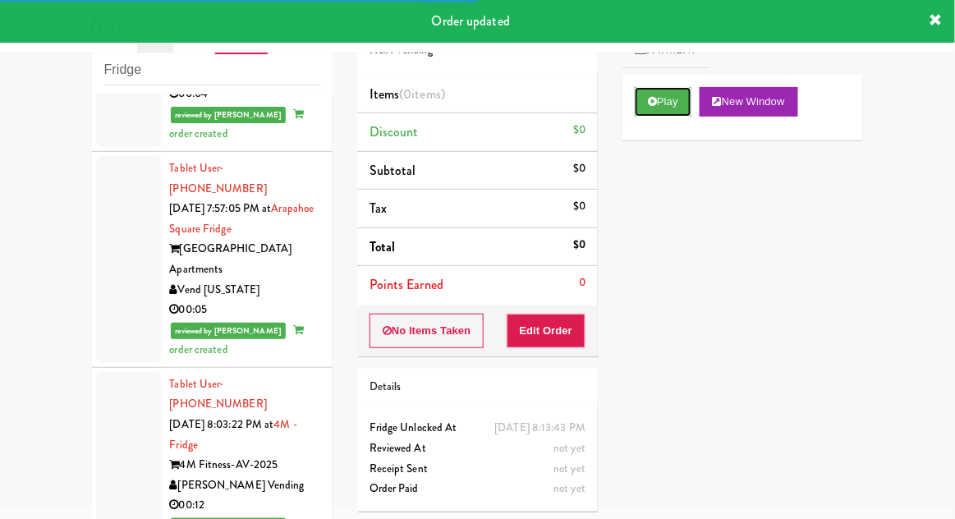
click at [645, 87] on button "Play" at bounding box center [663, 102] width 57 height 30
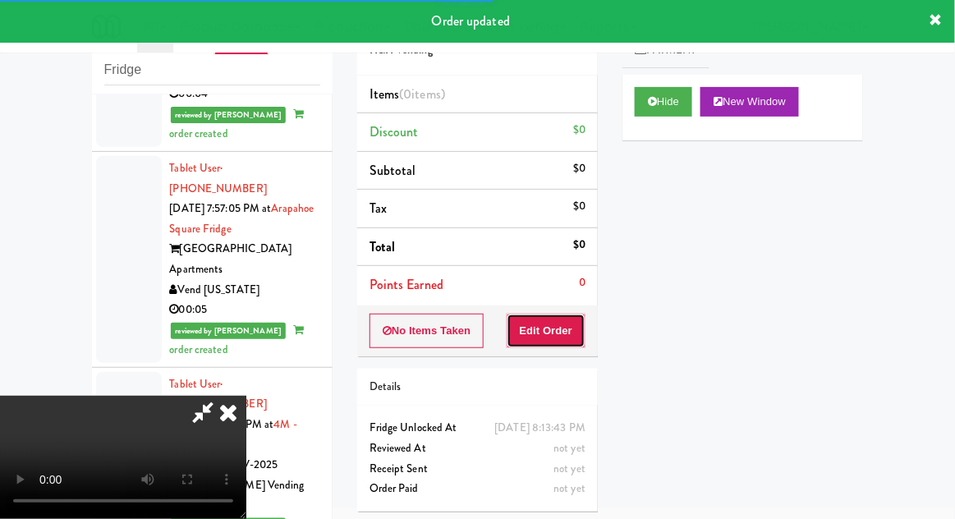
click at [540, 315] on button "Edit Order" at bounding box center [547, 331] width 80 height 34
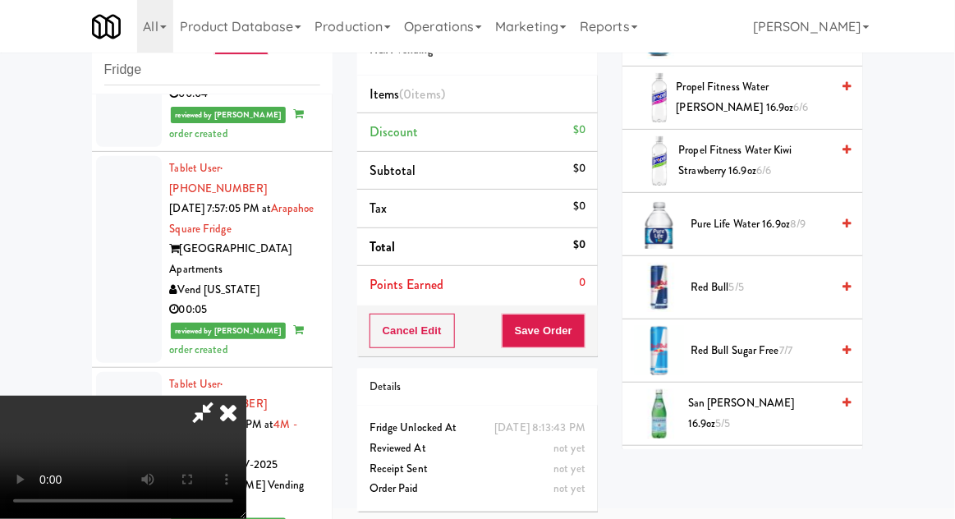
scroll to position [2014, 0]
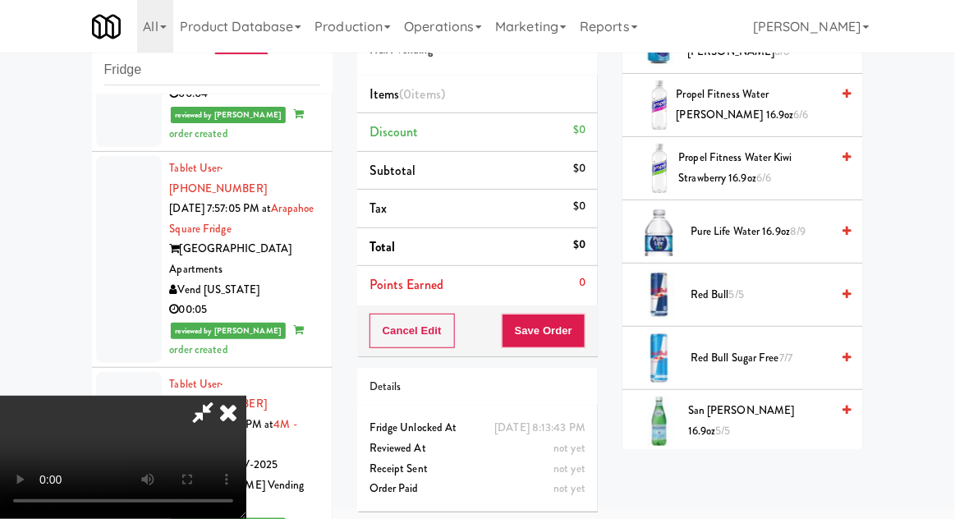
click at [789, 228] on span "Pure Life Water 16.9oz 8/9" at bounding box center [761, 232] width 140 height 21
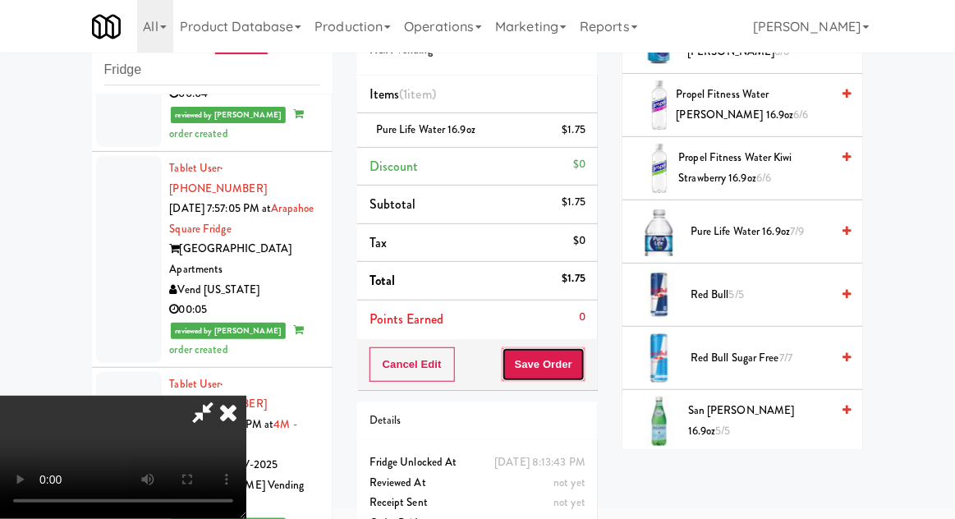
click at [585, 375] on button "Save Order" at bounding box center [544, 364] width 84 height 34
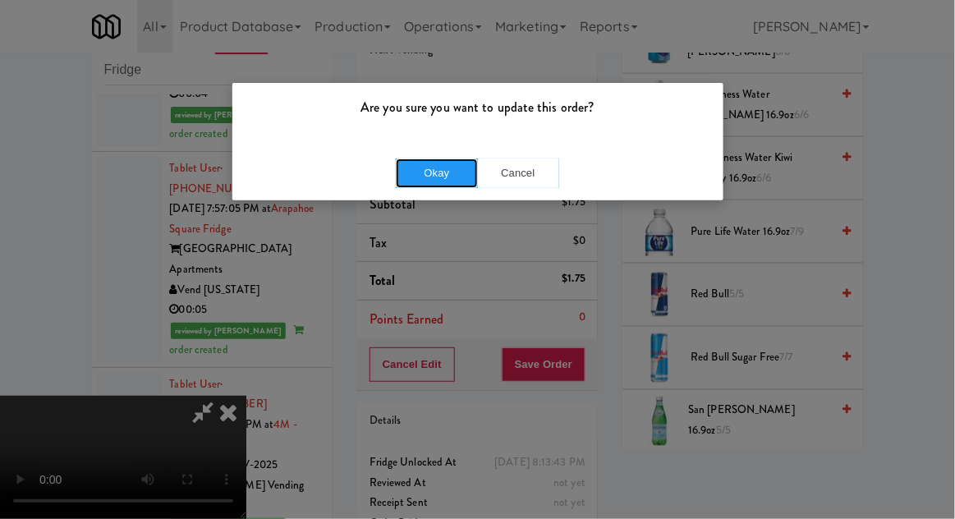
click at [441, 177] on button "Okay" at bounding box center [437, 173] width 82 height 30
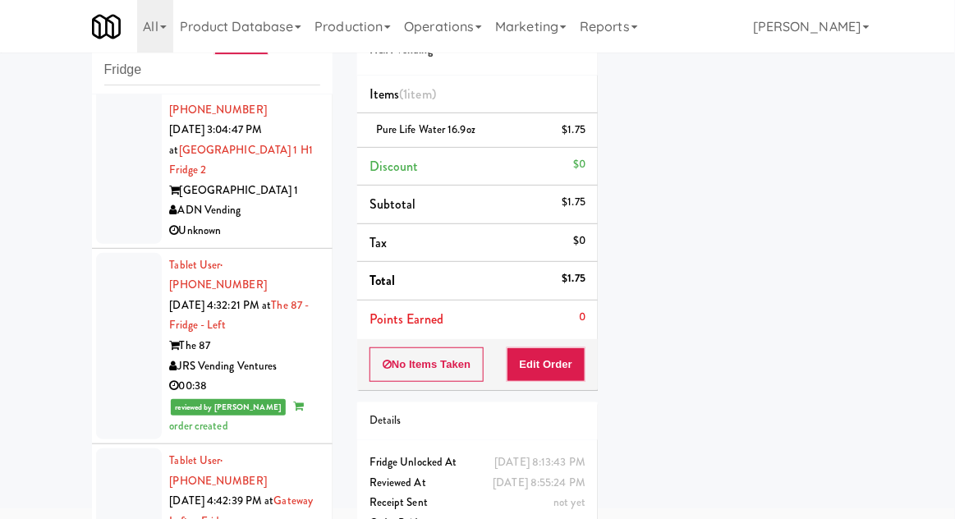
scroll to position [704, 0]
click at [122, 252] on div at bounding box center [129, 345] width 66 height 186
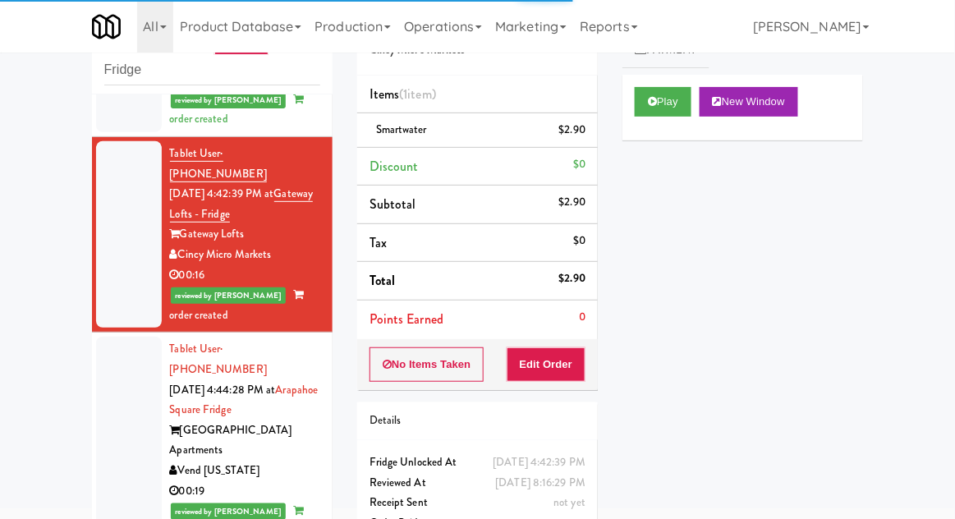
click at [123, 337] on div at bounding box center [129, 440] width 66 height 207
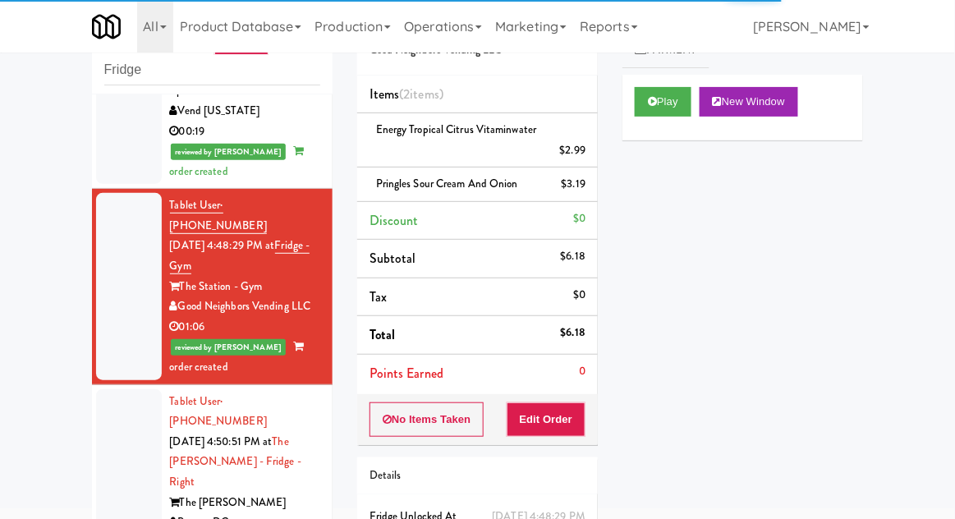
click at [133, 389] on div at bounding box center [129, 492] width 66 height 207
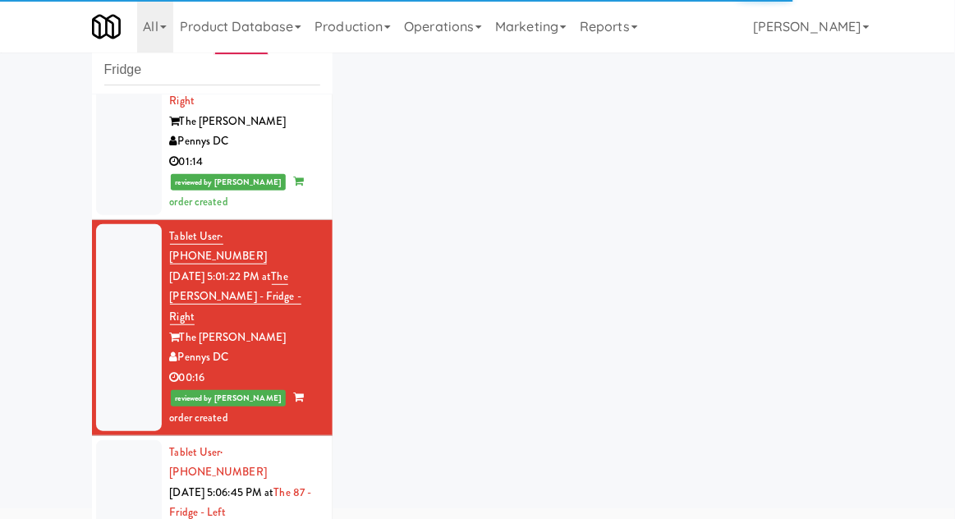
scroll to position [1755, 0]
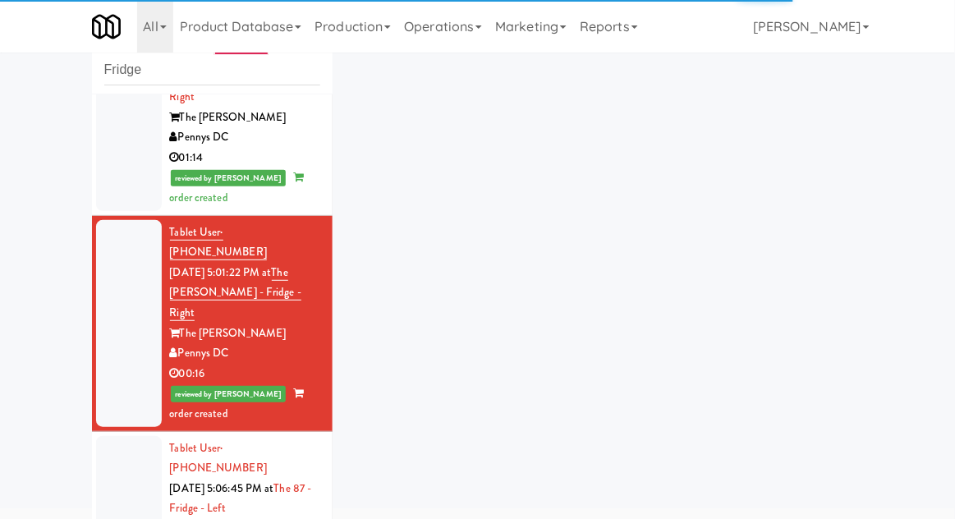
click at [122, 436] on div at bounding box center [129, 529] width 66 height 186
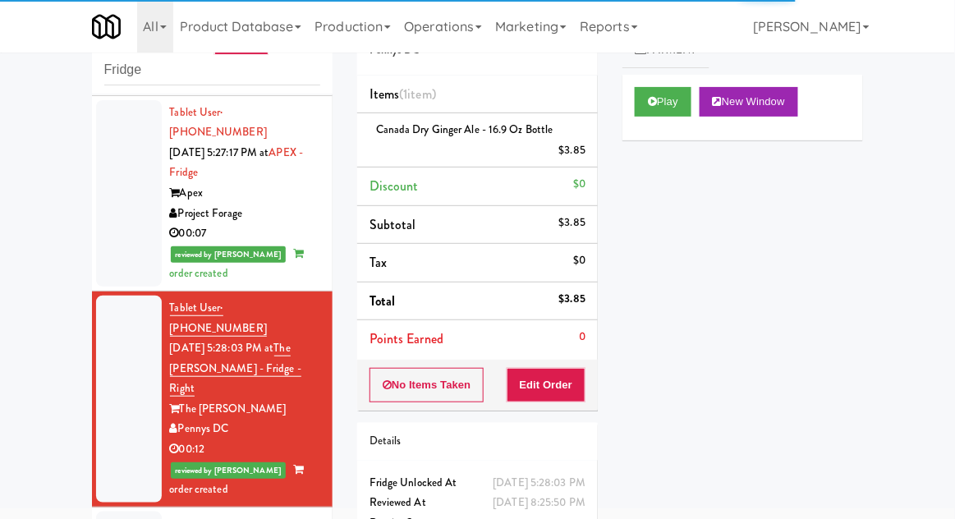
scroll to position [3279, 0]
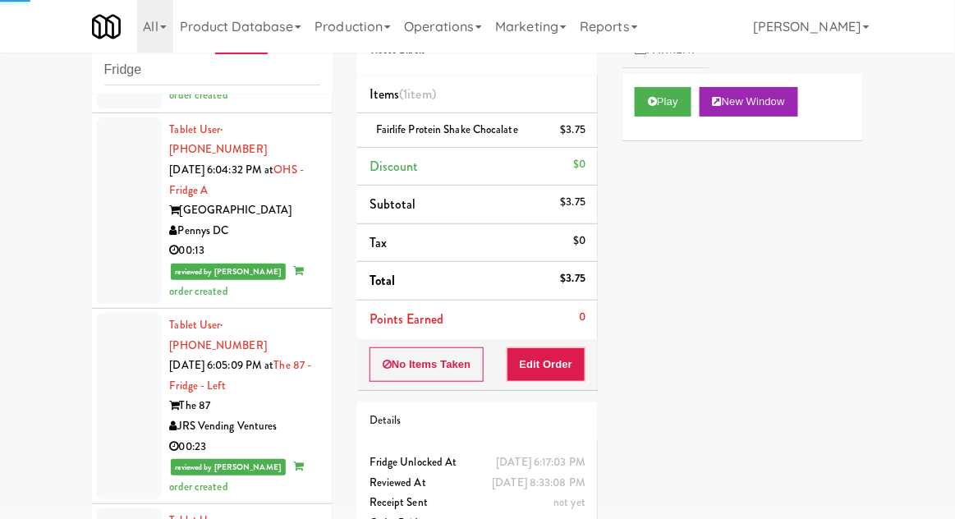
scroll to position [6094, 0]
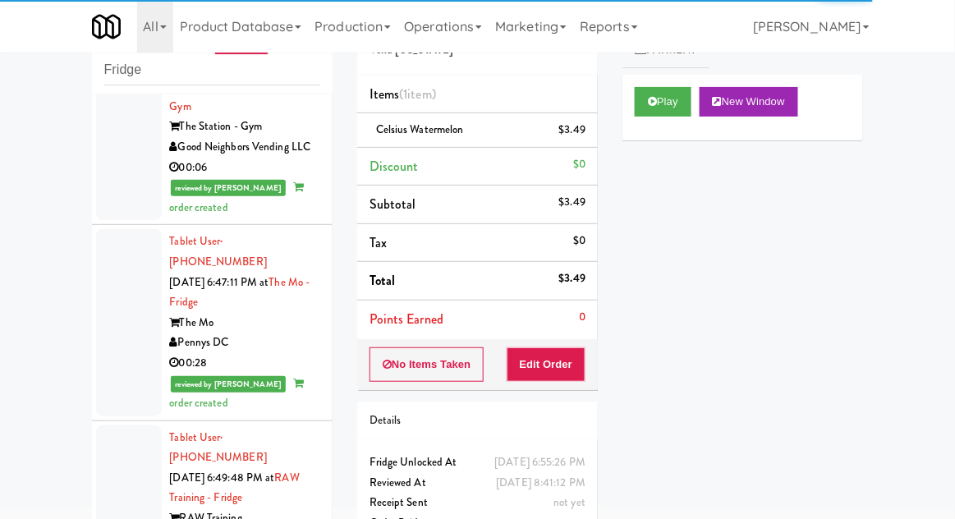
scroll to position [8762, 0]
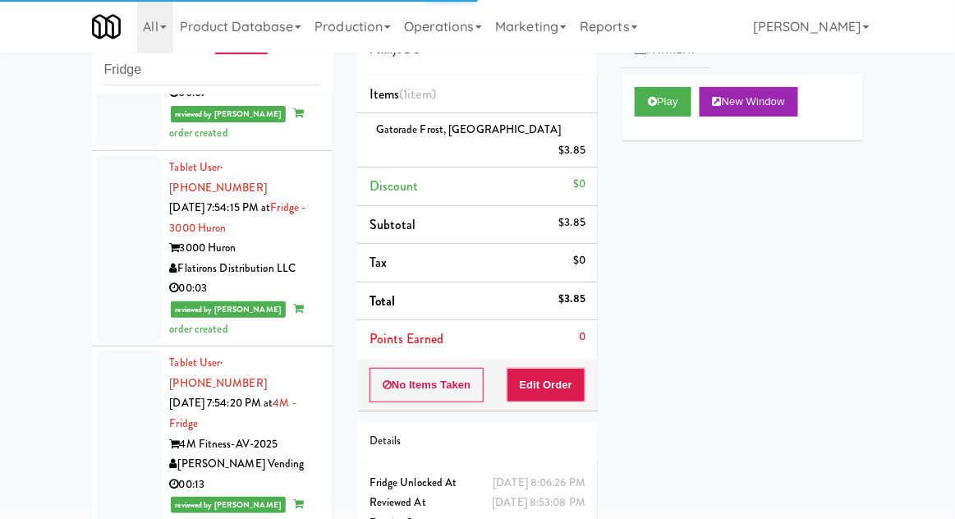
scroll to position [13824, 0]
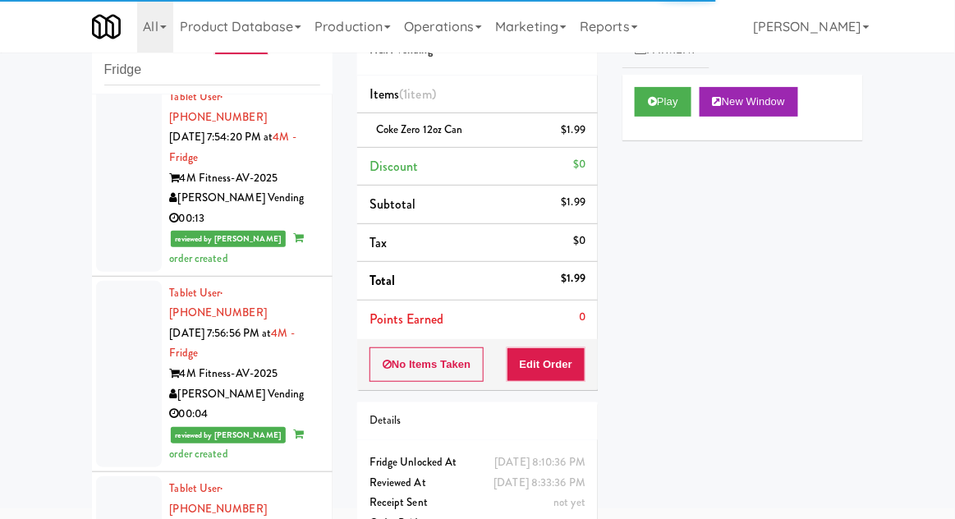
scroll to position [14099, 0]
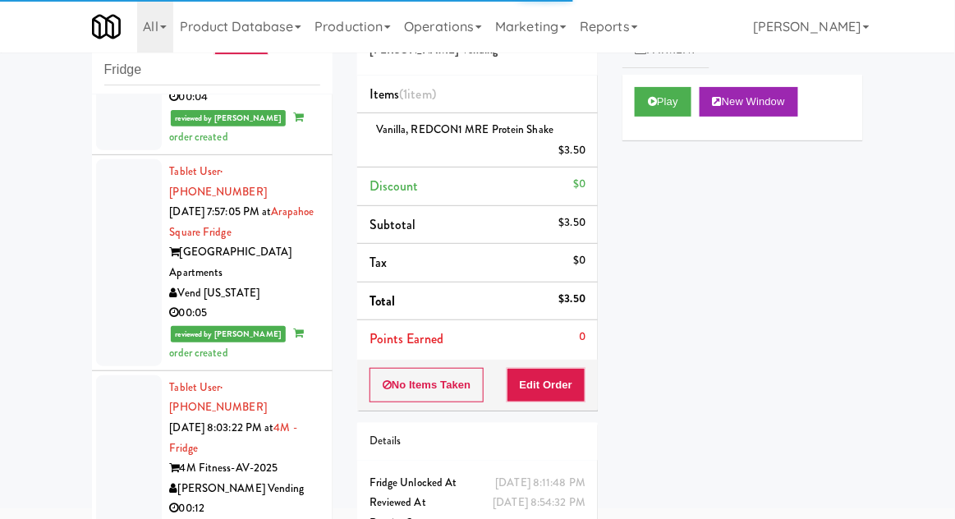
scroll to position [14453, 0]
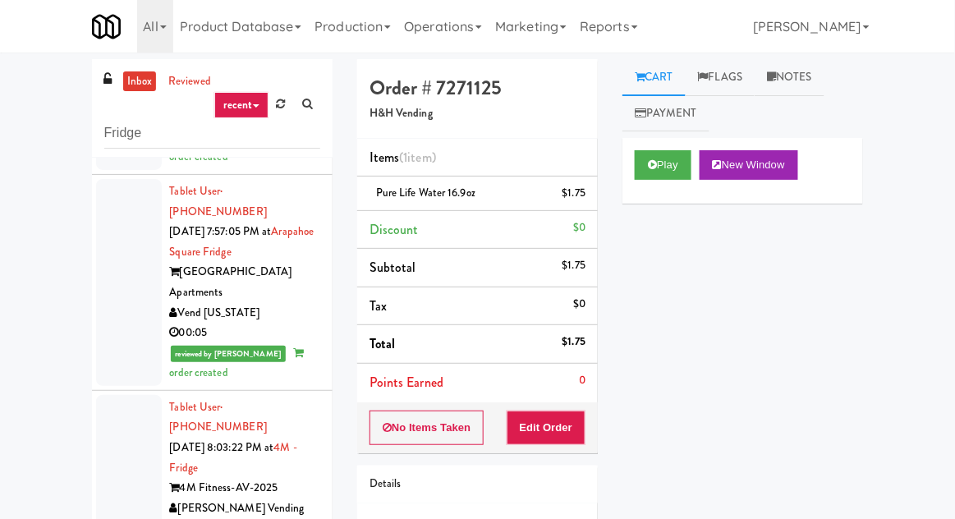
click at [137, 76] on link "inbox" at bounding box center [140, 81] width 34 height 21
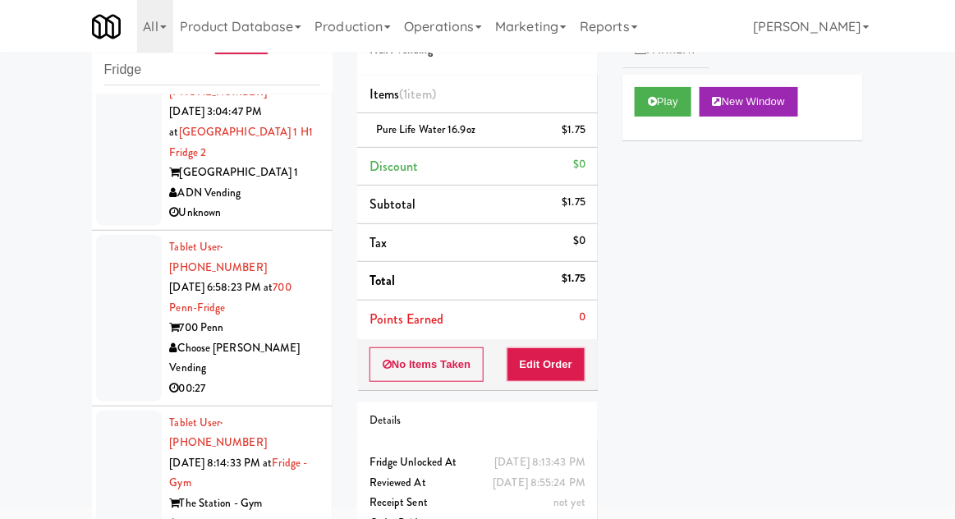
scroll to position [522, 0]
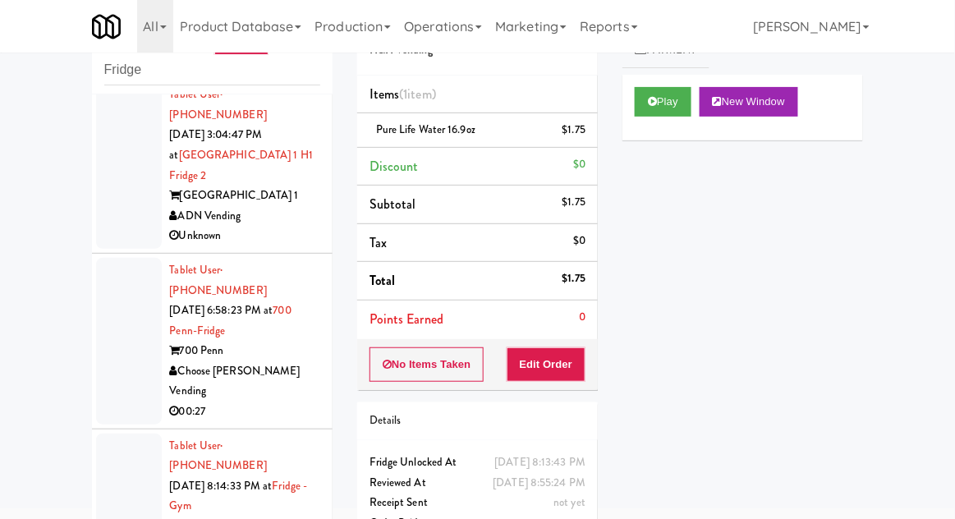
click at [116, 266] on div at bounding box center [129, 341] width 66 height 167
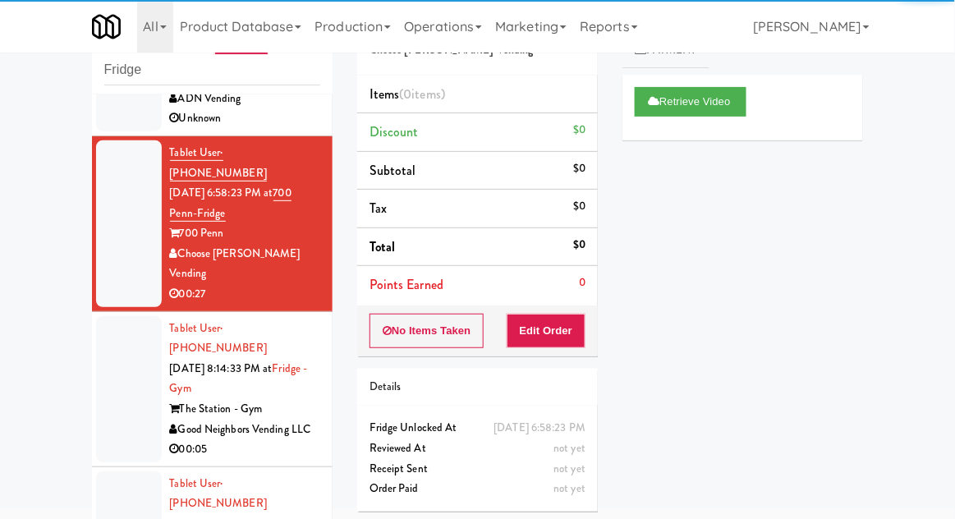
click at [121, 316] on div at bounding box center [129, 389] width 66 height 146
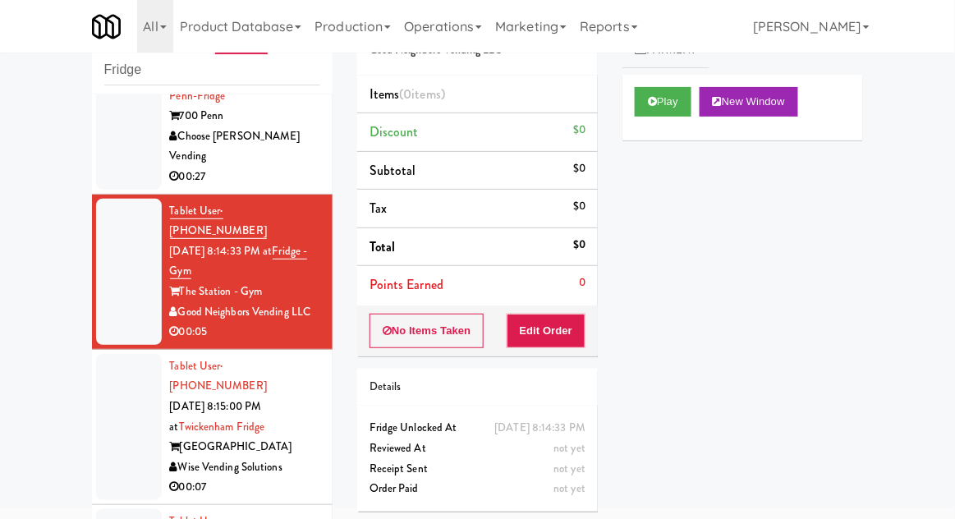
scroll to position [758, 0]
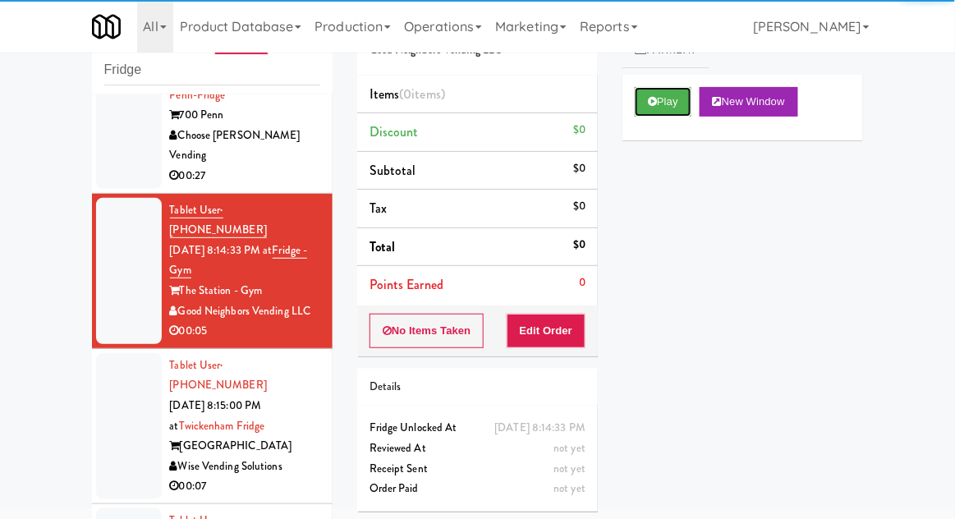
click at [661, 112] on button "Play" at bounding box center [663, 102] width 57 height 30
click at [544, 359] on div "Order # 1866581 Good Neighbors Vending LLC Items (0 items ) Discount $0 Subtota…" at bounding box center [477, 260] width 265 height 528
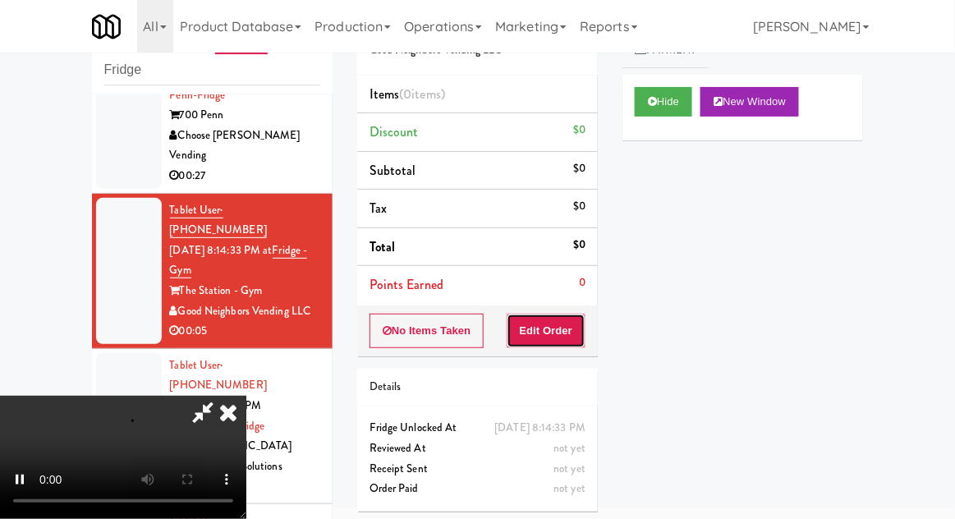
click at [529, 322] on button "Edit Order" at bounding box center [547, 331] width 80 height 34
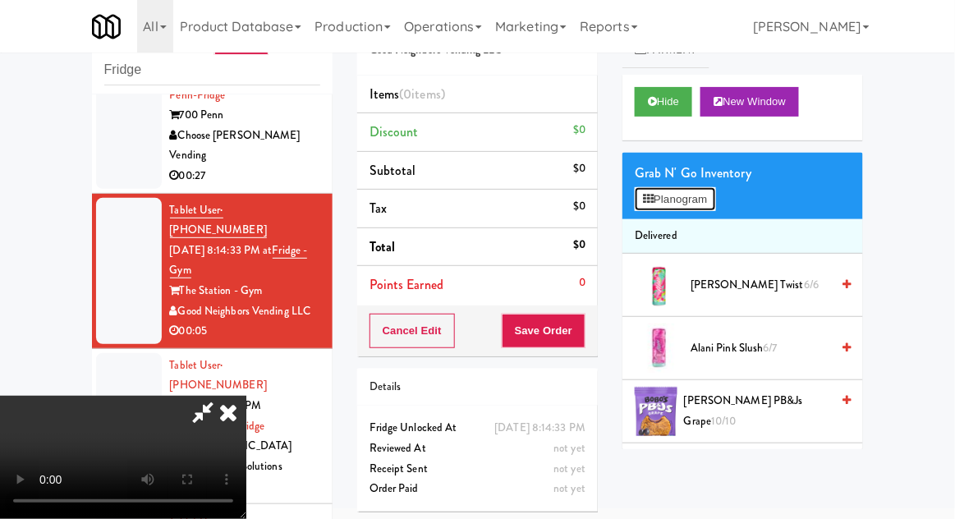
click at [705, 203] on button "Planogram" at bounding box center [675, 199] width 80 height 25
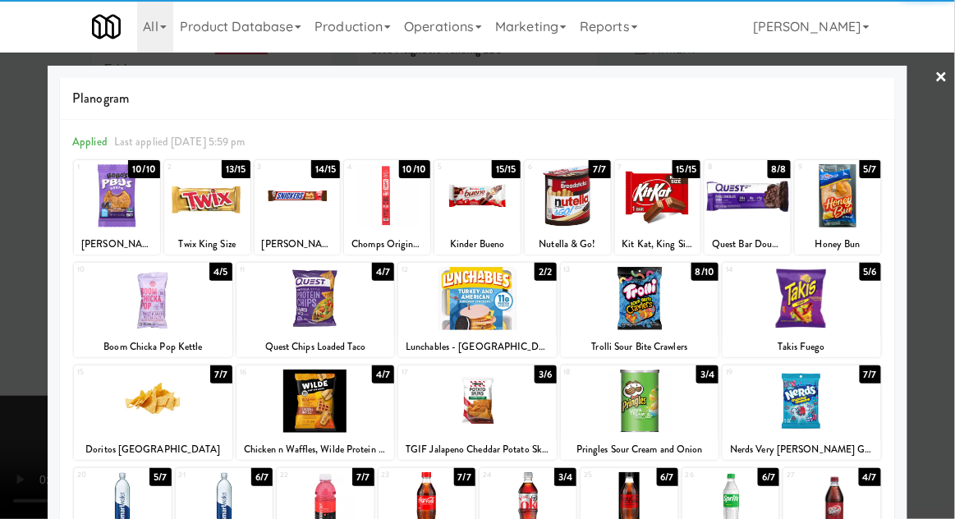
click at [831, 409] on div at bounding box center [802, 401] width 158 height 63
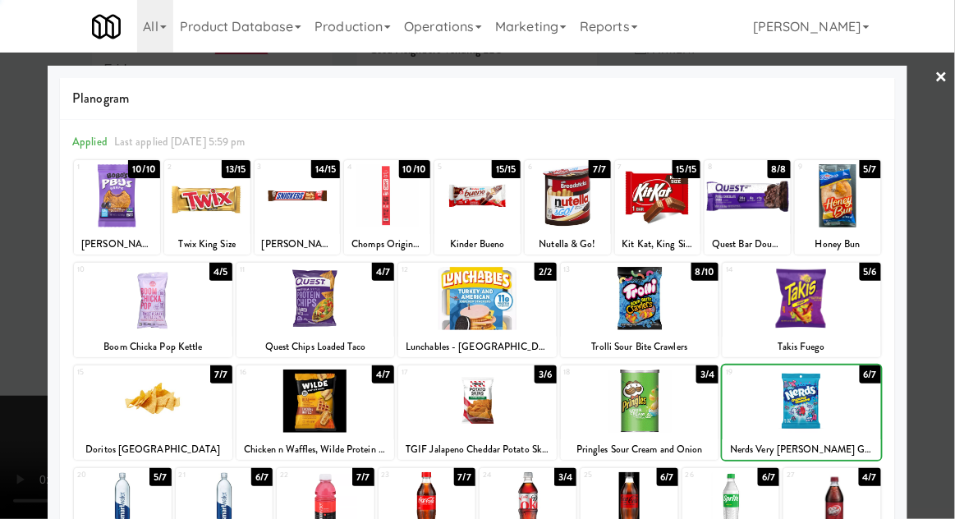
click at [950, 359] on div at bounding box center [477, 259] width 955 height 519
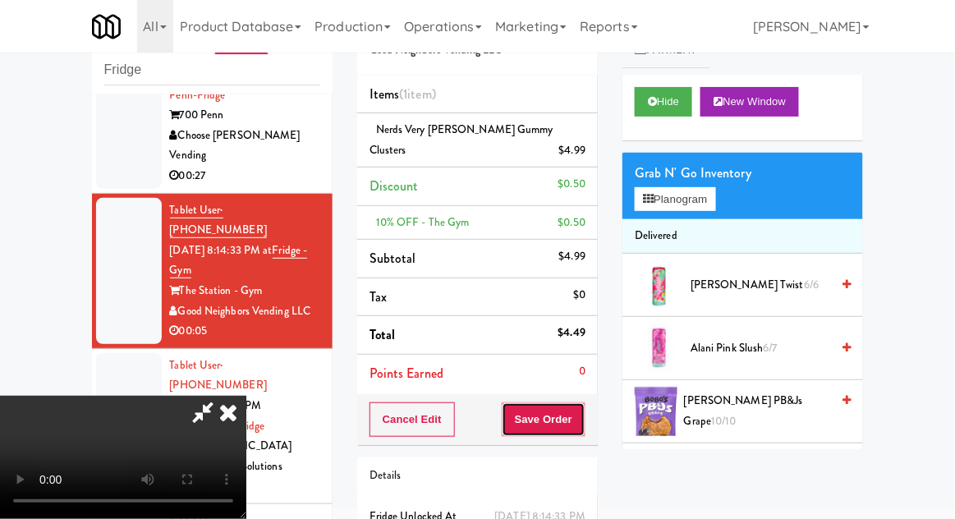
click at [582, 411] on button "Save Order" at bounding box center [544, 419] width 84 height 34
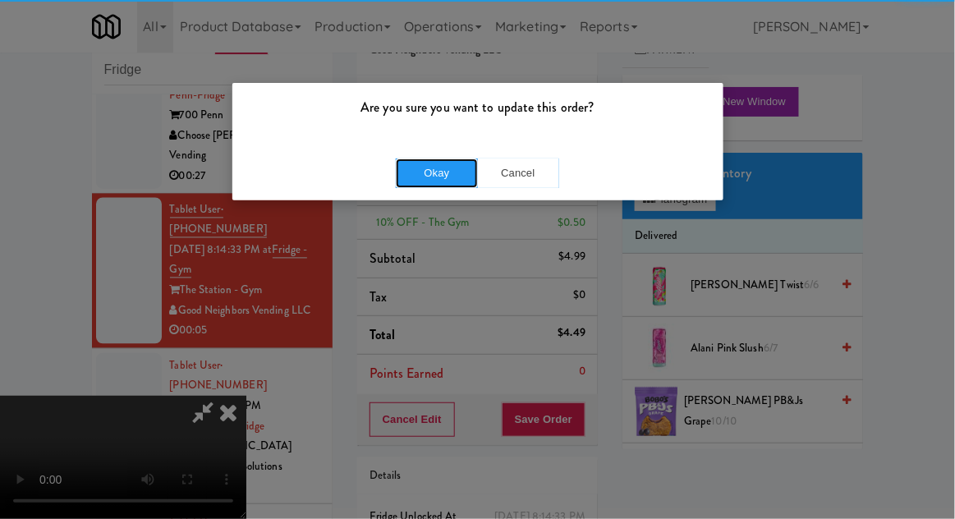
click at [437, 183] on button "Okay" at bounding box center [437, 173] width 82 height 30
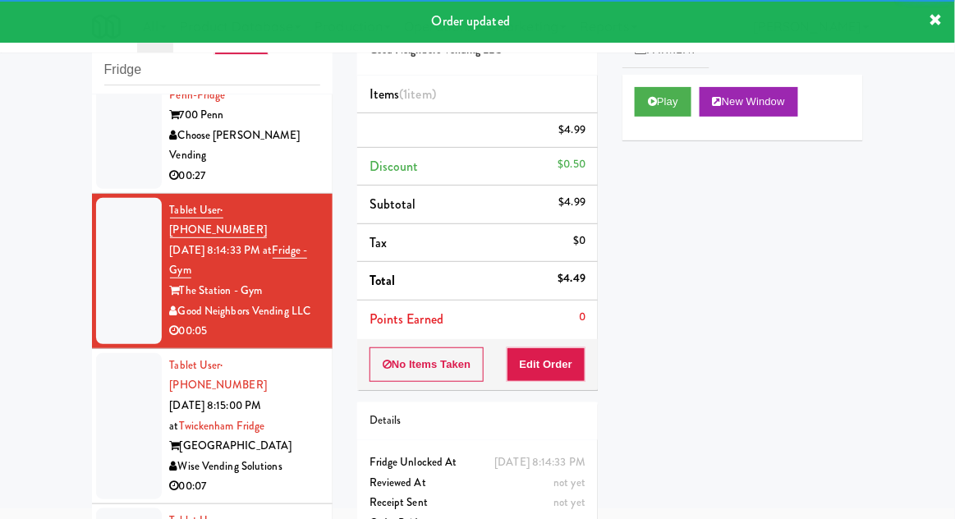
click at [113, 353] on div at bounding box center [129, 426] width 66 height 146
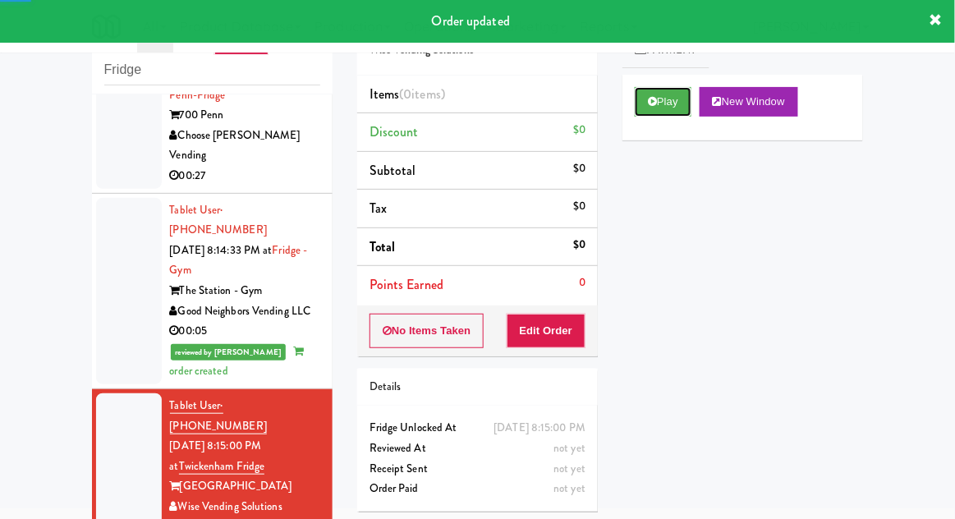
click at [642, 111] on button "Play" at bounding box center [663, 102] width 57 height 30
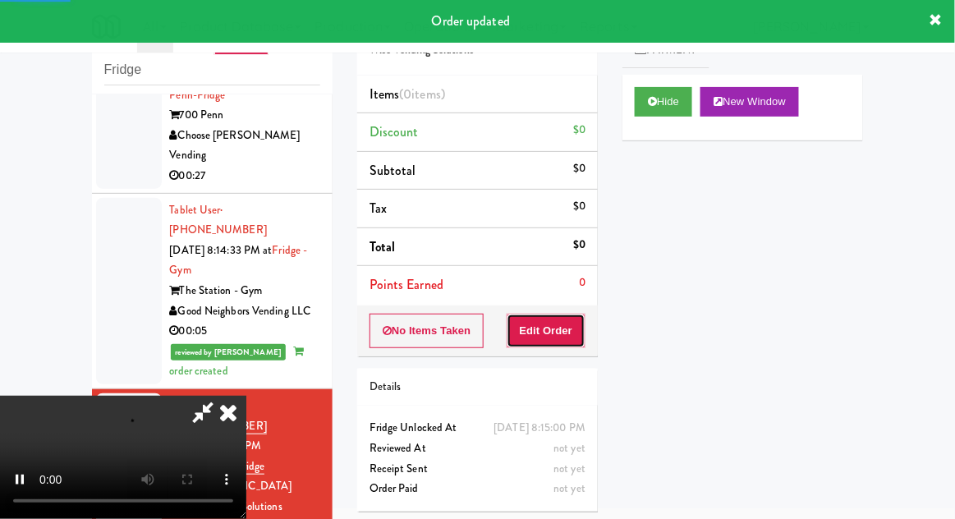
click at [534, 335] on button "Edit Order" at bounding box center [547, 331] width 80 height 34
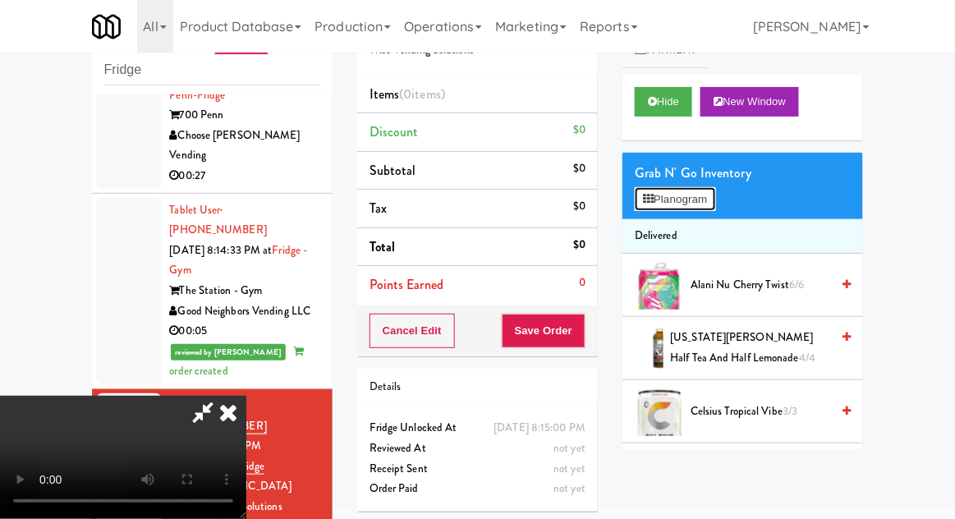
click at [700, 195] on button "Planogram" at bounding box center [675, 199] width 80 height 25
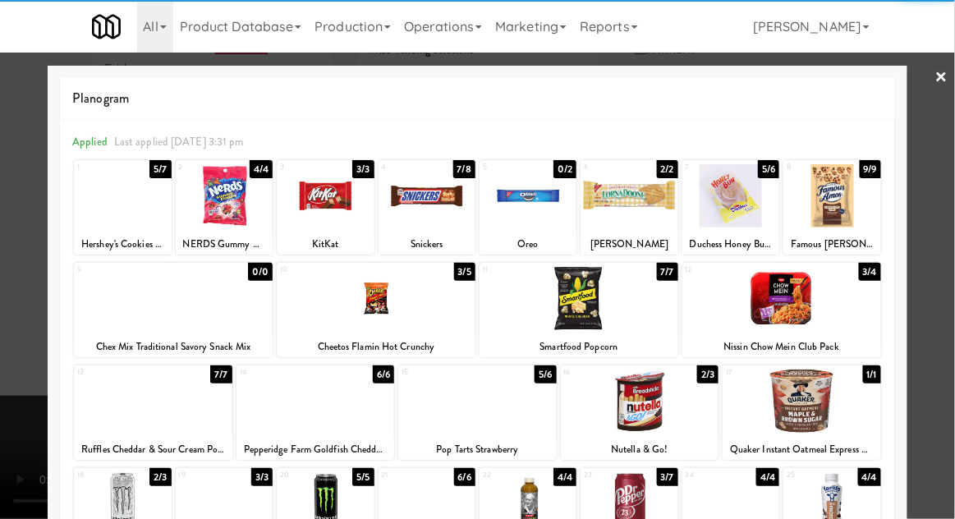
click at [835, 185] on div at bounding box center [831, 195] width 97 height 63
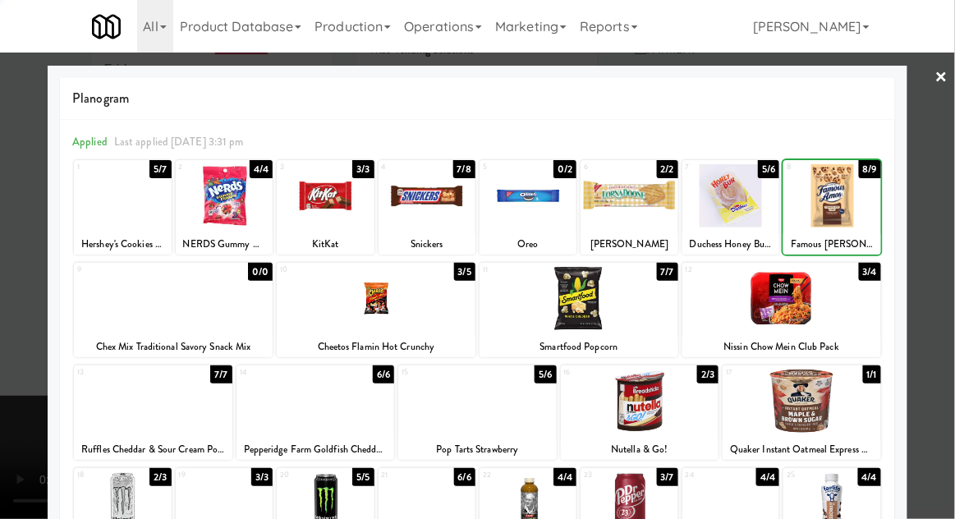
click at [928, 248] on div at bounding box center [477, 259] width 955 height 519
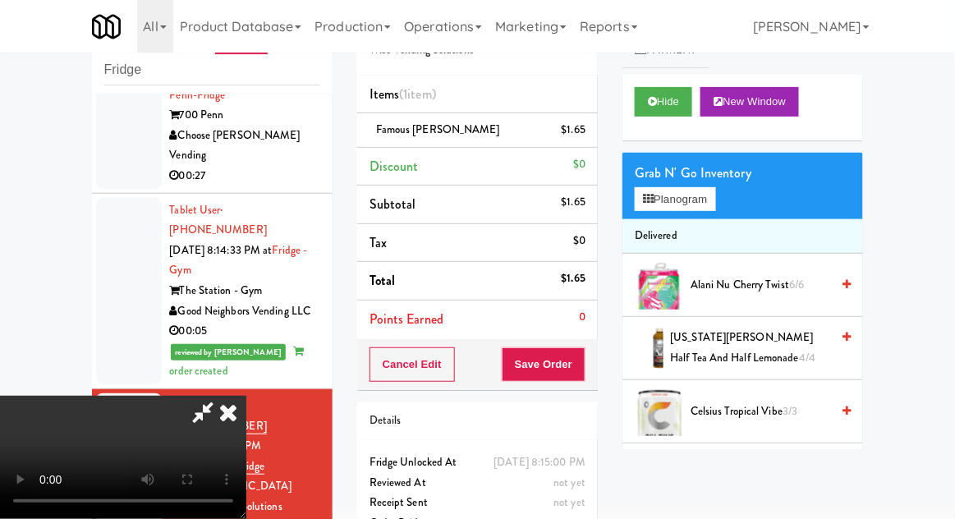
scroll to position [60, 0]
click at [583, 361] on button "Save Order" at bounding box center [544, 364] width 84 height 34
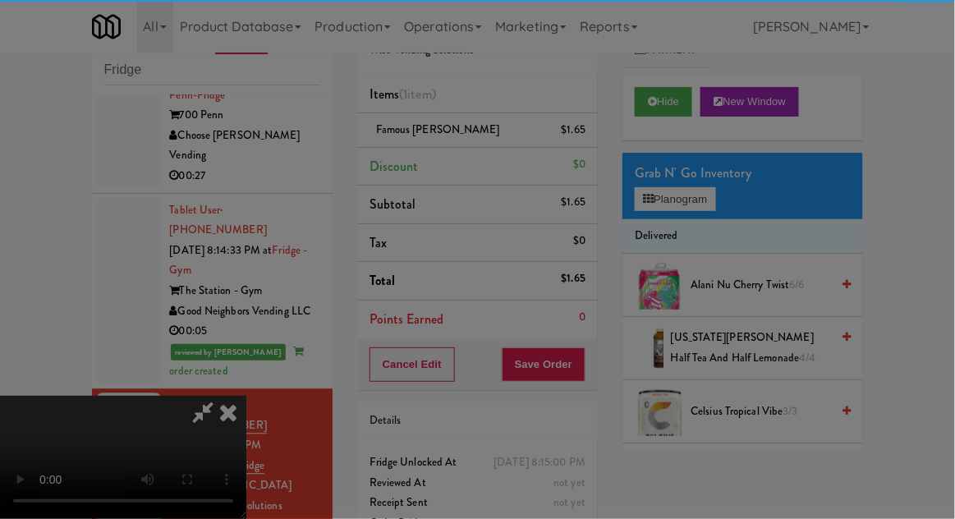
click at [0, 0] on div "Are you sure you want to update this order? Okay Cancel" at bounding box center [0, 0] width 0 height 0
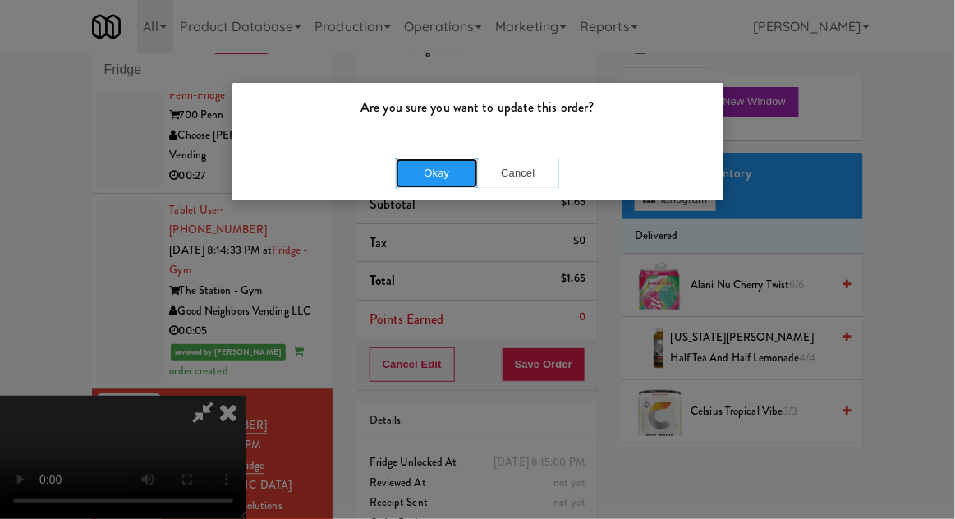
click at [422, 177] on button "Okay" at bounding box center [437, 173] width 82 height 30
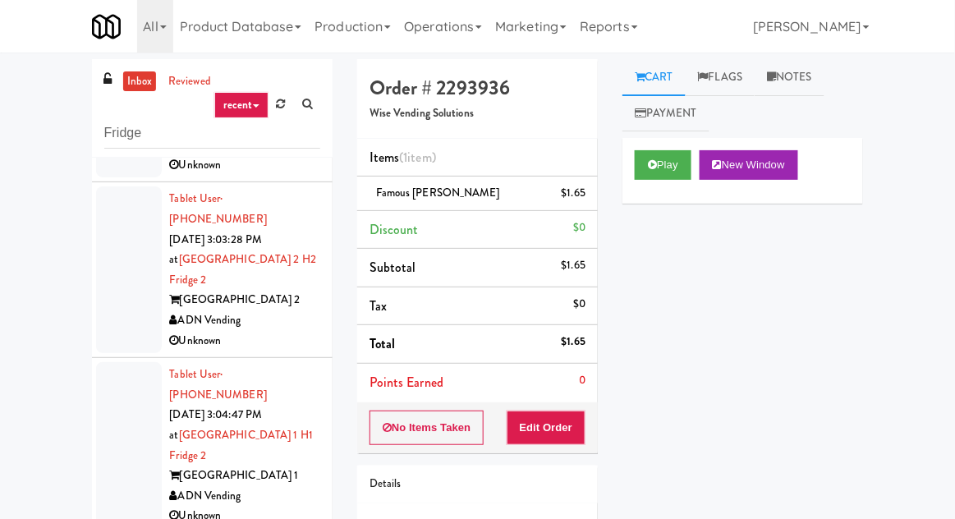
scroll to position [0, 0]
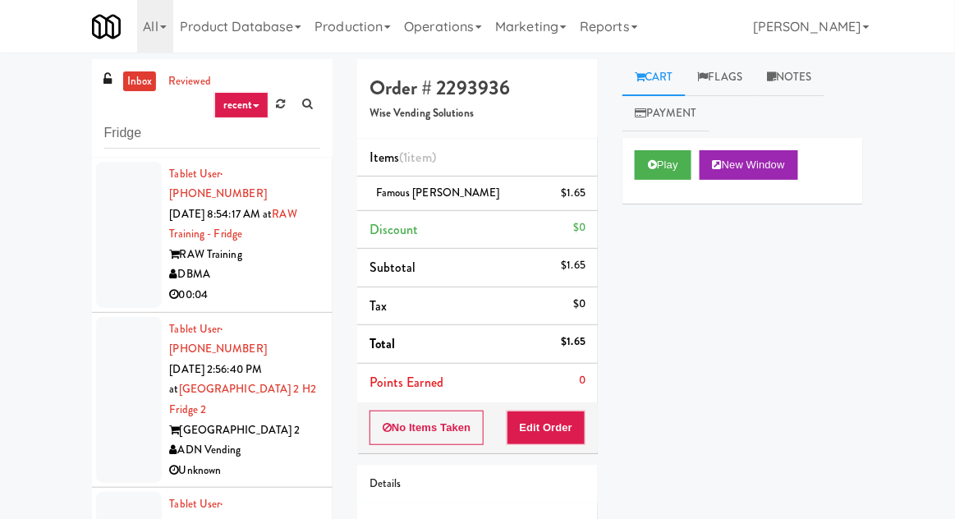
click at [134, 88] on link "inbox" at bounding box center [140, 81] width 34 height 21
